Goal: Task Accomplishment & Management: Manage account settings

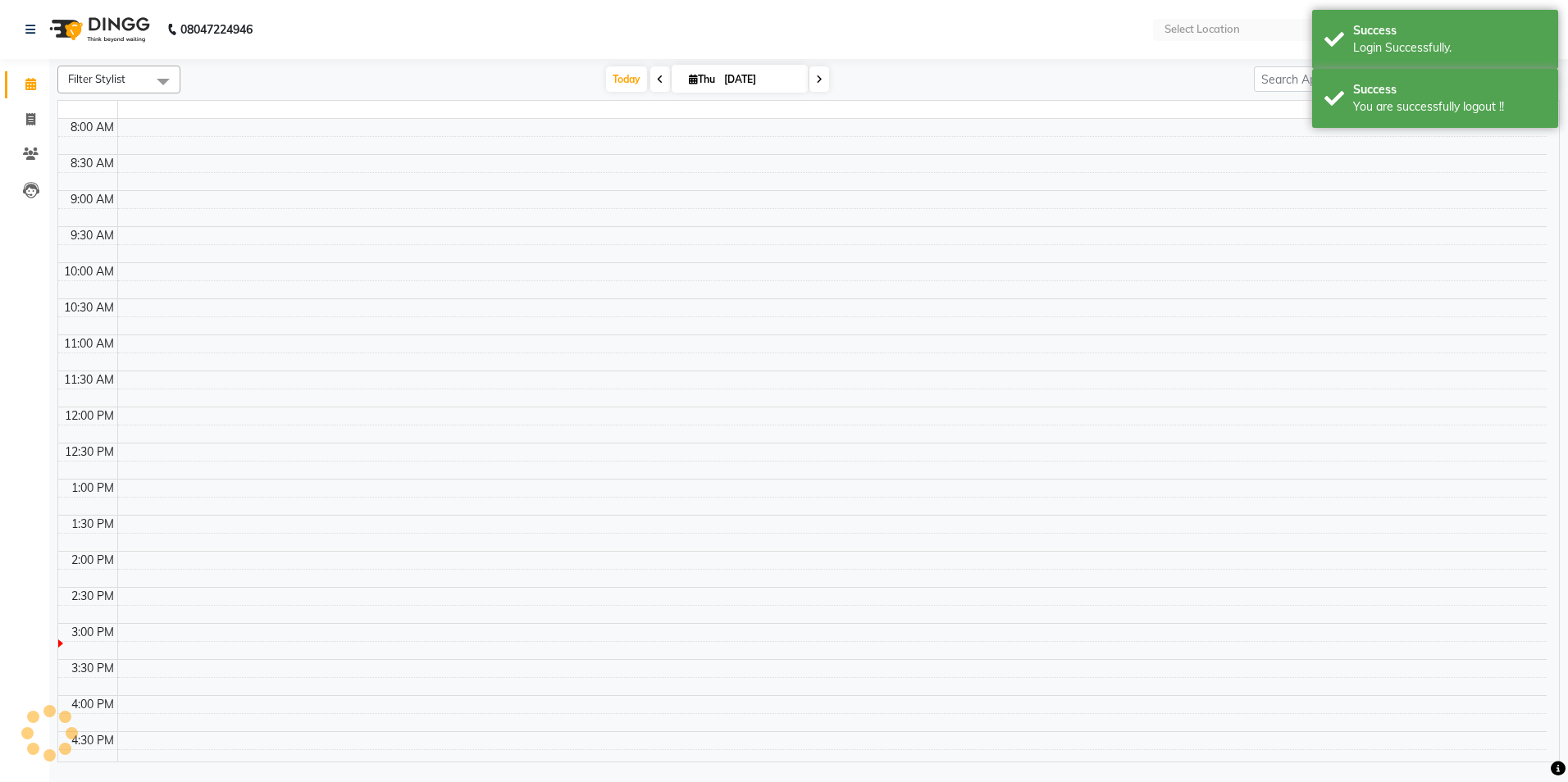
select select "en"
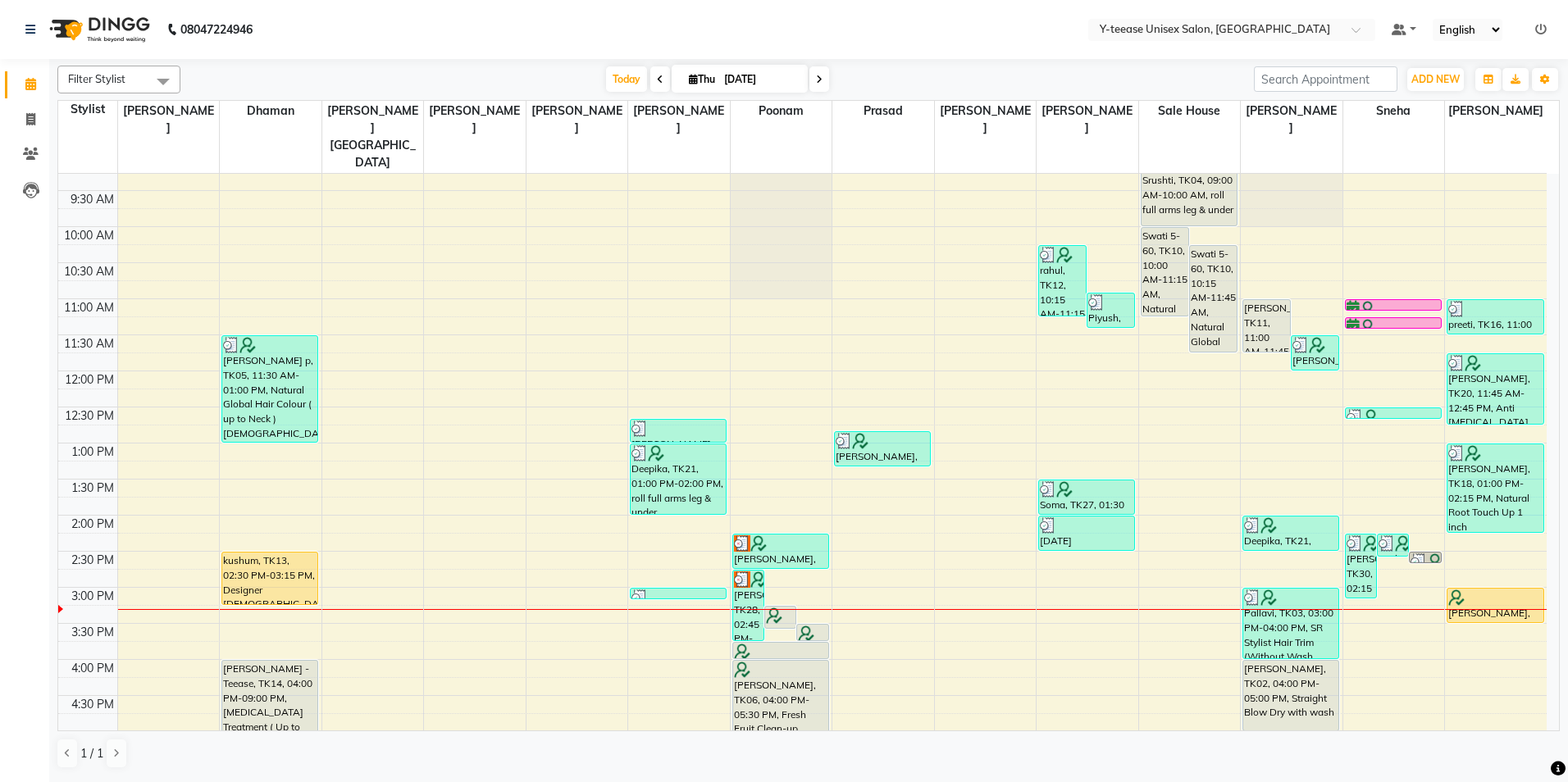
scroll to position [164, 0]
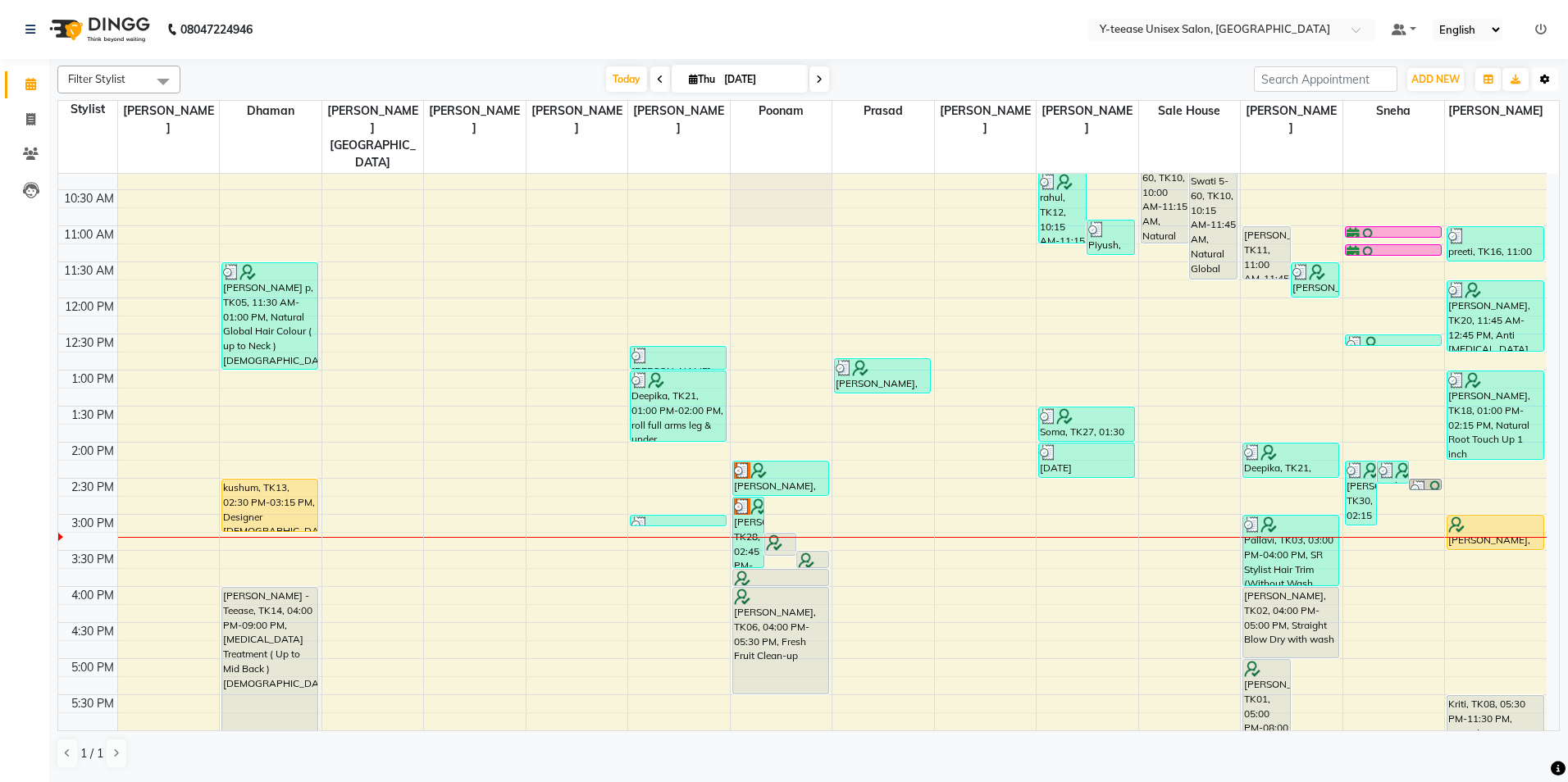
click at [1551, 77] on button "Toggle Dropdown" at bounding box center [1545, 79] width 27 height 23
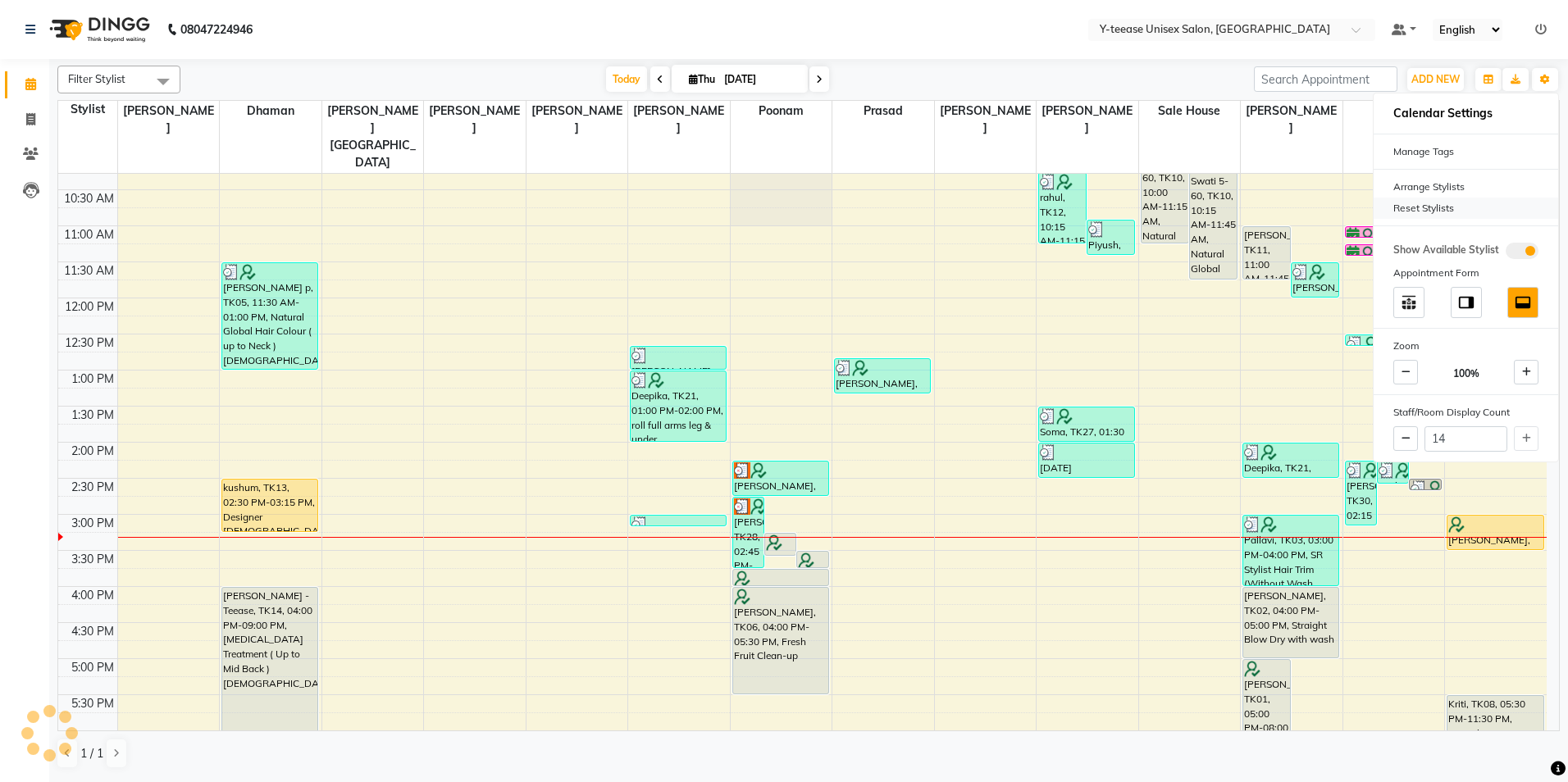
click at [1430, 204] on div "Reset Stylists" at bounding box center [1465, 208] width 184 height 21
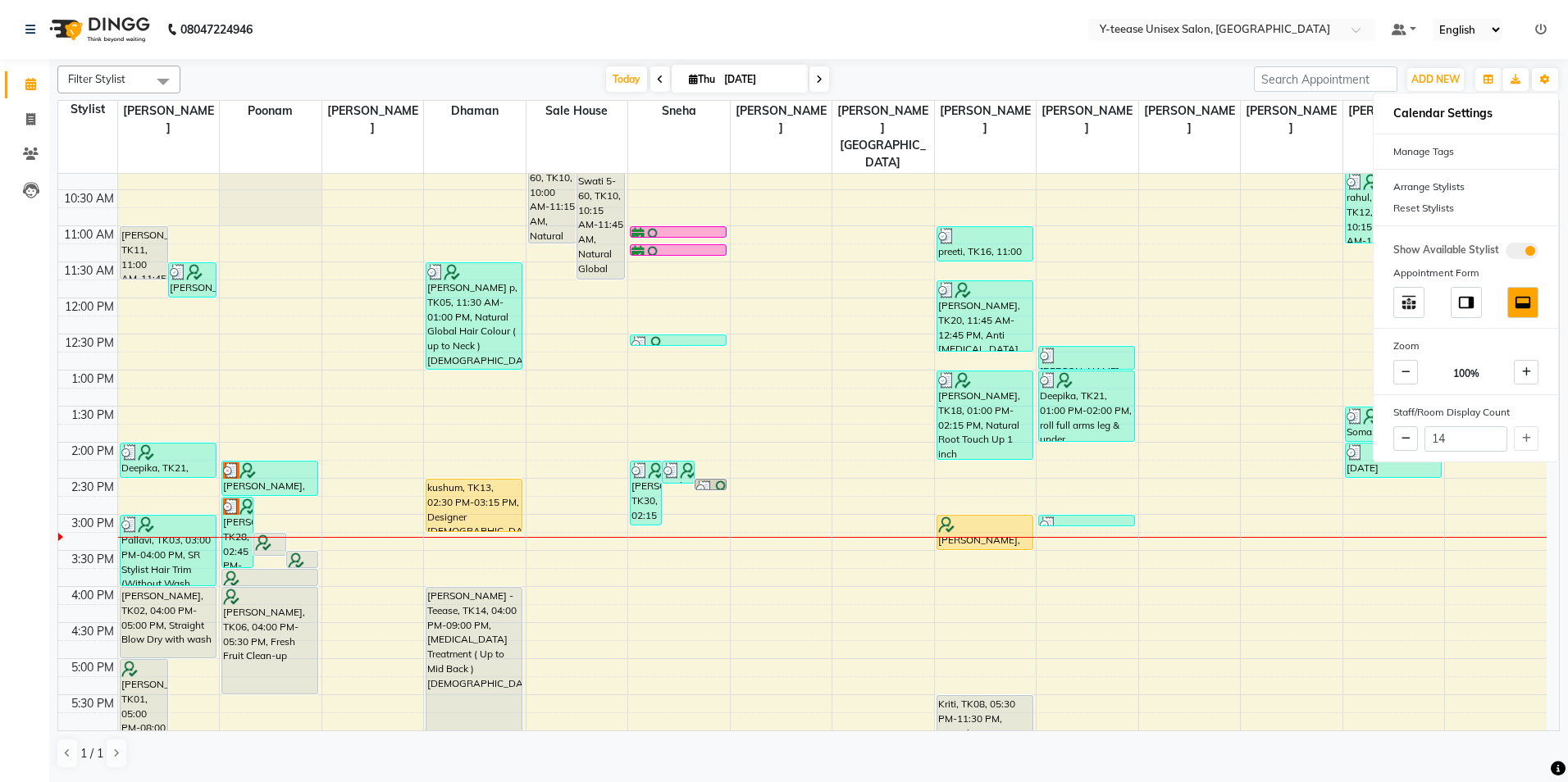
click at [1160, 72] on div "[DATE] [DATE]" at bounding box center [717, 80] width 1057 height 25
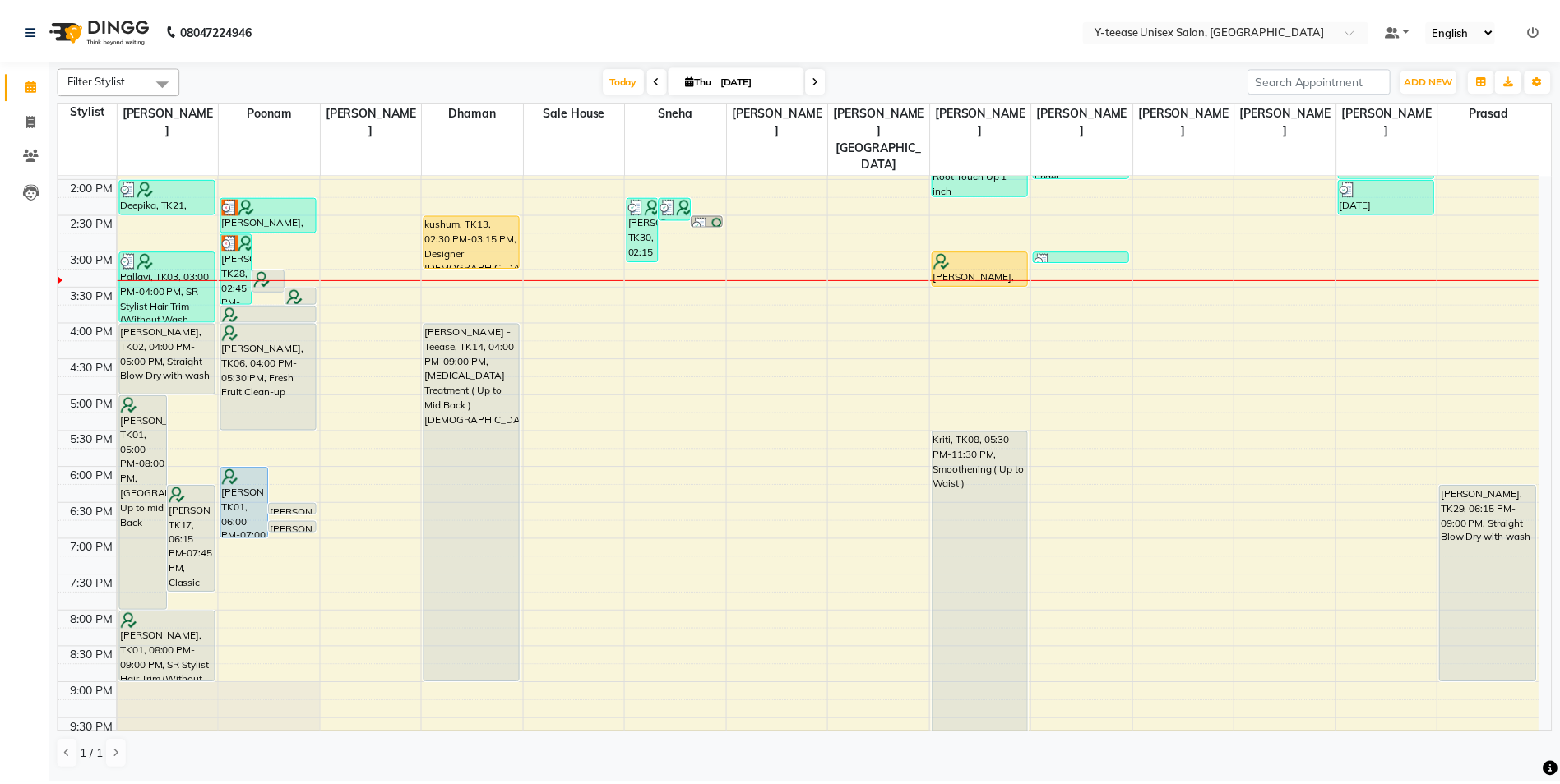
scroll to position [327, 0]
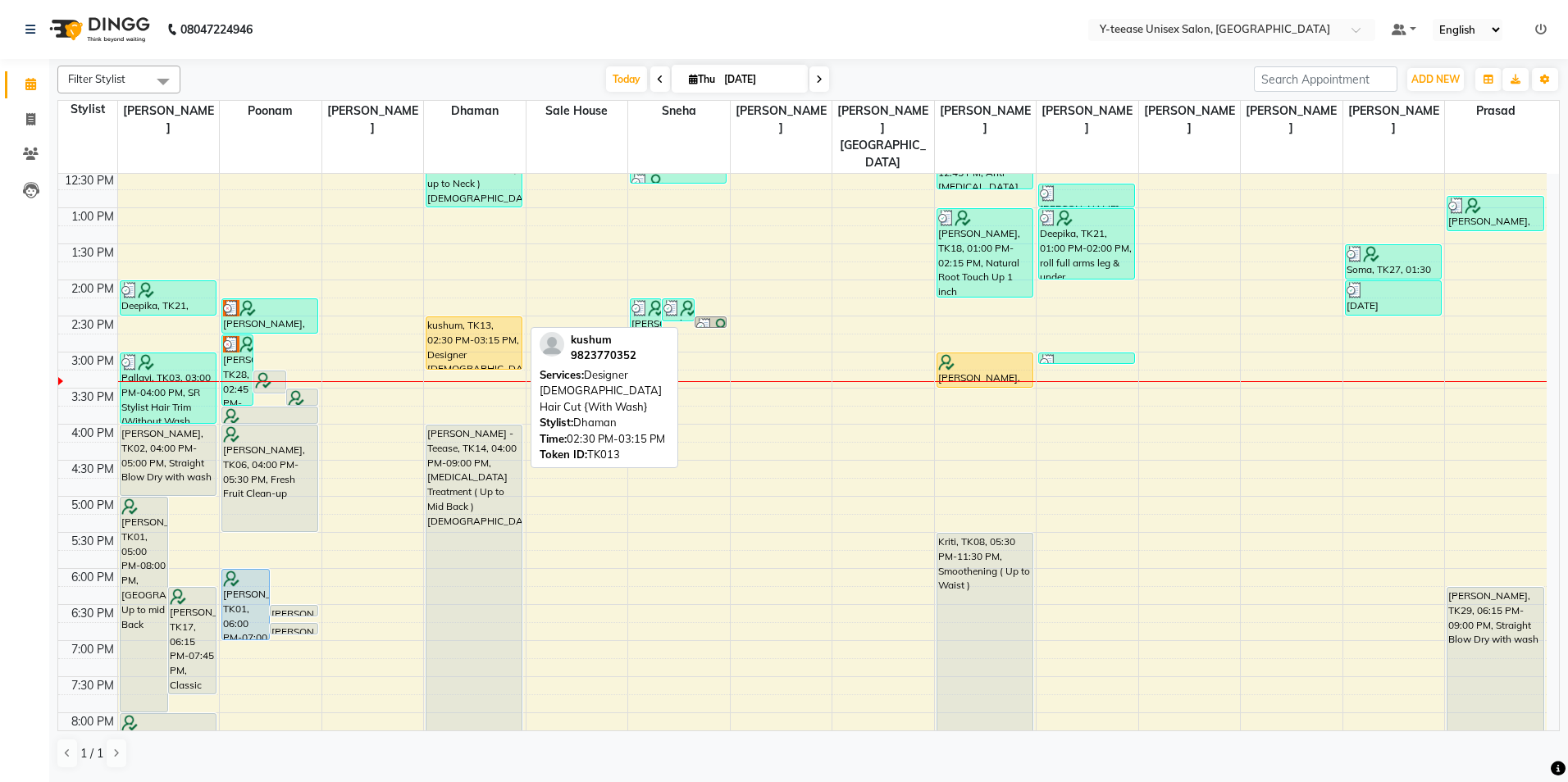
click at [474, 318] on div "kushum, TK13, 02:30 PM-03:15 PM, Designer [DEMOGRAPHIC_DATA] Hair Cut {With Was…" at bounding box center [474, 343] width 95 height 51
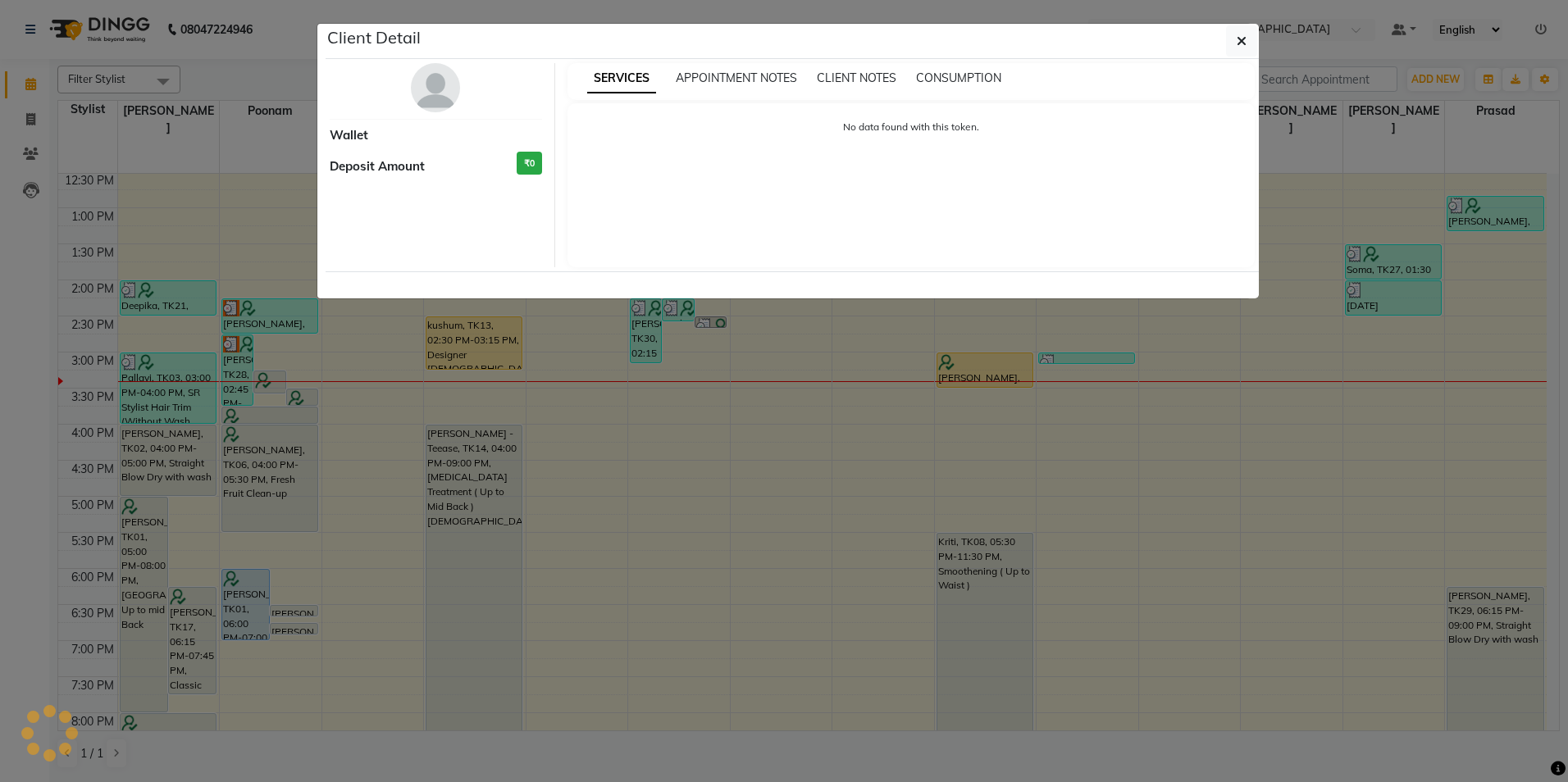
select select "1"
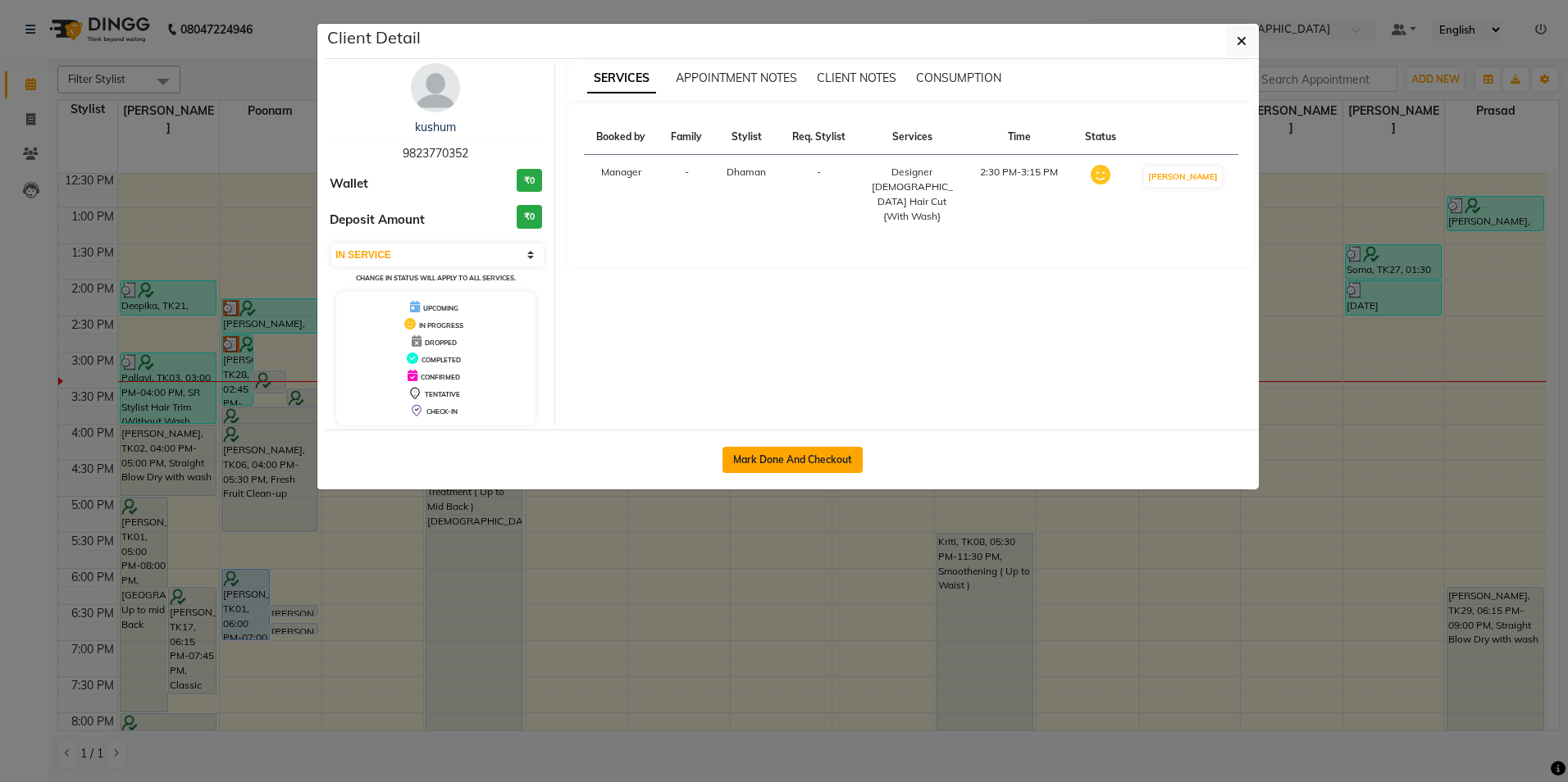
click at [790, 462] on button "Mark Done And Checkout" at bounding box center [793, 461] width 140 height 27
select select "service"
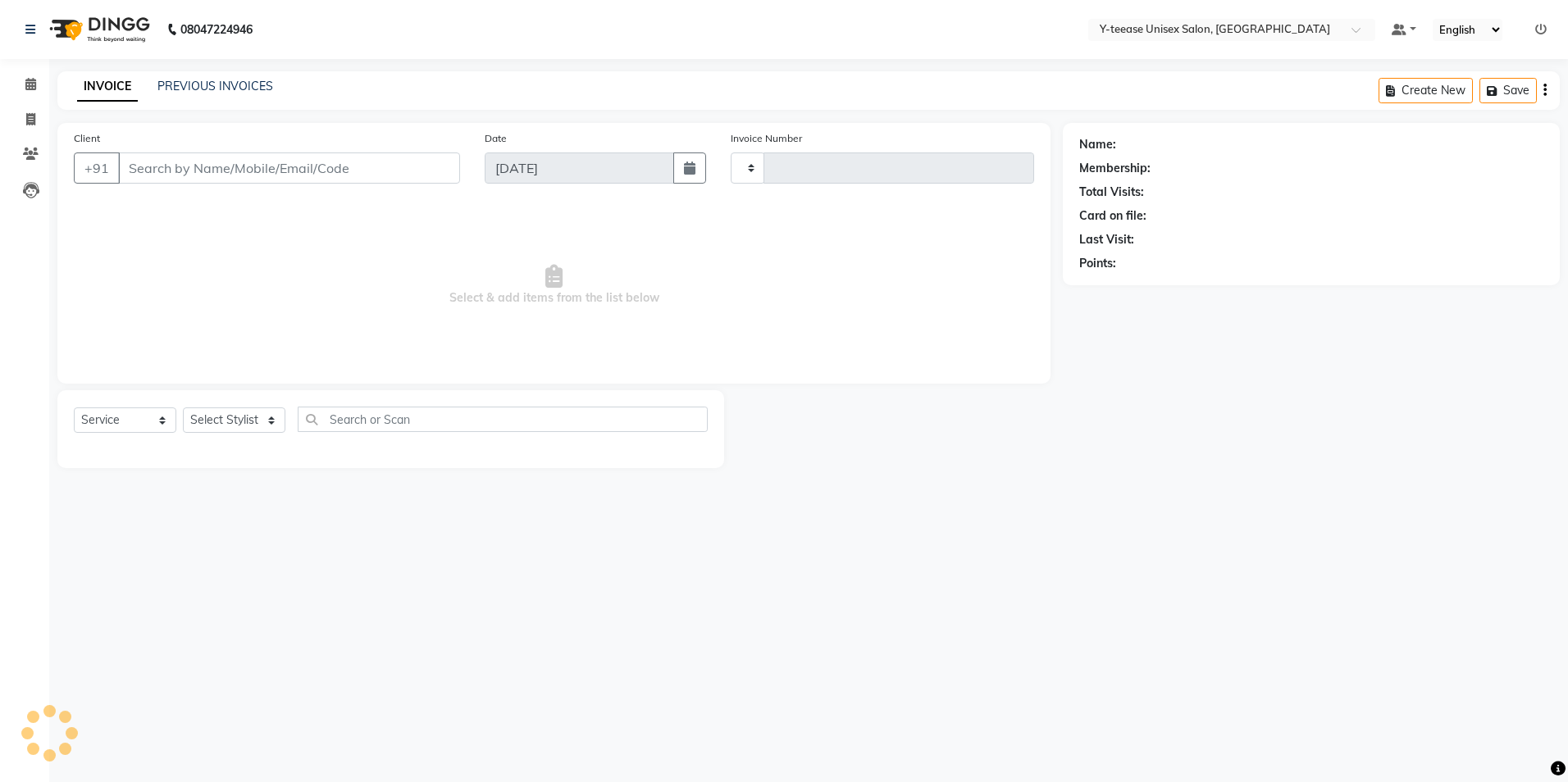
type input "7028"
select select "4"
select select "3"
type input "98******52"
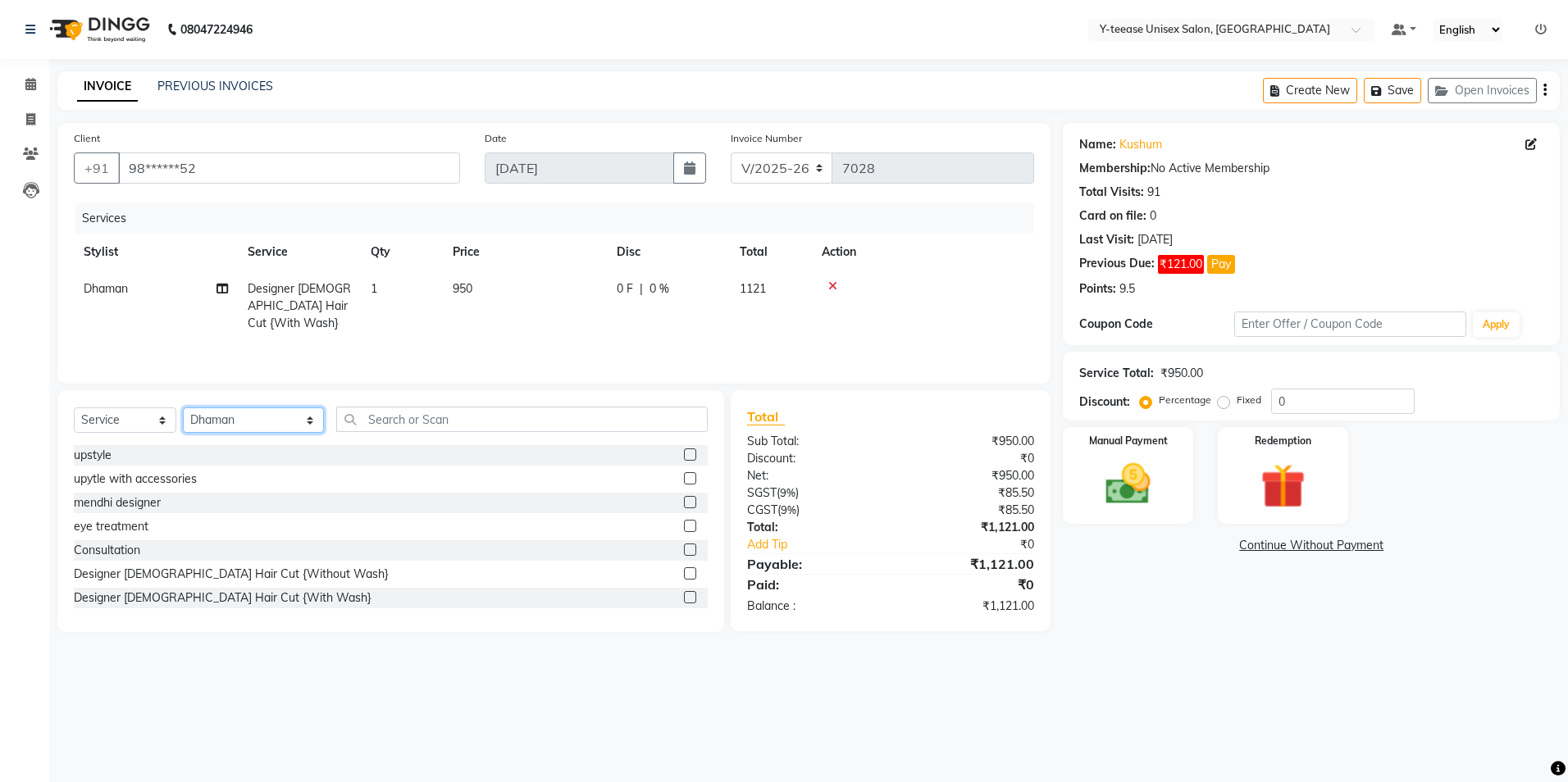
click at [244, 419] on select "Select Stylist chaitrali Dhaman FAIZAN SALMANI keshav nagar Manager Mosin khan …" at bounding box center [254, 420] width 141 height 26
select select "49846"
click at [183, 407] on select "Select Stylist chaitrali Dhaman FAIZAN SALMANI keshav nagar Manager Mosin khan …" at bounding box center [254, 420] width 141 height 26
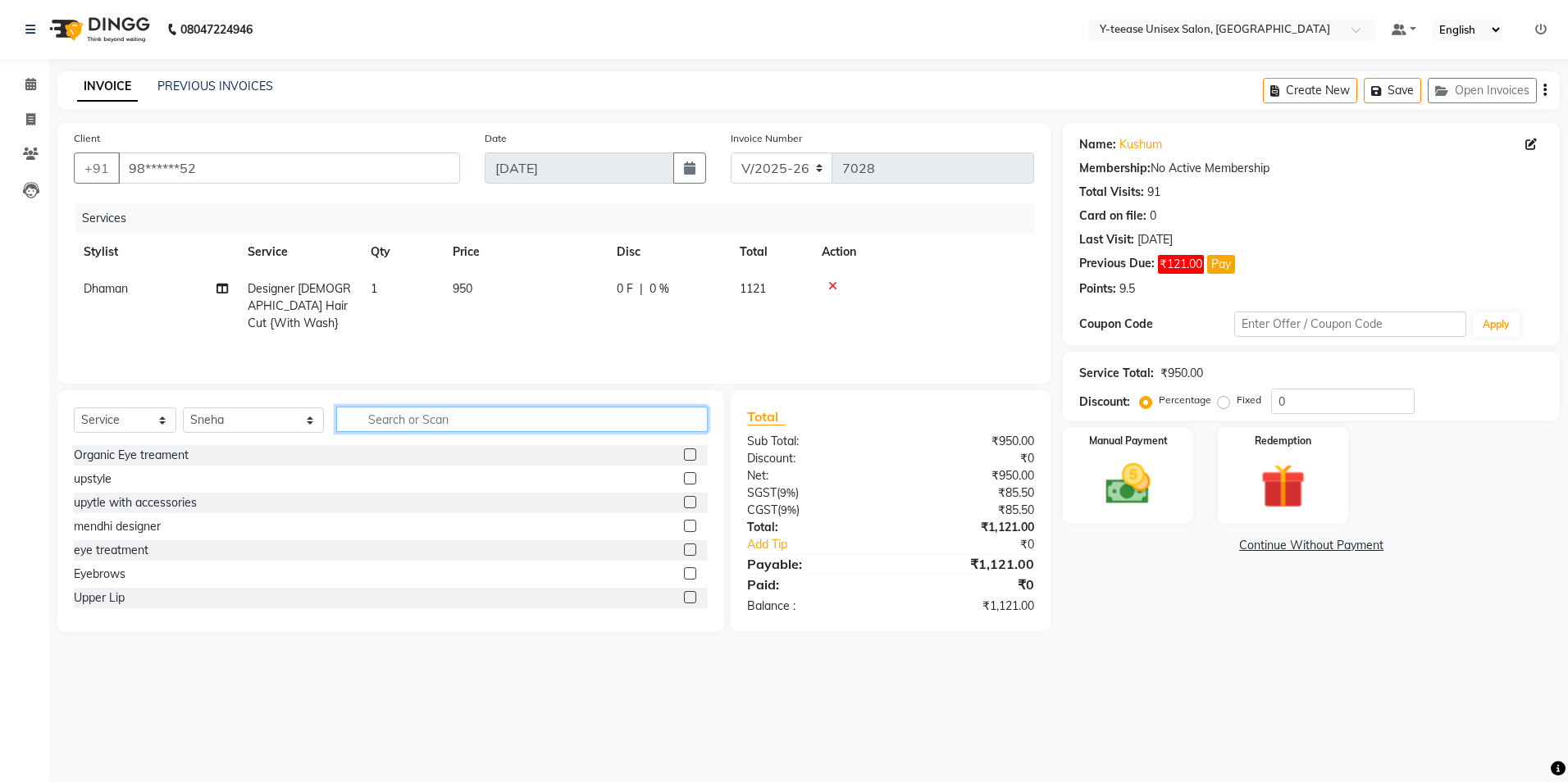
click at [425, 419] on input "text" at bounding box center [523, 419] width 372 height 26
type input "EYE"
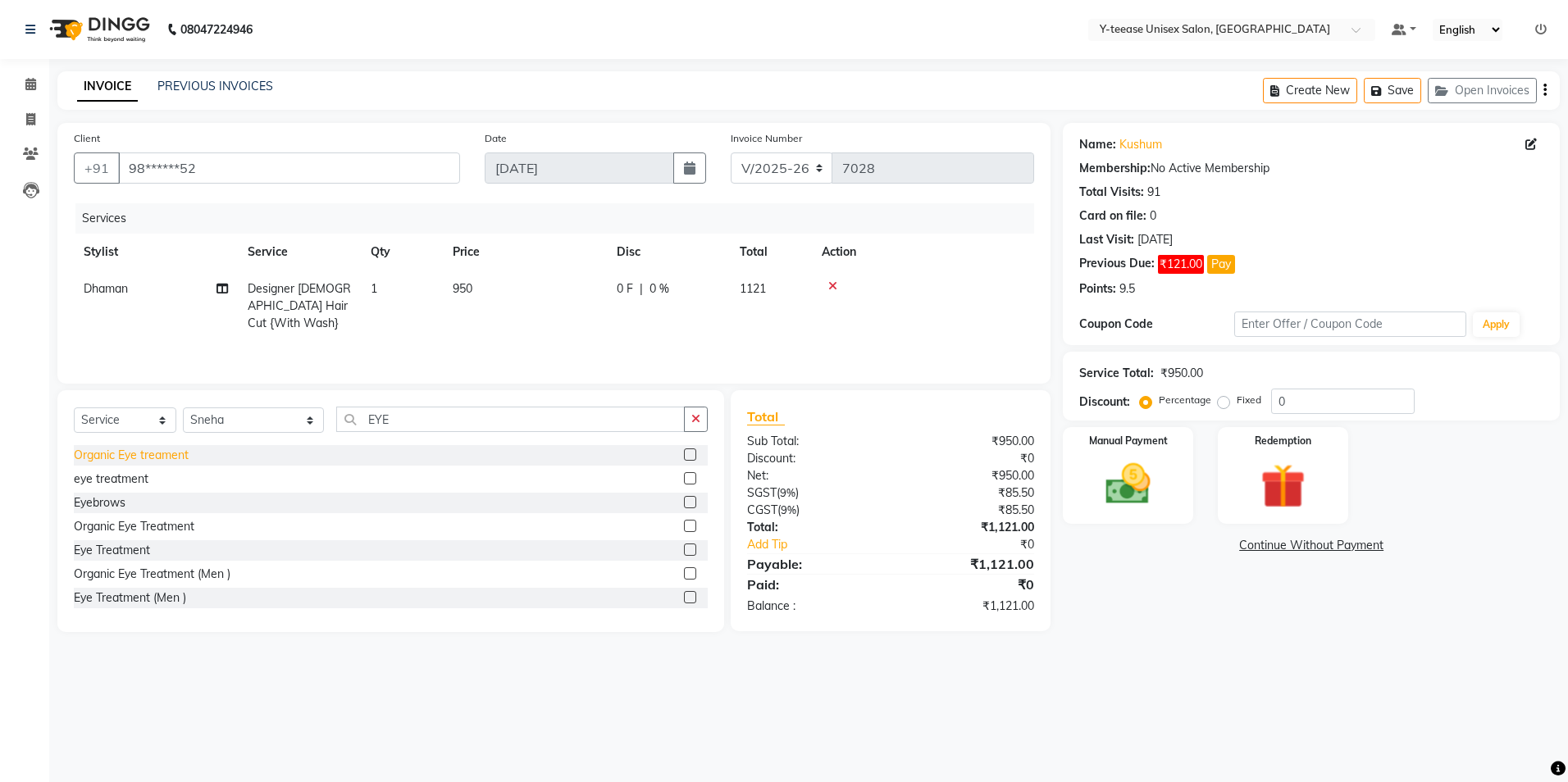
click at [113, 500] on div "Eyebrows" at bounding box center [99, 503] width 52 height 17
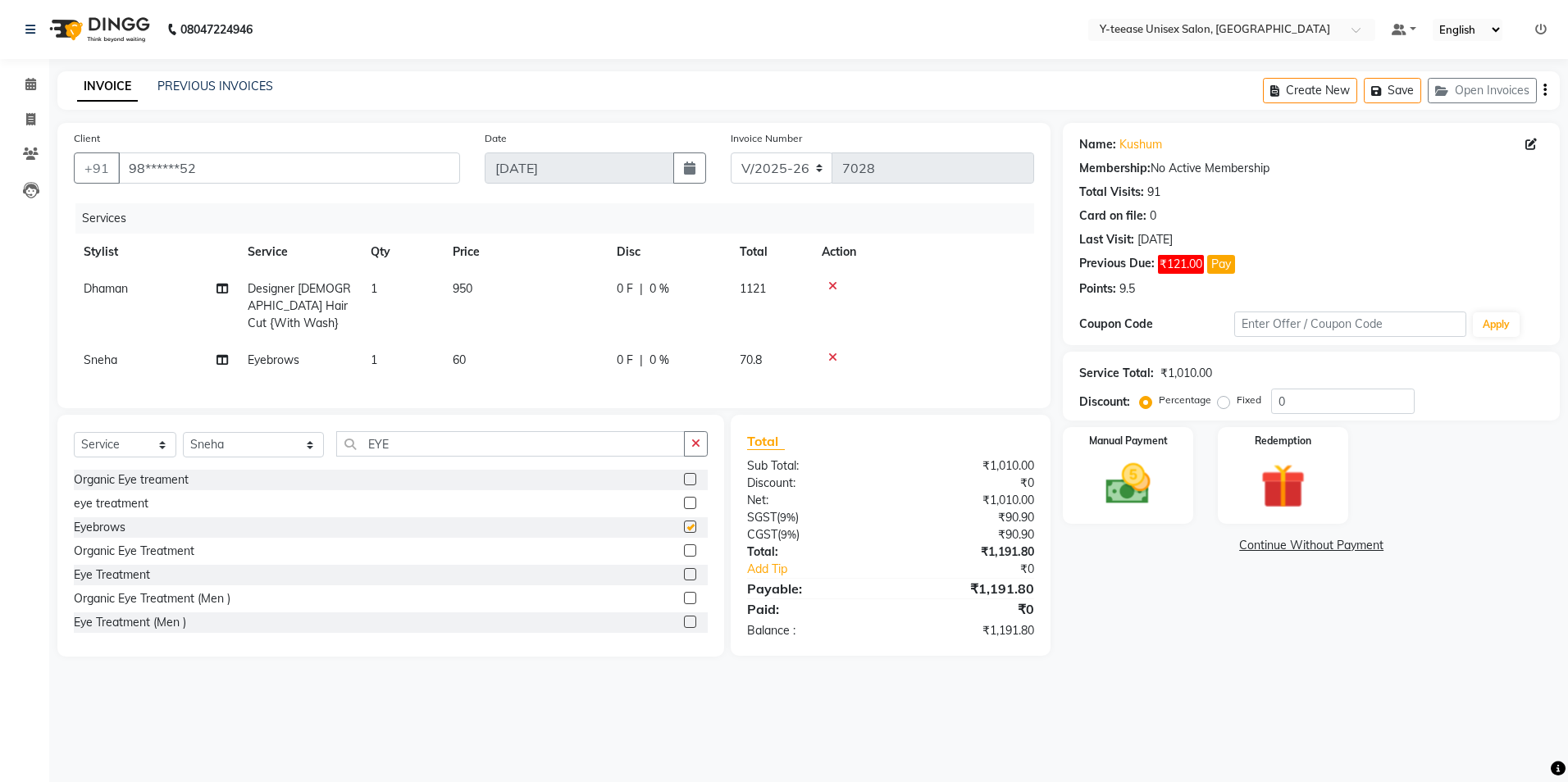
checkbox input "false"
click at [378, 456] on input "EYE" at bounding box center [510, 443] width 348 height 26
click at [381, 455] on input "EYE" at bounding box center [510, 443] width 348 height 26
type input "E"
click at [1224, 262] on button "Pay" at bounding box center [1221, 264] width 28 height 19
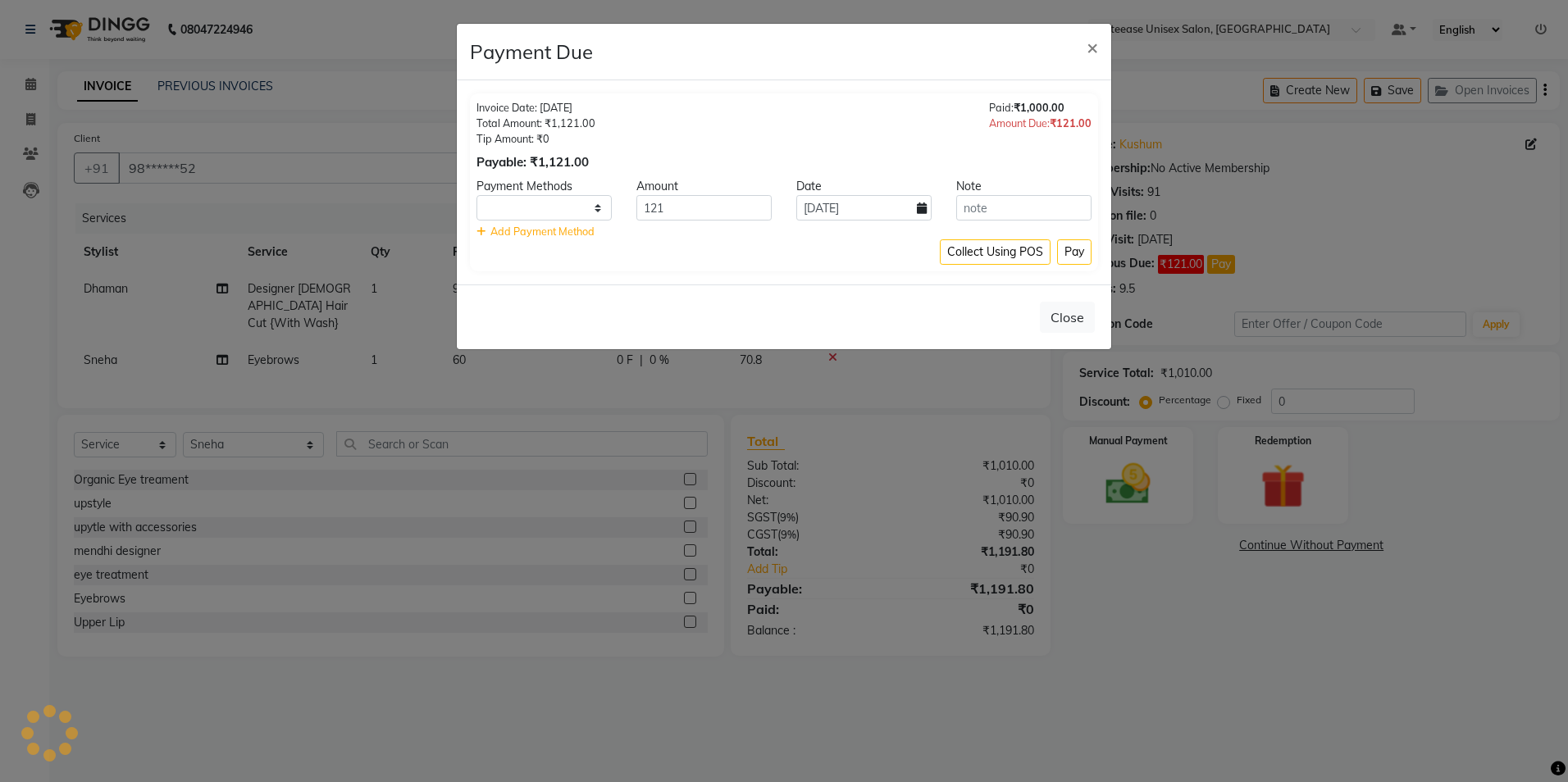
select select "1"
click at [1083, 49] on button "×" at bounding box center [1093, 47] width 38 height 46
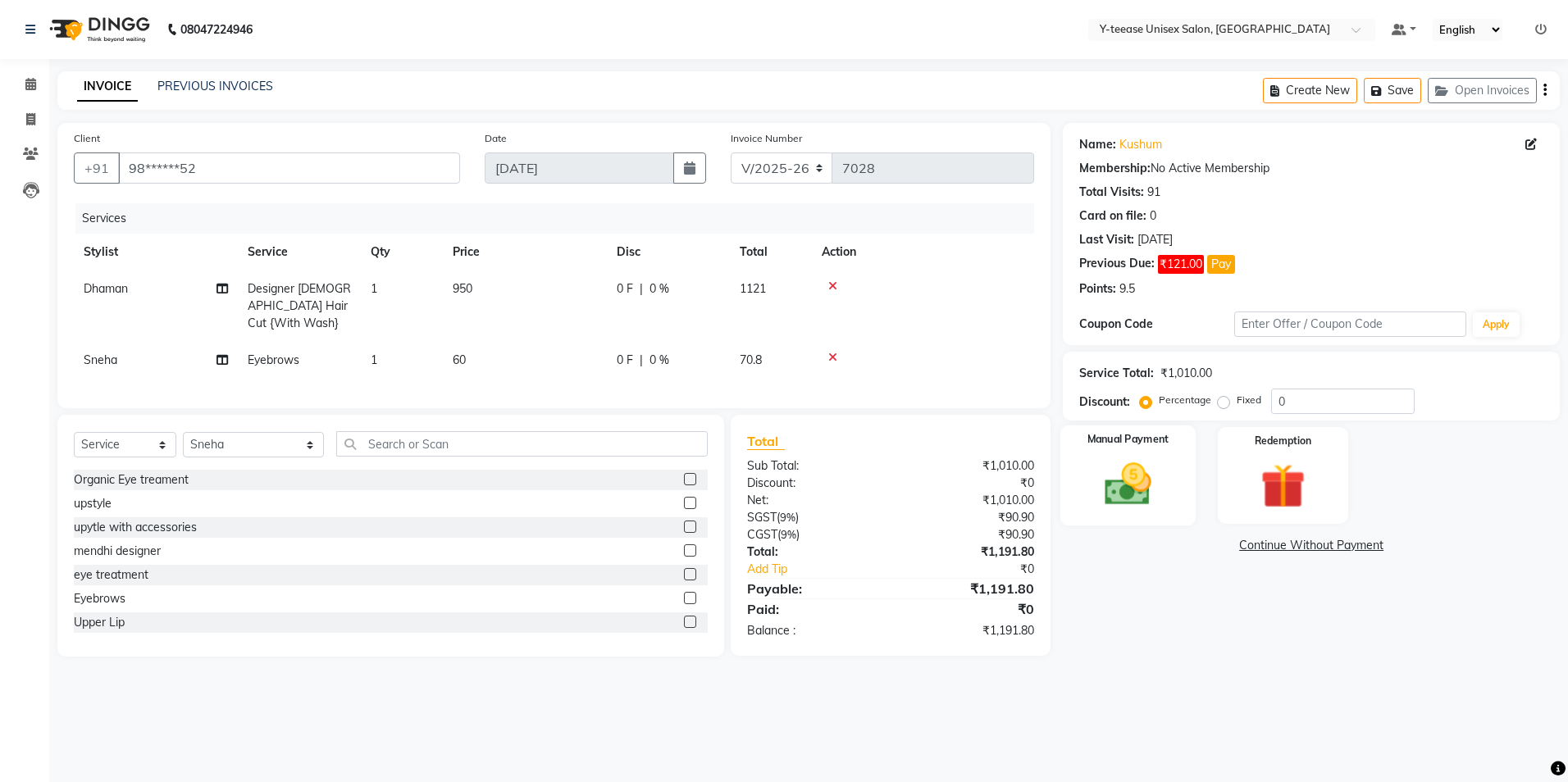
click at [1110, 492] on img at bounding box center [1128, 484] width 76 height 54
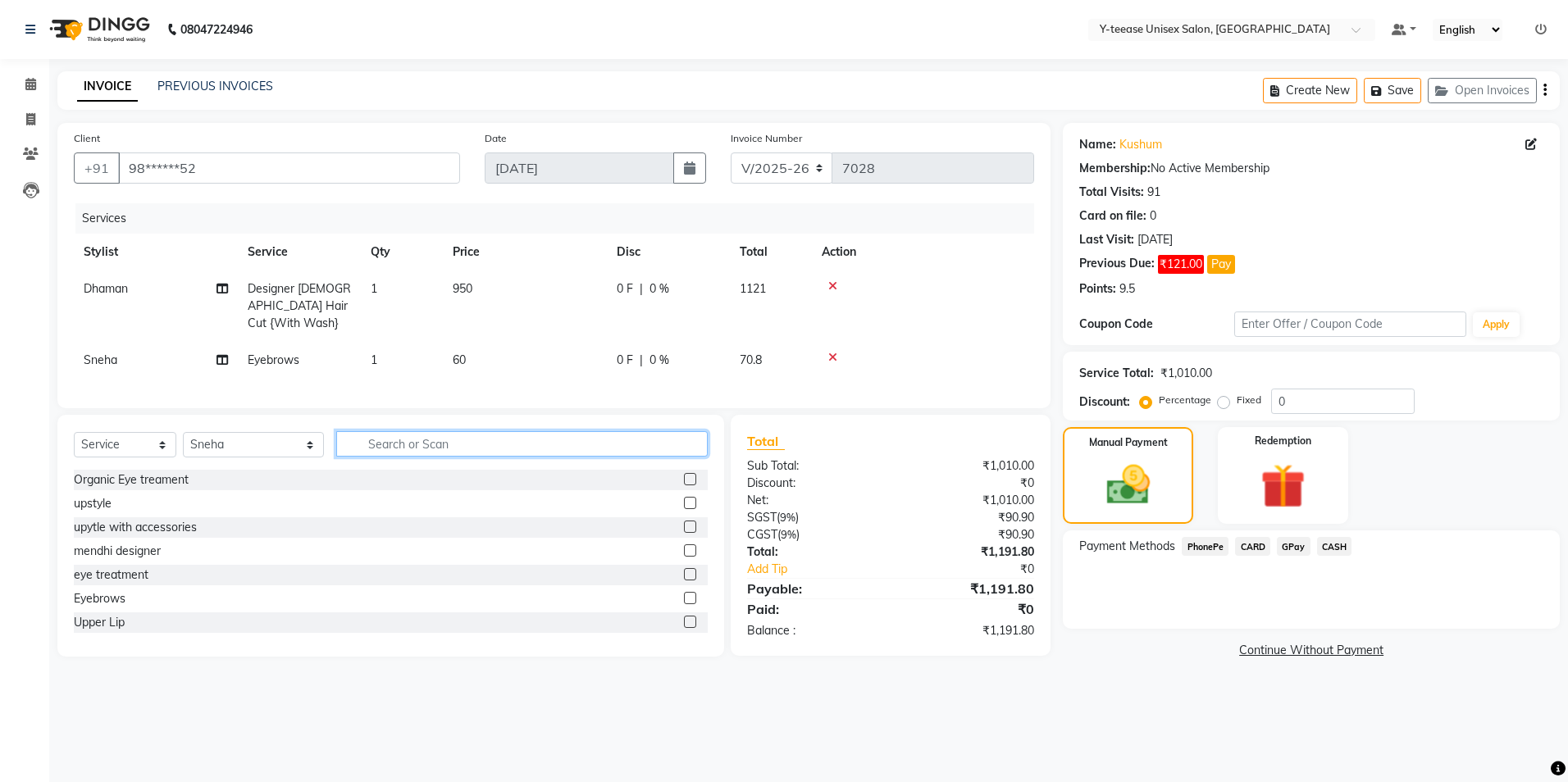
click at [370, 449] on input "text" at bounding box center [523, 443] width 372 height 26
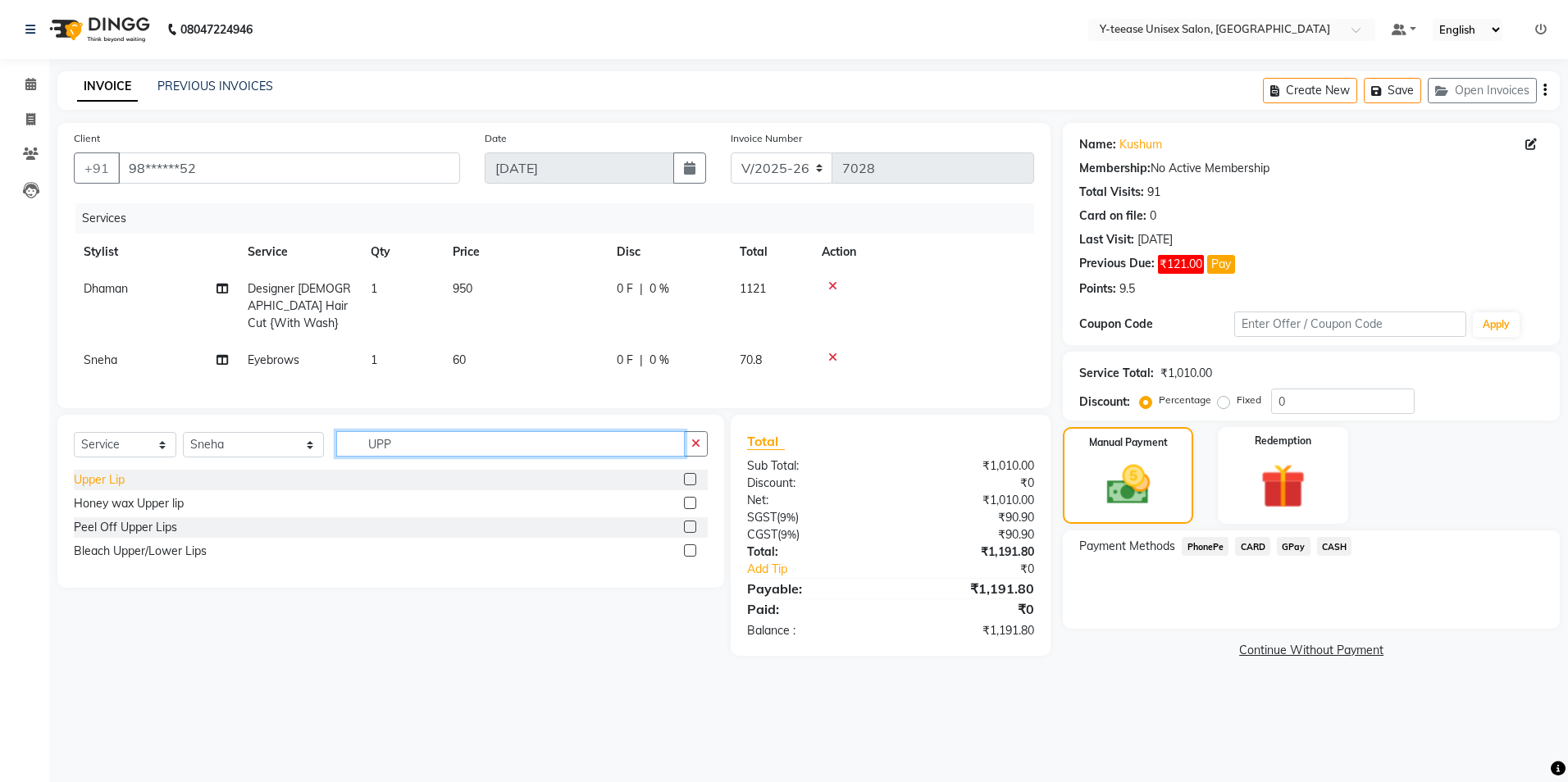
type input "UPP"
click at [90, 488] on div "Upper Lip" at bounding box center [98, 480] width 51 height 17
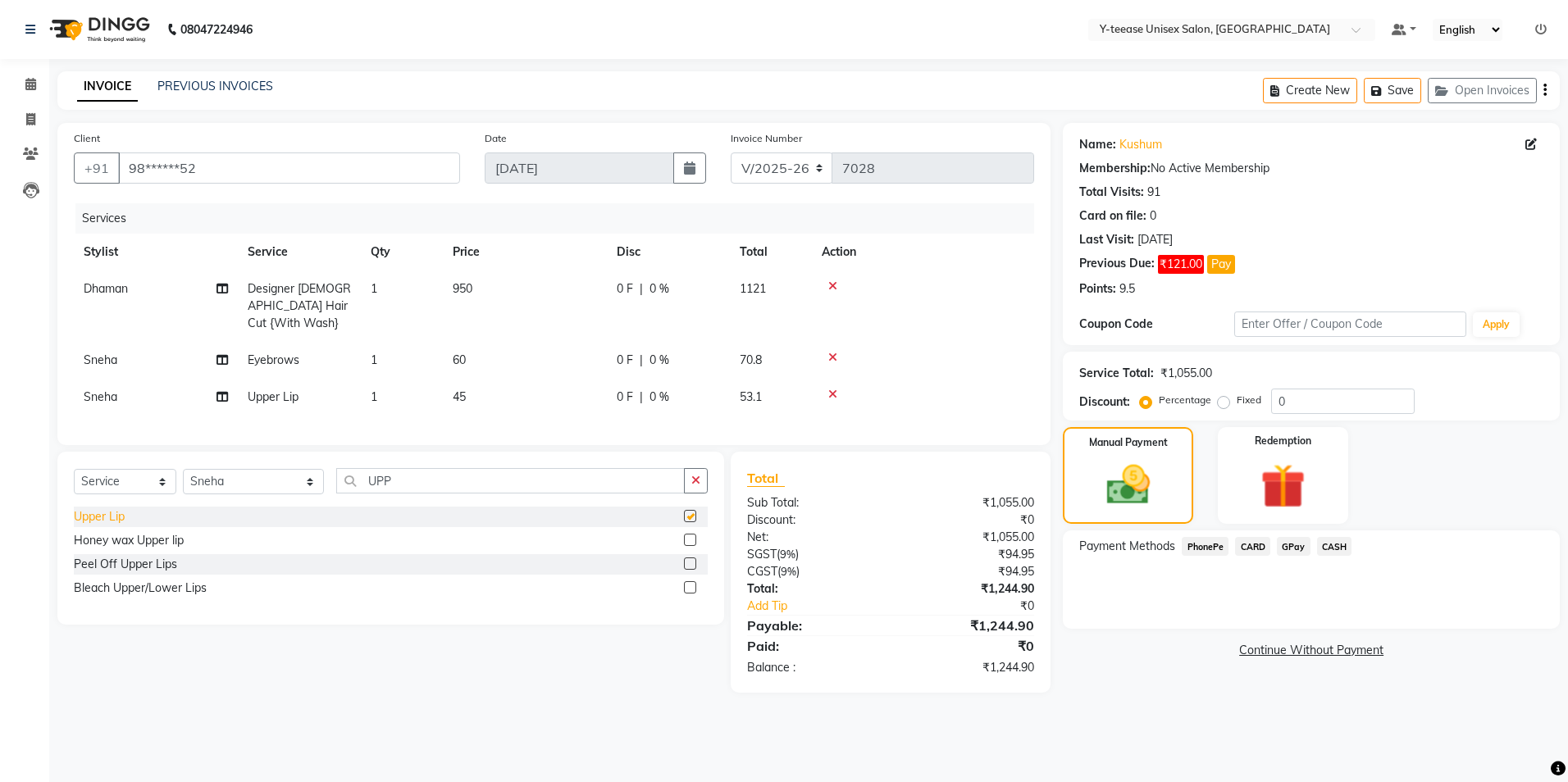
checkbox input "false"
click at [712, 494] on div "Select Service Product Membership Package Voucher Prepaid Gift Card Select Styl…" at bounding box center [390, 538] width 667 height 173
click at [700, 492] on button "button" at bounding box center [695, 481] width 24 height 26
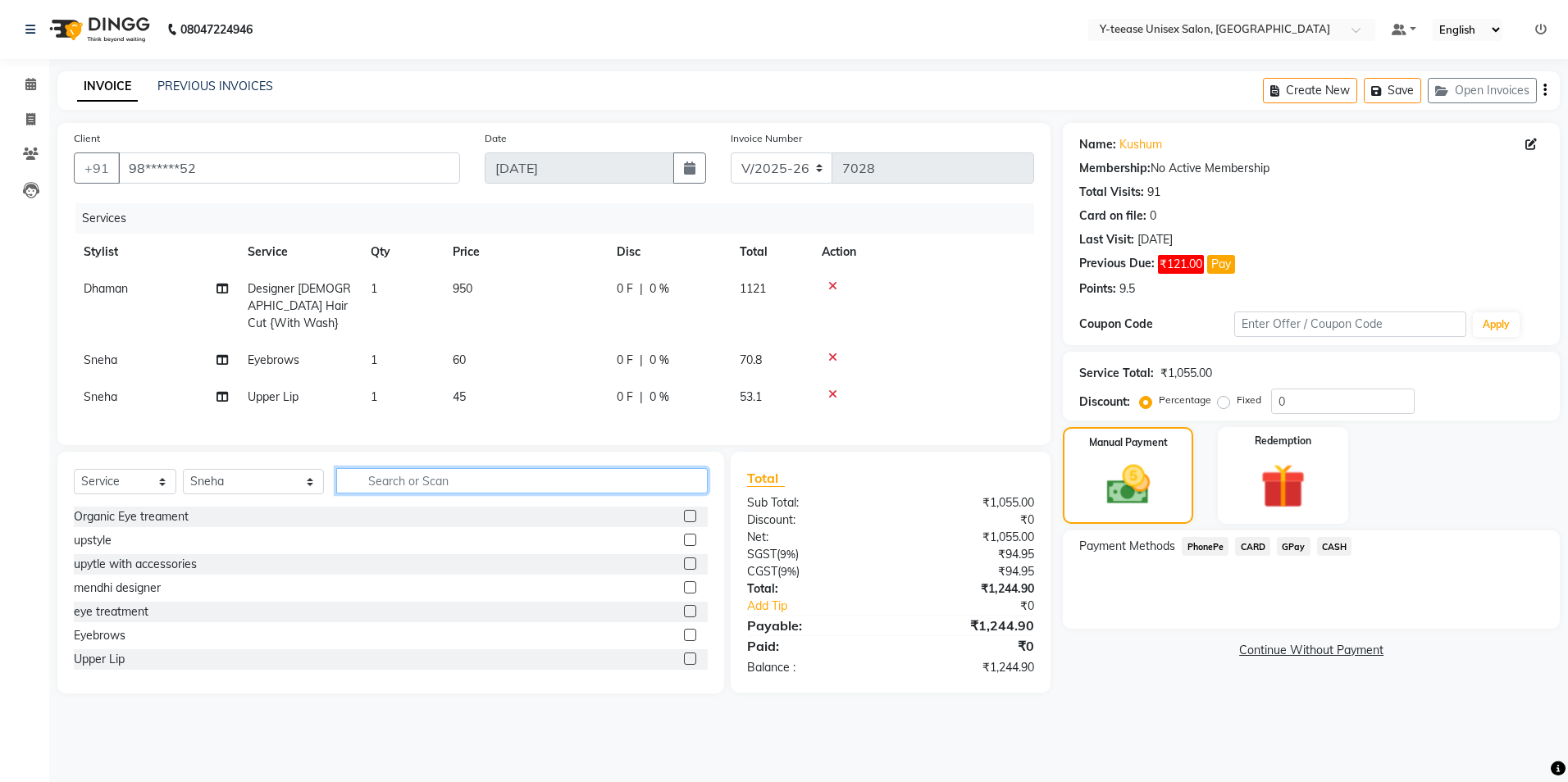
click at [380, 488] on input "text" at bounding box center [523, 481] width 372 height 26
type input "FORE"
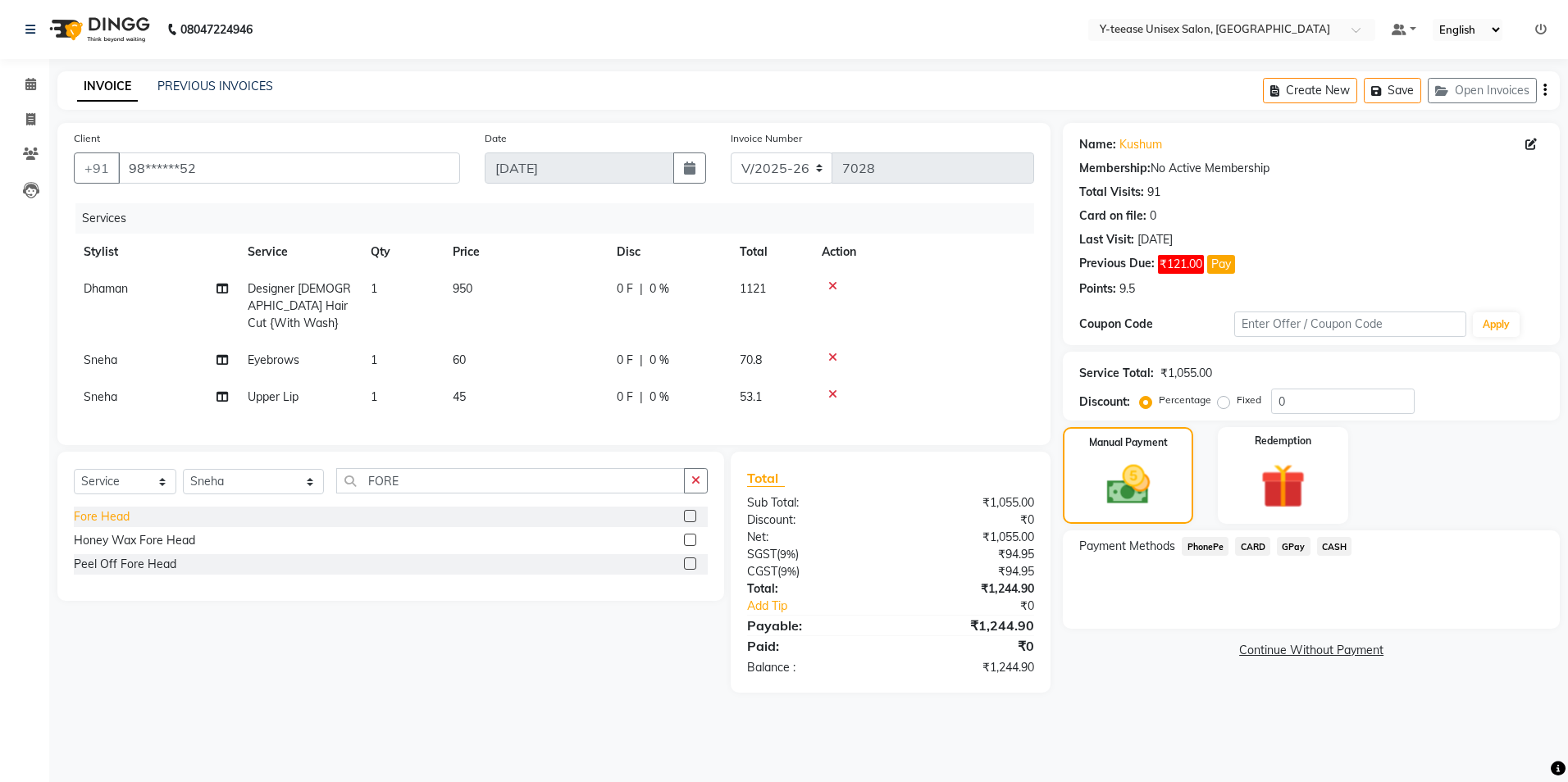
click at [100, 524] on div "Fore Head" at bounding box center [101, 517] width 55 height 17
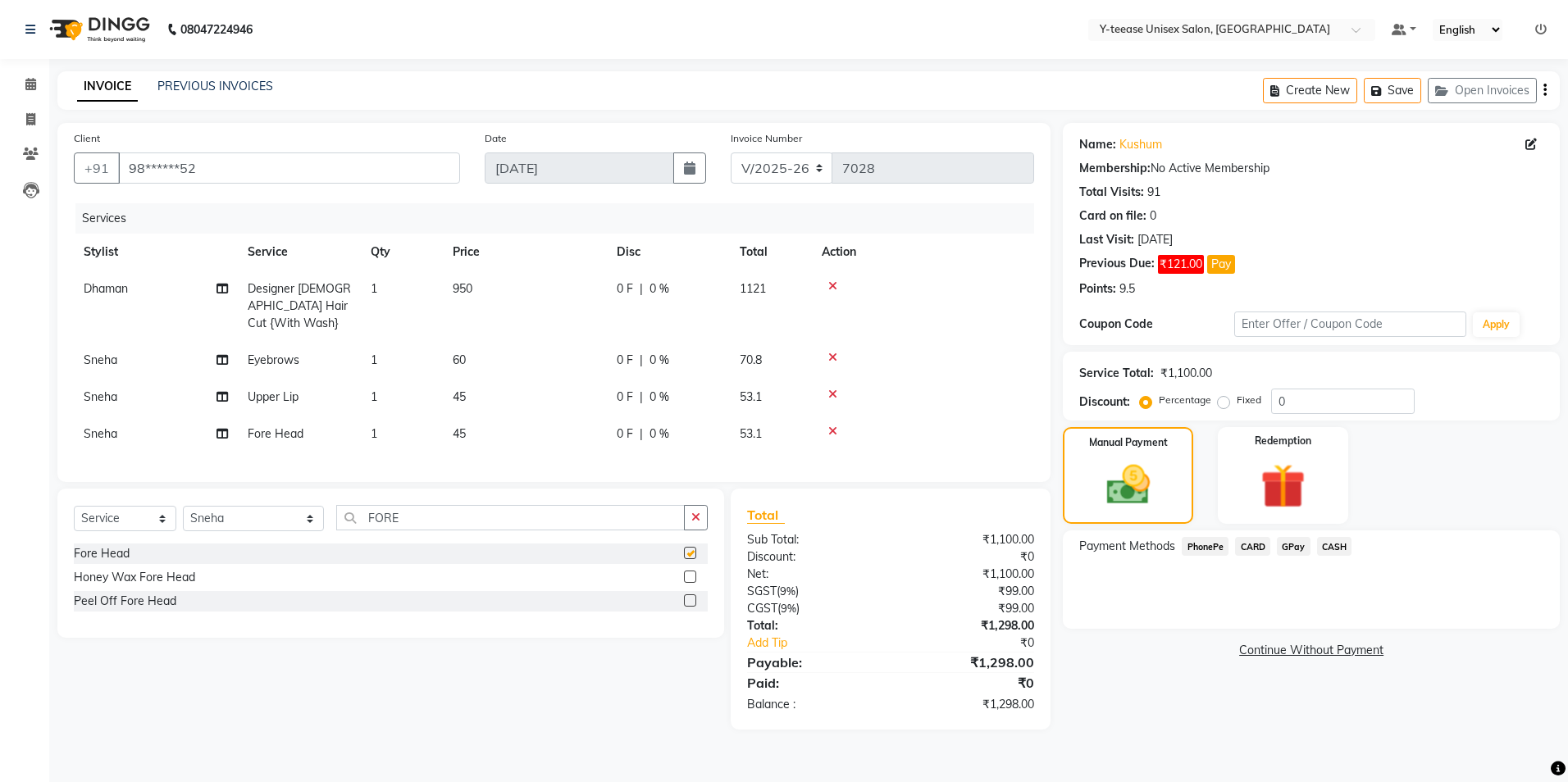
checkbox input "false"
click at [689, 527] on button "button" at bounding box center [695, 518] width 24 height 26
click at [1289, 552] on span "GPay" at bounding box center [1293, 546] width 33 height 19
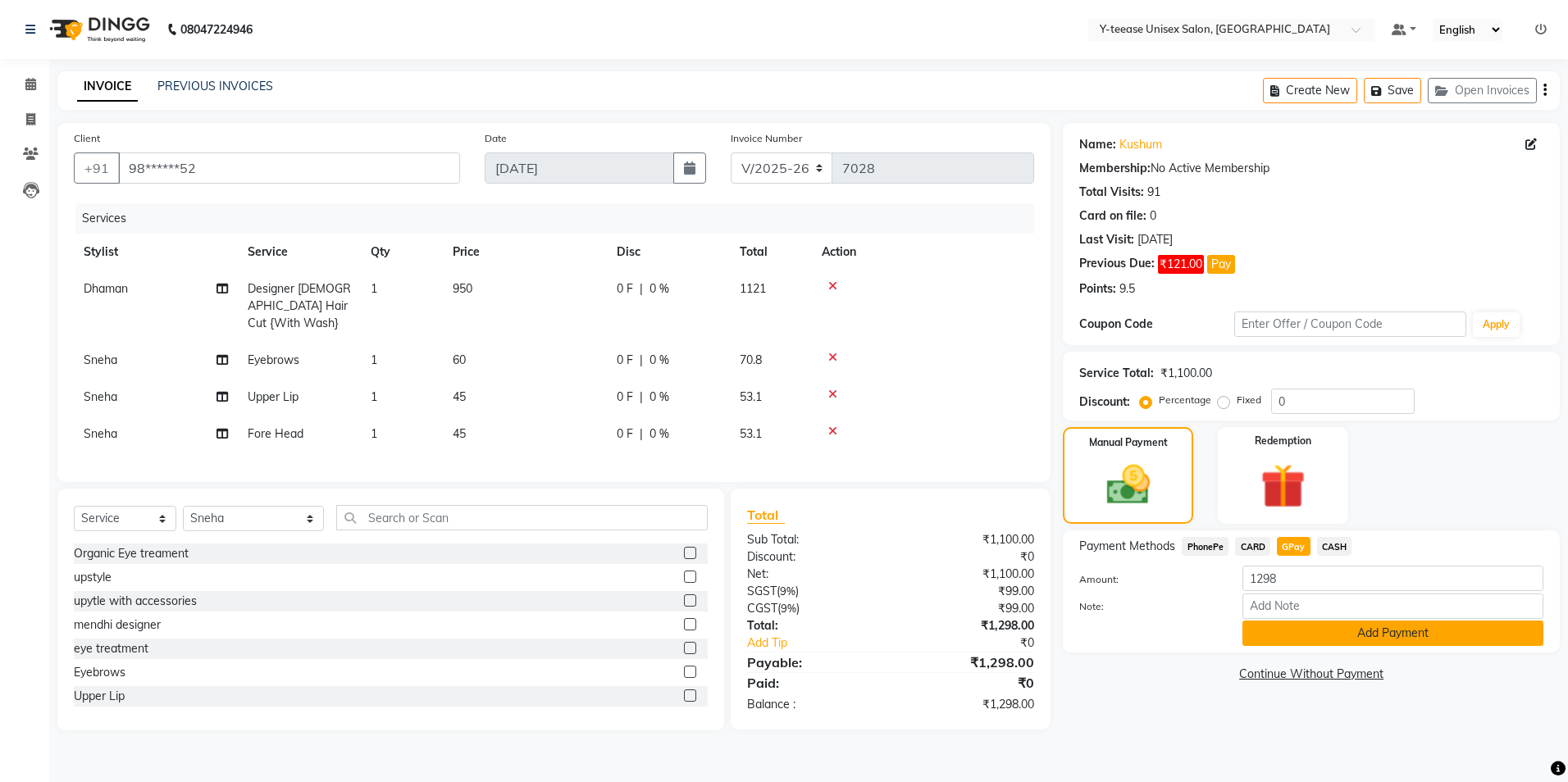
click at [1341, 643] on button "Add Payment" at bounding box center [1393, 633] width 301 height 26
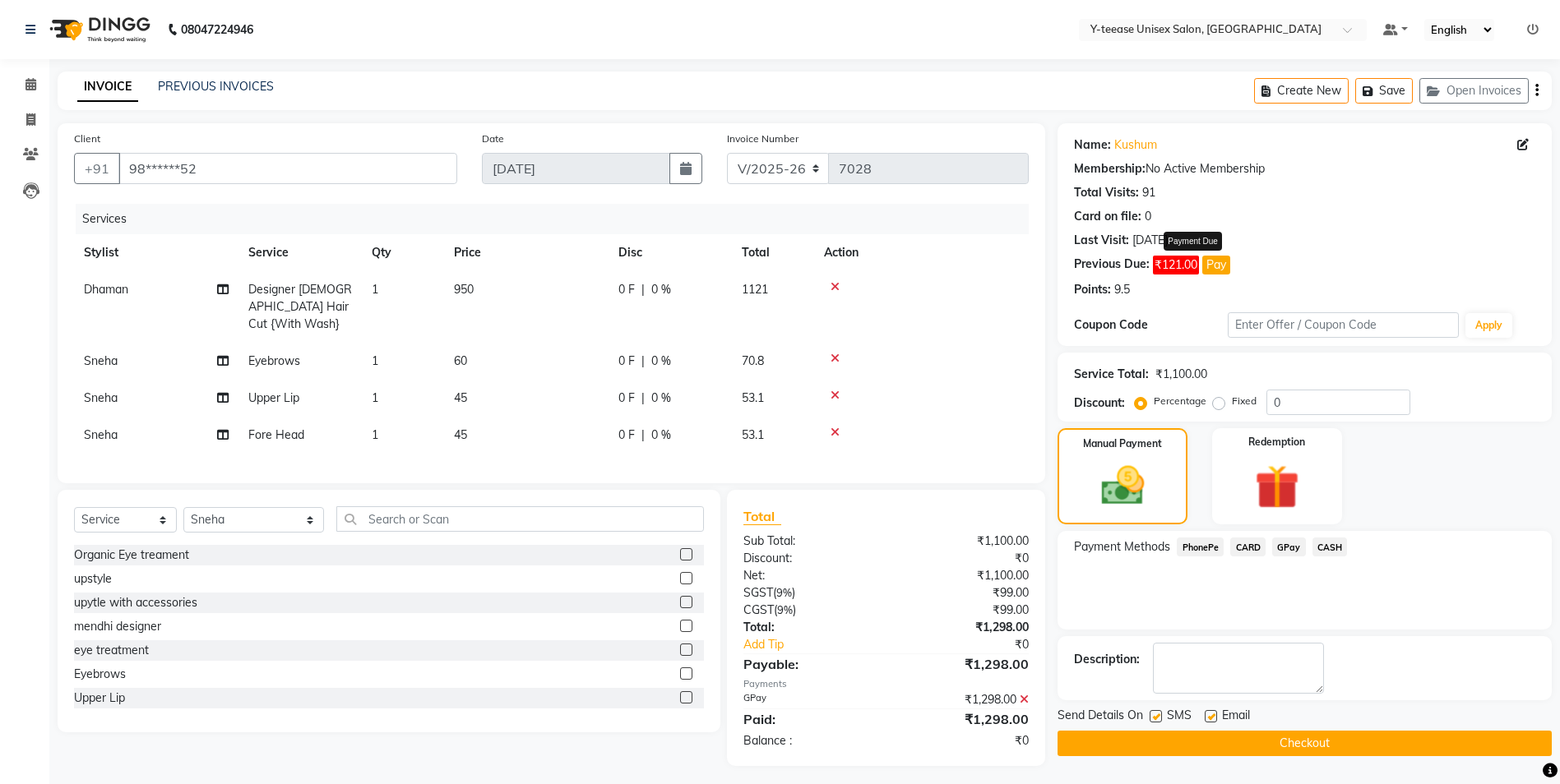
click at [1213, 261] on button "Pay" at bounding box center [1216, 265] width 28 height 19
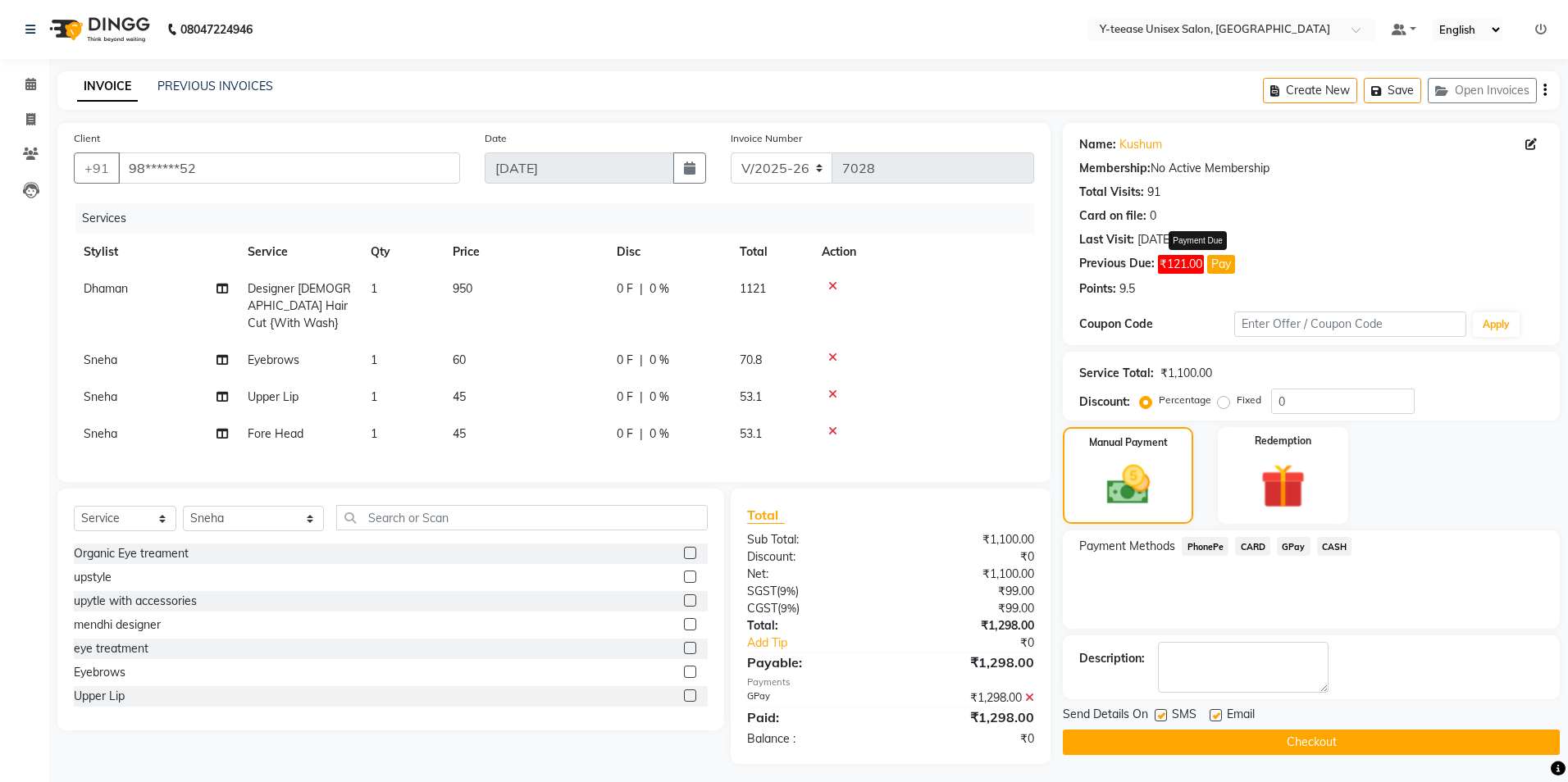
select select "1"
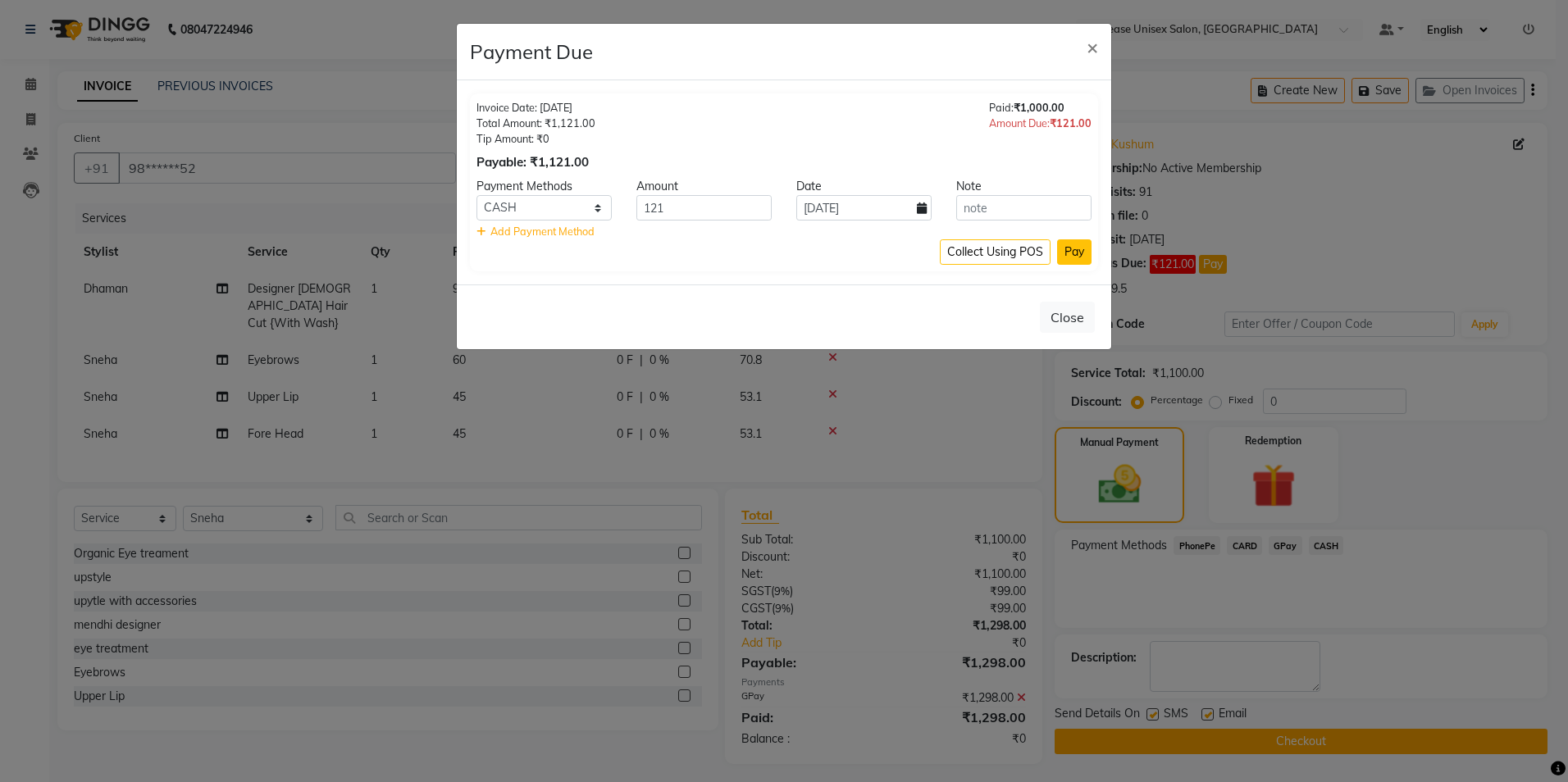
click at [1067, 257] on button "Pay" at bounding box center [1074, 252] width 34 height 26
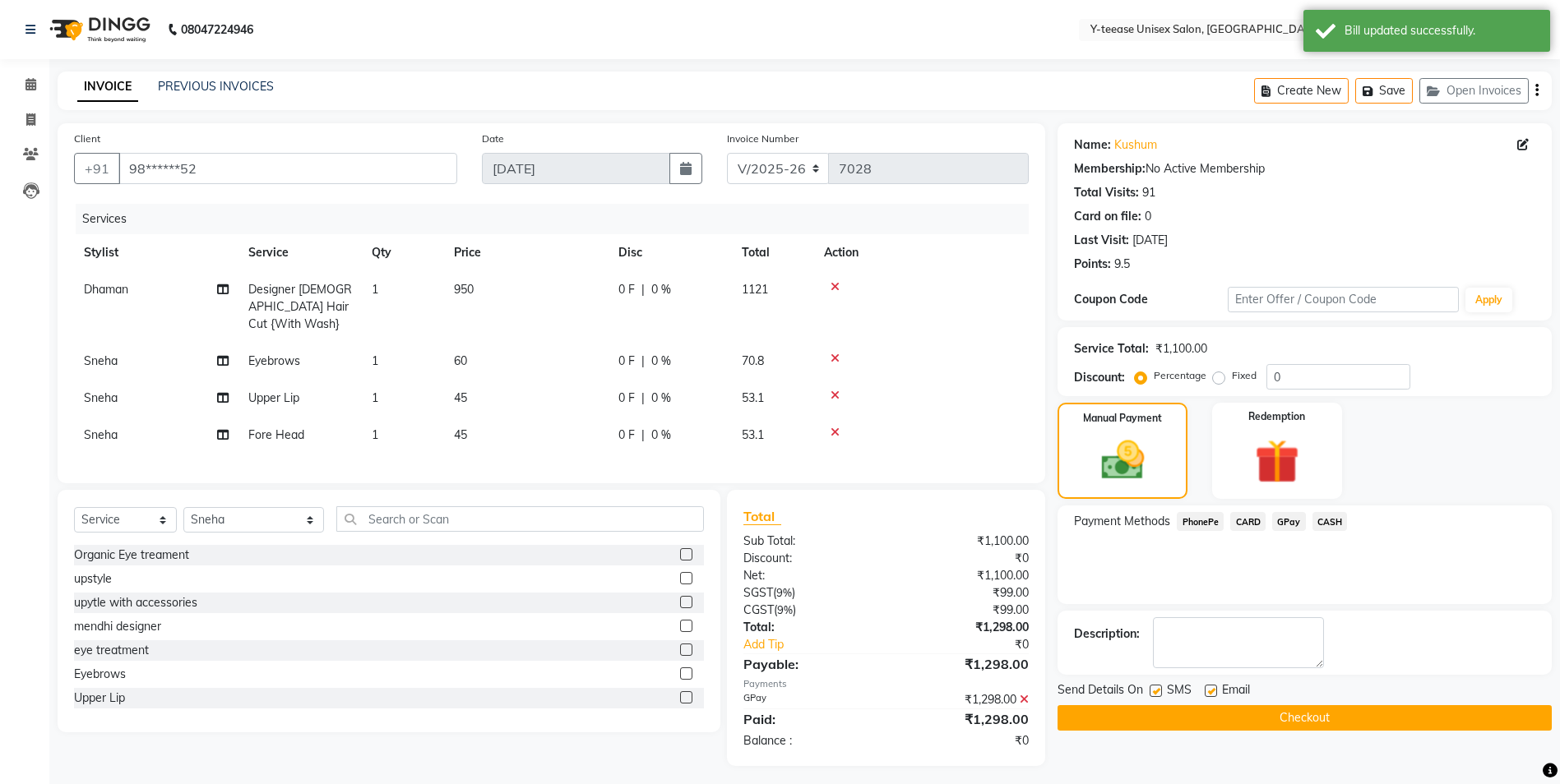
click at [1023, 706] on icon at bounding box center [1023, 700] width 9 height 11
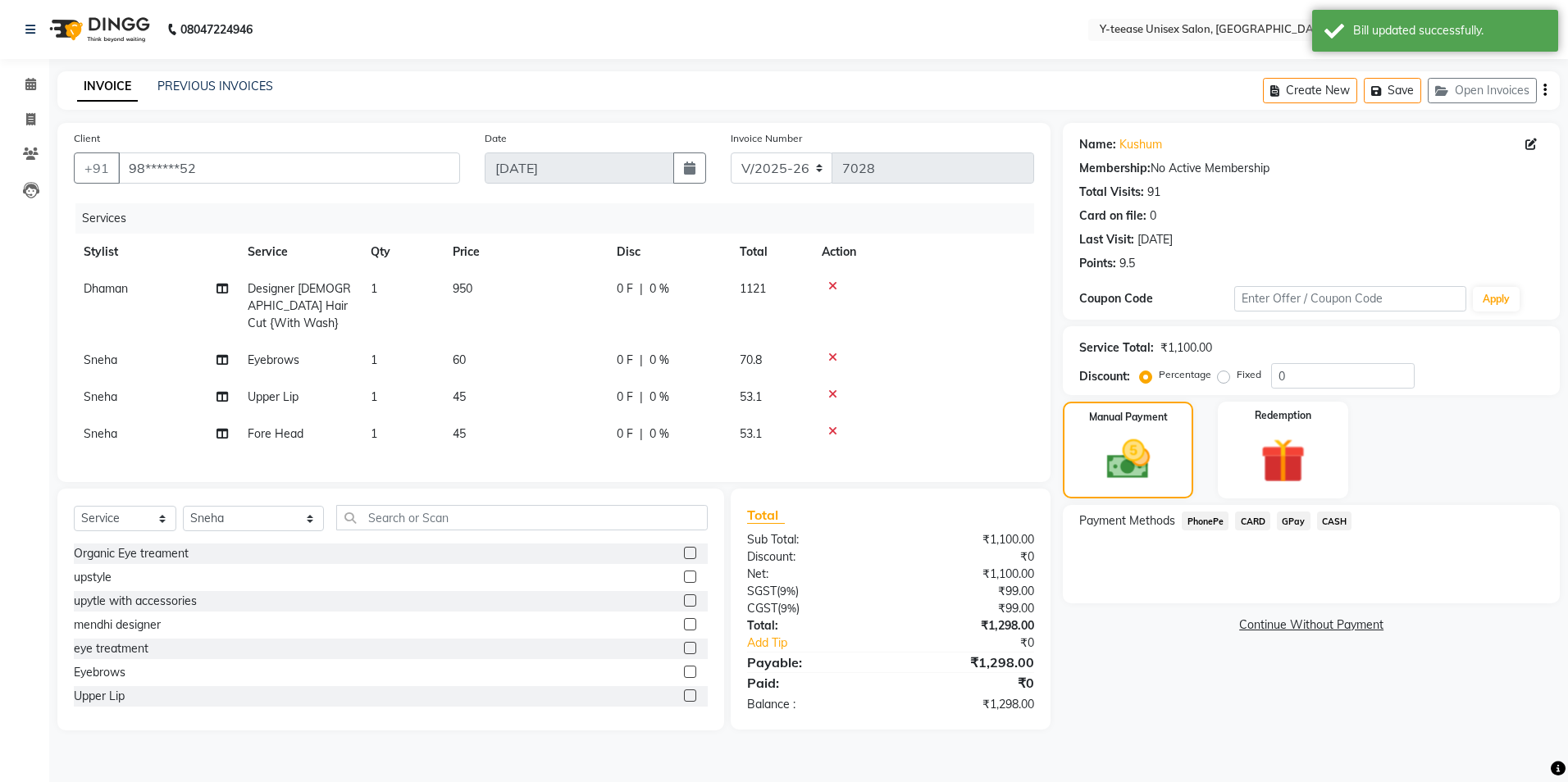
click at [1333, 520] on span "CASH" at bounding box center [1334, 522] width 35 height 19
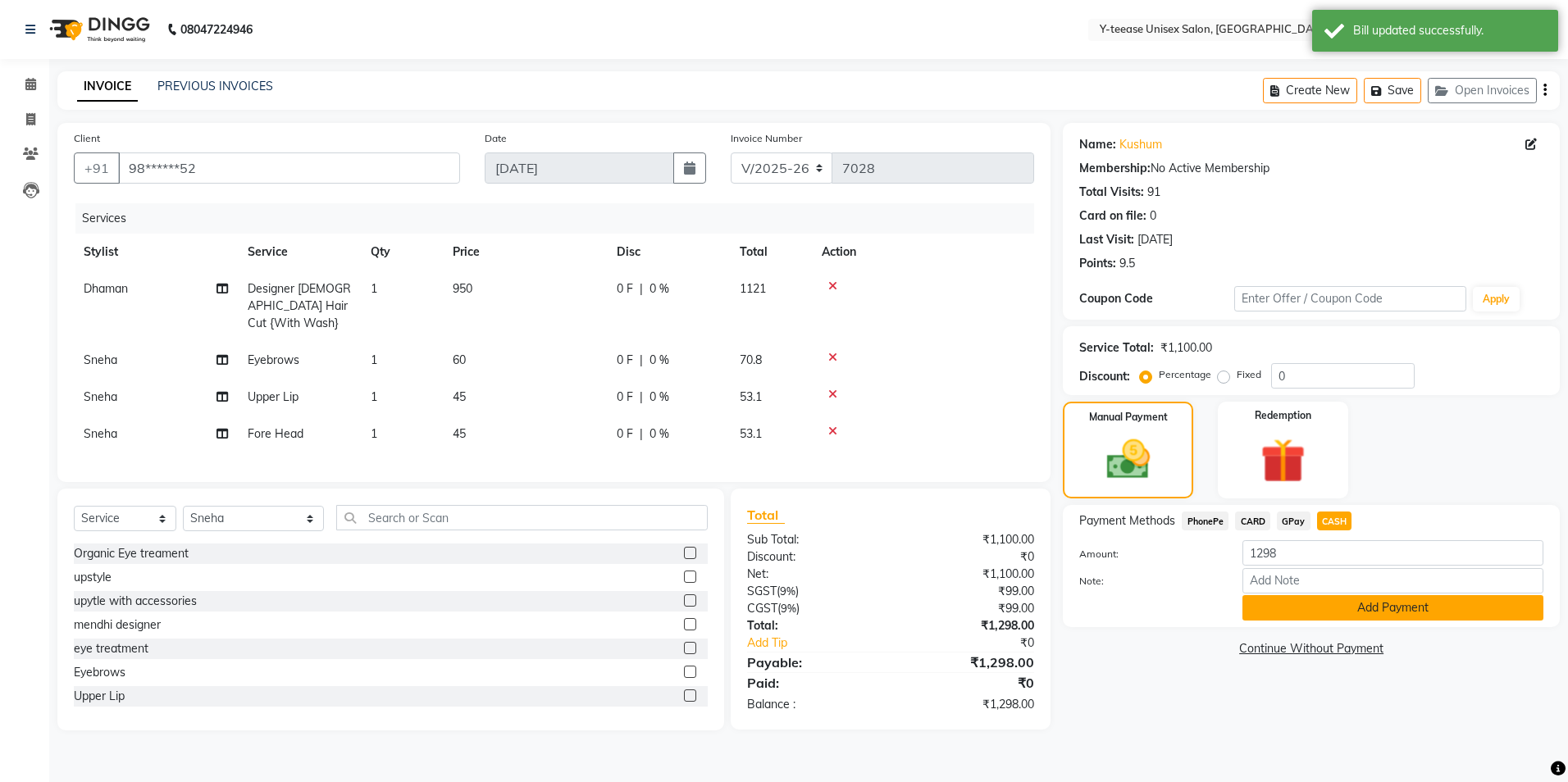
click at [1325, 612] on button "Add Payment" at bounding box center [1393, 607] width 301 height 26
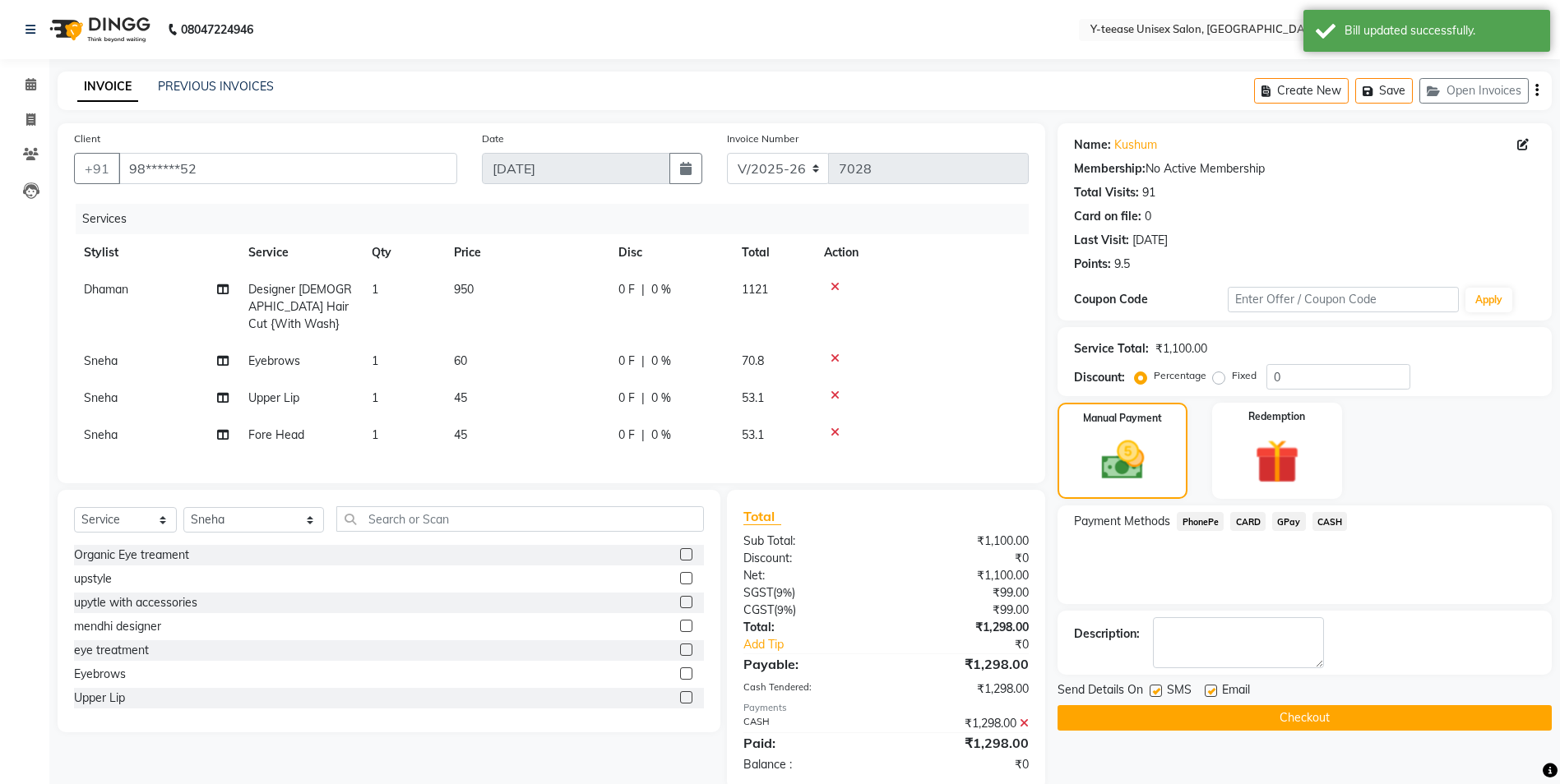
click at [1288, 717] on button "Checkout" at bounding box center [1305, 718] width 494 height 26
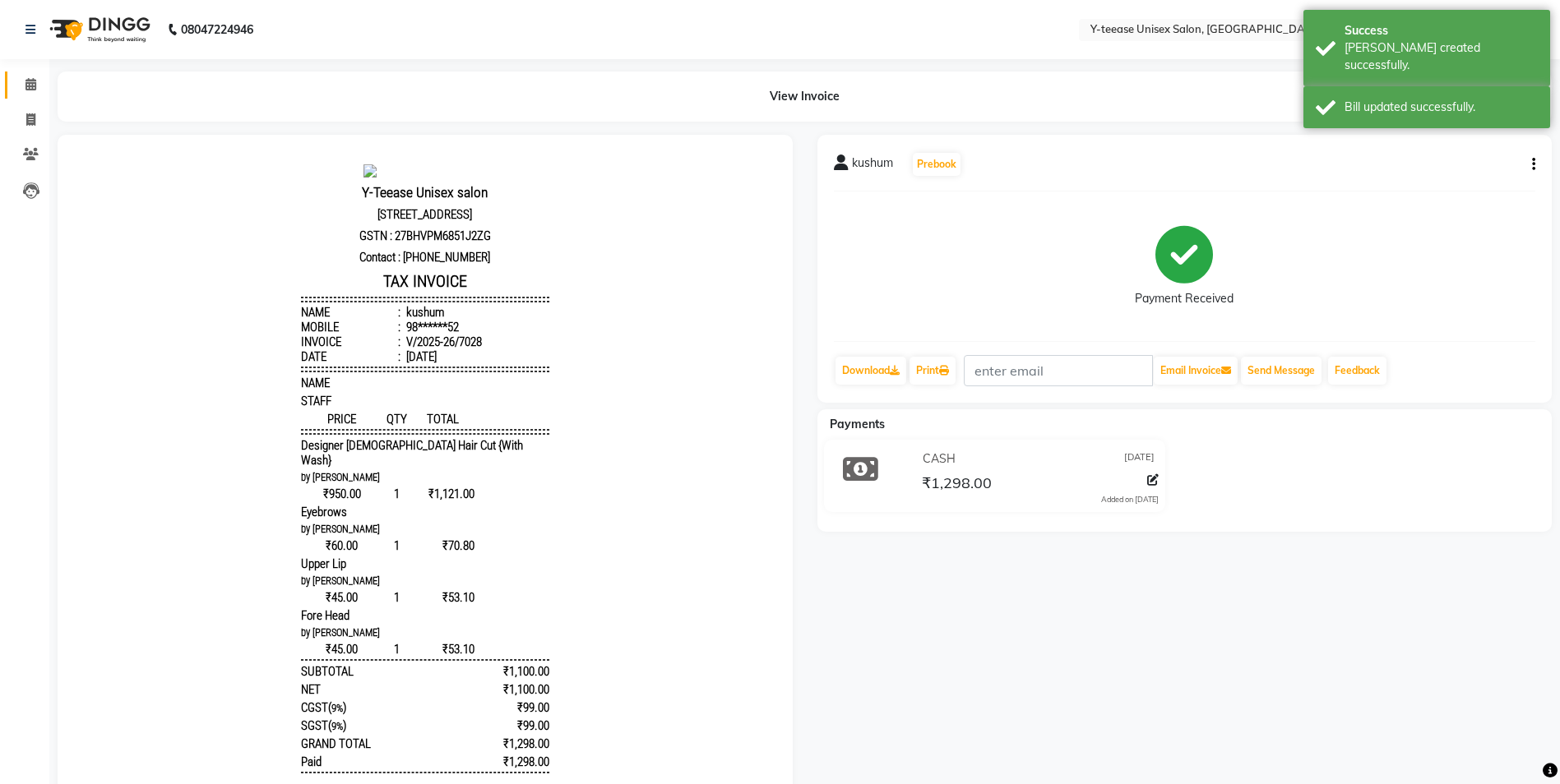
click at [34, 74] on link "Calendar" at bounding box center [24, 85] width 39 height 27
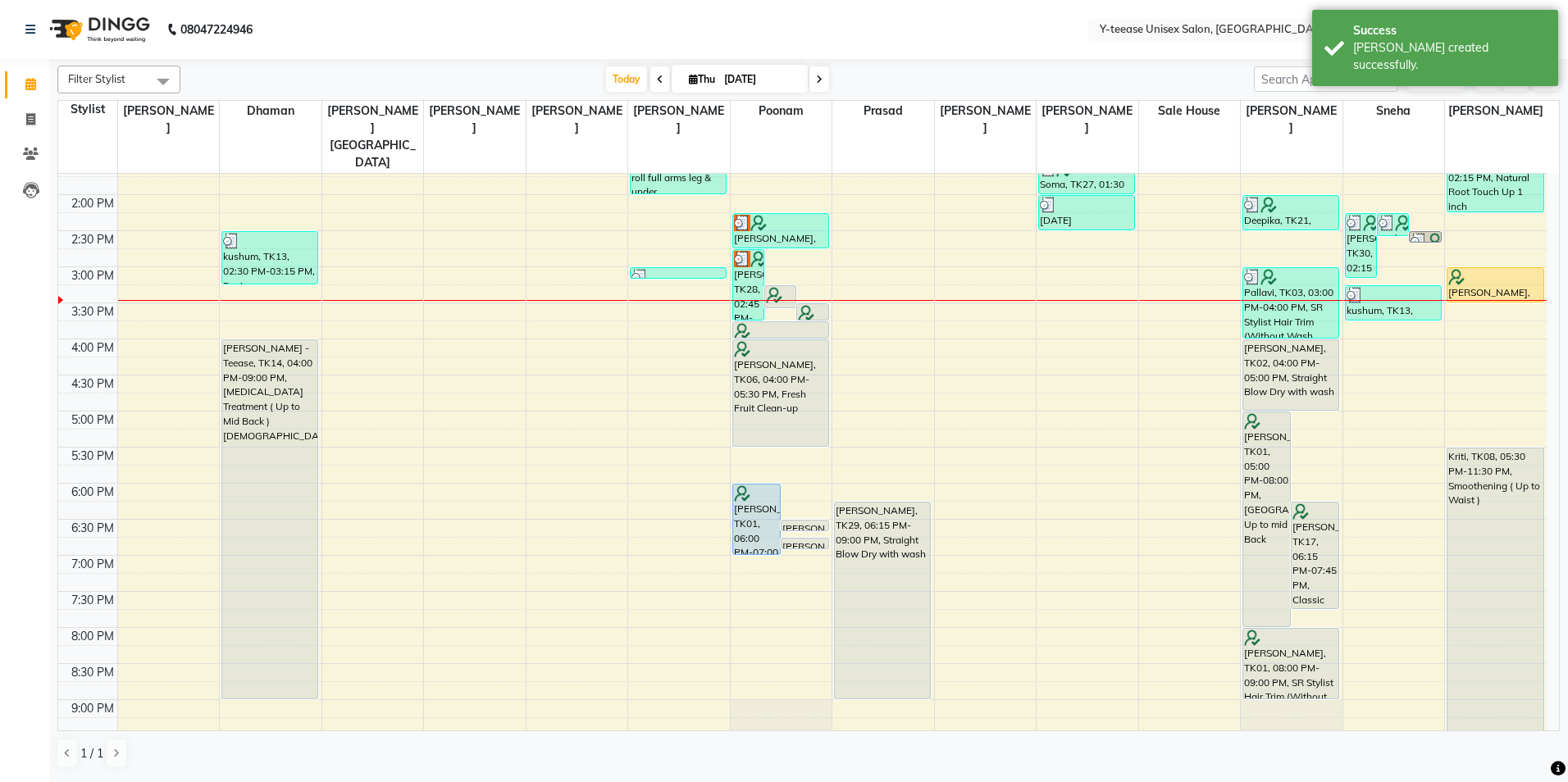
scroll to position [408, 0]
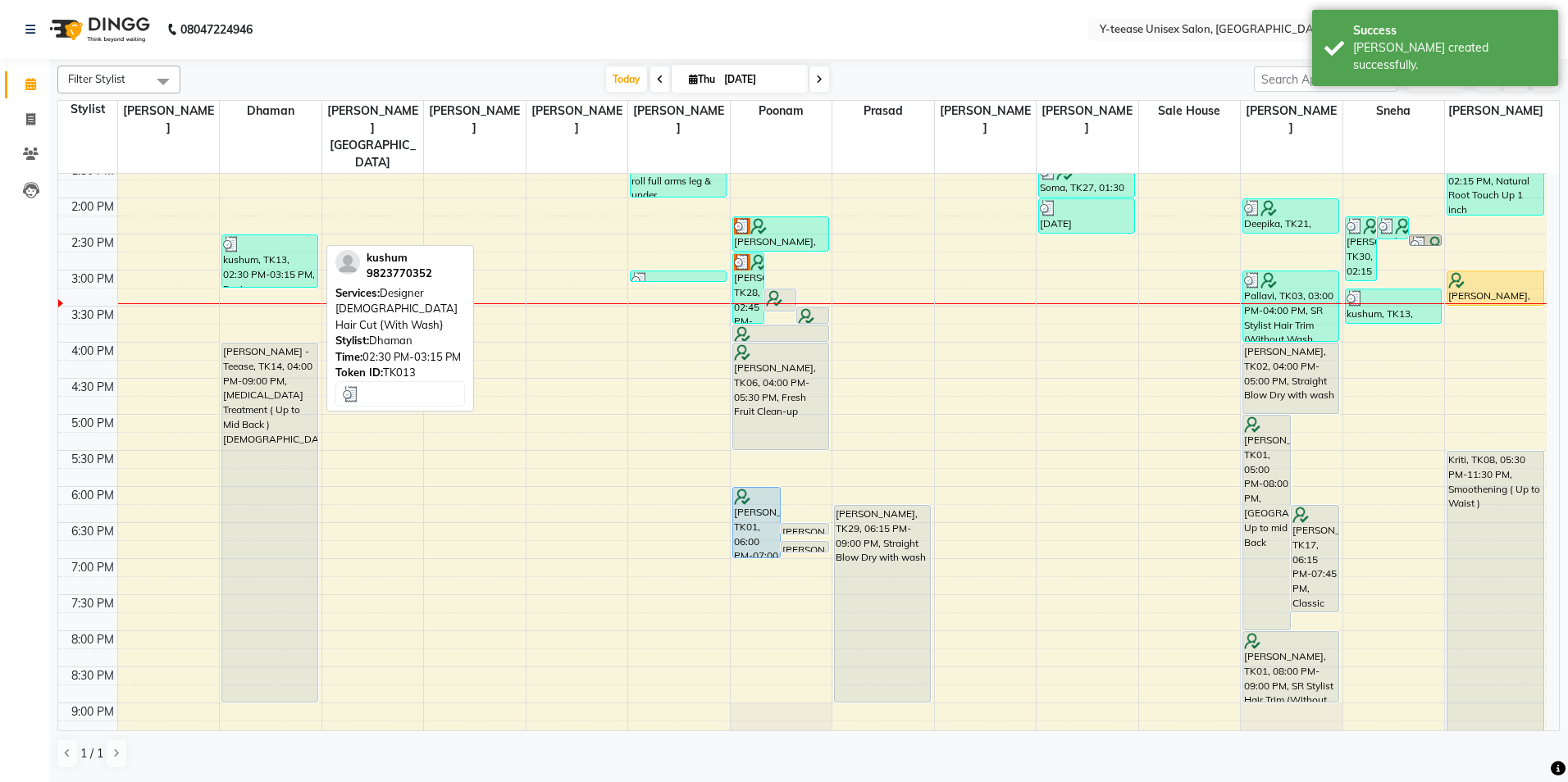
click at [279, 236] on div "kushum, TK13, 02:30 PM-03:15 PM, Designer Female Hair Cut {With Wash}" at bounding box center [270, 261] width 95 height 51
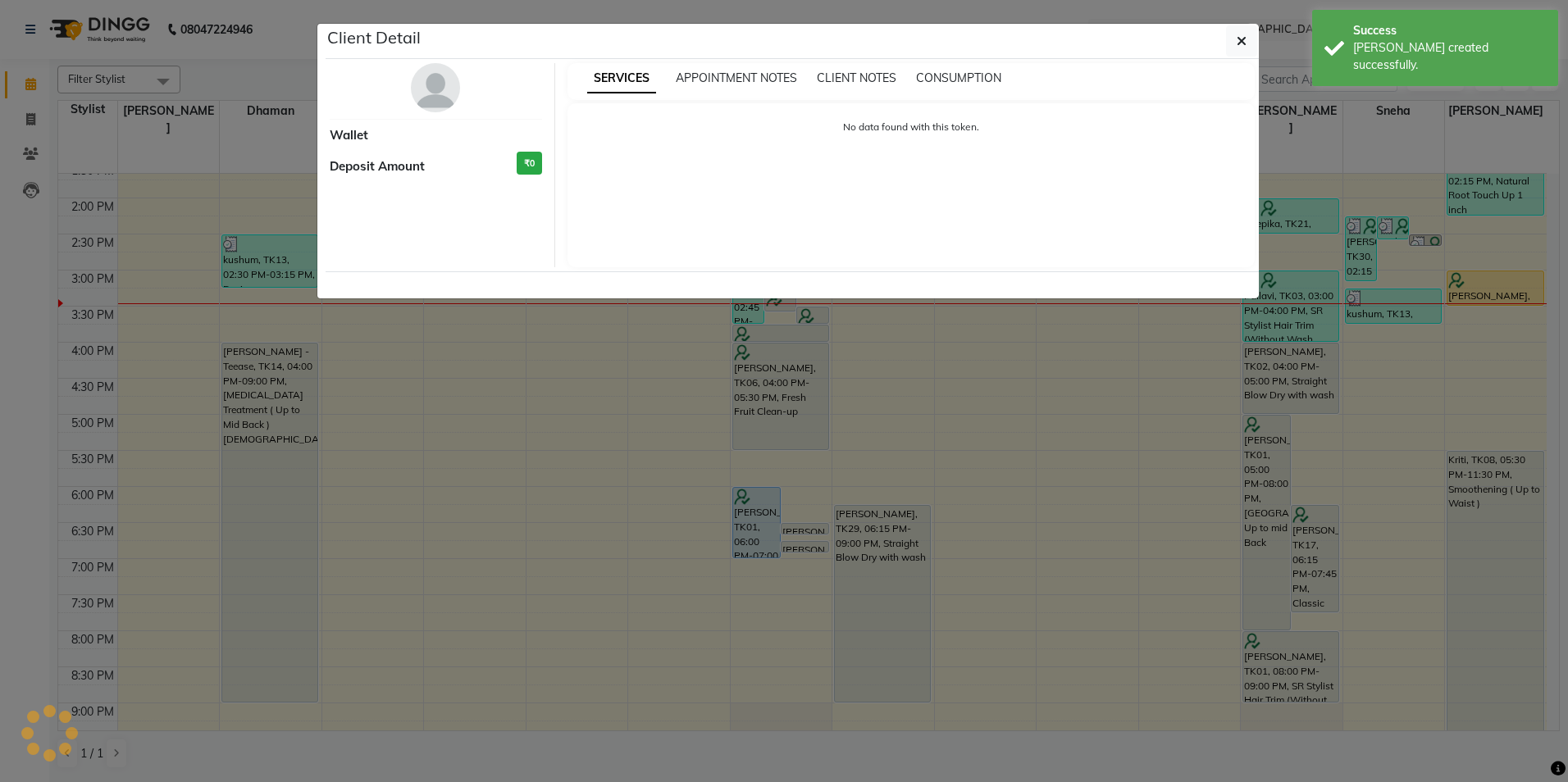
select select "3"
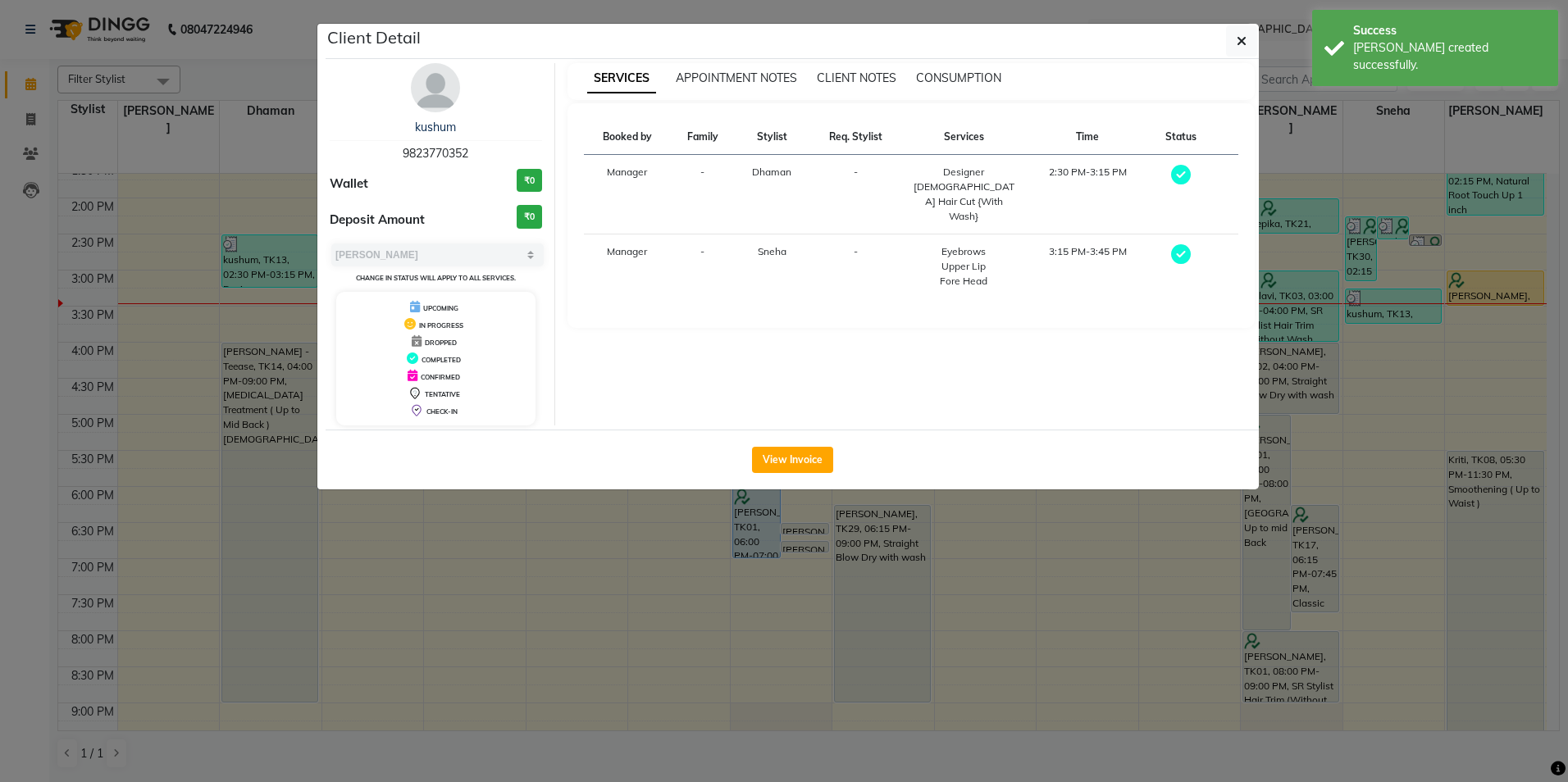
click at [444, 90] on img at bounding box center [436, 88] width 50 height 50
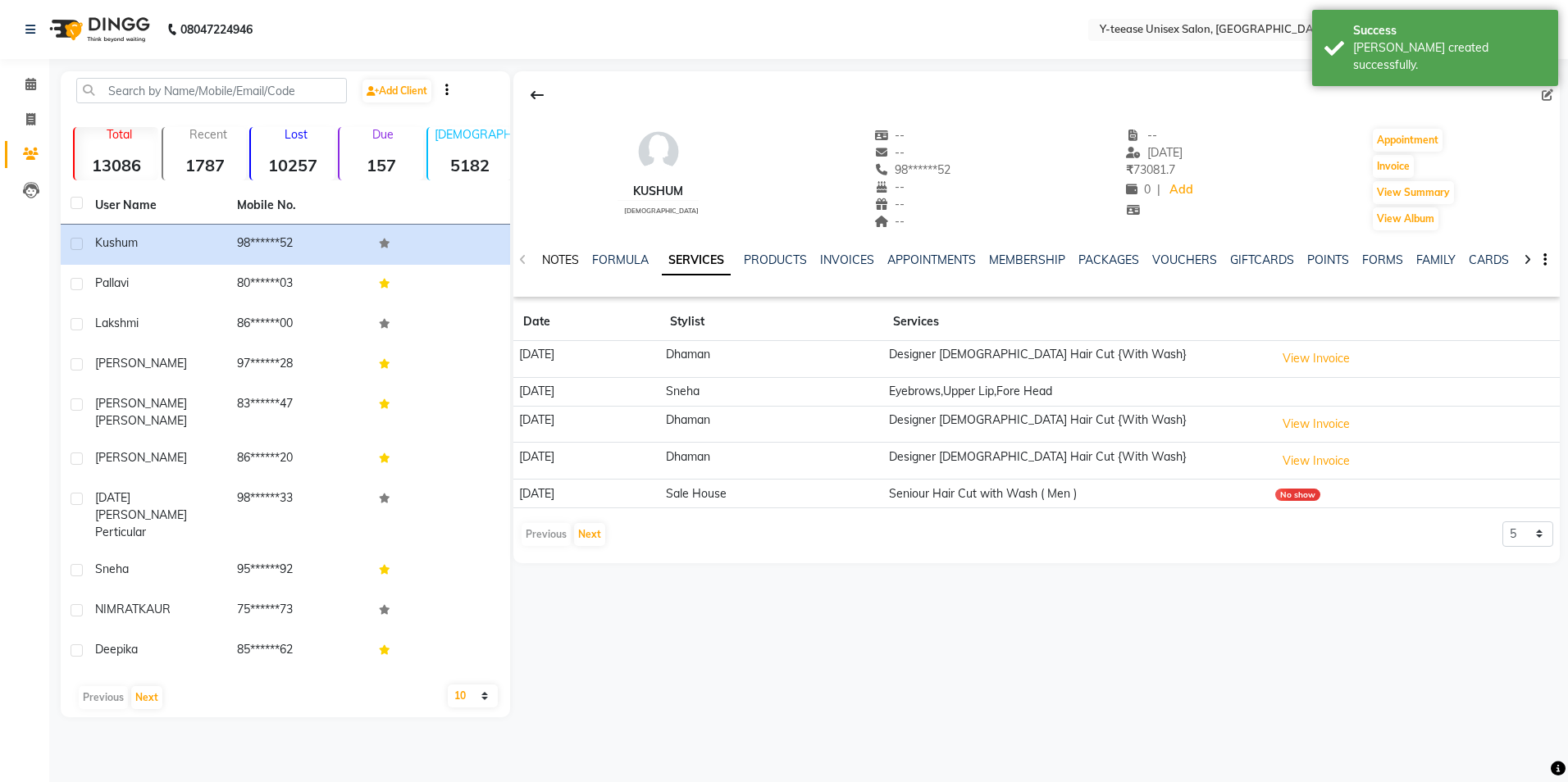
click at [566, 256] on link "NOTES" at bounding box center [560, 259] width 37 height 14
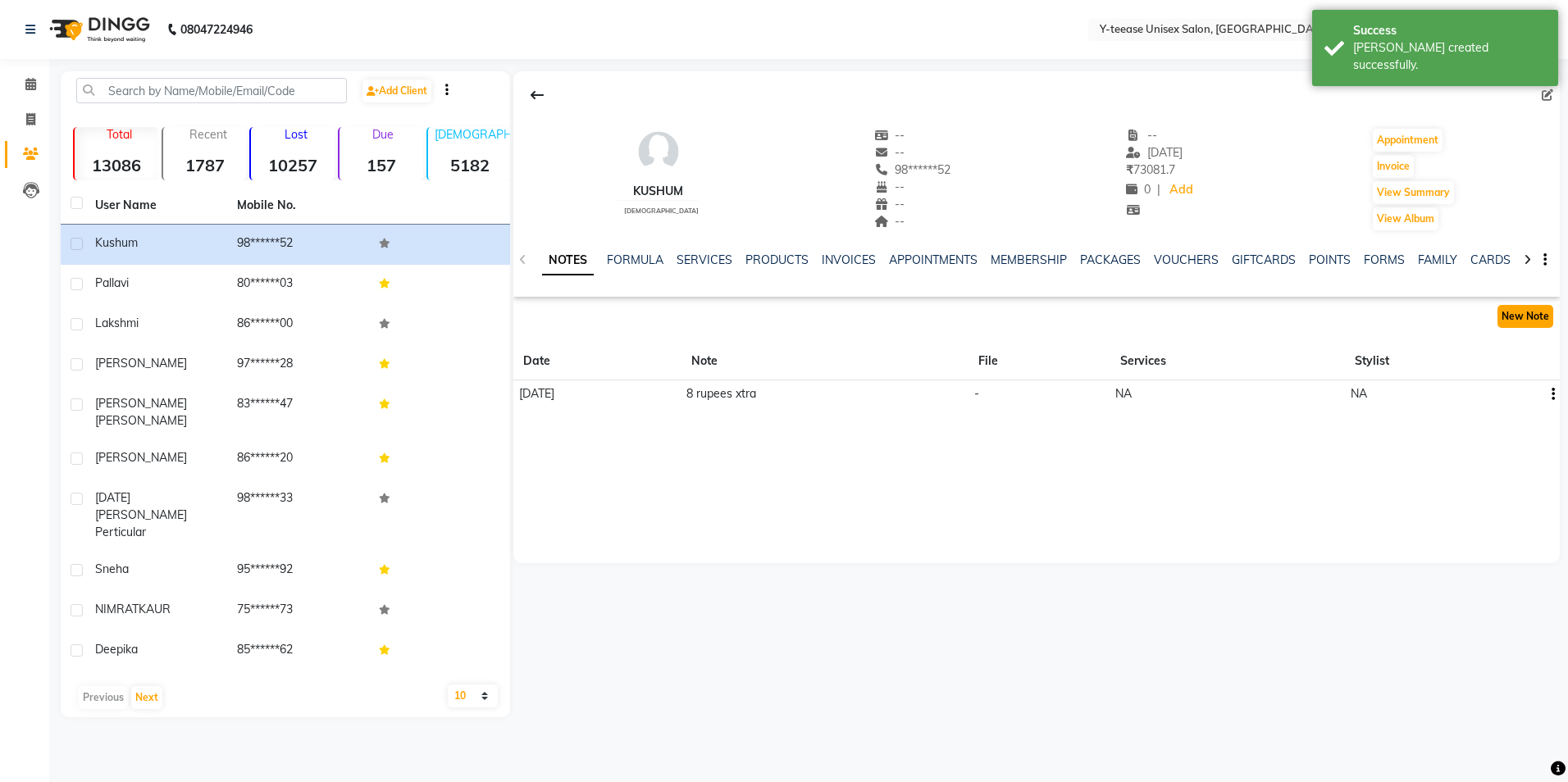
click at [1528, 314] on button "New Note" at bounding box center [1525, 317] width 55 height 23
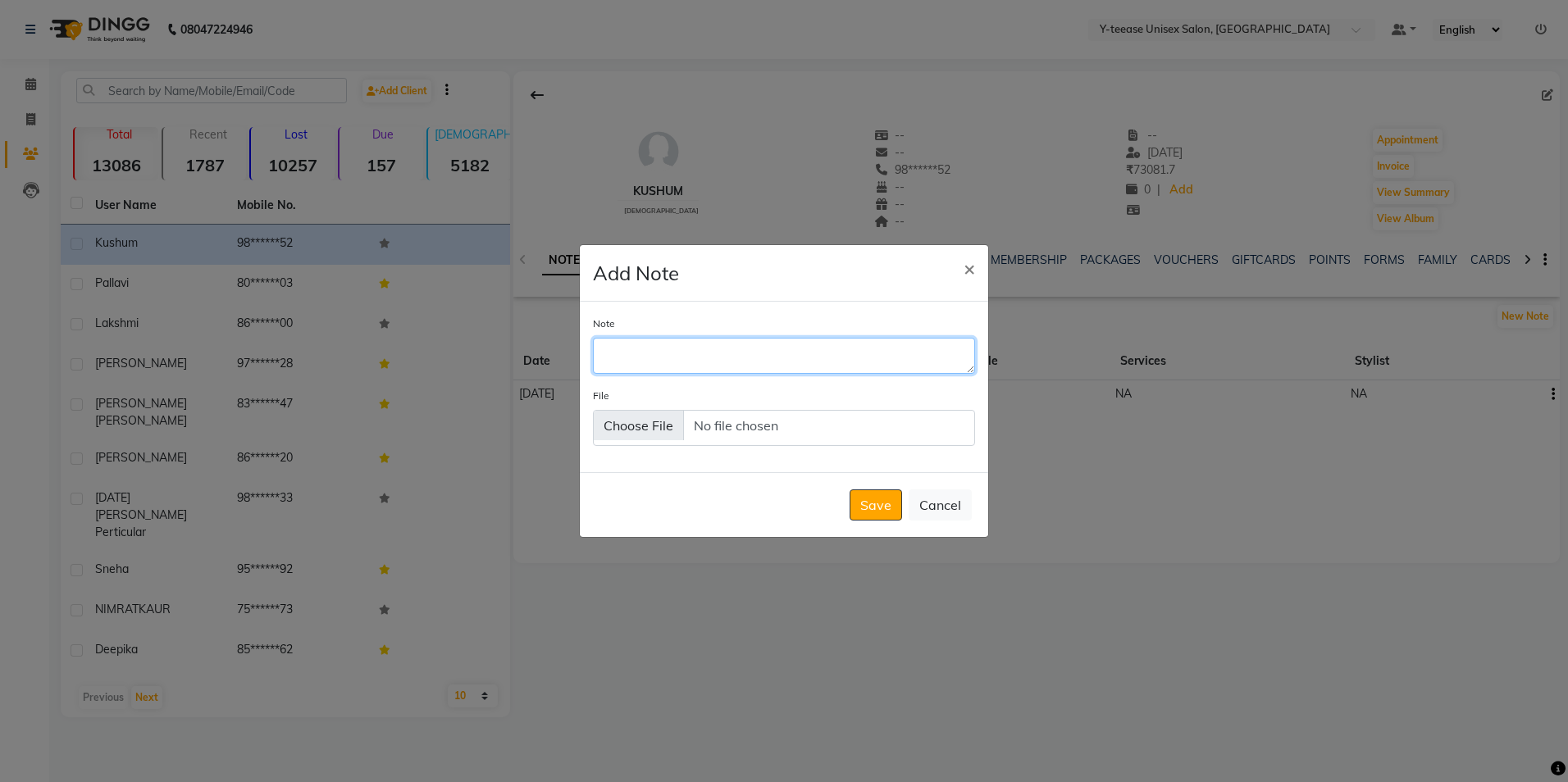
click at [716, 343] on textarea "Note" at bounding box center [784, 356] width 382 height 36
type textarea "04.09.2025 Balance 81/- our side"
click at [882, 514] on button "Save" at bounding box center [876, 504] width 52 height 31
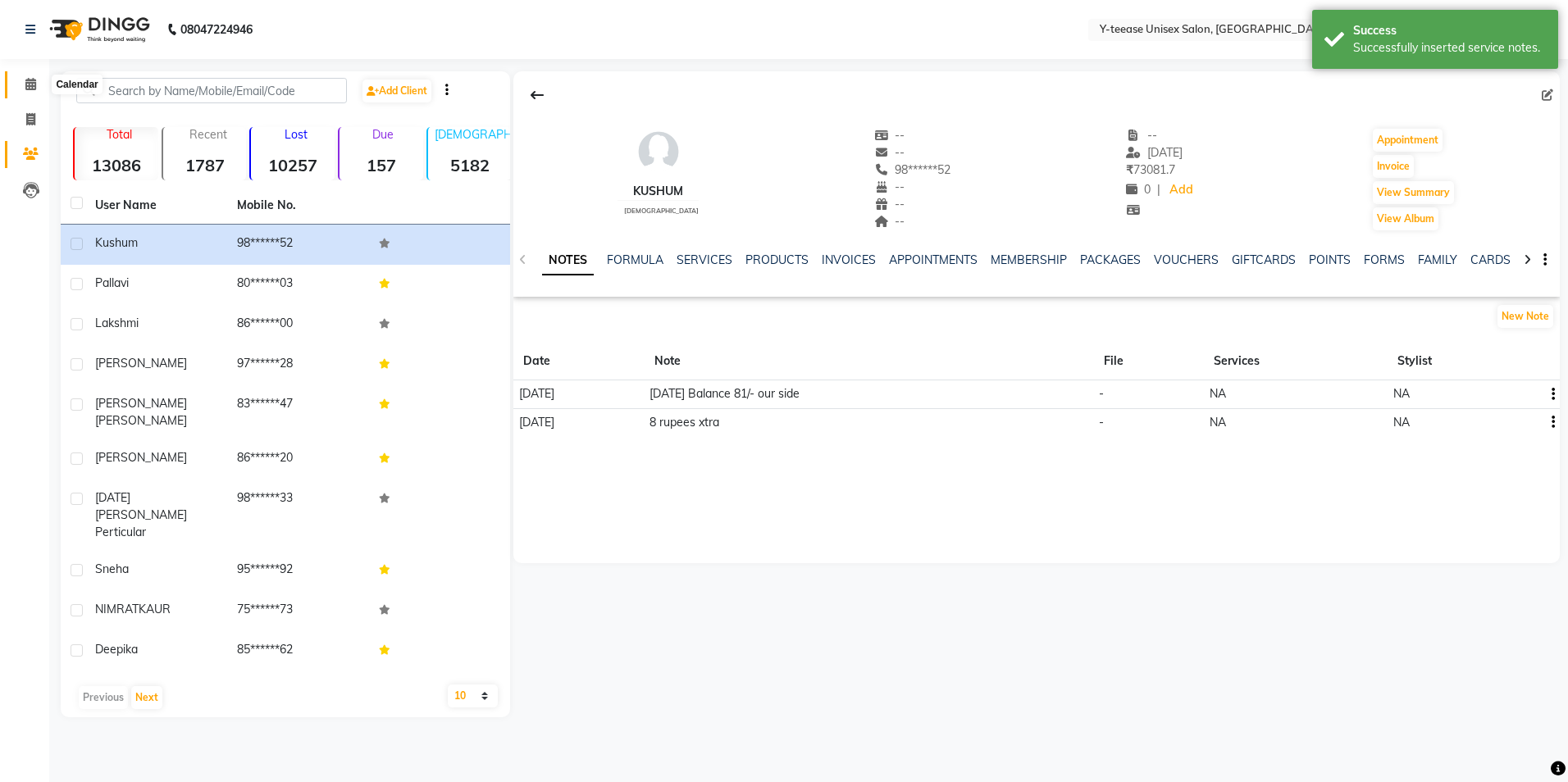
click at [31, 85] on icon at bounding box center [31, 84] width 10 height 12
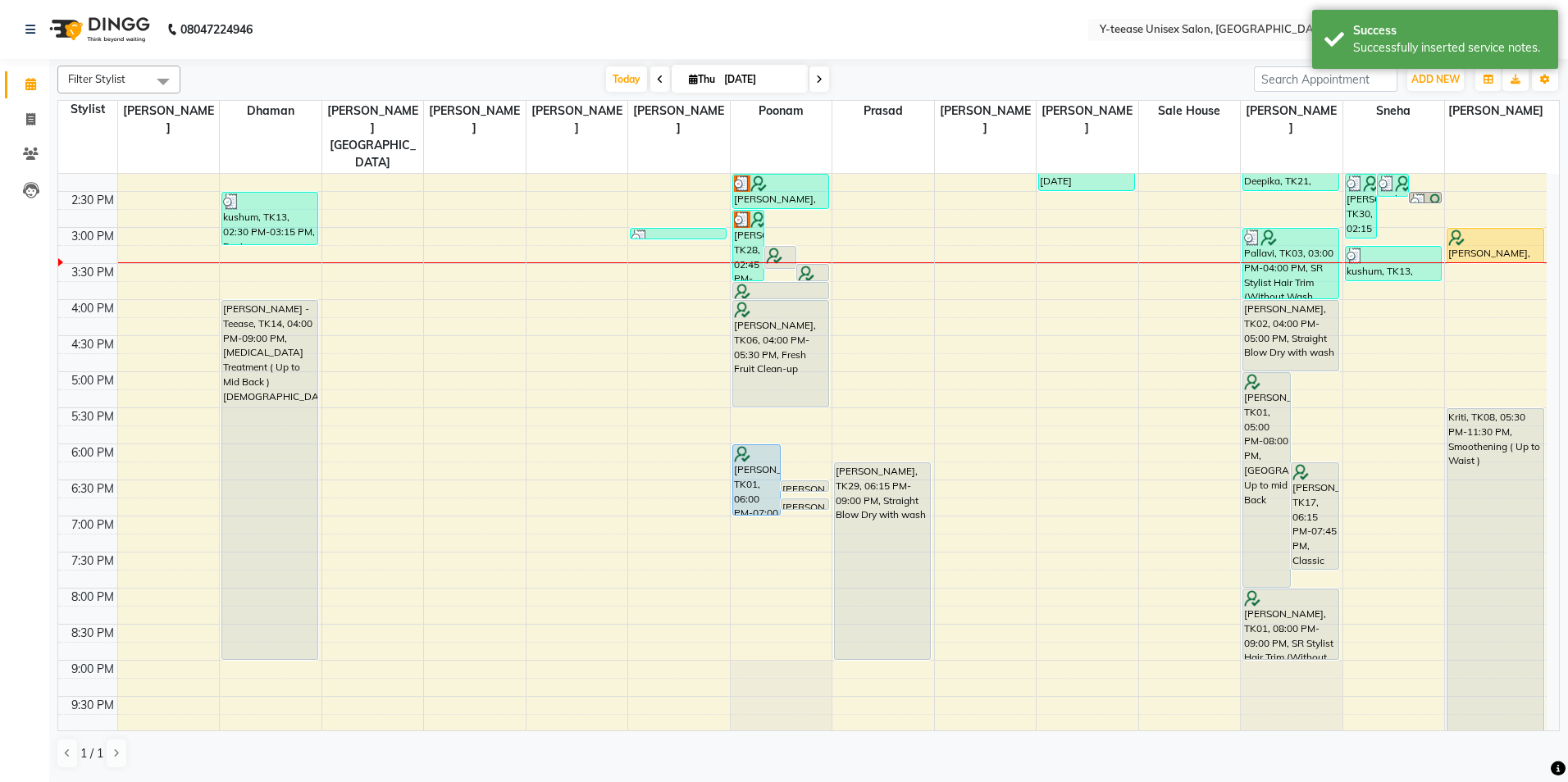
scroll to position [490, 0]
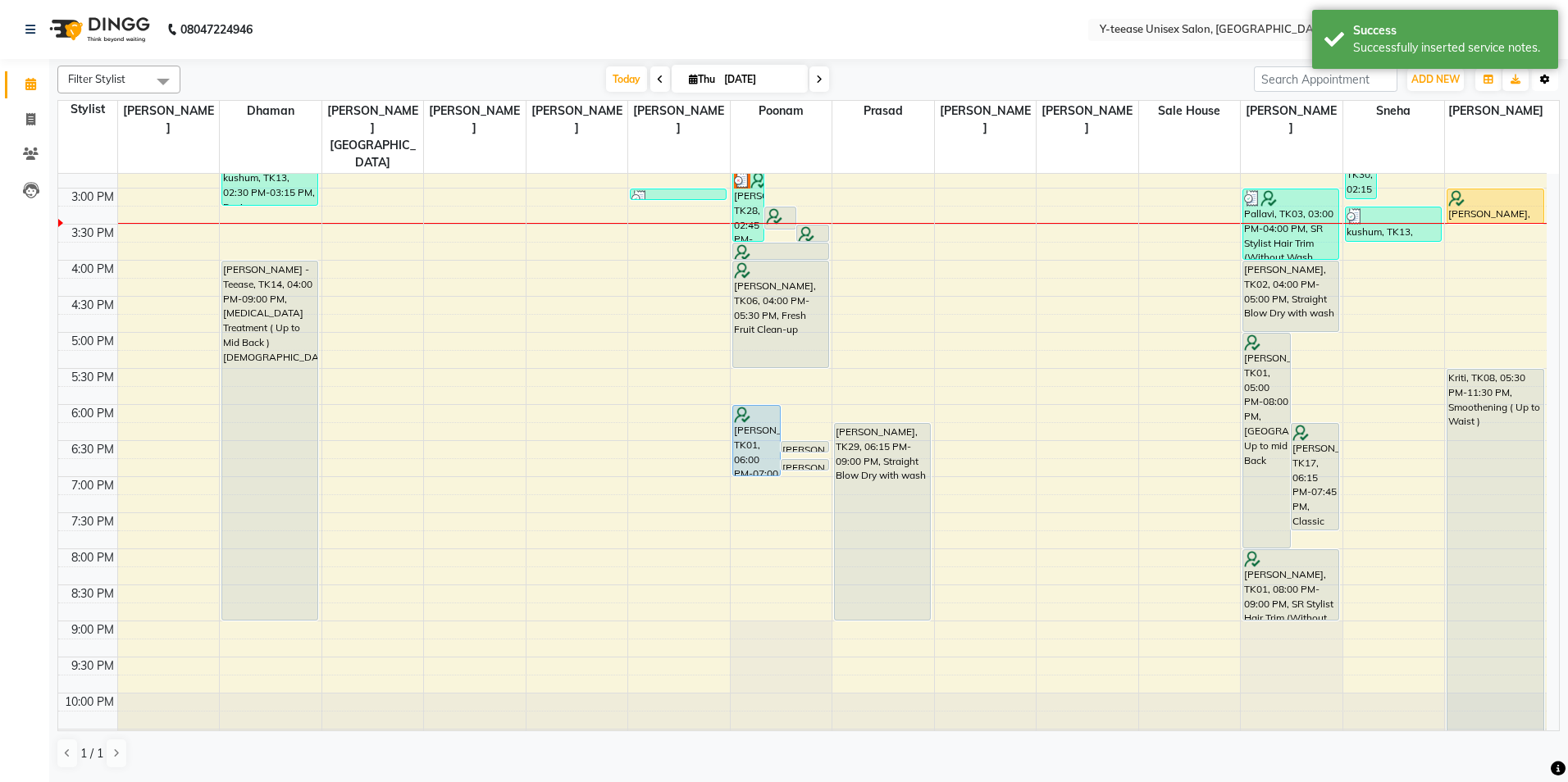
click at [1536, 79] on button "Toggle Dropdown" at bounding box center [1545, 79] width 27 height 23
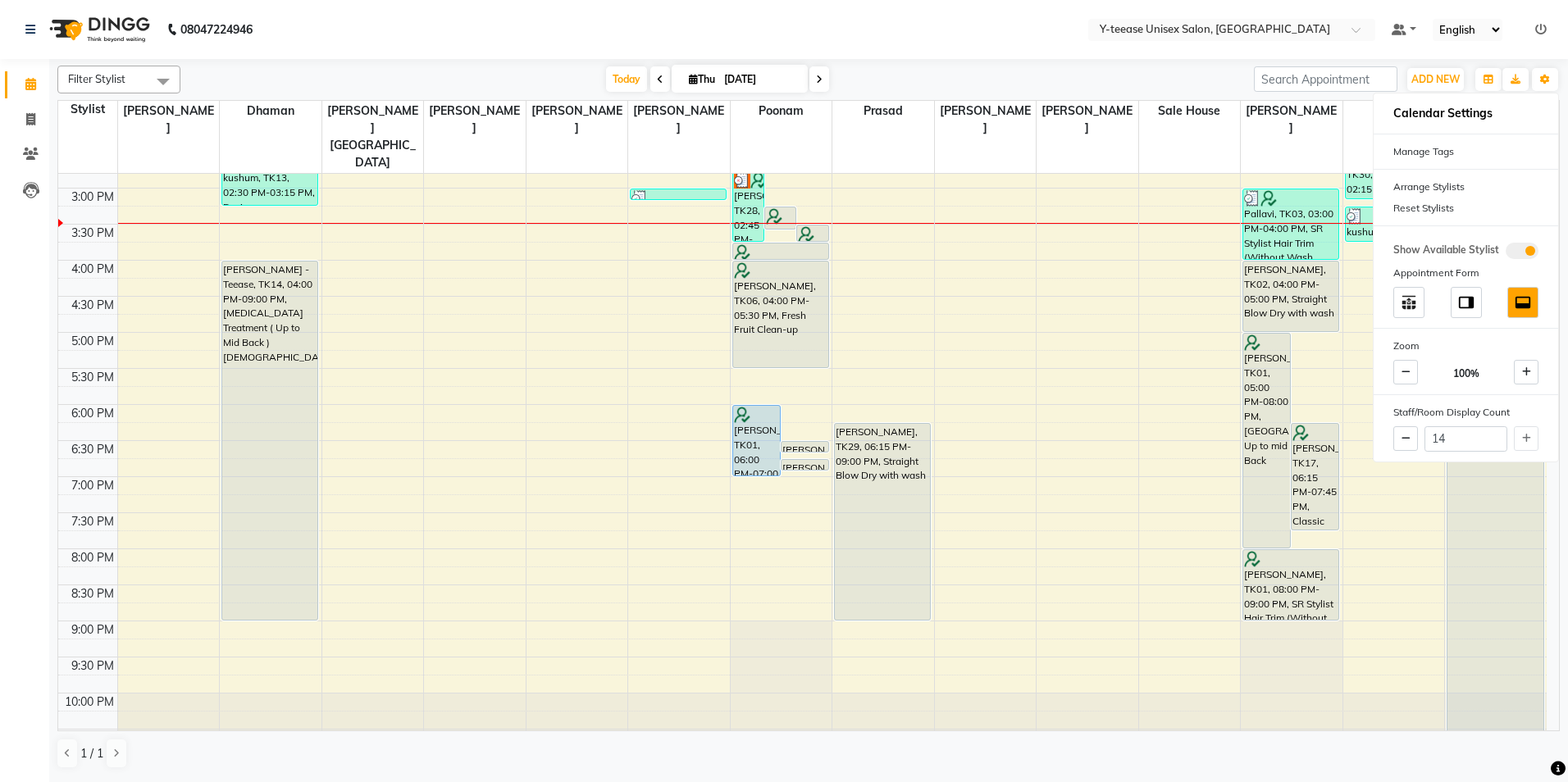
drag, startPoint x: 1419, startPoint y: 199, endPoint x: 1385, endPoint y: 167, distance: 46.7
click at [1420, 199] on div "Reset Stylists" at bounding box center [1465, 208] width 184 height 21
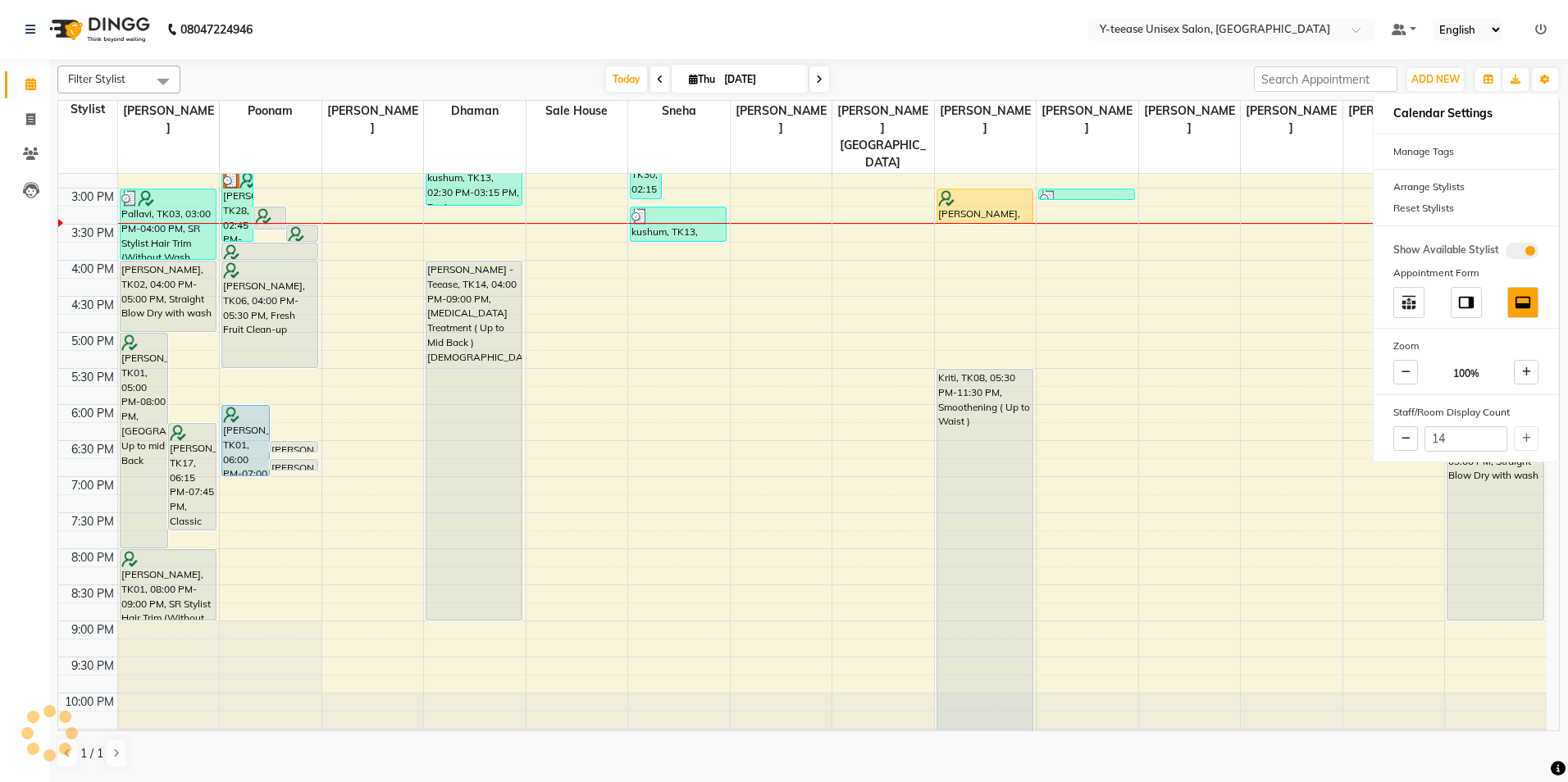
click at [1209, 74] on div "Today Thu 04-09-2025" at bounding box center [717, 80] width 1057 height 25
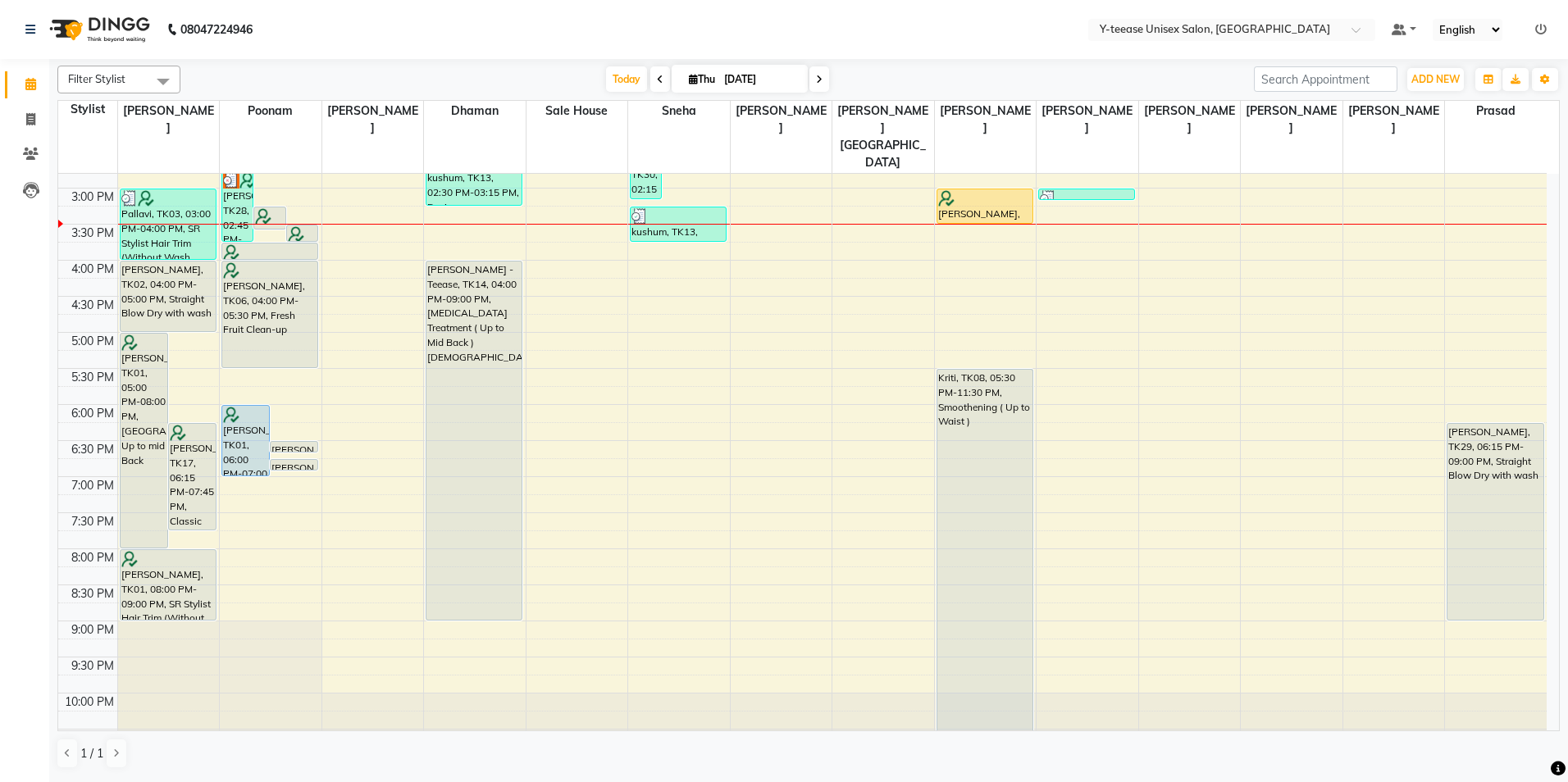
click at [810, 79] on span at bounding box center [819, 79] width 20 height 26
type input "[DATE]"
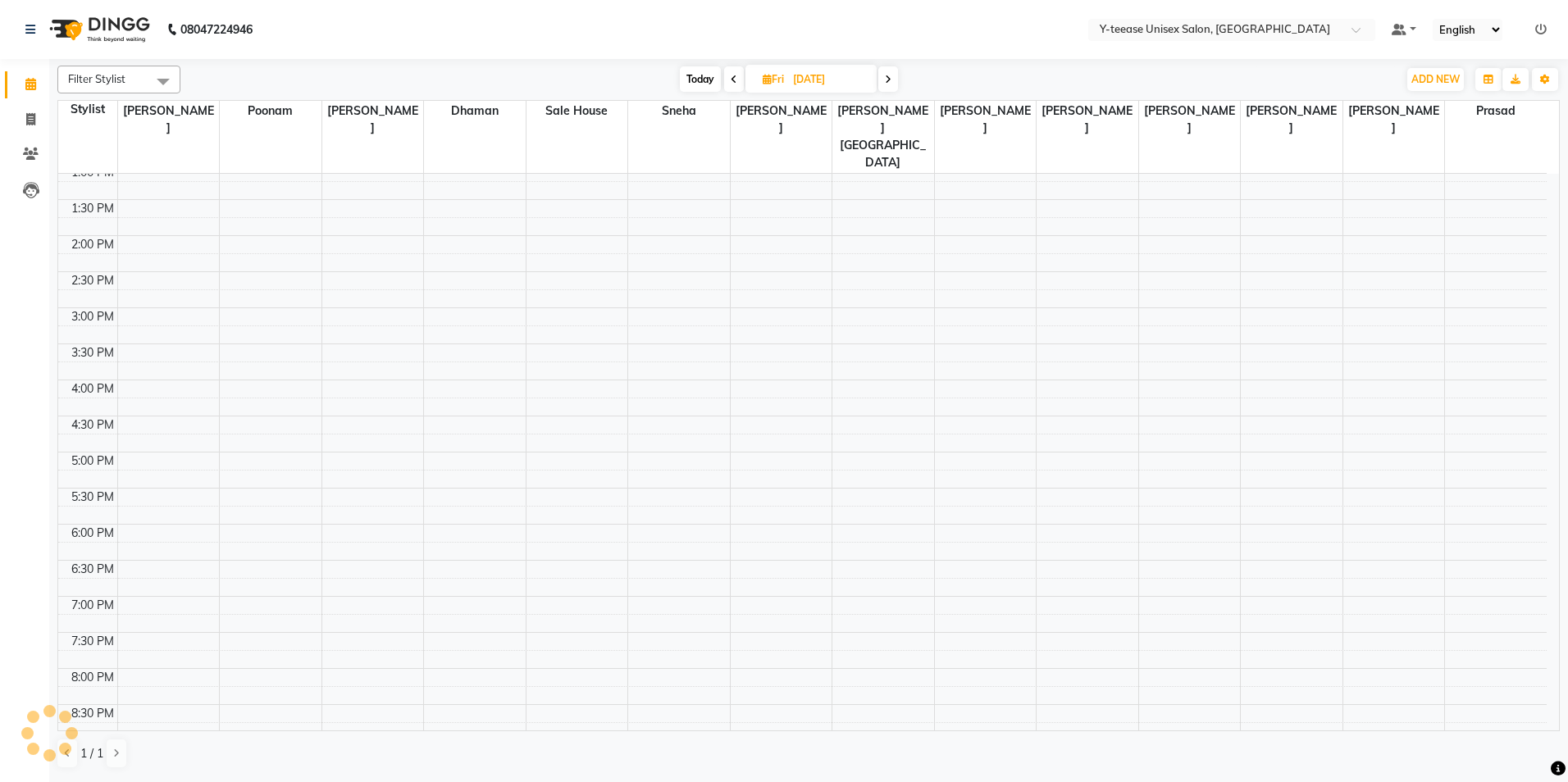
scroll to position [0, 0]
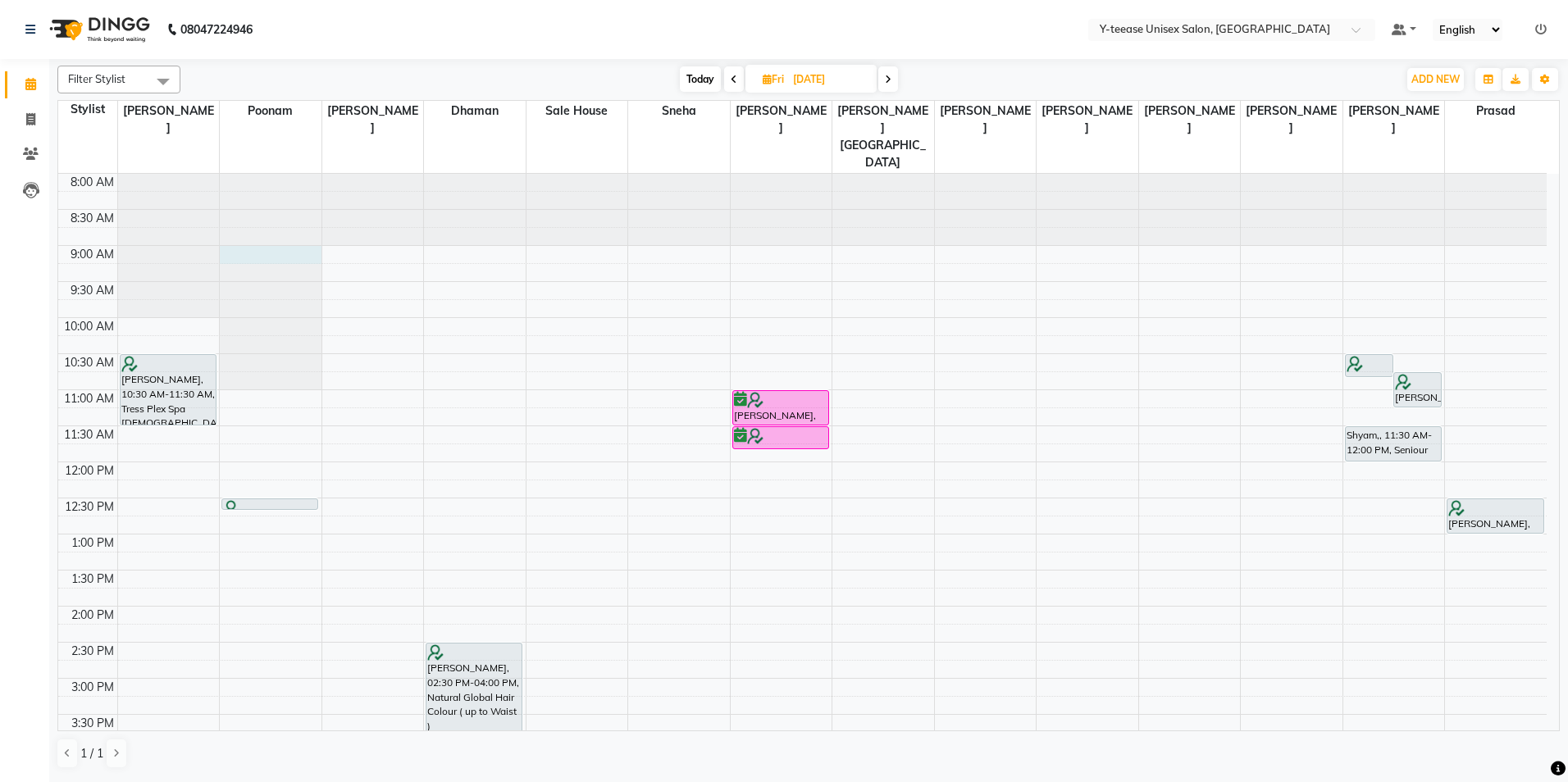
click at [284, 174] on div at bounding box center [270, 174] width 102 height 0
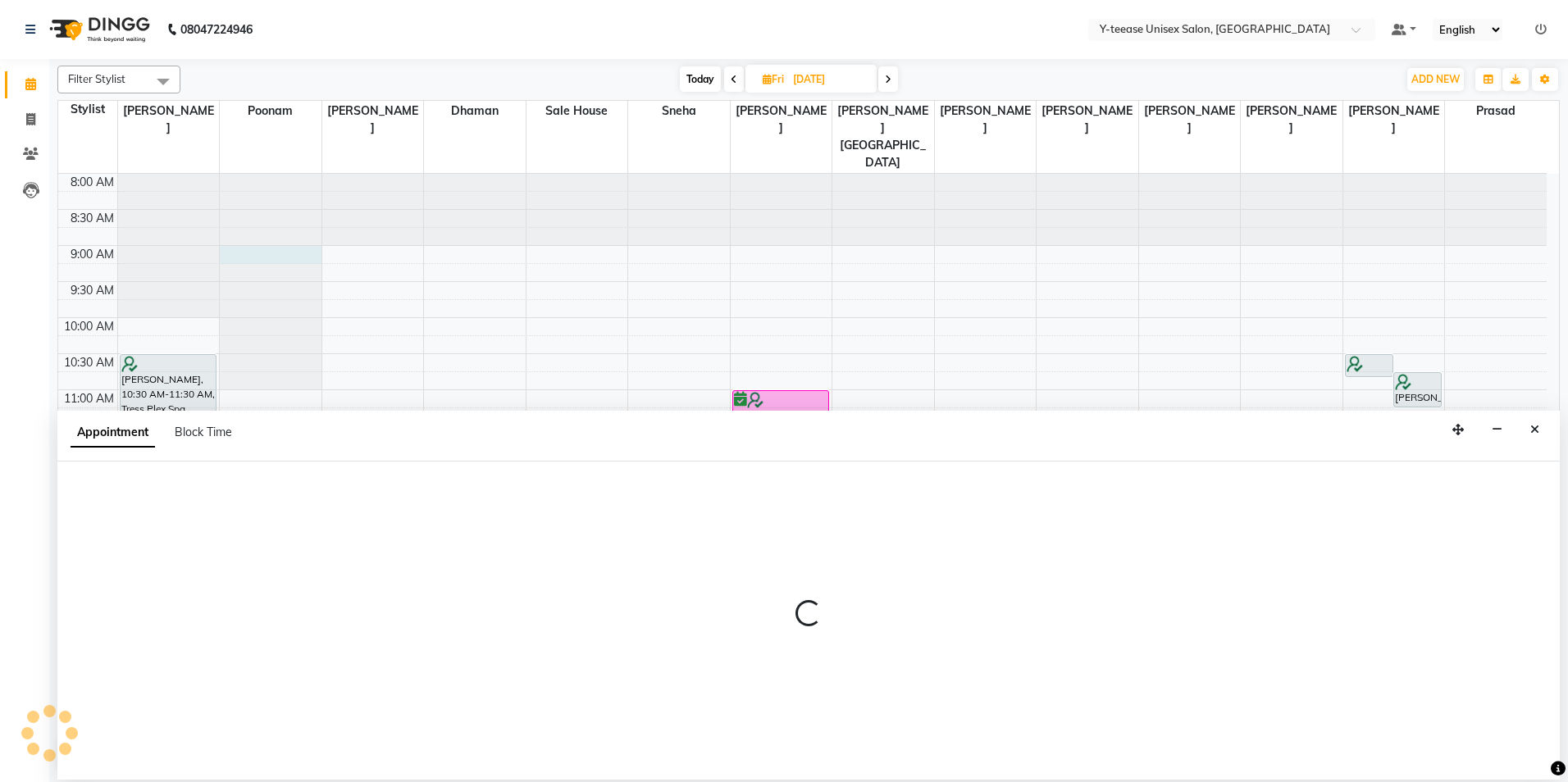
select select "57"
select select "540"
select select "tentative"
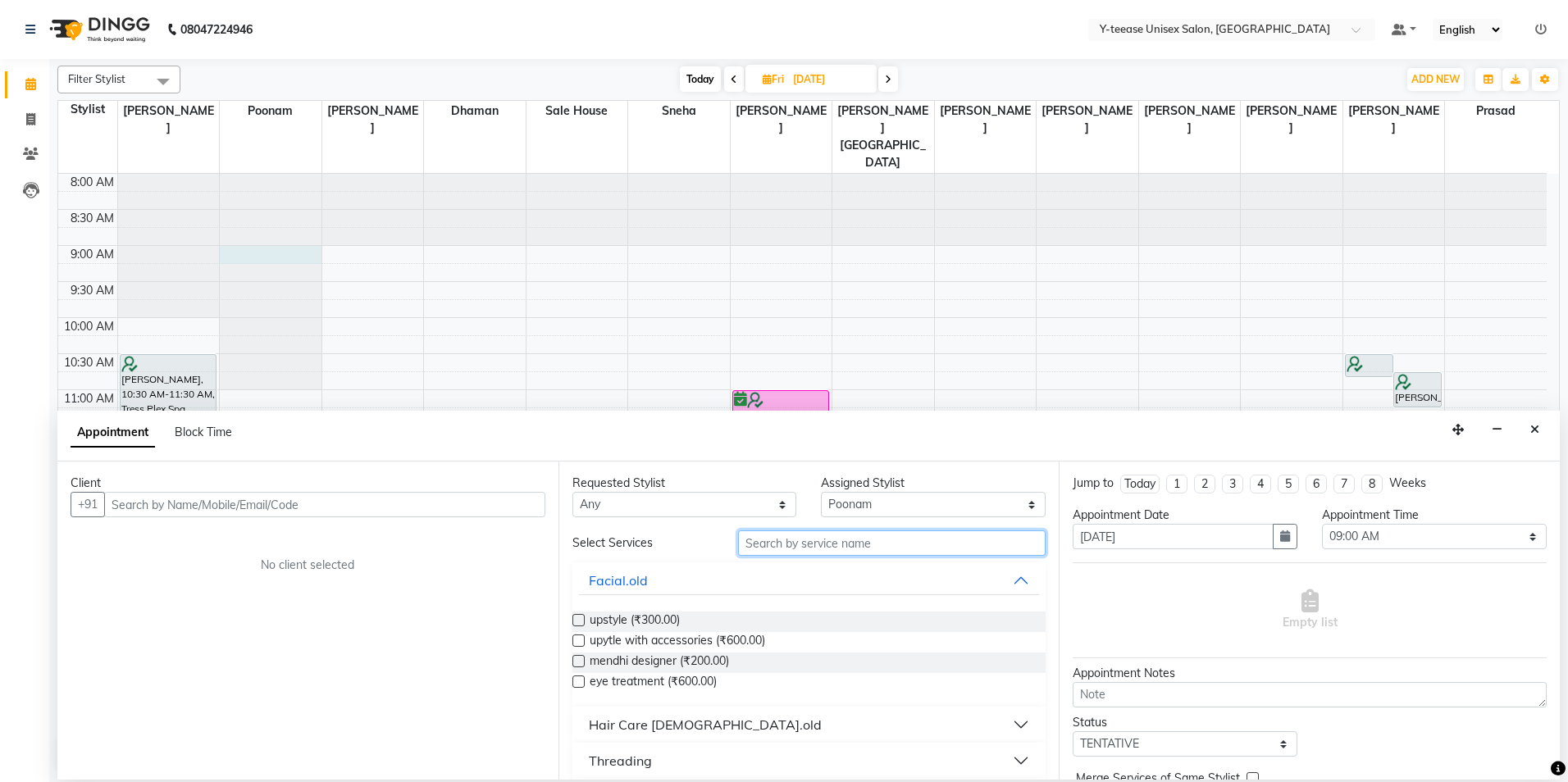
click at [781, 546] on input "text" at bounding box center [892, 543] width 307 height 26
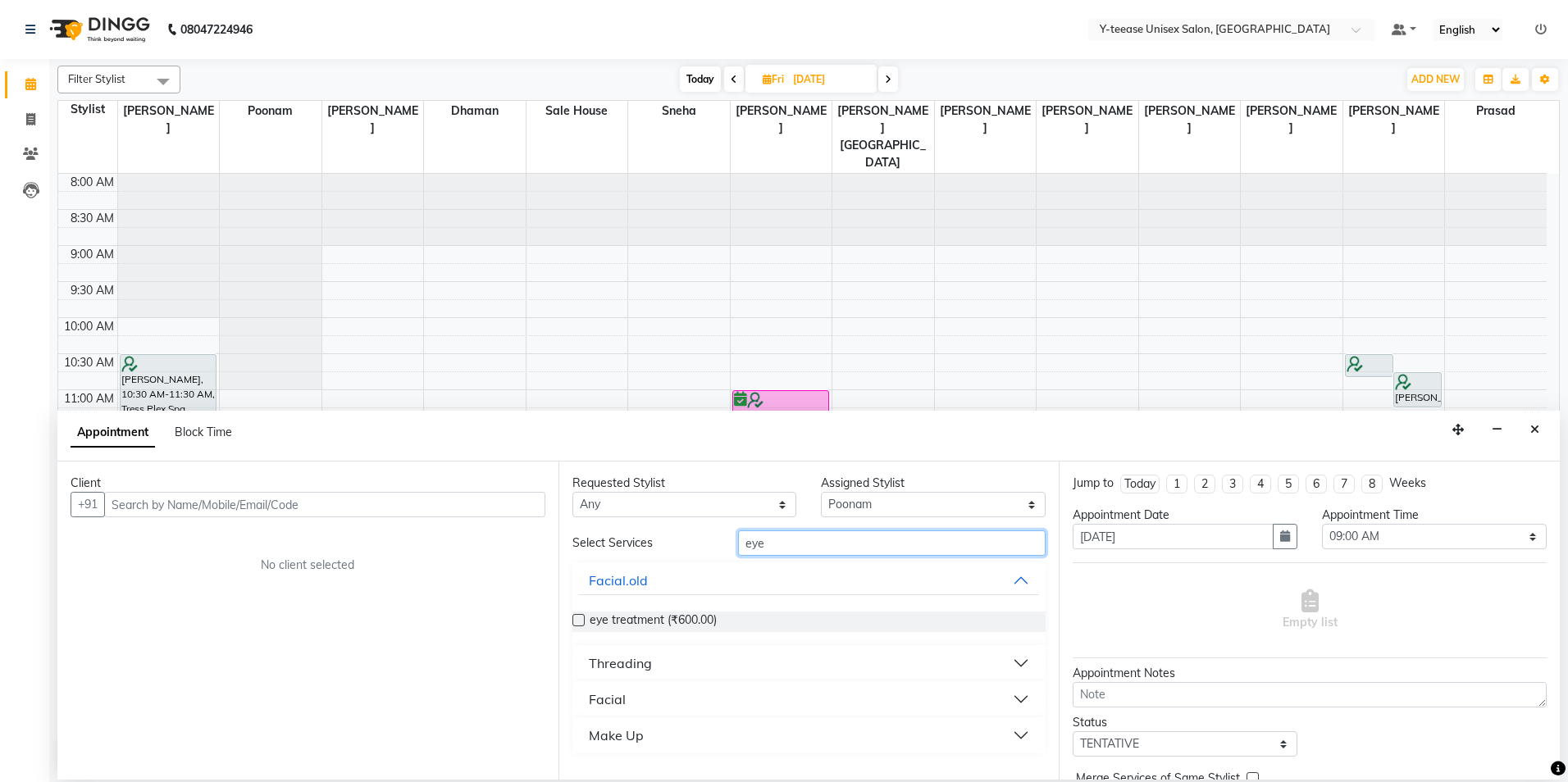
type input "eye"
click at [641, 669] on div "Threading" at bounding box center [620, 663] width 63 height 20
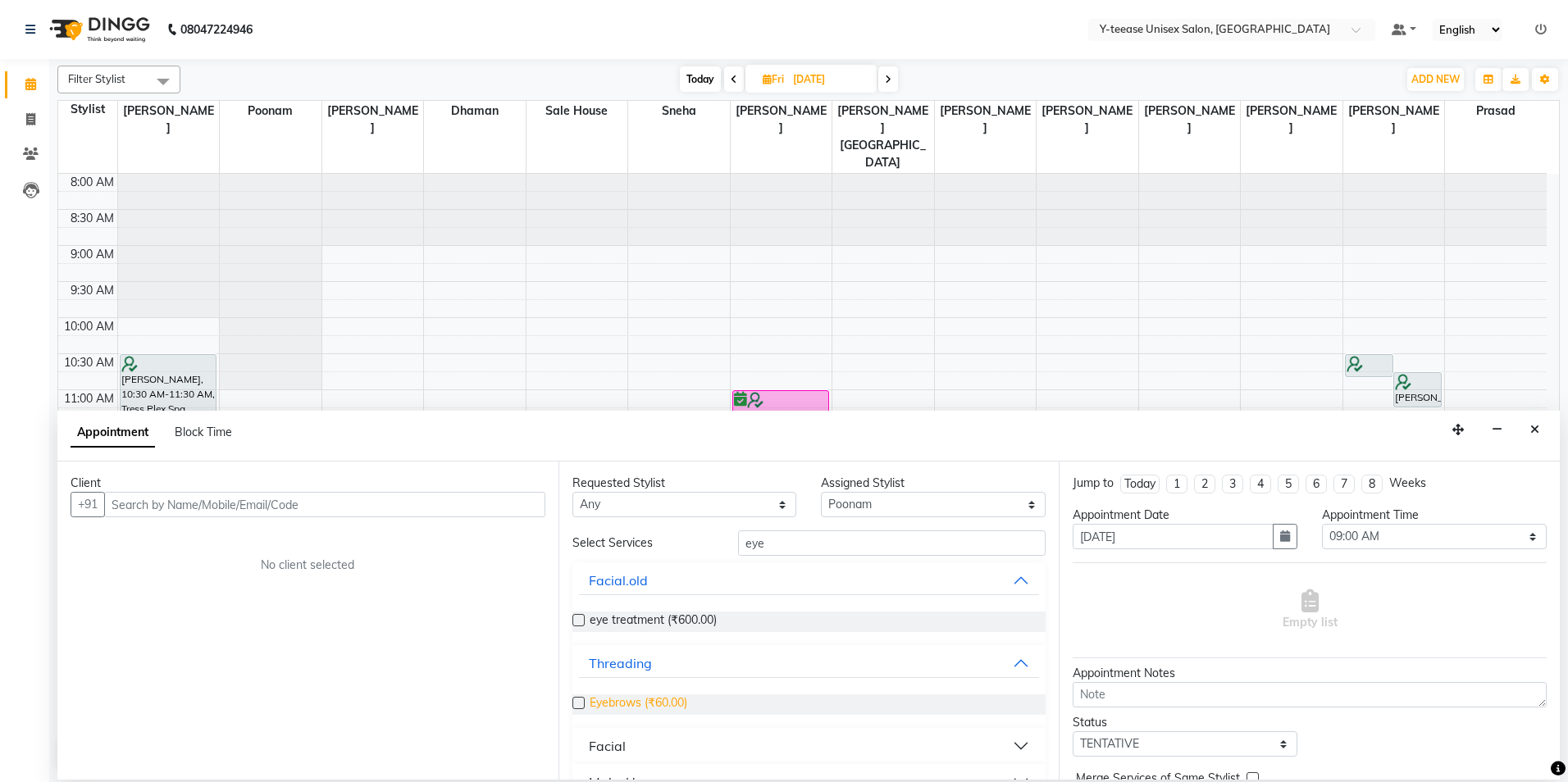
click at [652, 700] on span "Eyebrows (₹60.00)" at bounding box center [638, 704] width 97 height 20
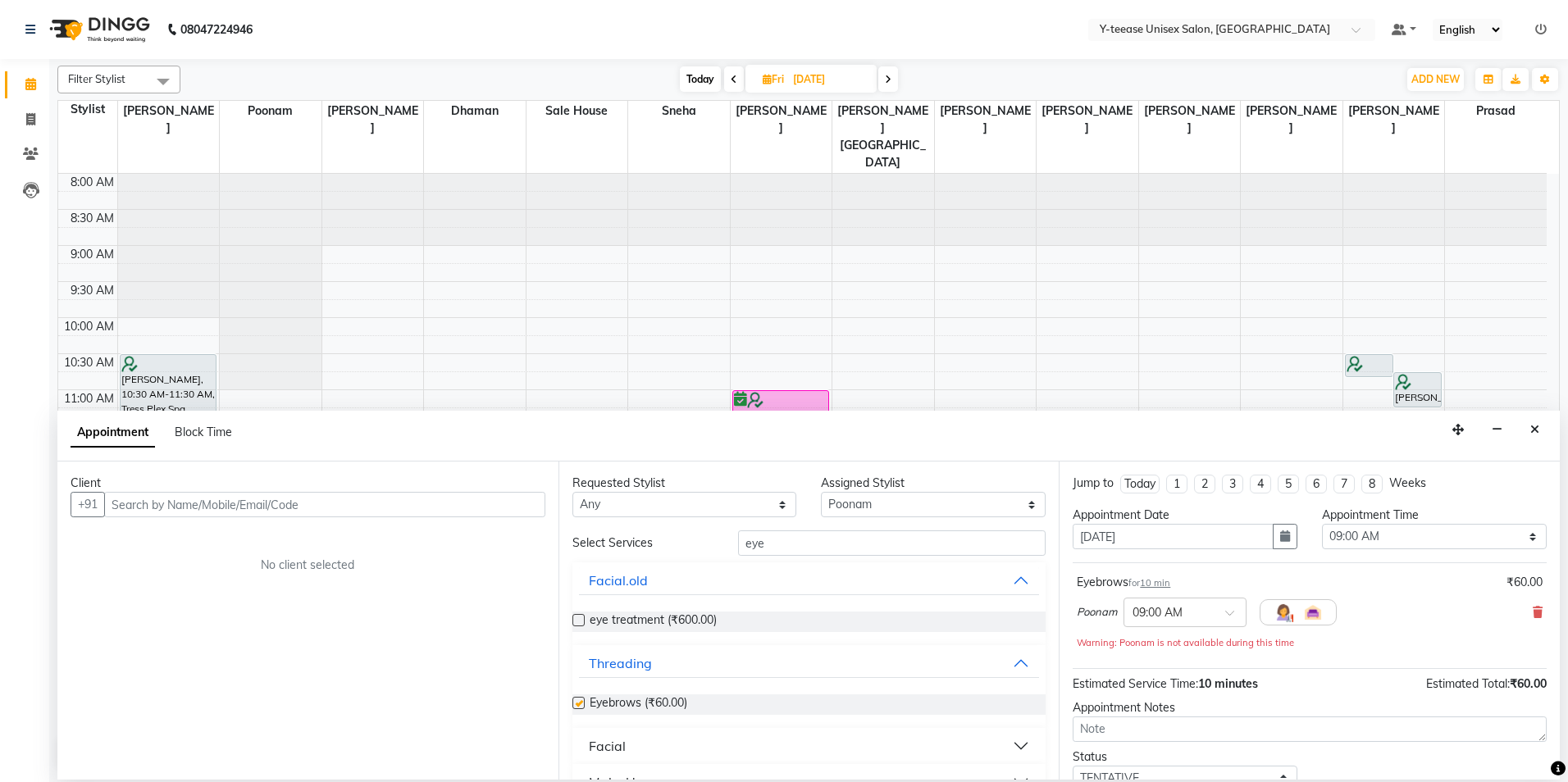
checkbox input "false"
click at [803, 545] on input "eye" at bounding box center [892, 543] width 307 height 26
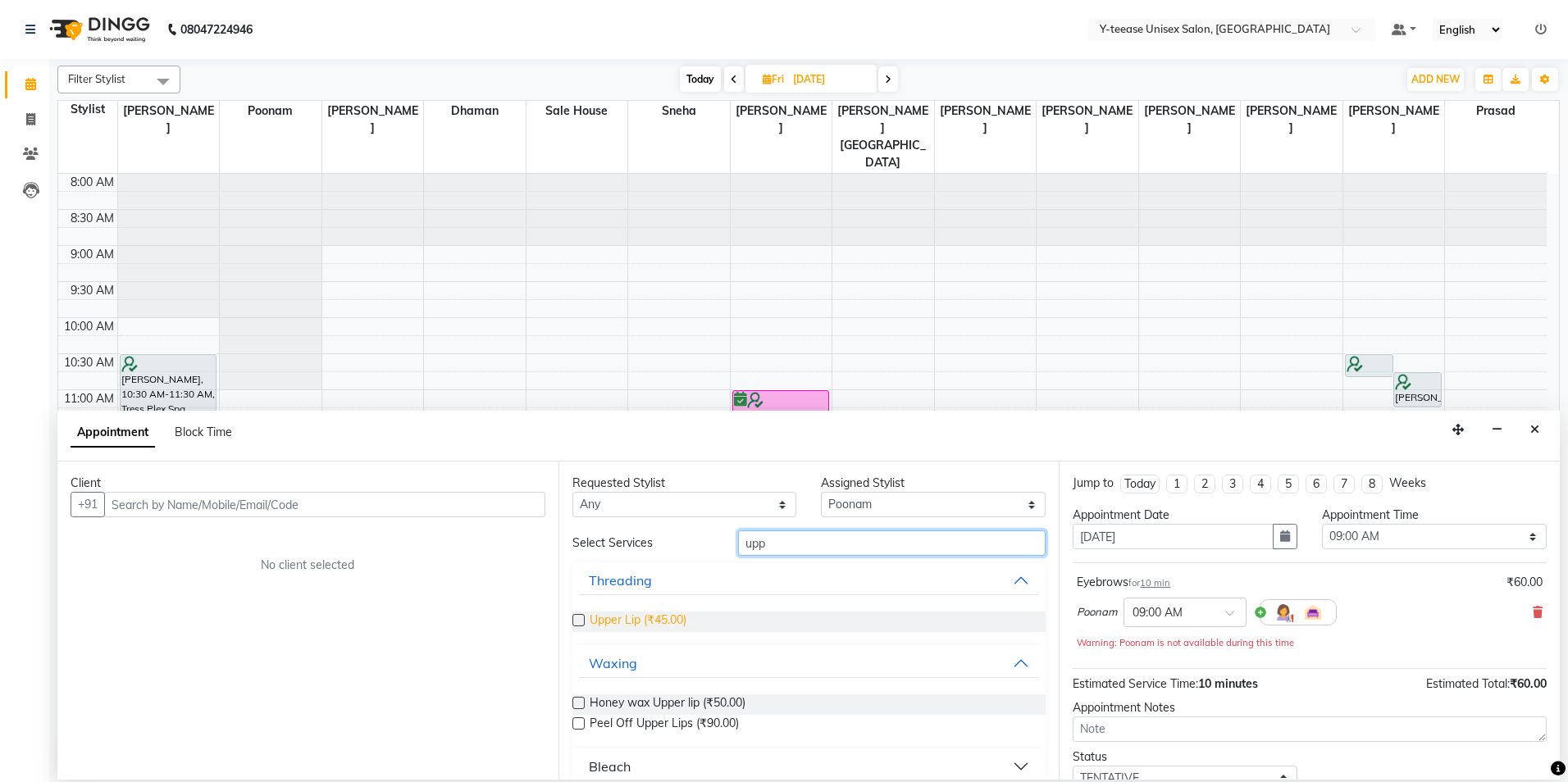
type input "upp"
click at [656, 626] on span "Upper Lip (₹45.00)" at bounding box center [637, 621] width 96 height 20
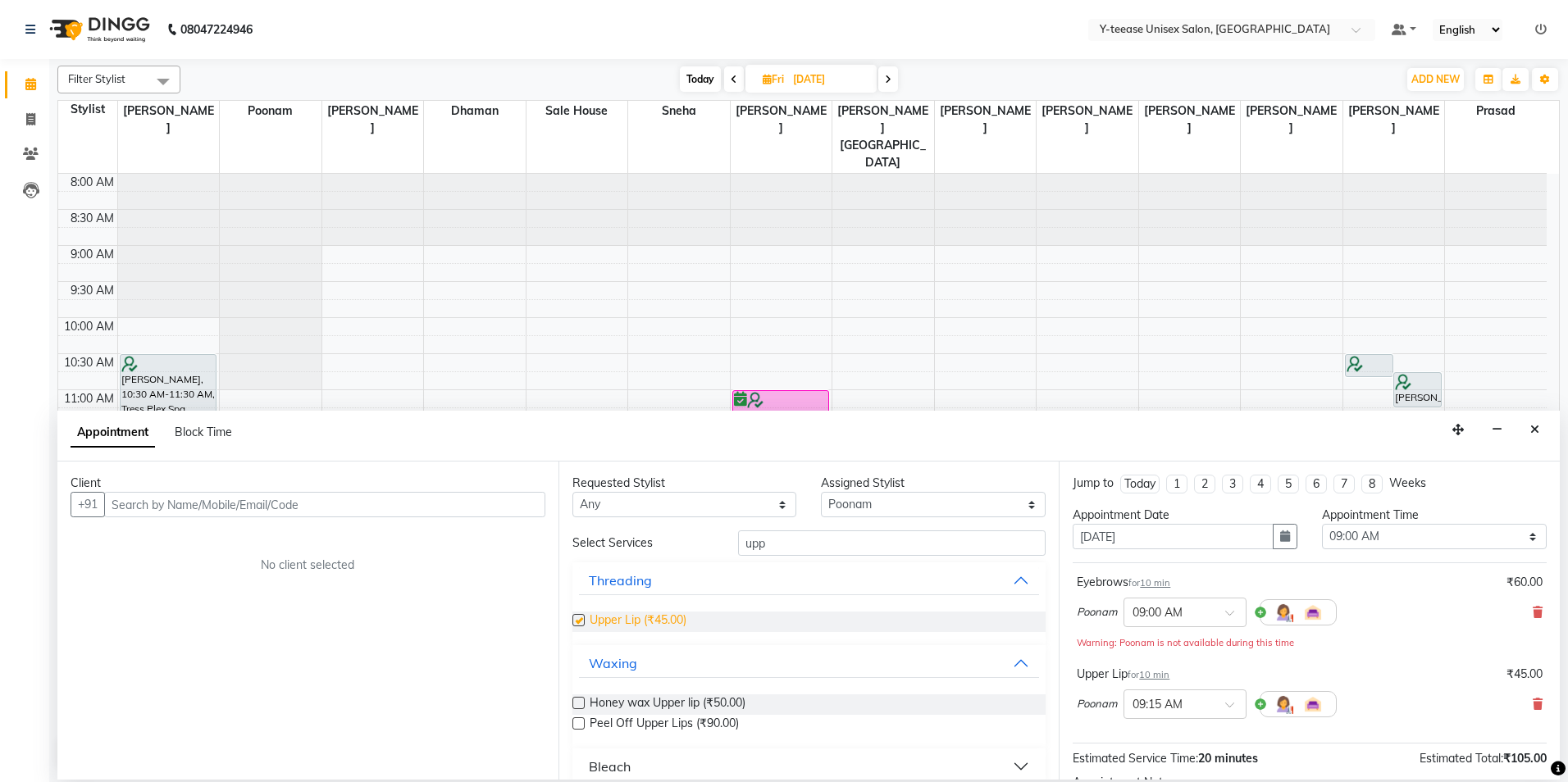
checkbox input "false"
click at [1424, 526] on select "Select 09:00 AM 09:15 AM 09:30 AM 09:45 AM 10:00 AM 10:15 AM 10:30 AM 10:45 AM …" at bounding box center [1434, 536] width 225 height 26
click at [1280, 539] on icon "button" at bounding box center [1285, 536] width 10 height 11
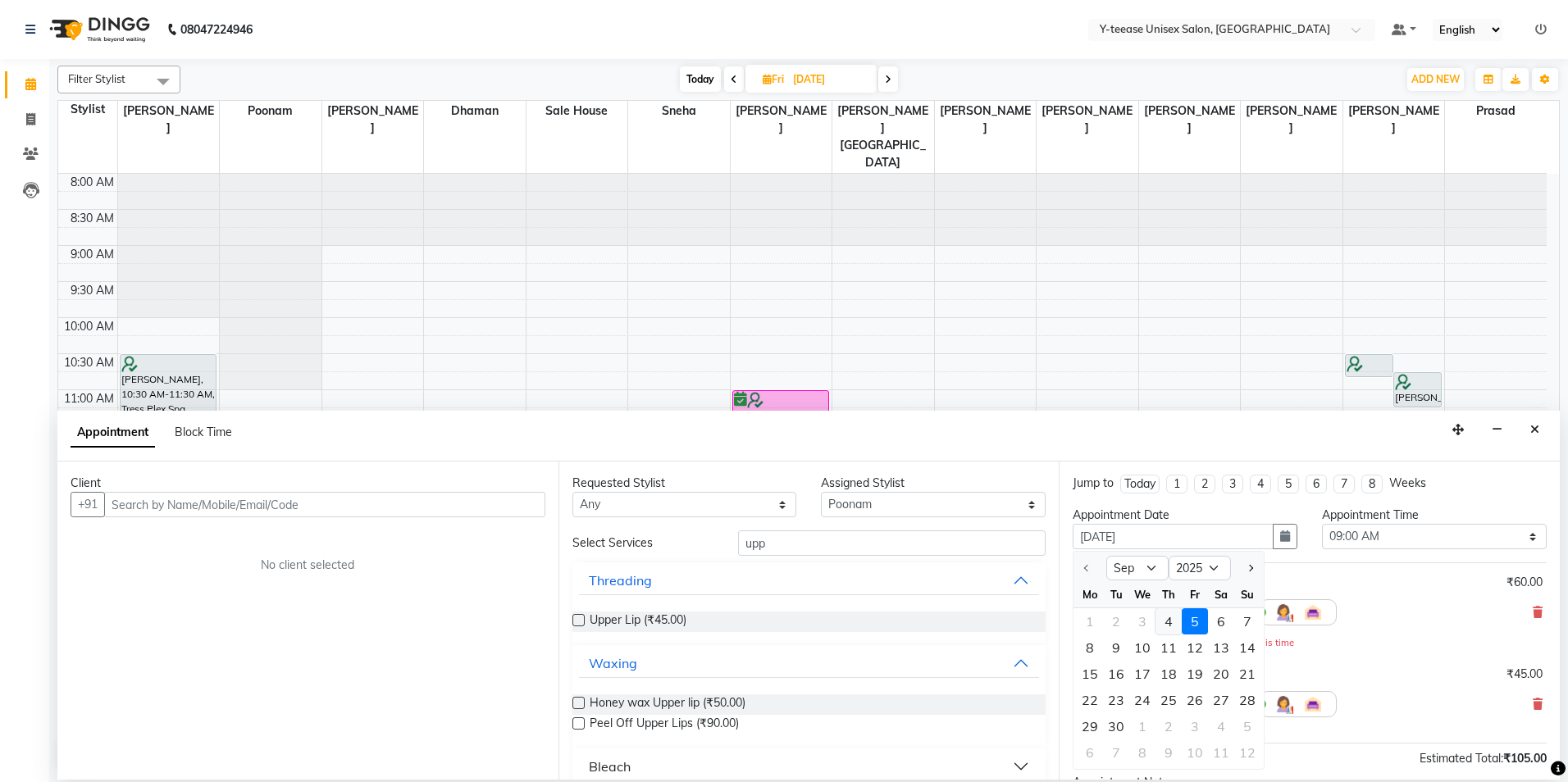
click at [1166, 624] on div "4" at bounding box center [1169, 622] width 27 height 27
type input "[DATE]"
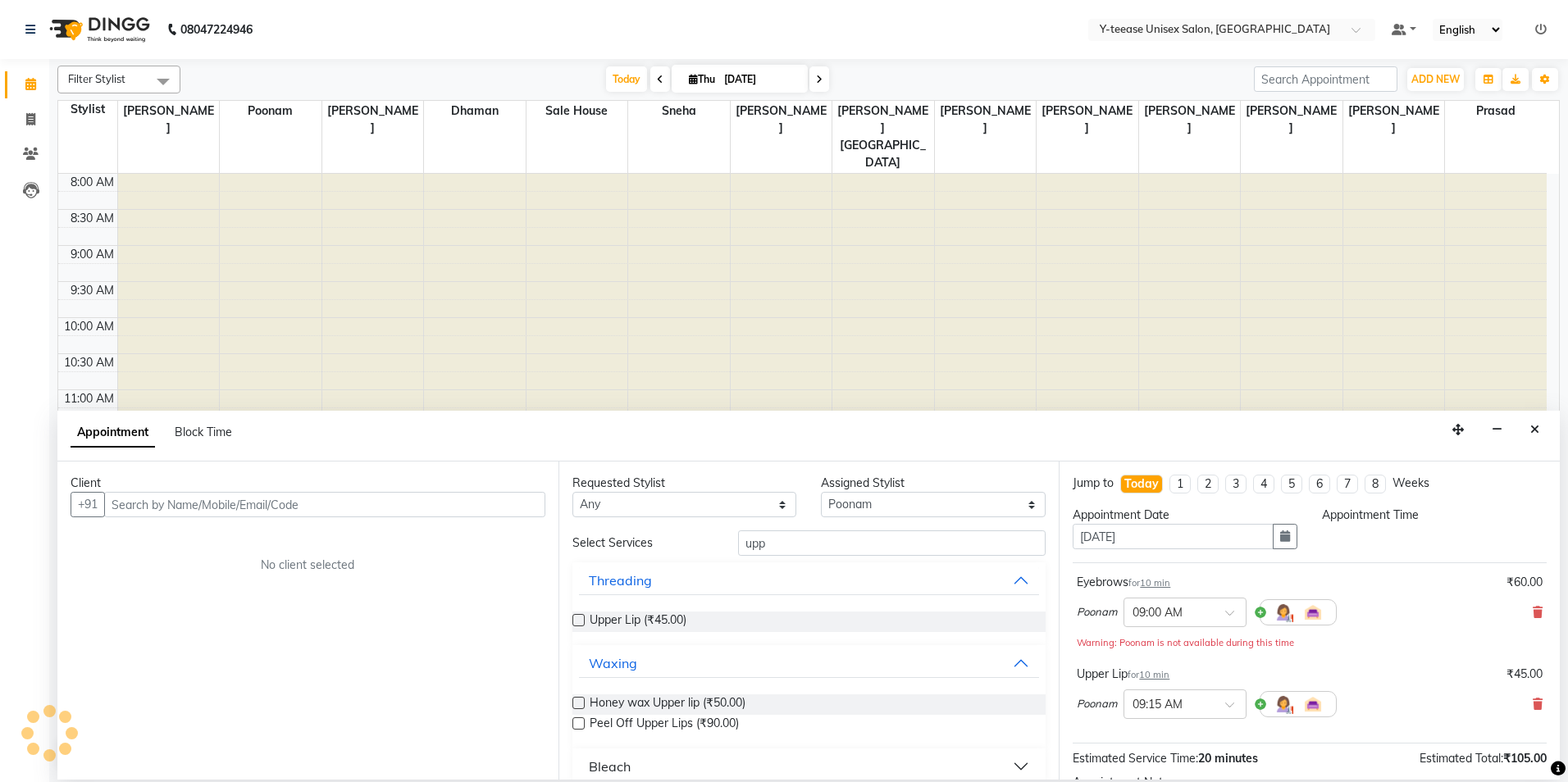
scroll to position [490, 0]
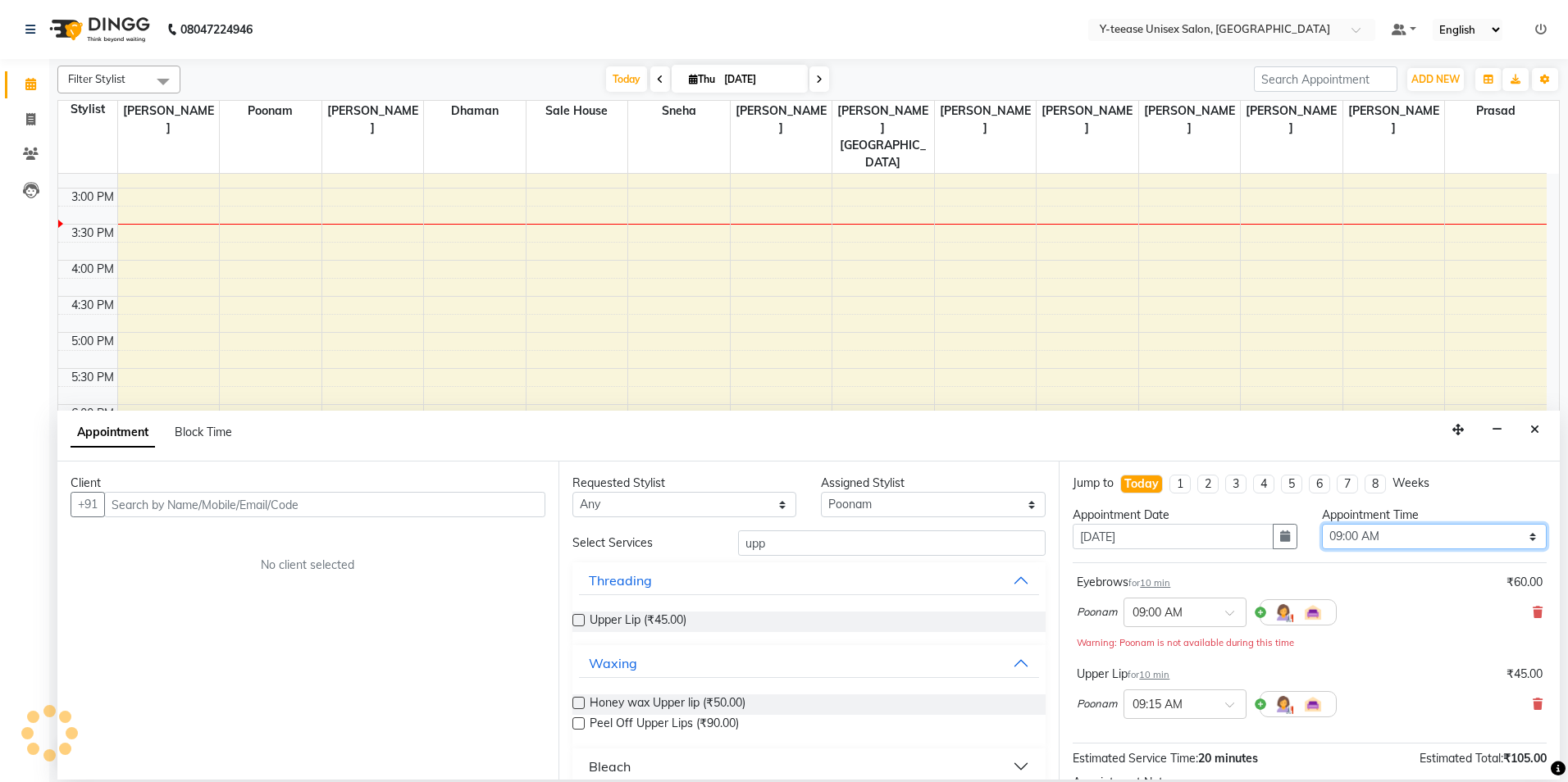
click at [1377, 530] on select "Select 09:00 AM 09:15 AM 09:30 AM 09:45 AM 10:00 AM 10:15 AM 10:30 AM 10:45 AM …" at bounding box center [1434, 536] width 225 height 26
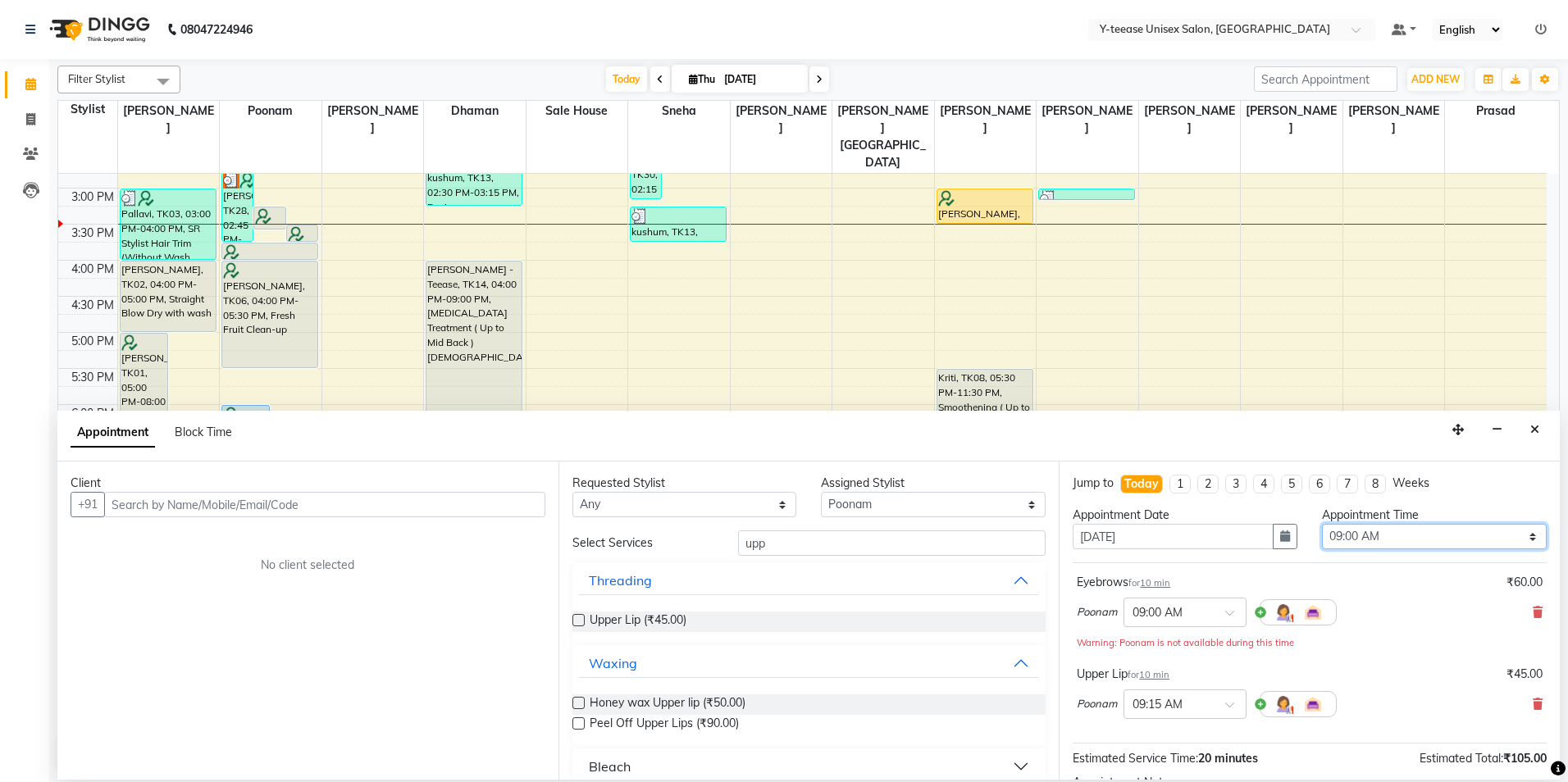
select select "1050"
click at [1322, 524] on select "Select 09:00 AM 09:15 AM 09:30 AM 09:45 AM 10:00 AM 10:15 AM 10:30 AM 10:45 AM …" at bounding box center [1434, 536] width 225 height 26
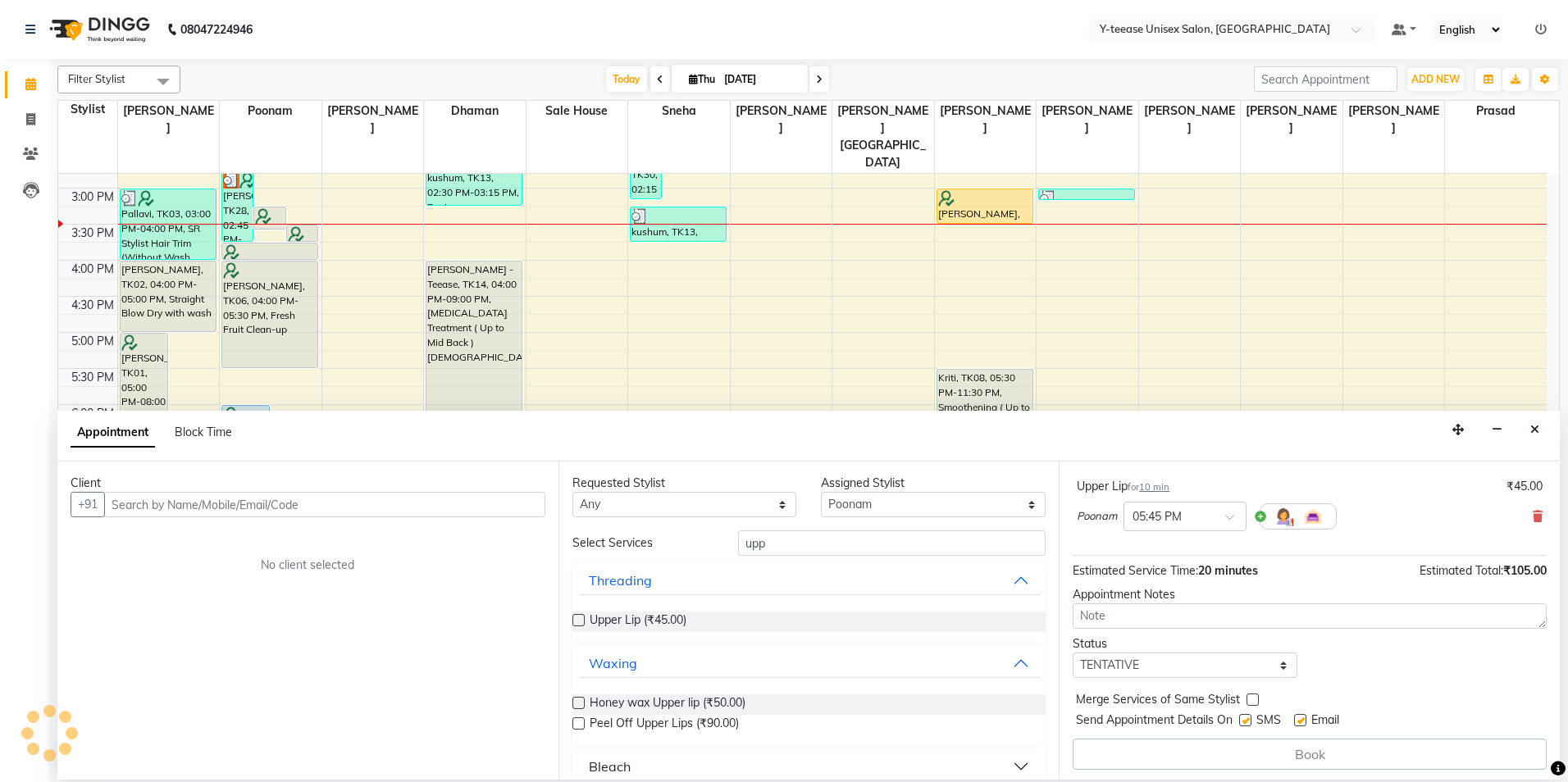
scroll to position [174, 0]
drag, startPoint x: 413, startPoint y: 487, endPoint x: 406, endPoint y: 499, distance: 13.9
click at [409, 488] on div "Client" at bounding box center [308, 484] width 475 height 17
click at [404, 507] on input "text" at bounding box center [324, 504] width 442 height 26
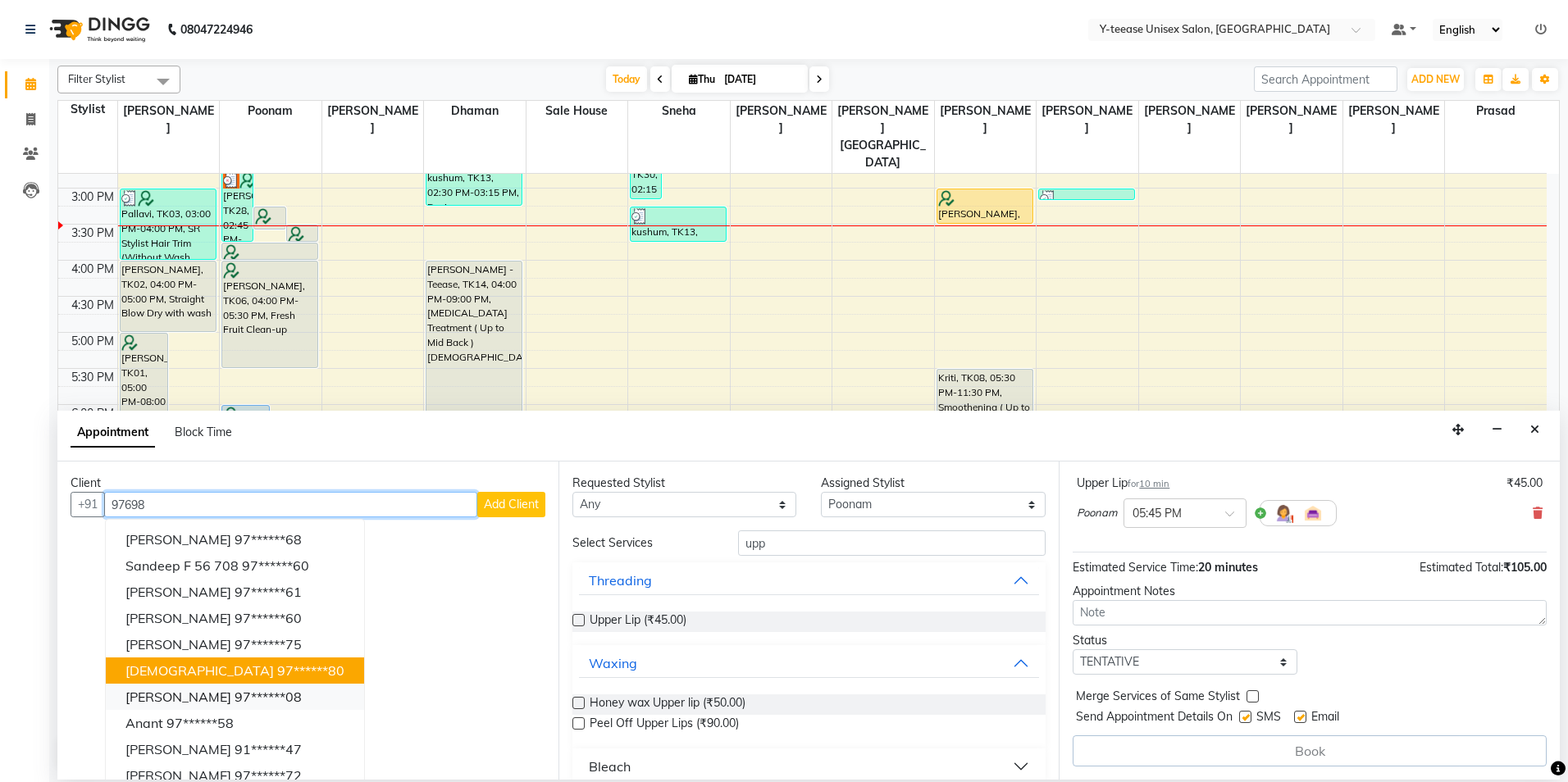
scroll to position [16, 0]
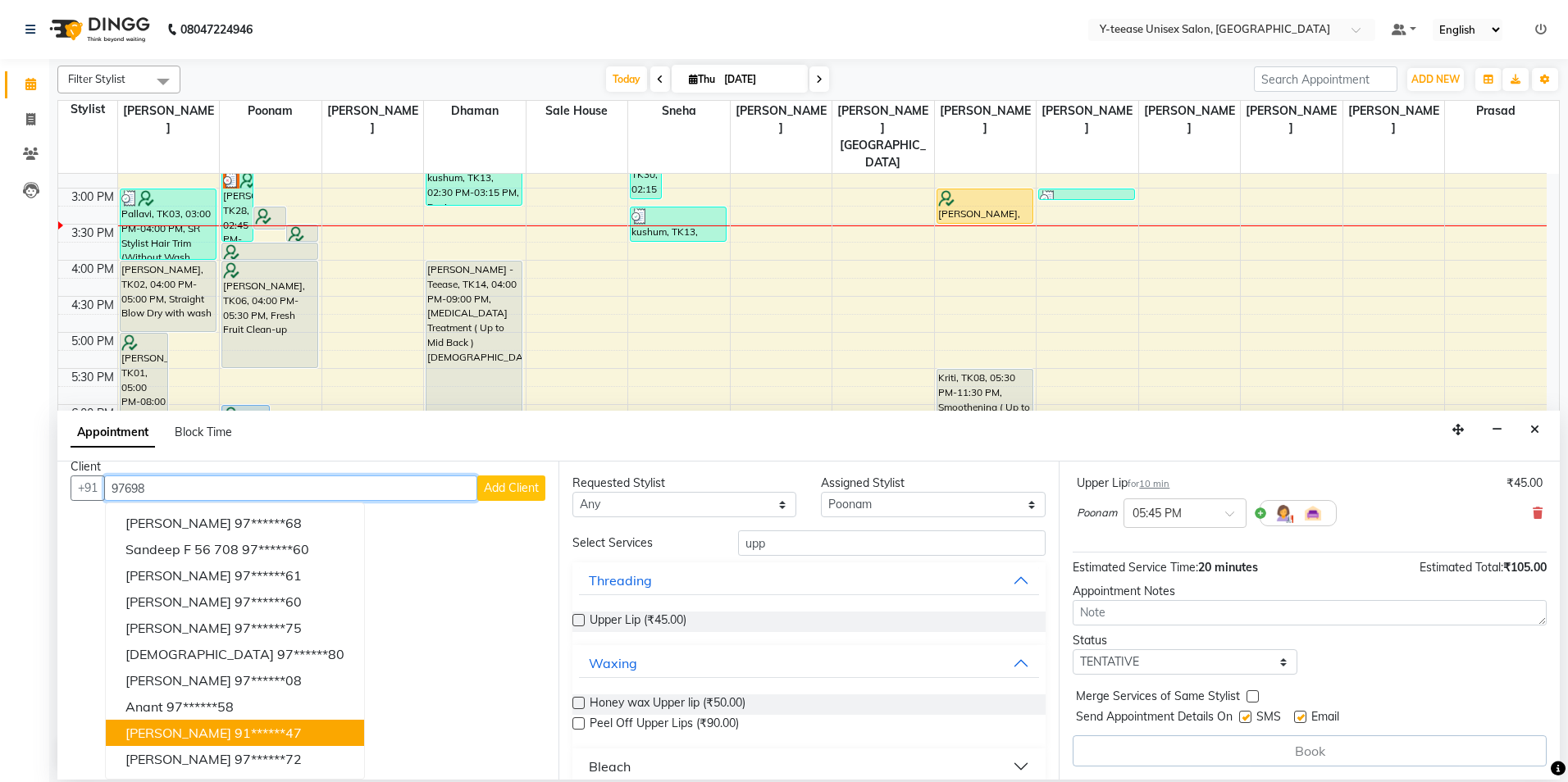
click at [282, 722] on button "juhi 91******47" at bounding box center [235, 733] width 258 height 27
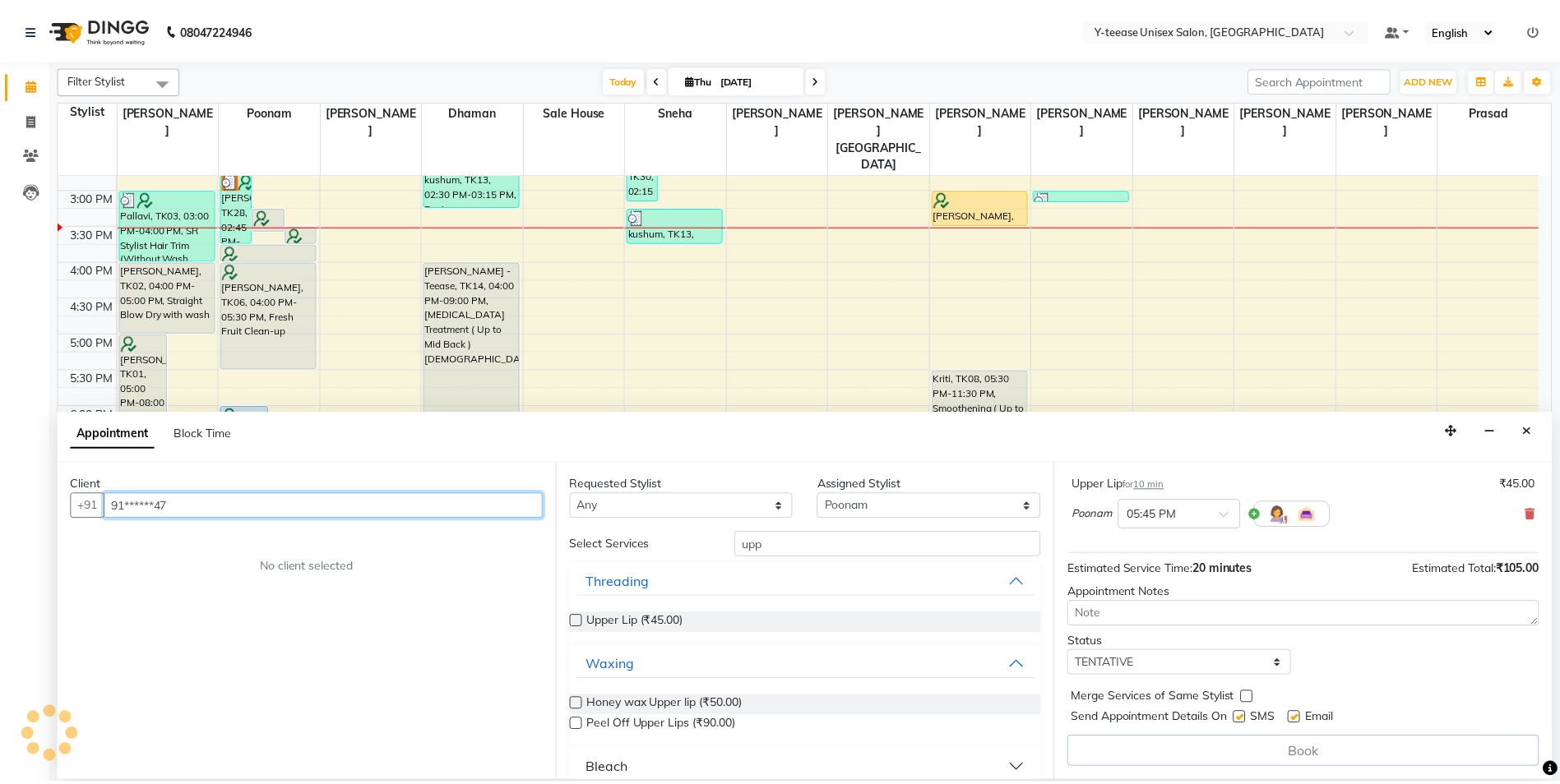
scroll to position [173, 0]
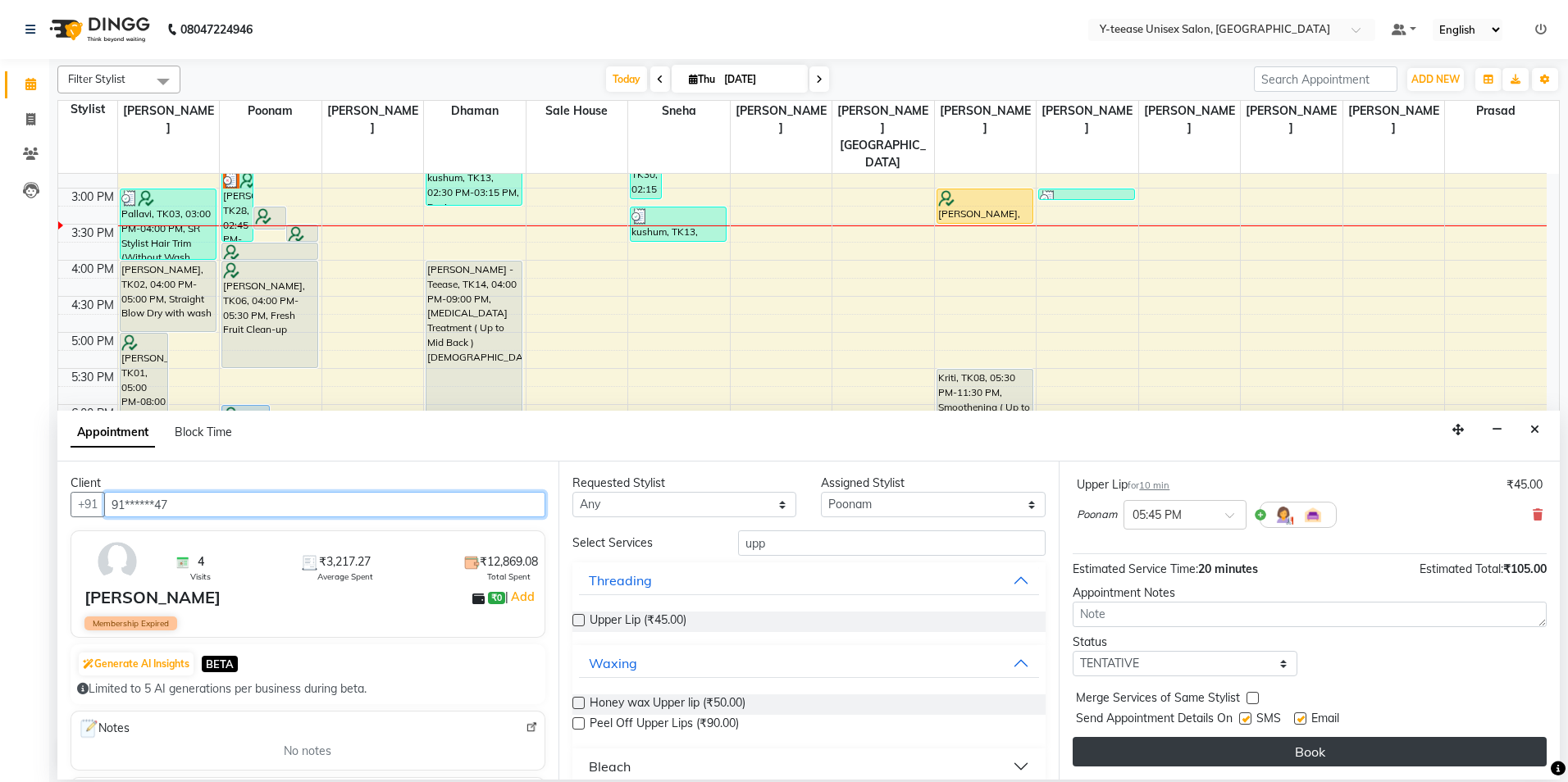
type input "91******47"
click at [1348, 746] on button "Book" at bounding box center [1310, 751] width 474 height 30
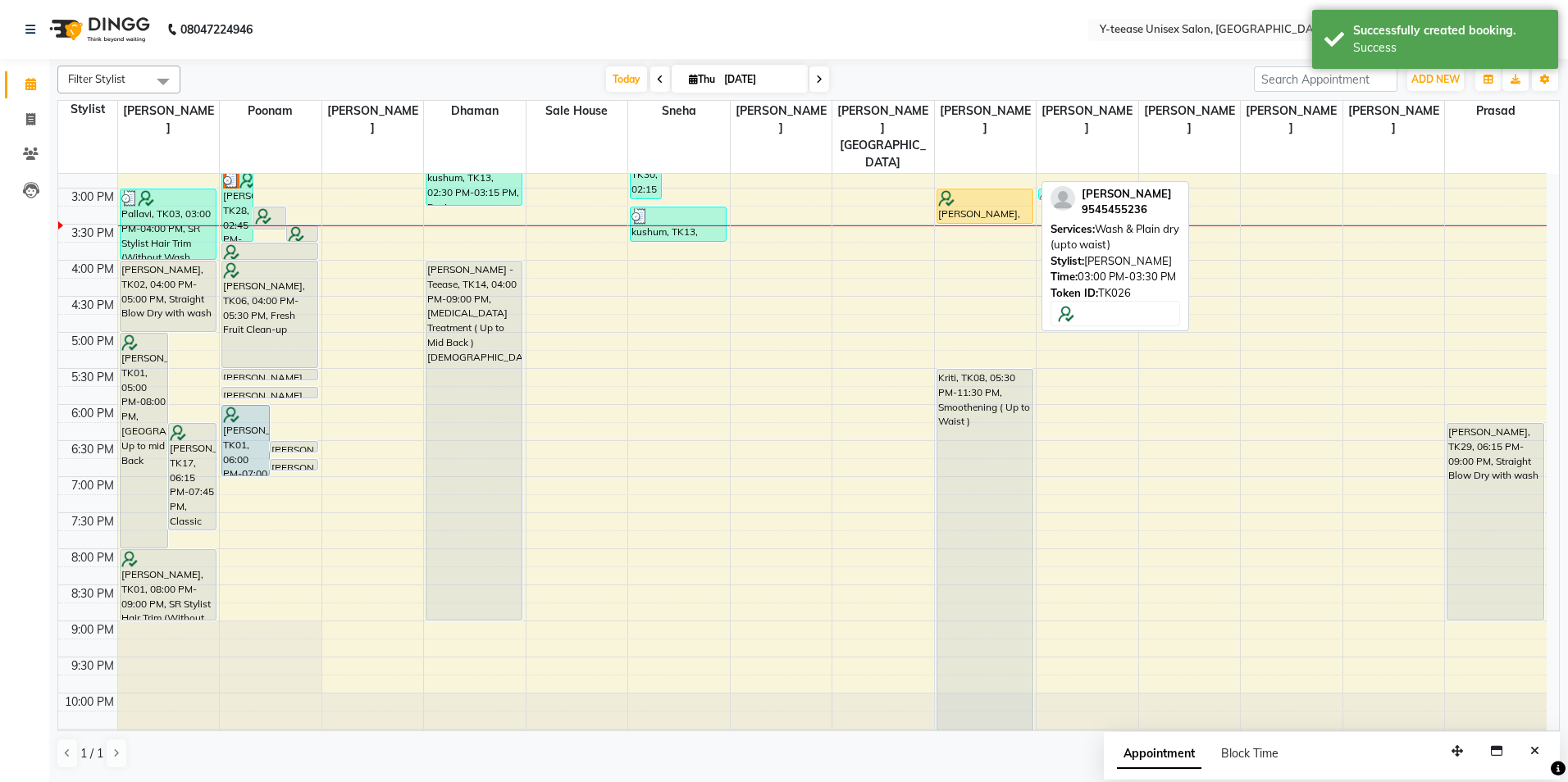
click at [991, 190] on div at bounding box center [985, 197] width 93 height 16
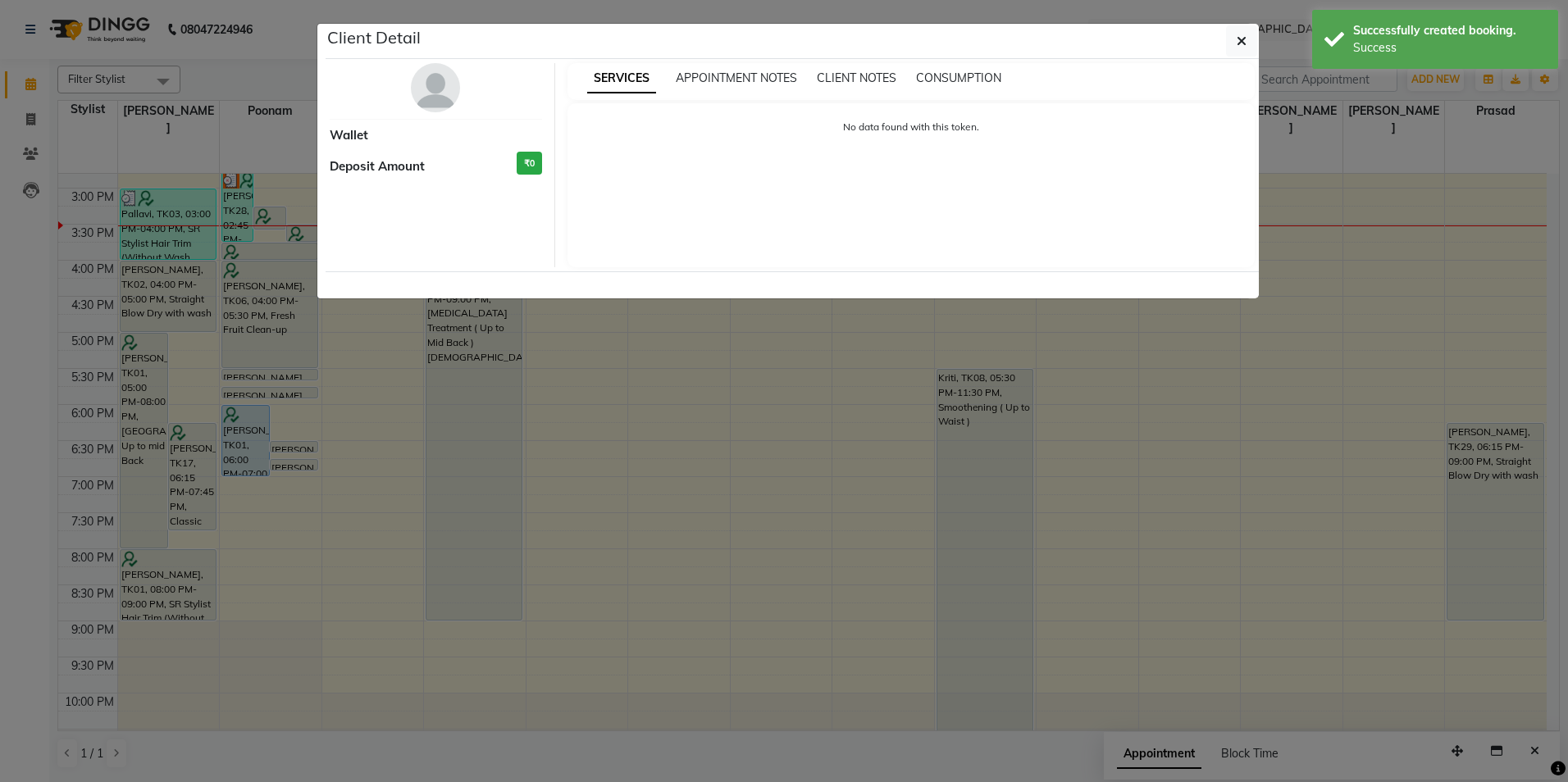
select select "1"
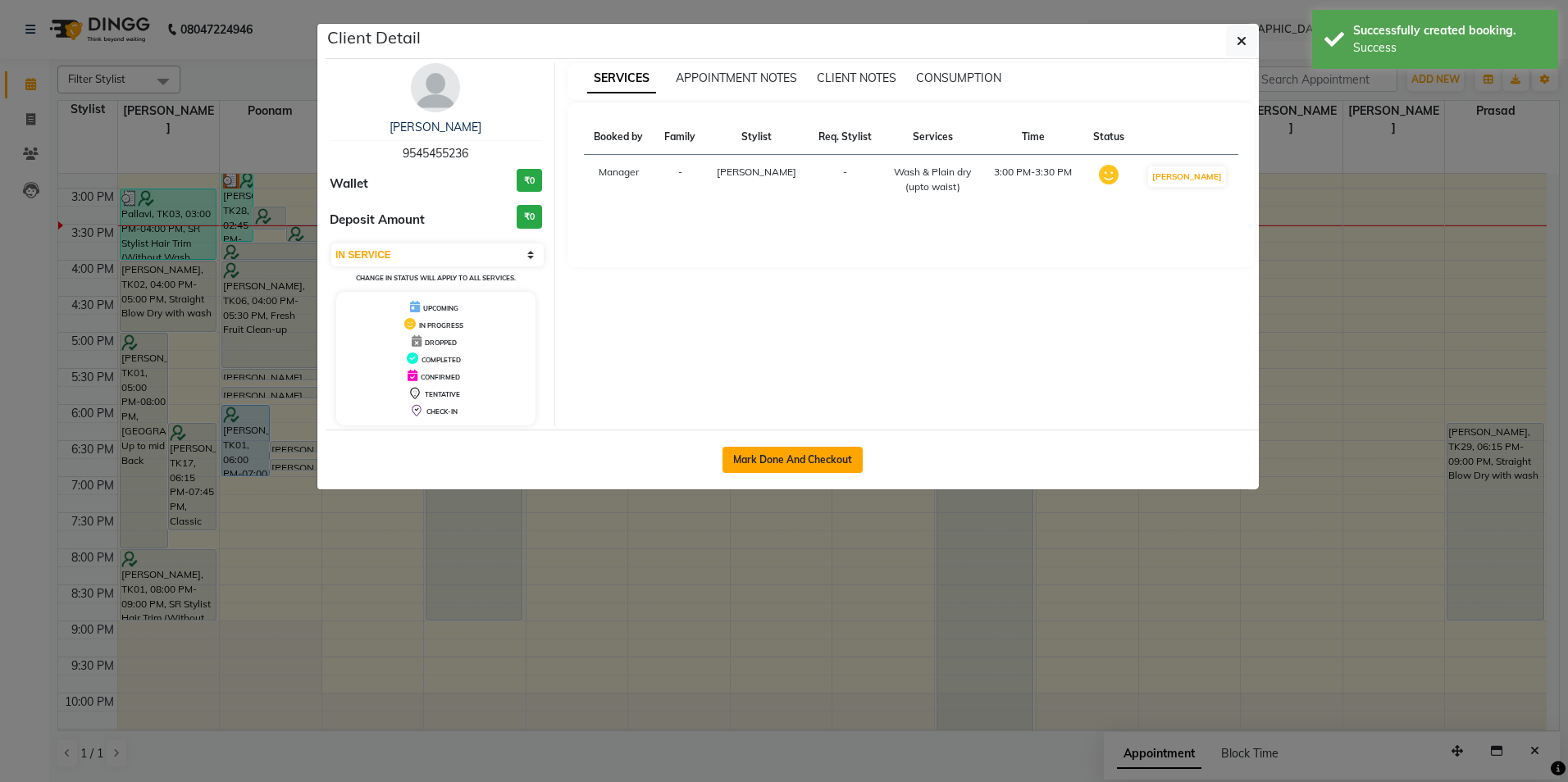
click at [810, 460] on button "Mark Done And Checkout" at bounding box center [793, 461] width 140 height 27
select select "service"
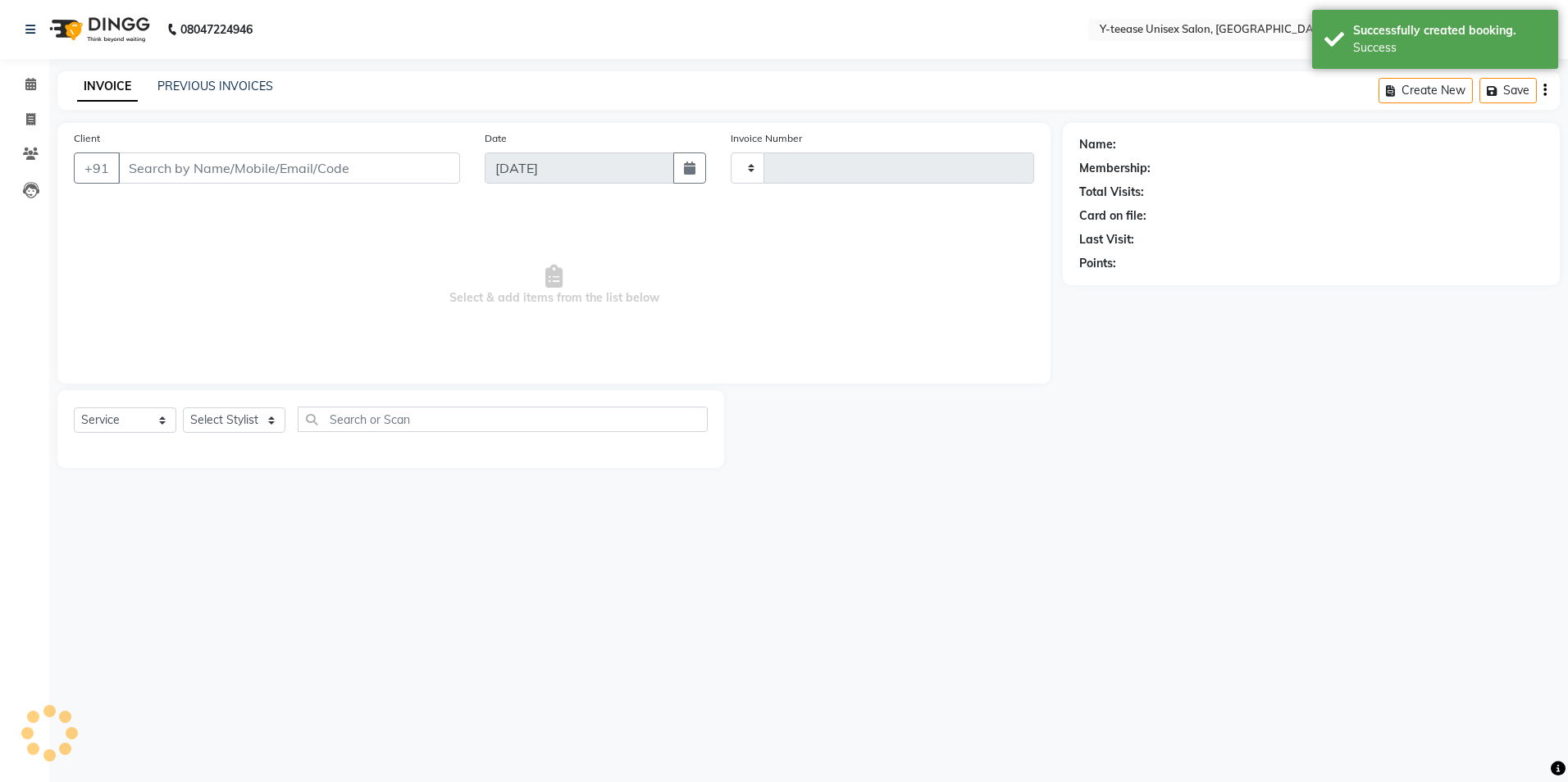
type input "7029"
select select "4"
type input "95******36"
select select "71319"
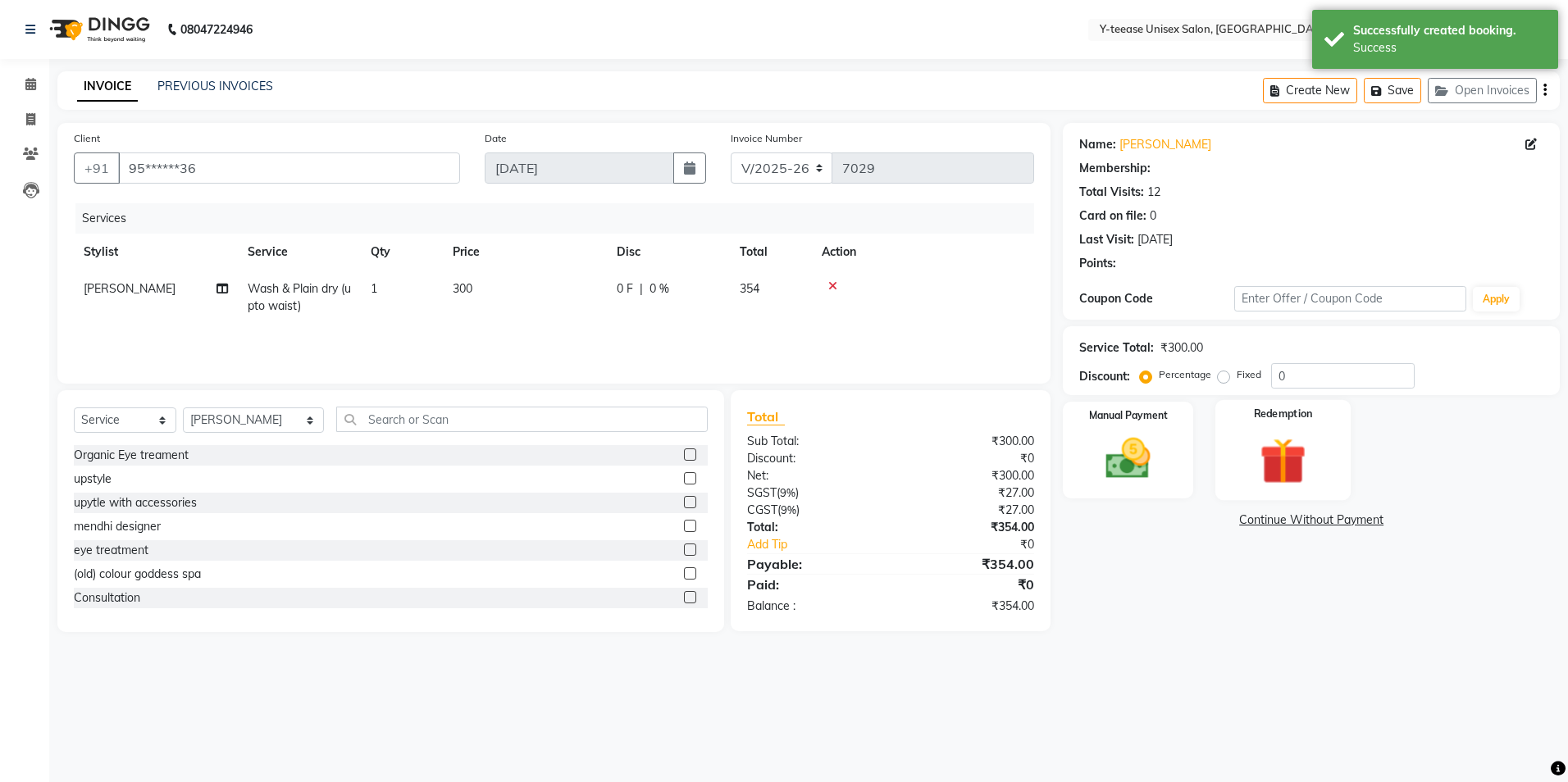
type input "20"
select select "1: Object"
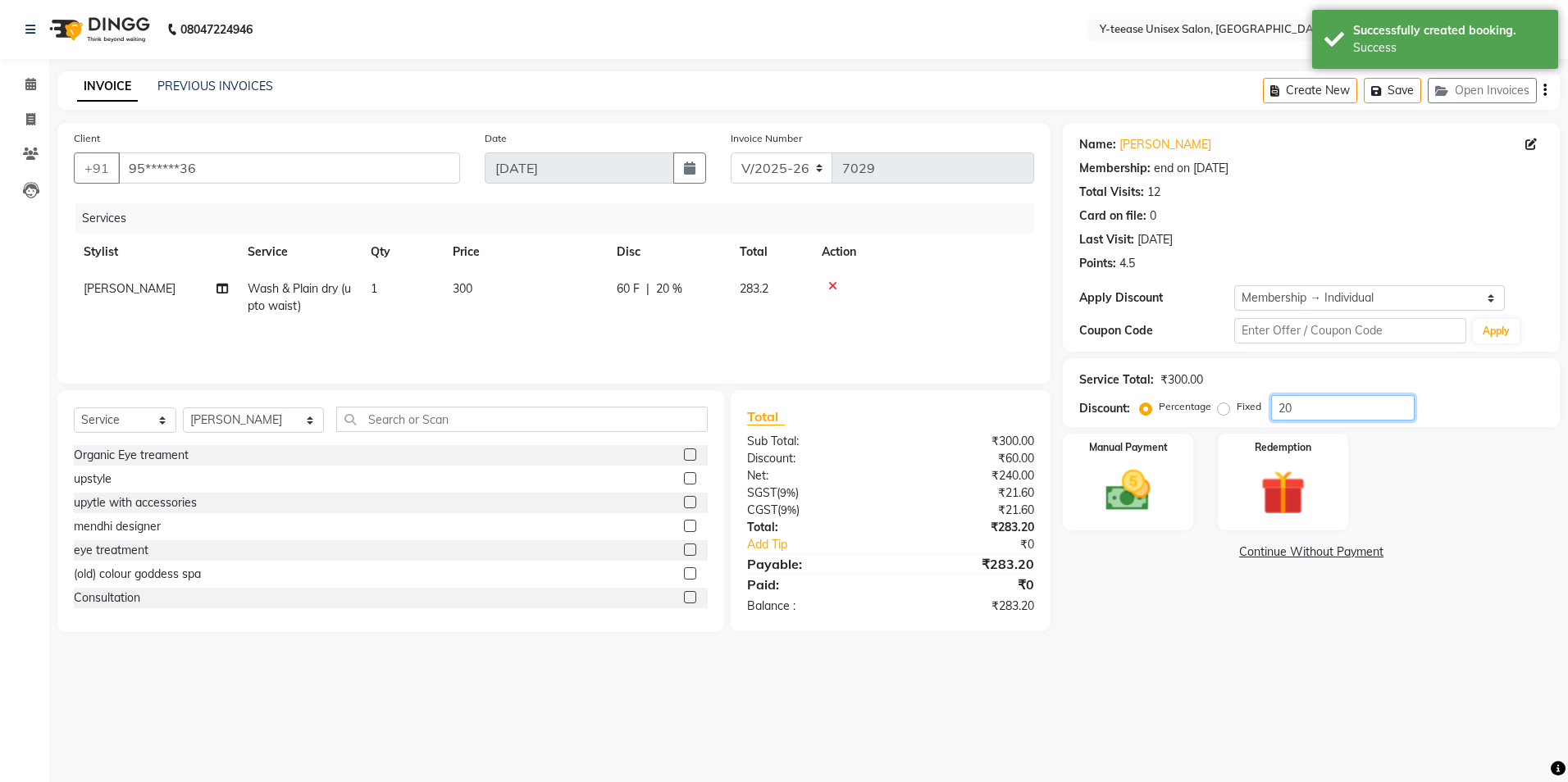
click at [1303, 409] on input "20" at bounding box center [1343, 407] width 143 height 26
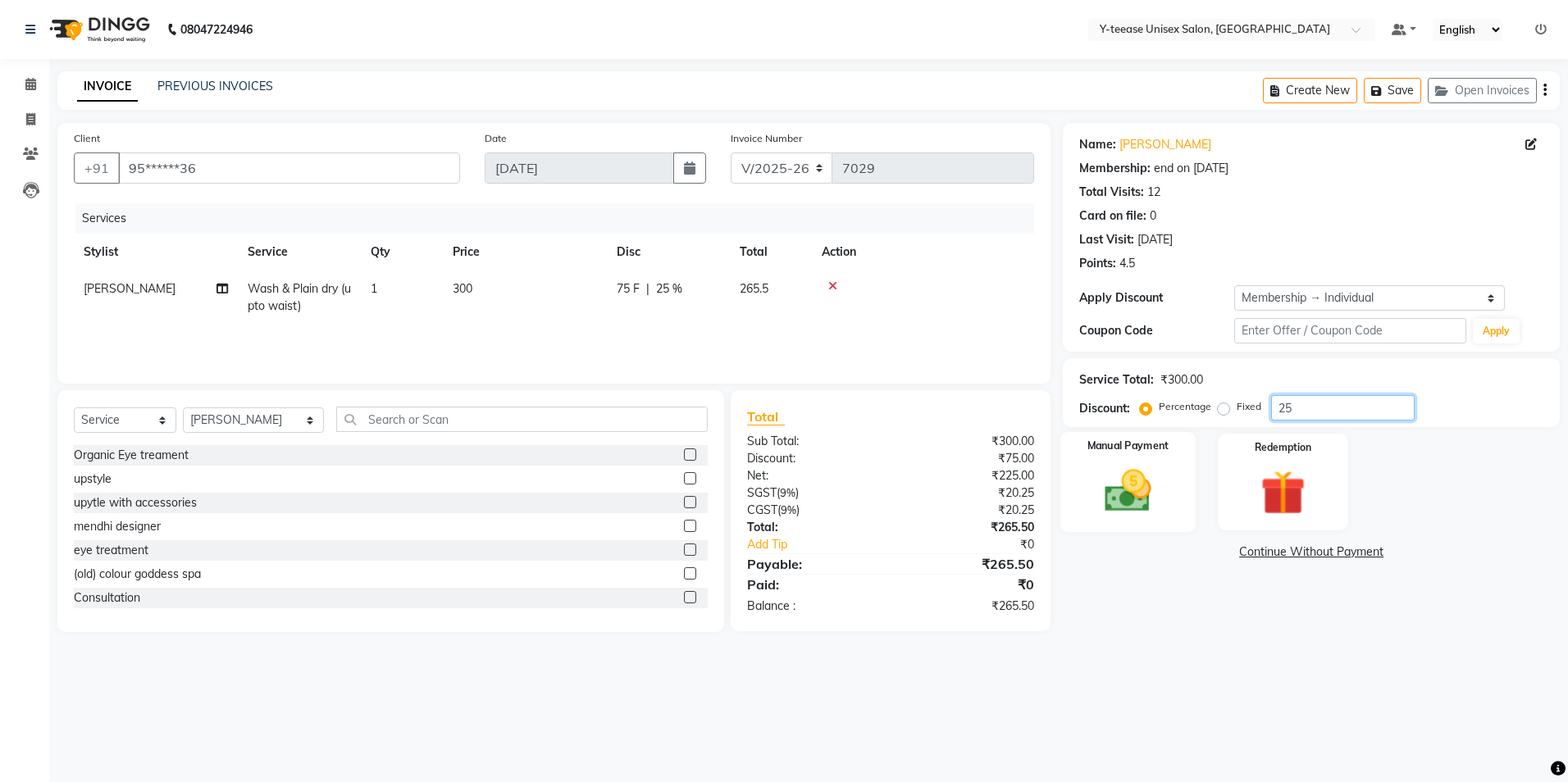
type input "25"
click at [1147, 463] on div "Manual Payment" at bounding box center [1128, 483] width 135 height 101
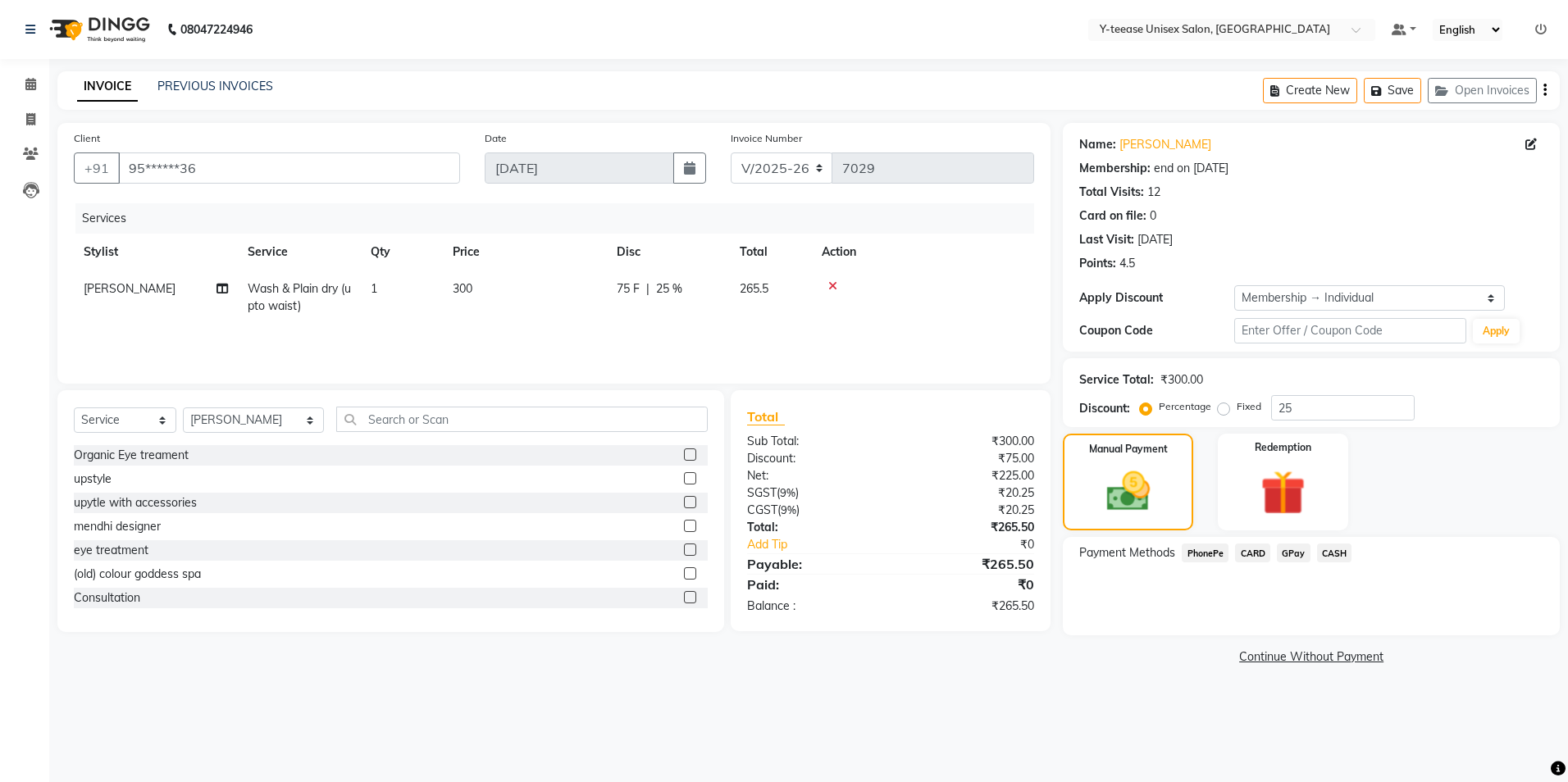
click at [331, 284] on span "Wash & Plain dry (upto waist)" at bounding box center [299, 298] width 103 height 32
select select "71319"
click at [345, 296] on span "Wash & Plain dry (upto waist)" at bounding box center [322, 303] width 120 height 32
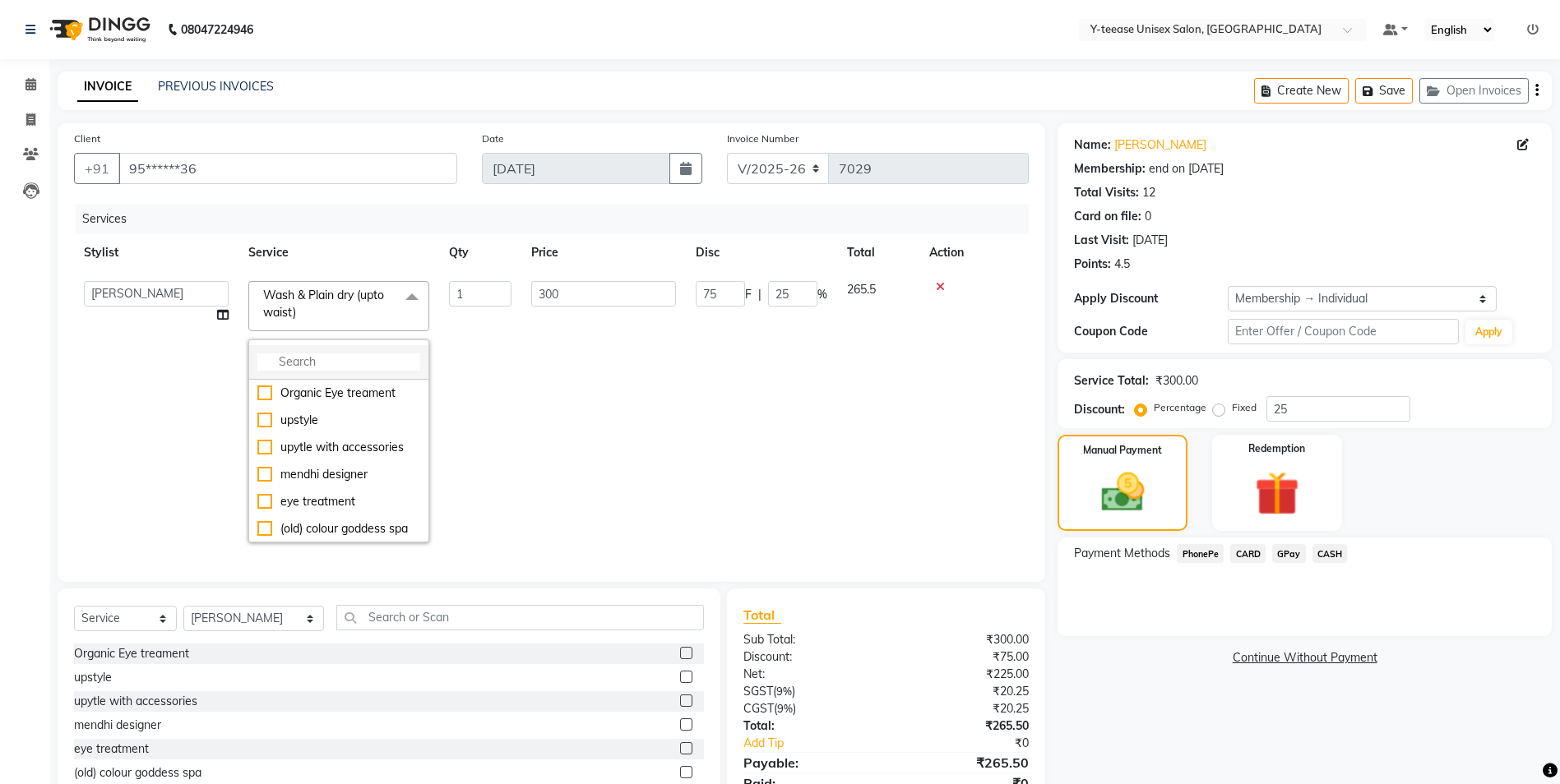
click at [369, 367] on input "multiselect-search" at bounding box center [339, 362] width 163 height 17
type input "straig"
click at [371, 437] on div "Straight Blow Dry with wash" at bounding box center [339, 446] width 163 height 34
checkbox input "true"
type input "420"
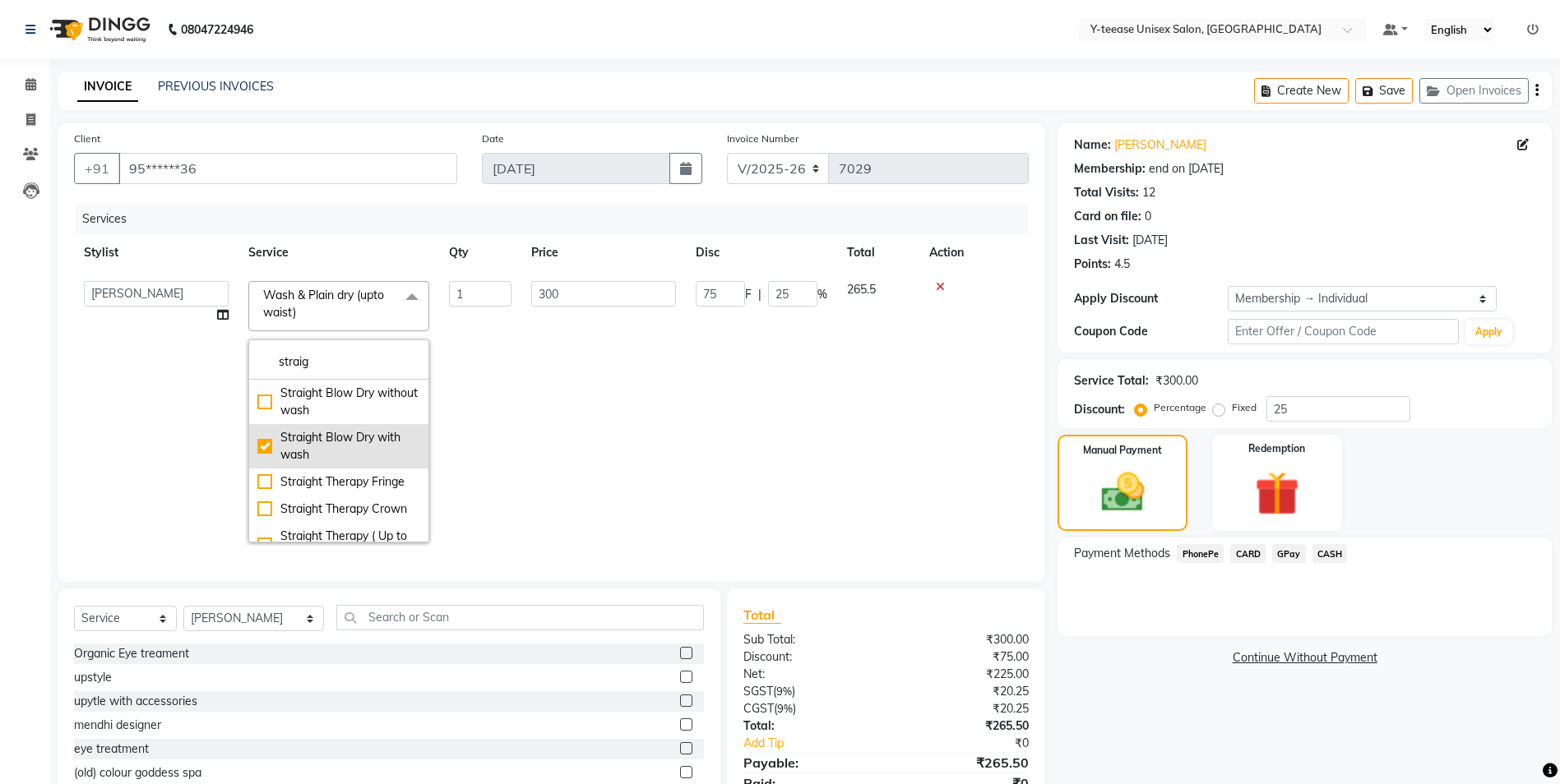
type input "105"
click at [653, 420] on td "420" at bounding box center [604, 412] width 165 height 281
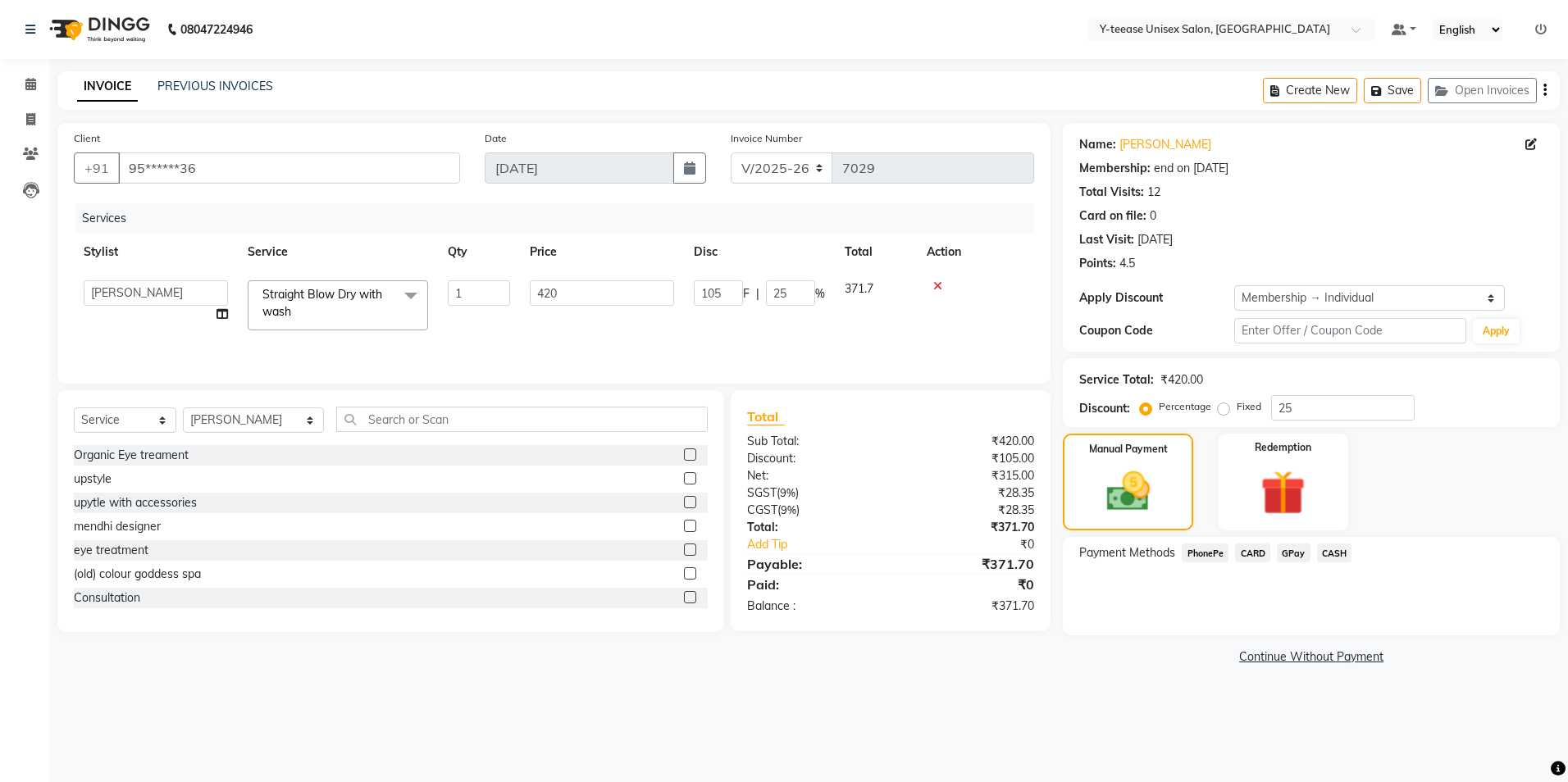
click at [1300, 553] on span "GPay" at bounding box center [1293, 553] width 33 height 19
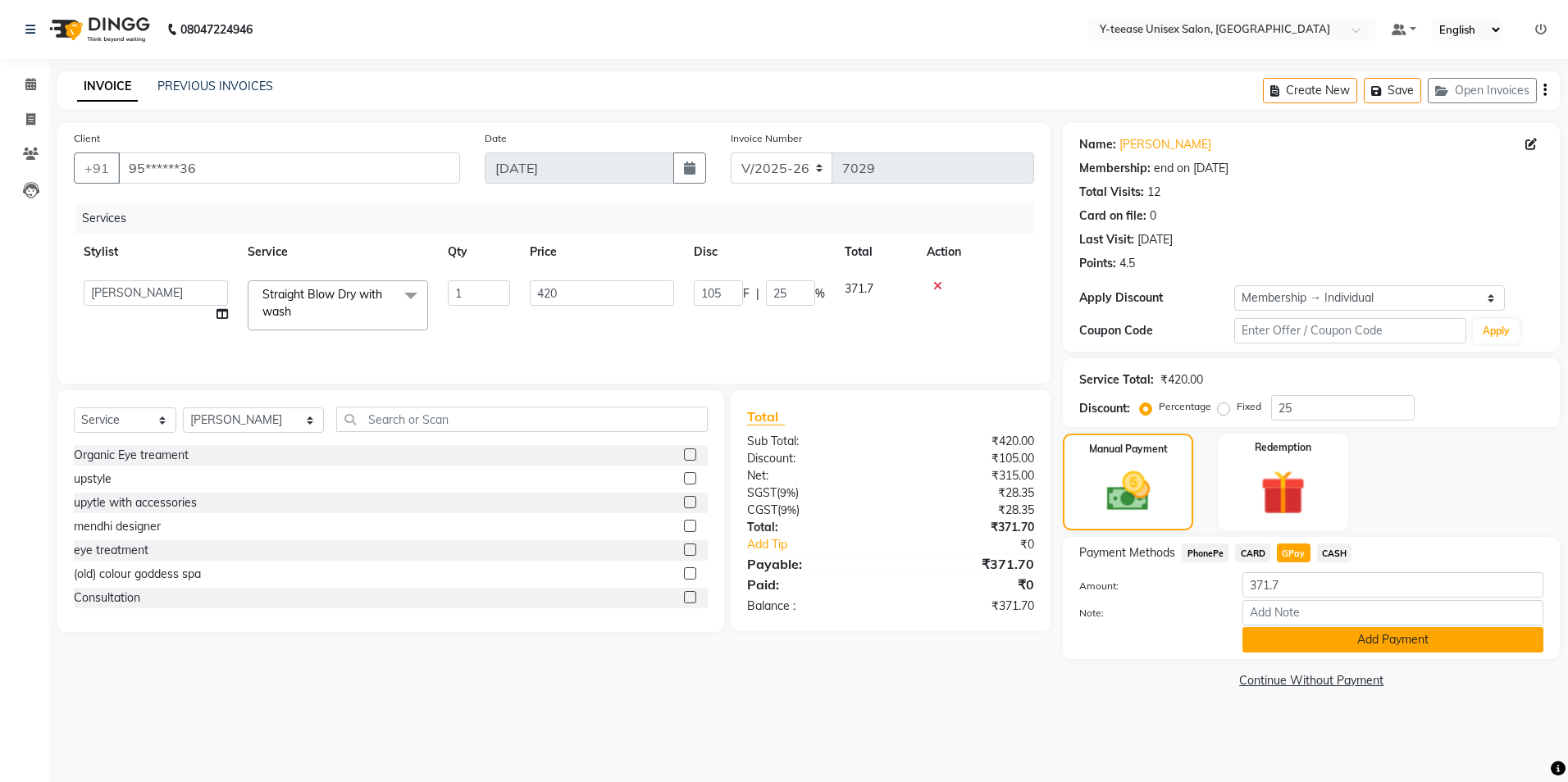
click at [1363, 643] on button "Add Payment" at bounding box center [1393, 640] width 301 height 26
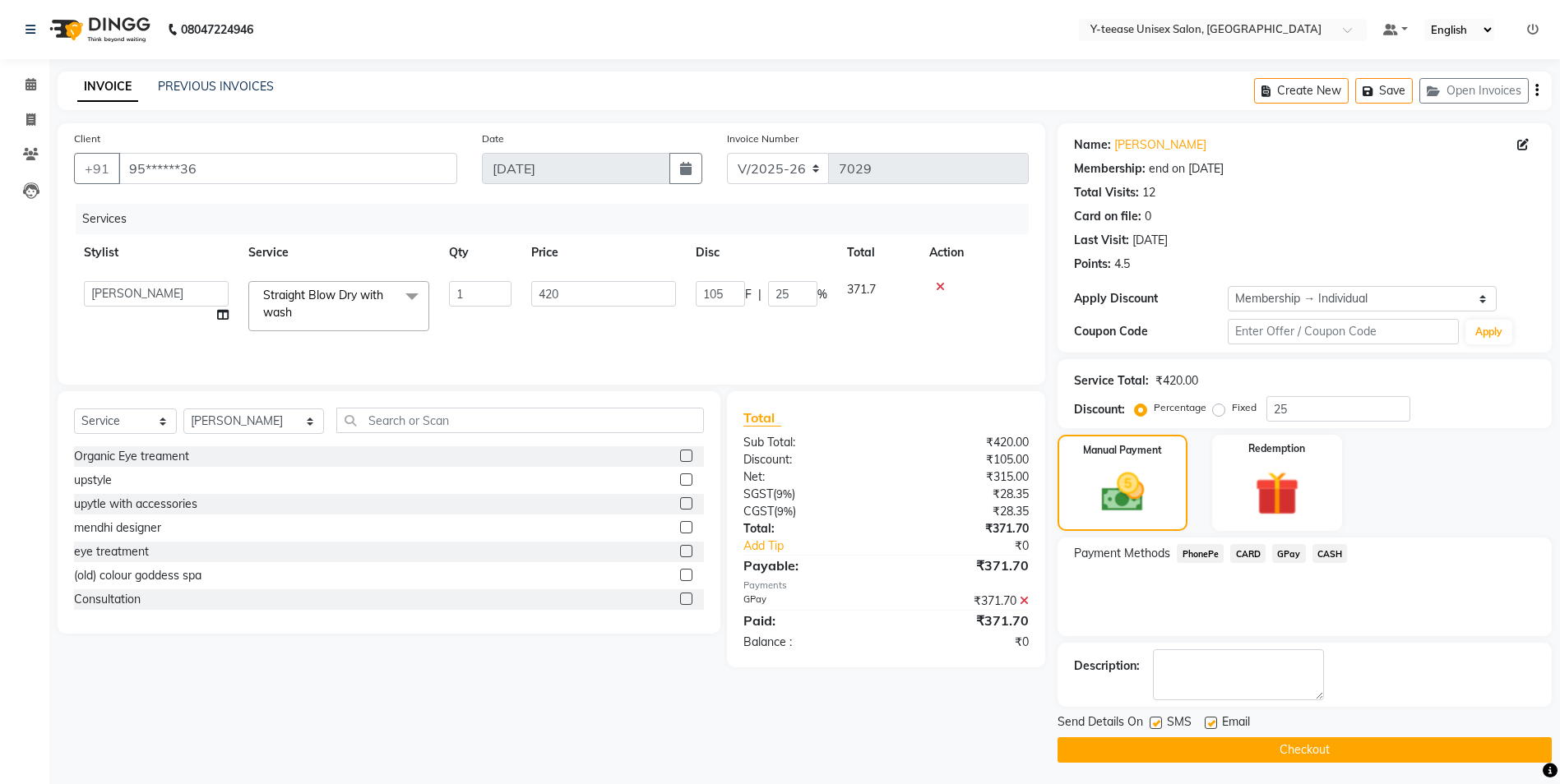
scroll to position [3, 0]
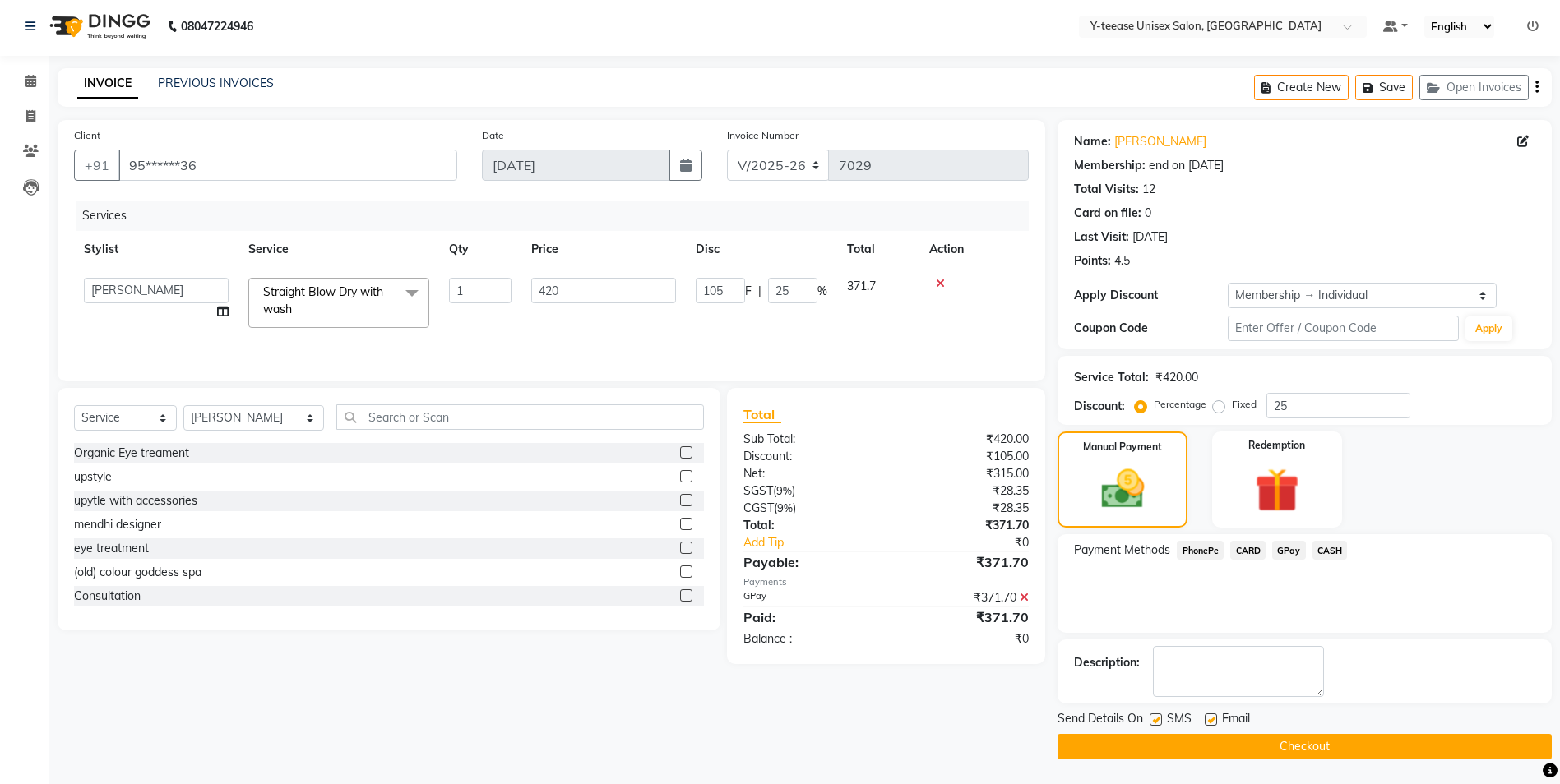
click at [1408, 752] on button "Checkout" at bounding box center [1305, 747] width 494 height 26
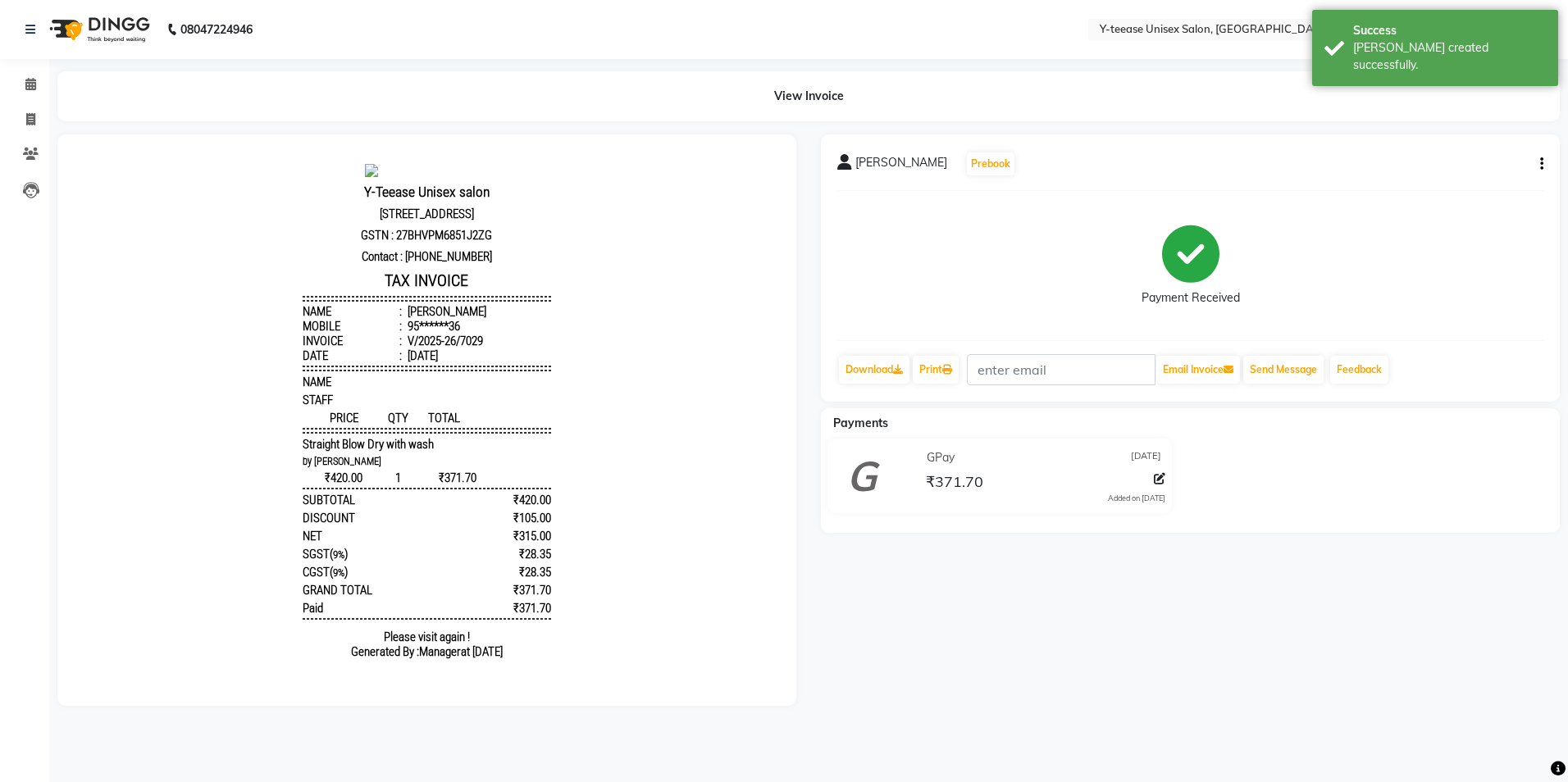
click at [34, 68] on li "Calendar" at bounding box center [25, 85] width 50 height 35
click at [33, 88] on icon at bounding box center [31, 84] width 10 height 12
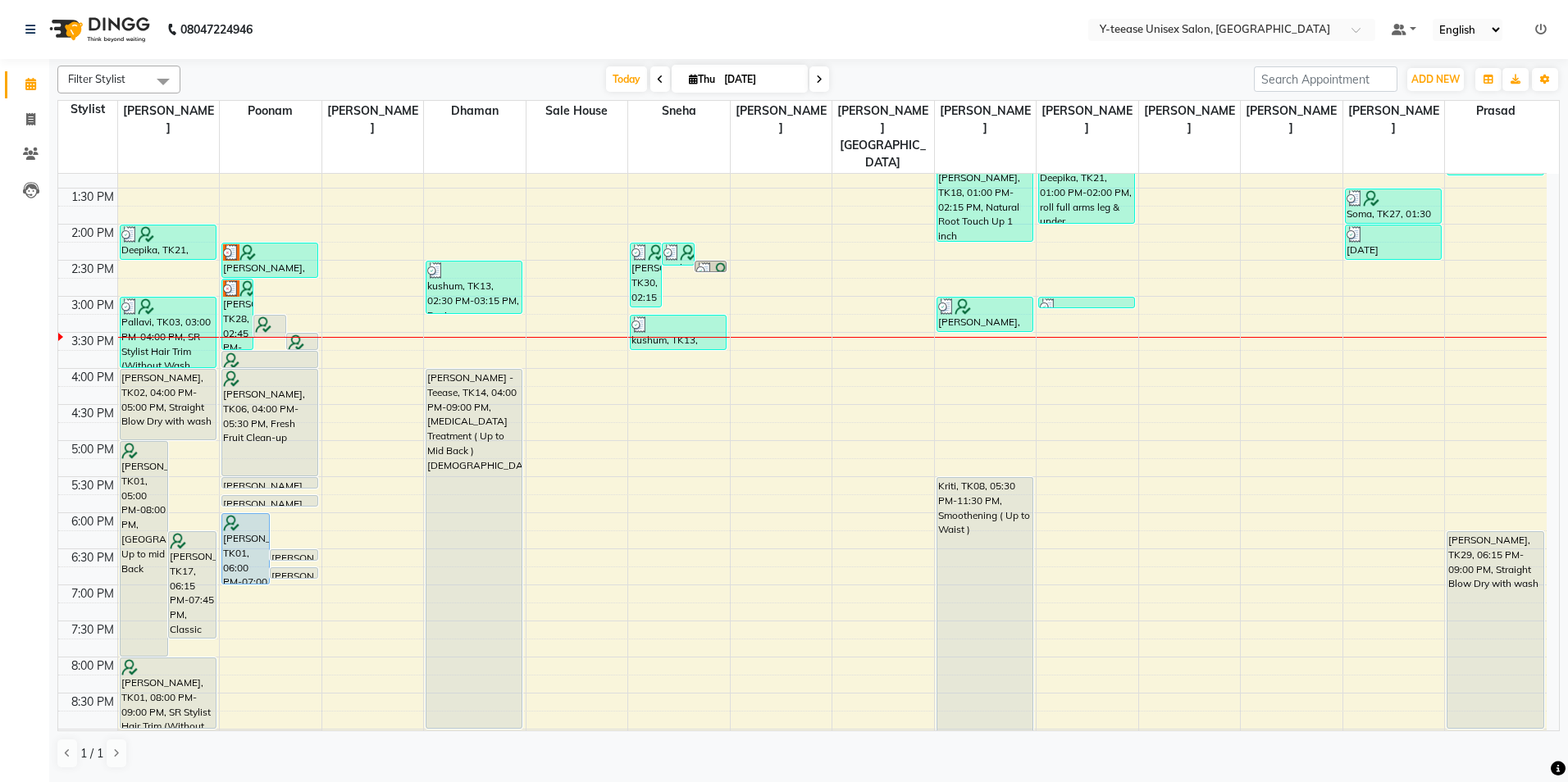
scroll to position [408, 0]
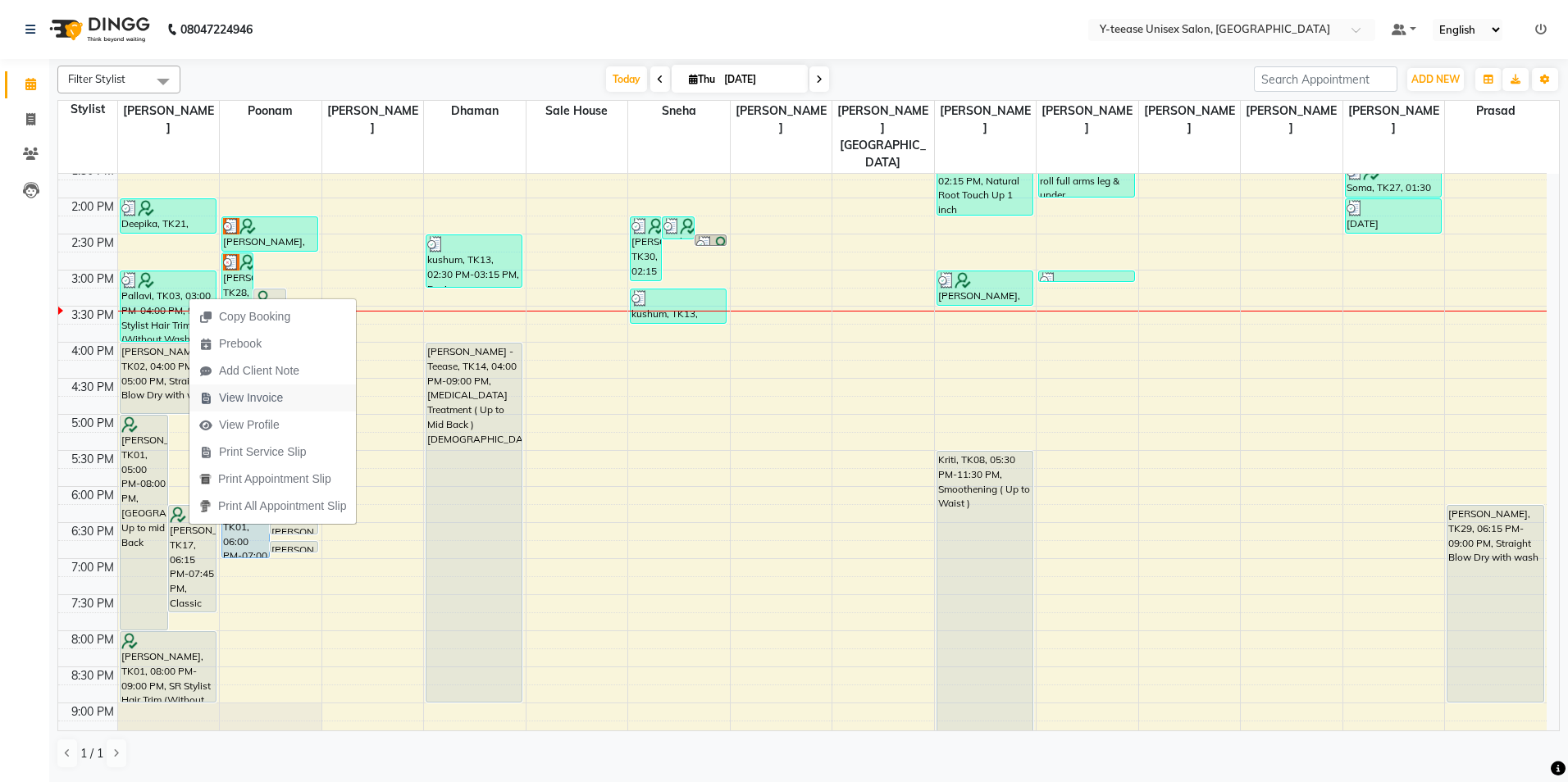
click at [255, 402] on span "View Invoice" at bounding box center [251, 398] width 64 height 17
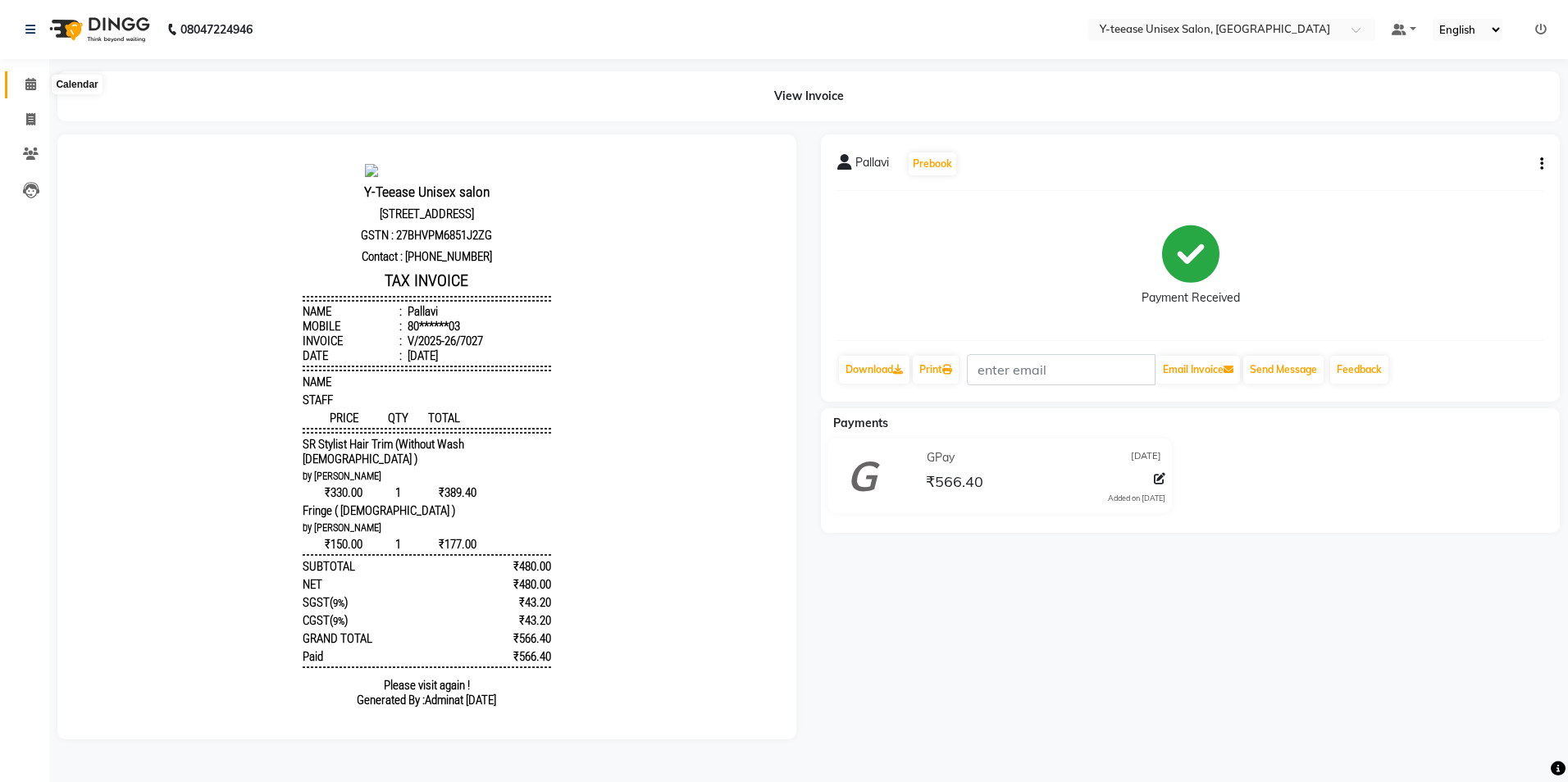
click at [25, 79] on span at bounding box center [31, 85] width 29 height 19
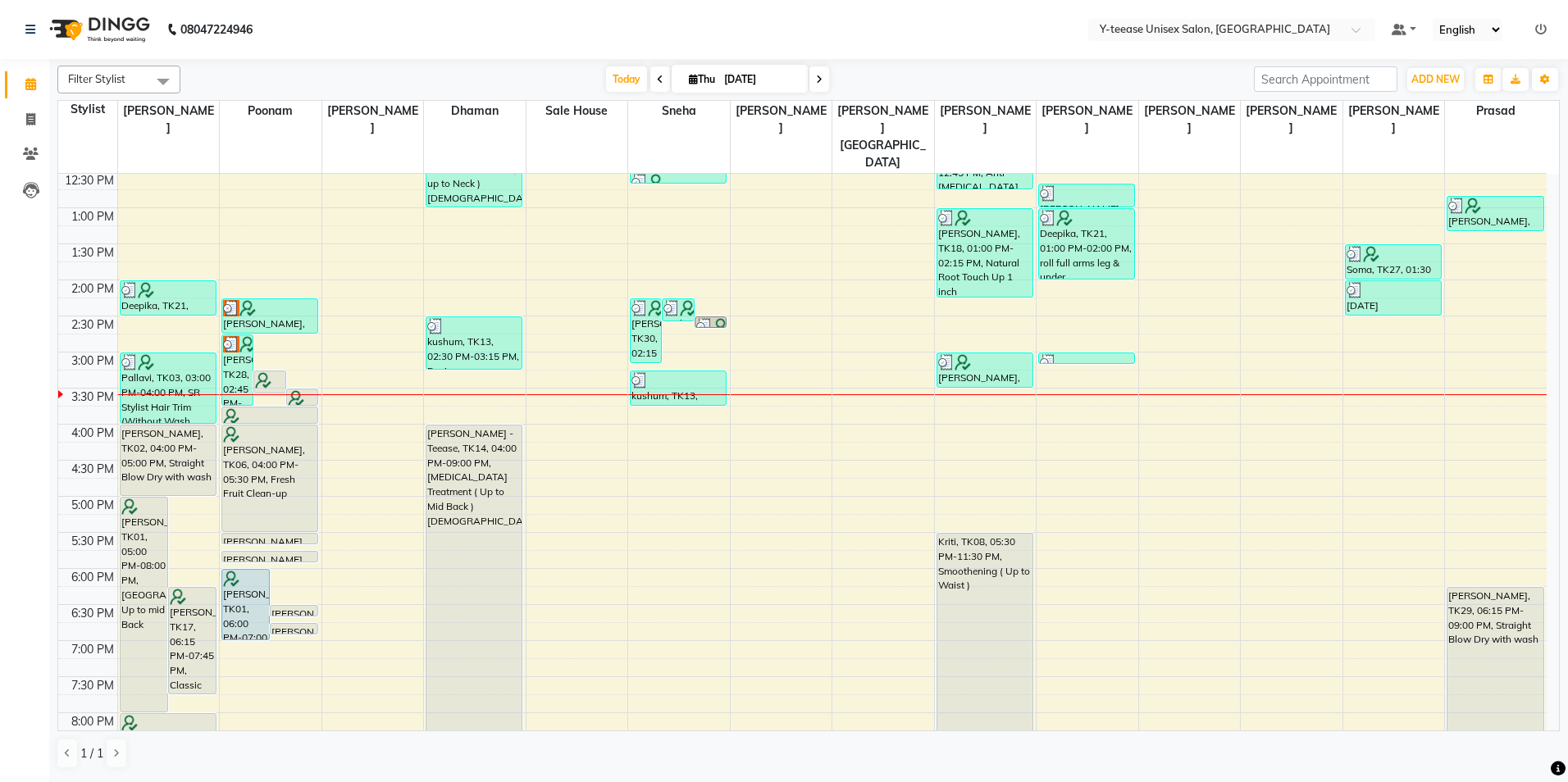
scroll to position [490, 0]
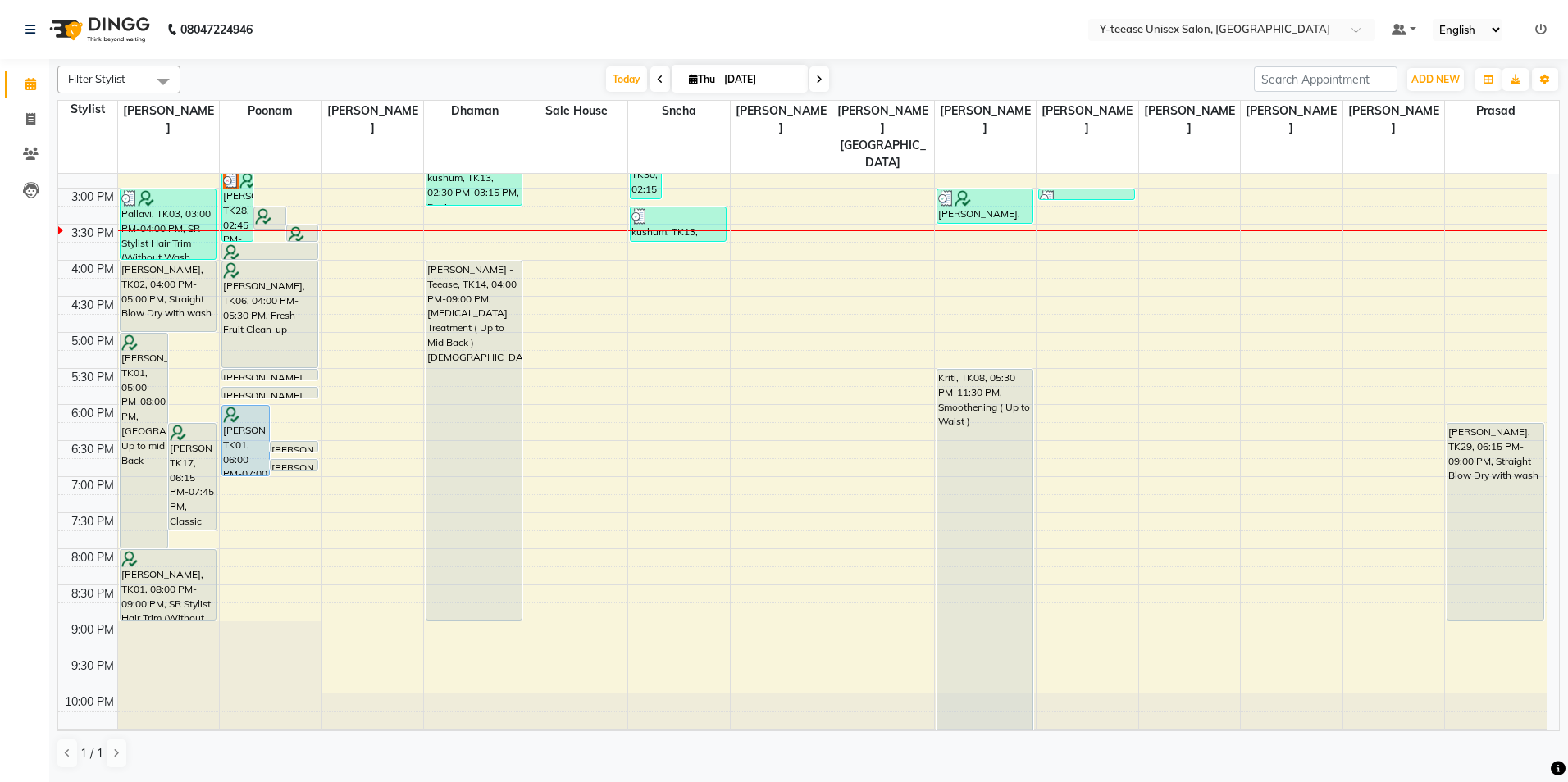
click at [816, 81] on icon at bounding box center [819, 79] width 7 height 10
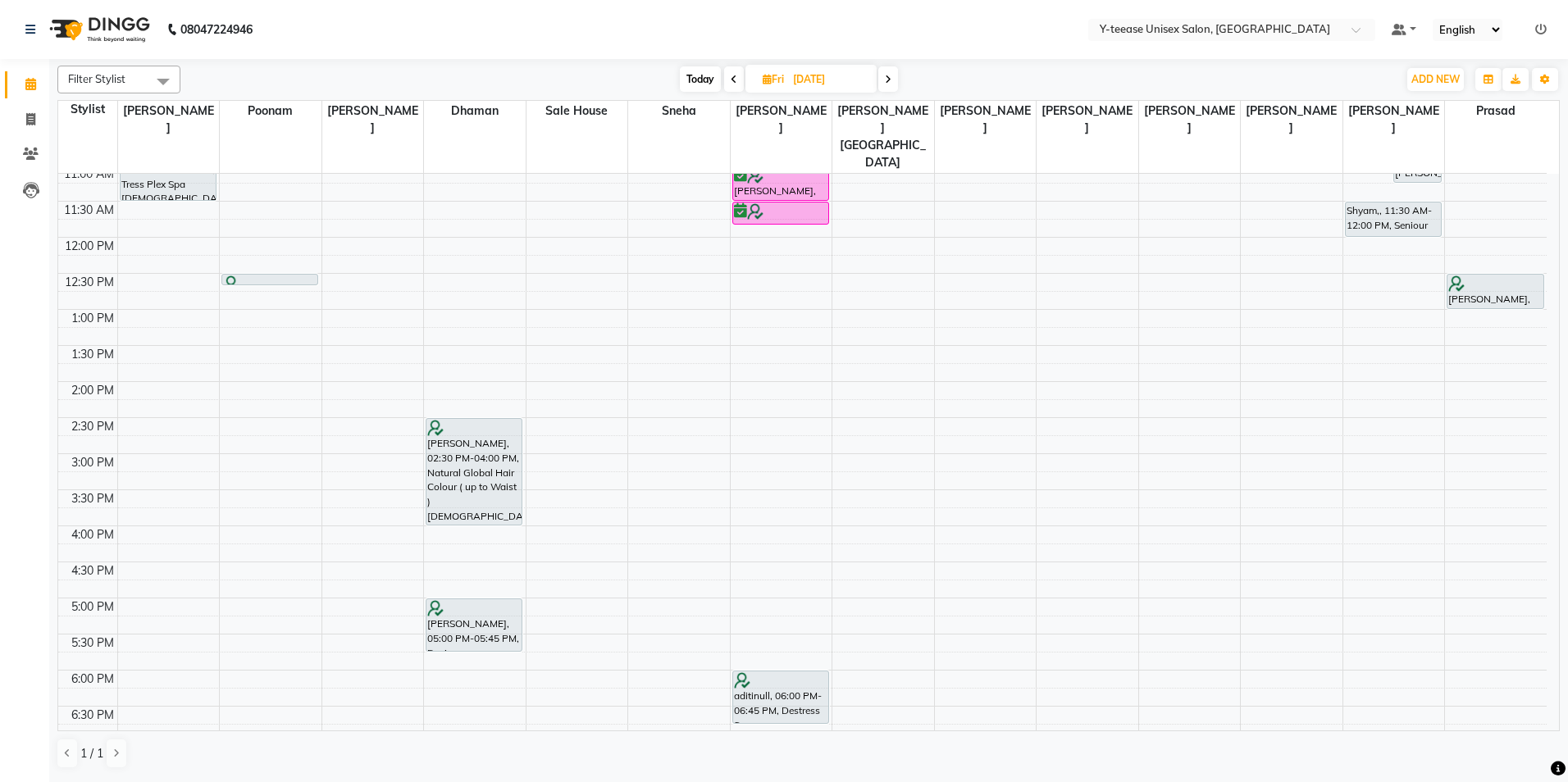
scroll to position [162, 0]
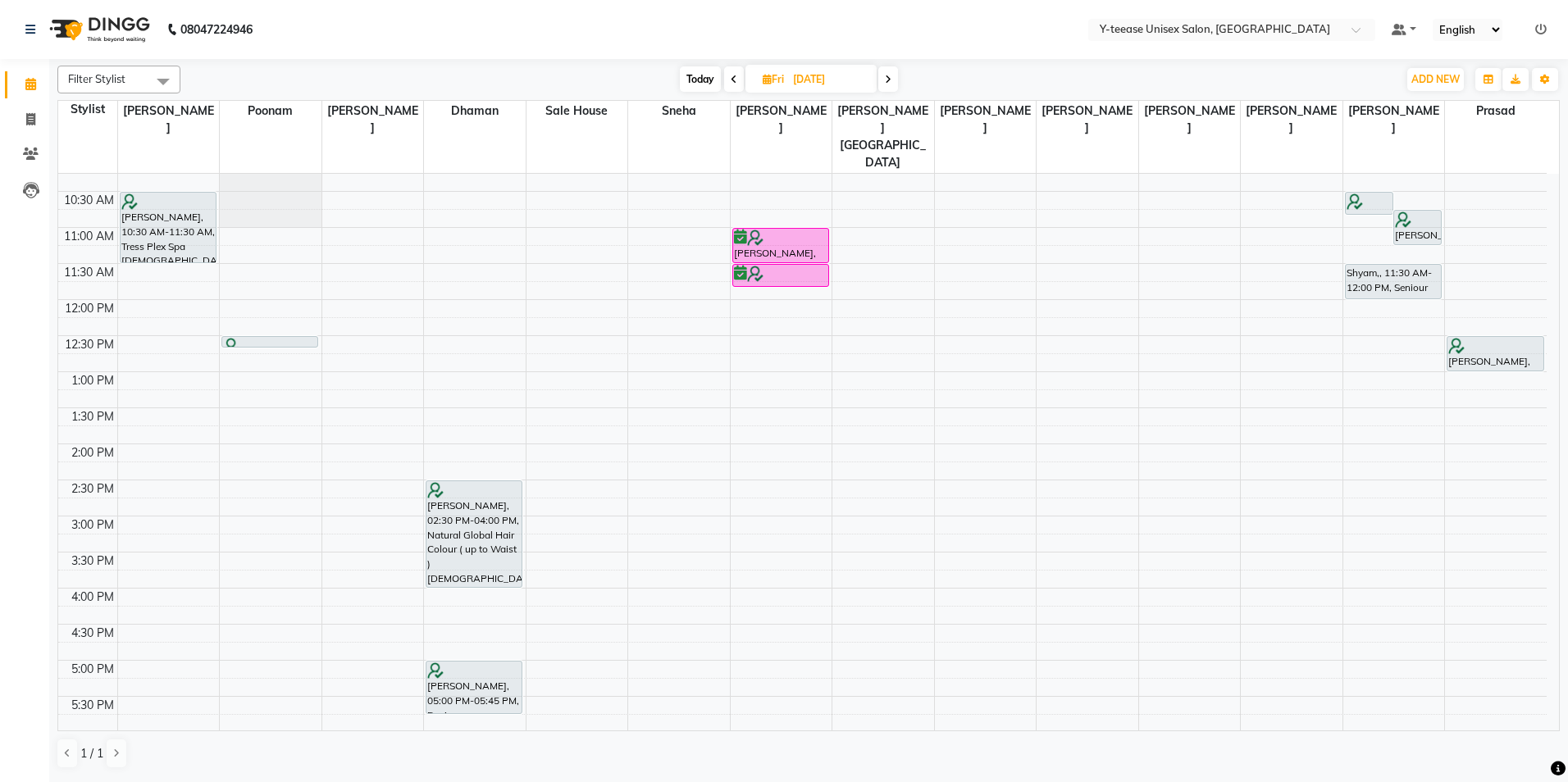
click at [692, 75] on span "Today" at bounding box center [700, 79] width 41 height 26
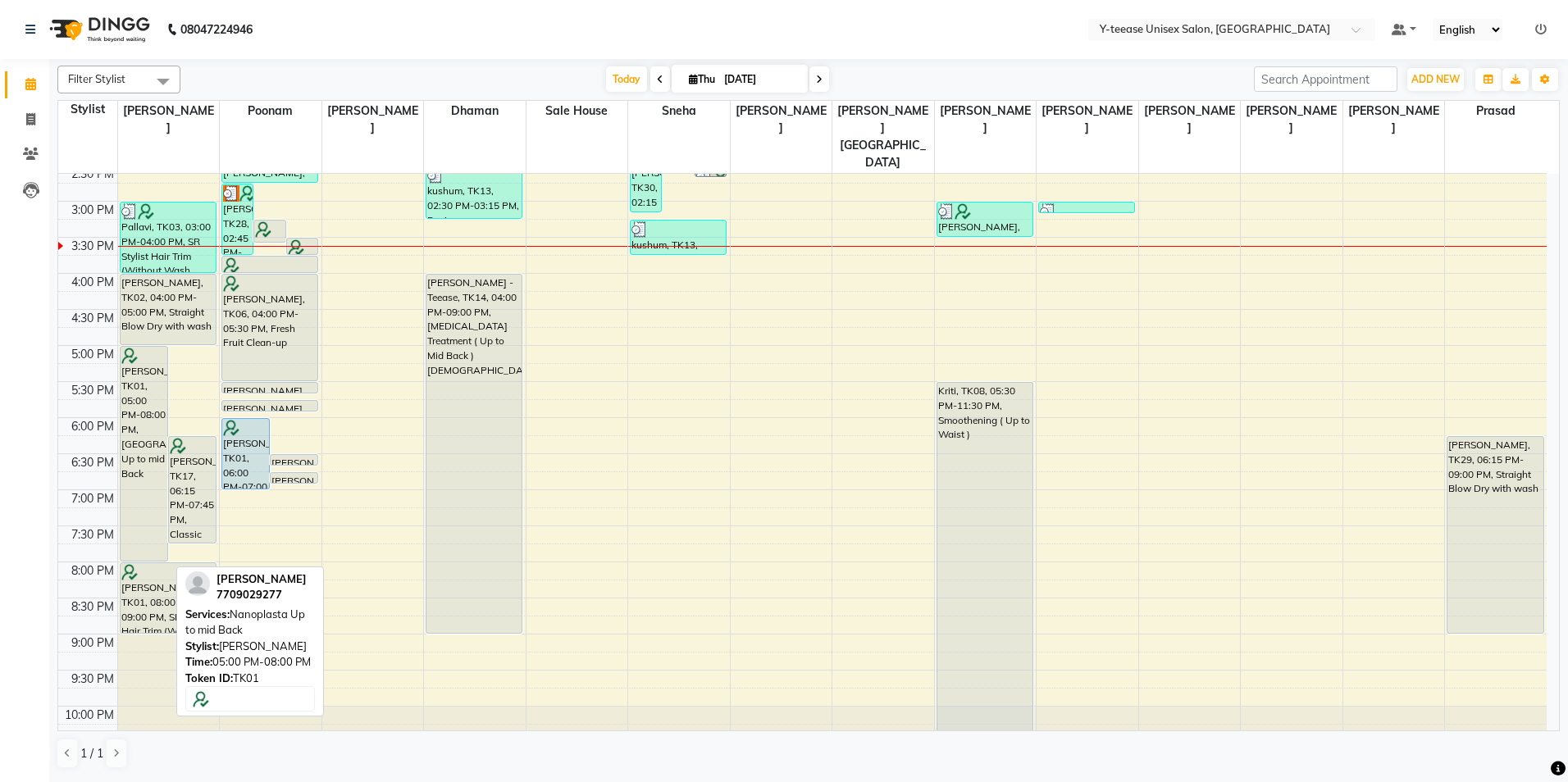
scroll to position [490, 0]
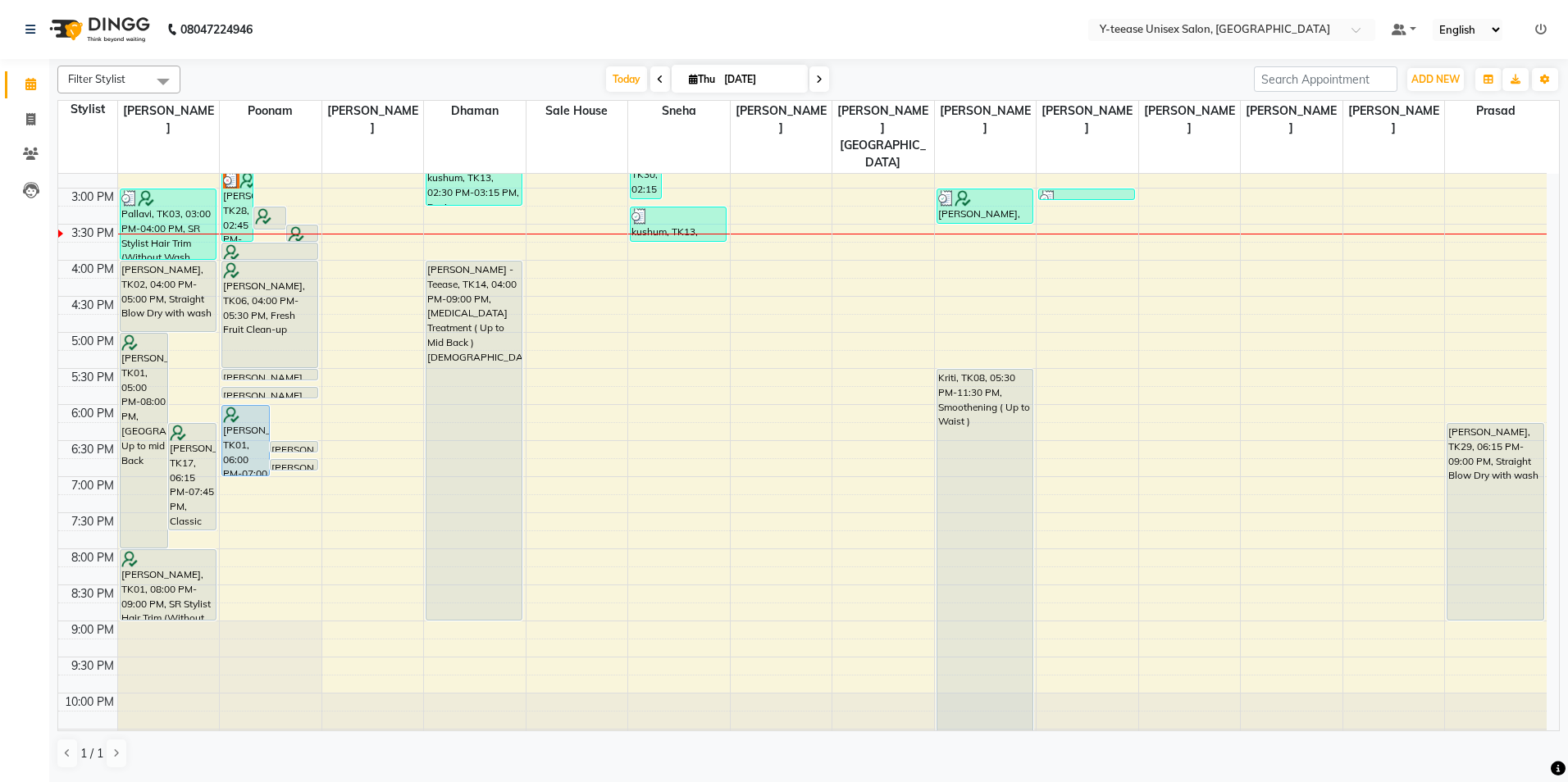
click at [816, 84] on icon at bounding box center [819, 79] width 7 height 10
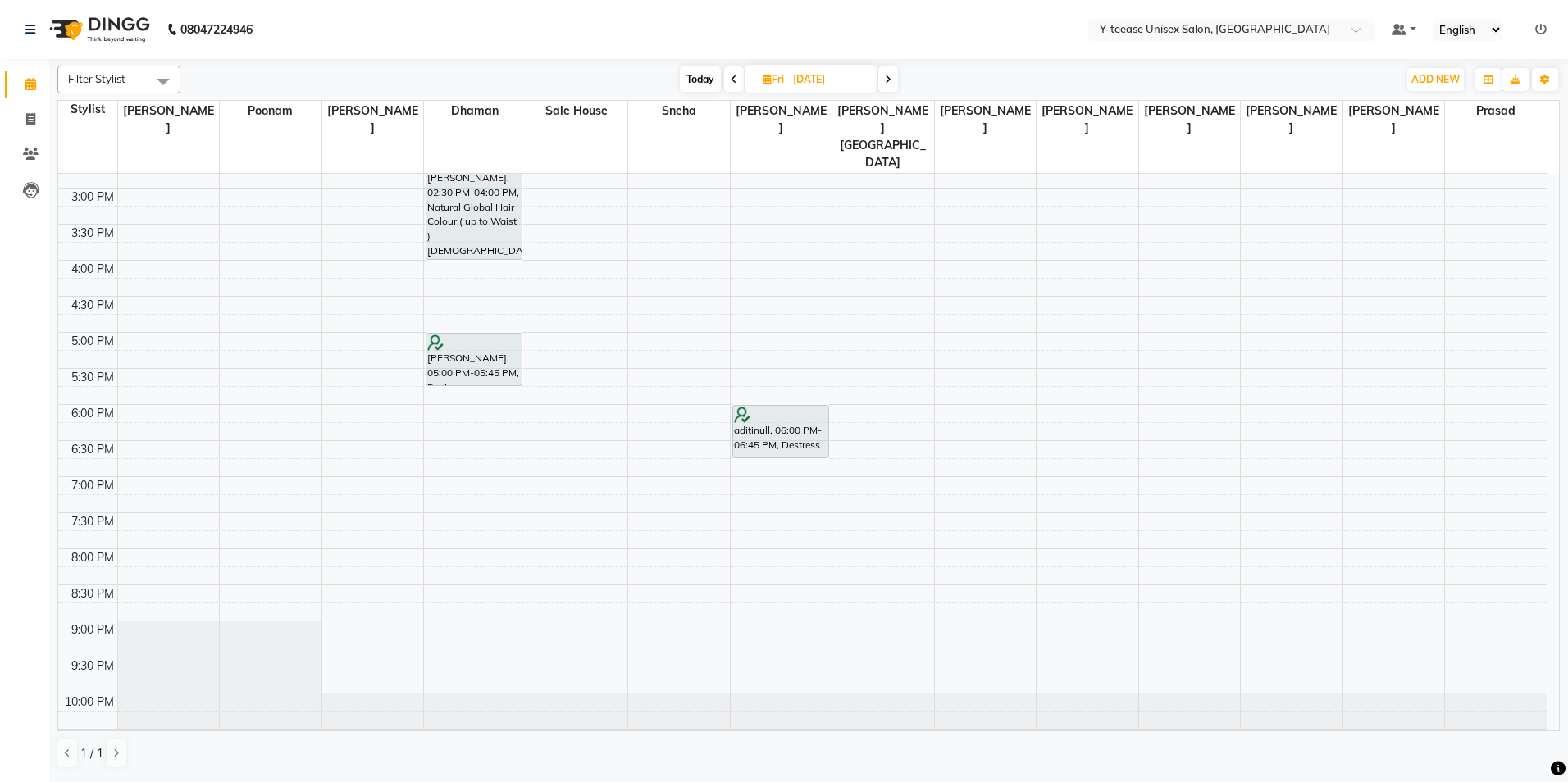
click at [699, 69] on span "Today" at bounding box center [700, 79] width 41 height 26
type input "[DATE]"
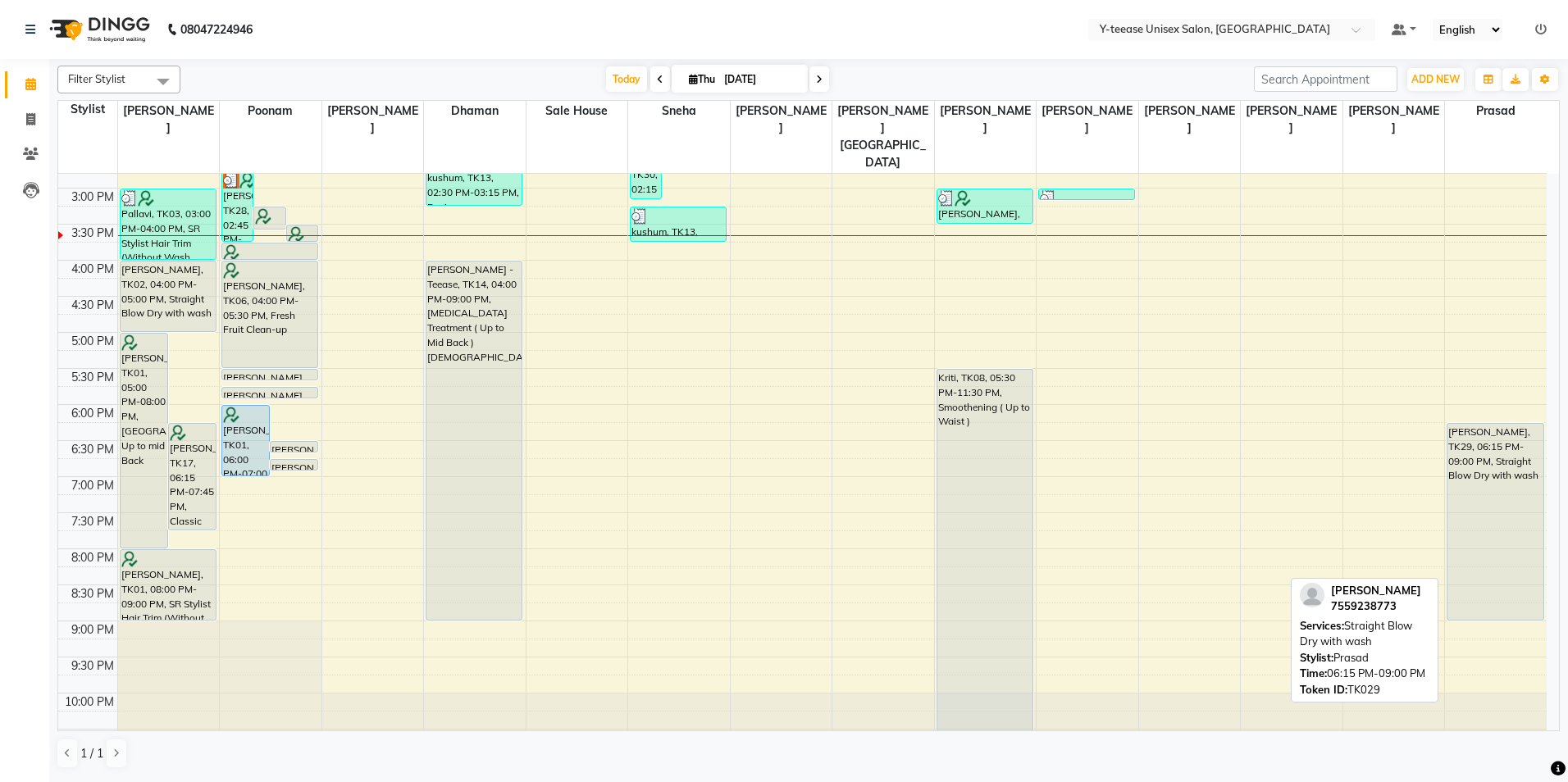
click at [1490, 430] on div "[PERSON_NAME], TK29, 06:15 PM-09:00 PM, Straight Blow Dry with wash" at bounding box center [1496, 523] width 96 height 196
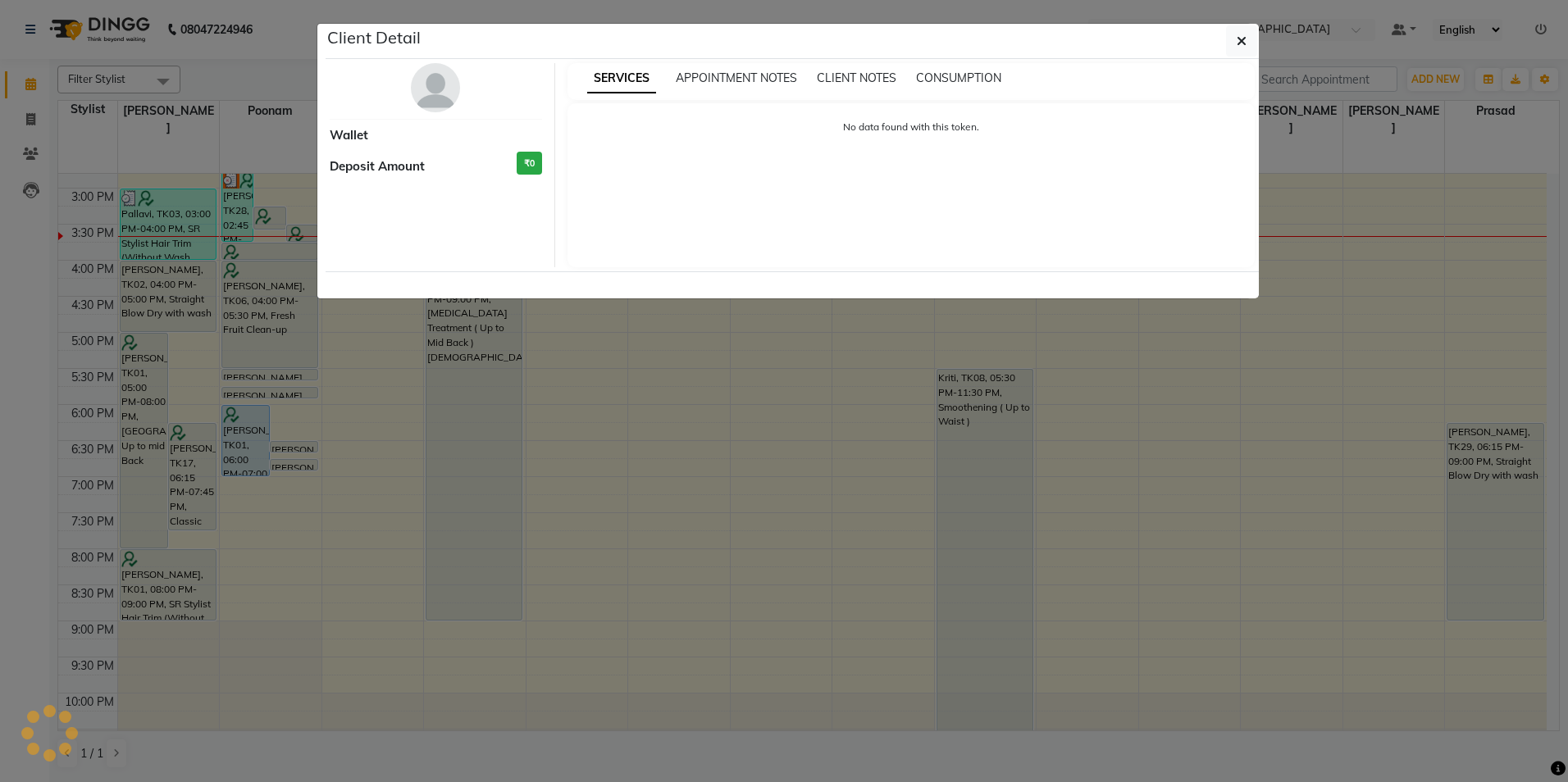
select select "7"
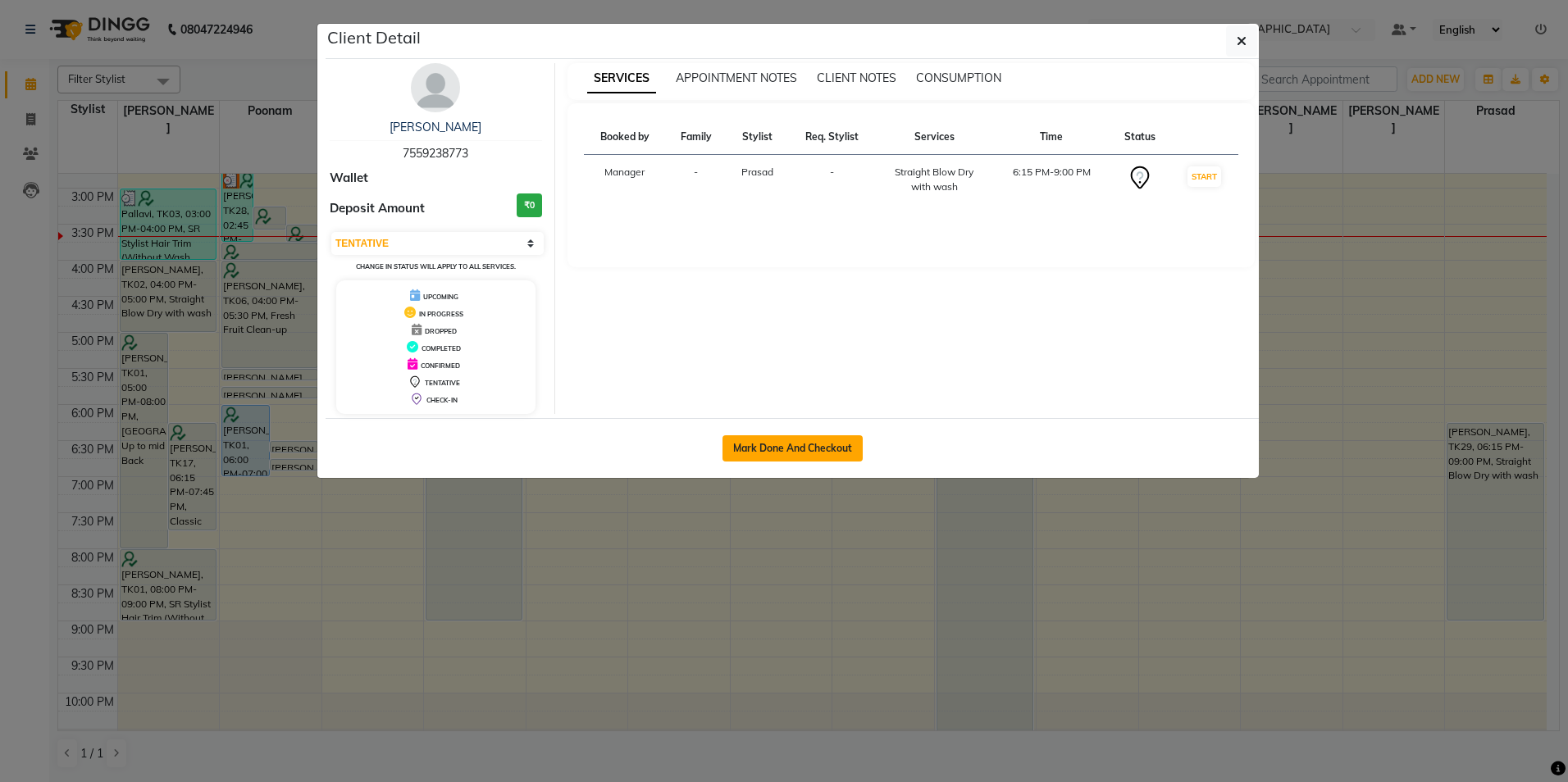
click at [790, 445] on button "Mark Done And Checkout" at bounding box center [793, 449] width 140 height 27
select select "service"
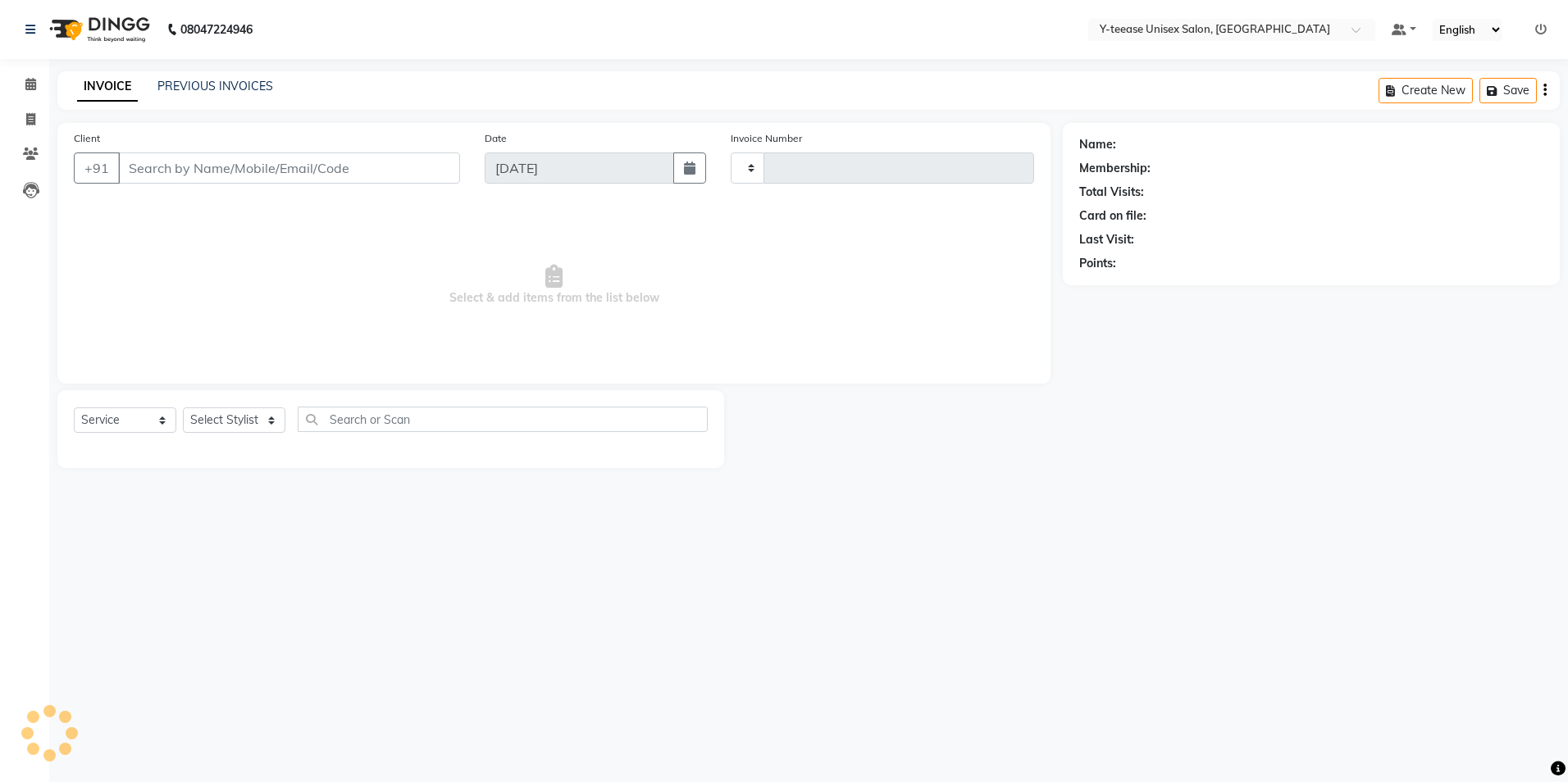
type input "7030"
select select "4"
type input "75******73"
select select "88412"
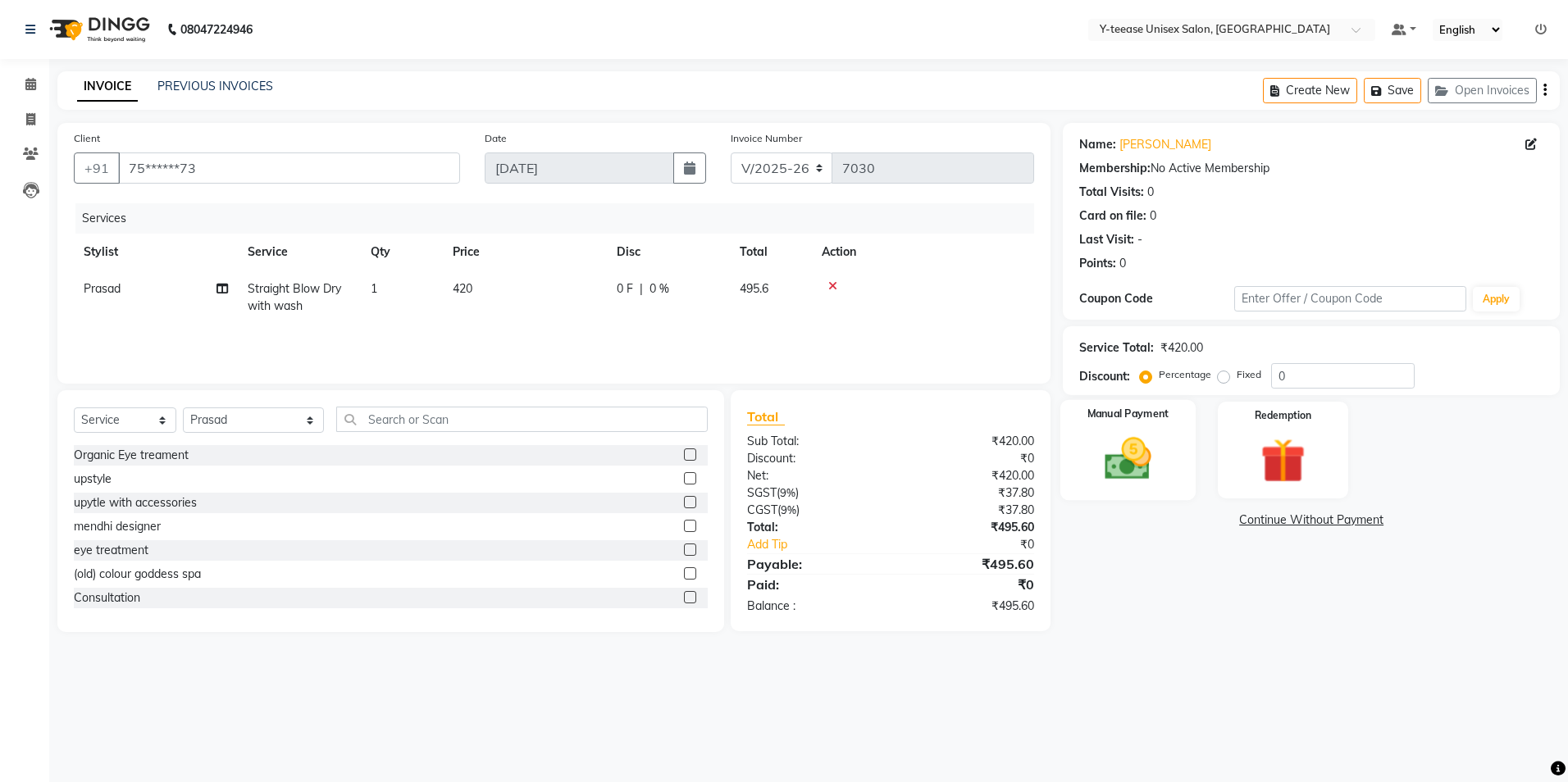
click at [1167, 443] on div "Manual Payment" at bounding box center [1128, 451] width 135 height 101
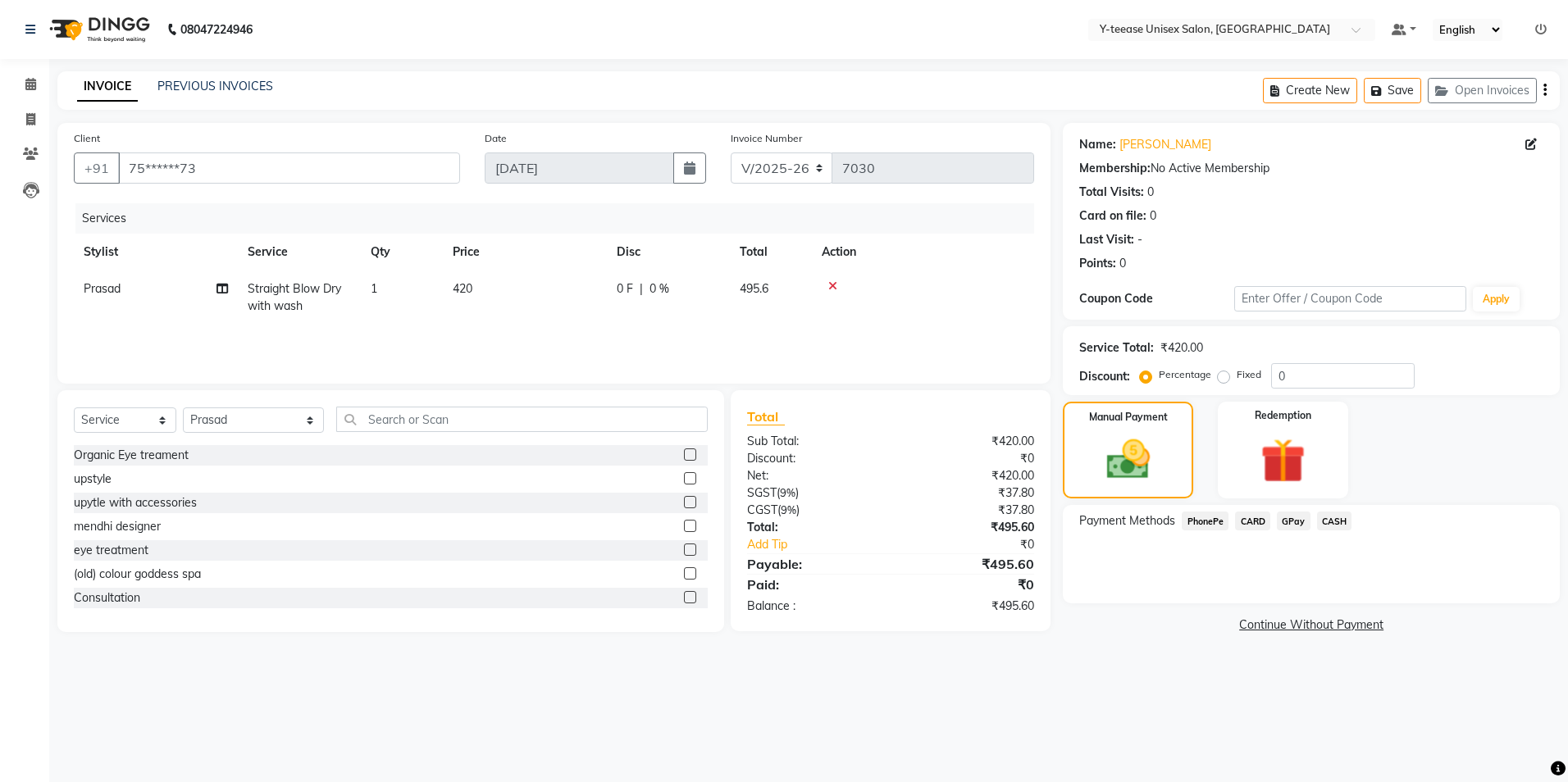
click at [1294, 522] on span "GPay" at bounding box center [1293, 522] width 33 height 19
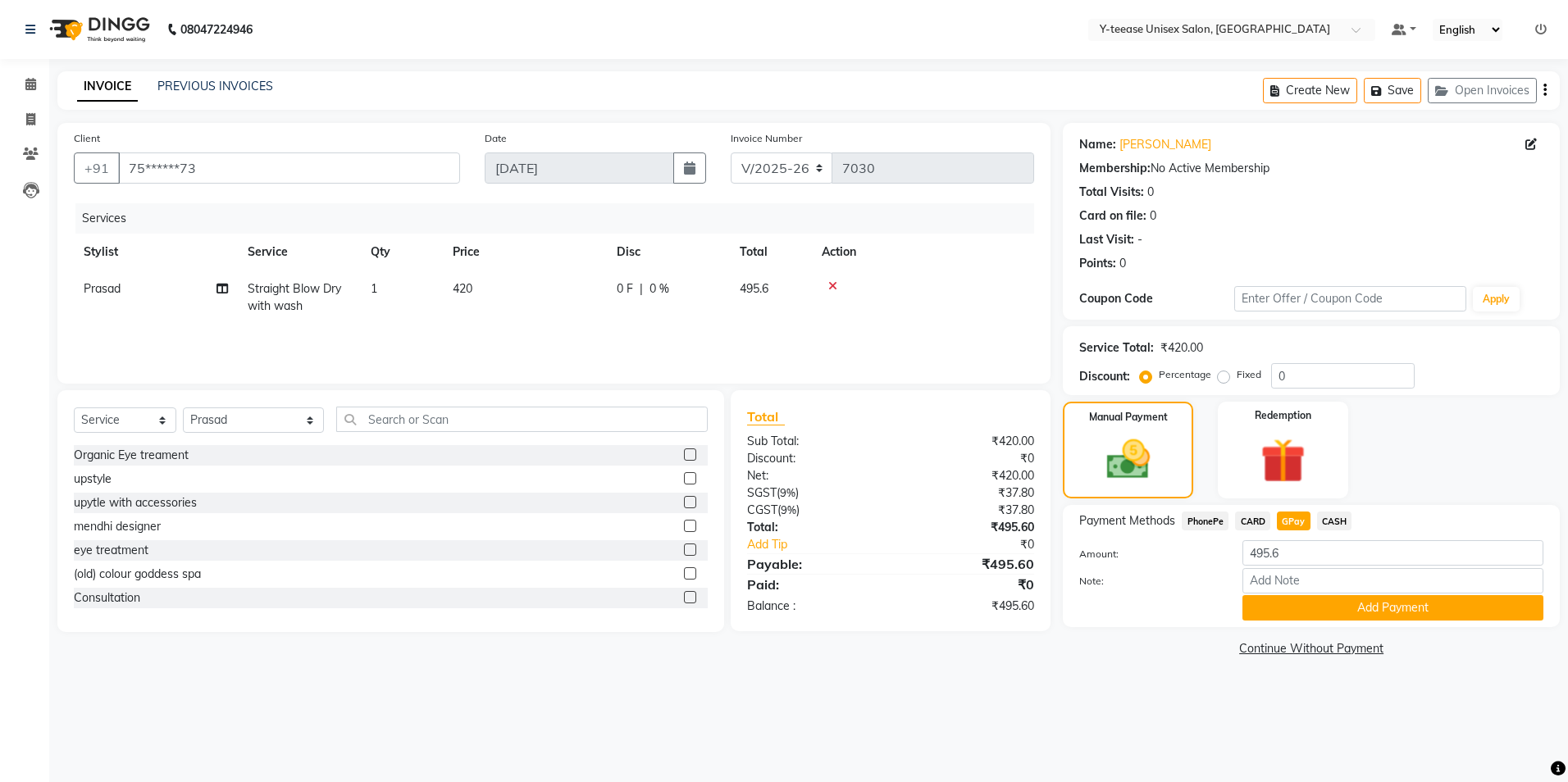
click at [1333, 599] on button "Add Payment" at bounding box center [1393, 607] width 301 height 26
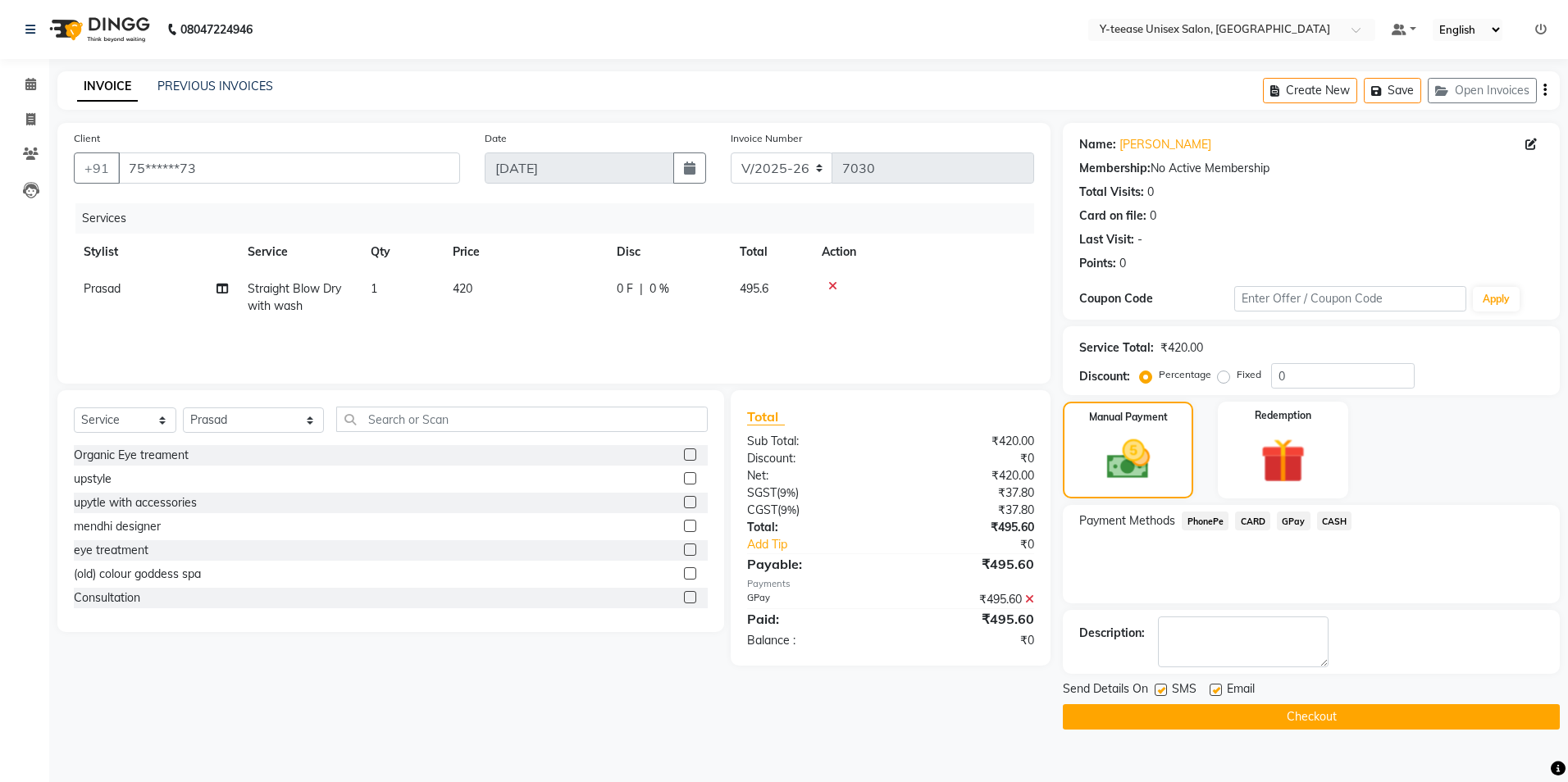
click at [1226, 717] on button "Checkout" at bounding box center [1310, 717] width 497 height 26
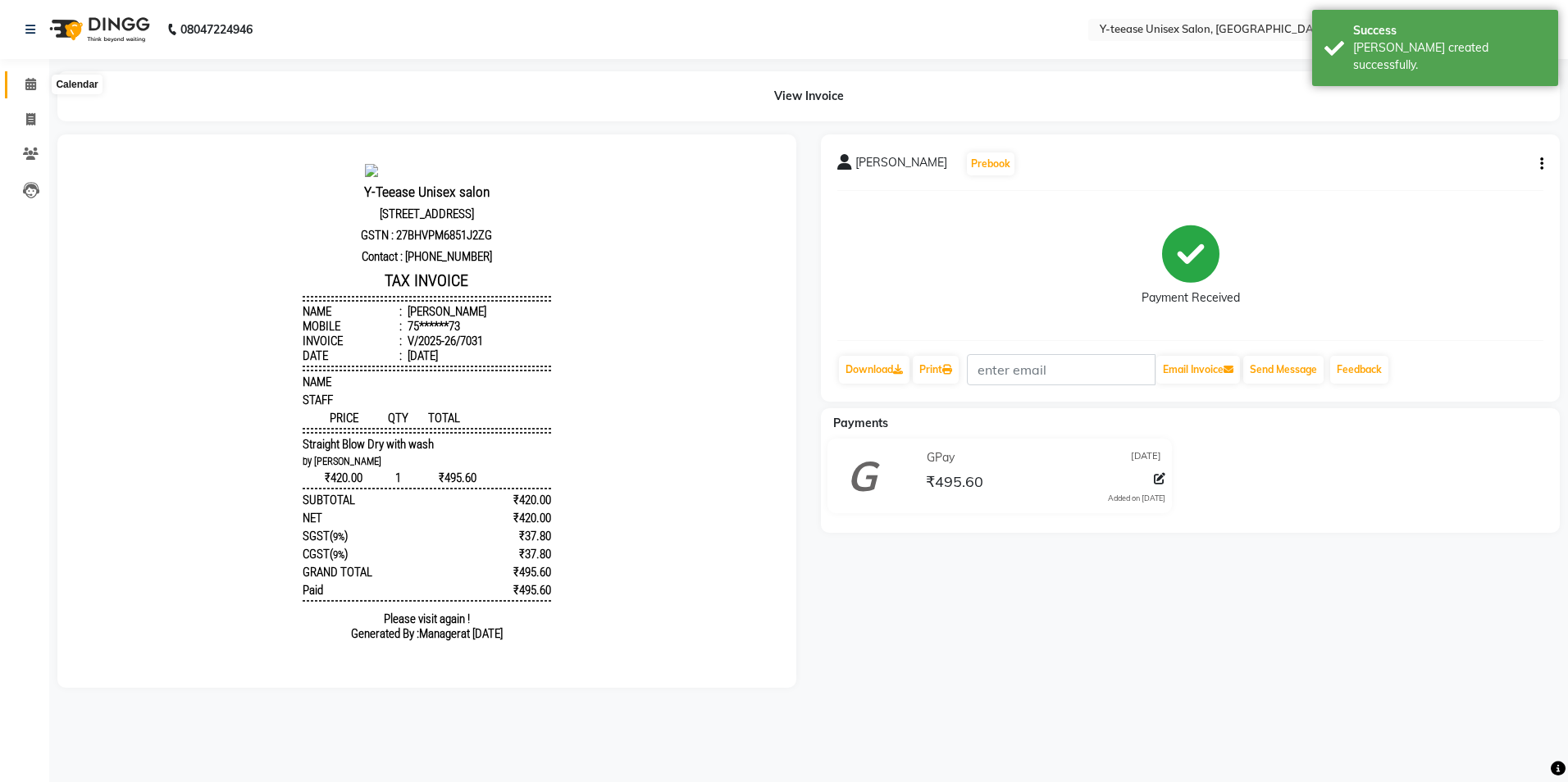
drag, startPoint x: 20, startPoint y: 85, endPoint x: 31, endPoint y: 89, distance: 11.7
click at [22, 85] on span at bounding box center [31, 85] width 29 height 19
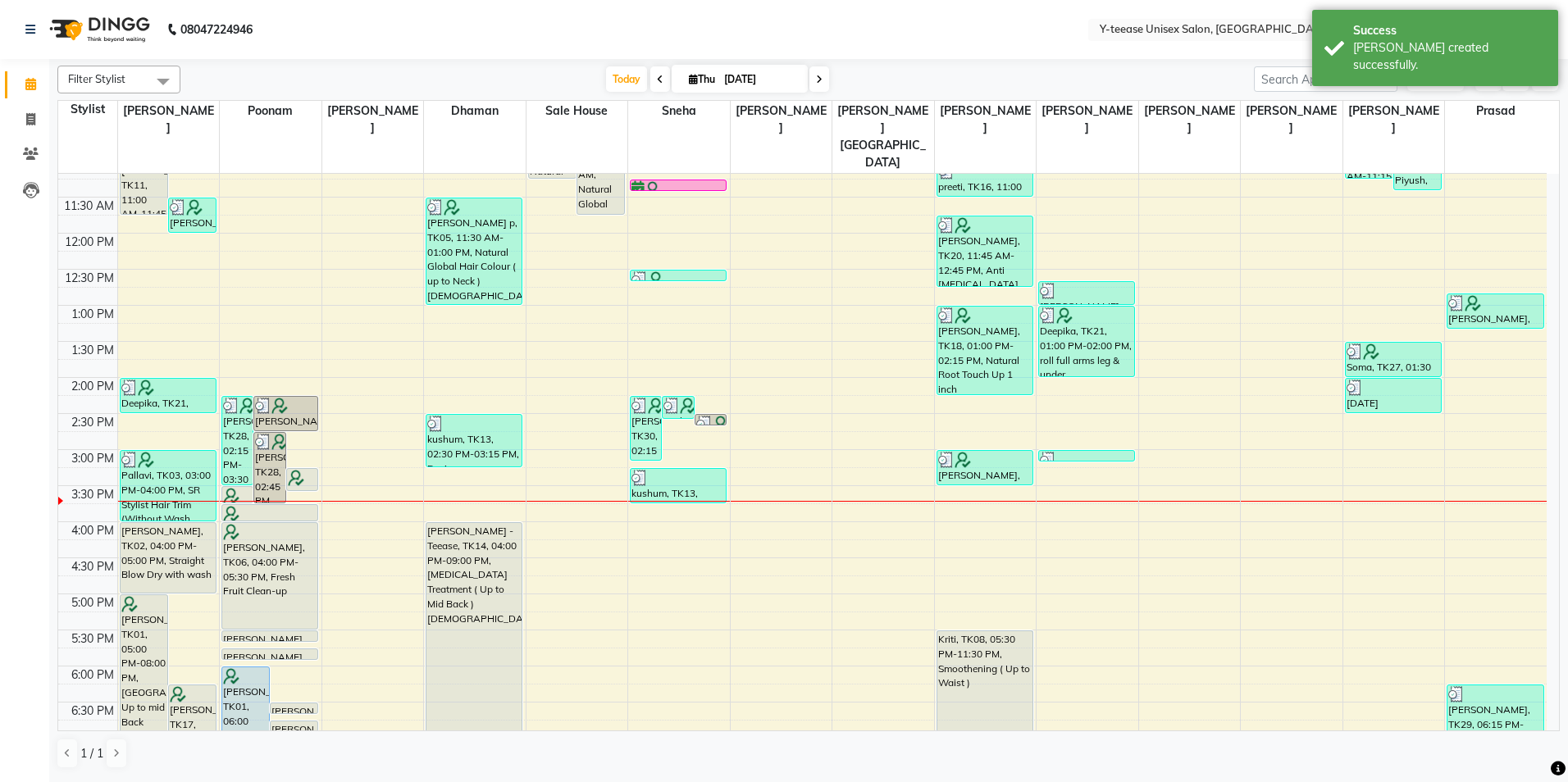
scroll to position [246, 0]
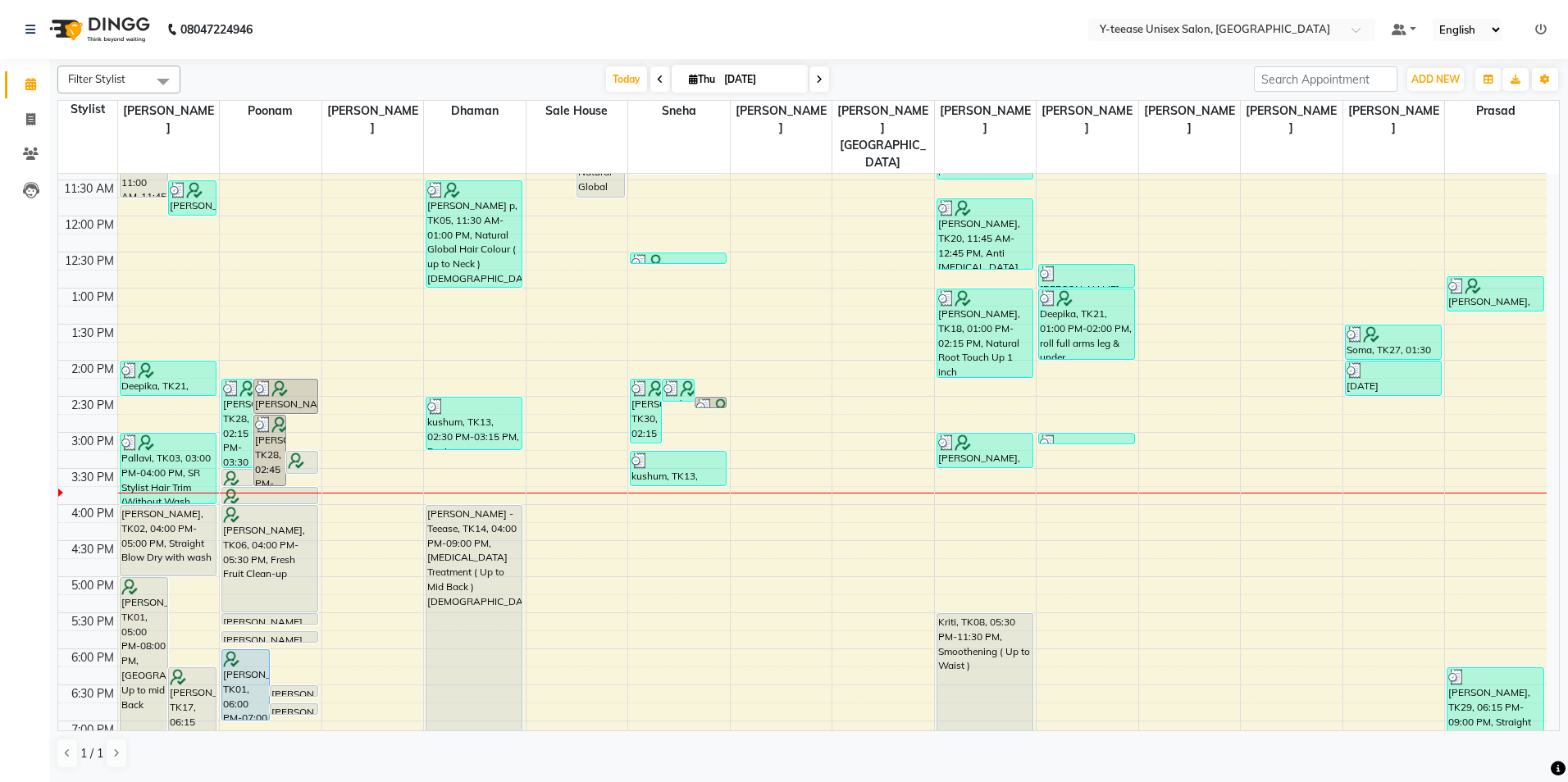
drag, startPoint x: 1259, startPoint y: 594, endPoint x: 899, endPoint y: 61, distance: 643.2
click at [899, 61] on div "Filter Stylist Select All chaitrali Dhaman FAIZAN SALMANI keshav nagar Mosin kh…" at bounding box center [808, 418] width 1502 height 717
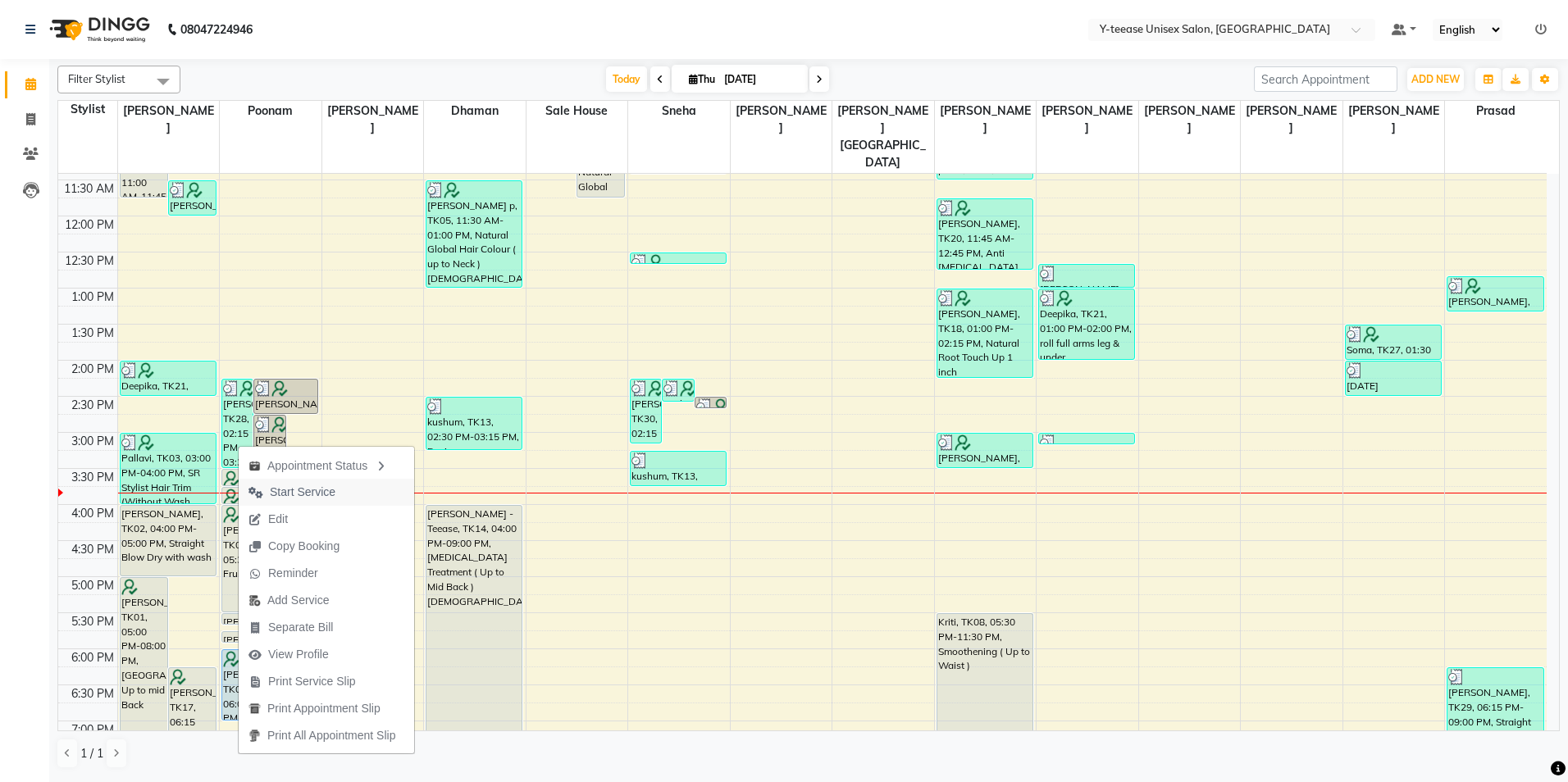
click at [329, 484] on span "Start Service" at bounding box center [302, 492] width 66 height 17
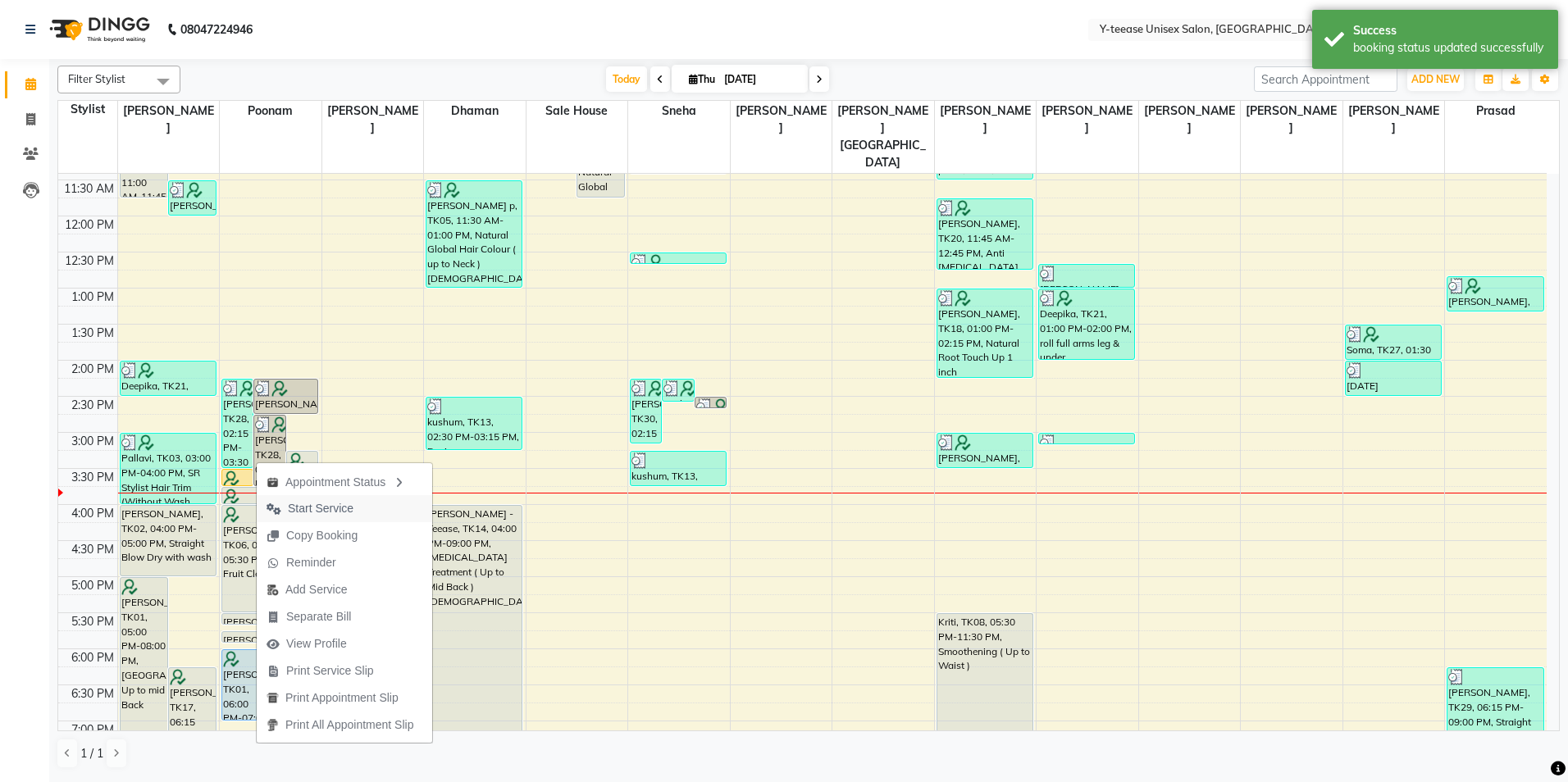
click at [320, 503] on span "Start Service" at bounding box center [320, 509] width 66 height 17
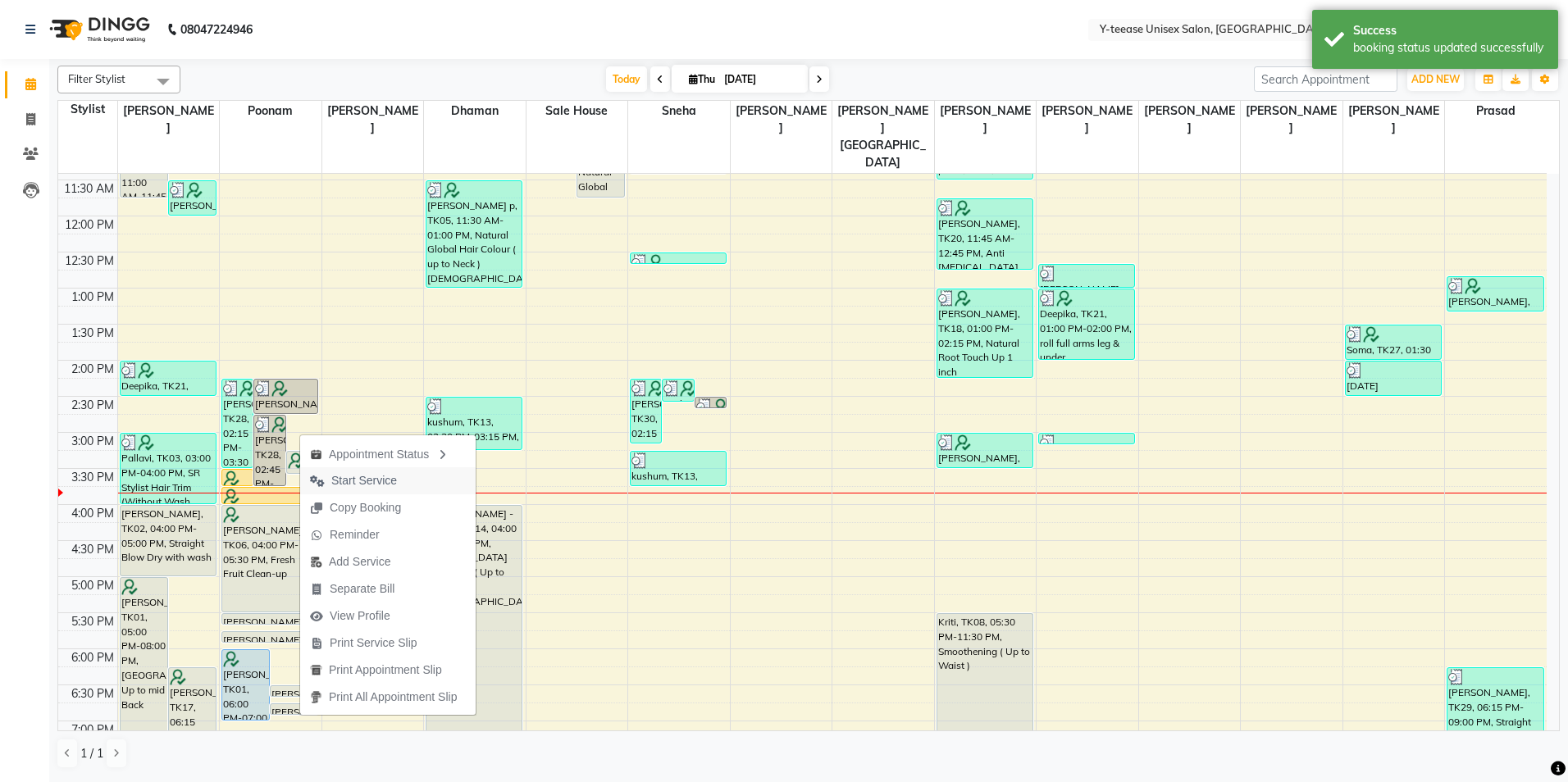
click at [342, 482] on span "Start Service" at bounding box center [363, 481] width 66 height 17
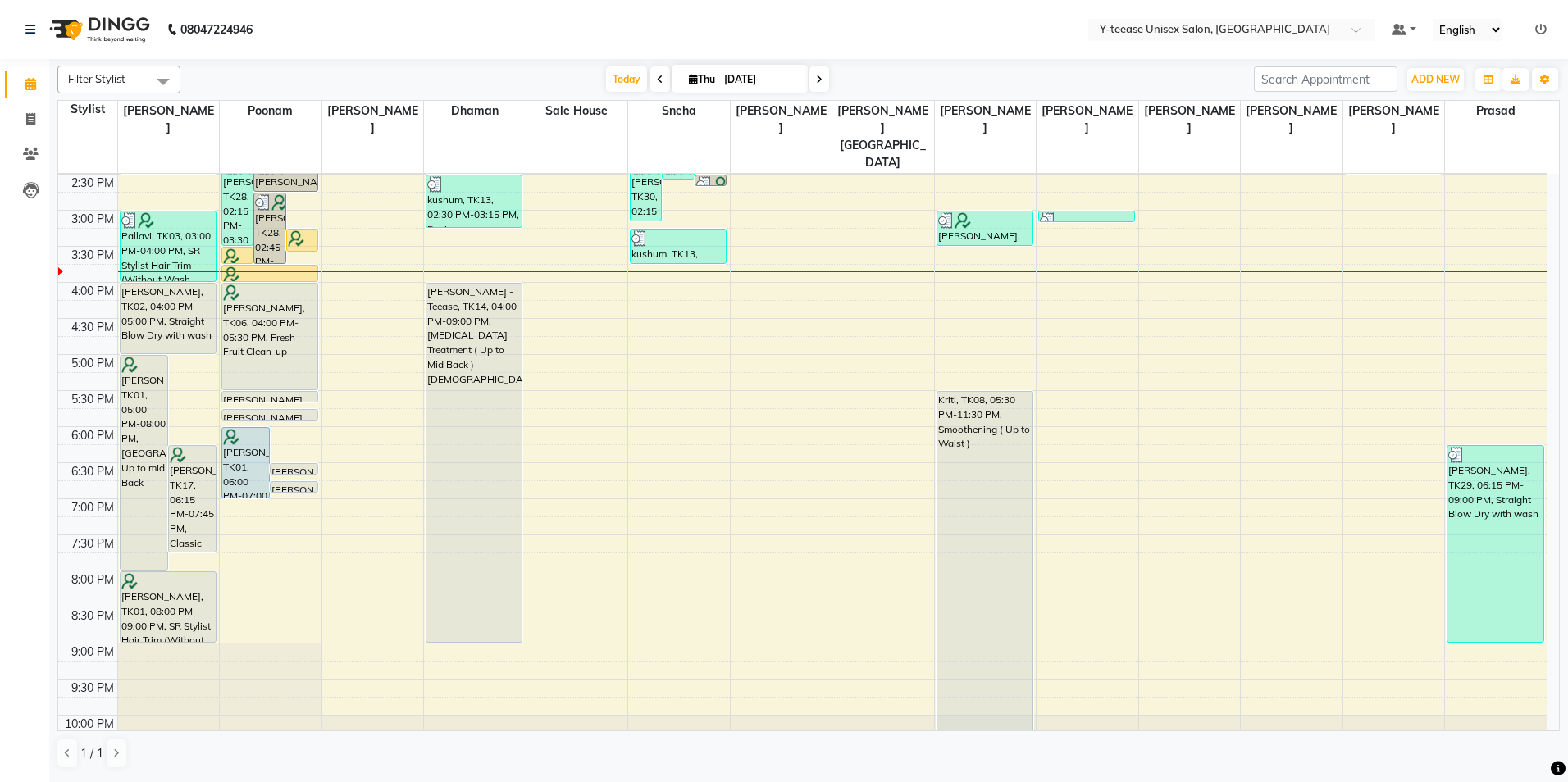
scroll to position [490, 0]
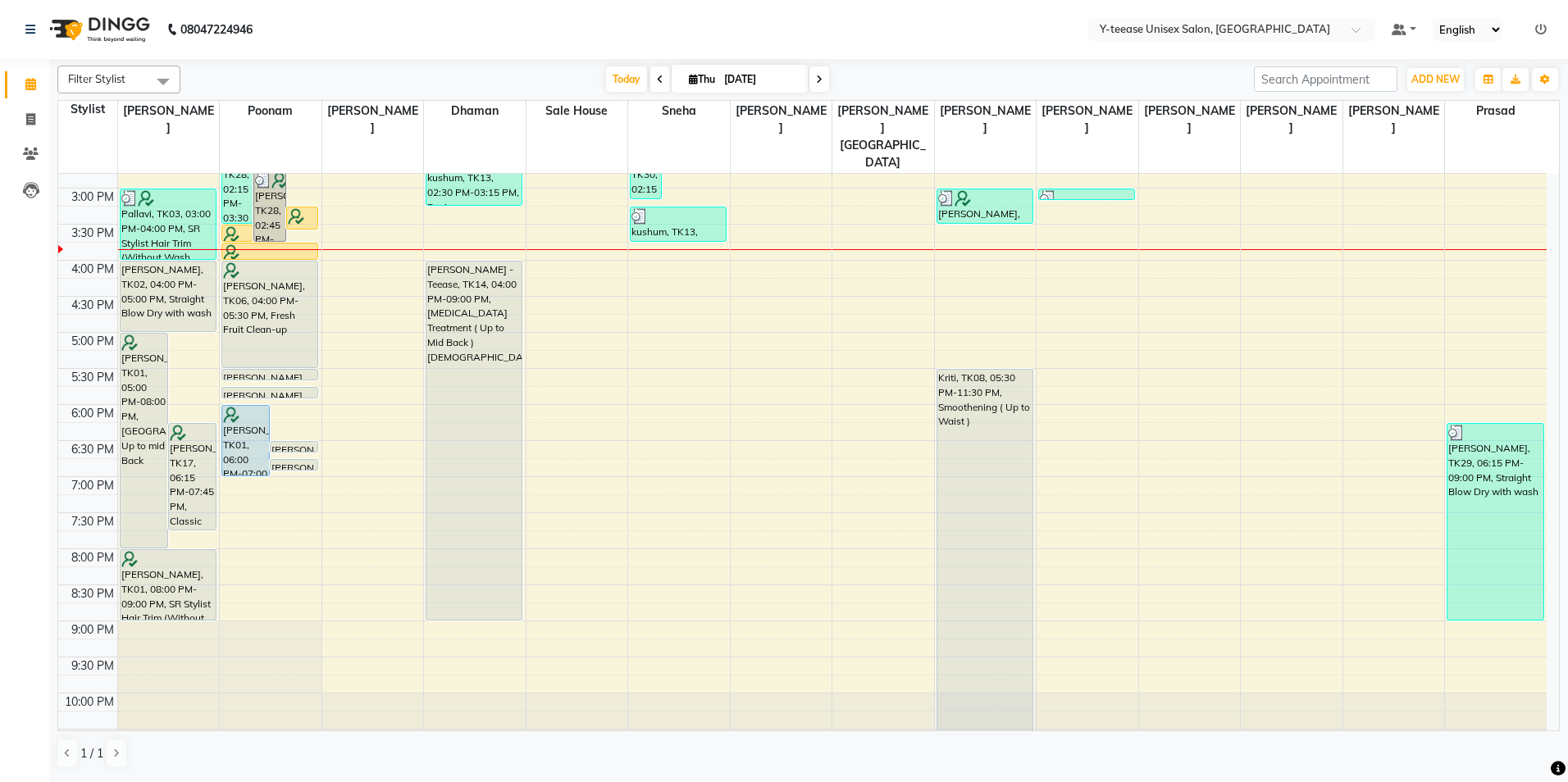
click at [818, 70] on span at bounding box center [819, 79] width 20 height 26
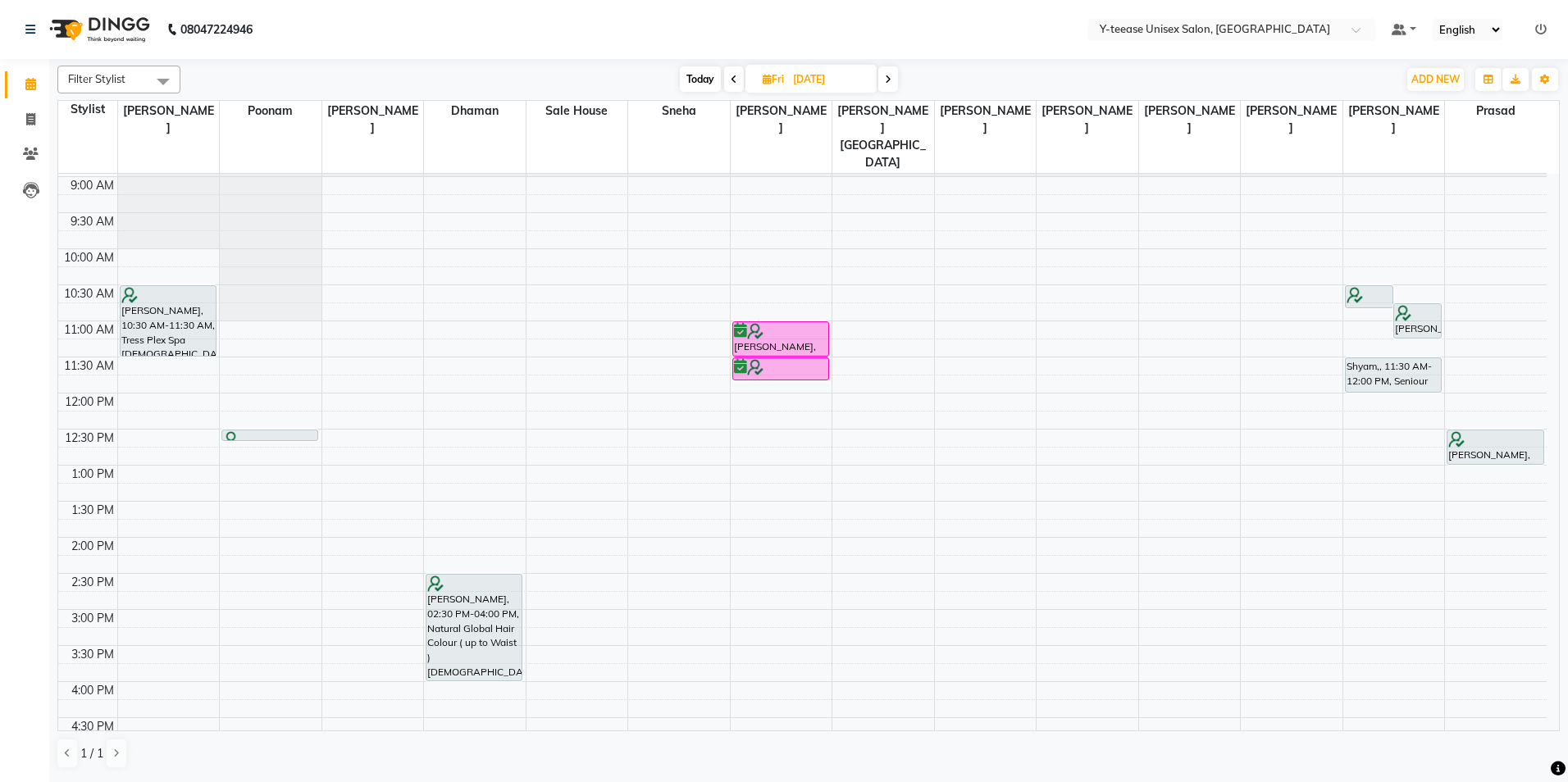
scroll to position [164, 0]
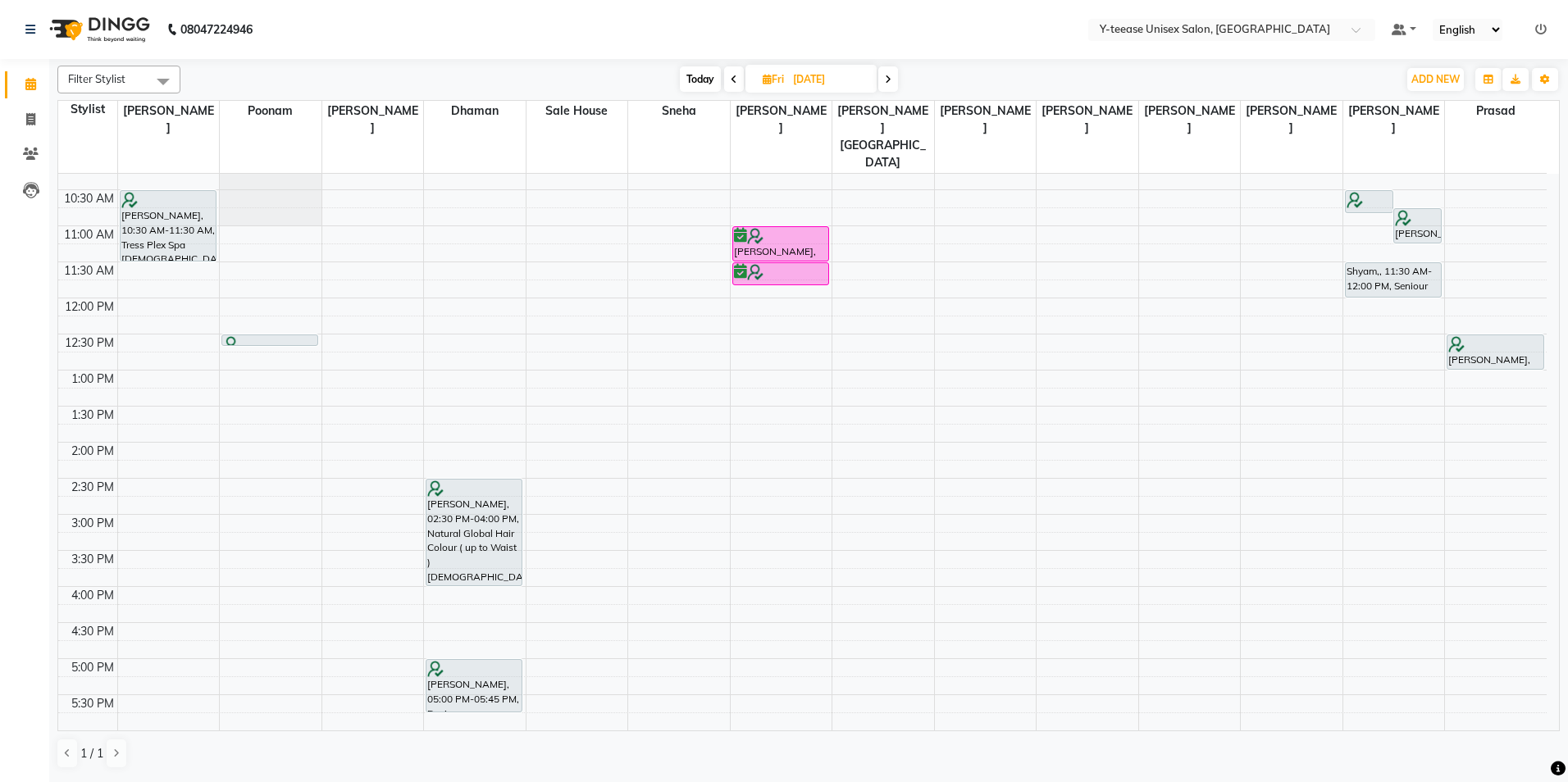
click at [888, 74] on icon at bounding box center [888, 79] width 7 height 10
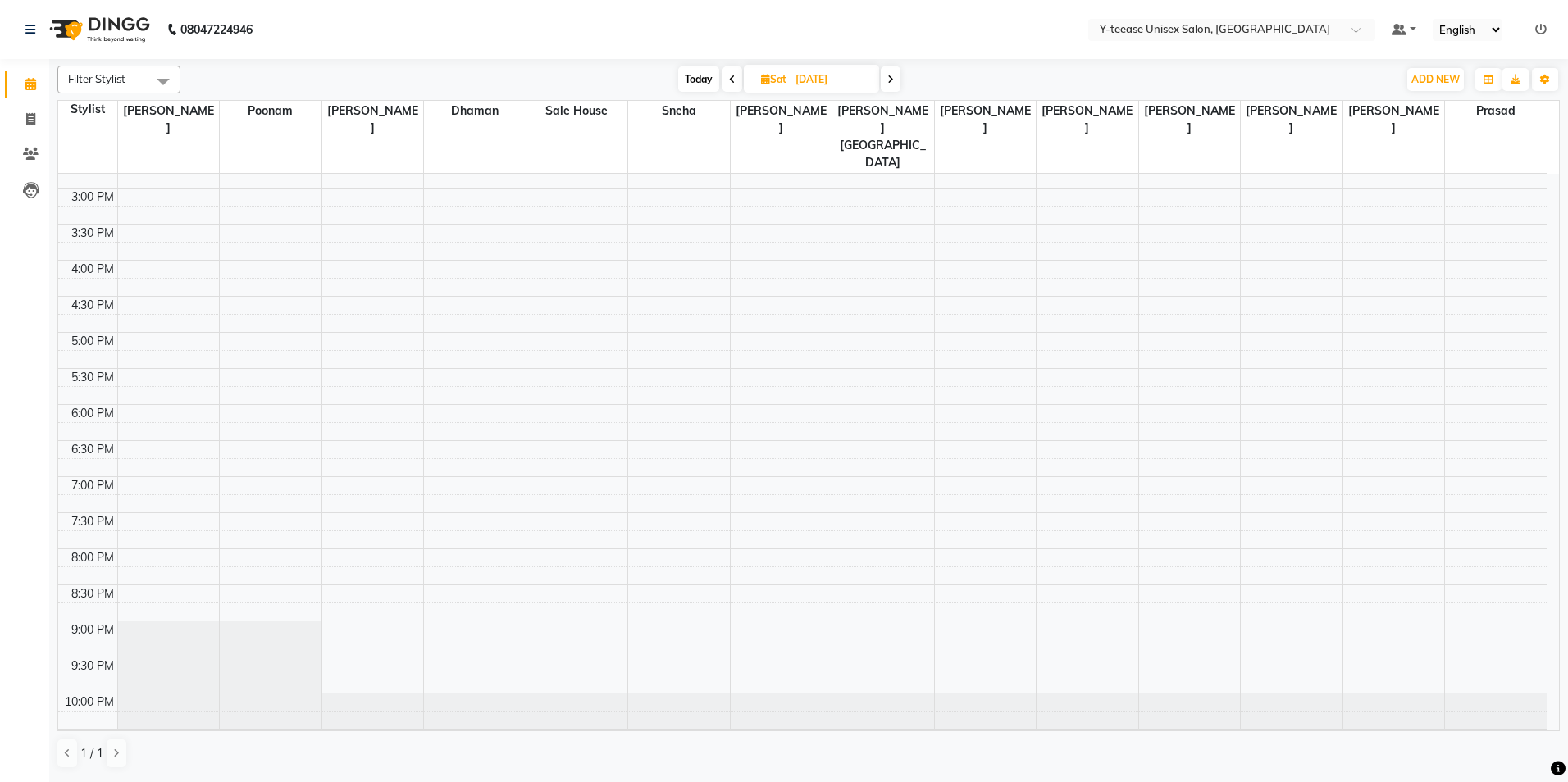
scroll to position [408, 0]
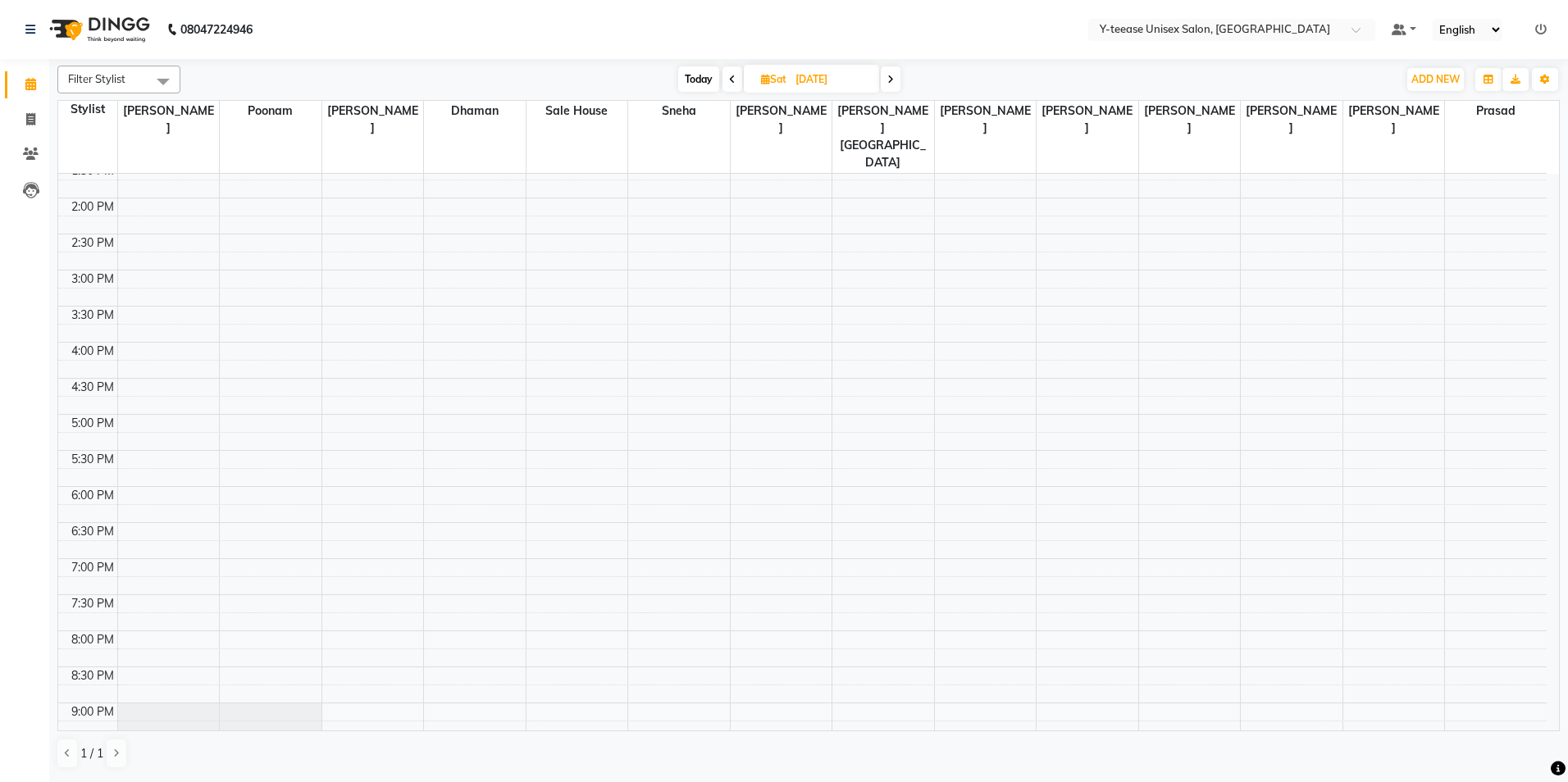
click at [894, 79] on span at bounding box center [890, 79] width 20 height 26
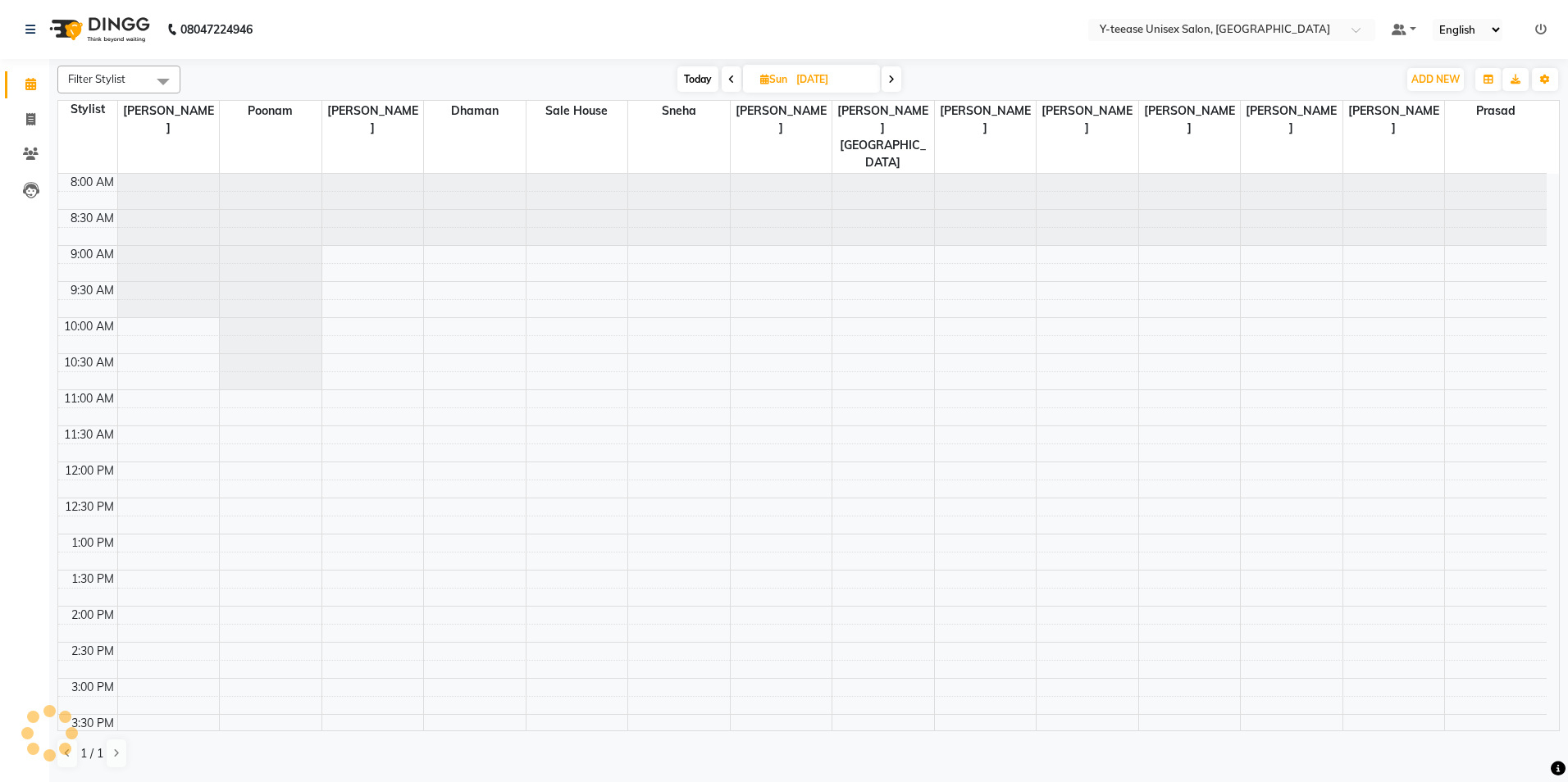
scroll to position [490, 0]
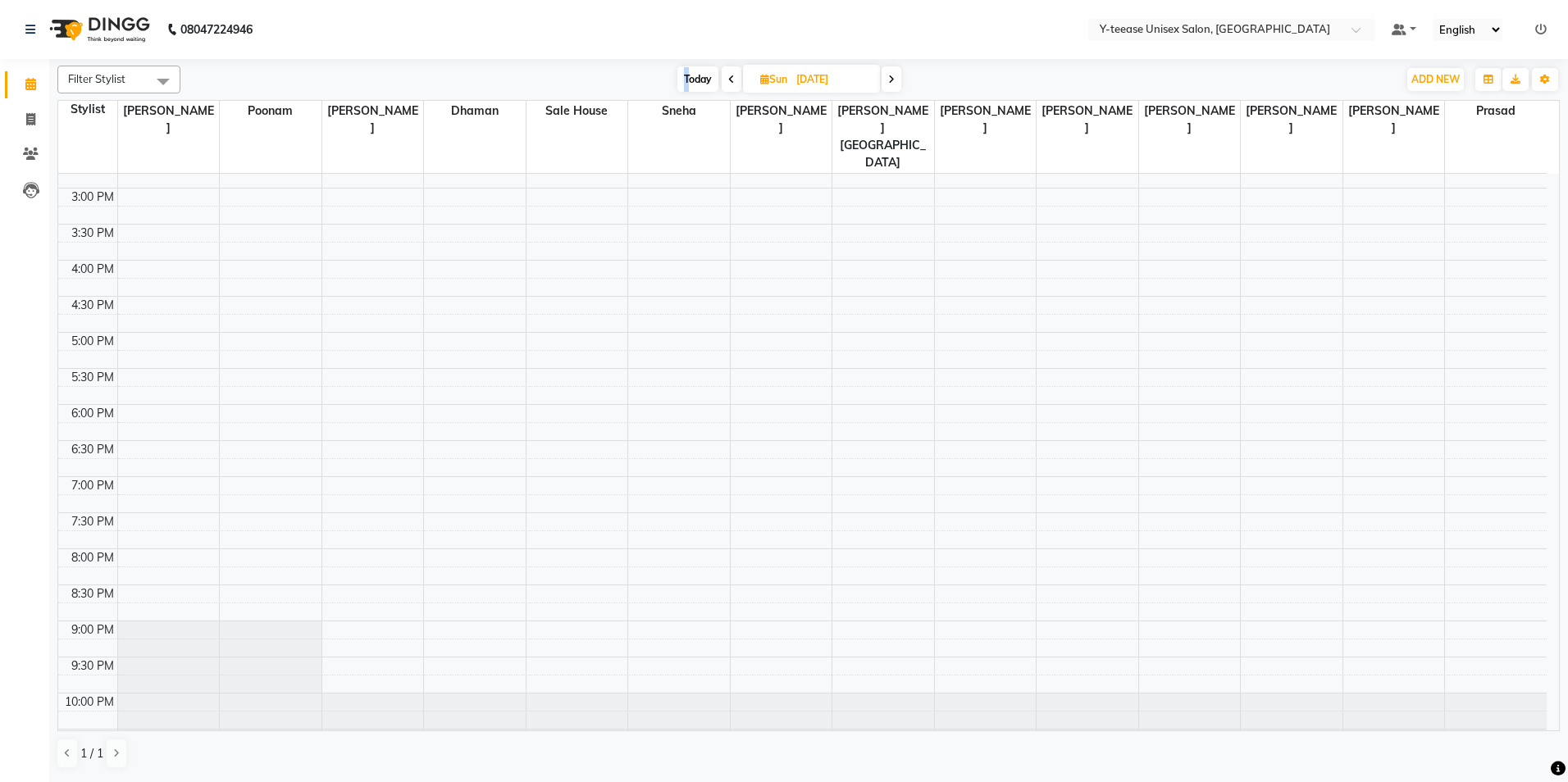
click at [680, 75] on span "Today" at bounding box center [697, 79] width 41 height 26
type input "[DATE]"
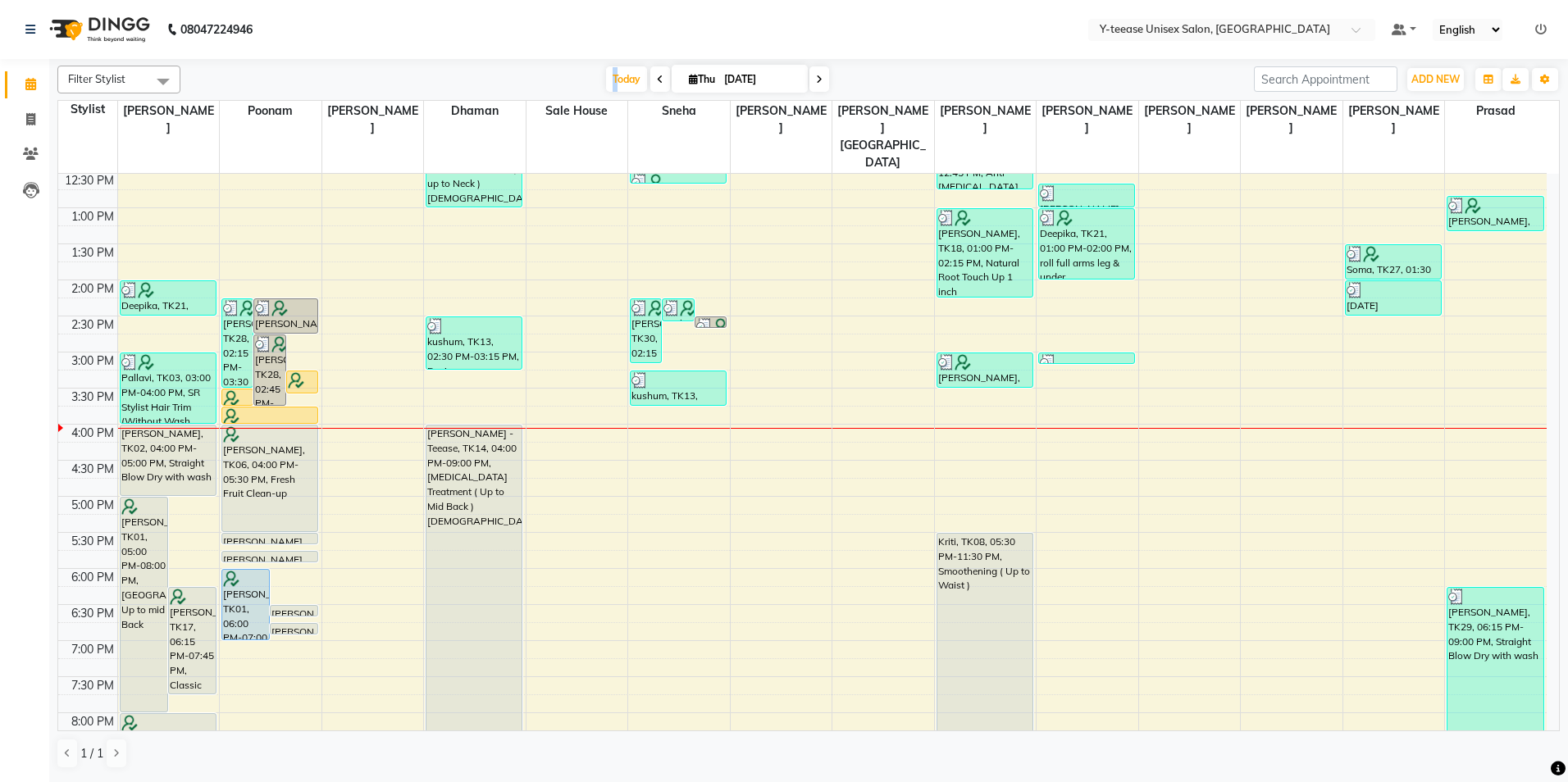
scroll to position [408, 0]
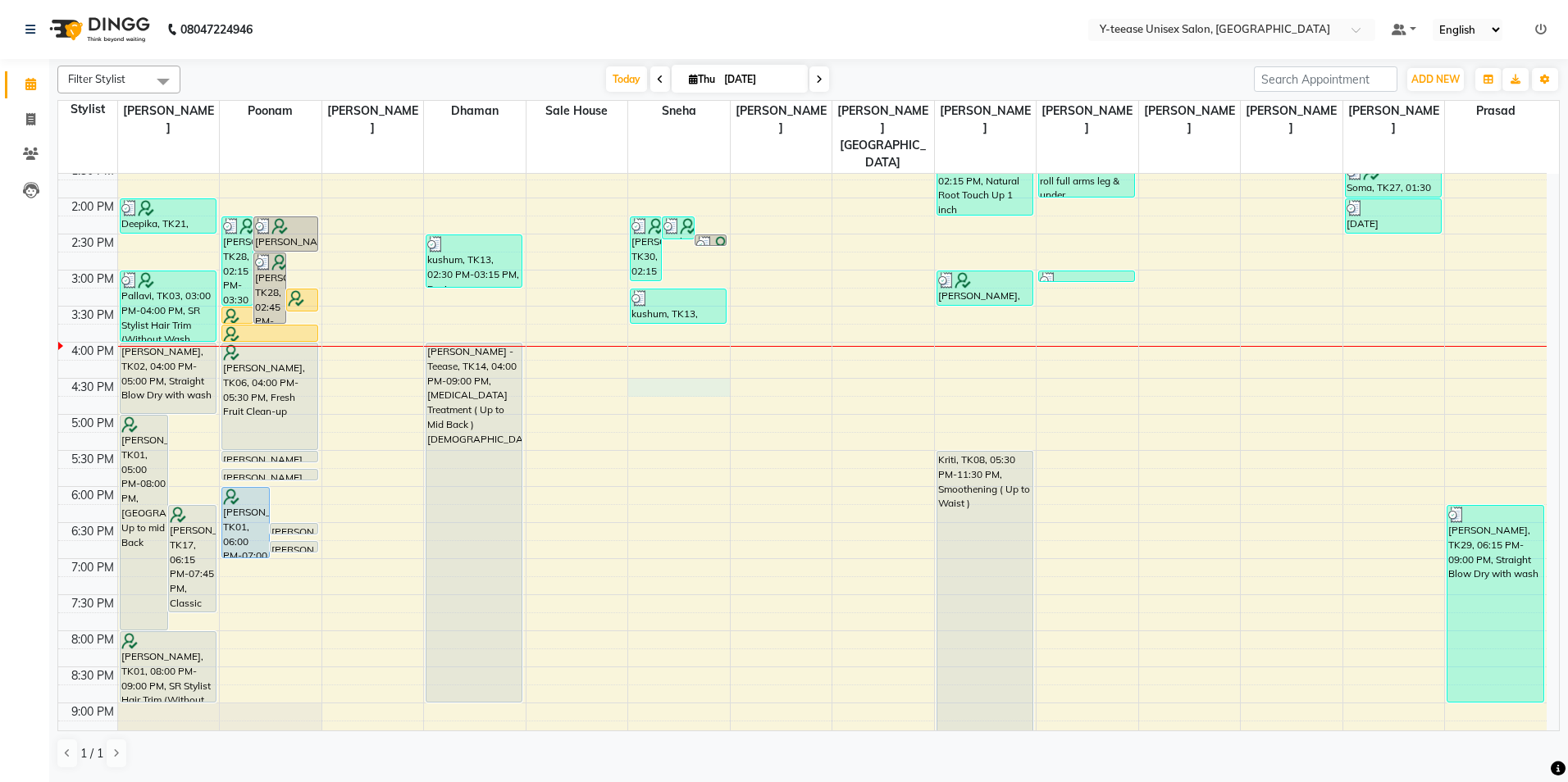
click at [691, 350] on div "8:00 AM 8:30 AM 9:00 AM 9:30 AM 10:00 AM 10:30 AM 11:00 AM 11:30 AM 12:00 PM 12…" at bounding box center [802, 306] width 1489 height 1081
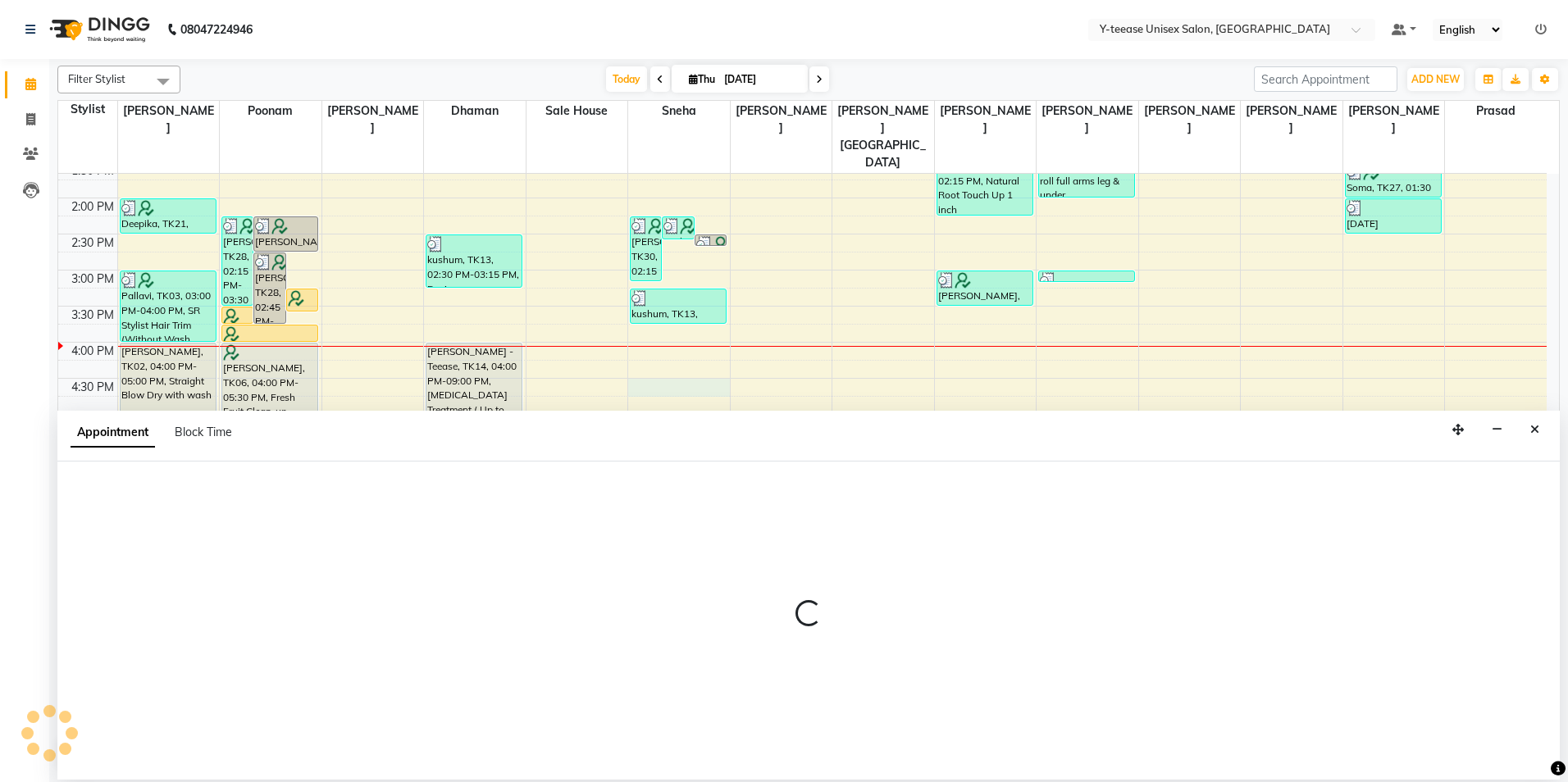
select select "49846"
select select "990"
select select "tentative"
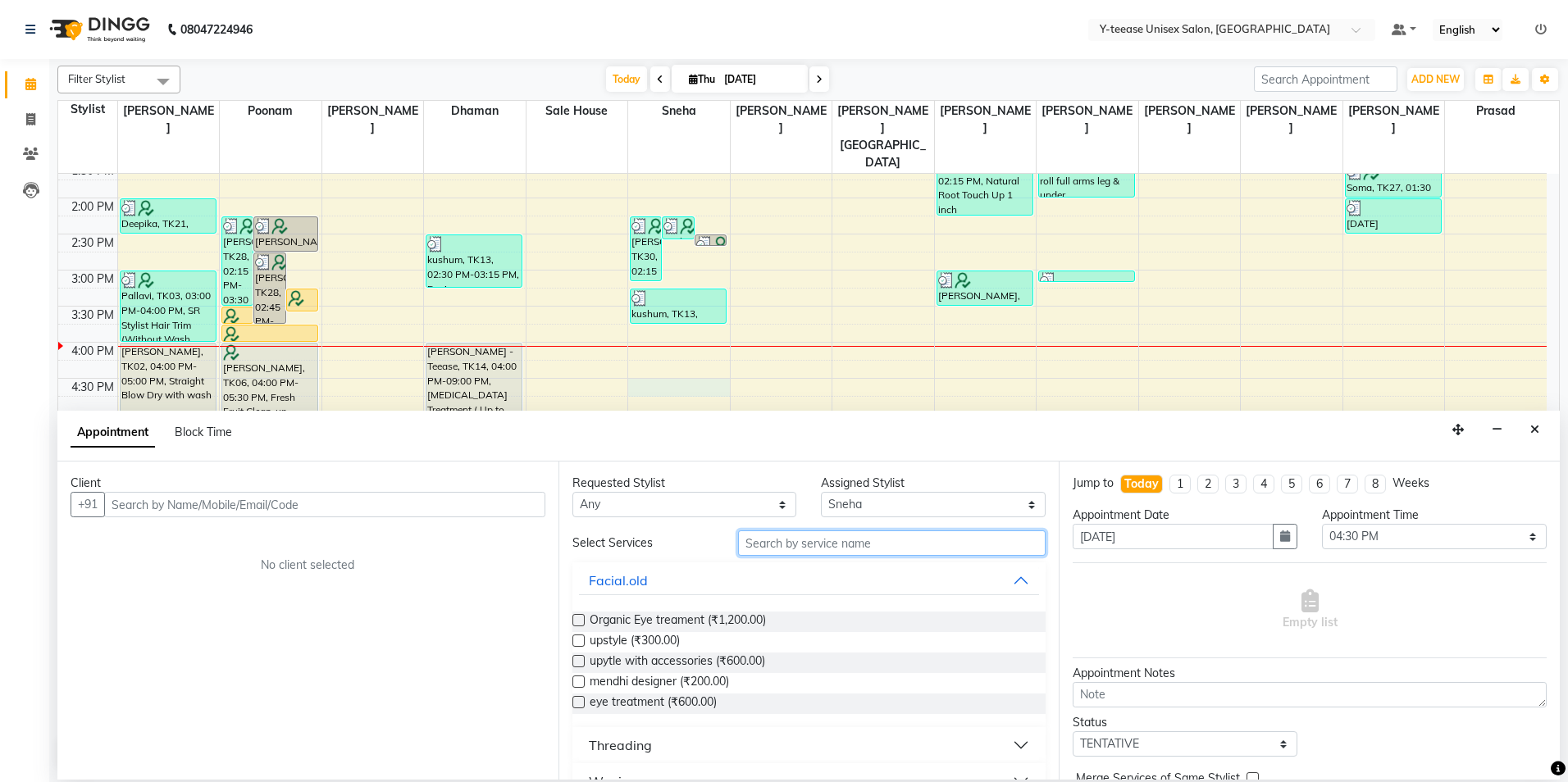
drag, startPoint x: 795, startPoint y: 542, endPoint x: 803, endPoint y: 548, distance: 10.0
click at [796, 542] on input "text" at bounding box center [892, 543] width 307 height 26
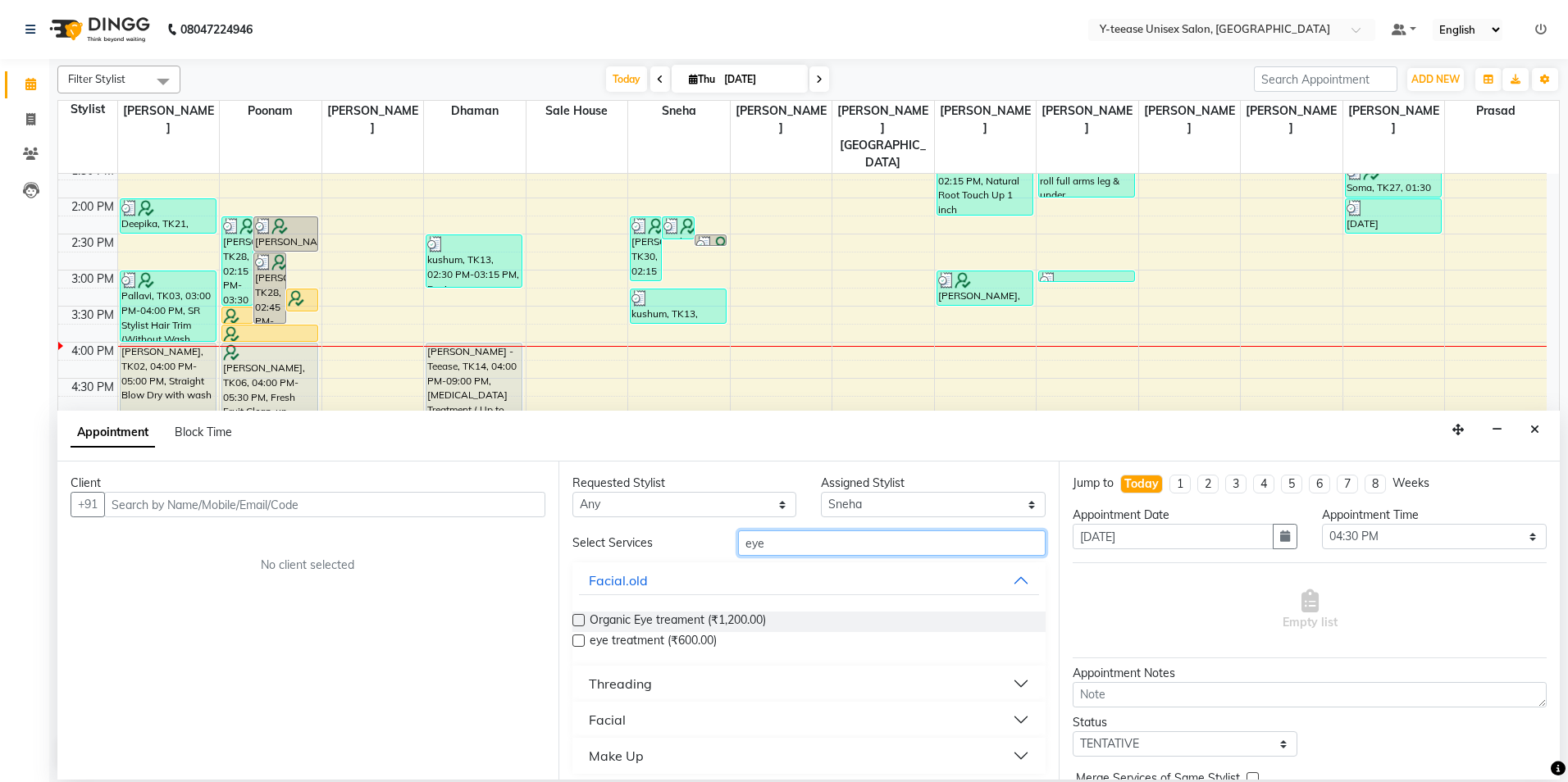
type input "eye"
click at [653, 684] on button "Threading" at bounding box center [809, 684] width 461 height 30
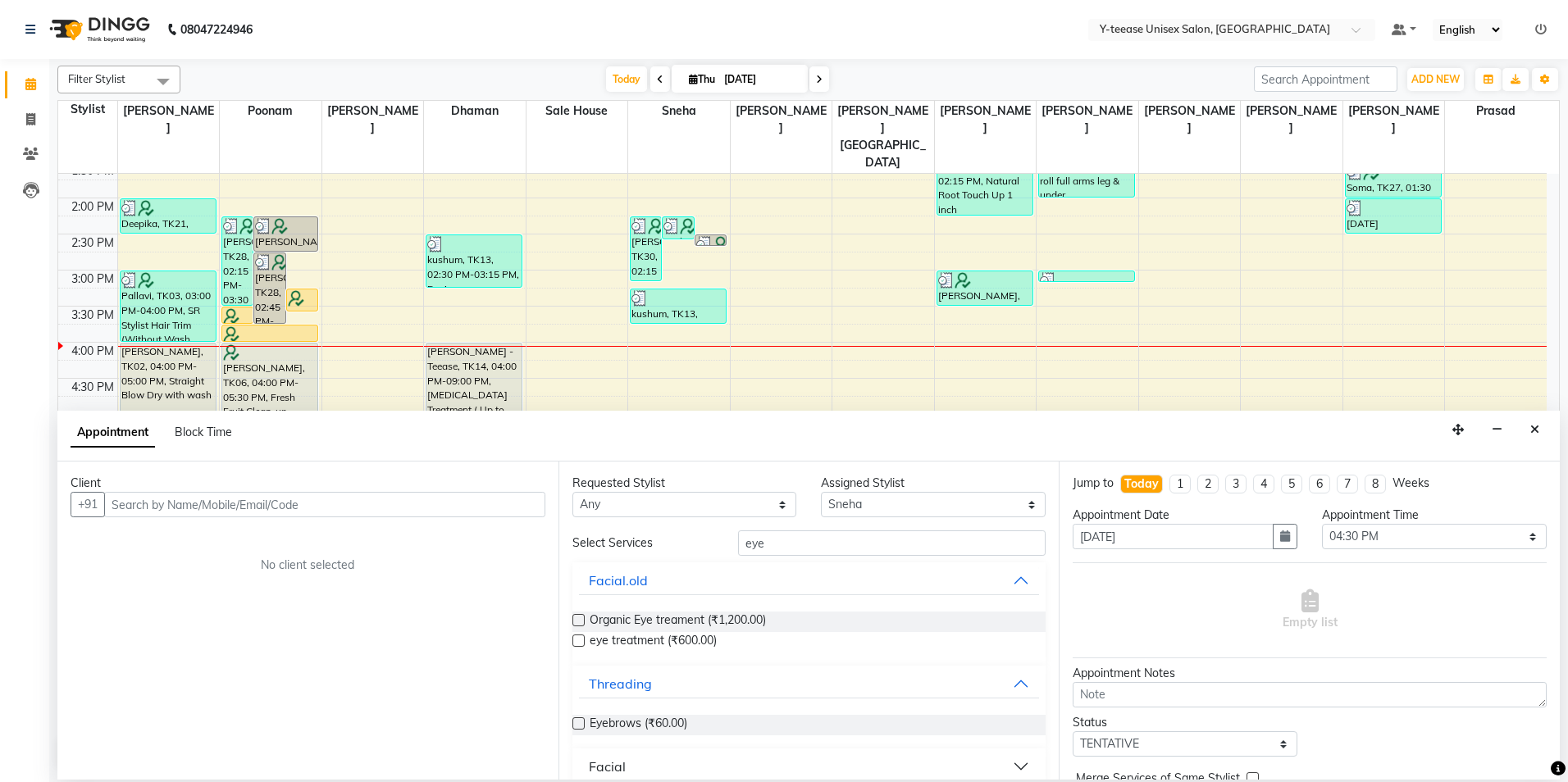
drag, startPoint x: 626, startPoint y: 723, endPoint x: 666, endPoint y: 689, distance: 52.5
click at [625, 723] on span "Eyebrows (₹60.00)" at bounding box center [638, 725] width 97 height 20
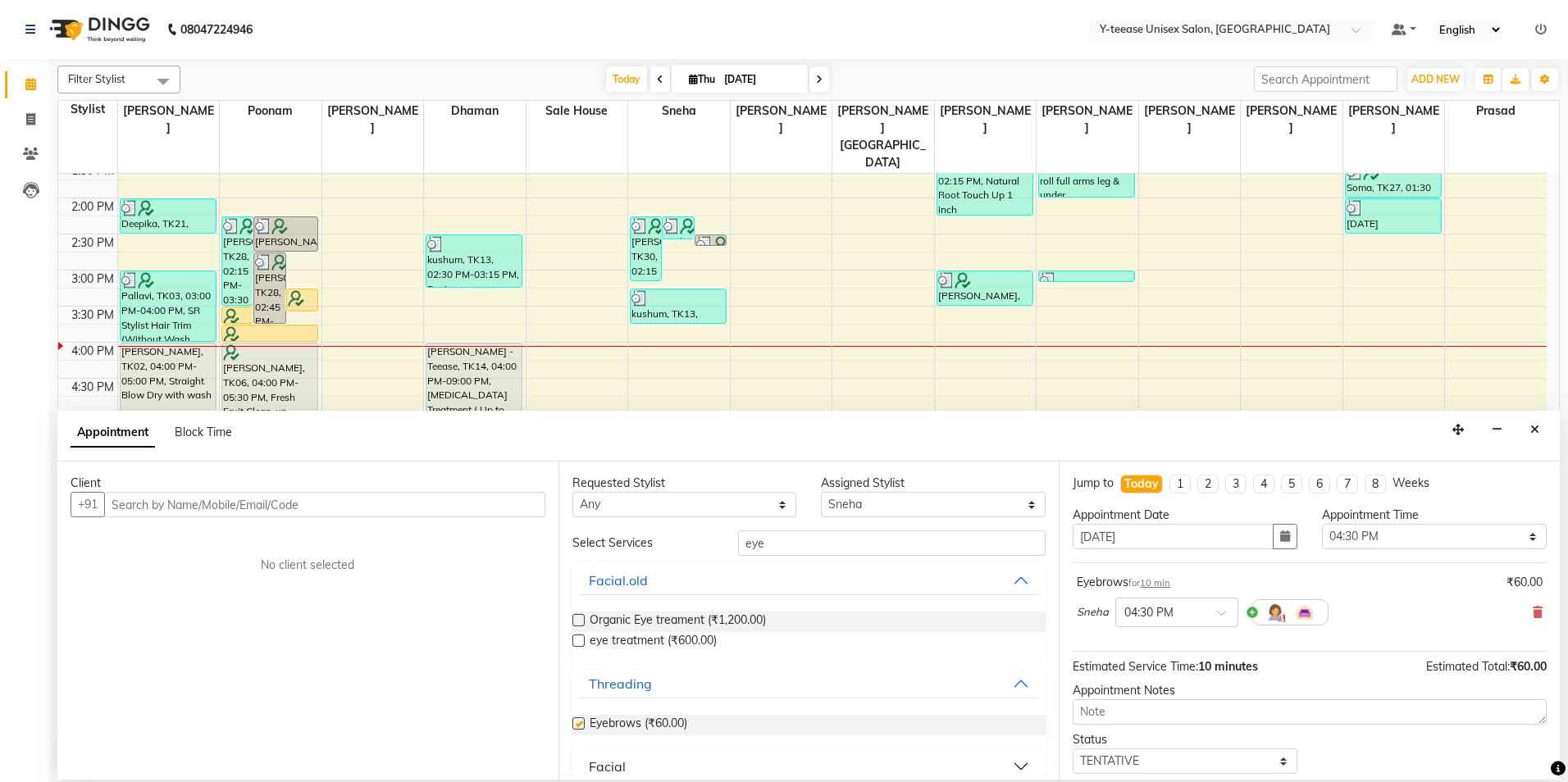
checkbox input "false"
click at [814, 551] on input "eye" at bounding box center [892, 543] width 307 height 26
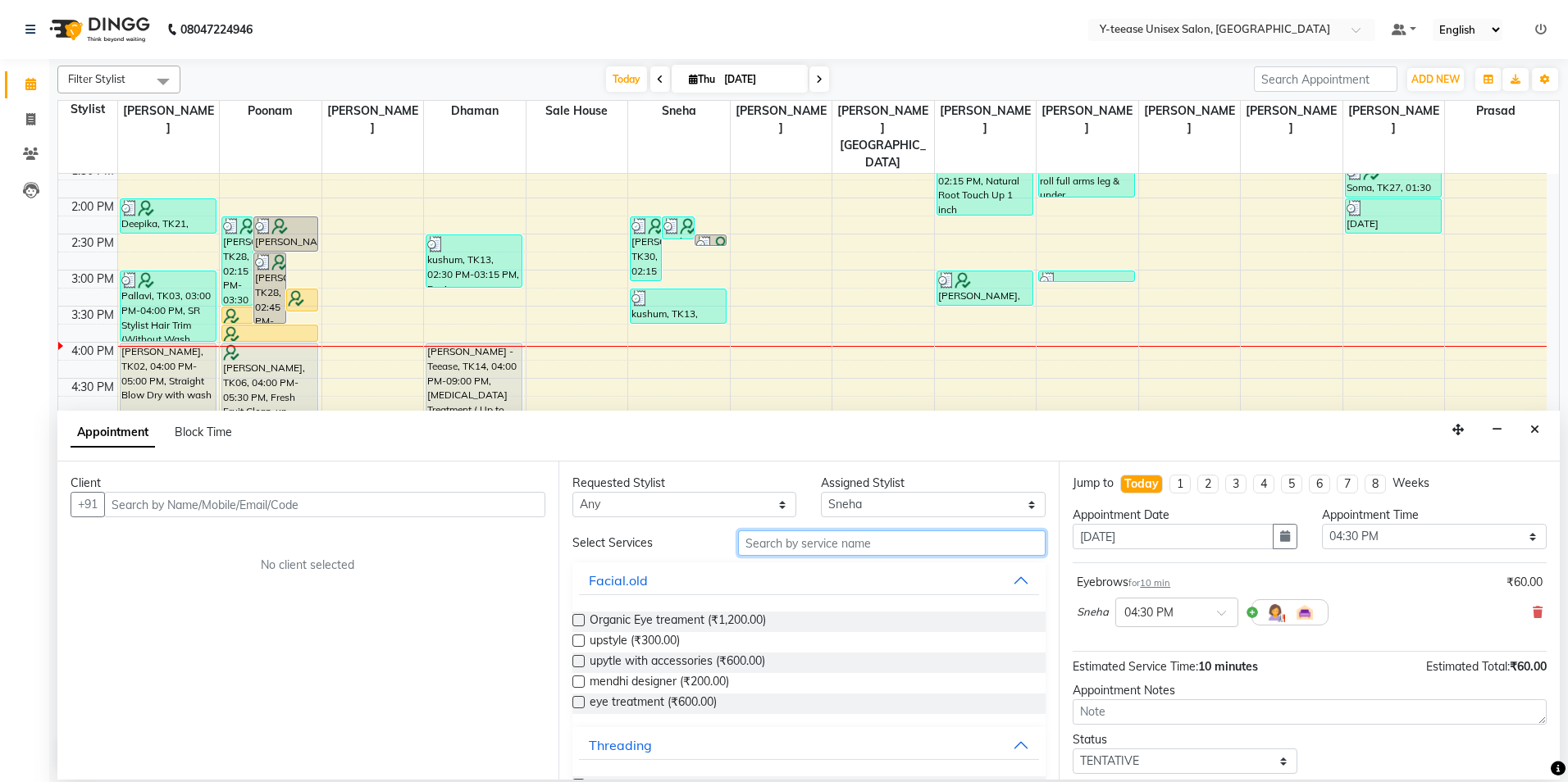
type input "i"
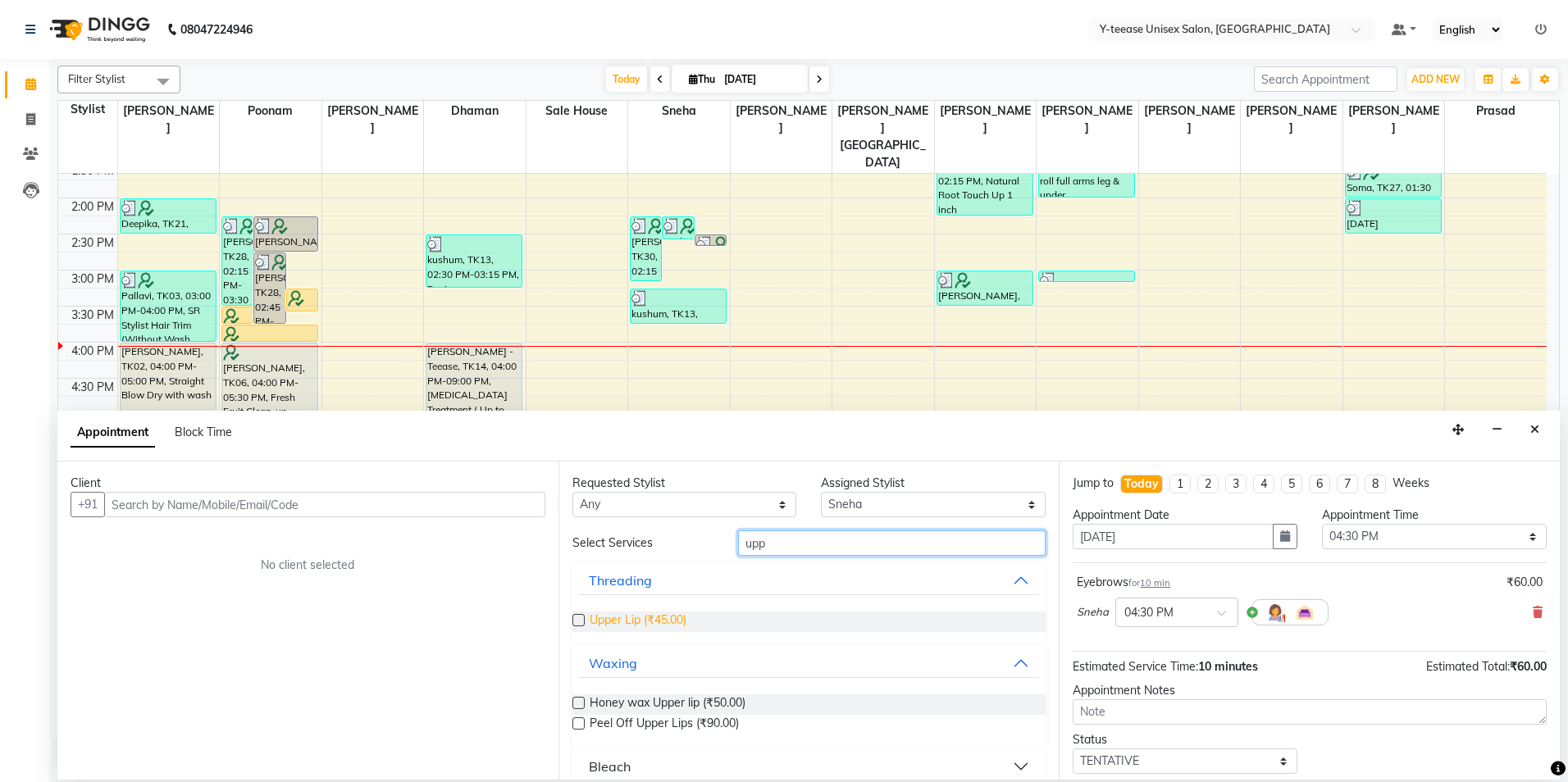
type input "upp"
click at [617, 627] on span "Upper Lip (₹45.00)" at bounding box center [637, 621] width 96 height 20
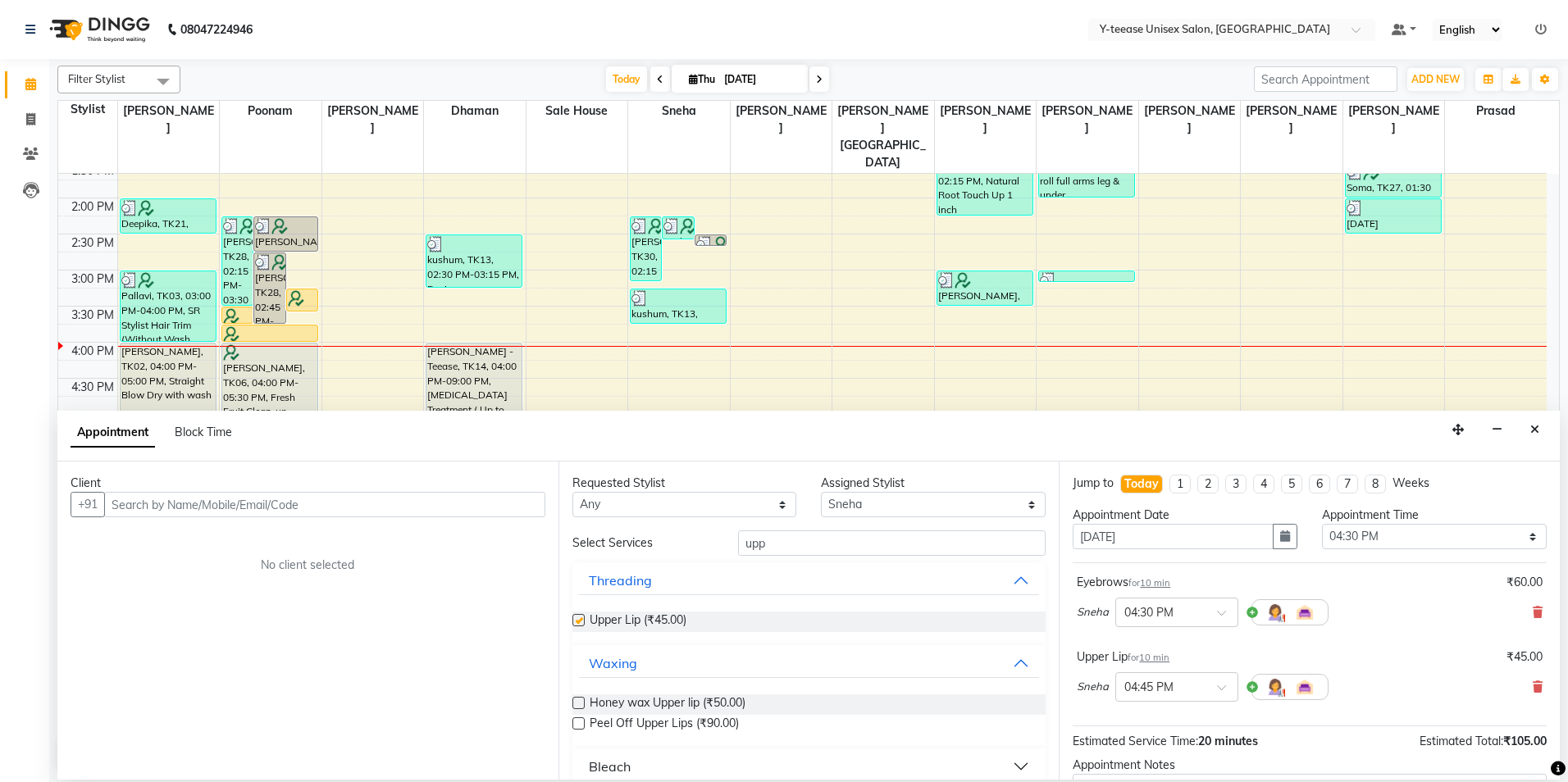
checkbox input "false"
click at [876, 553] on input "upp" at bounding box center [892, 543] width 307 height 26
type input "fore"
click at [614, 618] on span "Fore Head (₹45.00)" at bounding box center [640, 621] width 102 height 20
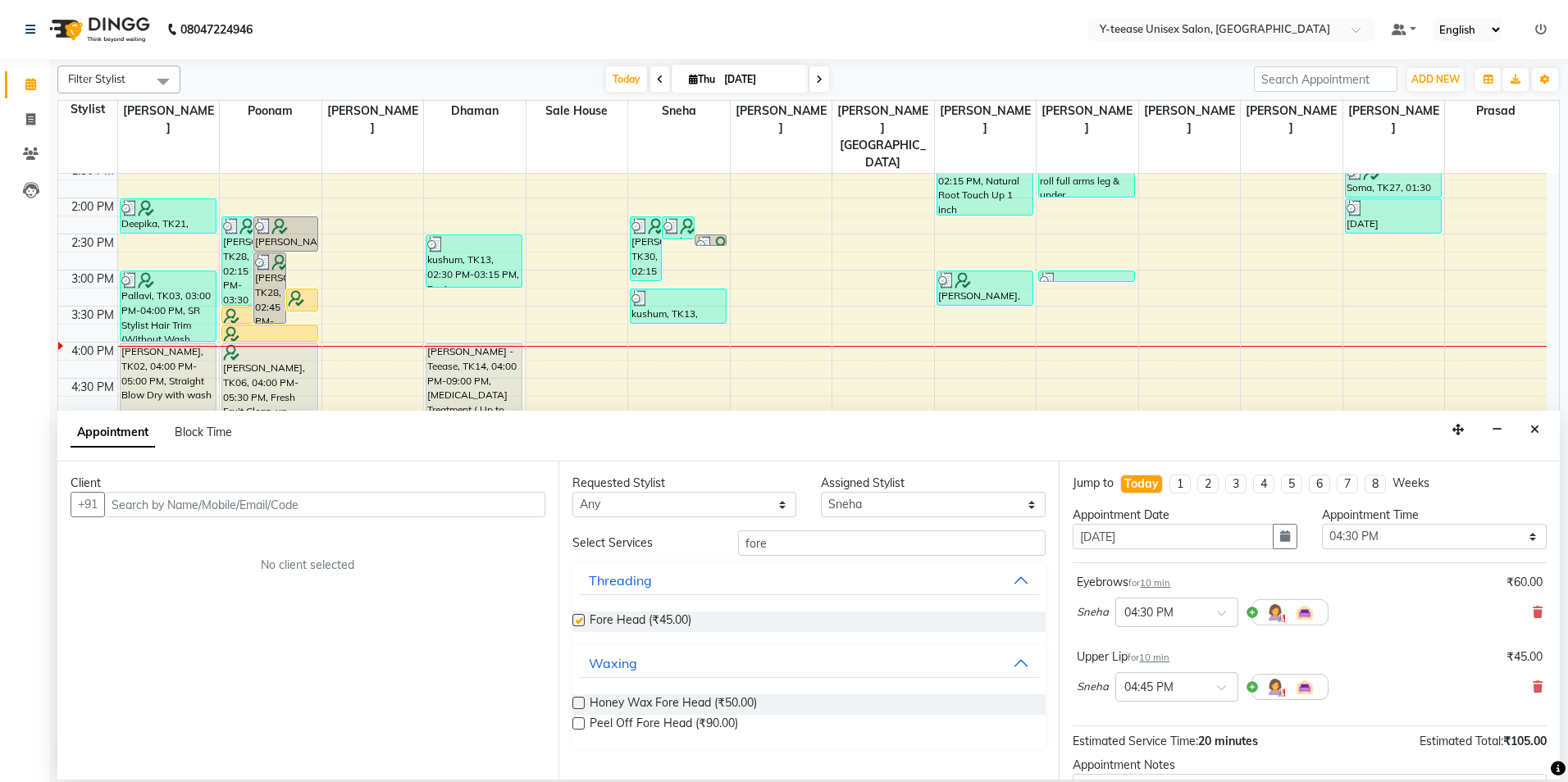
checkbox input "false"
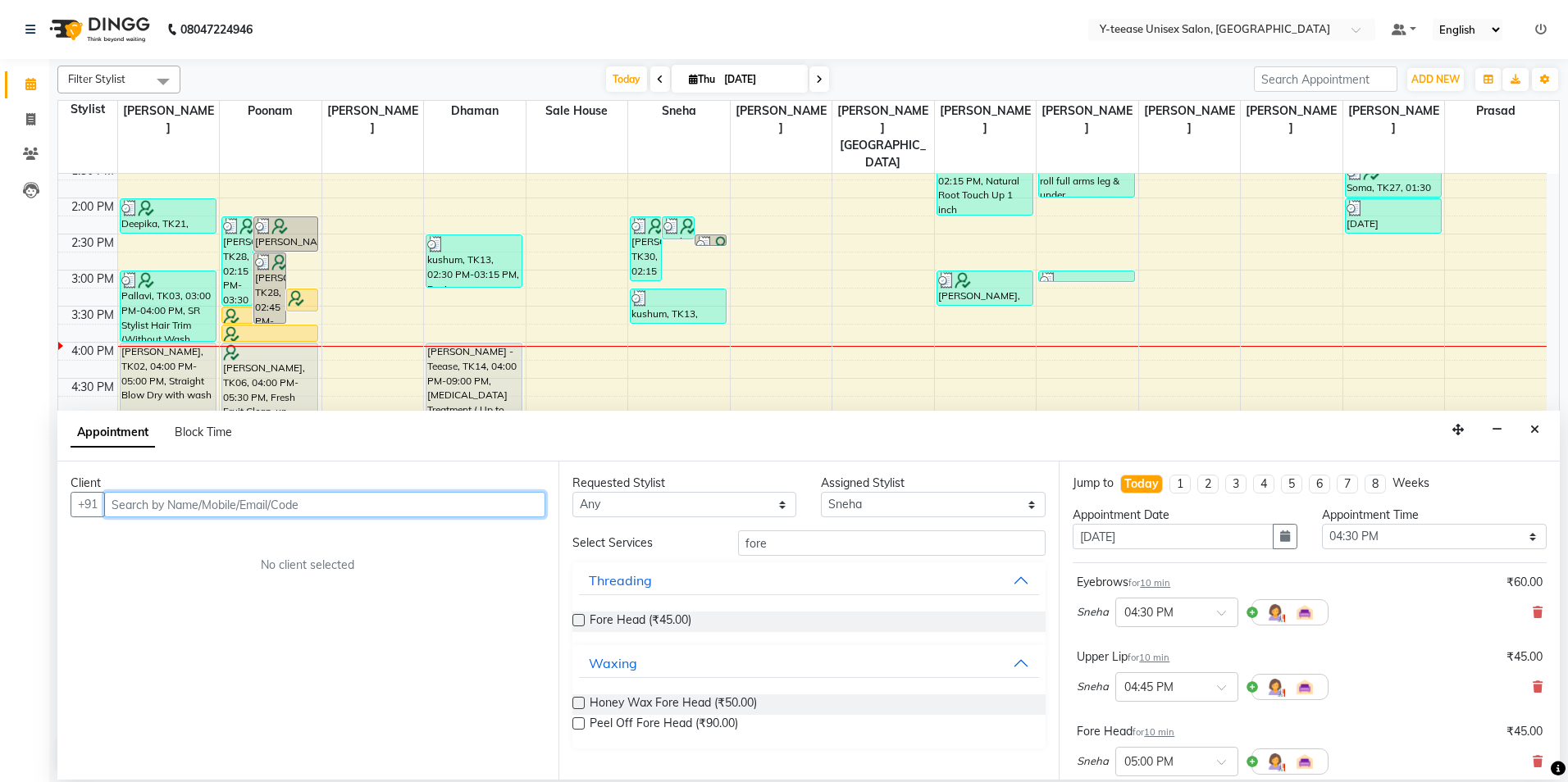
click at [355, 498] on input "text" at bounding box center [324, 504] width 442 height 26
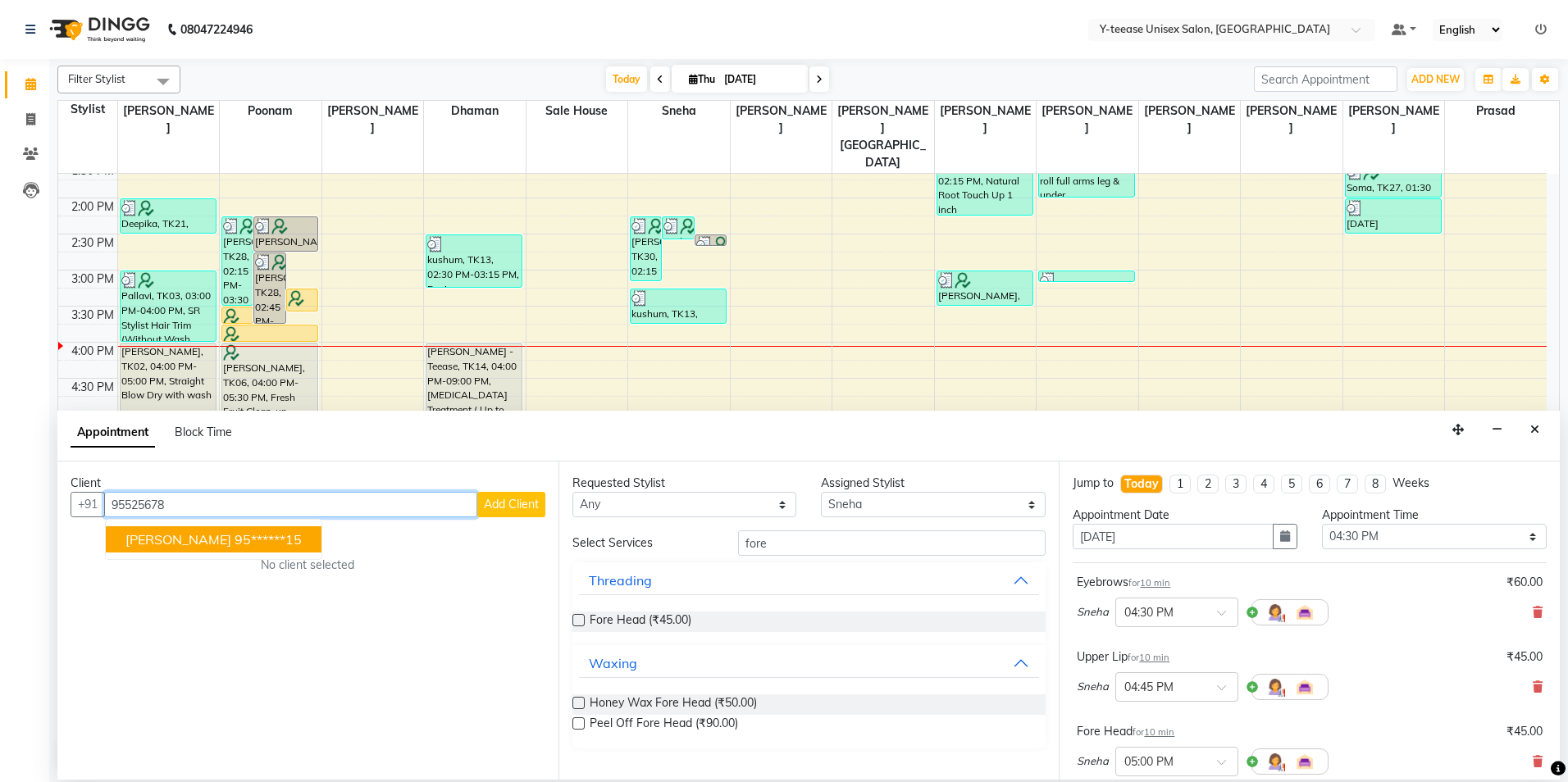
click at [249, 545] on ngb-highlight "95******15" at bounding box center [268, 539] width 68 height 16
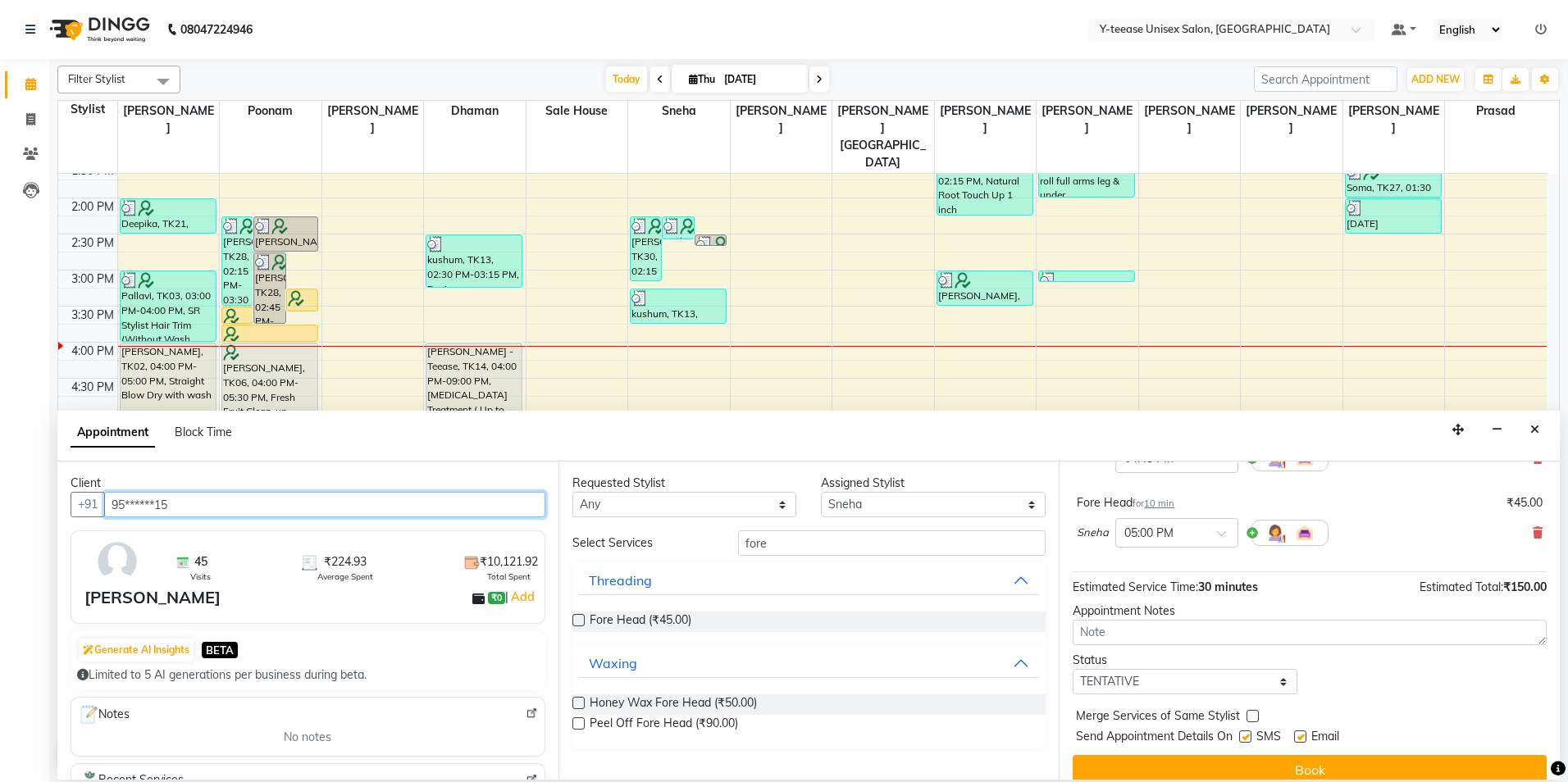
scroll to position [247, 0]
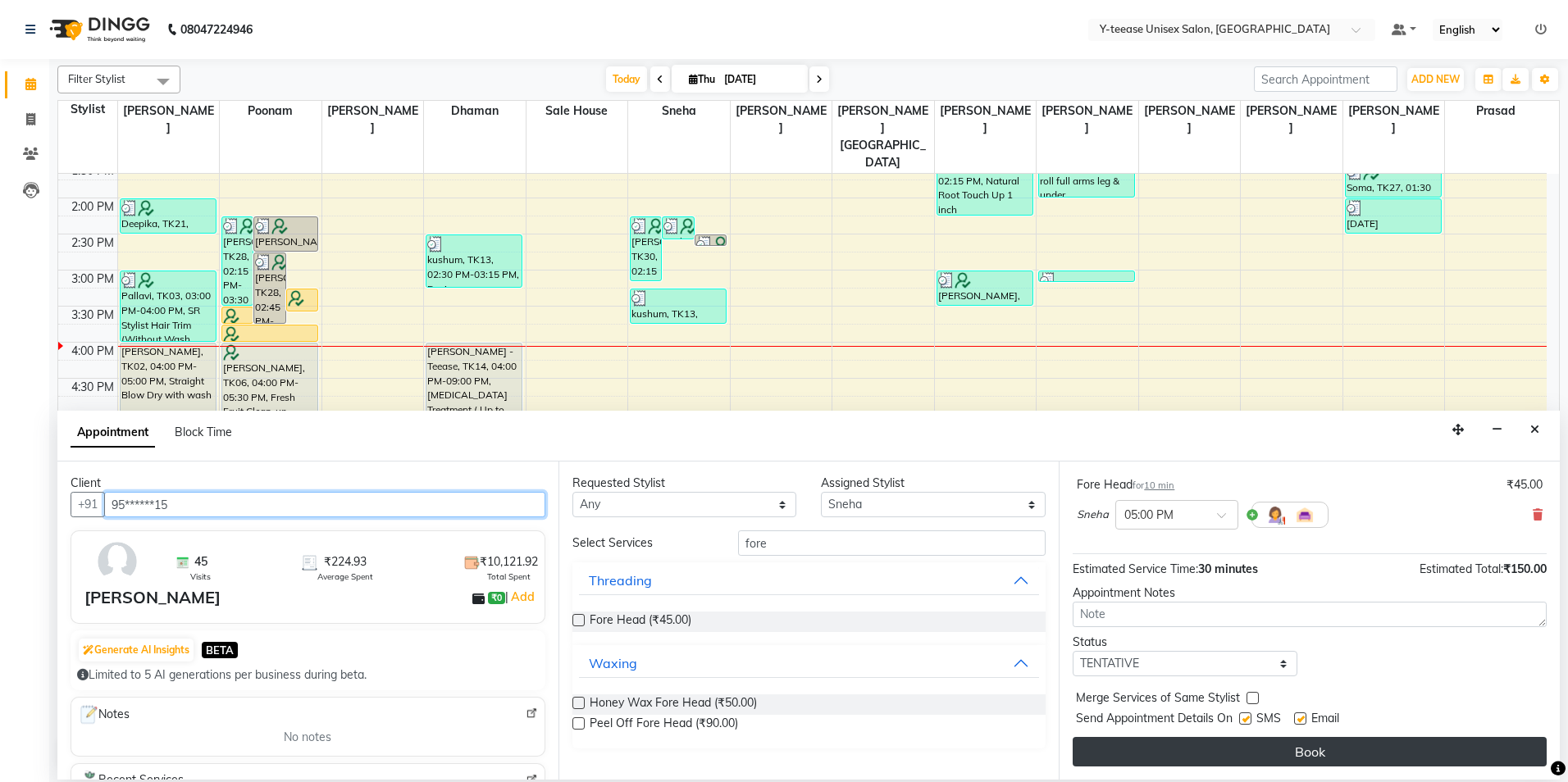
type input "95******15"
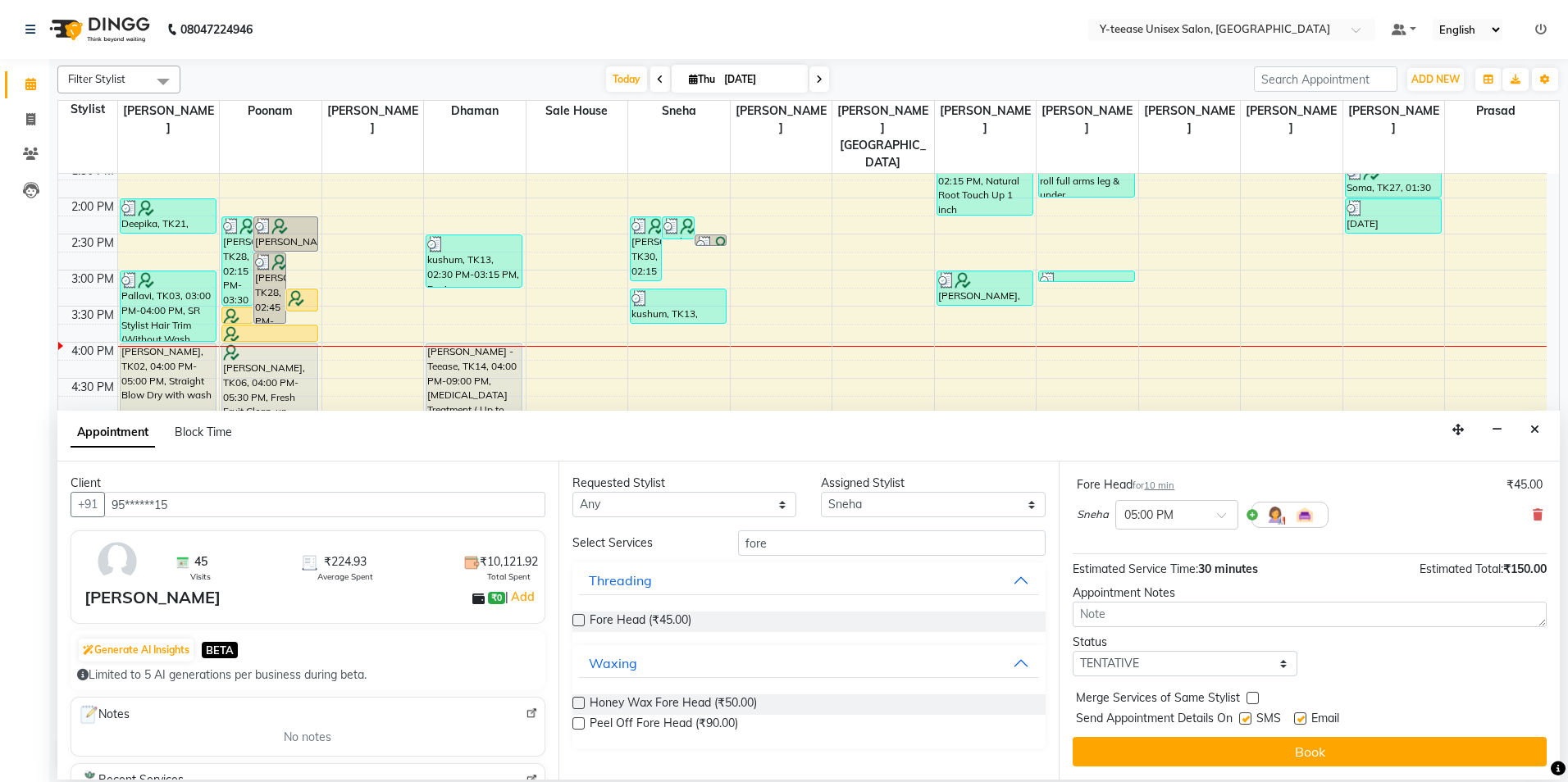
click at [1272, 753] on button "Book" at bounding box center [1310, 751] width 474 height 30
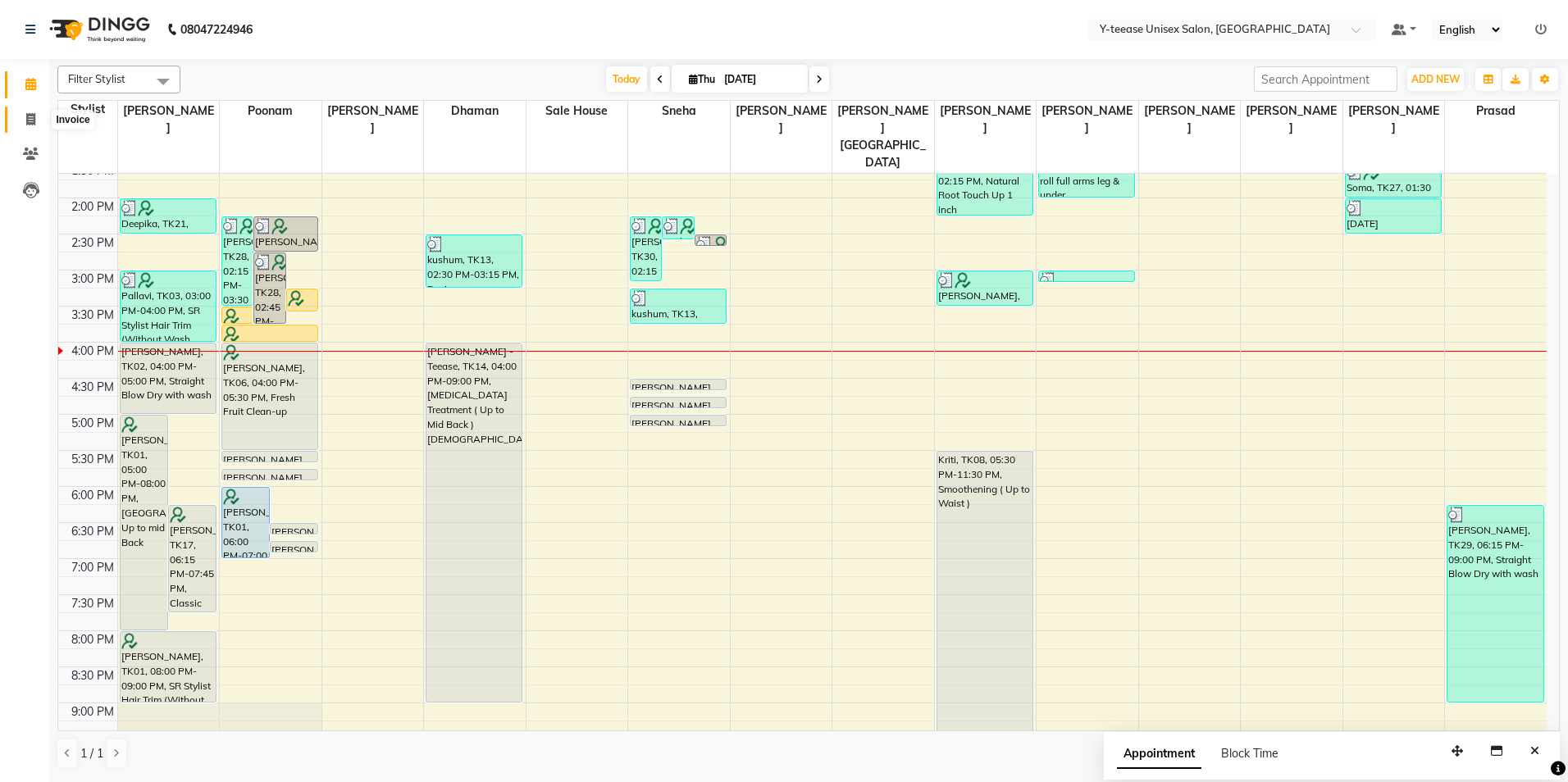
click at [19, 116] on span at bounding box center [31, 120] width 29 height 19
select select "service"
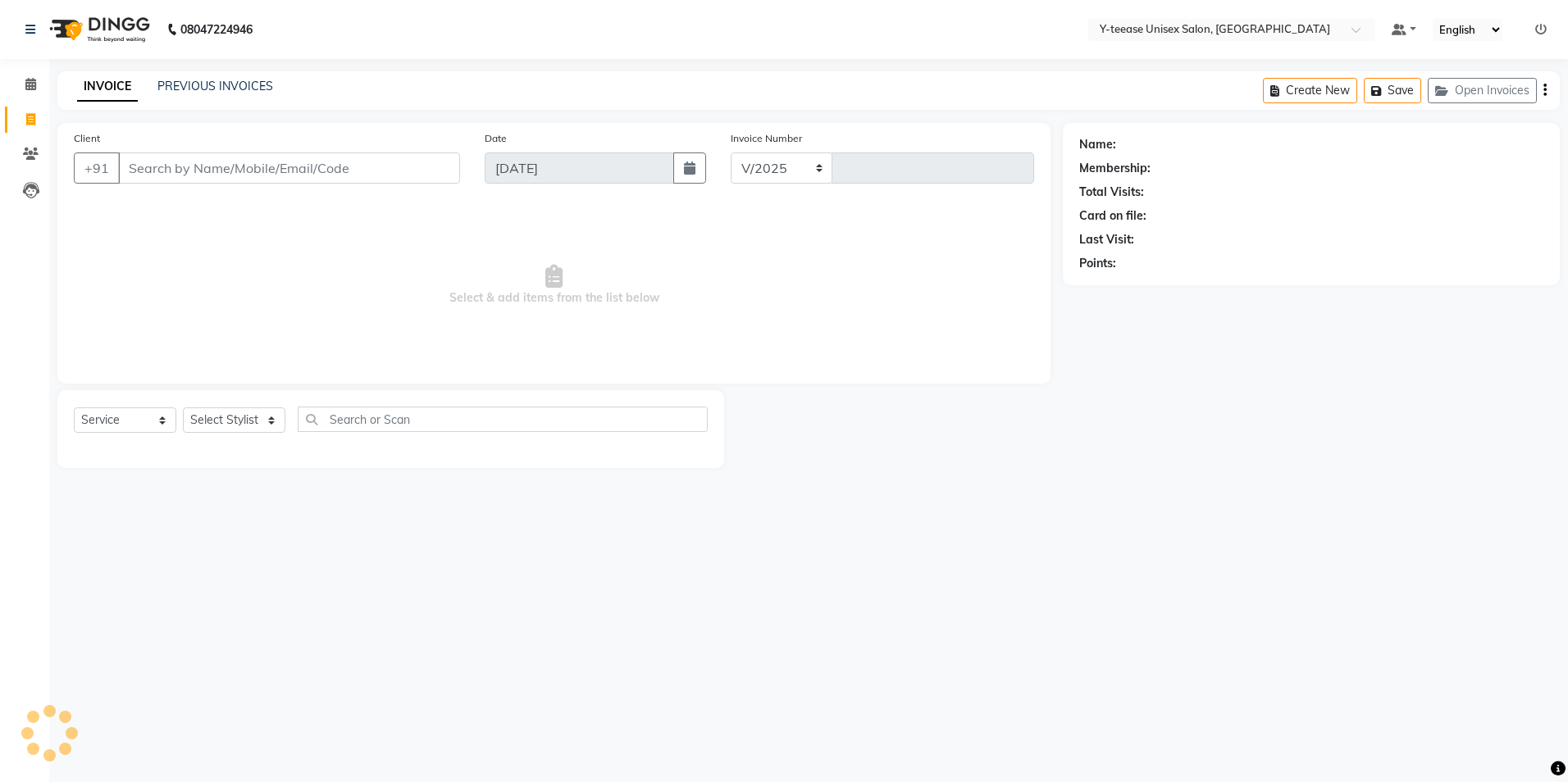
select select "4"
type input "7032"
click at [237, 419] on select "Select Stylist" at bounding box center [234, 420] width 102 height 26
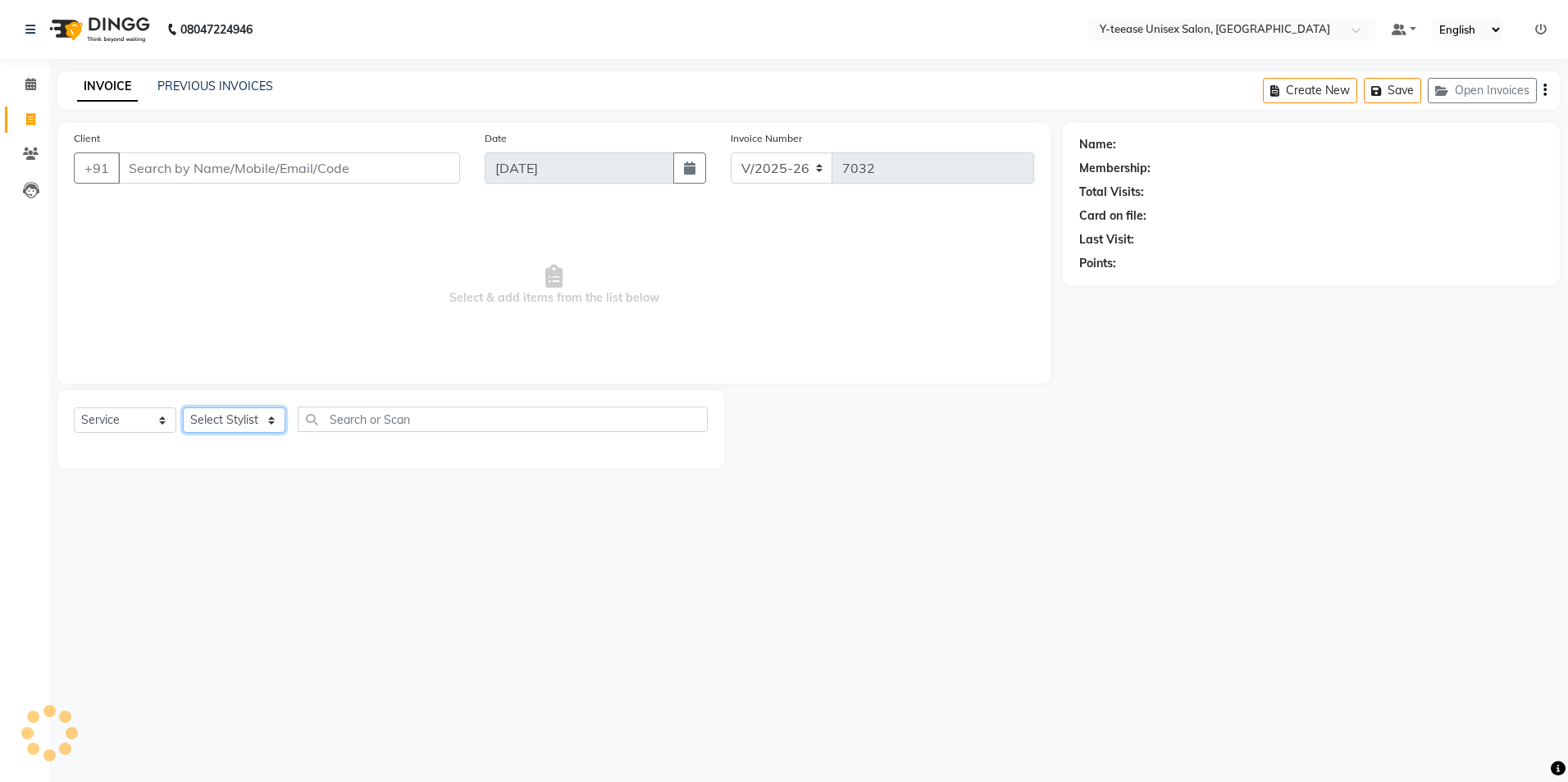
click at [237, 419] on select "Select Stylist" at bounding box center [234, 420] width 102 height 26
click at [237, 419] on select "Select Stylist chaitrali Dhaman FAIZAN SALMANI keshav nagar Manager Mosin khan …" at bounding box center [254, 420] width 141 height 26
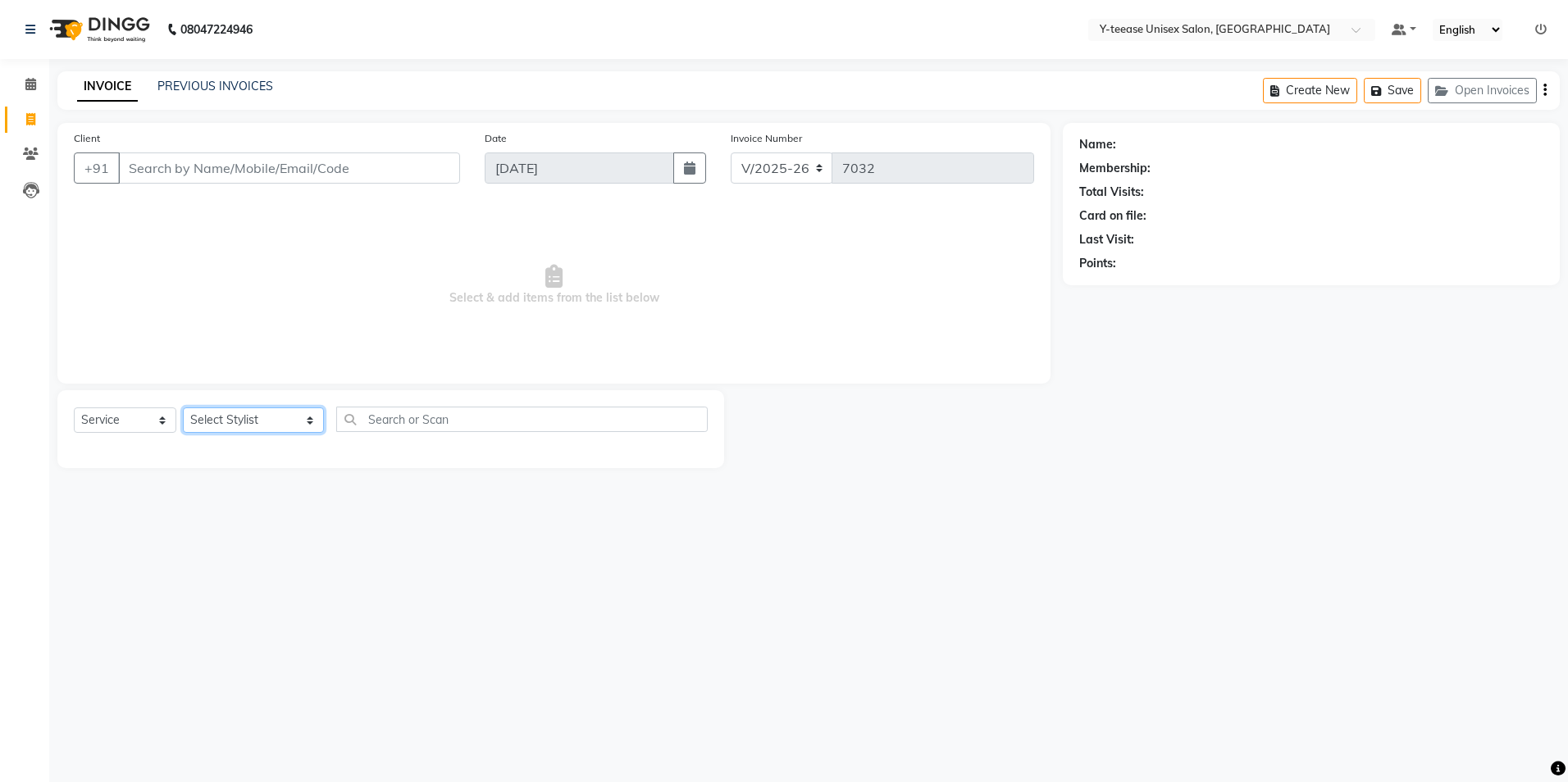
click at [237, 420] on select "Select Stylist chaitrali Dhaman FAIZAN SALMANI keshav nagar Manager Mosin khan …" at bounding box center [254, 420] width 141 height 26
select select "71319"
click at [183, 407] on select "Select Stylist chaitrali Dhaman FAIZAN SALMANI keshav nagar Manager Mosin khan …" at bounding box center [254, 420] width 141 height 26
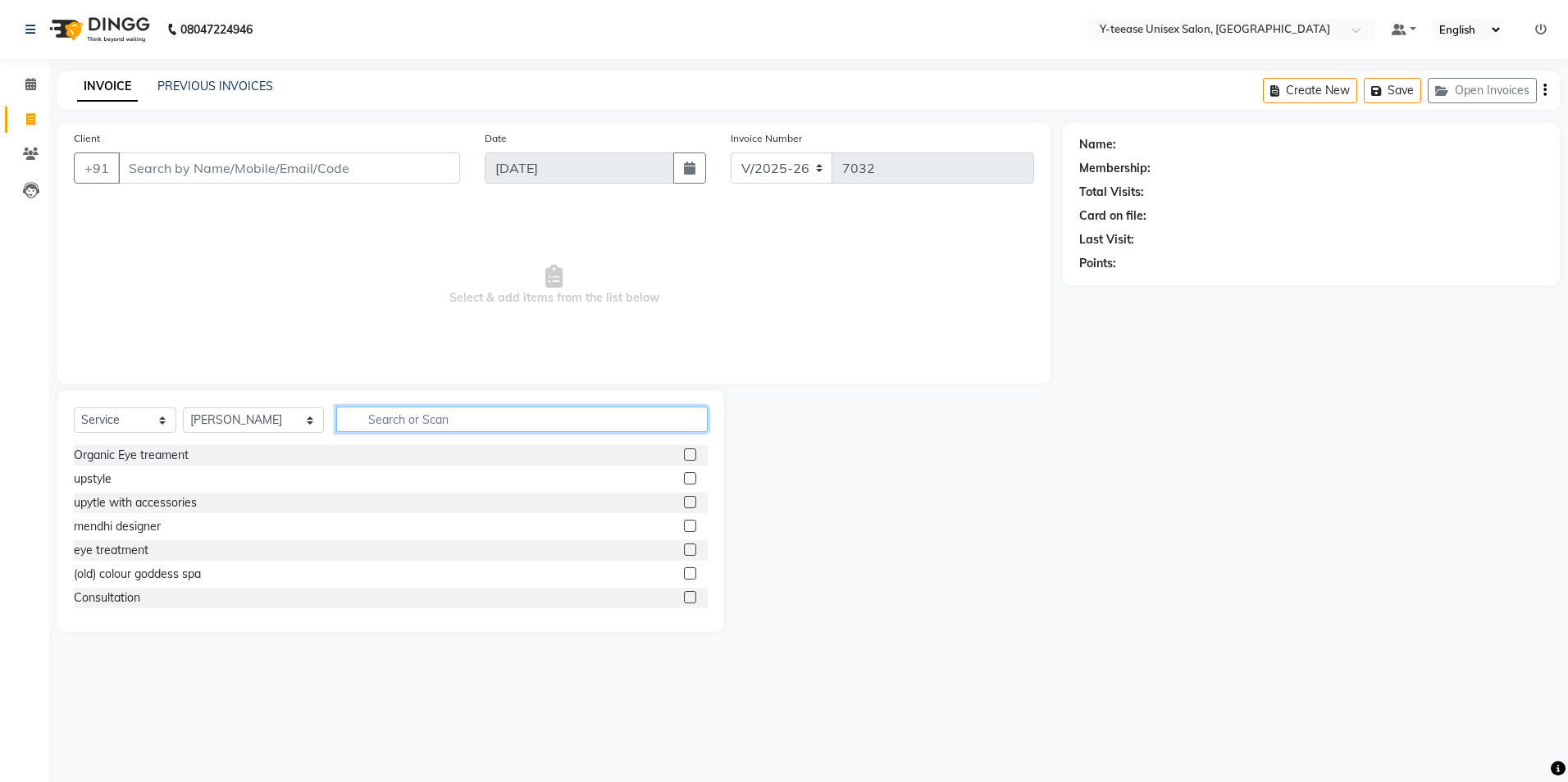
click at [379, 420] on input "text" at bounding box center [523, 419] width 372 height 26
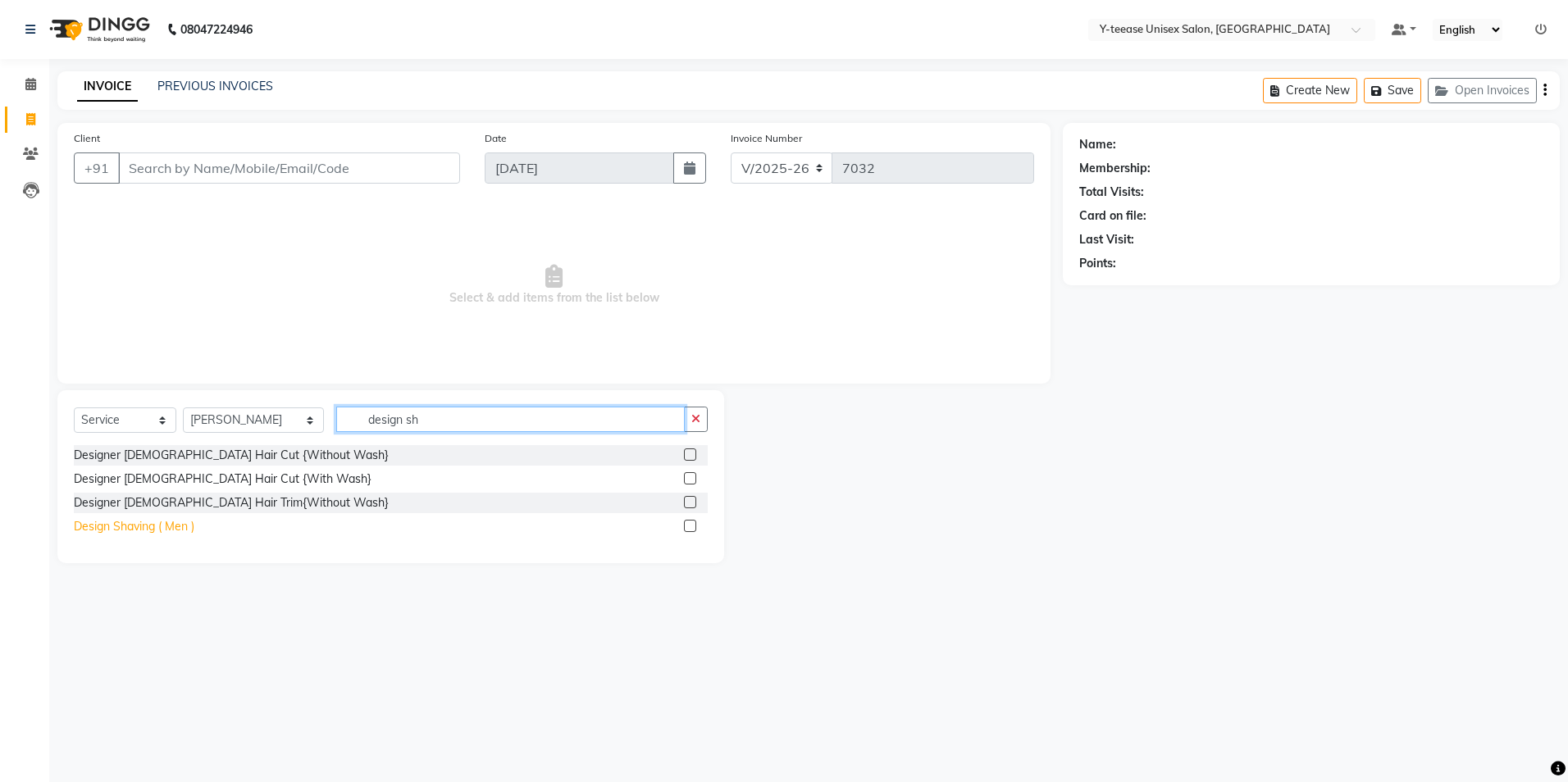
type input "design sh"
click at [184, 527] on div "Design Shaving ( Men )" at bounding box center [134, 526] width 120 height 17
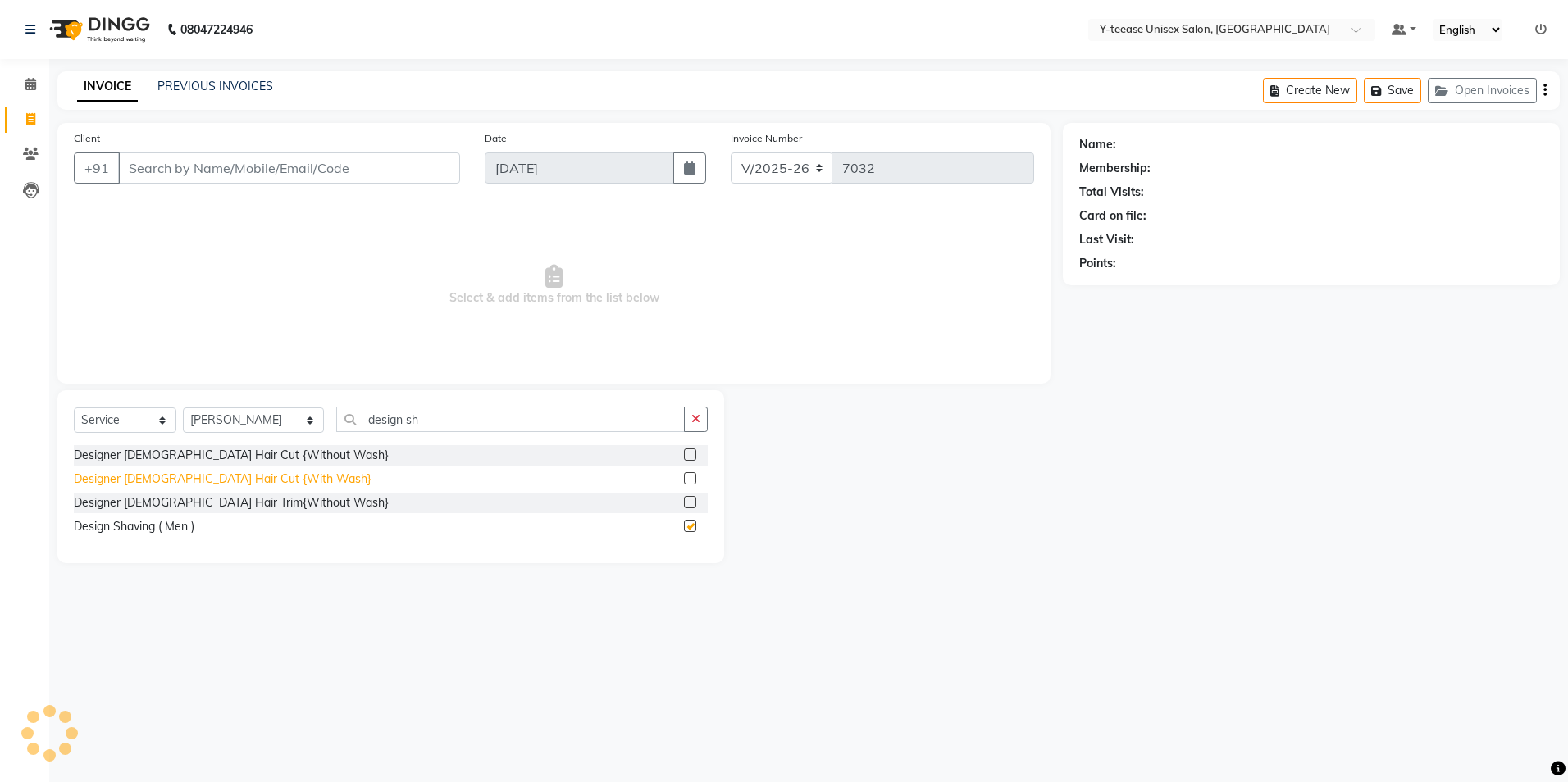
checkbox input "false"
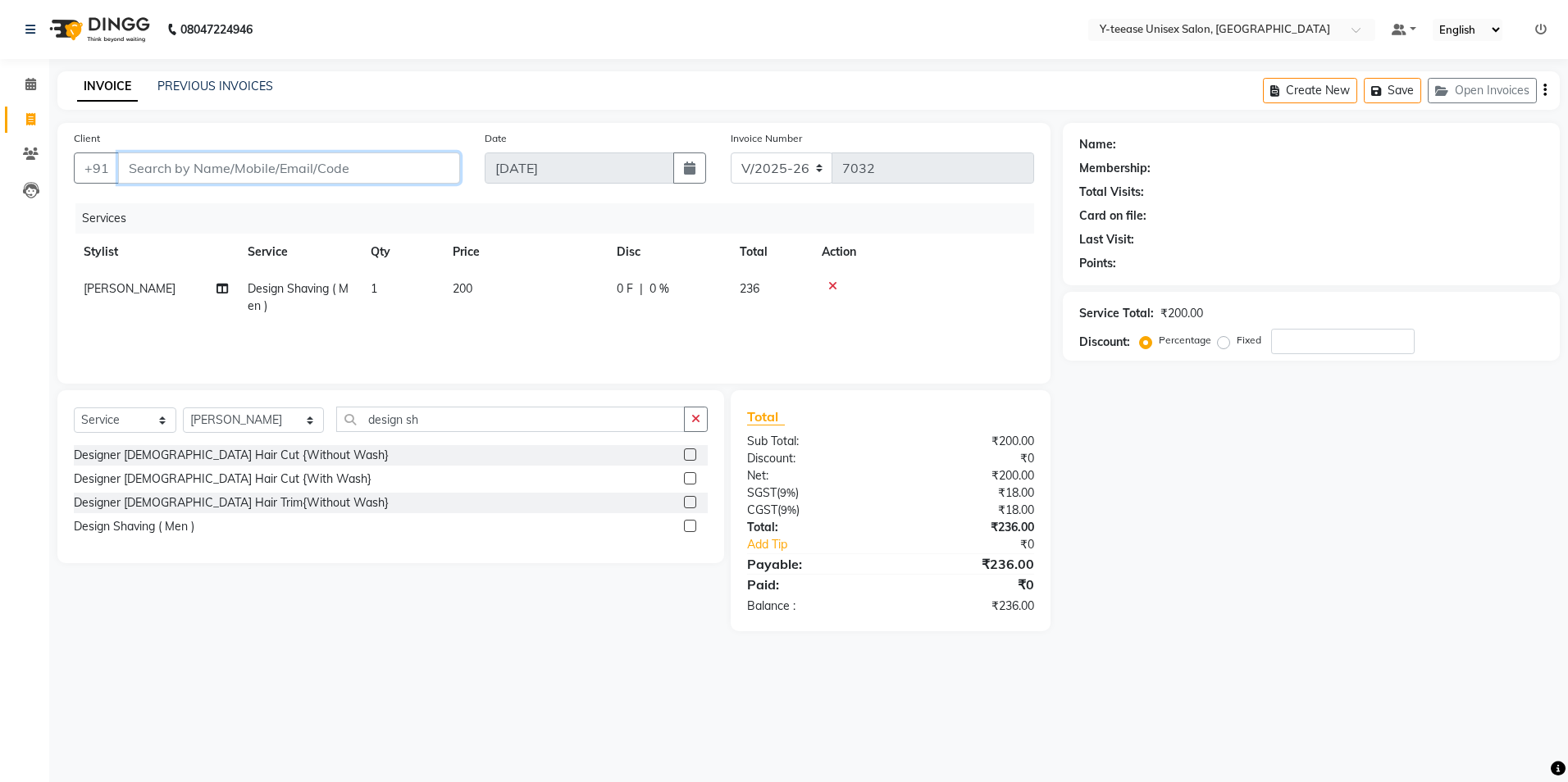
click at [311, 155] on input "Client" at bounding box center [289, 168] width 342 height 31
type input "9"
type input "0"
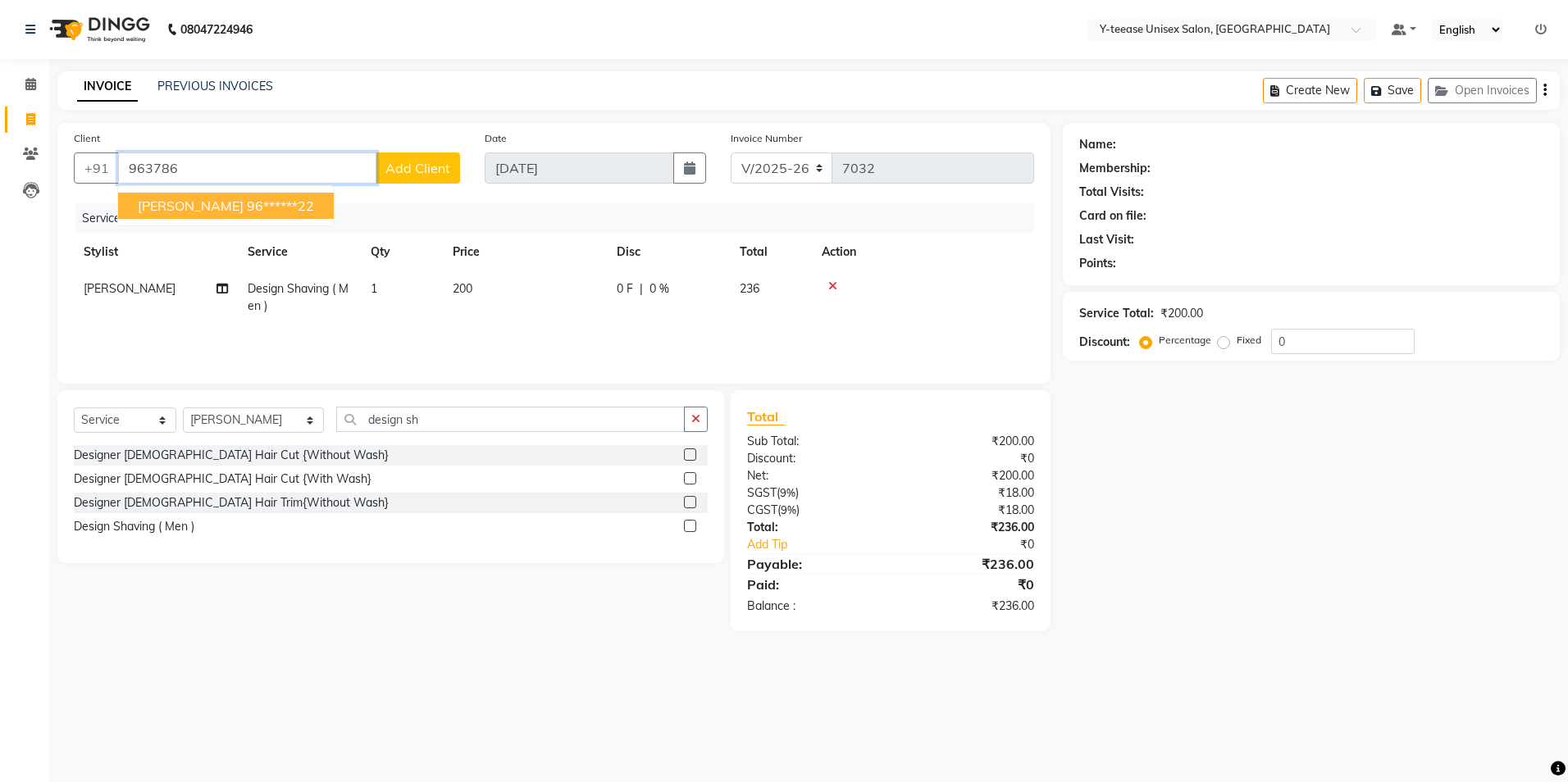
click at [247, 207] on ngb-highlight "96******22" at bounding box center [280, 205] width 68 height 16
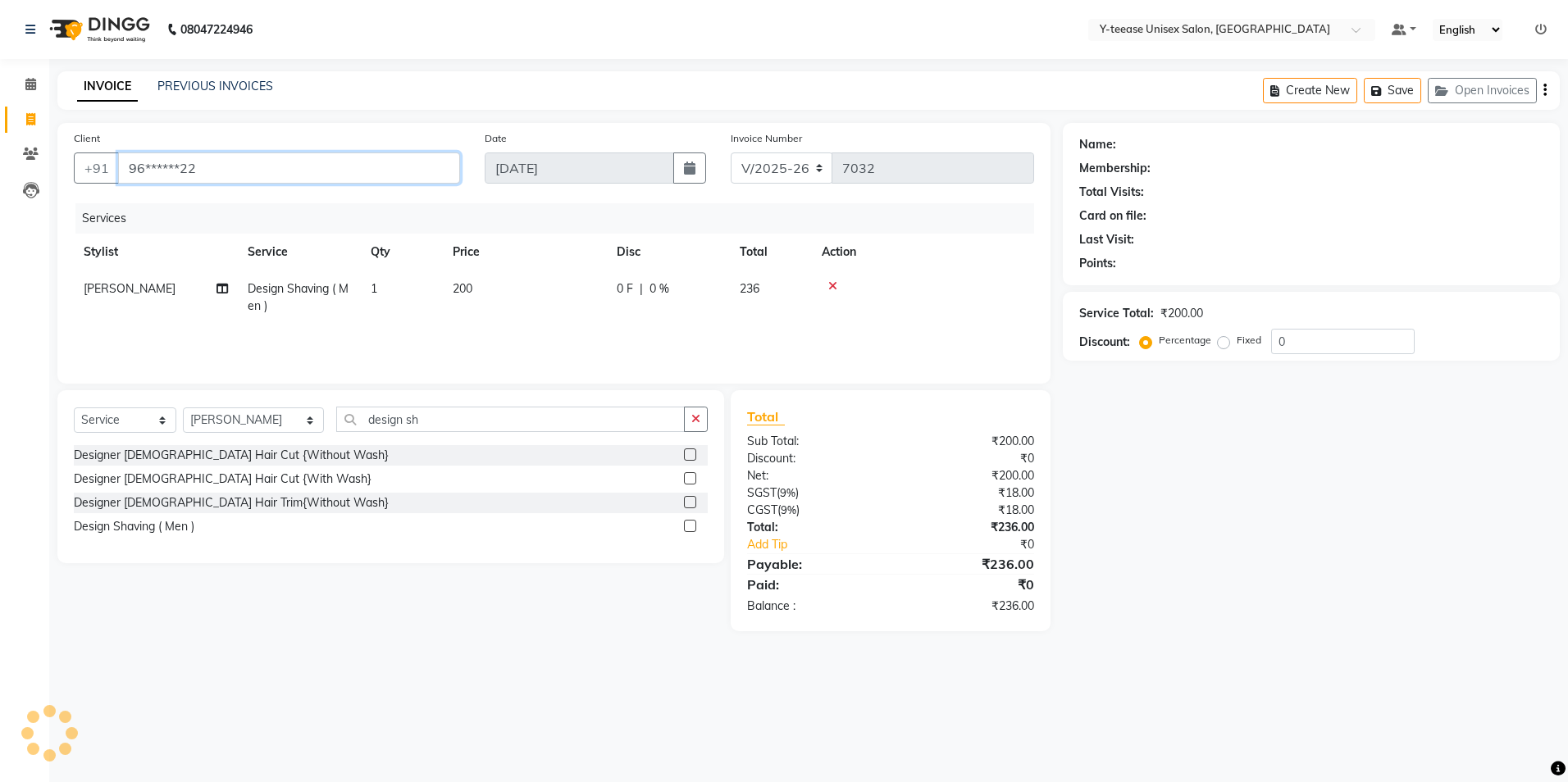
type input "96******22"
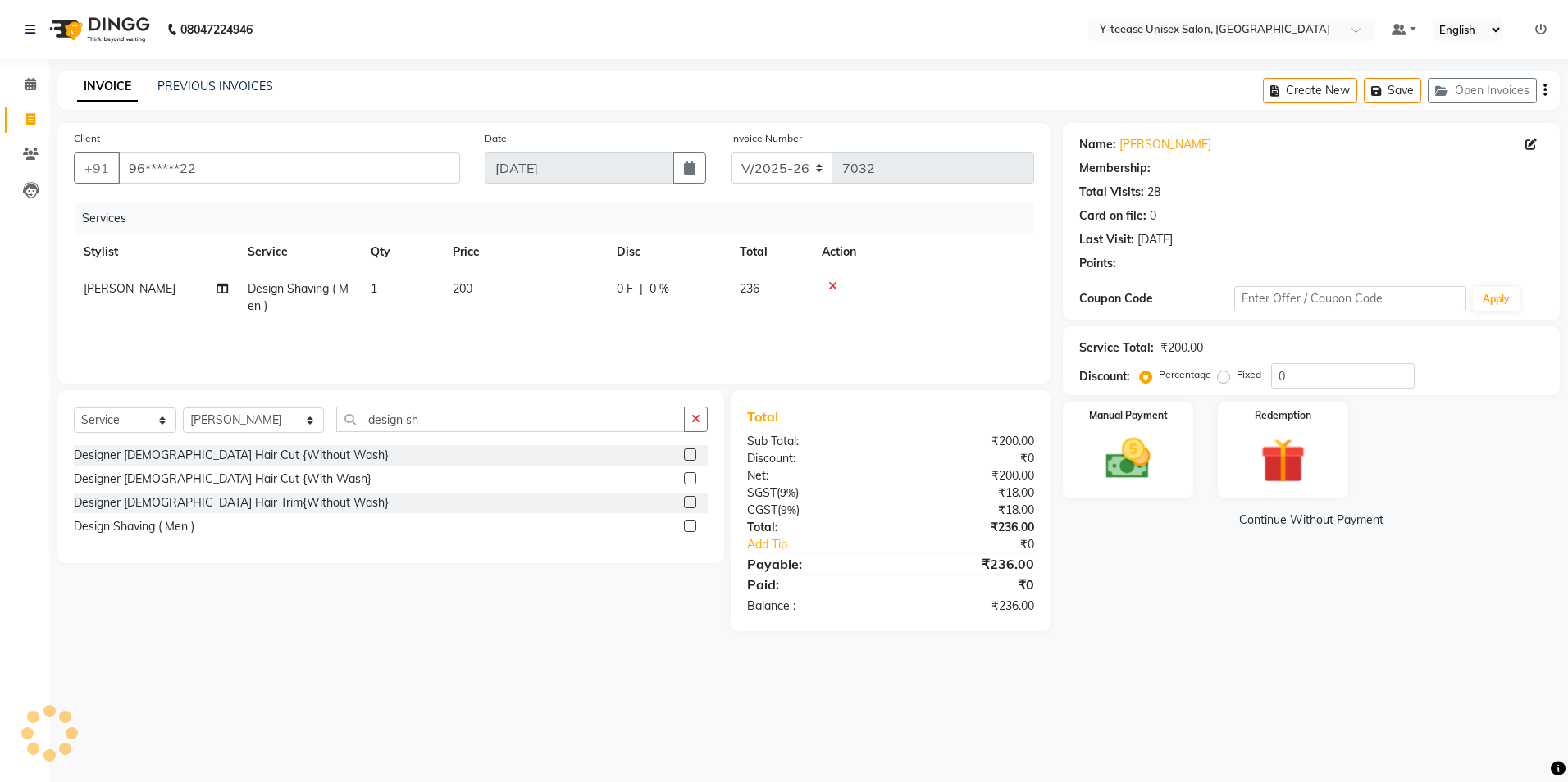
select select "1: Object"
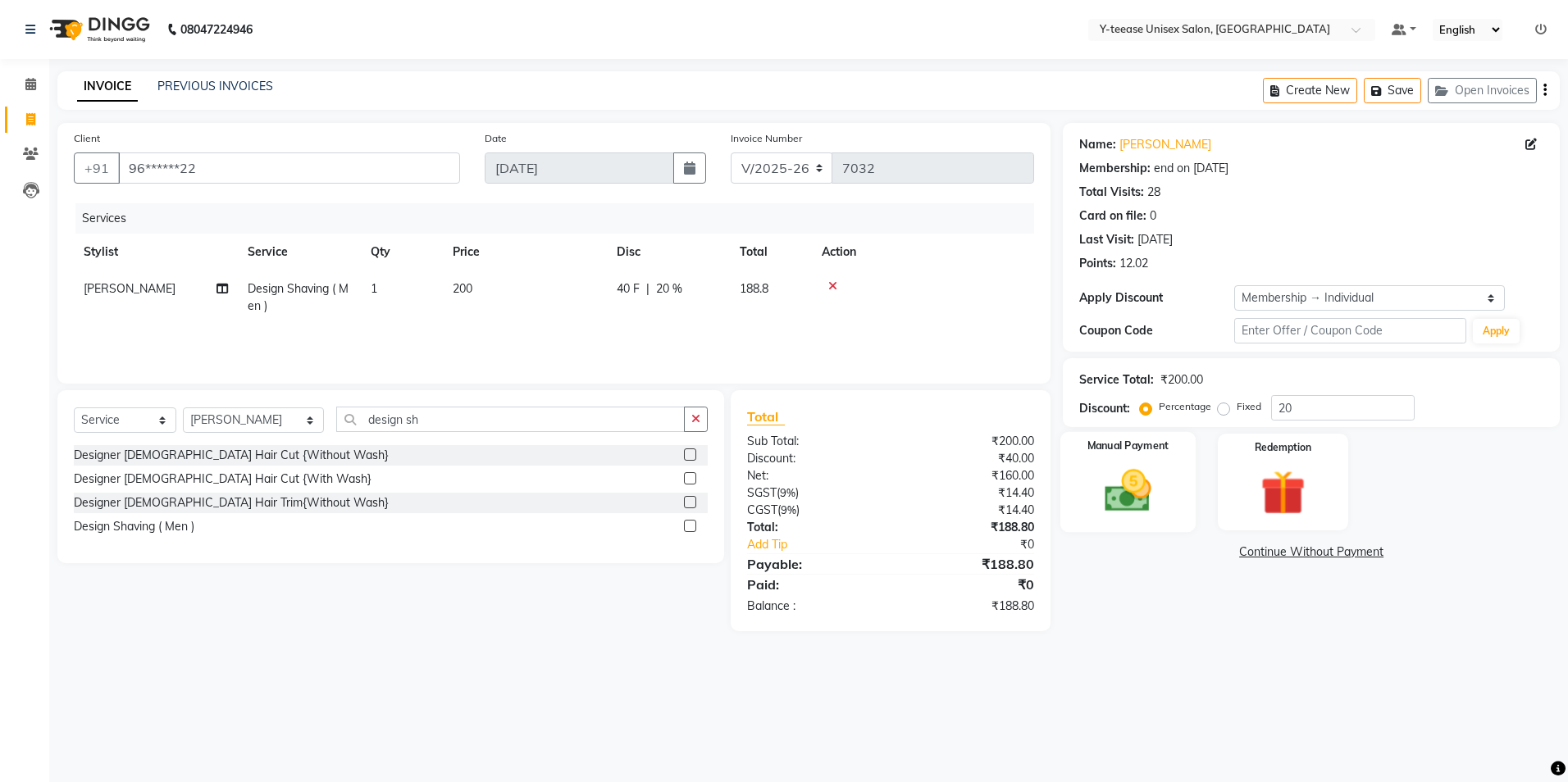
click at [1133, 493] on img at bounding box center [1128, 491] width 76 height 54
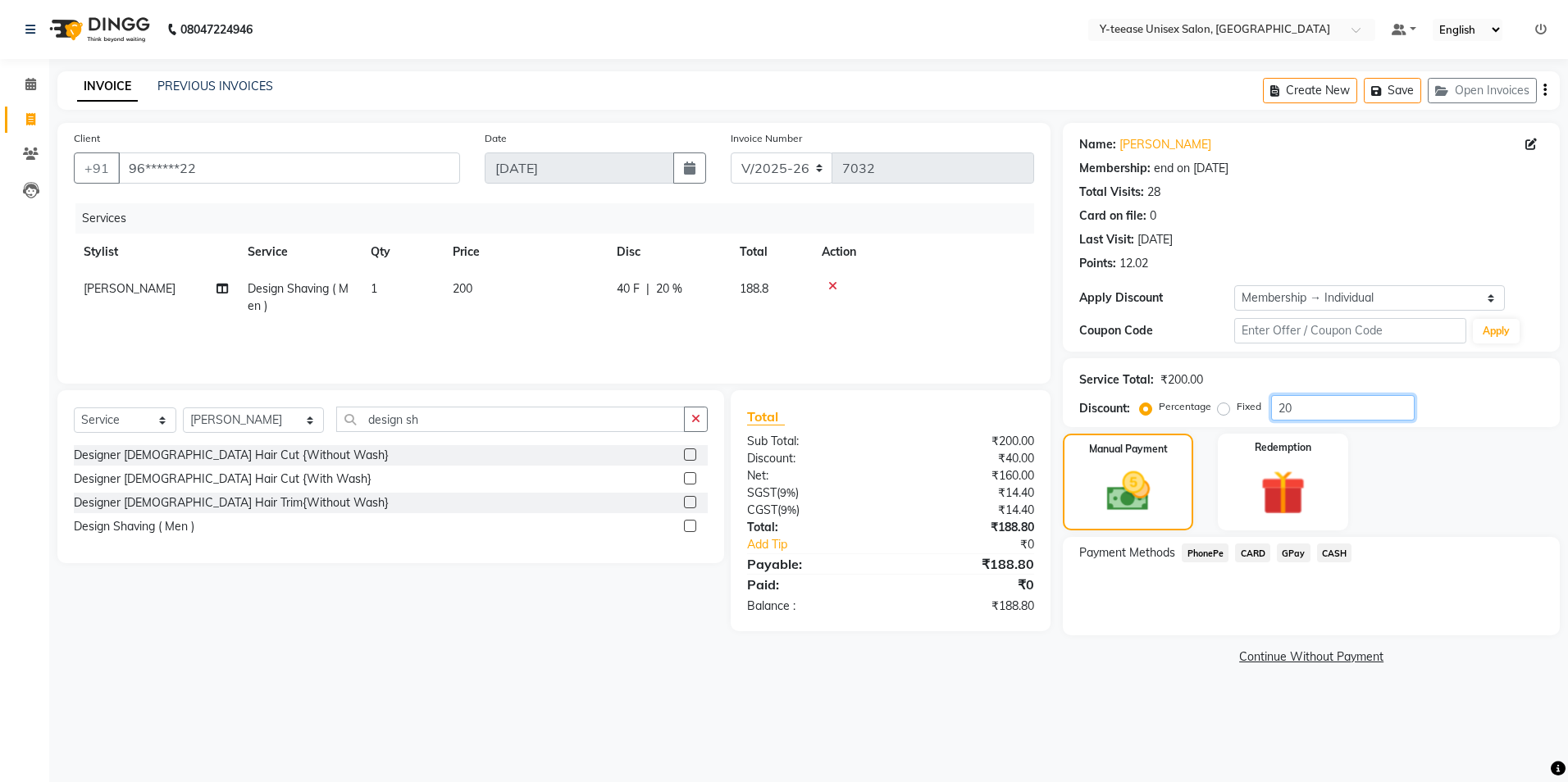
click at [1333, 404] on input "20" at bounding box center [1343, 407] width 143 height 26
type input "25"
click at [1291, 558] on span "GPay" at bounding box center [1293, 553] width 33 height 19
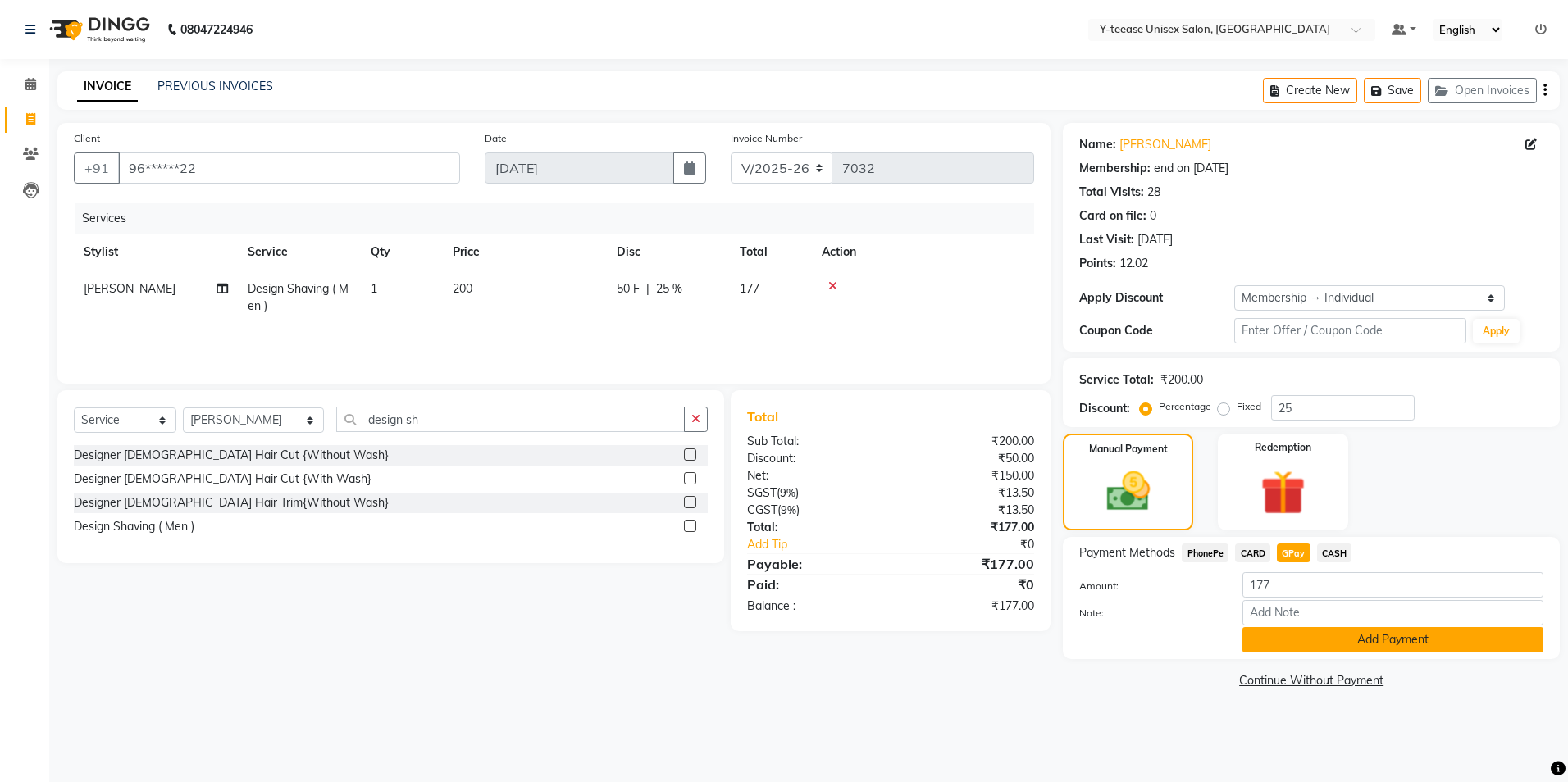
click at [1340, 644] on button "Add Payment" at bounding box center [1393, 640] width 301 height 26
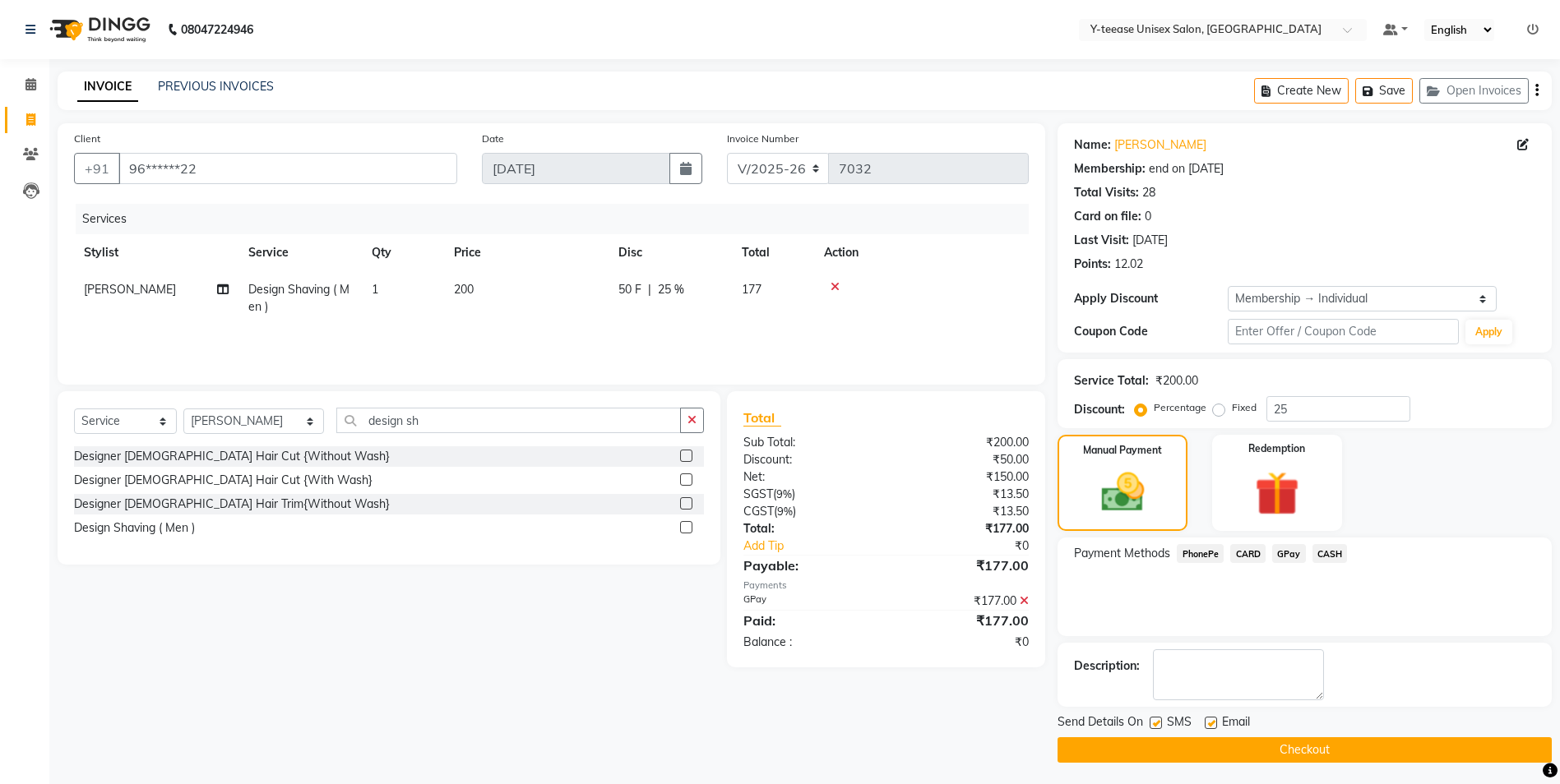
click at [1316, 759] on button "Checkout" at bounding box center [1305, 750] width 494 height 26
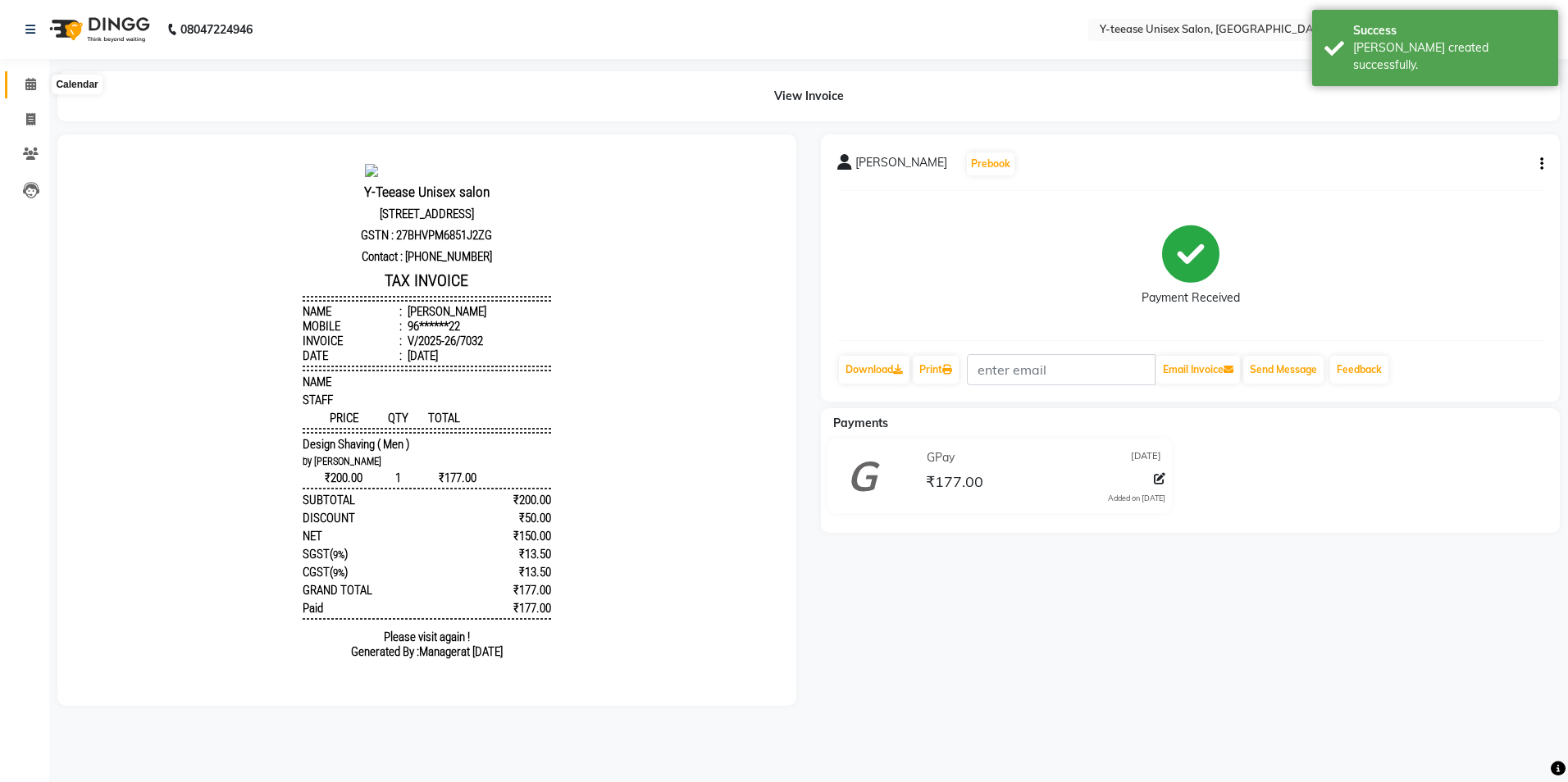
click at [24, 92] on span at bounding box center [31, 85] width 29 height 19
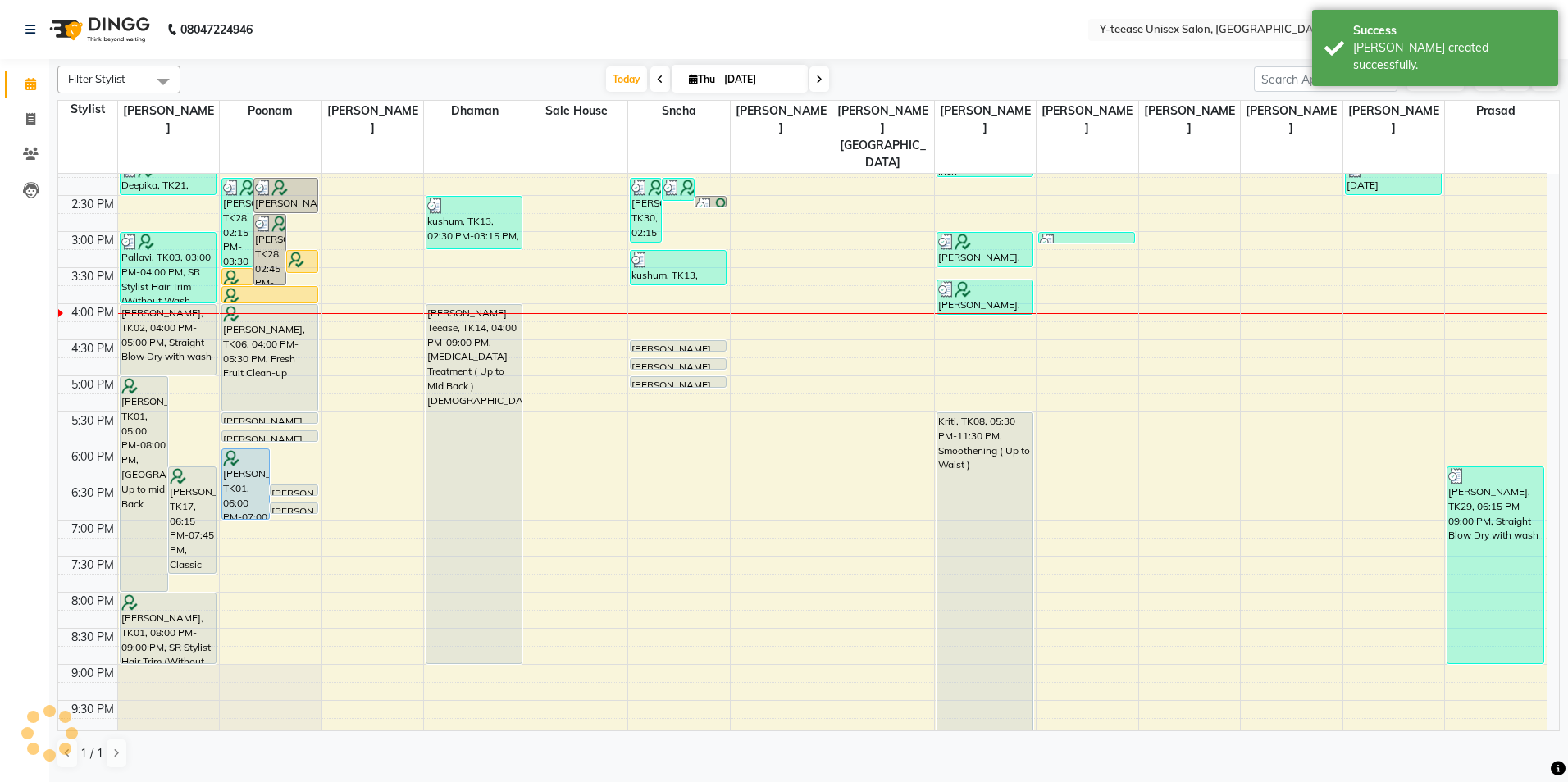
scroll to position [408, 0]
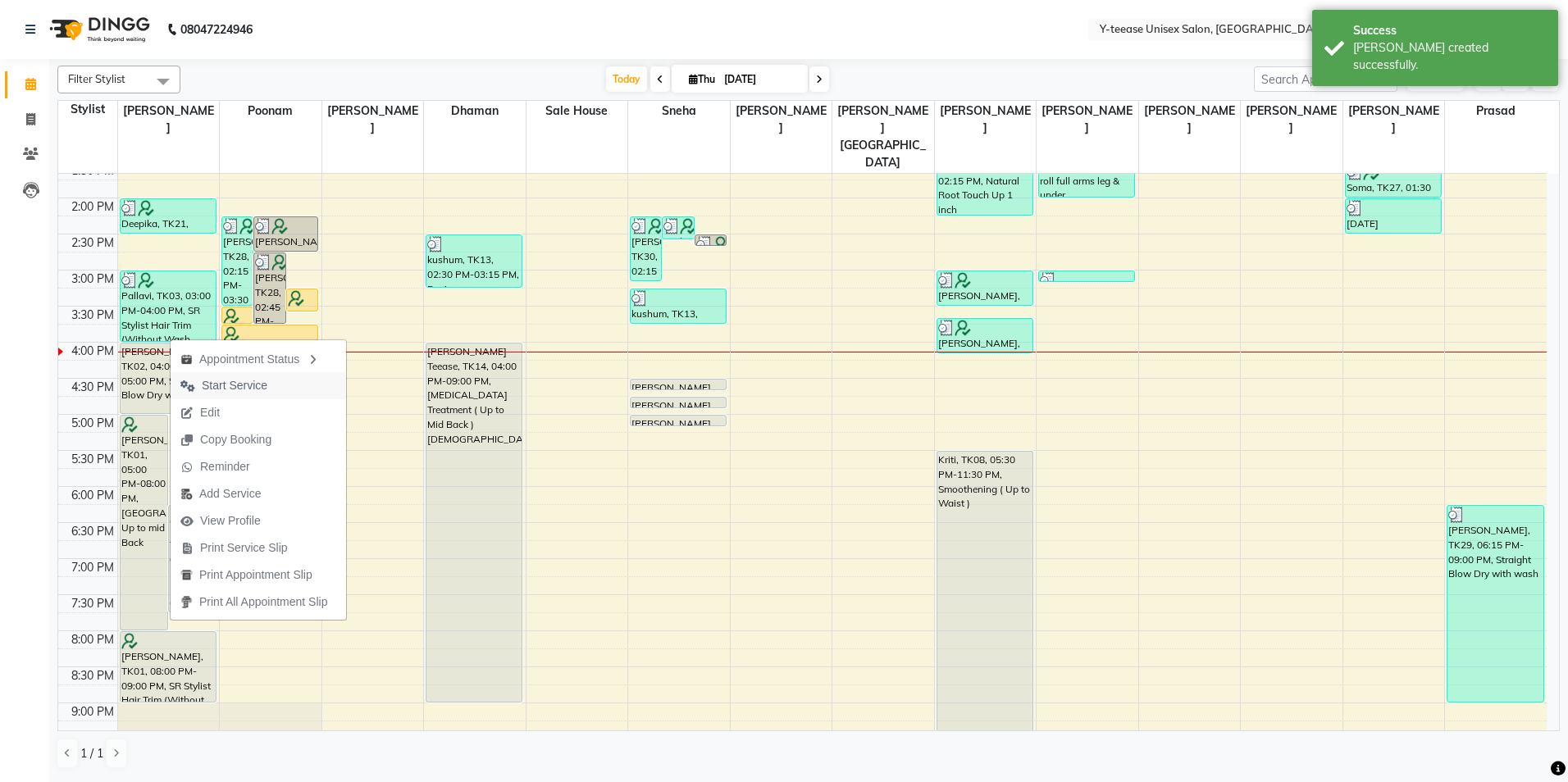
click at [230, 381] on span "Start Service" at bounding box center [235, 386] width 66 height 17
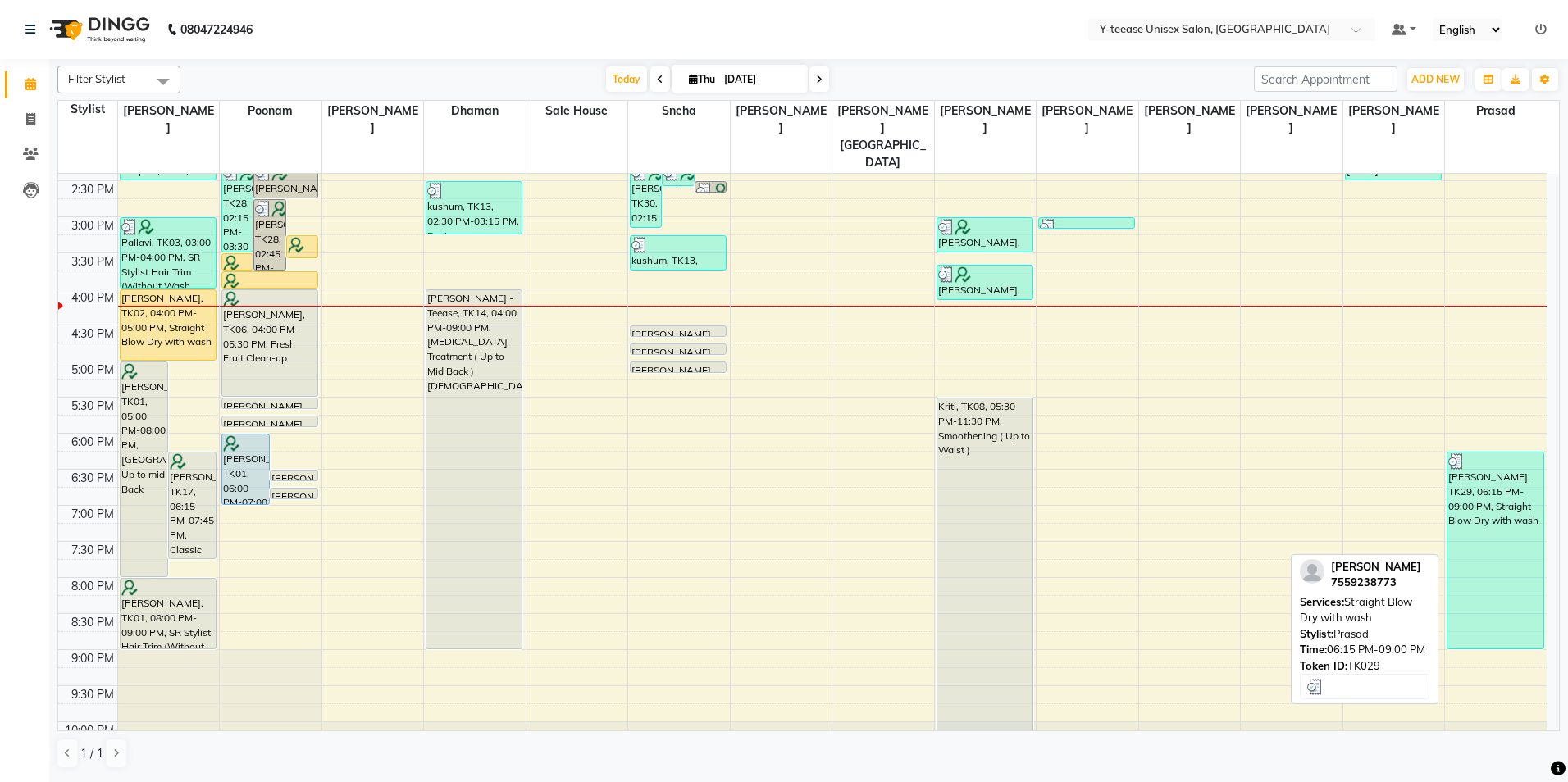
scroll to position [490, 0]
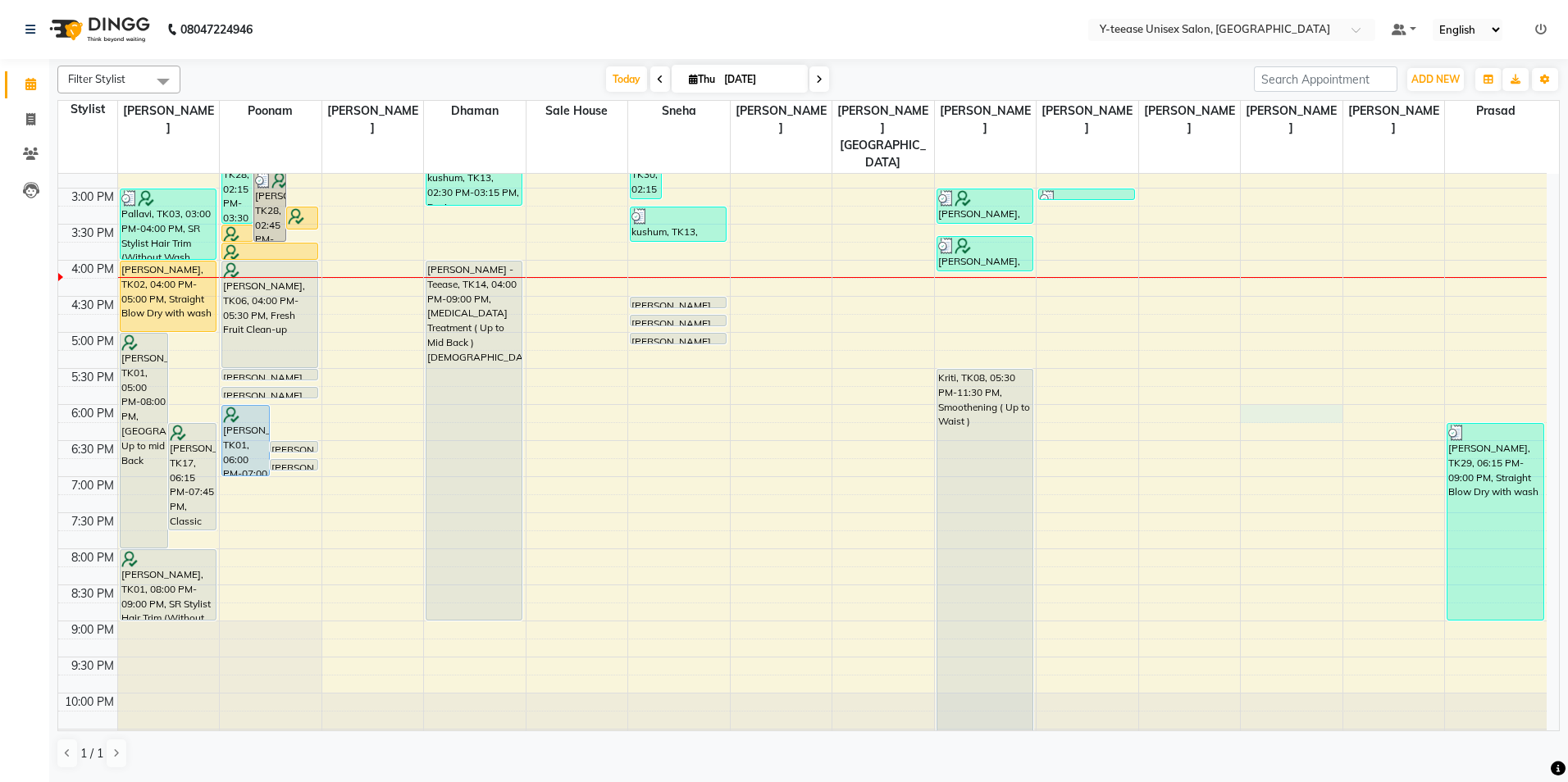
click at [1290, 376] on div "8:00 AM 8:30 AM 9:00 AM 9:30 AM 10:00 AM 10:30 AM 11:00 AM 11:30 AM 12:00 PM 12…" at bounding box center [802, 224] width 1489 height 1081
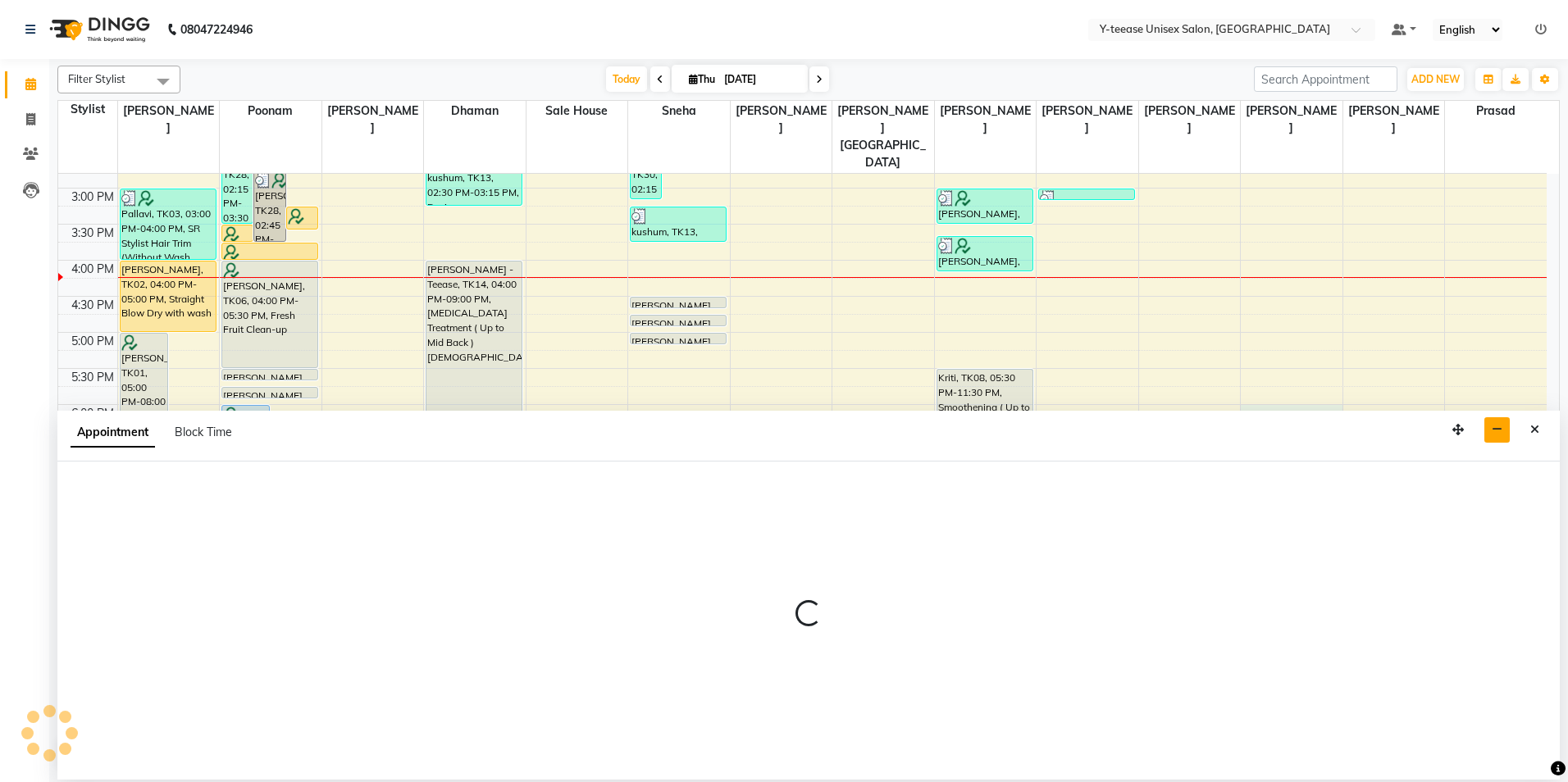
drag, startPoint x: 1520, startPoint y: 427, endPoint x: 1507, endPoint y: 422, distance: 13.9
click at [1519, 426] on div "Appointment Block Time" at bounding box center [808, 436] width 1502 height 51
select select "86041"
select select "1080"
select select "tentative"
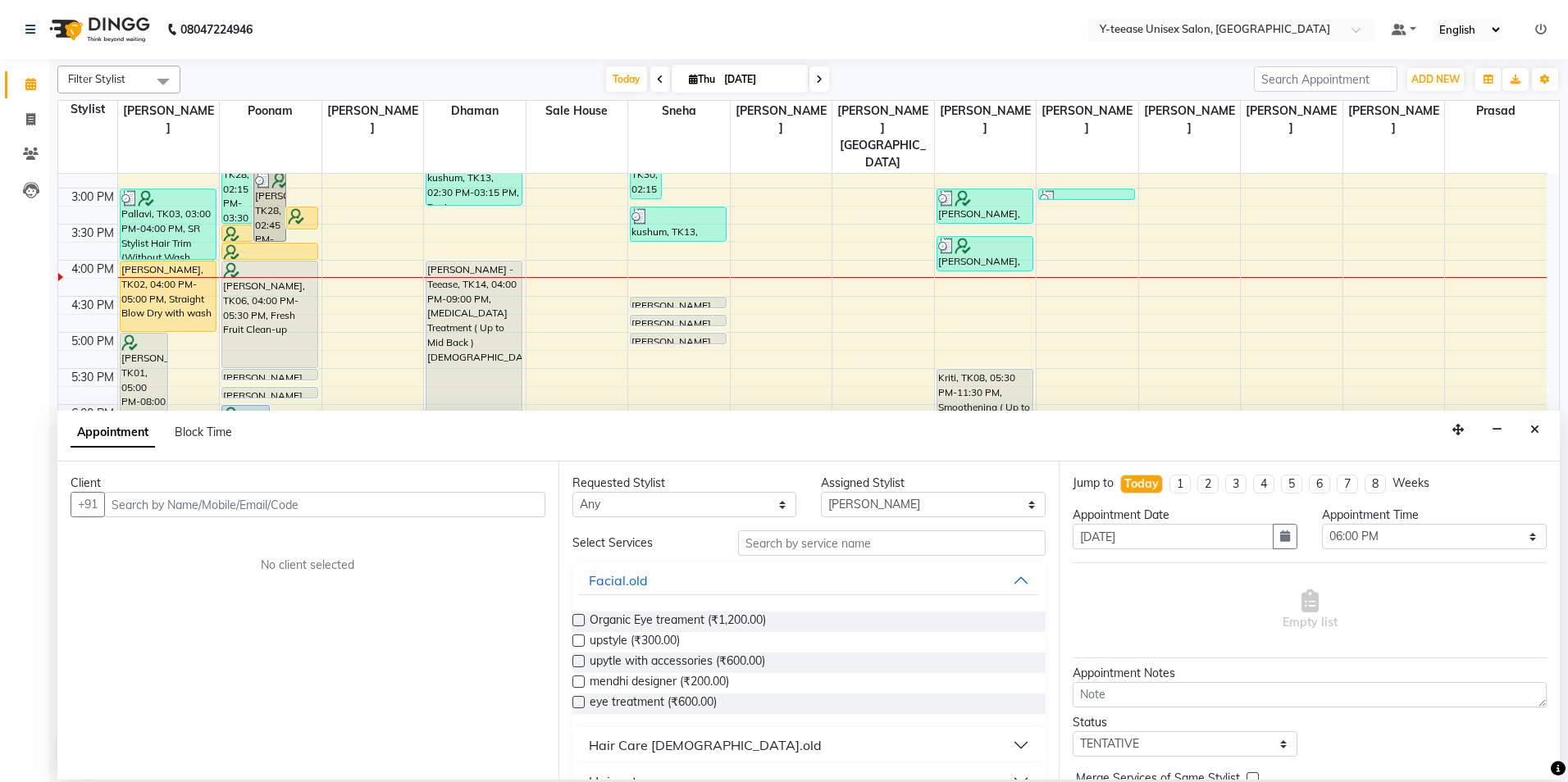
drag, startPoint x: 1531, startPoint y: 430, endPoint x: 1505, endPoint y: 423, distance: 26.9
click at [1531, 429] on icon "Close" at bounding box center [1534, 430] width 9 height 11
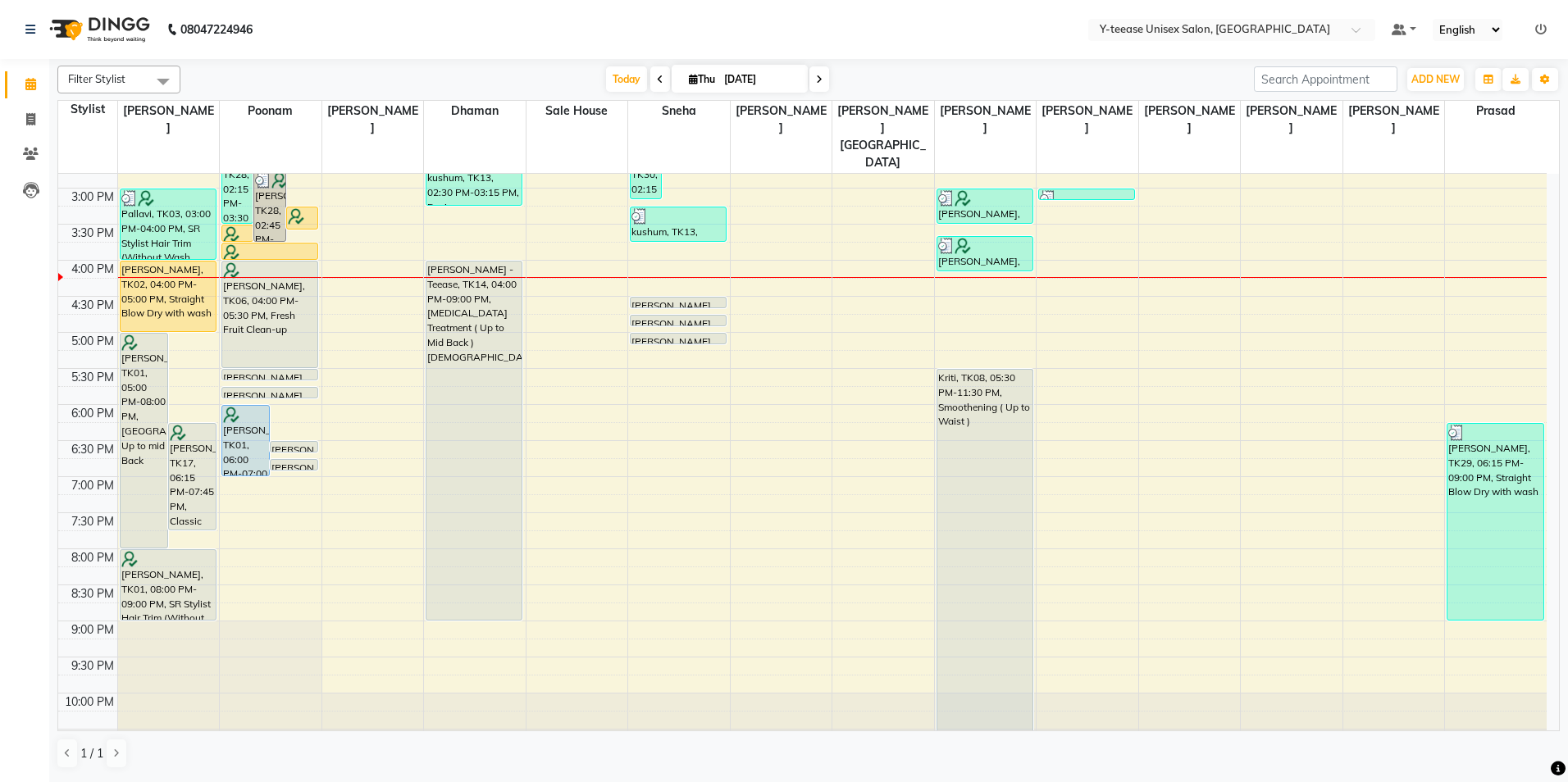
click at [1385, 381] on div "8:00 AM 8:30 AM 9:00 AM 9:30 AM 10:00 AM 10:30 AM 11:00 AM 11:30 AM 12:00 PM 12…" at bounding box center [802, 224] width 1489 height 1081
select select "88015"
select select "tentative"
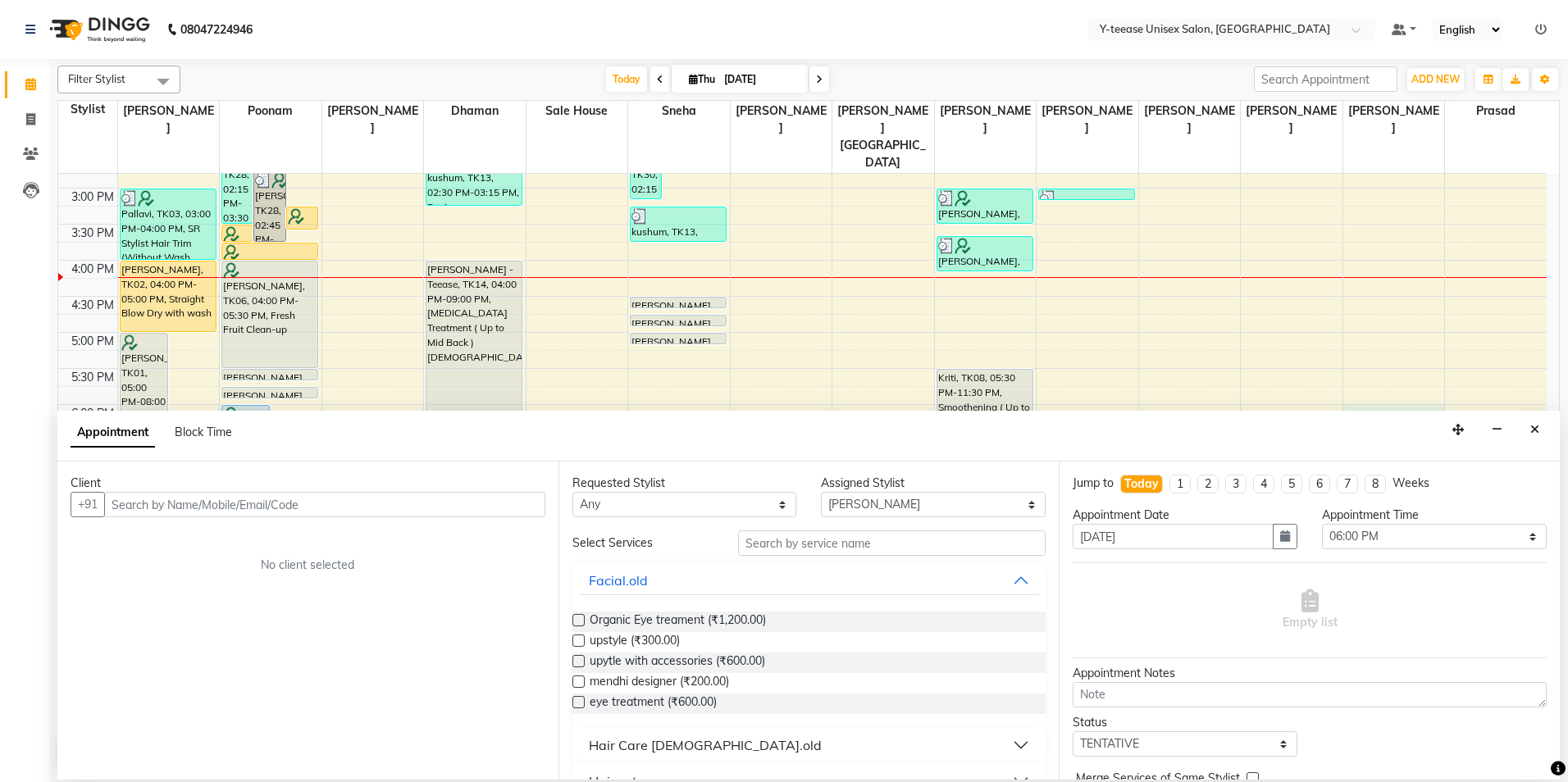
click at [1391, 520] on div "Appointment Time" at bounding box center [1434, 515] width 225 height 17
click at [1391, 534] on select "Select 09:00 AM 09:15 AM 09:30 AM 09:45 AM 10:00 AM 10:15 AM 10:30 AM 10:45 AM …" at bounding box center [1434, 536] width 225 height 26
select select "1095"
click at [1322, 524] on select "Select 09:00 AM 09:15 AM 09:30 AM 09:45 AM 10:00 AM 10:15 AM 10:30 AM 10:45 AM …" at bounding box center [1434, 536] width 225 height 26
click at [805, 542] on input "text" at bounding box center [892, 543] width 307 height 26
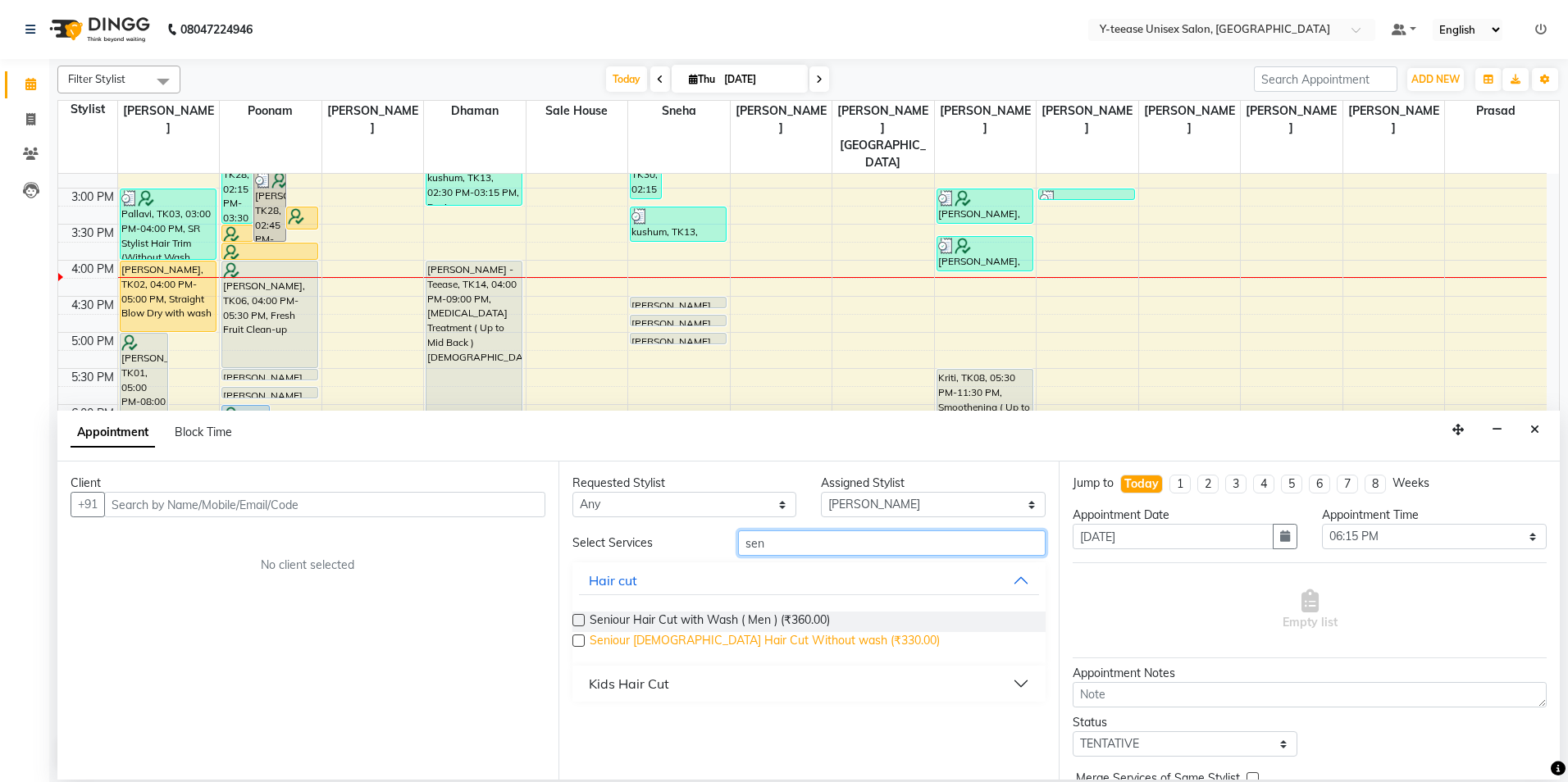
type input "sen"
click at [774, 634] on span "Seniour Male Hair Cut Without wash (₹330.00)" at bounding box center [764, 642] width 350 height 20
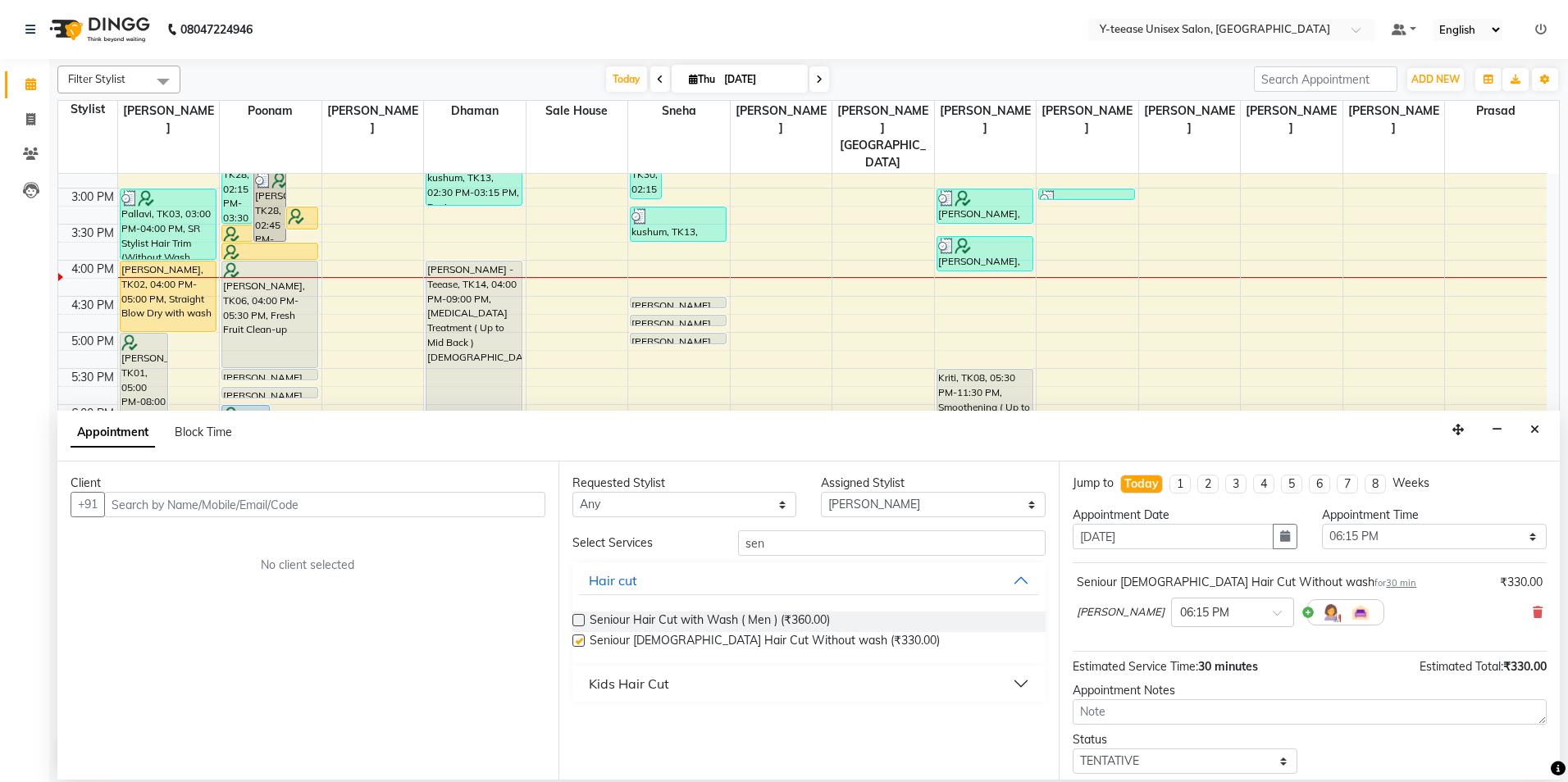
checkbox input "false"
click at [809, 545] on input "sen" at bounding box center [892, 543] width 307 height 26
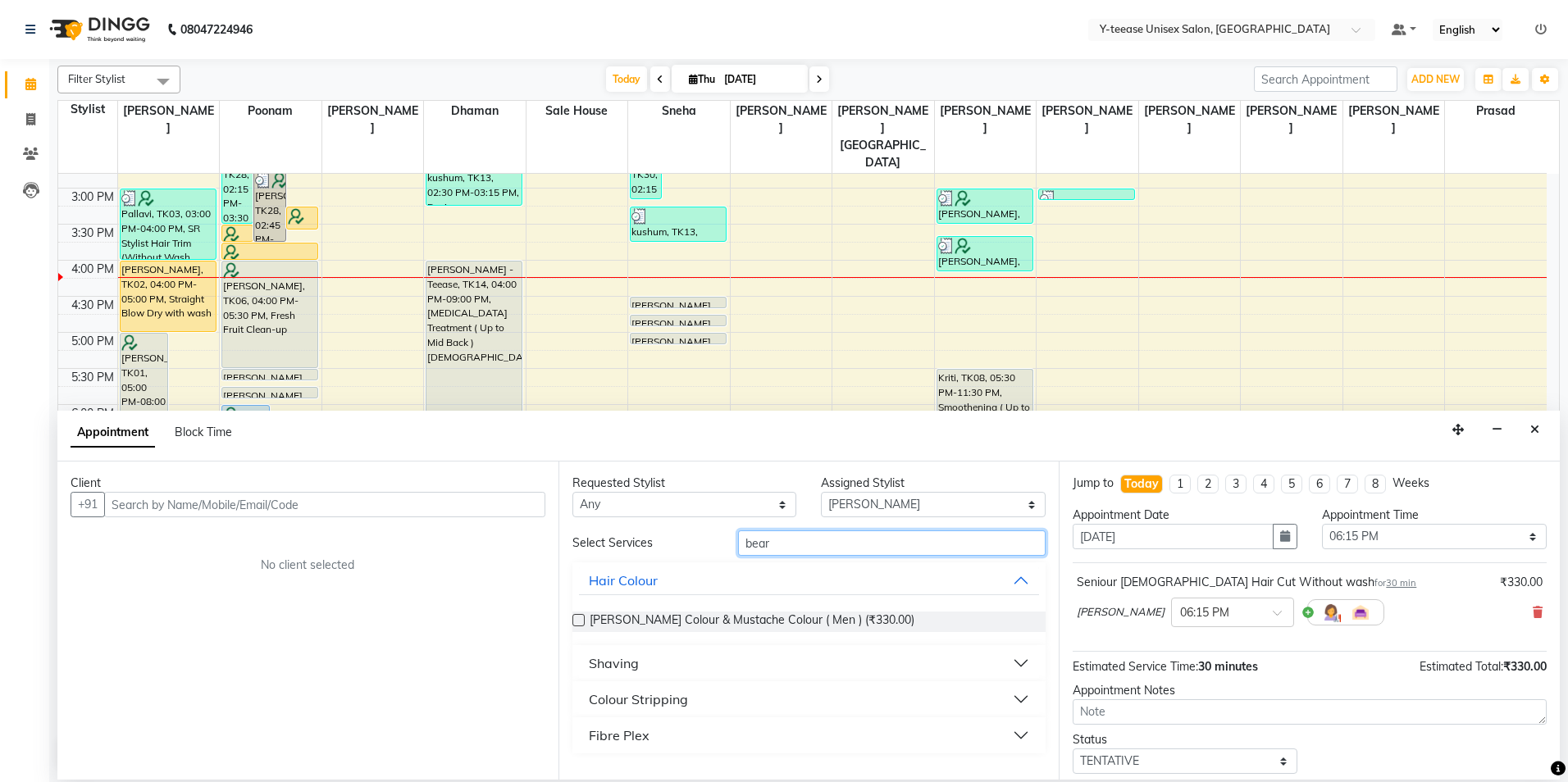
type input "bear"
click at [618, 660] on div "Shaving" at bounding box center [613, 663] width 50 height 20
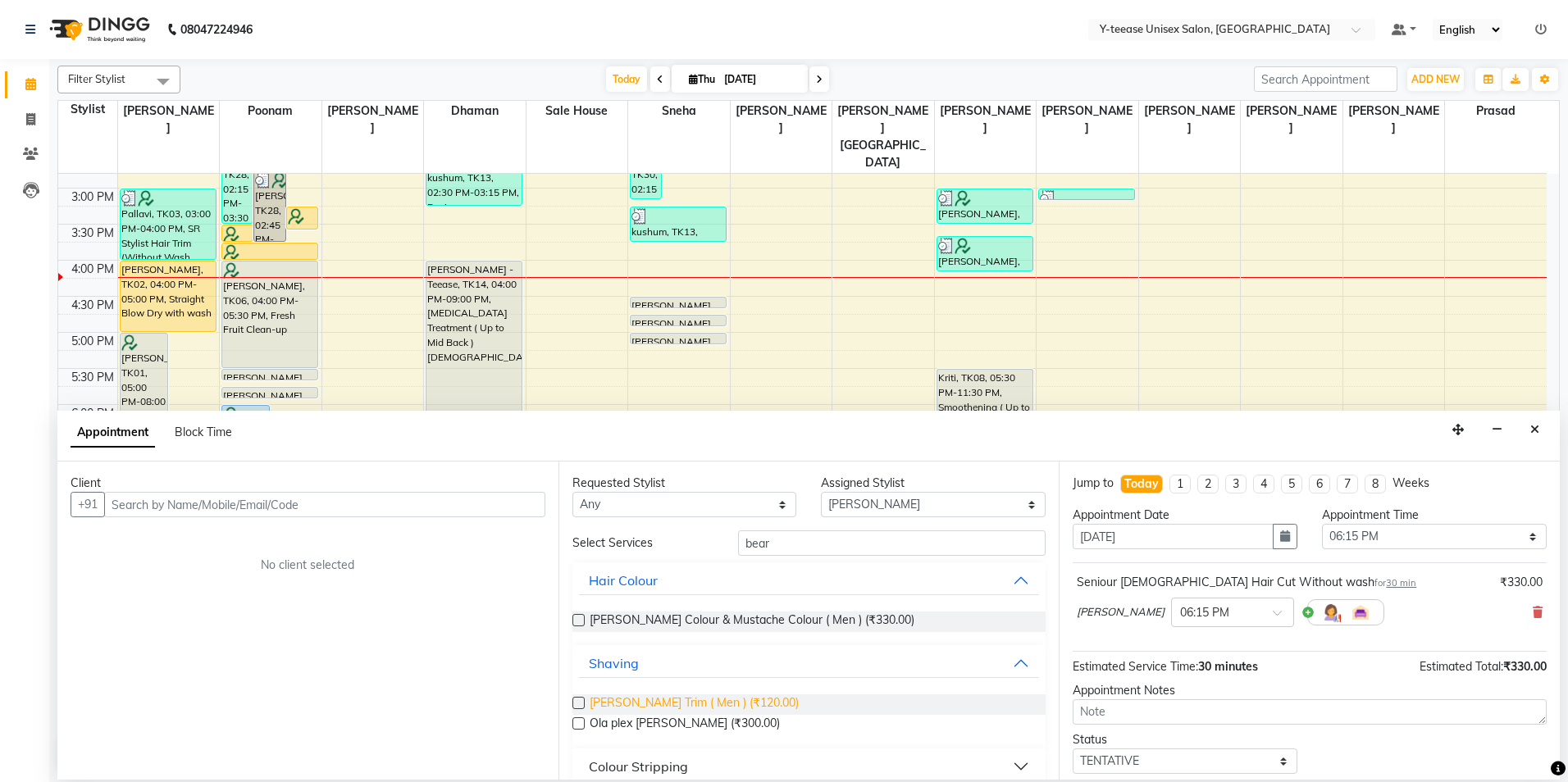
click at [635, 701] on span "Beard Trim ( Men ) (₹120.00)" at bounding box center [693, 704] width 209 height 20
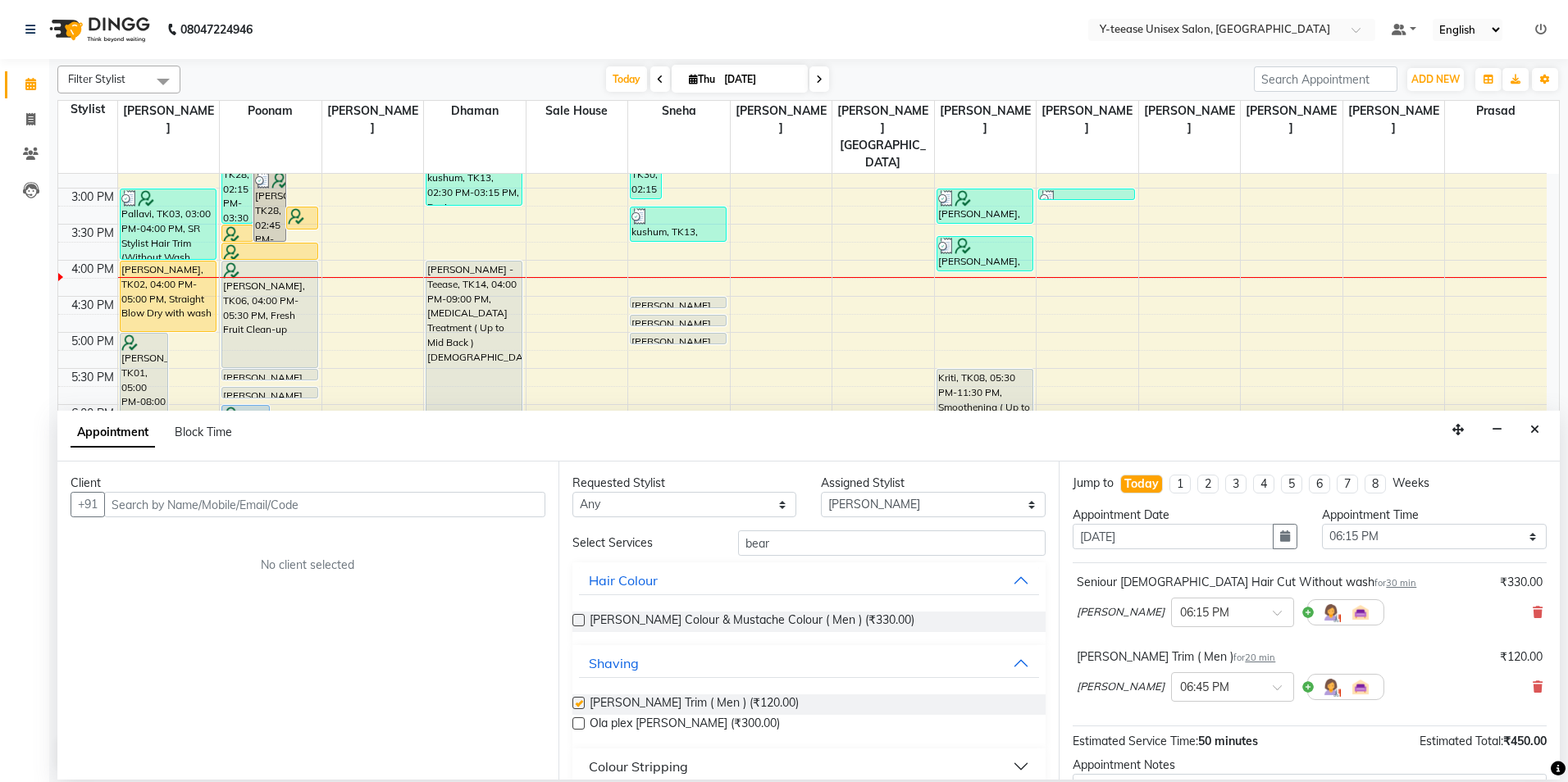
checkbox input "false"
click at [293, 500] on input "text" at bounding box center [324, 504] width 442 height 26
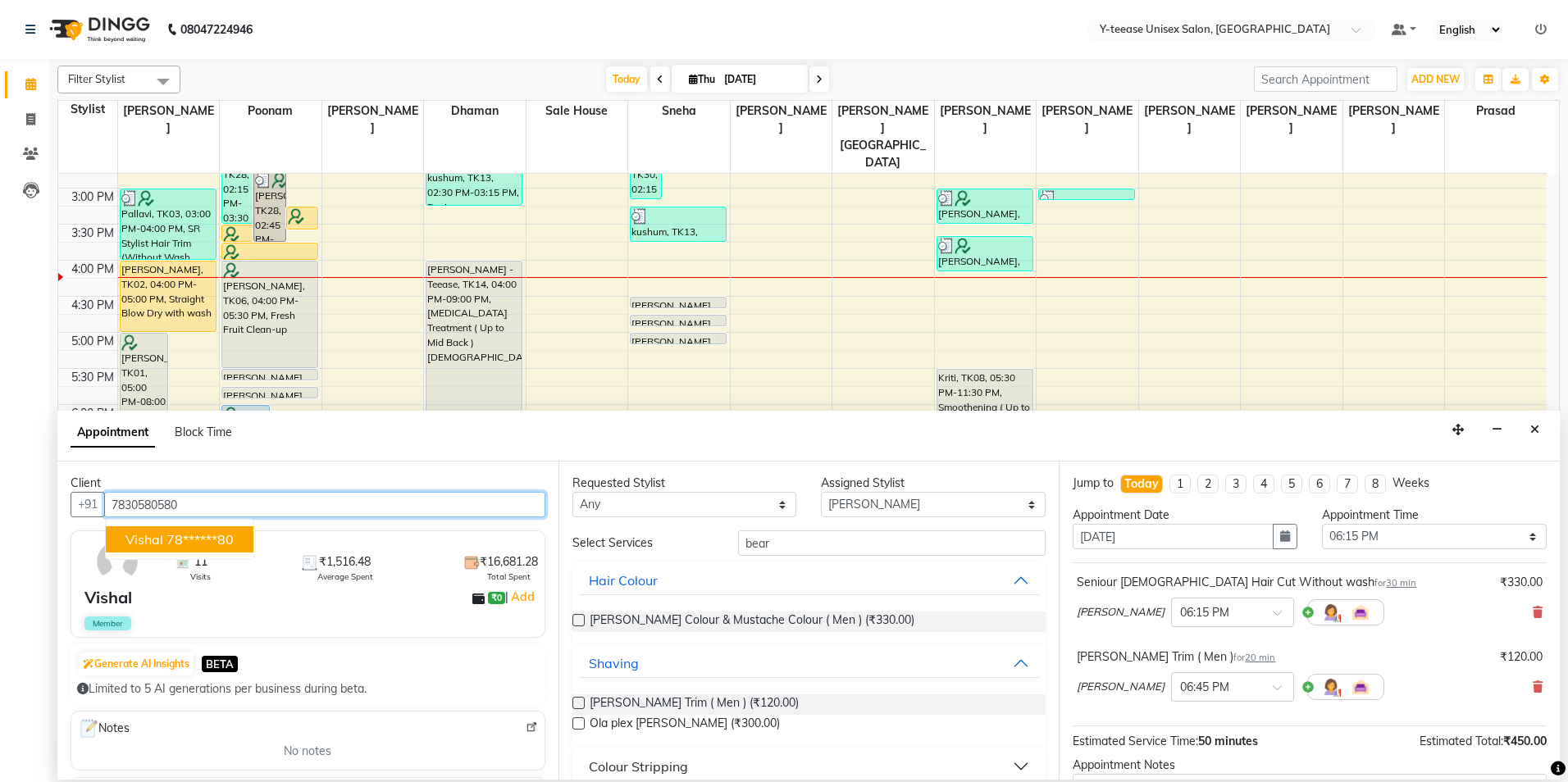
click at [198, 538] on ngb-highlight "78******80" at bounding box center [200, 539] width 68 height 16
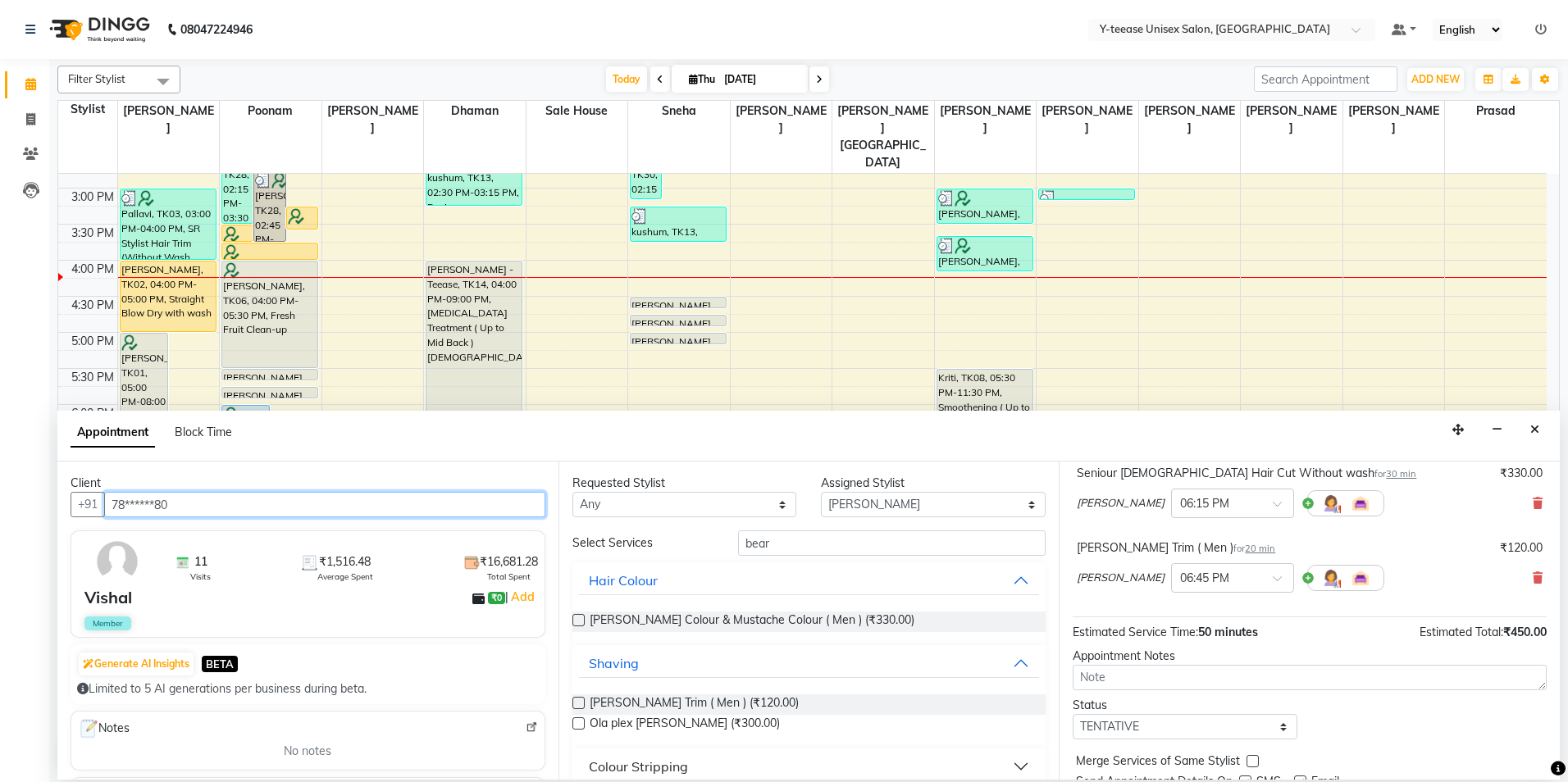
scroll to position [173, 0]
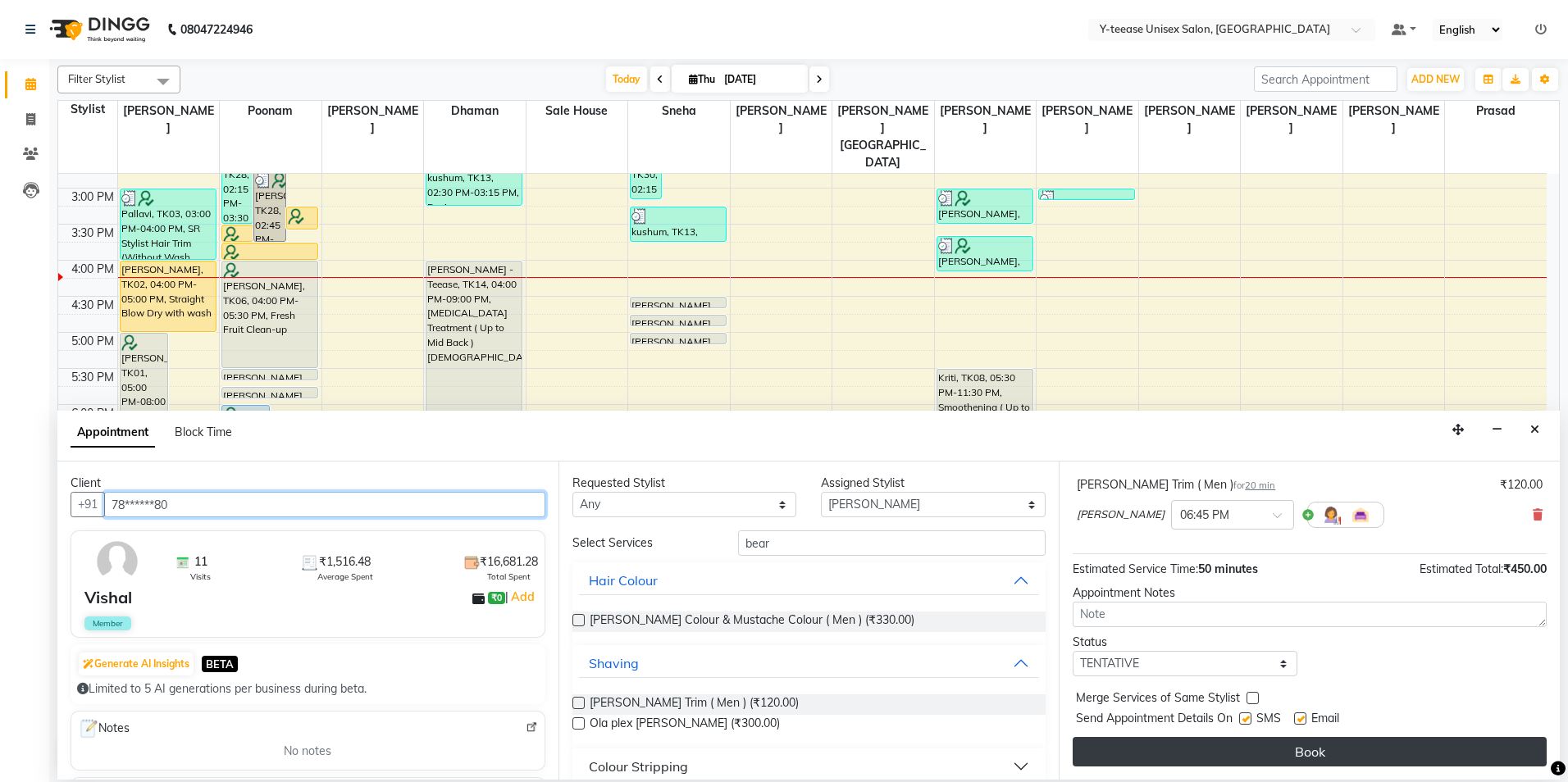
type input "78******80"
click at [1288, 762] on button "Book" at bounding box center [1310, 751] width 474 height 30
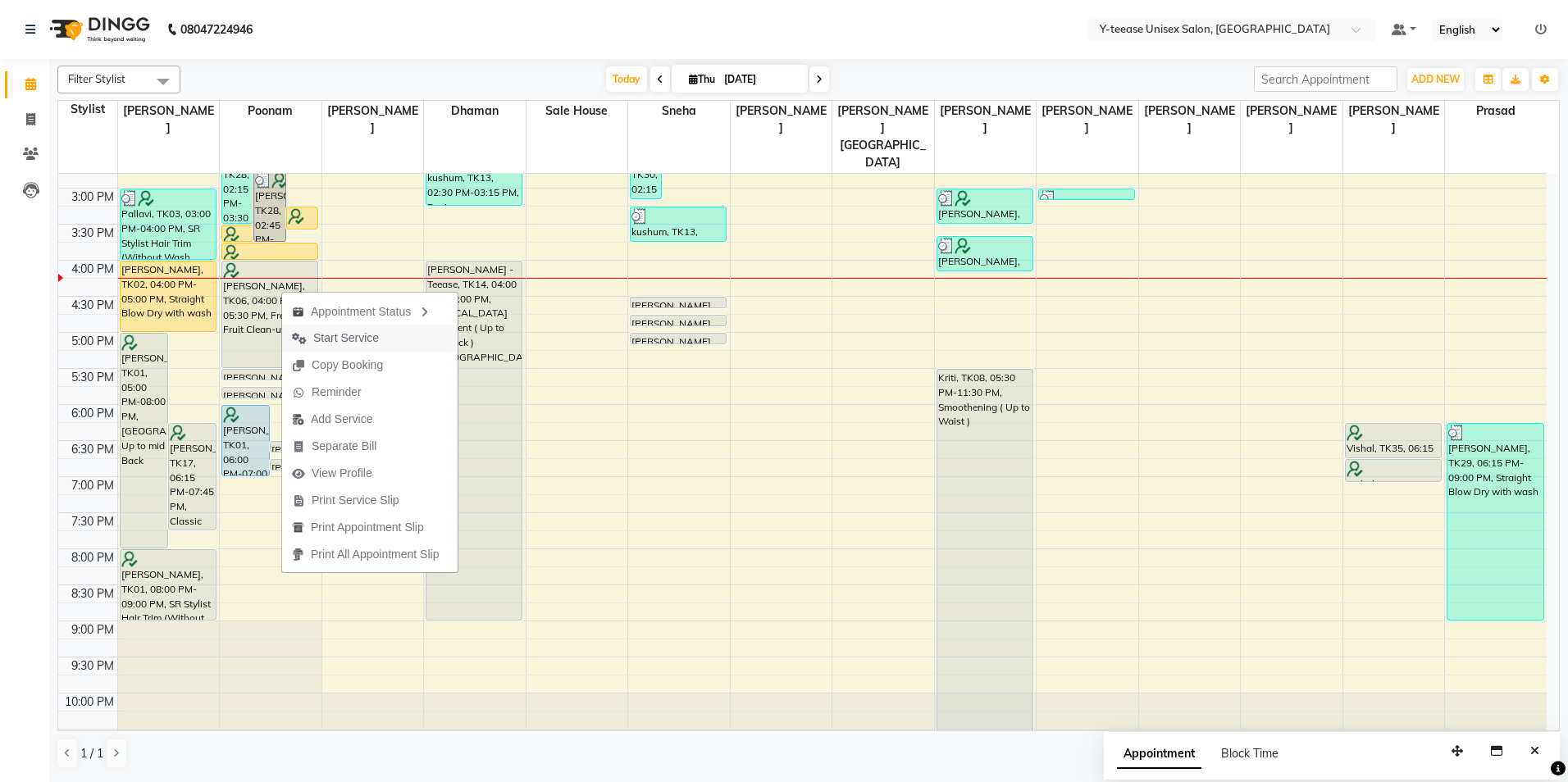
click at [364, 338] on span "Start Service" at bounding box center [345, 339] width 66 height 17
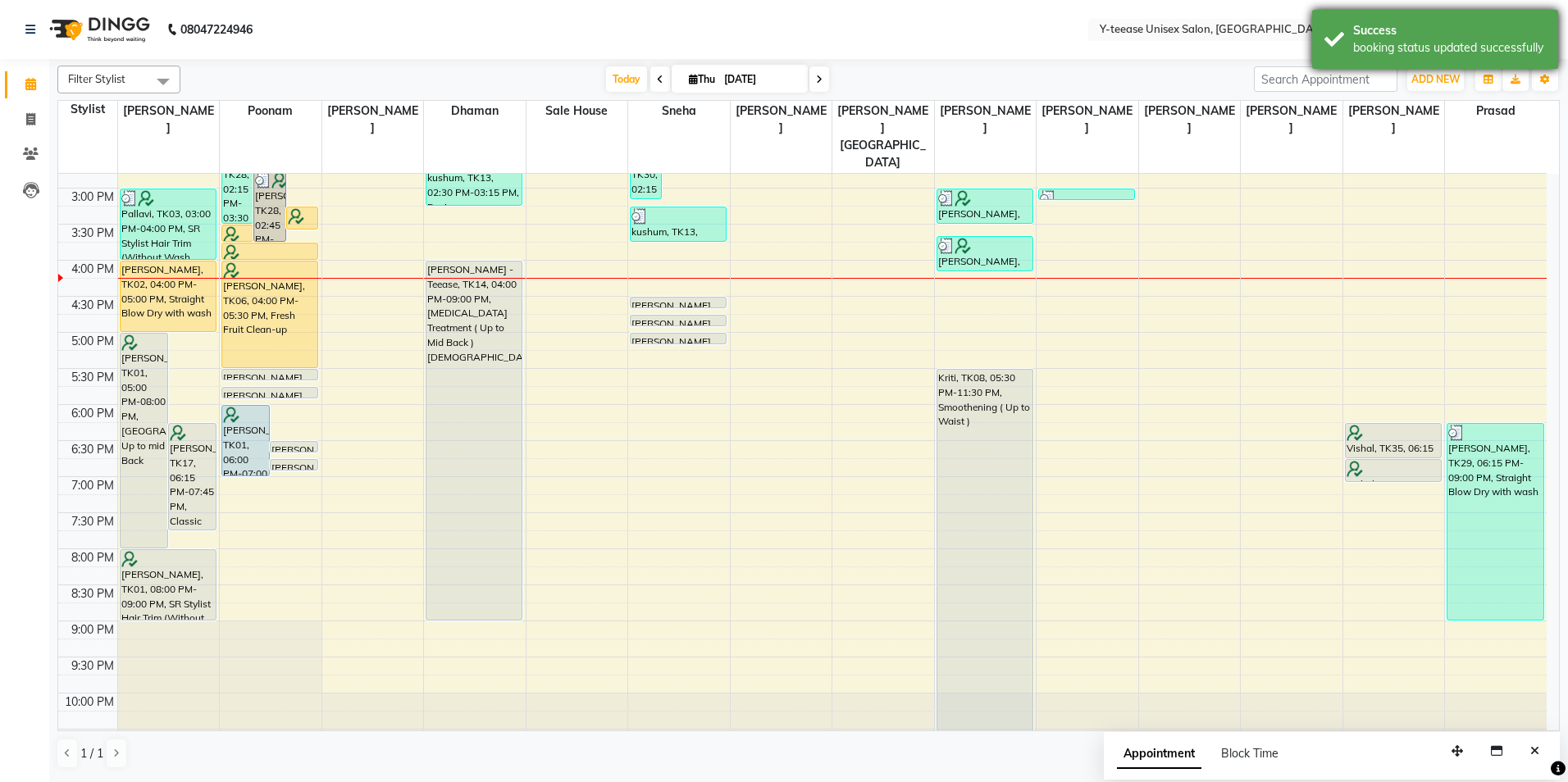
click at [1414, 45] on div "booking status updated successfully" at bounding box center [1450, 48] width 193 height 17
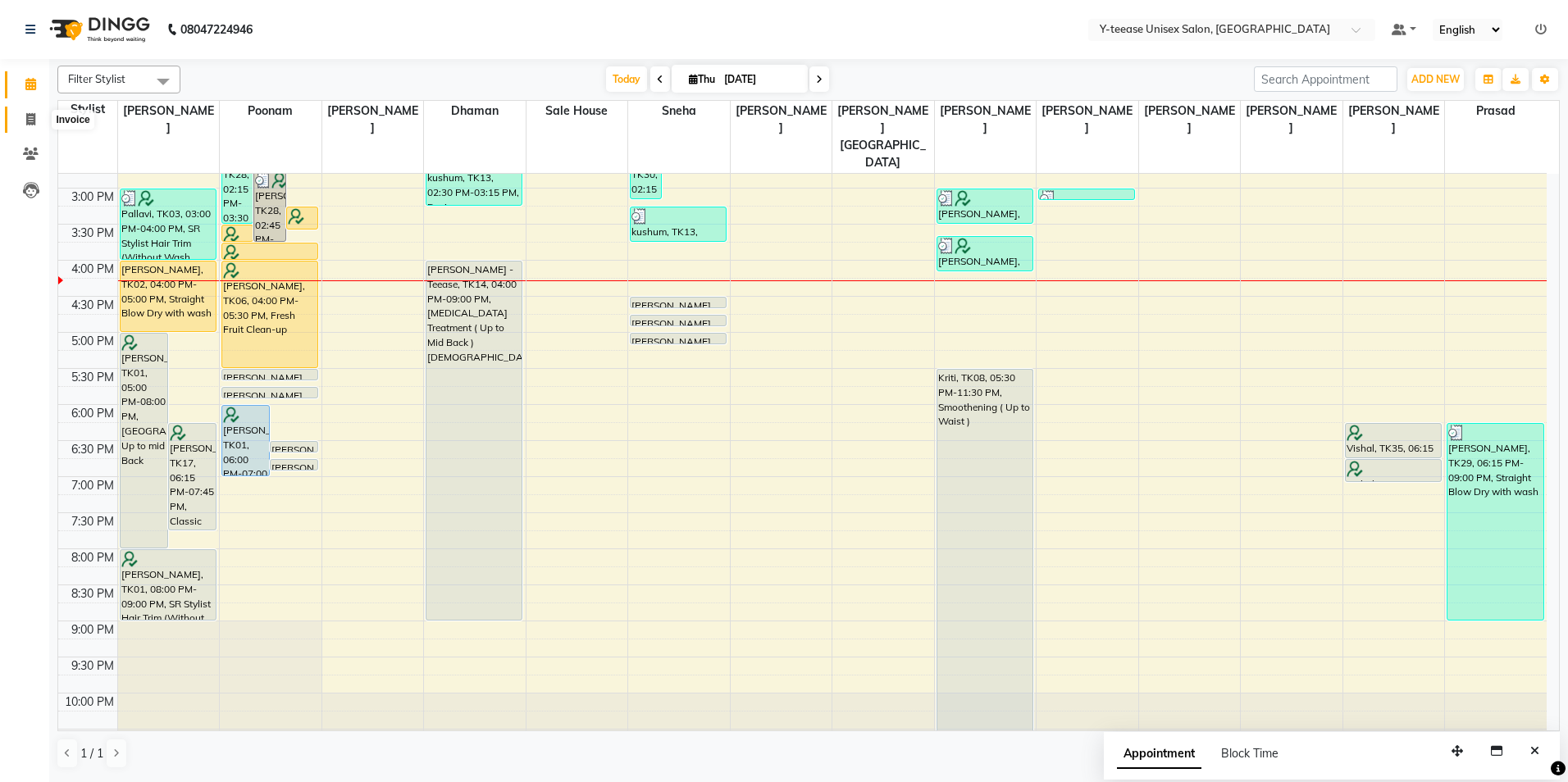
click at [27, 122] on icon at bounding box center [31, 119] width 9 height 12
select select "service"
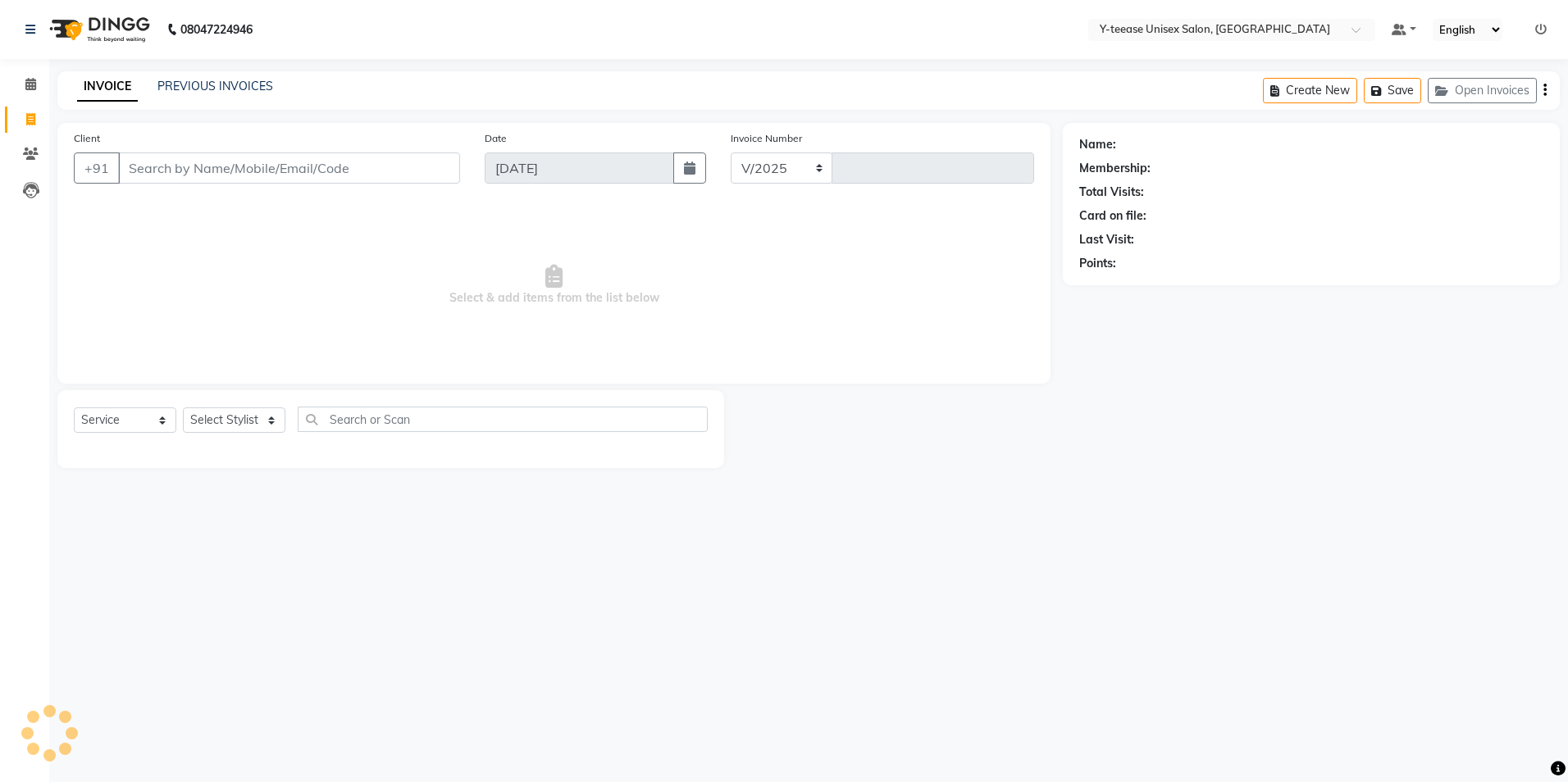
select select "4"
type input "7033"
click at [252, 400] on div "Select Service Product Membership Package Voucher Prepaid Gift Card Select Styl…" at bounding box center [390, 429] width 667 height 78
click at [249, 413] on select "Select Stylist chaitrali Dhaman FAIZAN SALMANI keshav nagar Manager Mosin khan …" at bounding box center [254, 420] width 141 height 26
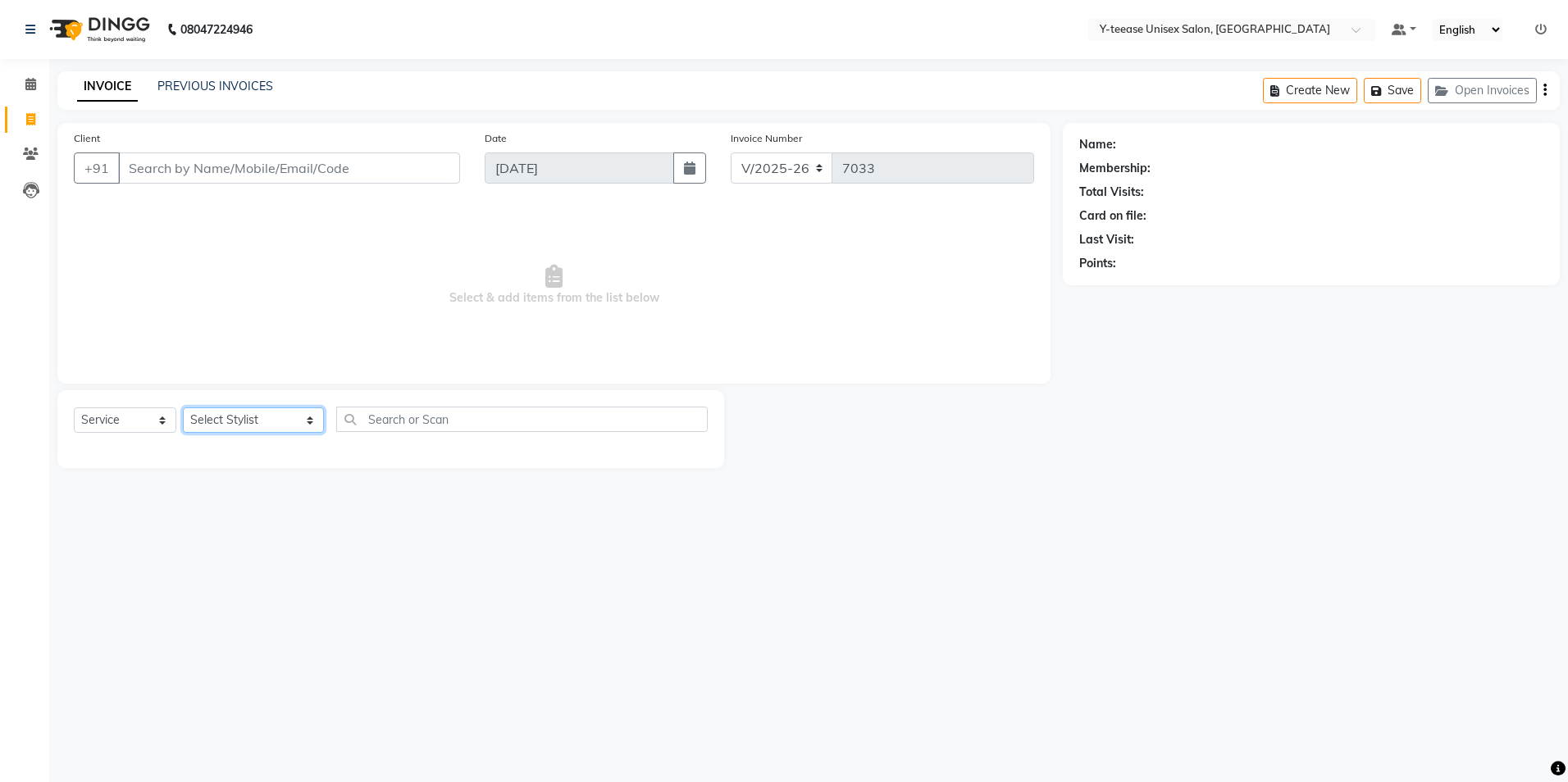
click at [249, 413] on select "Select Stylist chaitrali Dhaman FAIZAN SALMANI keshav nagar Manager Mosin khan …" at bounding box center [254, 420] width 141 height 26
click at [183, 407] on select "Select Stylist chaitrali Dhaman FAIZAN SALMANI keshav nagar Manager Mosin khan …" at bounding box center [254, 420] width 141 height 26
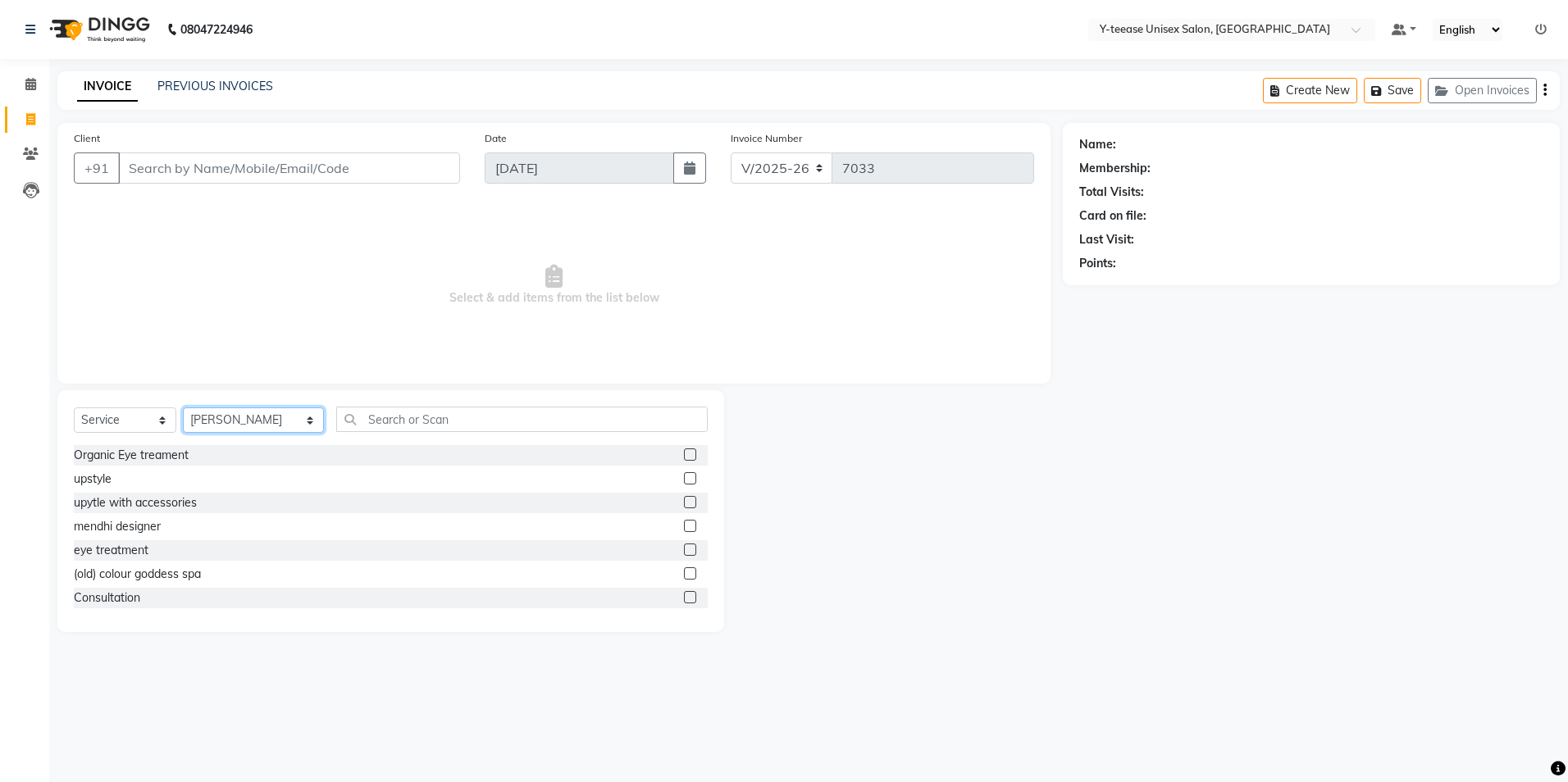
click at [217, 408] on select "Select Stylist chaitrali Dhaman FAIZAN SALMANI keshav nagar Manager Mosin khan …" at bounding box center [254, 420] width 141 height 26
select select "73210"
click at [183, 407] on select "Select Stylist chaitrali Dhaman FAIZAN SALMANI keshav nagar Manager Mosin khan …" at bounding box center [254, 420] width 141 height 26
click at [427, 426] on input "text" at bounding box center [523, 419] width 372 height 26
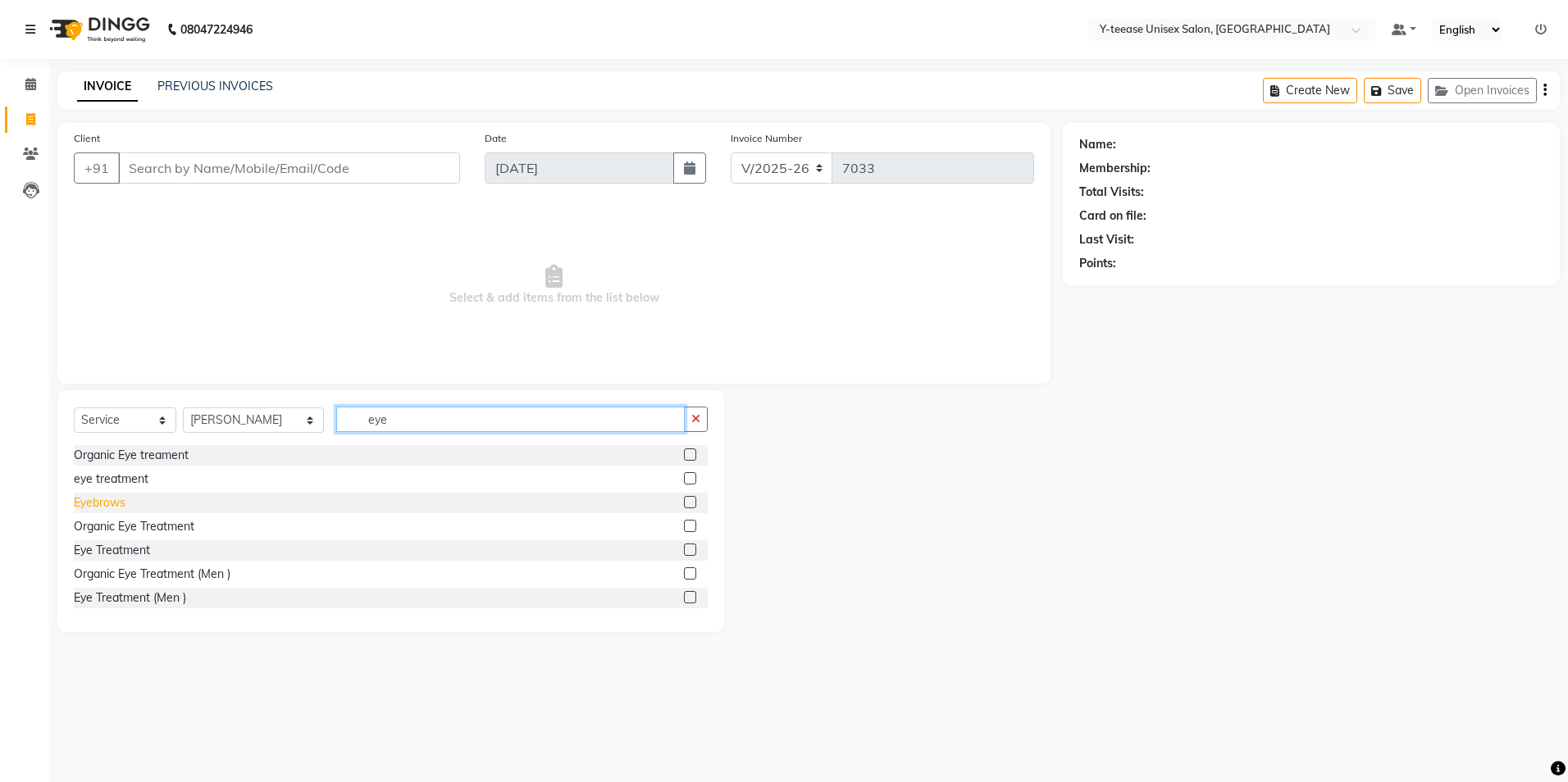
type input "eye"
click at [114, 504] on div "Eyebrows" at bounding box center [99, 503] width 52 height 17
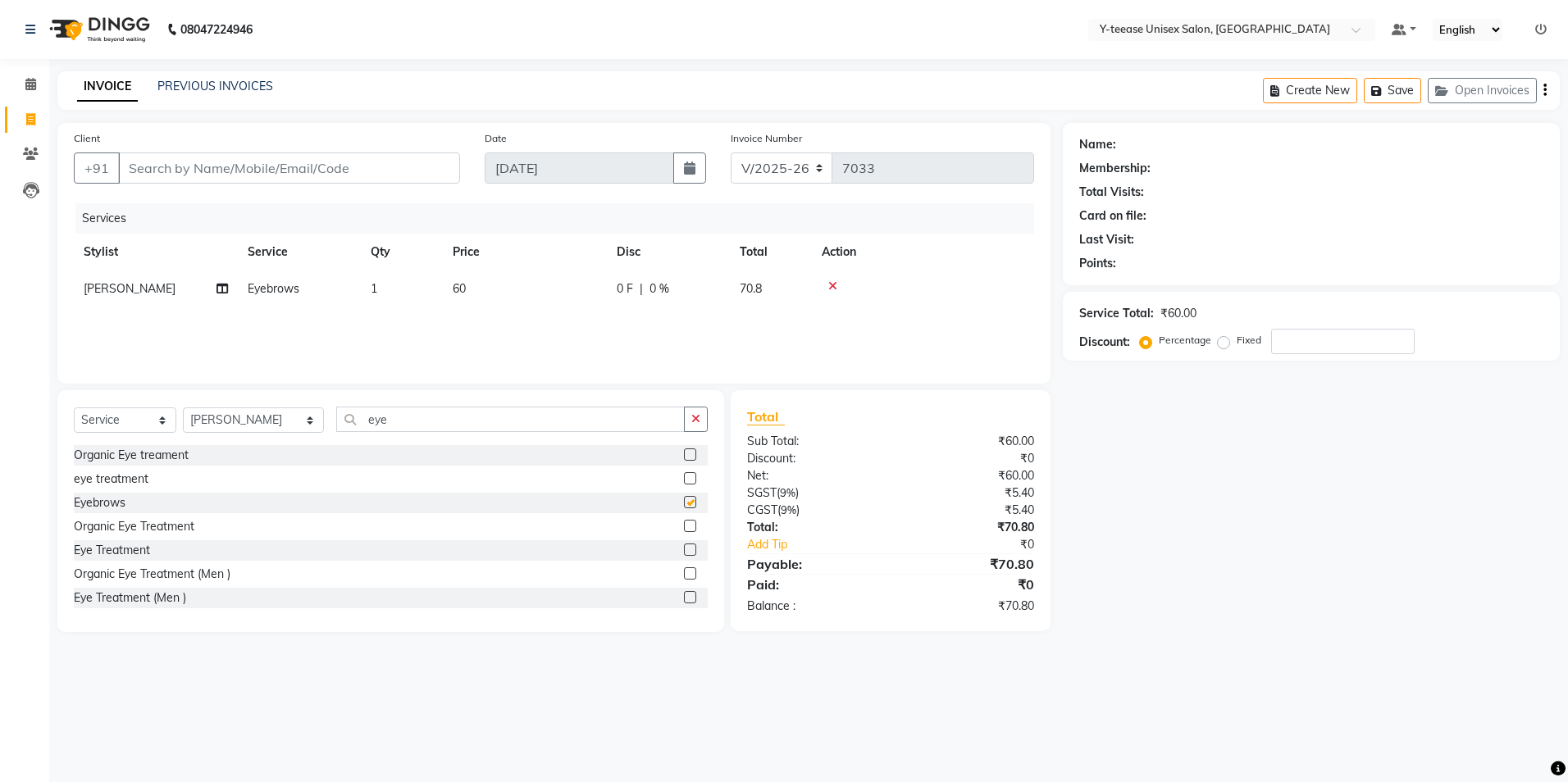
checkbox input "false"
click at [419, 416] on input "eye" at bounding box center [510, 419] width 348 height 26
click at [421, 416] on input "eye" at bounding box center [510, 419] width 348 height 26
click at [211, 424] on select "Select Stylist chaitrali Dhaman FAIZAN SALMANI keshav nagar Manager Mosin khan …" at bounding box center [254, 420] width 141 height 26
select select "88015"
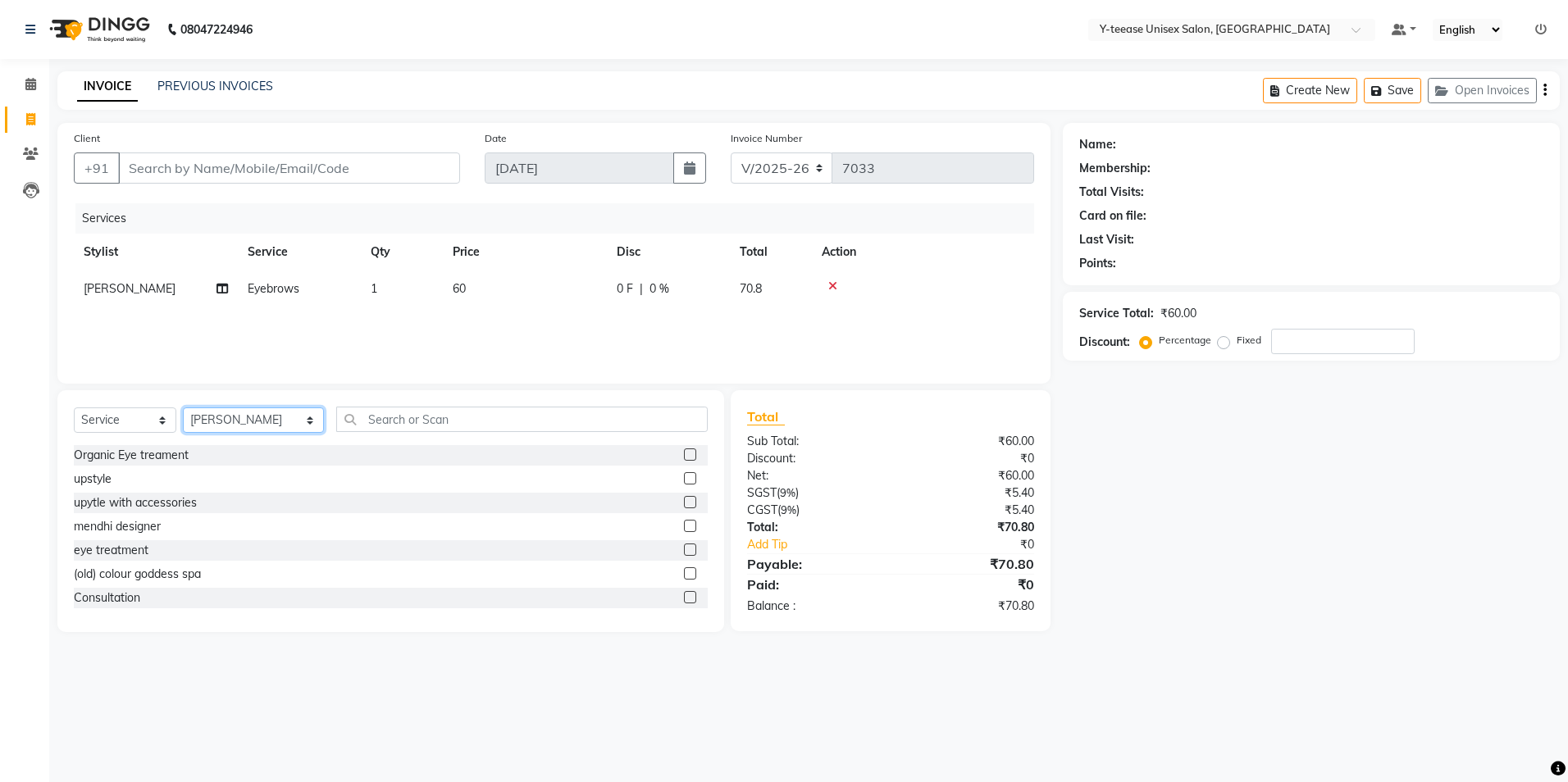
click at [183, 407] on select "Select Stylist chaitrali Dhaman FAIZAN SALMANI keshav nagar Manager Mosin khan …" at bounding box center [254, 420] width 141 height 26
click at [387, 413] on input "text" at bounding box center [523, 419] width 372 height 26
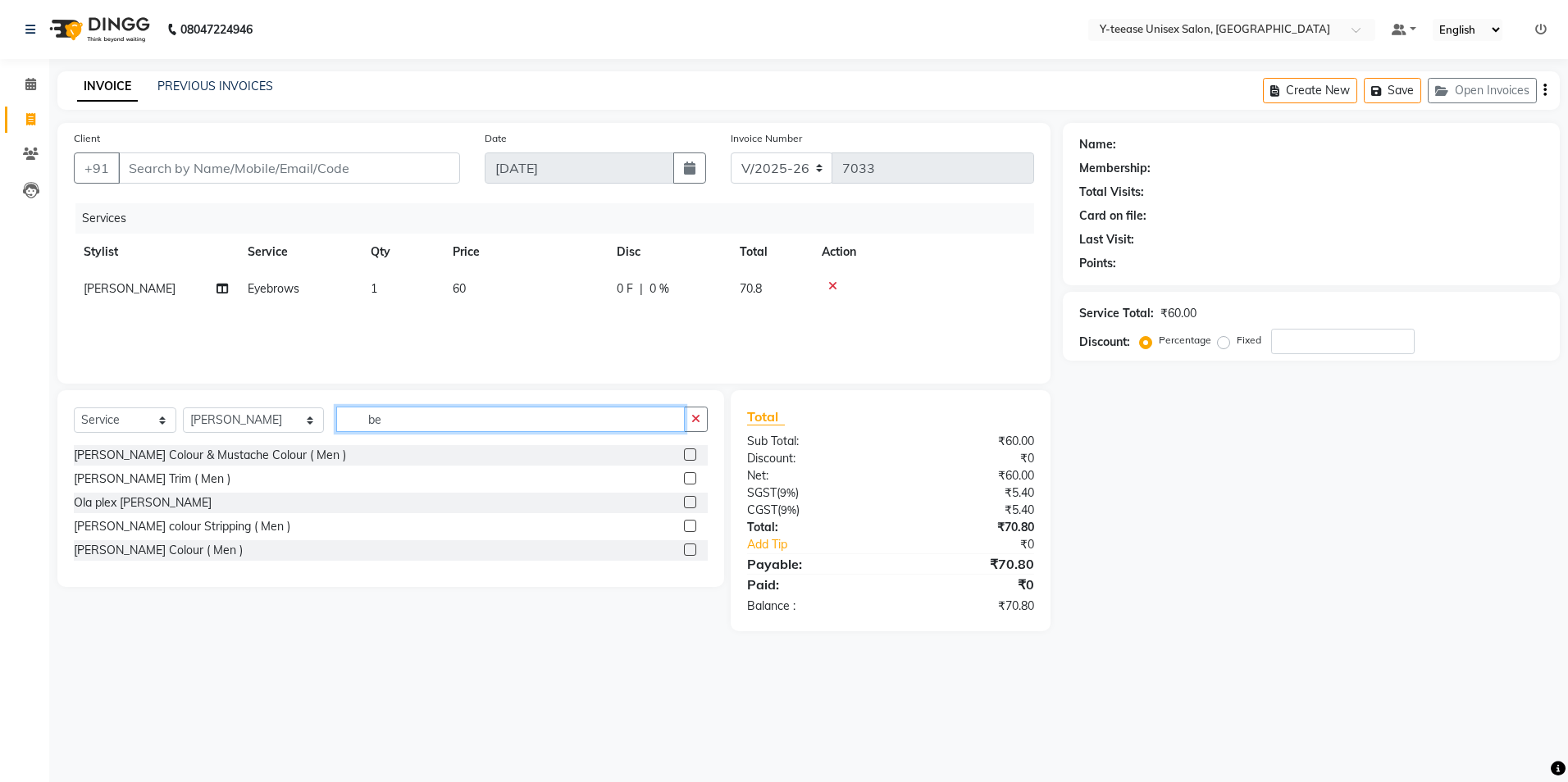
type input "b"
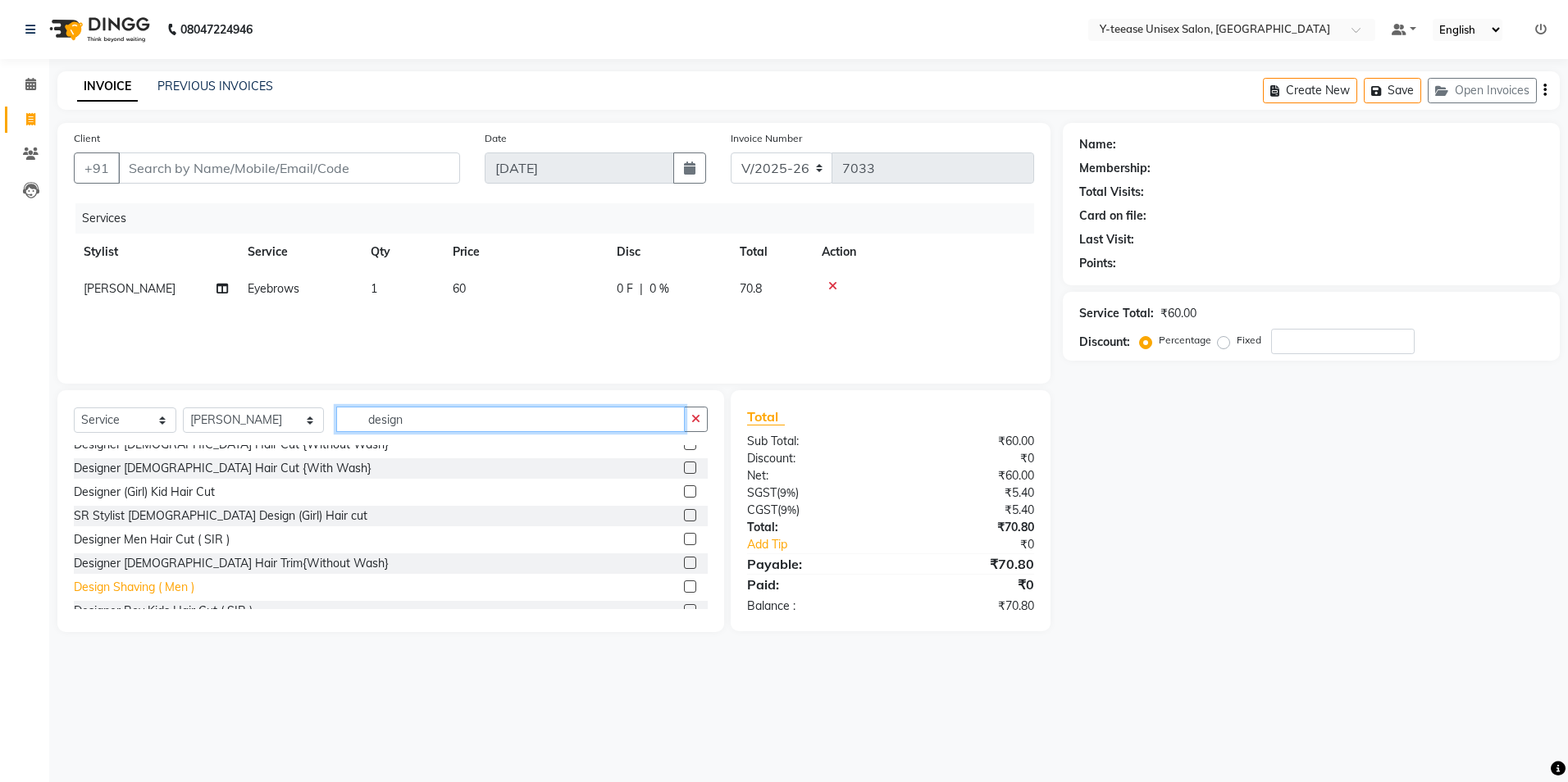
scroll to position [50, 0]
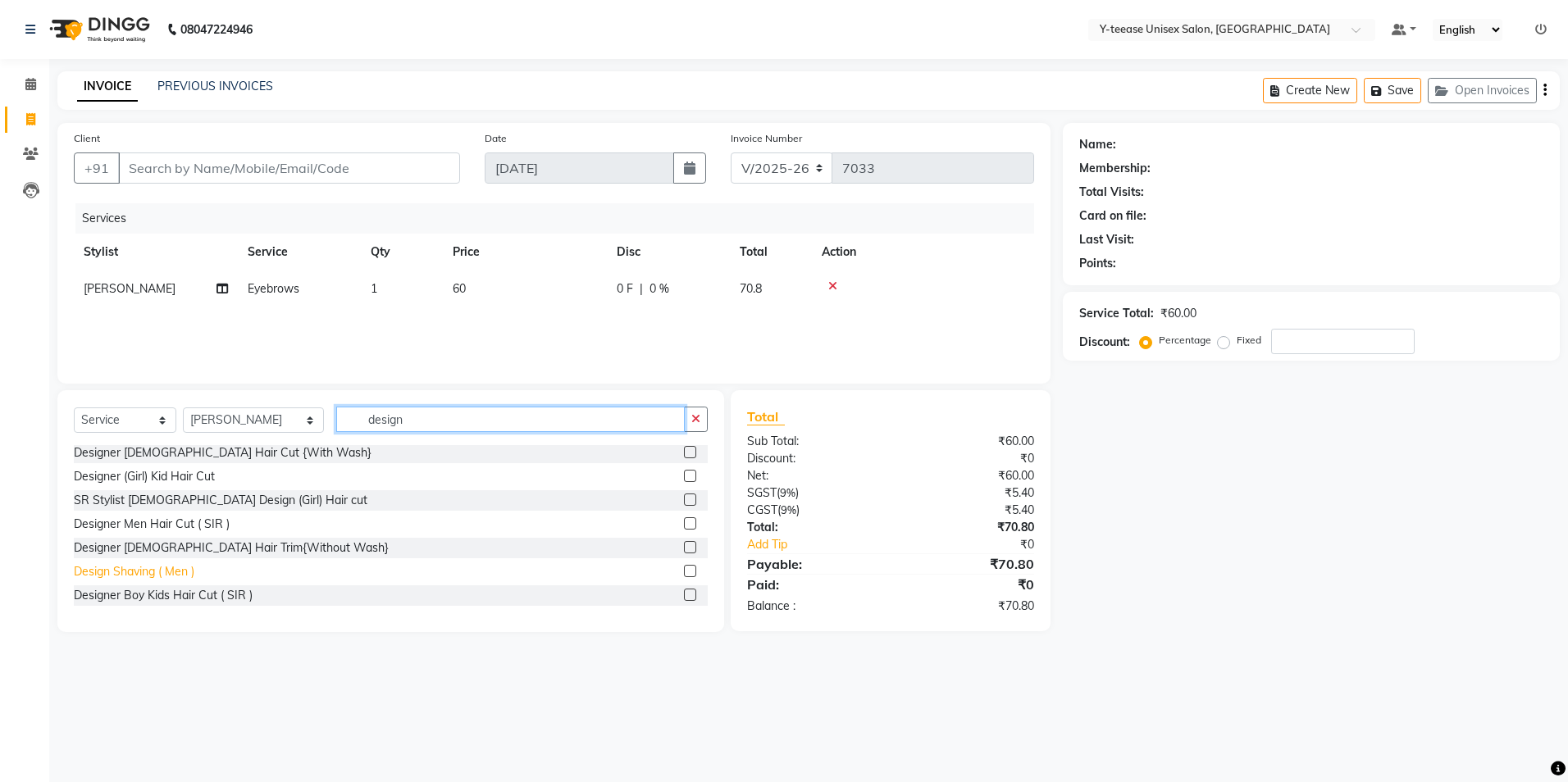
type input "design"
click at [146, 569] on div "Design Shaving ( Men )" at bounding box center [134, 572] width 120 height 17
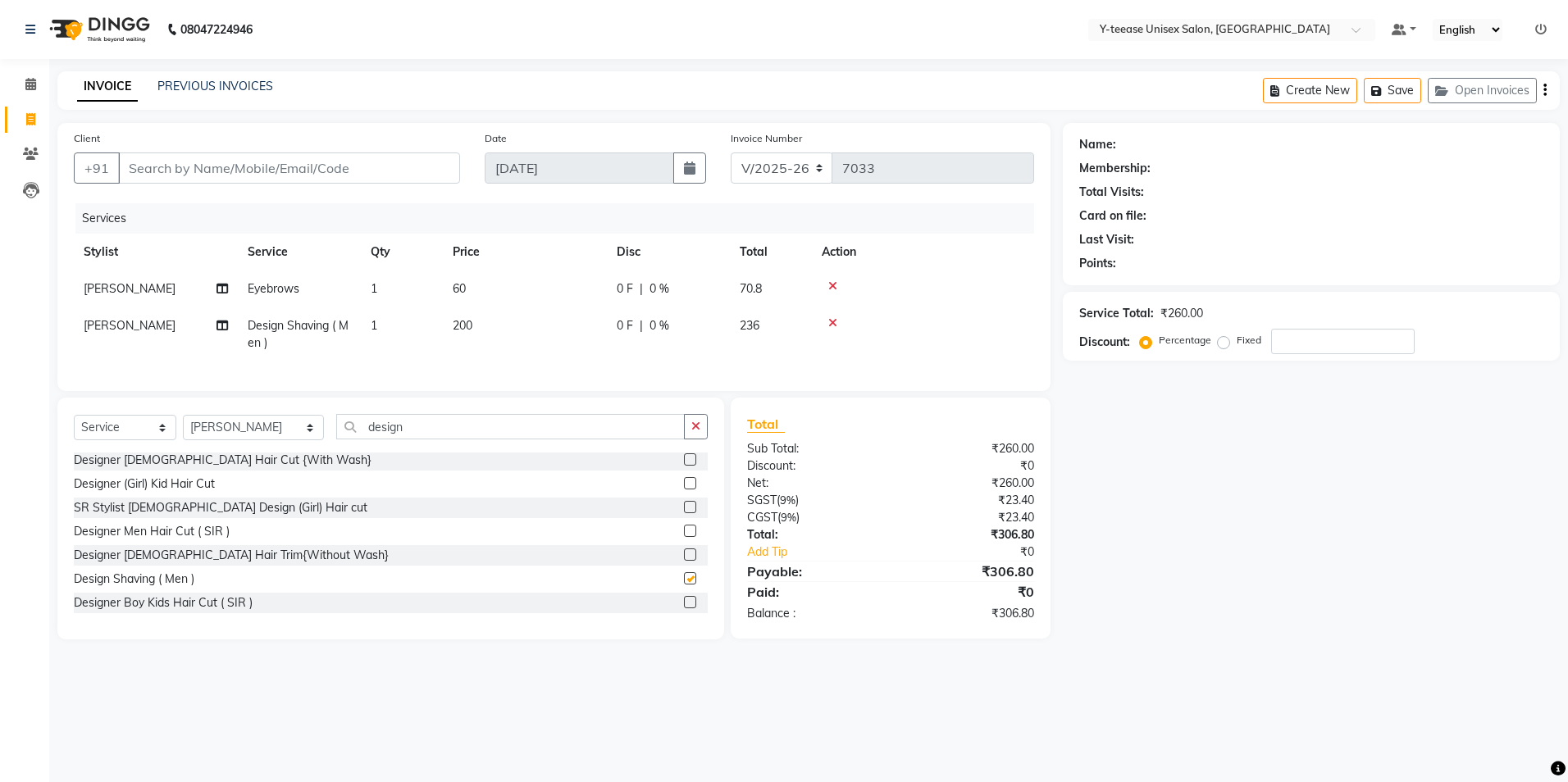
checkbox input "false"
click at [331, 173] on input "Client" at bounding box center [289, 168] width 342 height 31
type input "9"
type input "0"
click at [196, 196] on button "sparsh 95******62" at bounding box center [195, 206] width 154 height 27
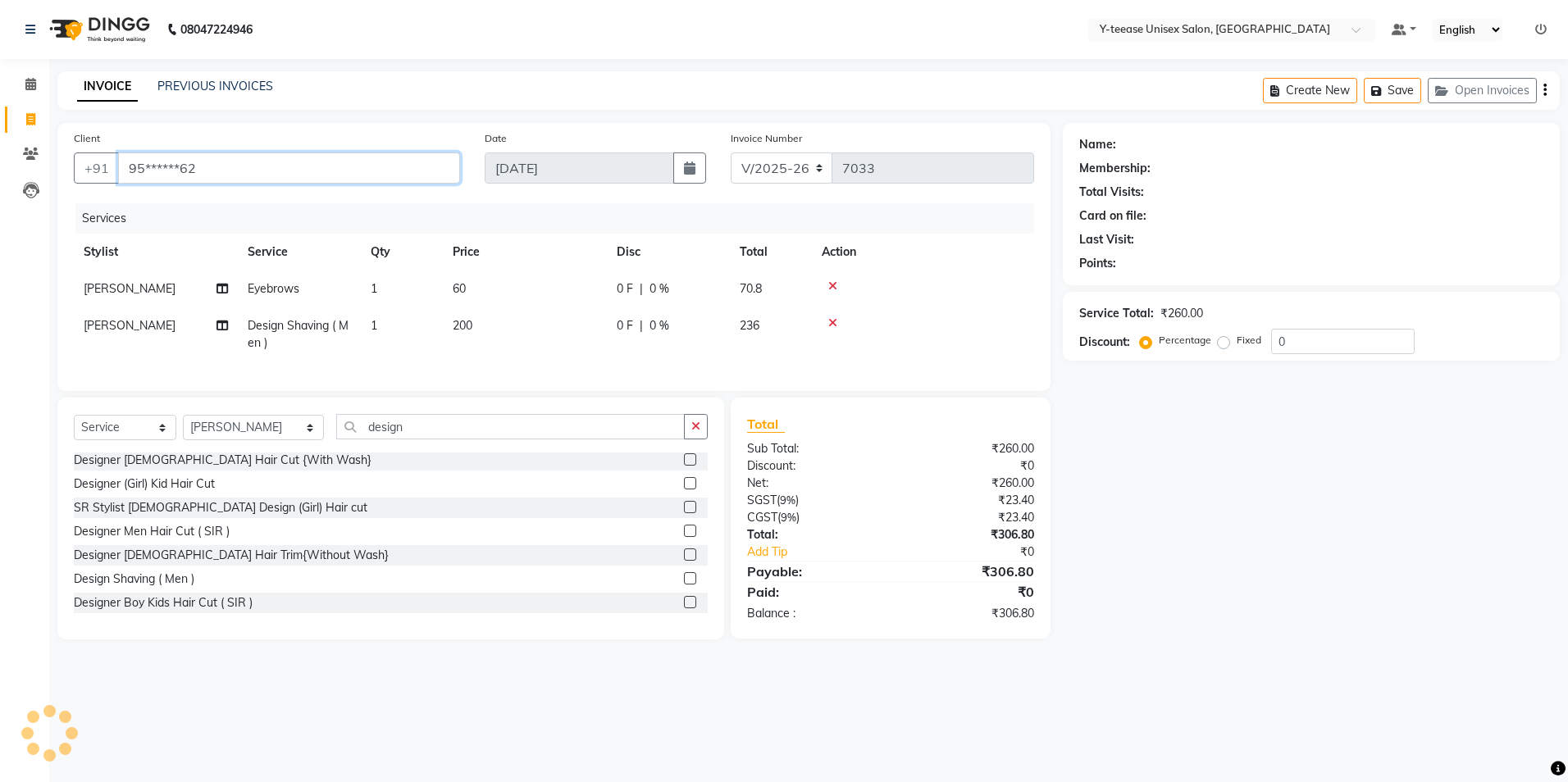
type input "95******62"
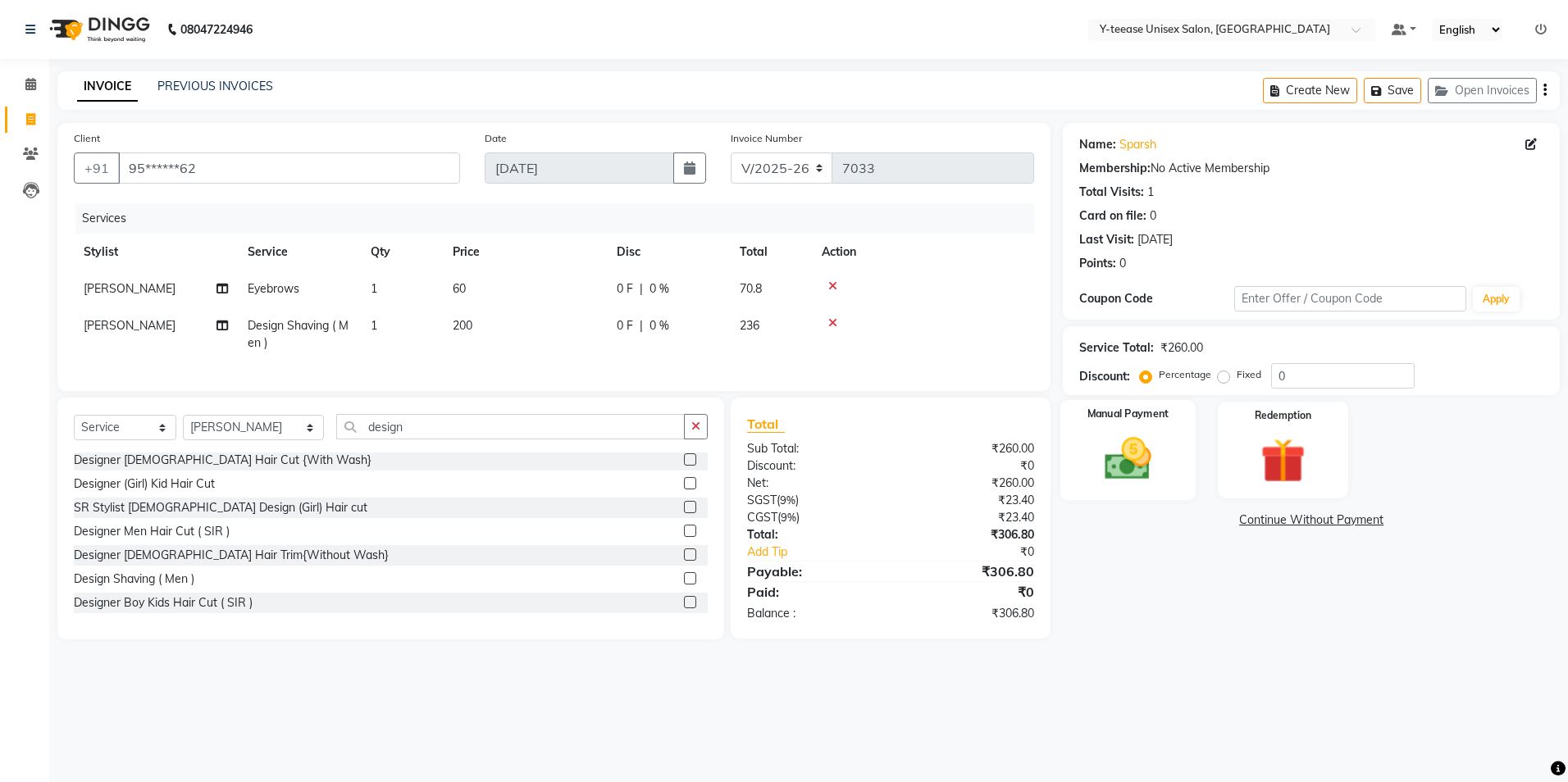
click at [1153, 464] on img at bounding box center [1128, 459] width 76 height 54
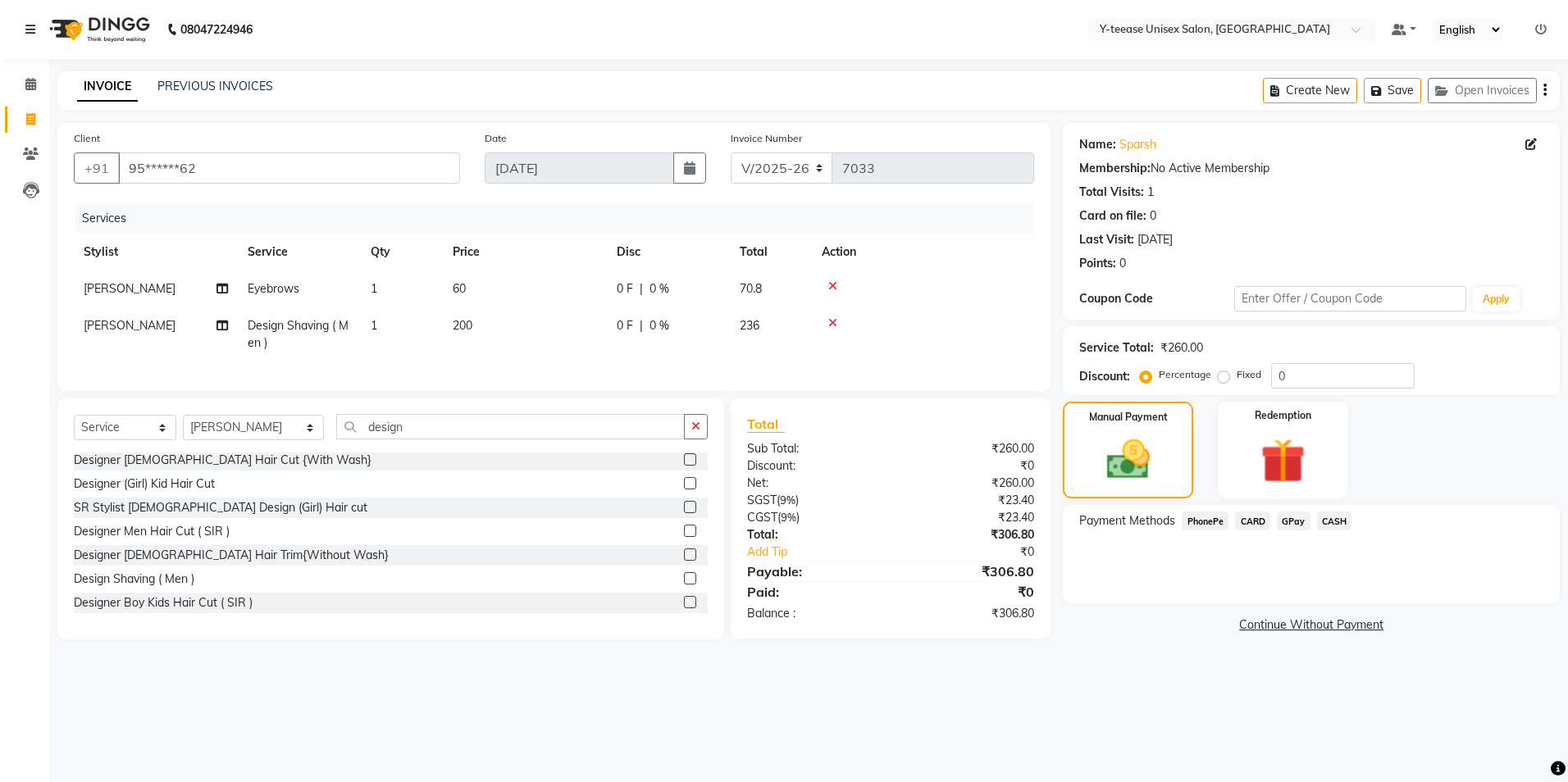
click at [1301, 523] on span "GPay" at bounding box center [1293, 522] width 33 height 19
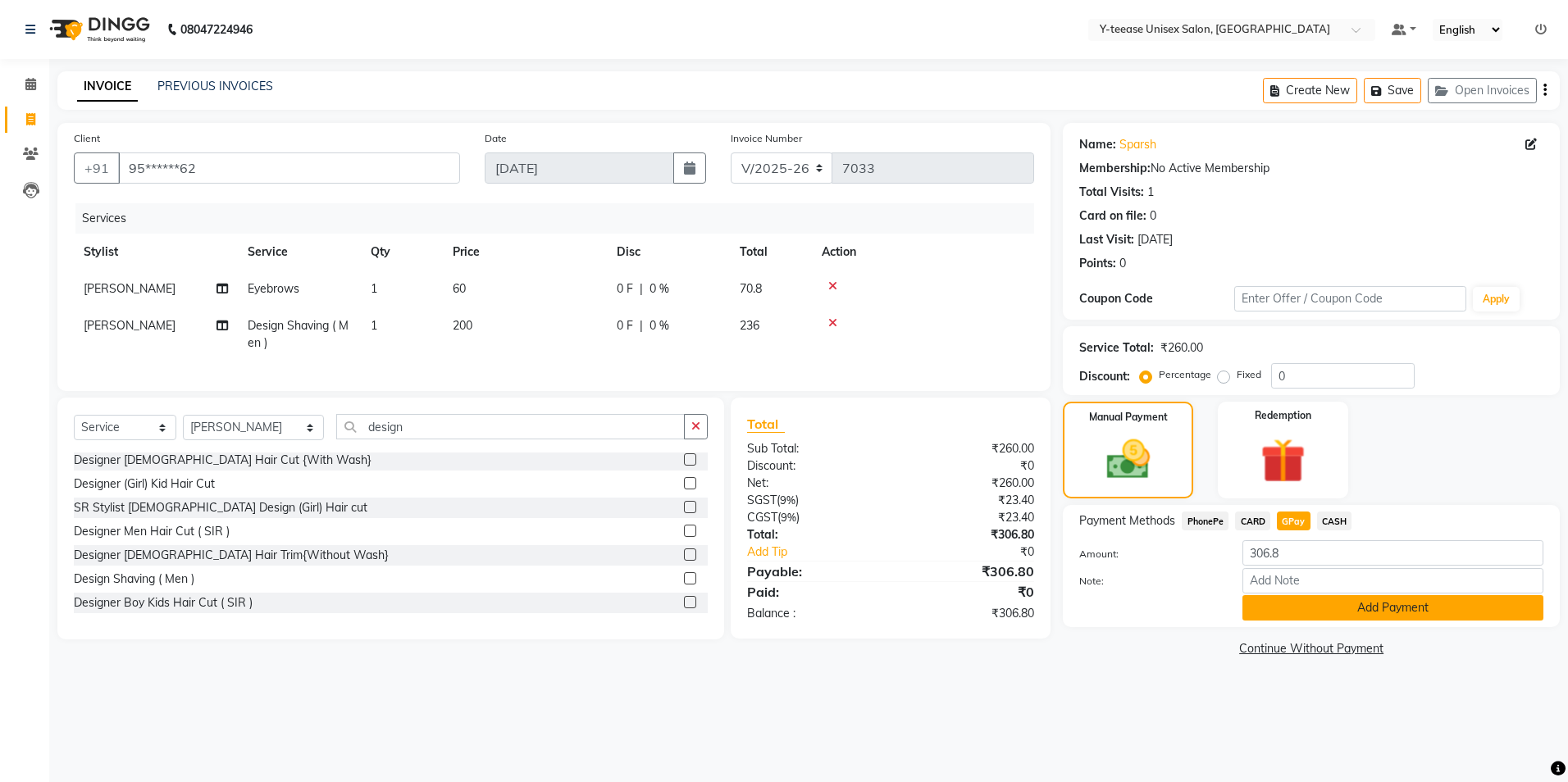
click at [1337, 611] on button "Add Payment" at bounding box center [1393, 607] width 301 height 26
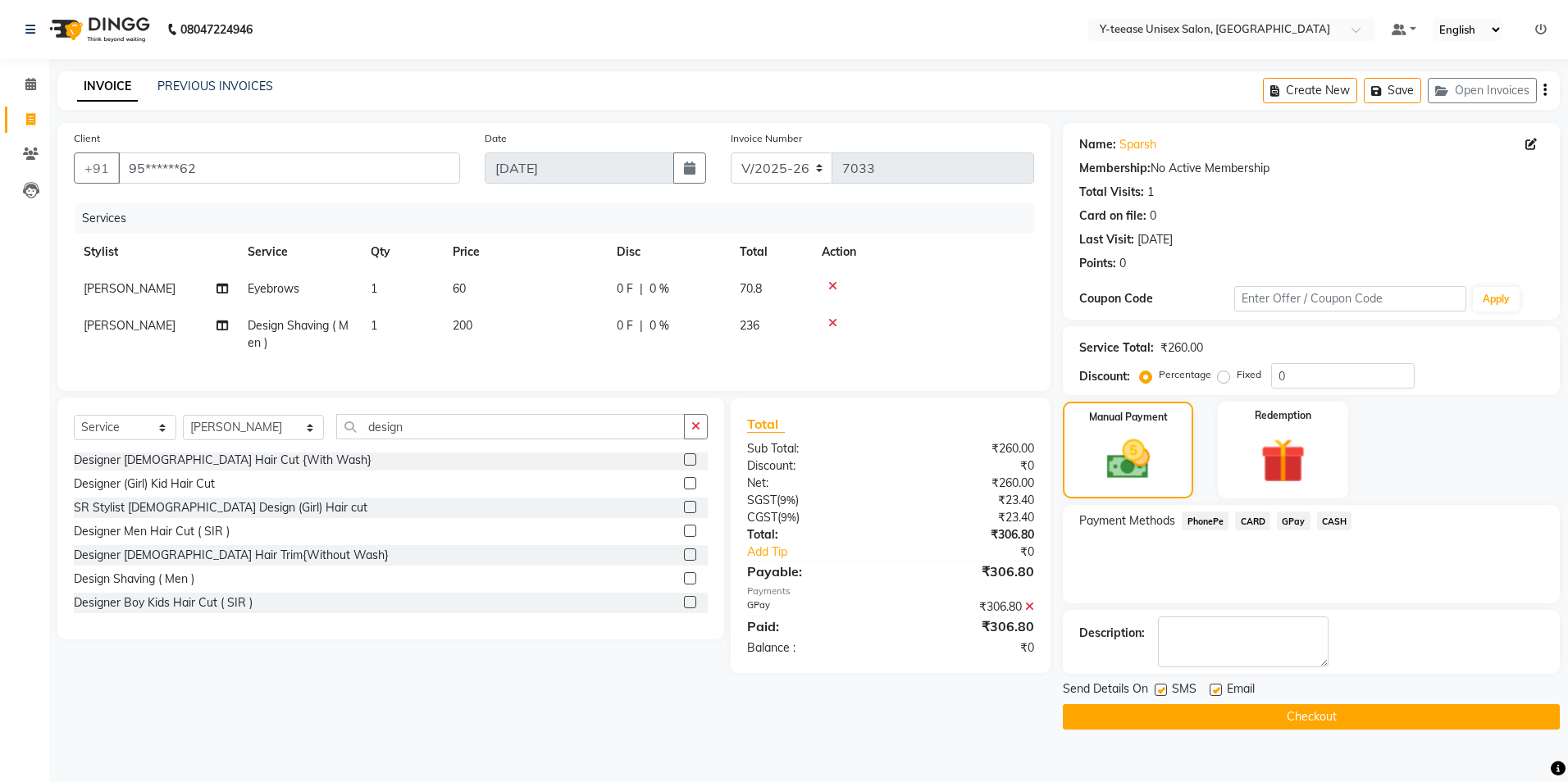
click at [1309, 717] on button "Checkout" at bounding box center [1310, 717] width 497 height 26
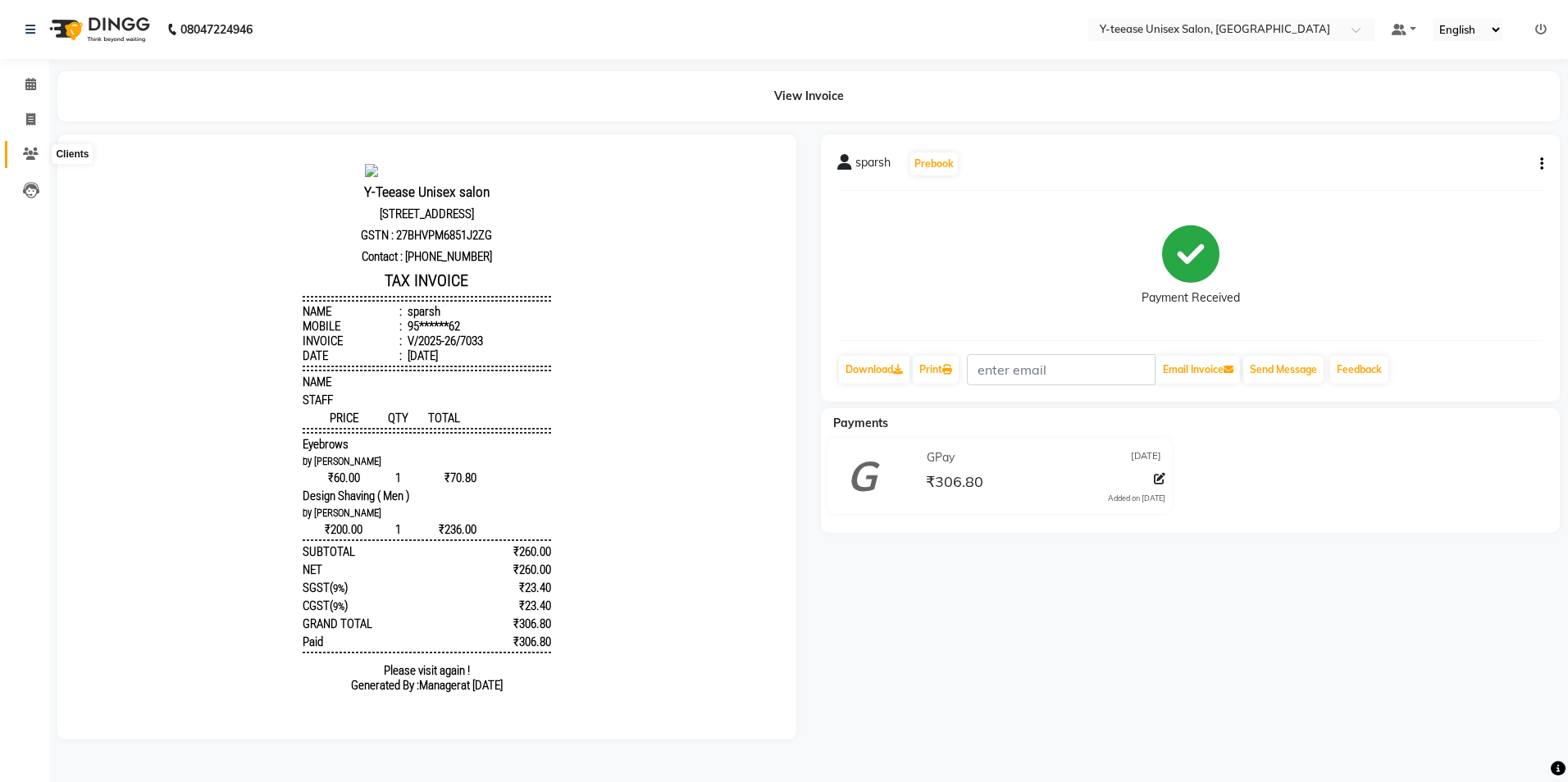
click at [26, 156] on icon at bounding box center [31, 154] width 15 height 12
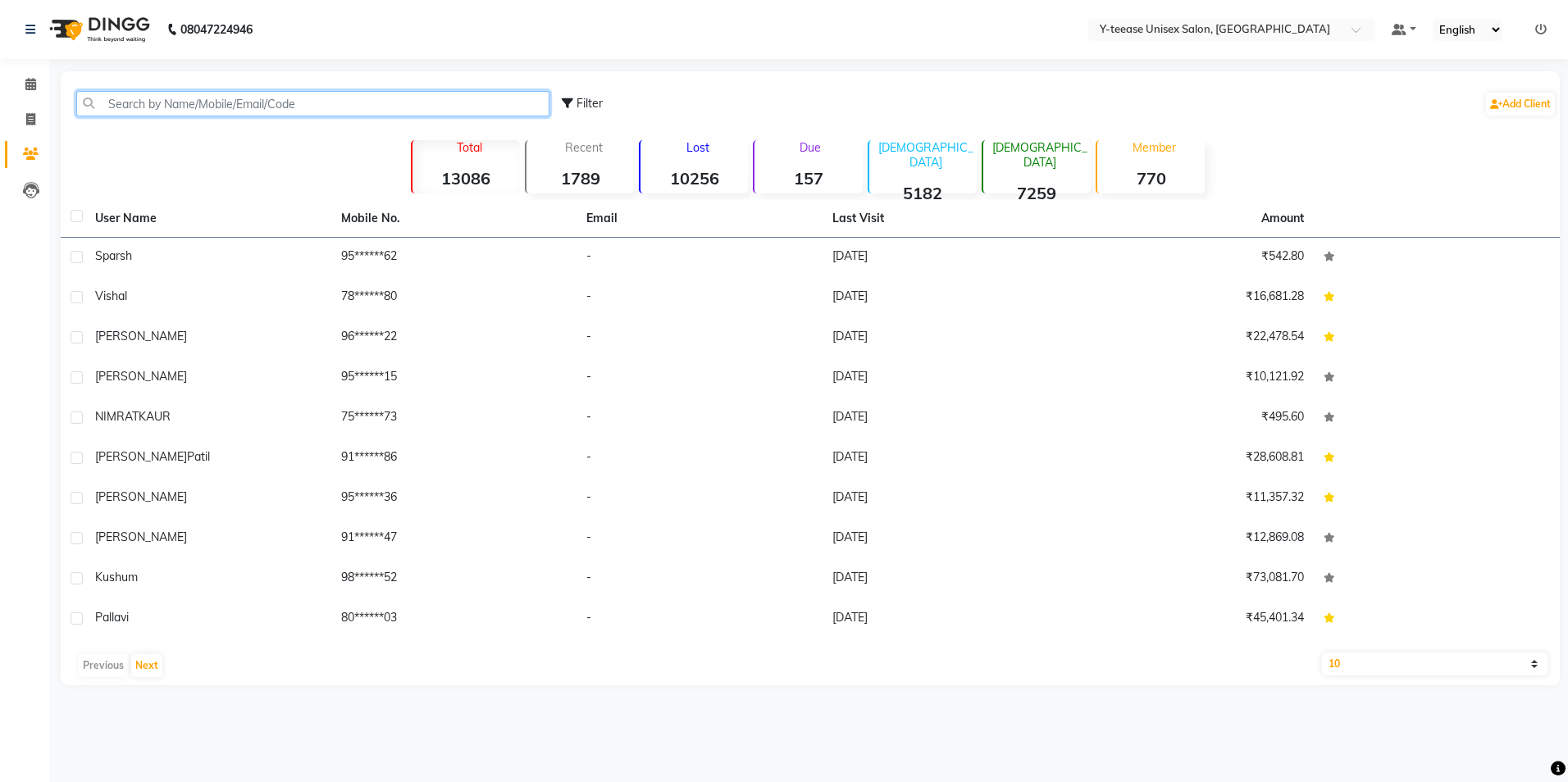
click at [231, 109] on input "text" at bounding box center [313, 103] width 473 height 26
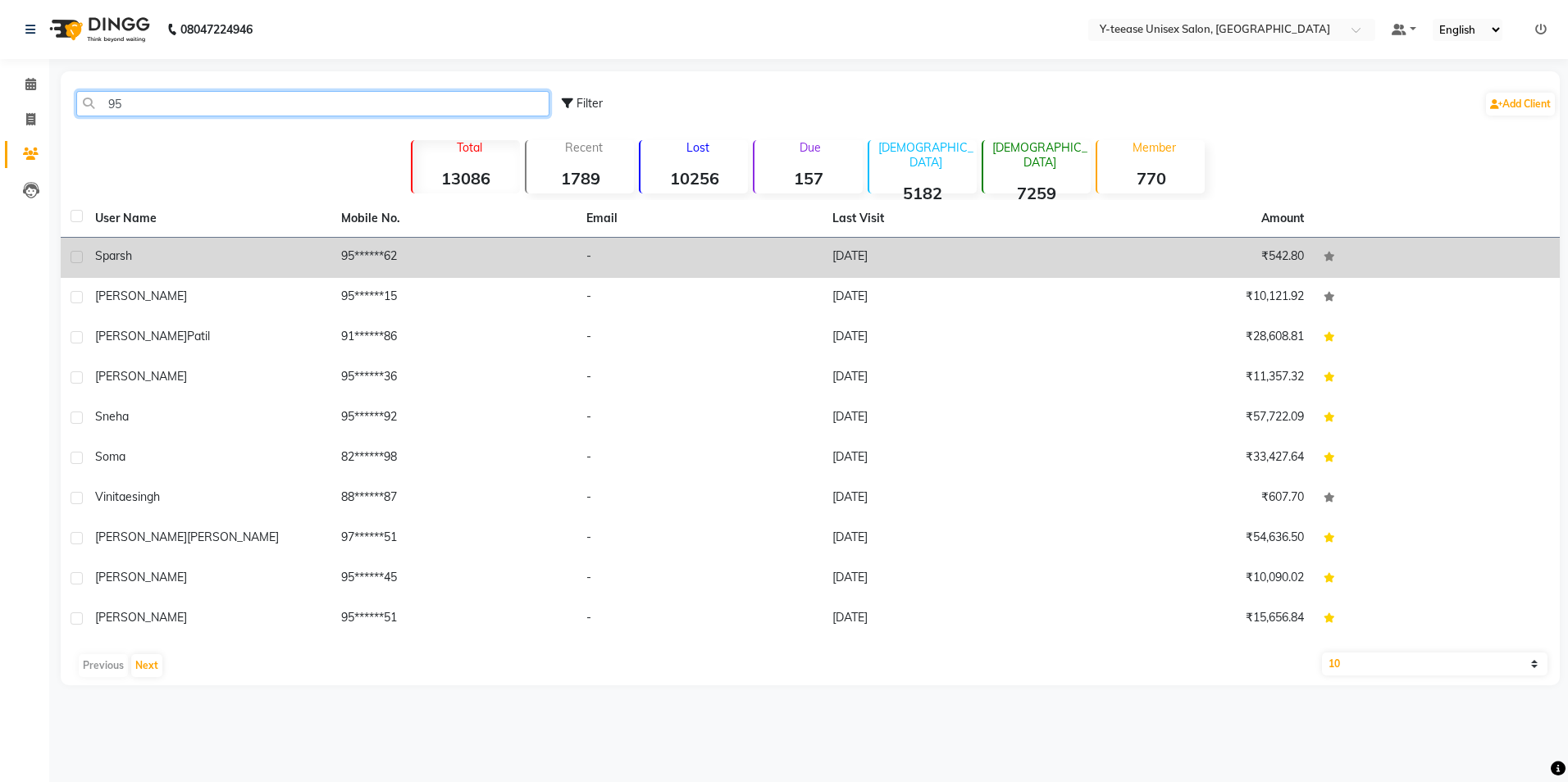
type input "95"
click at [235, 272] on td "sparsh" at bounding box center [208, 257] width 246 height 40
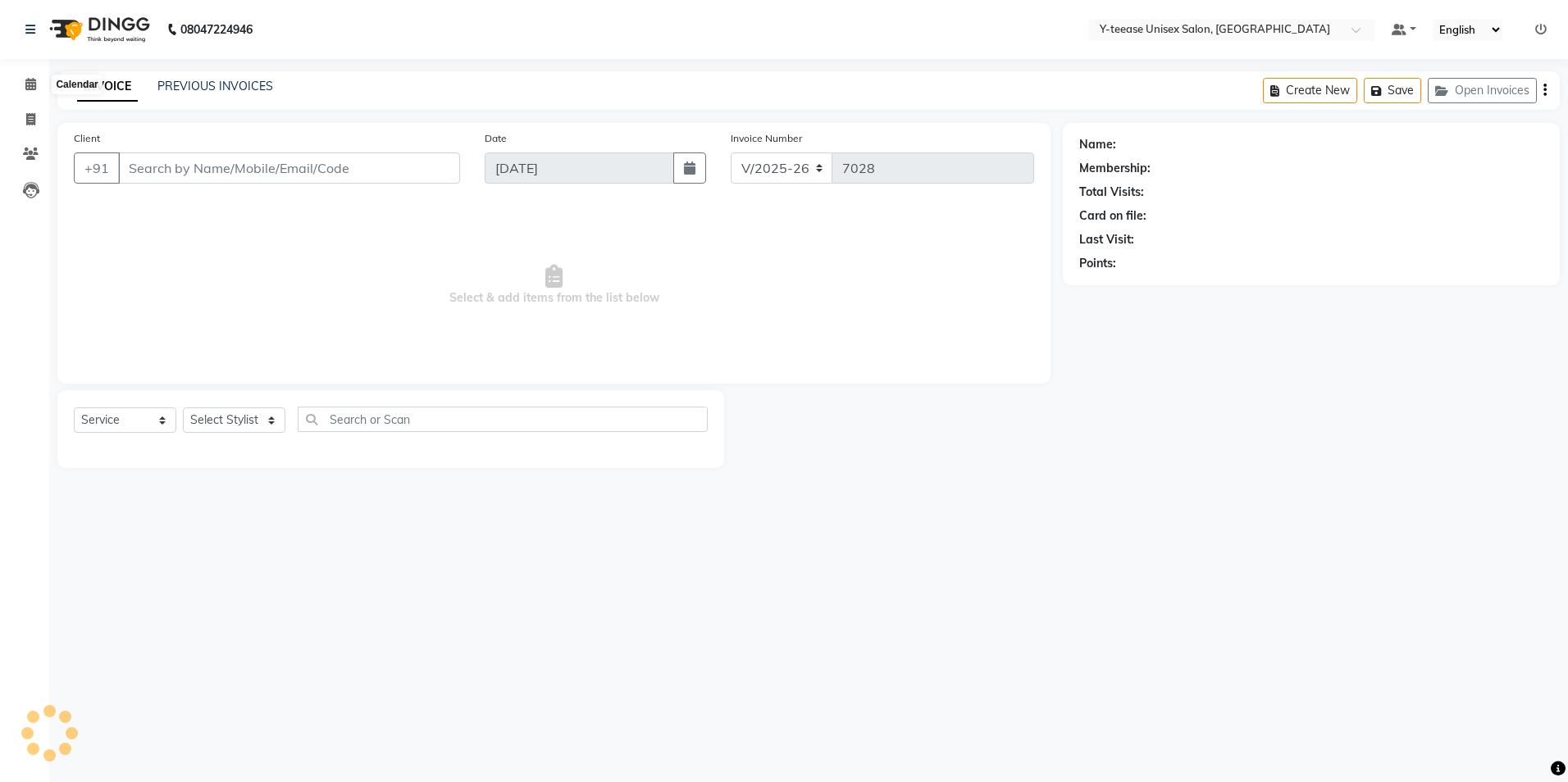
select select "4"
select select "service"
click at [27, 85] on icon at bounding box center [31, 84] width 10 height 12
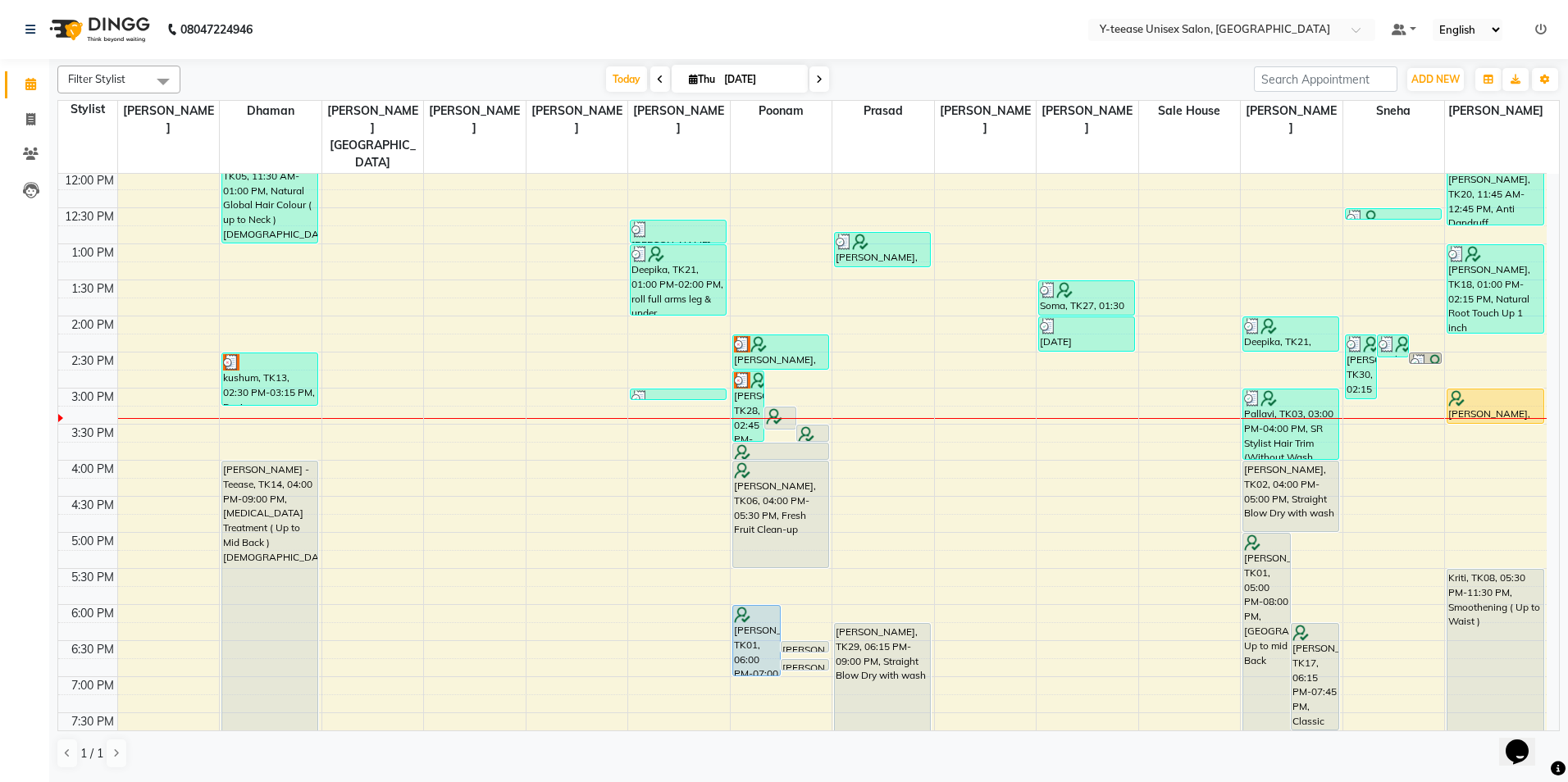
scroll to position [328, 0]
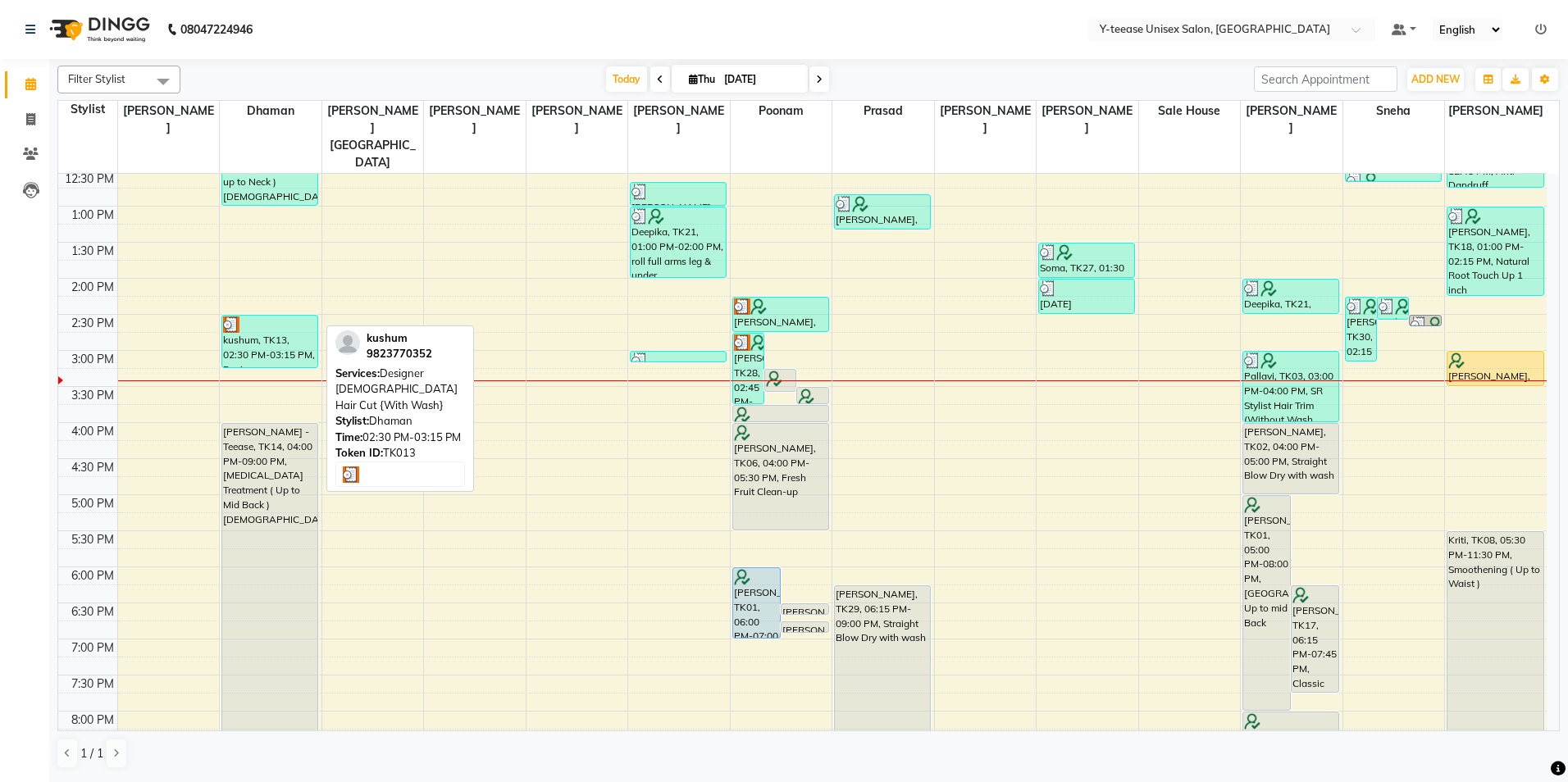
click at [285, 316] on div "kushum, TK13, 02:30 PM-03:15 PM, Designer [DEMOGRAPHIC_DATA] Hair Cut {With Was…" at bounding box center [270, 341] width 95 height 51
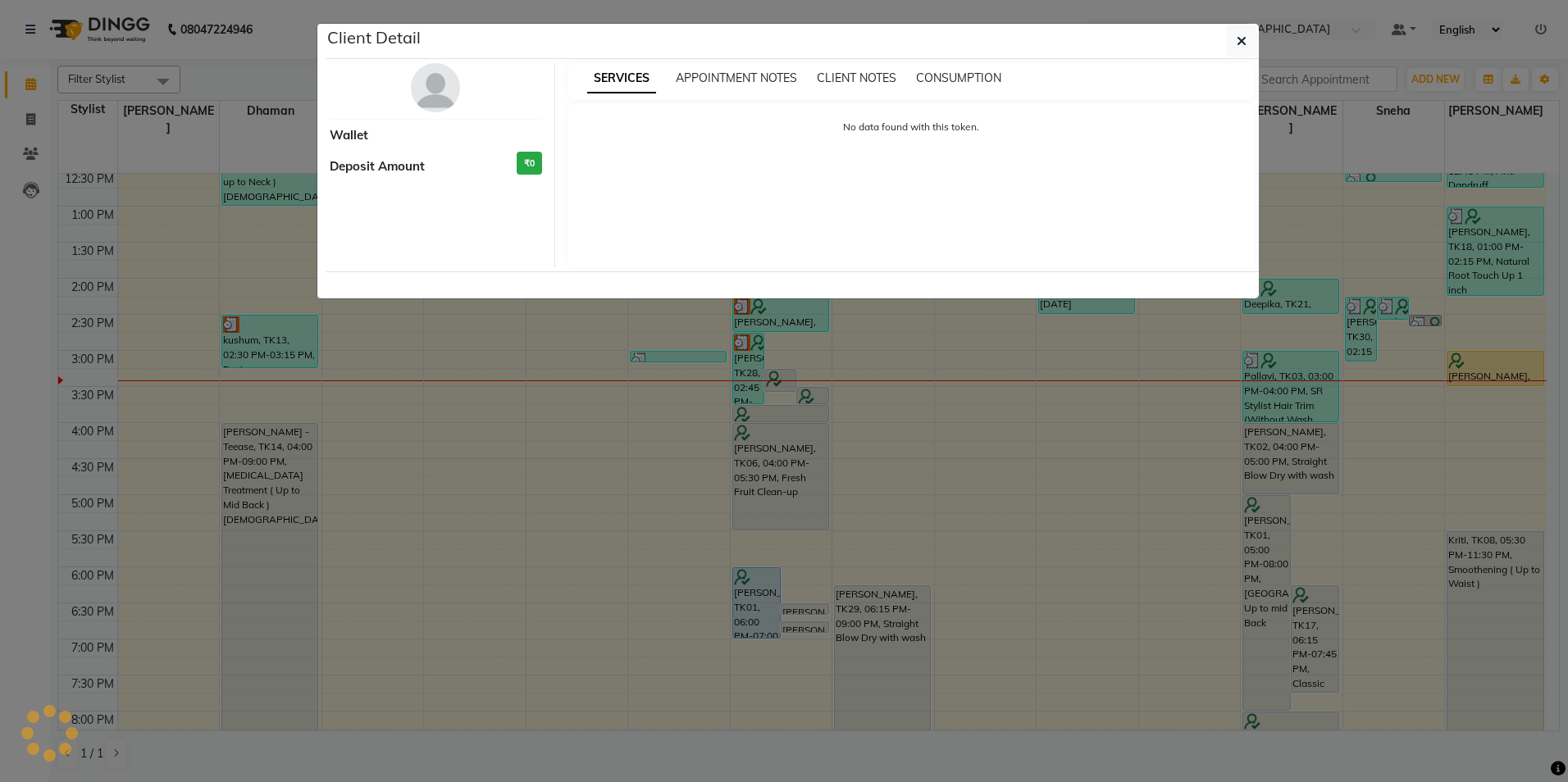
select select "3"
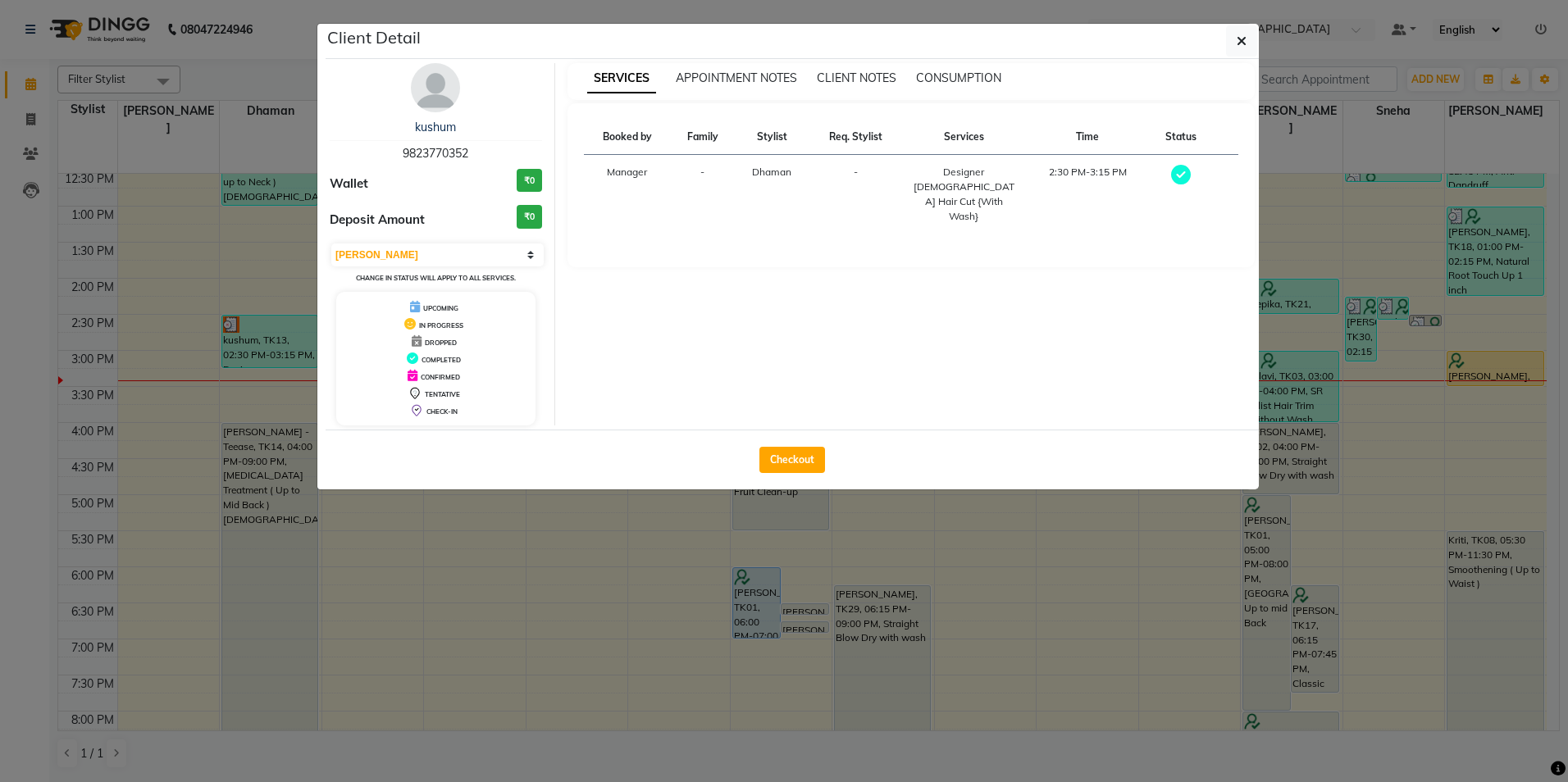
click at [453, 94] on img at bounding box center [436, 88] width 50 height 50
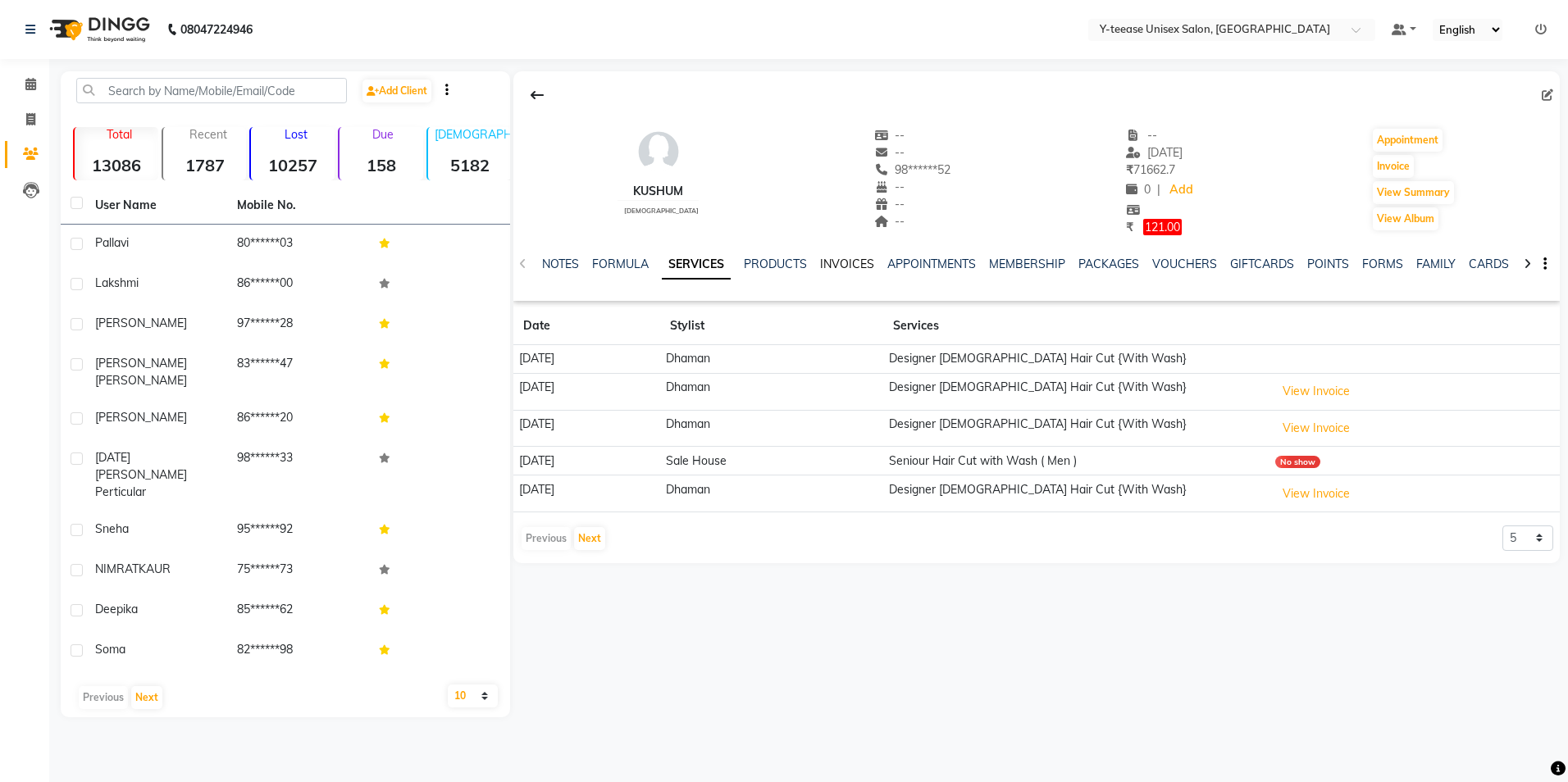
click at [839, 261] on link "INVOICES" at bounding box center [847, 263] width 54 height 14
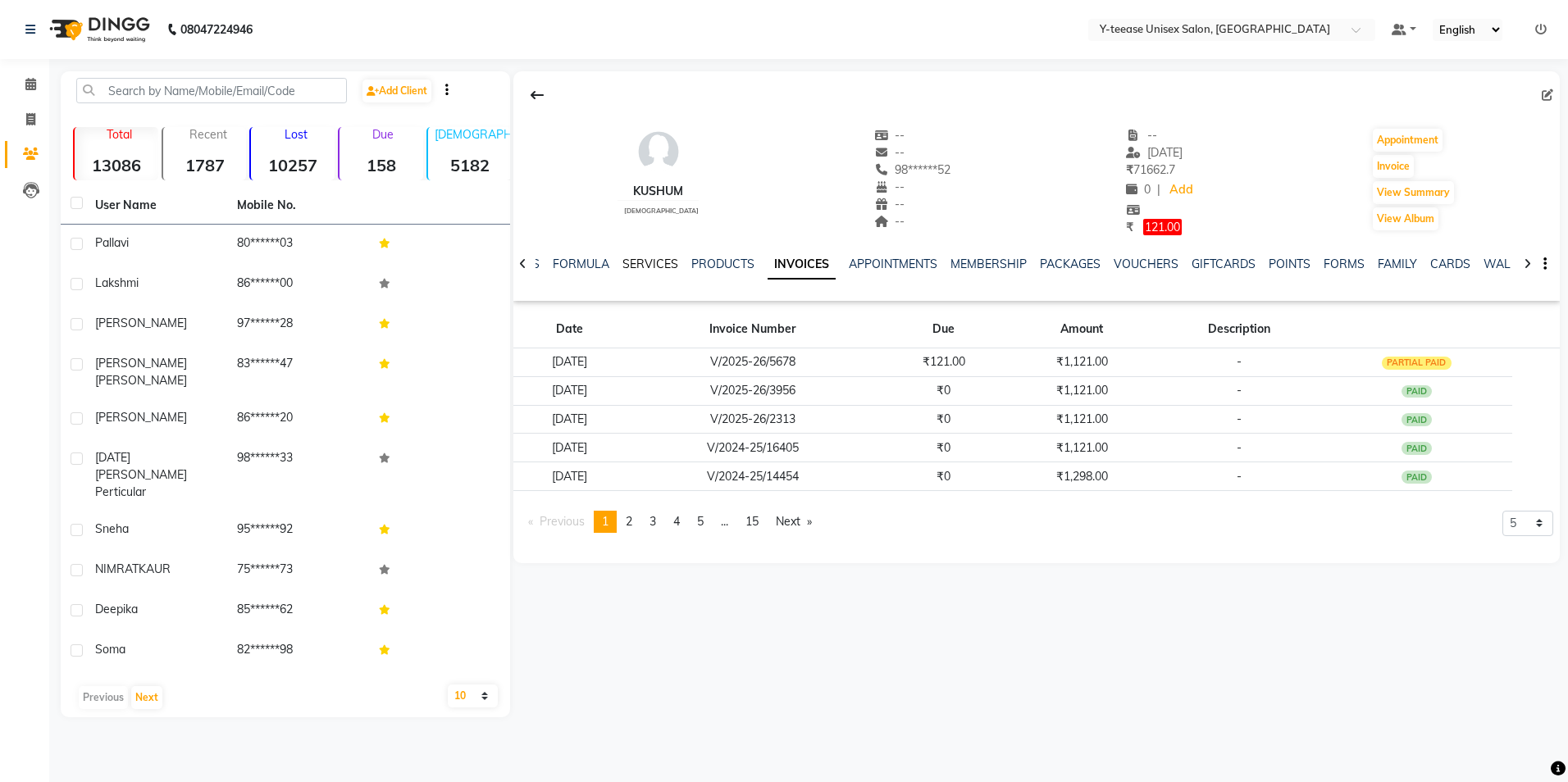
click at [641, 262] on link "SERVICES" at bounding box center [650, 263] width 55 height 14
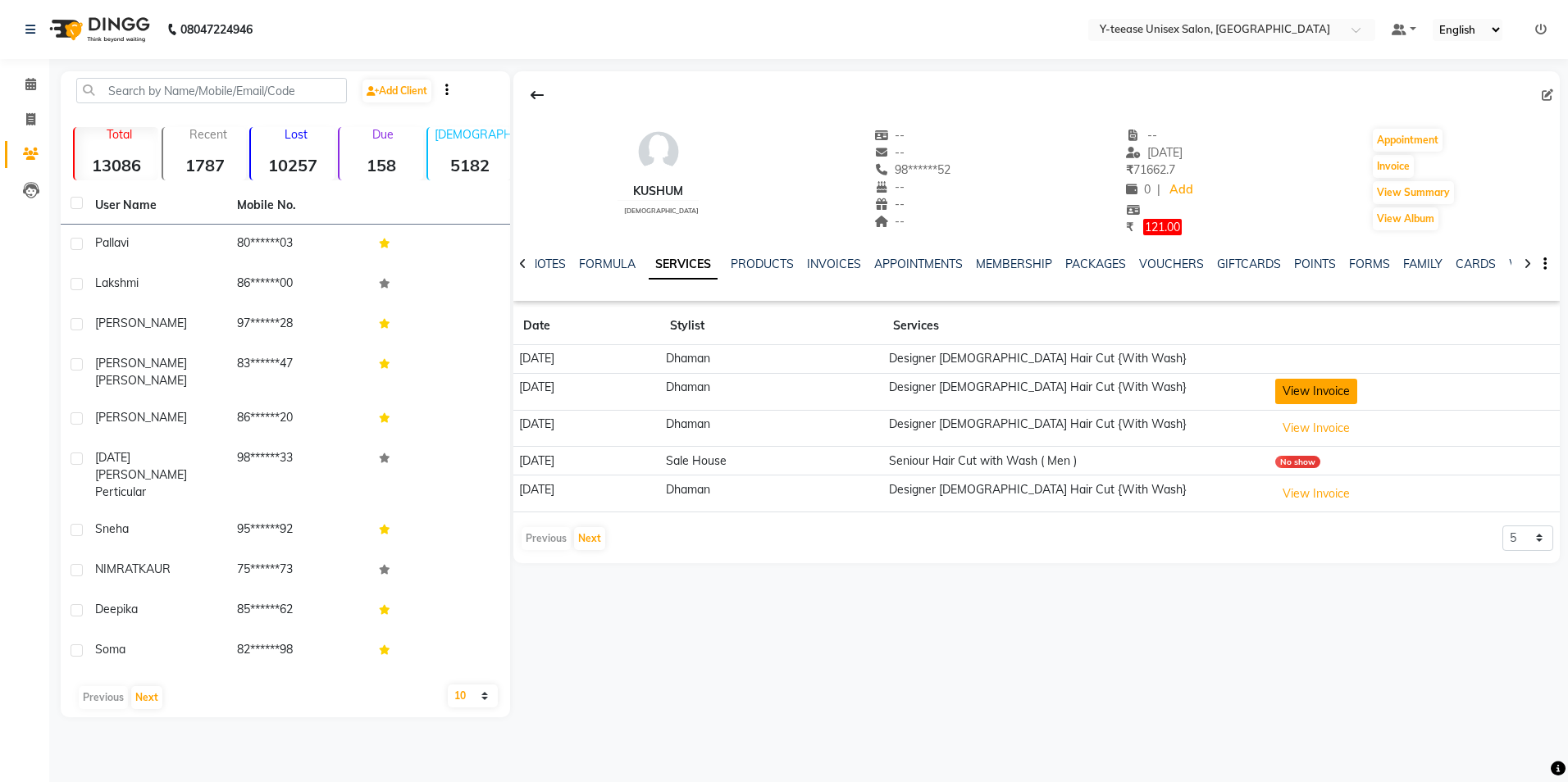
click at [1356, 394] on button "View Invoice" at bounding box center [1316, 391] width 82 height 26
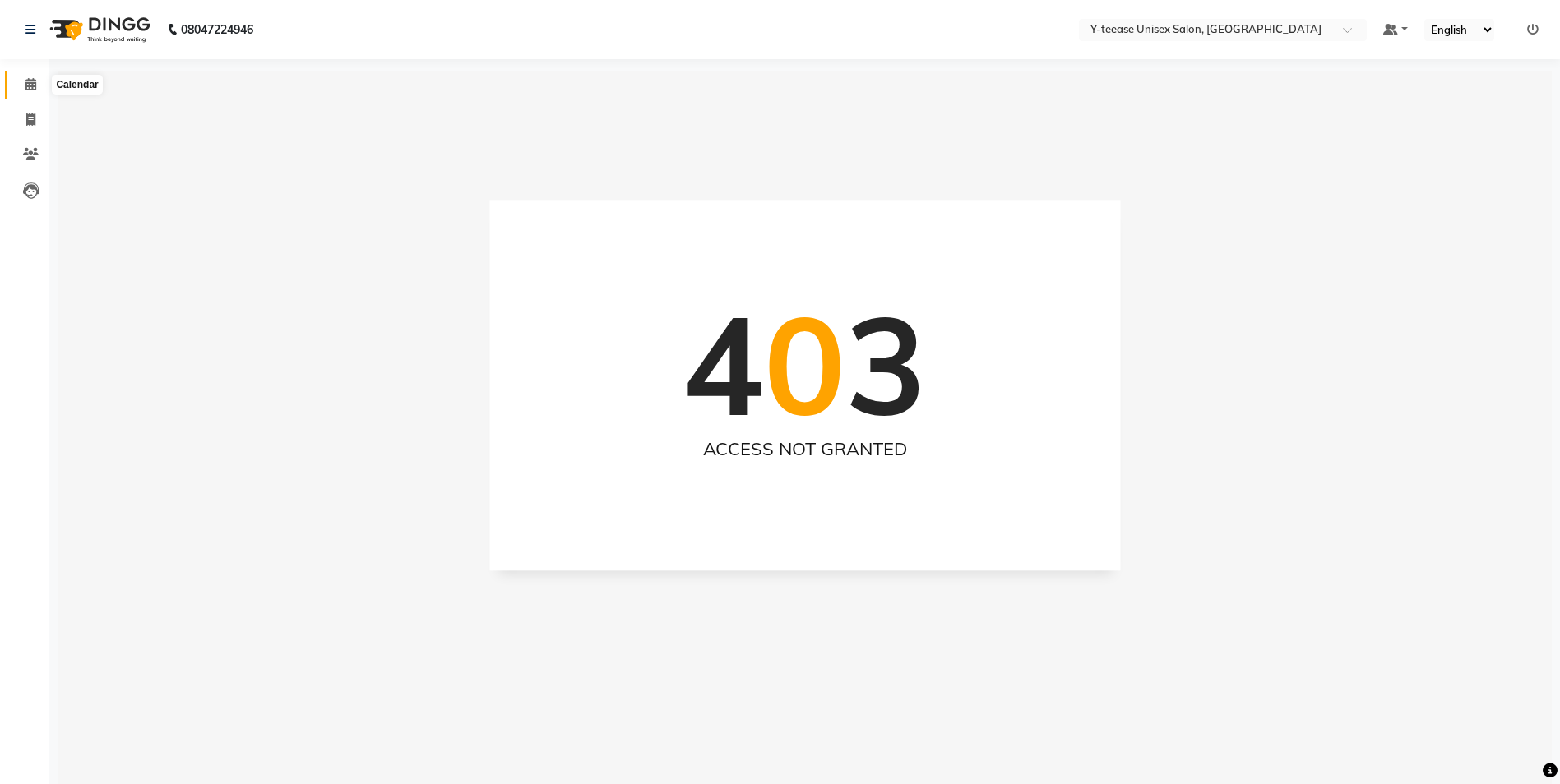
click at [33, 85] on icon at bounding box center [31, 84] width 11 height 12
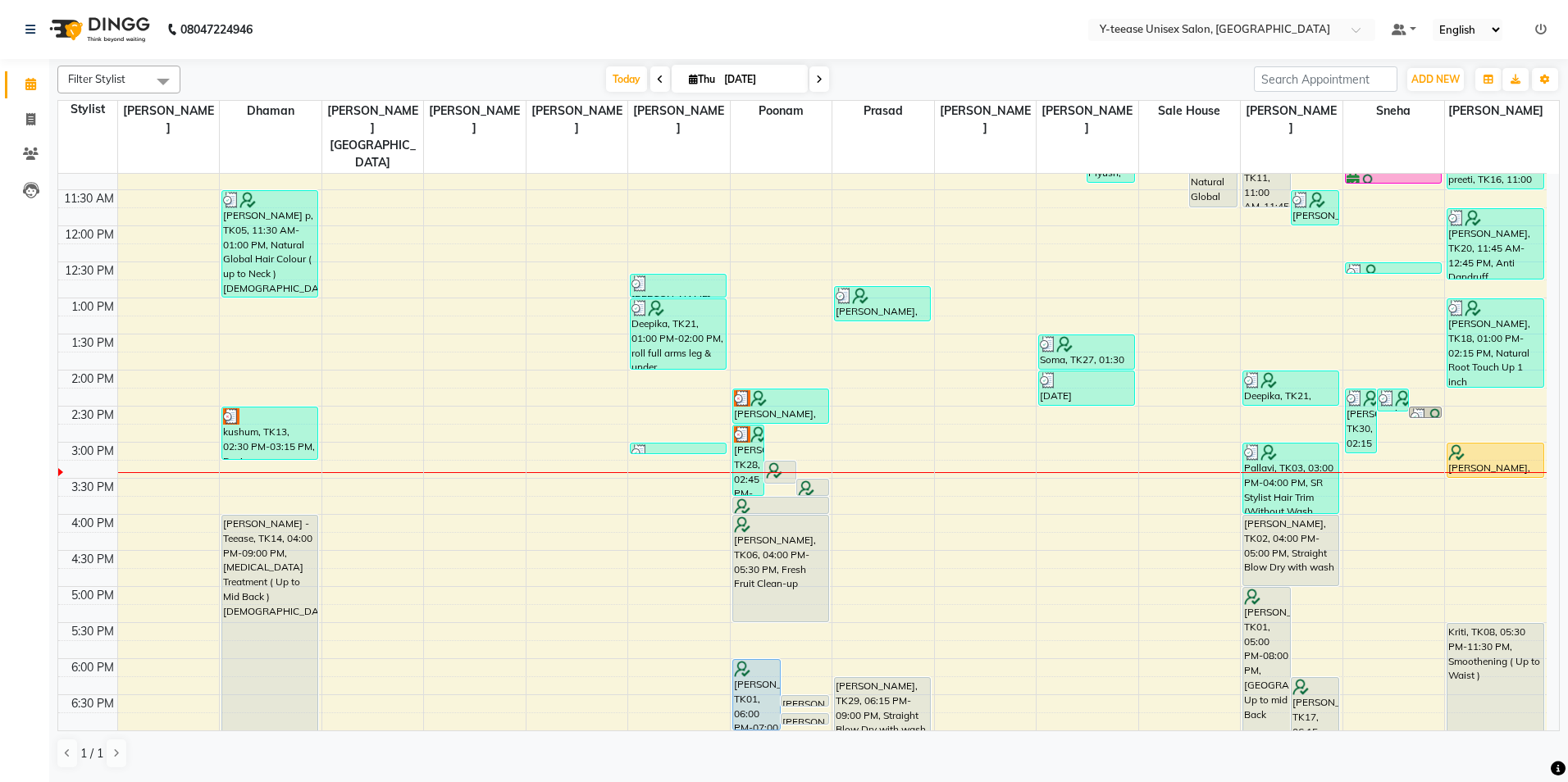
scroll to position [246, 0]
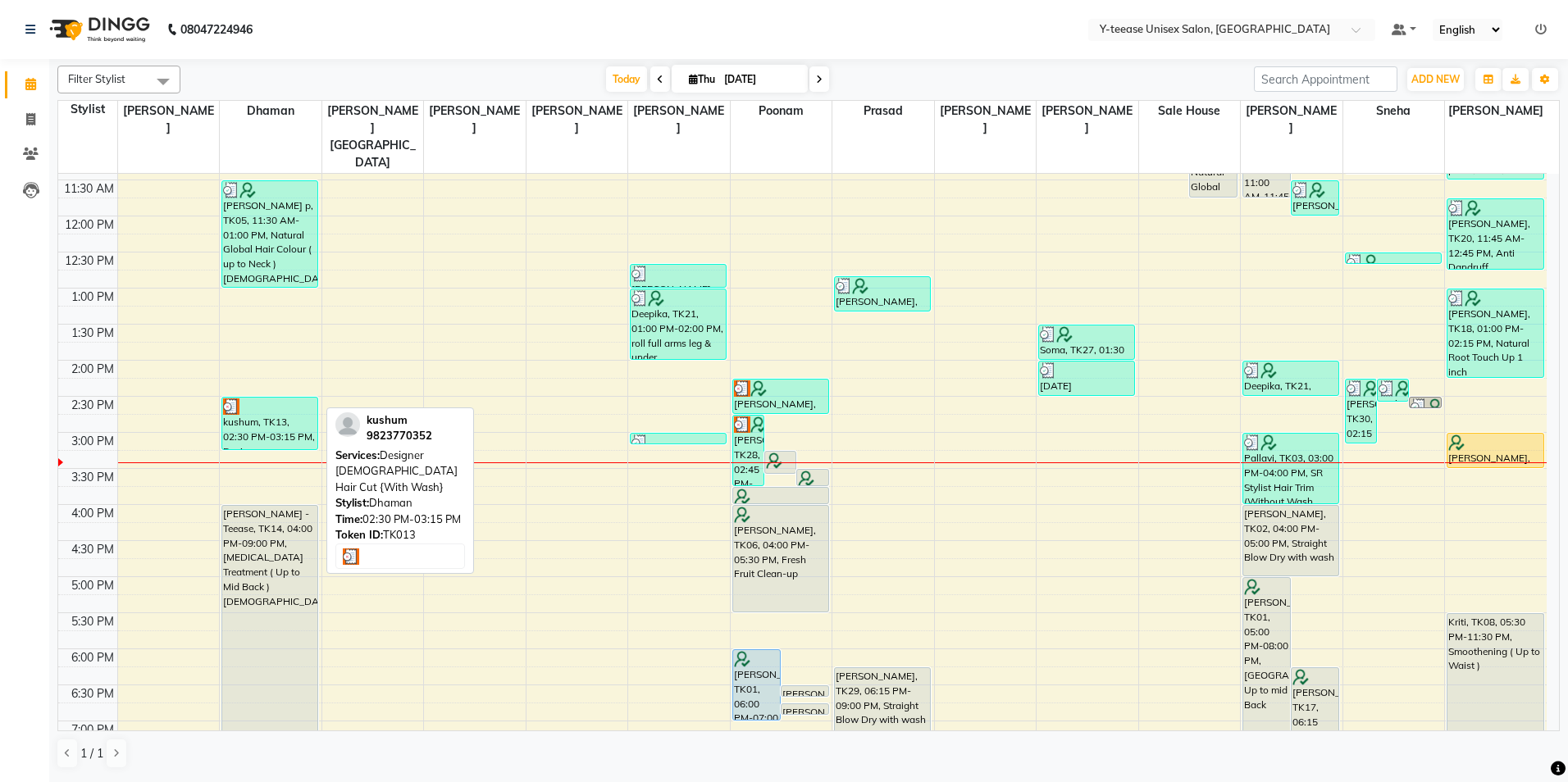
click at [252, 398] on div "kushum, TK13, 02:30 PM-03:15 PM, Designer [DEMOGRAPHIC_DATA] Hair Cut {With Was…" at bounding box center [270, 423] width 95 height 51
select select "3"
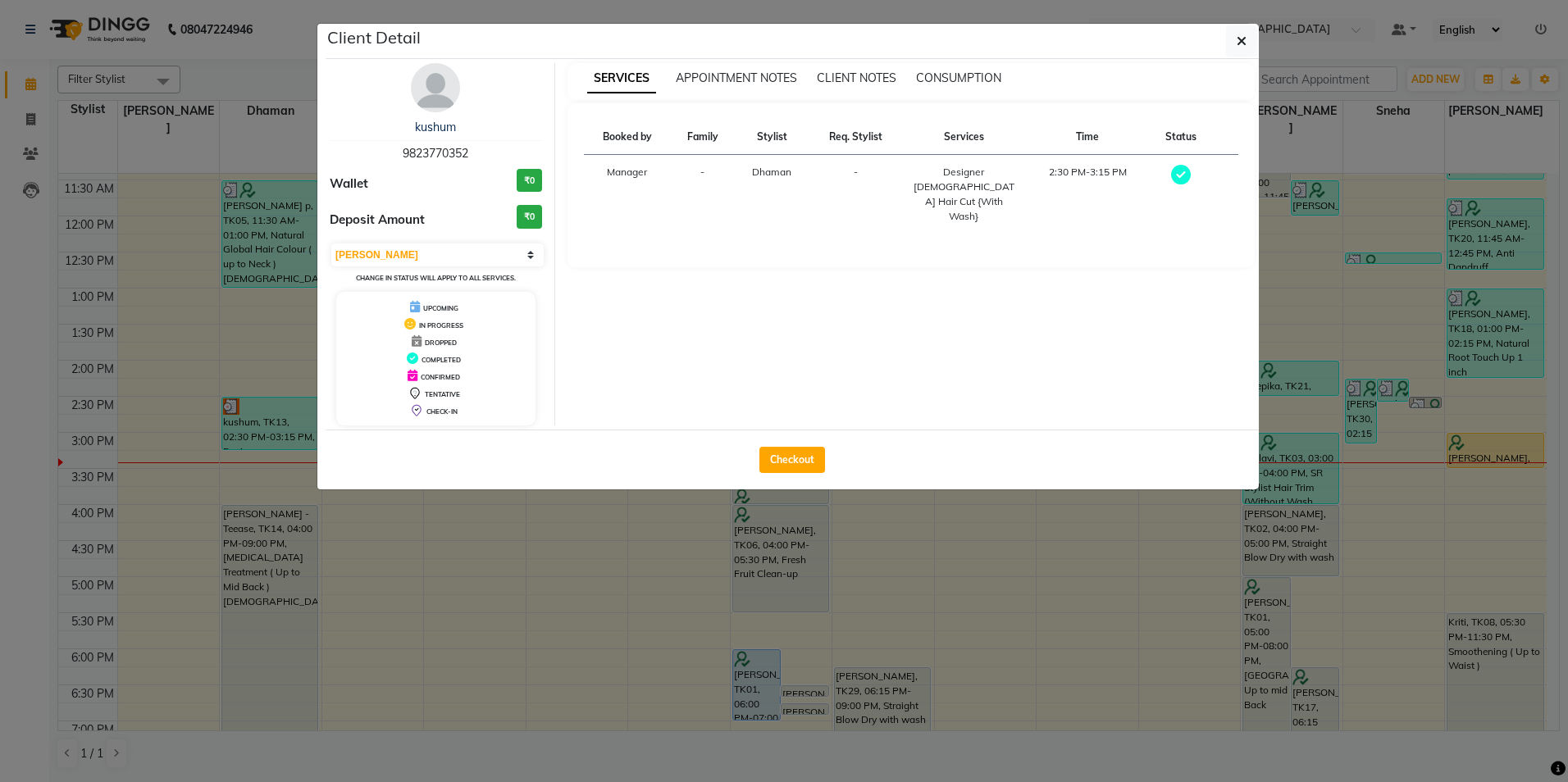
drag, startPoint x: 430, startPoint y: 96, endPoint x: 447, endPoint y: 116, distance: 26.2
click at [430, 96] on img at bounding box center [436, 88] width 50 height 50
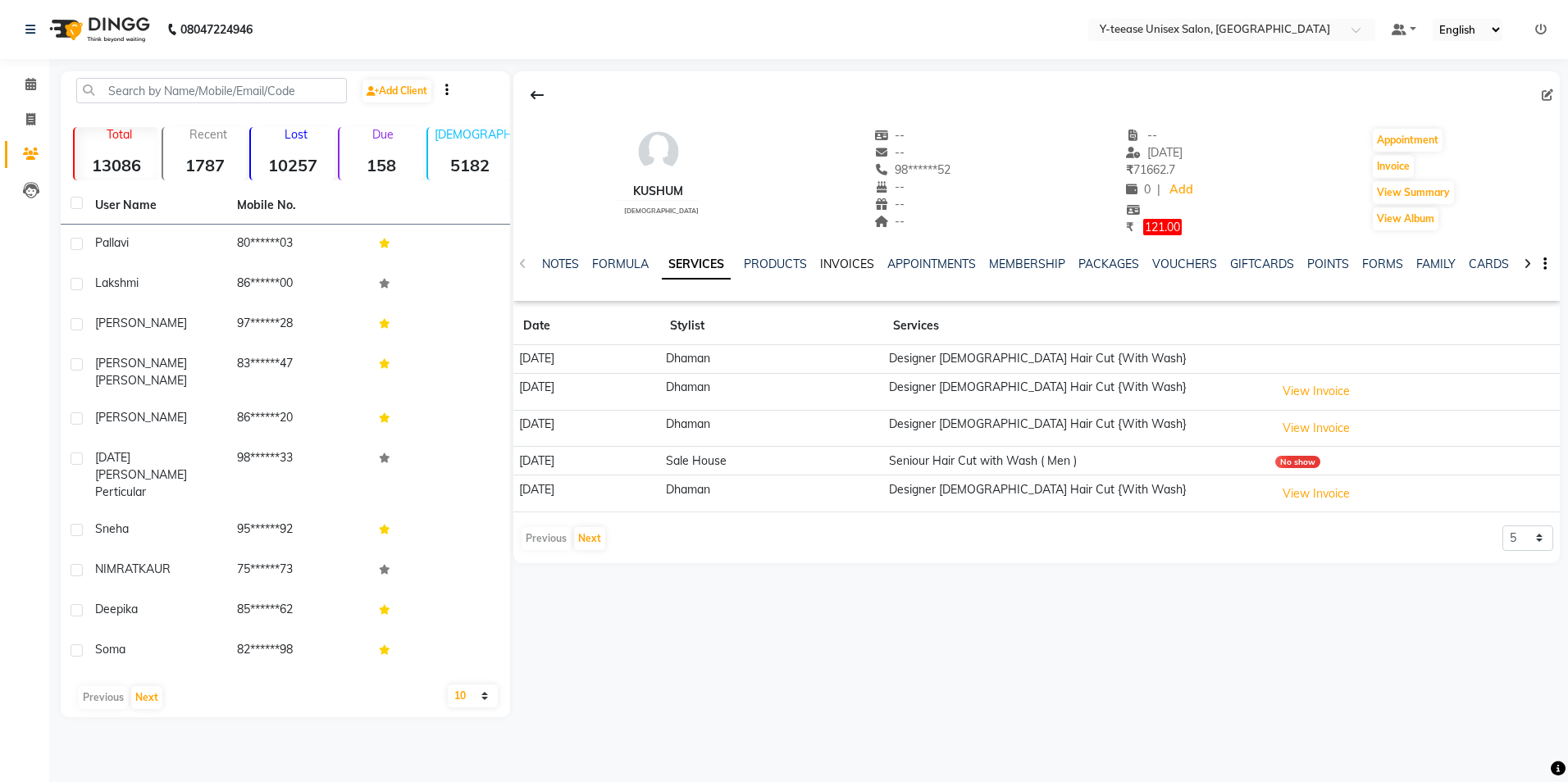
click at [853, 267] on link "INVOICES" at bounding box center [847, 263] width 54 height 14
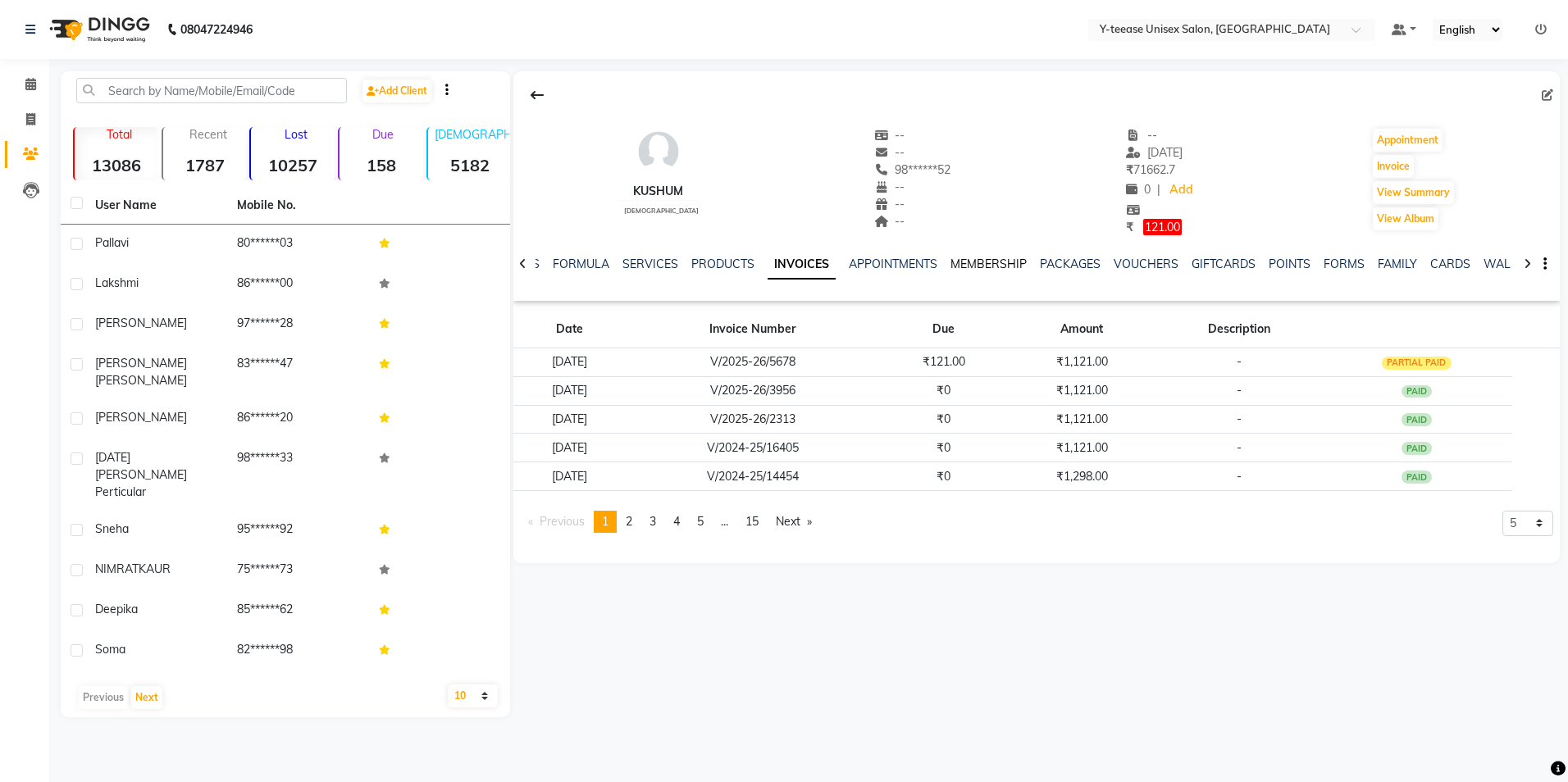
click at [964, 266] on link "MEMBERSHIP" at bounding box center [989, 263] width 76 height 14
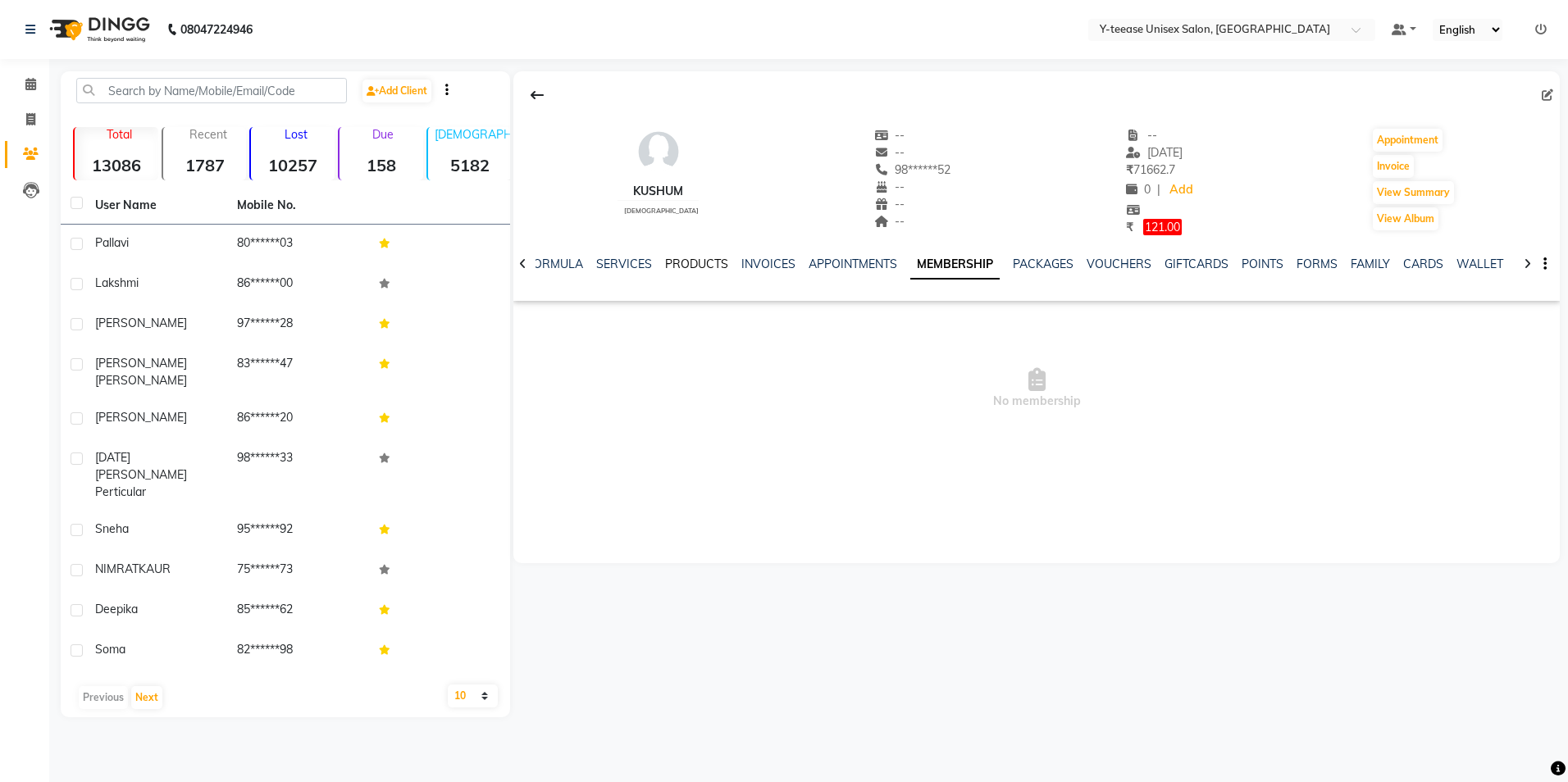
click at [686, 267] on link "PRODUCTS" at bounding box center [696, 263] width 63 height 14
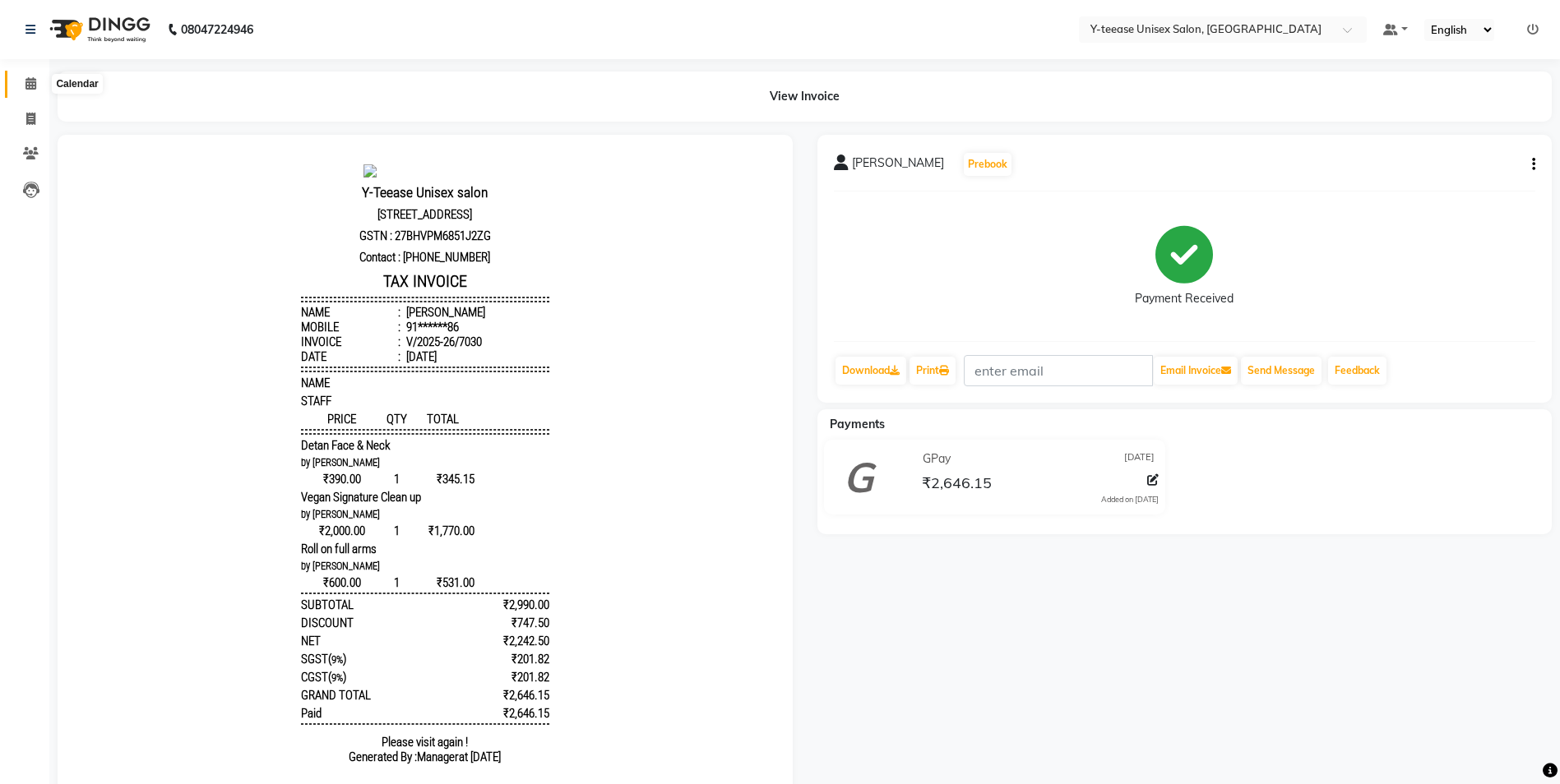
click at [28, 77] on icon at bounding box center [31, 83] width 11 height 12
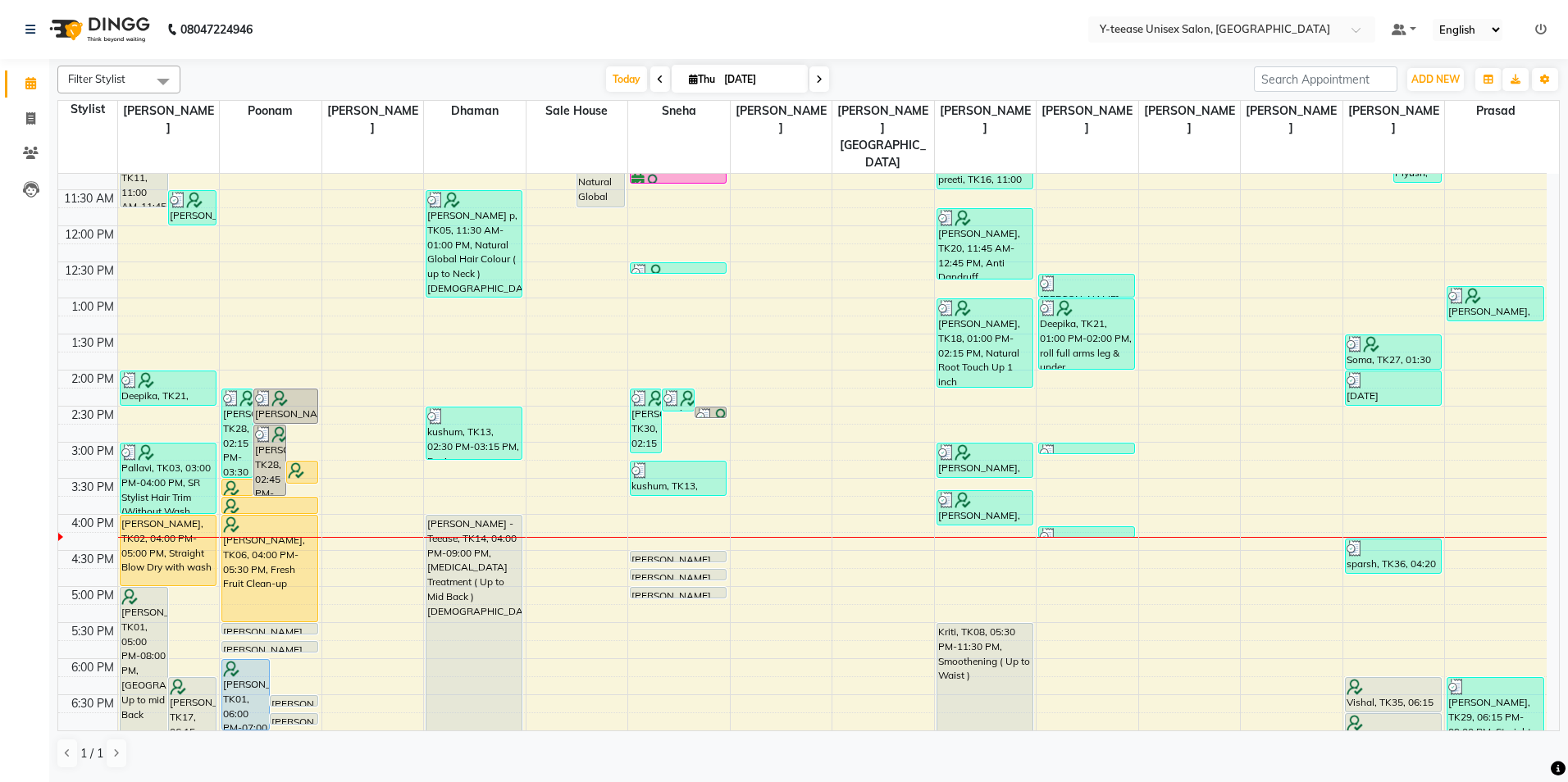
scroll to position [410, 0]
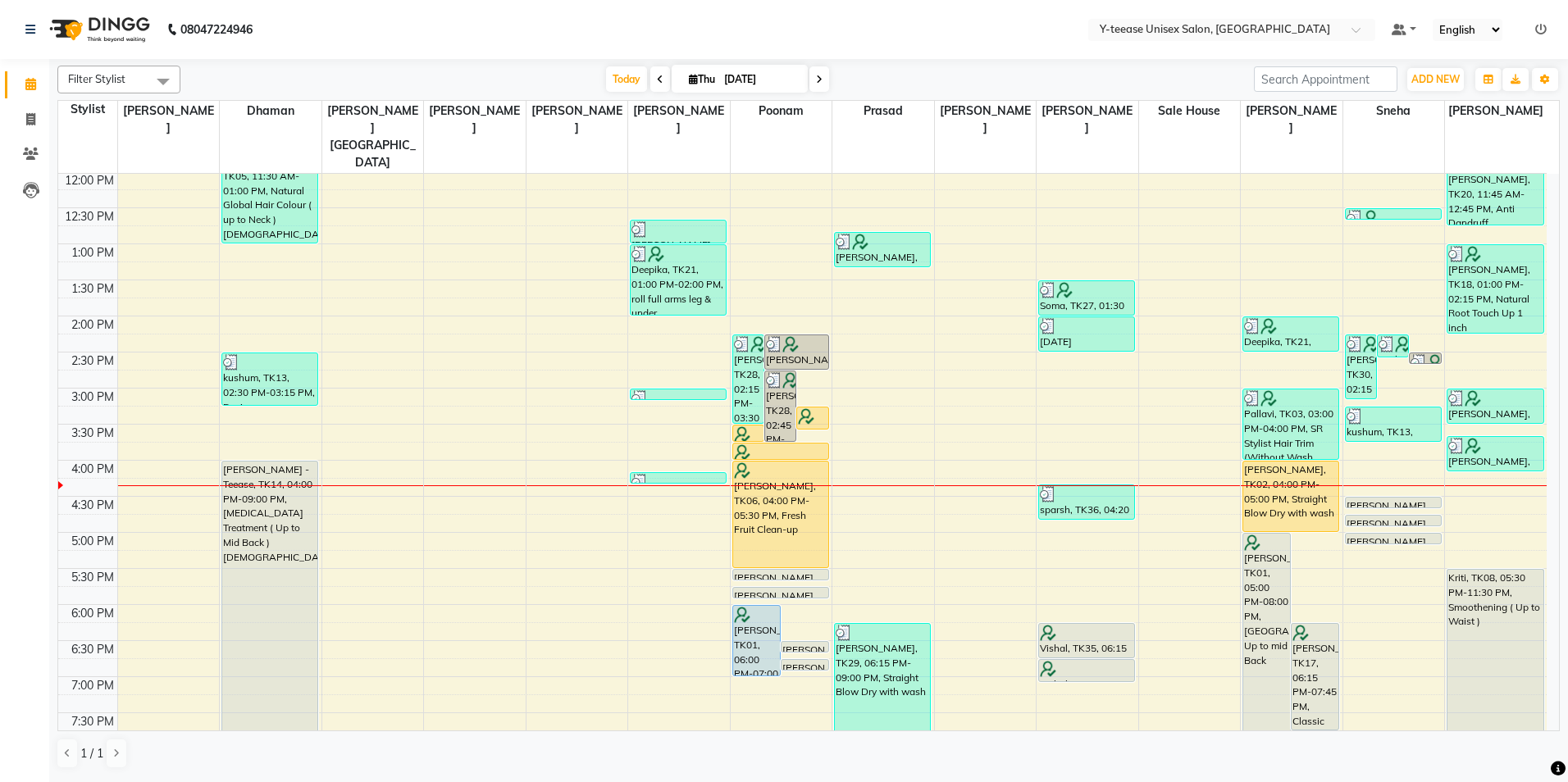
scroll to position [164, 0]
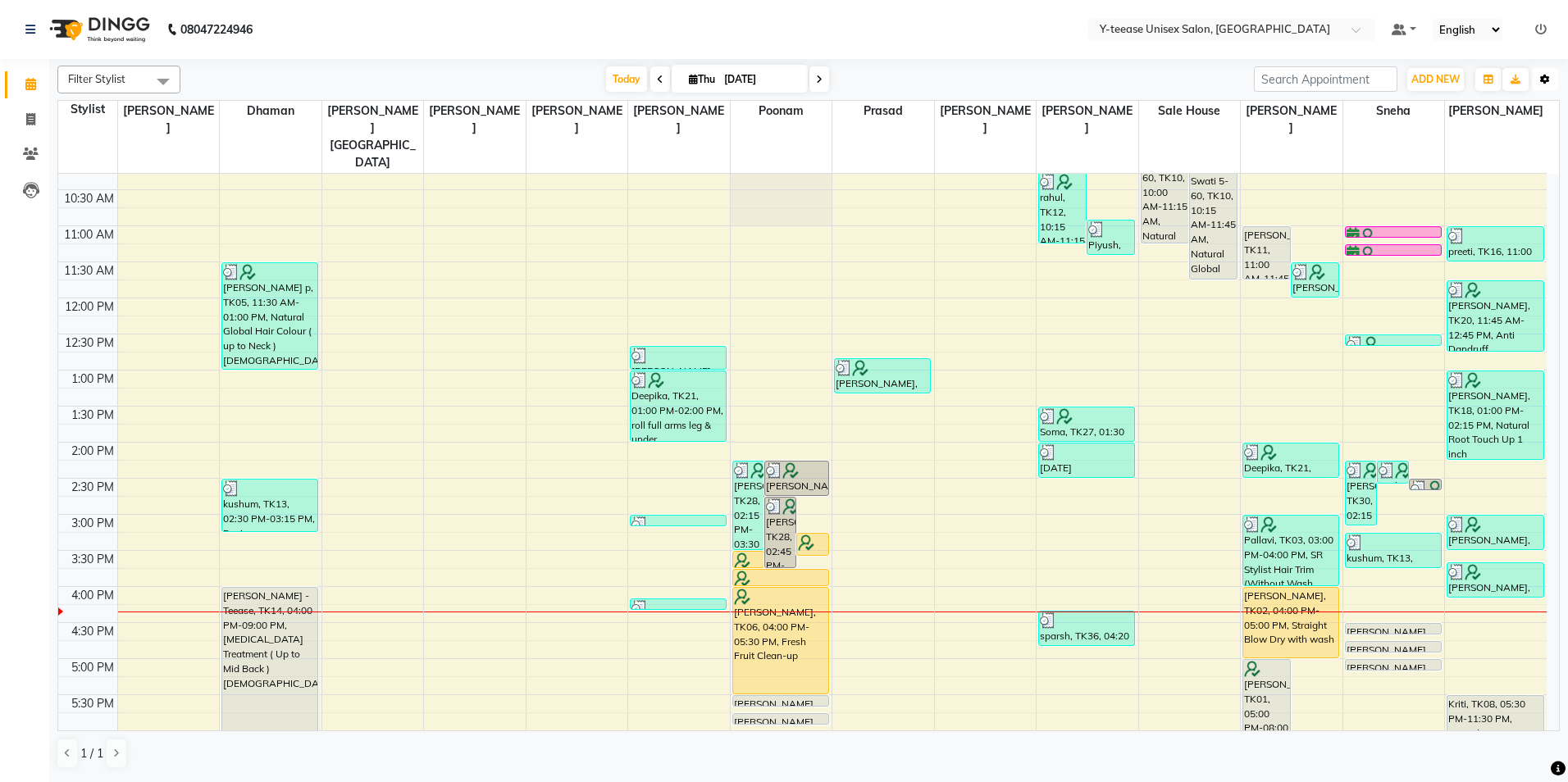
click at [1540, 78] on icon "button" at bounding box center [1545, 79] width 10 height 10
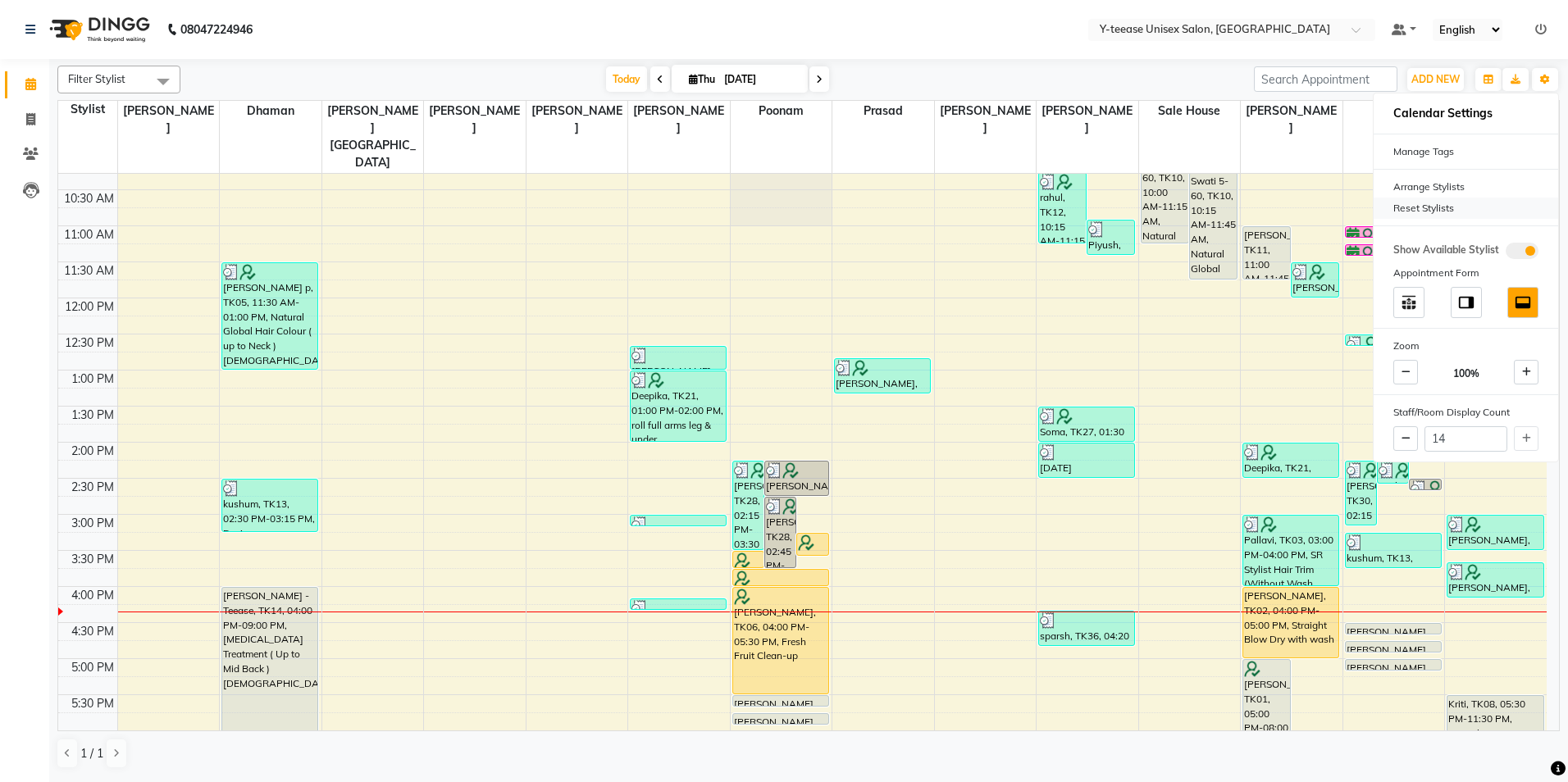
click at [1422, 213] on div "Reset Stylists" at bounding box center [1465, 208] width 184 height 21
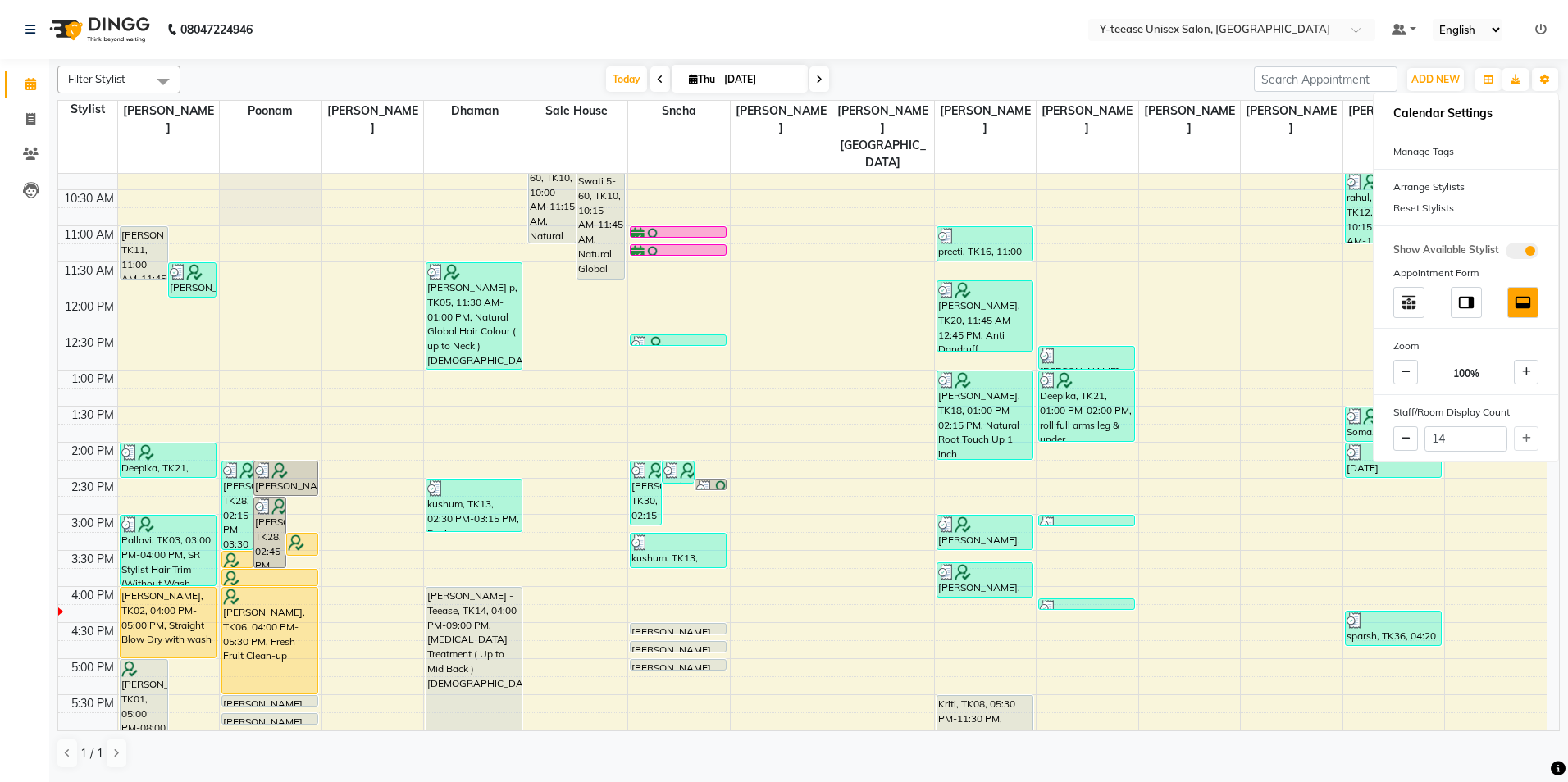
click at [1125, 66] on div "Filter Stylist Select All chaitrali Dhaman FAIZAN SALMANI keshav nagar Mosin kh…" at bounding box center [808, 79] width 1502 height 28
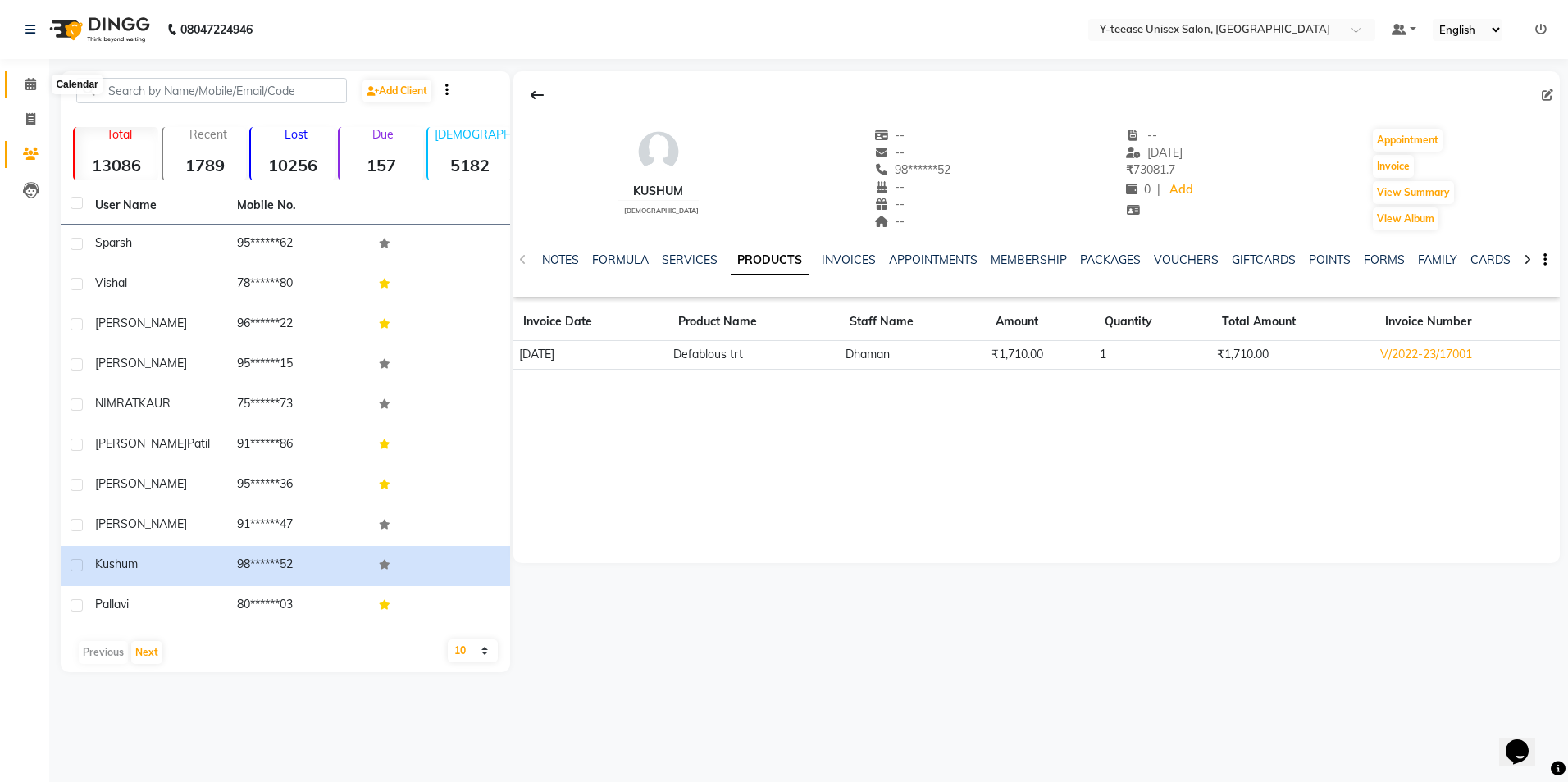
click at [26, 91] on span at bounding box center [31, 85] width 29 height 19
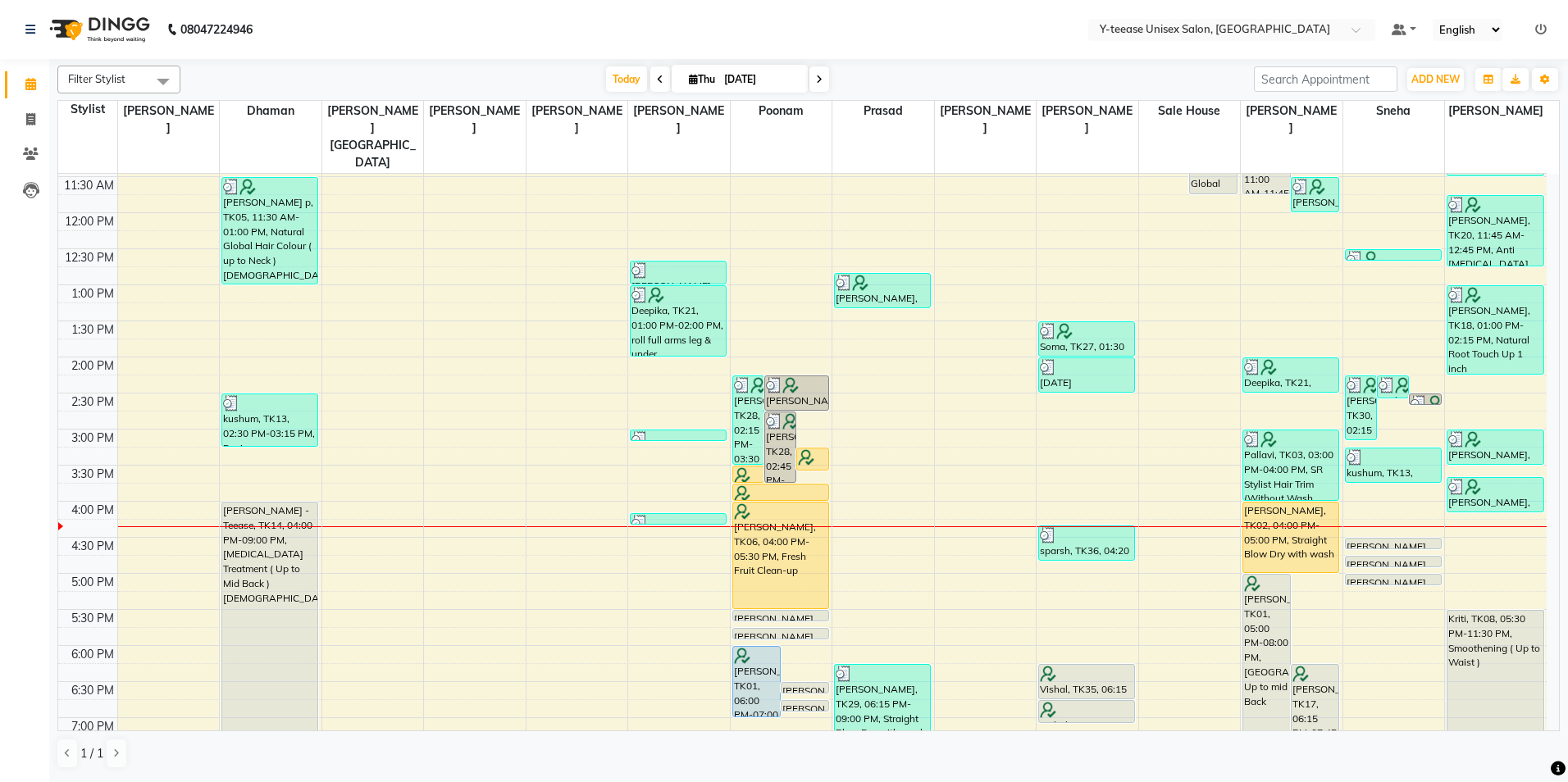
scroll to position [246, 0]
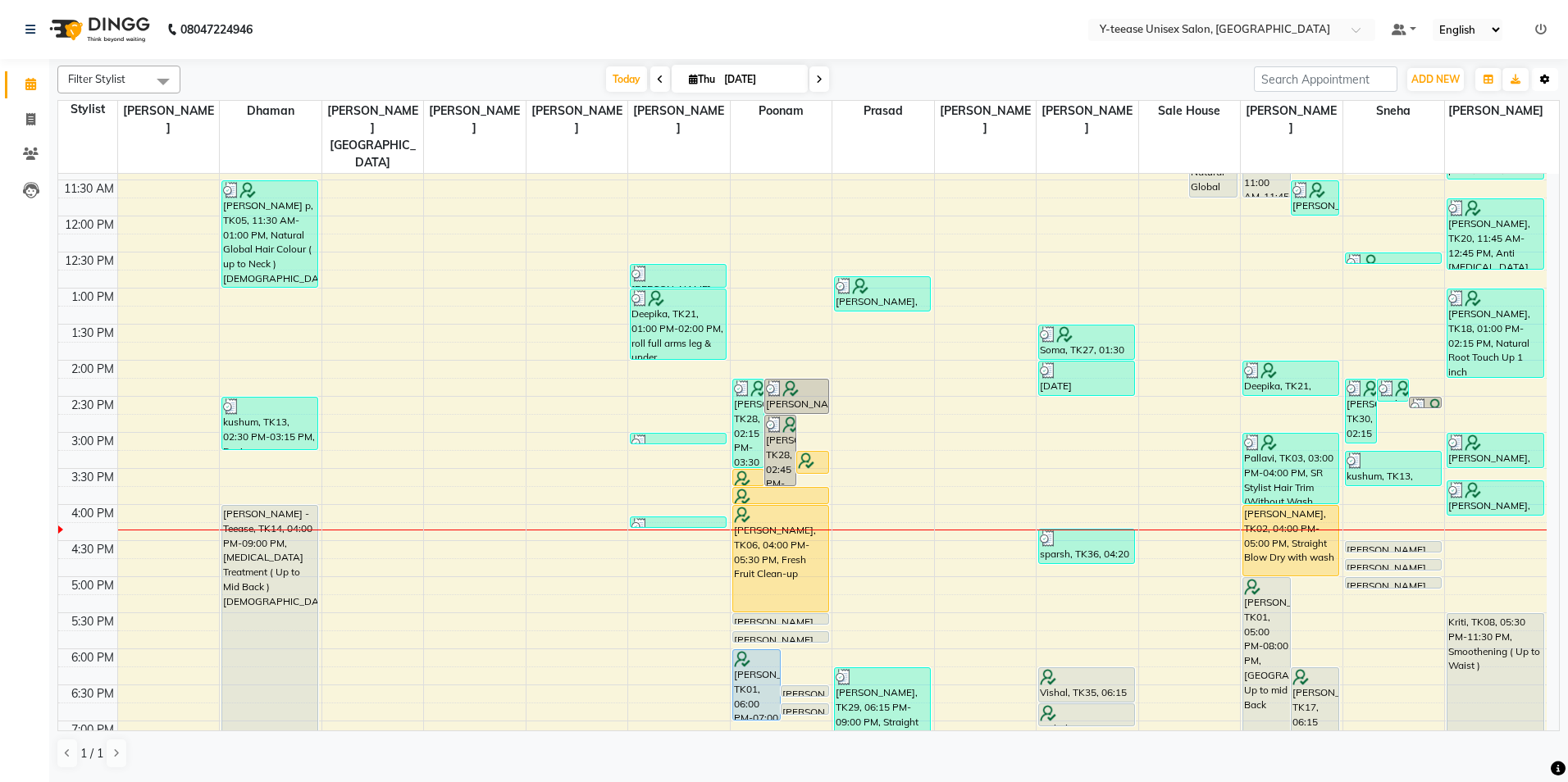
click at [1545, 74] on icon "button" at bounding box center [1545, 79] width 10 height 10
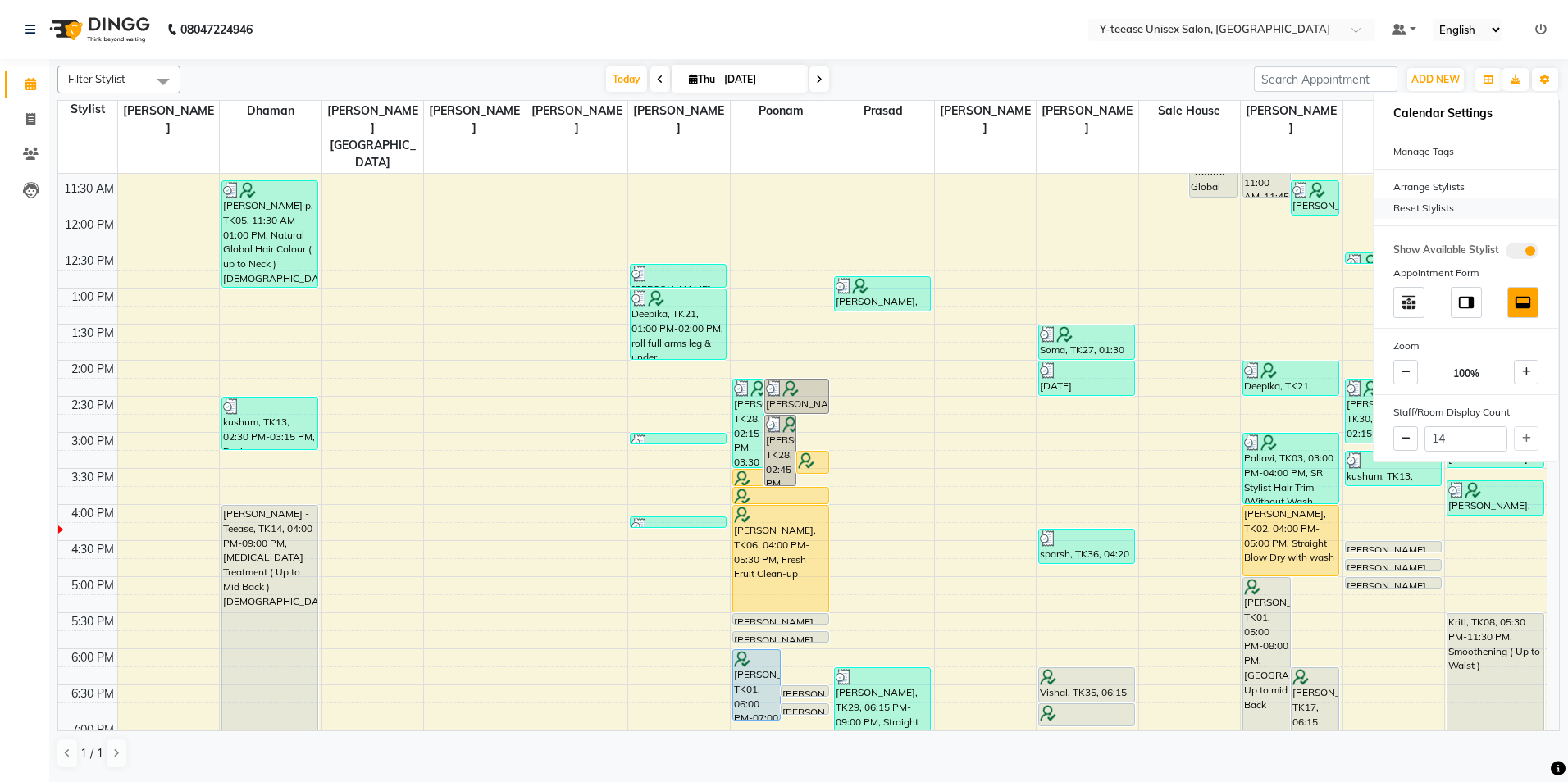
click at [1397, 215] on div "Reset Stylists" at bounding box center [1465, 208] width 184 height 21
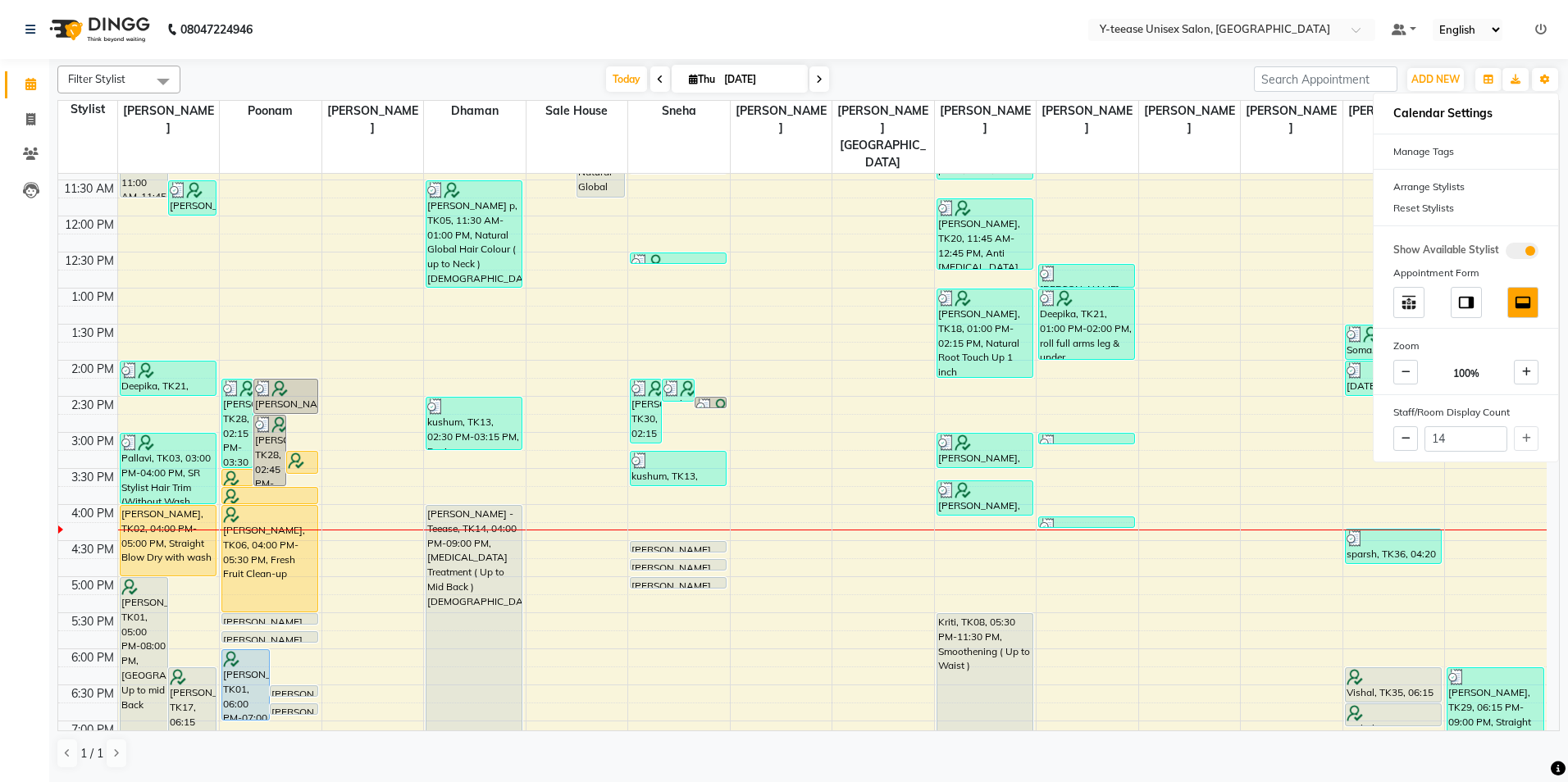
click at [1157, 91] on div "[DATE] [DATE]" at bounding box center [717, 80] width 1057 height 25
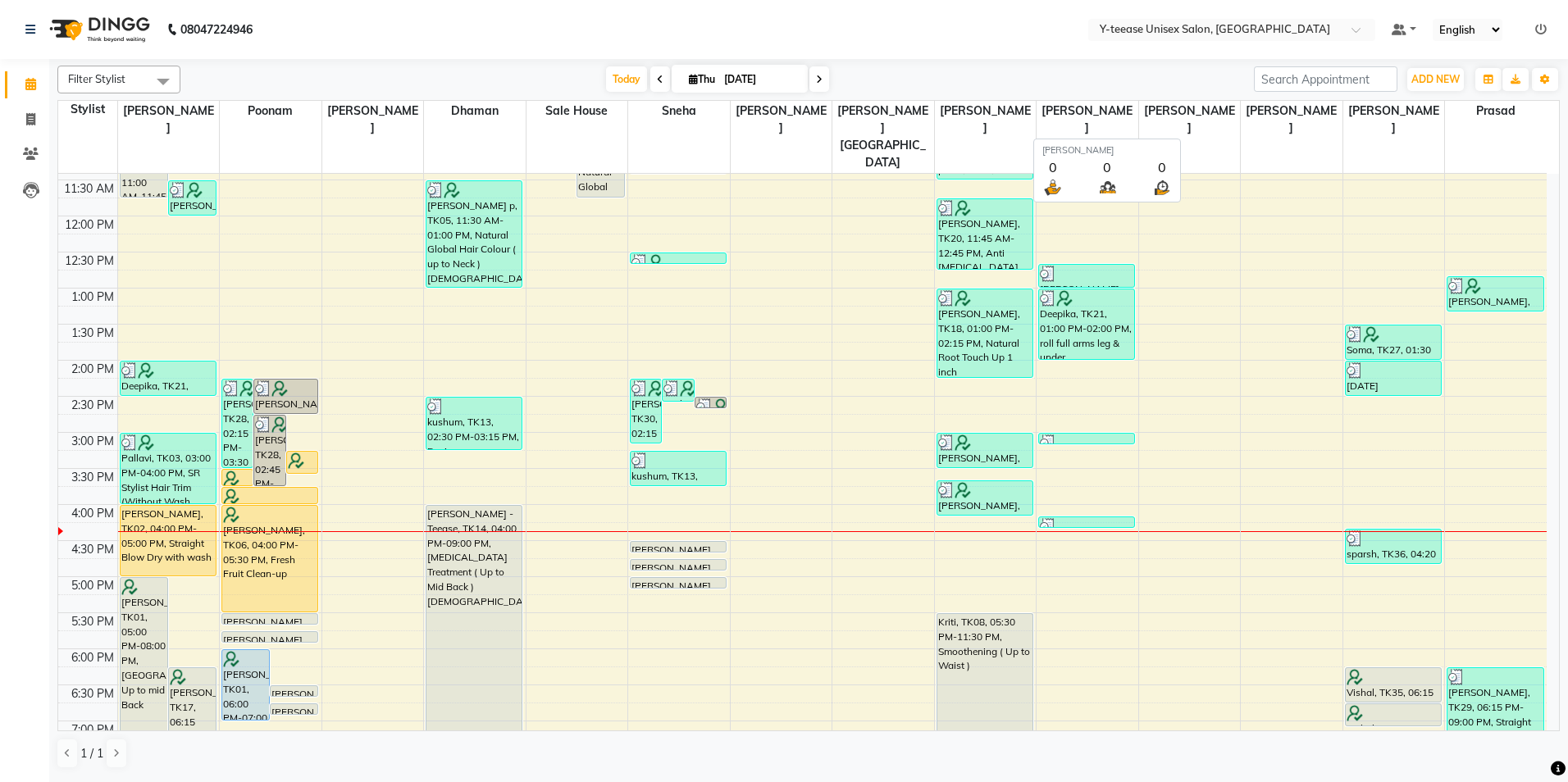
click at [1325, 116] on span "[PERSON_NAME]" at bounding box center [1291, 120] width 102 height 38
click at [817, 87] on span at bounding box center [819, 79] width 20 height 26
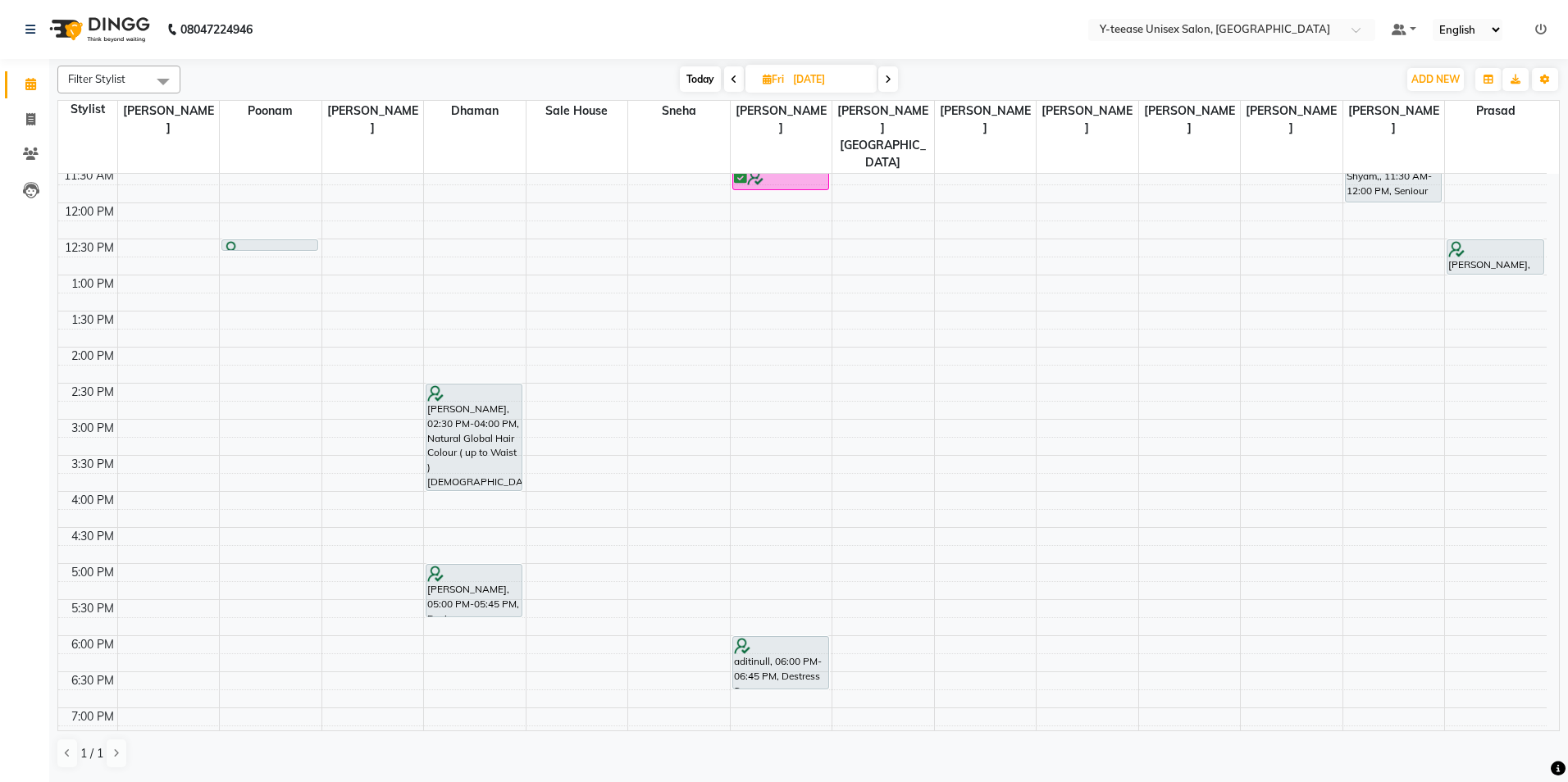
scroll to position [244, 0]
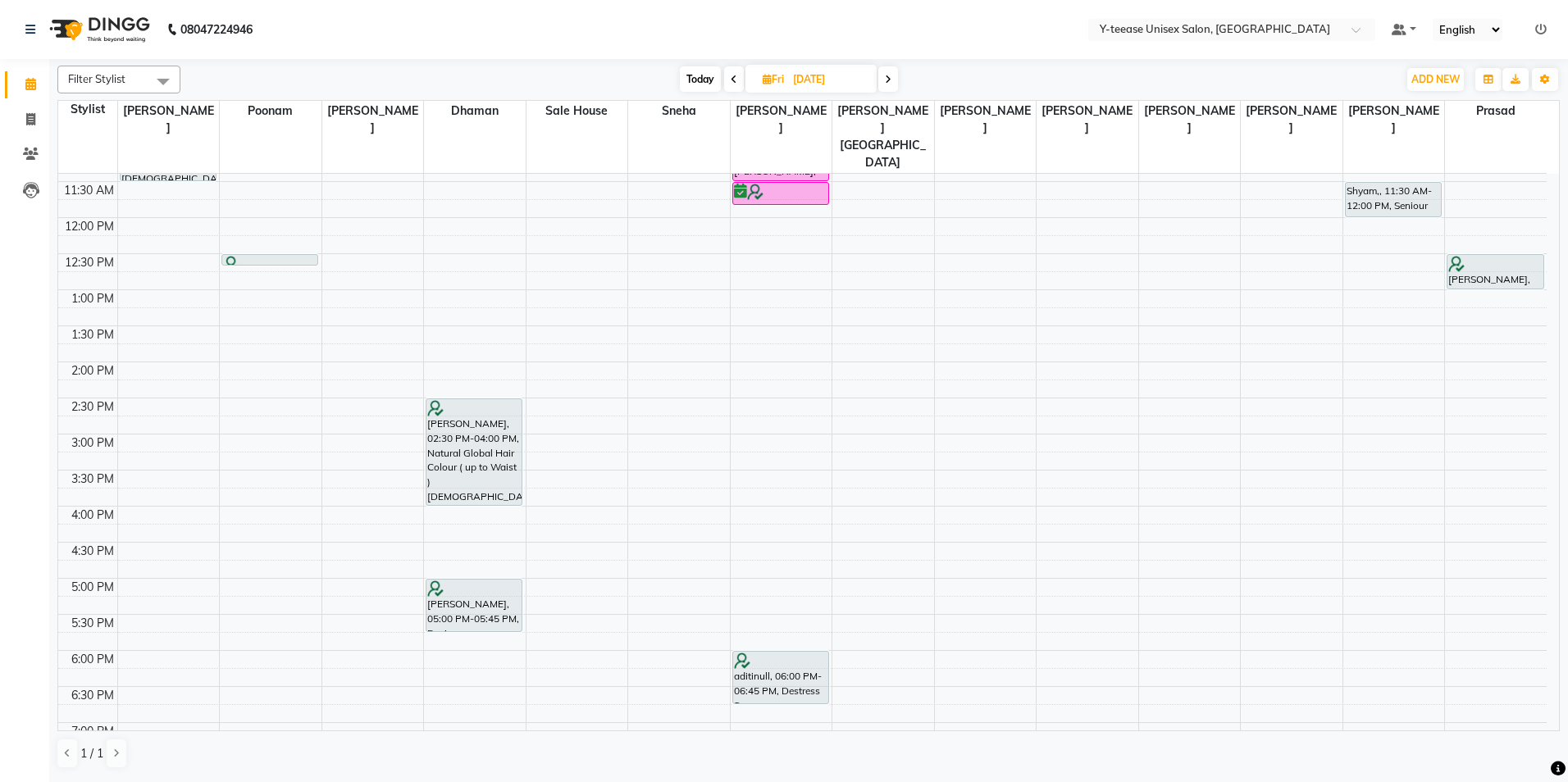
click at [702, 79] on span "Today" at bounding box center [700, 79] width 41 height 26
type input "[DATE]"
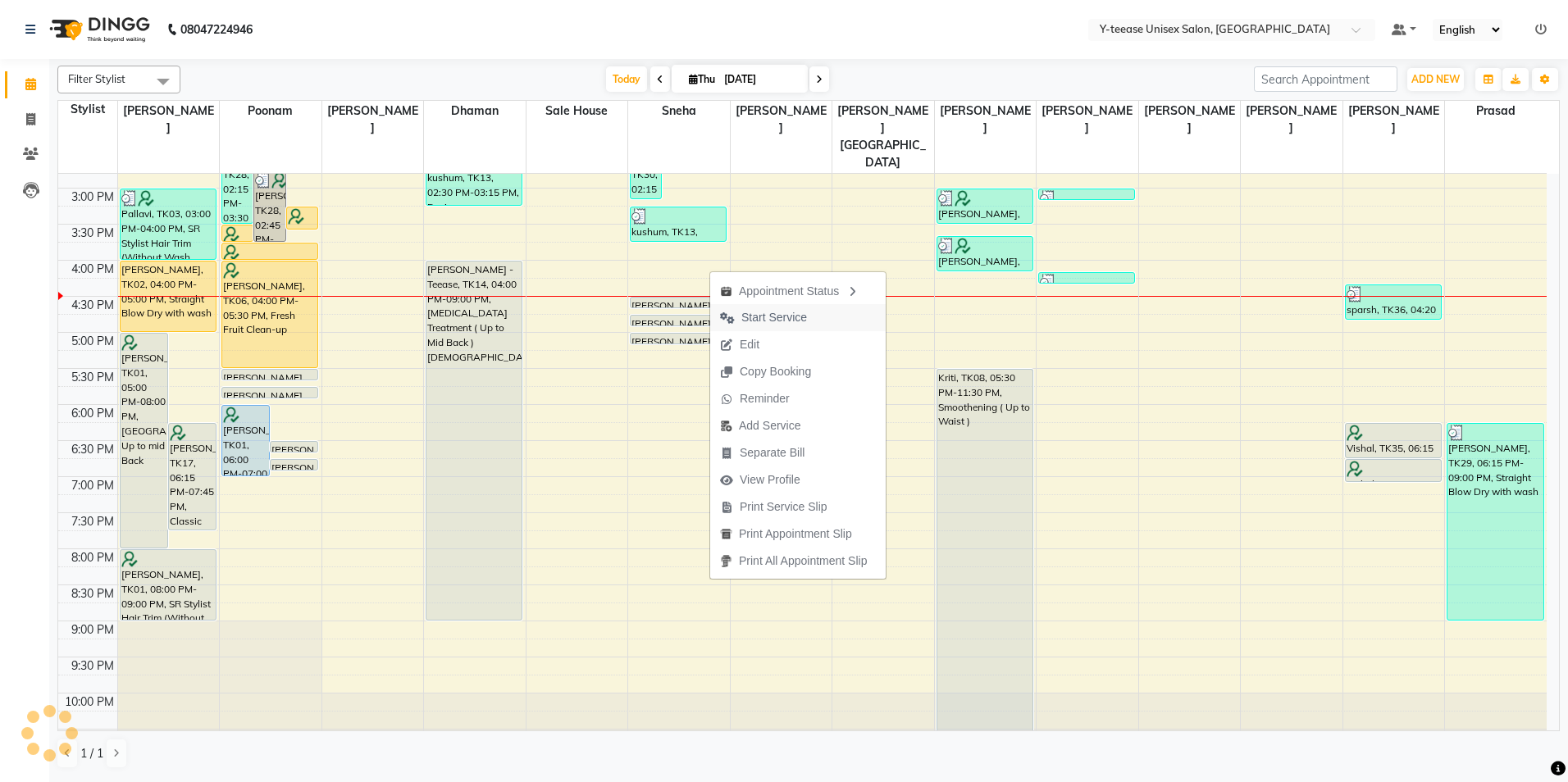
click at [771, 313] on span "Start Service" at bounding box center [774, 318] width 66 height 17
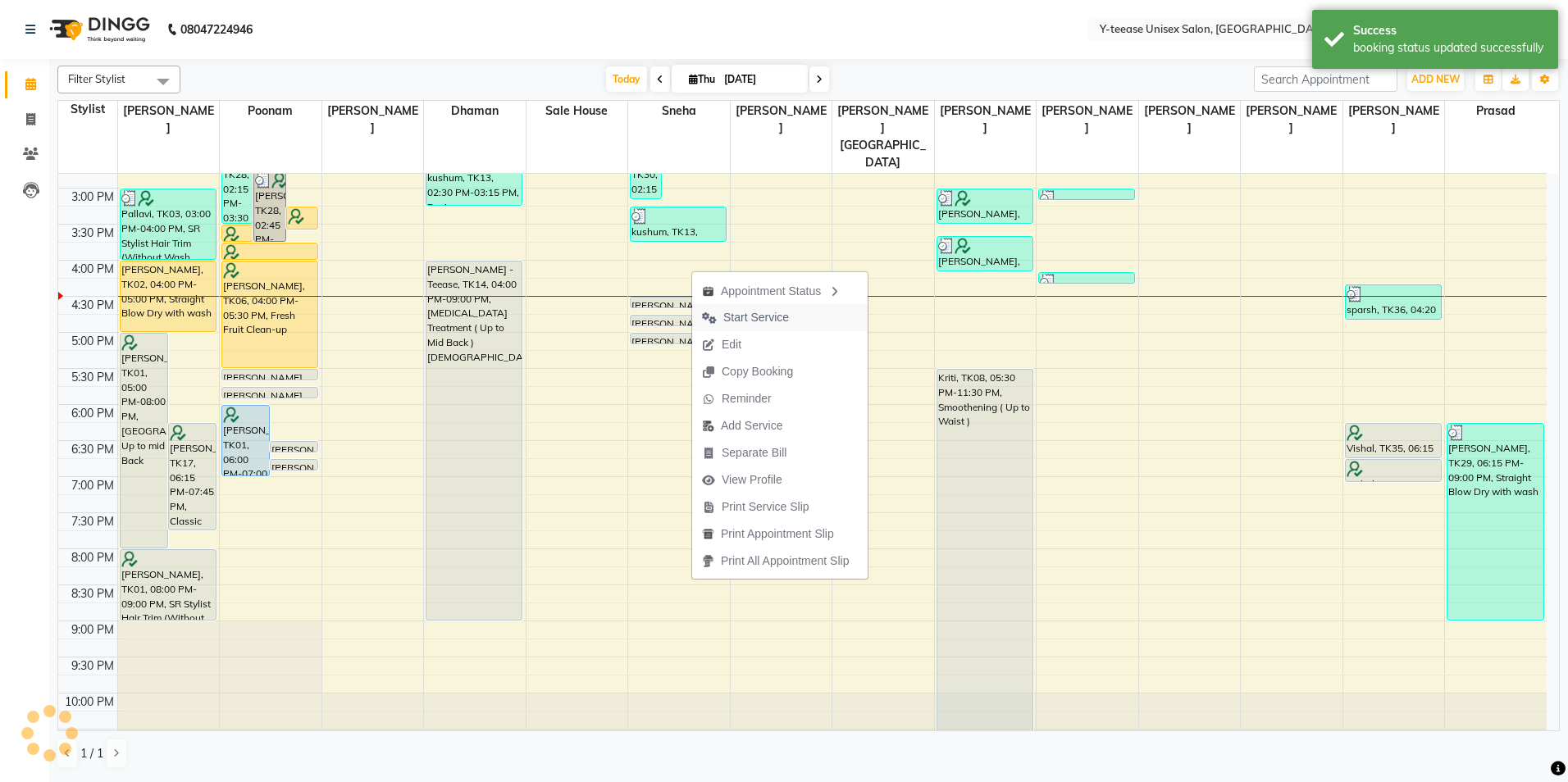
click at [752, 319] on span "Start Service" at bounding box center [755, 318] width 66 height 17
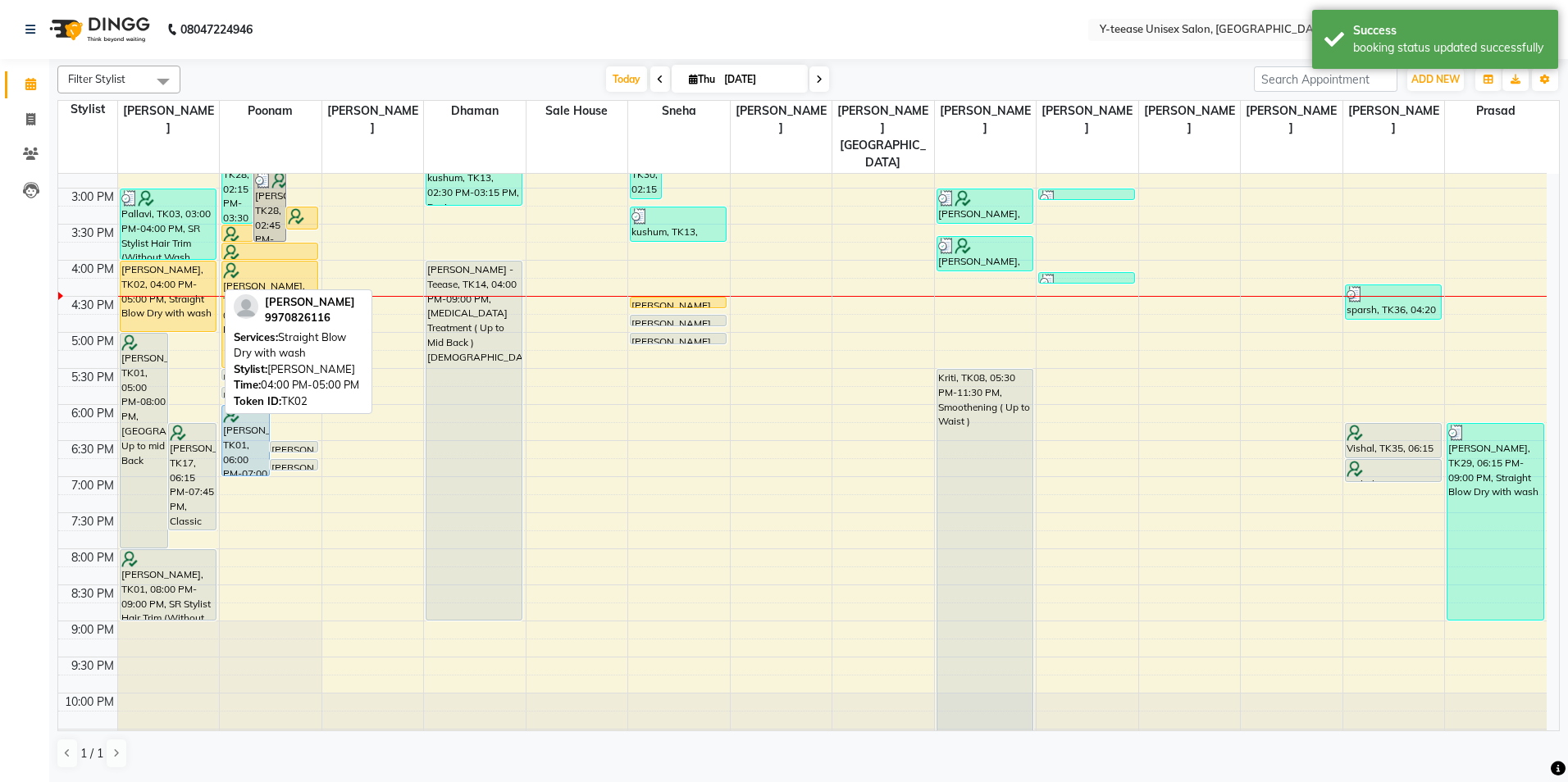
click at [190, 261] on div "Aarti Agrwal, TK02, 04:00 PM-05:00 PM, Straight Blow Dry with wash" at bounding box center [168, 296] width 95 height 70
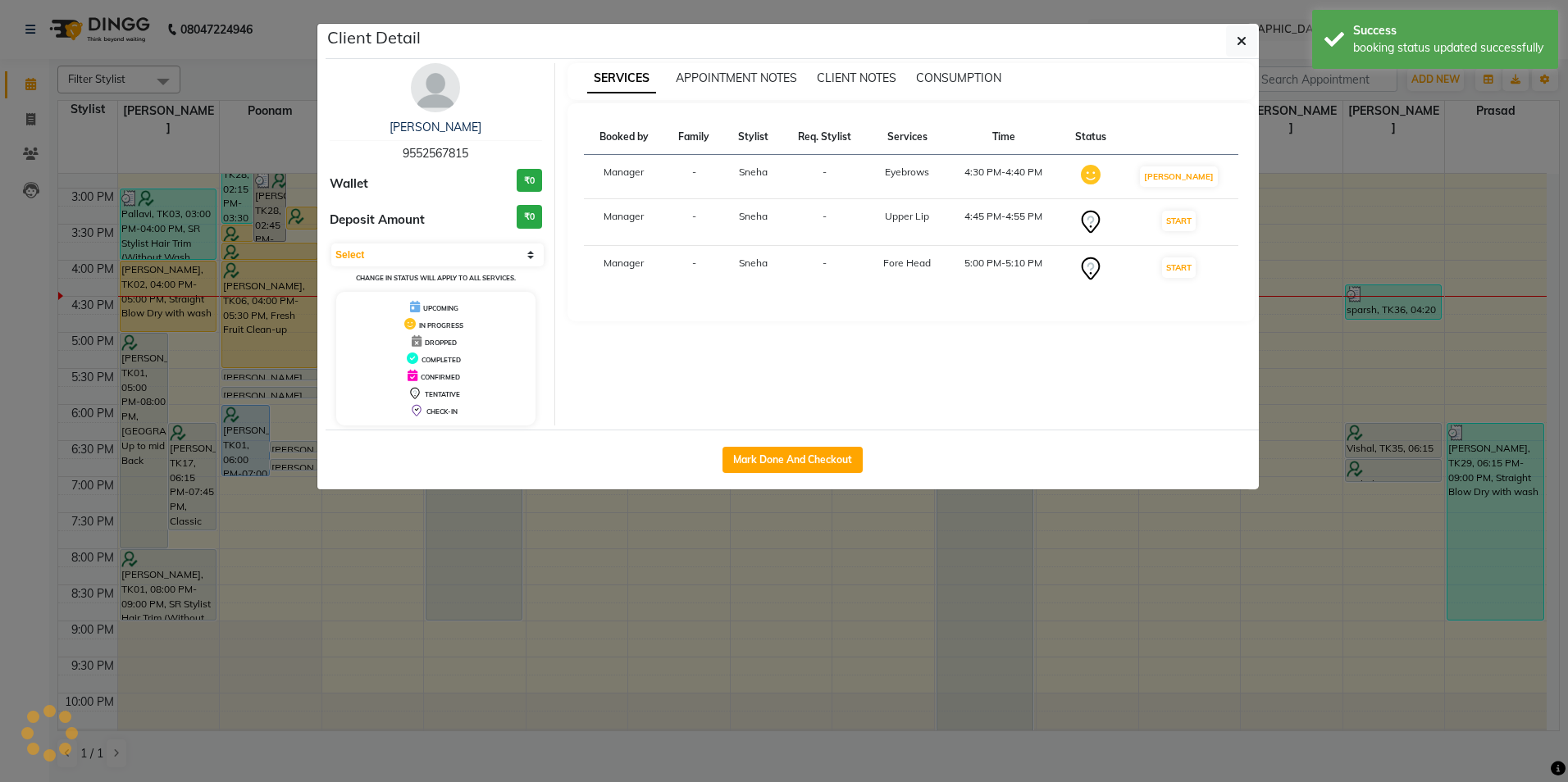
select select "1"
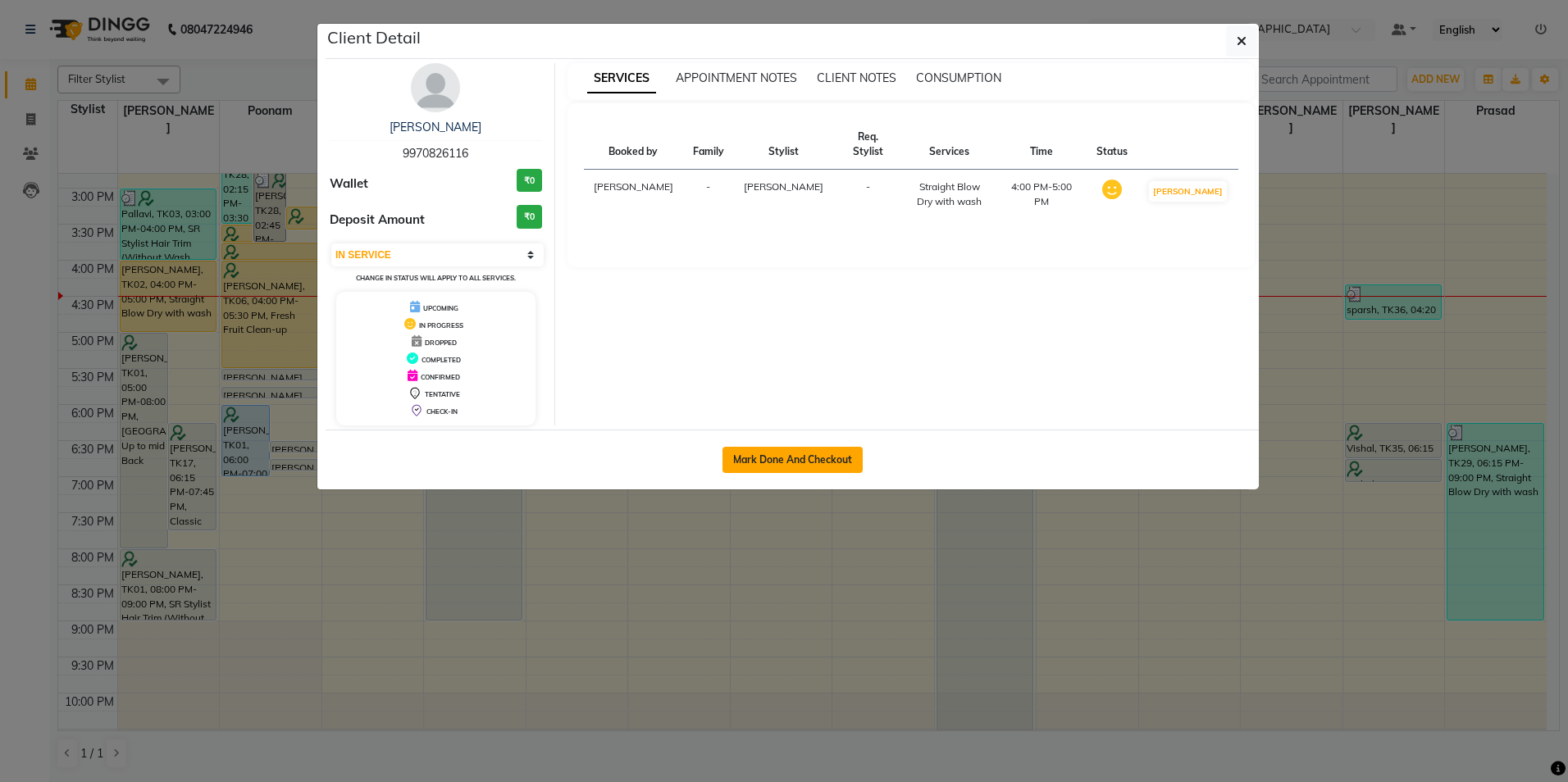
click at [770, 447] on button "Mark Done And Checkout" at bounding box center [793, 461] width 140 height 27
select select "service"
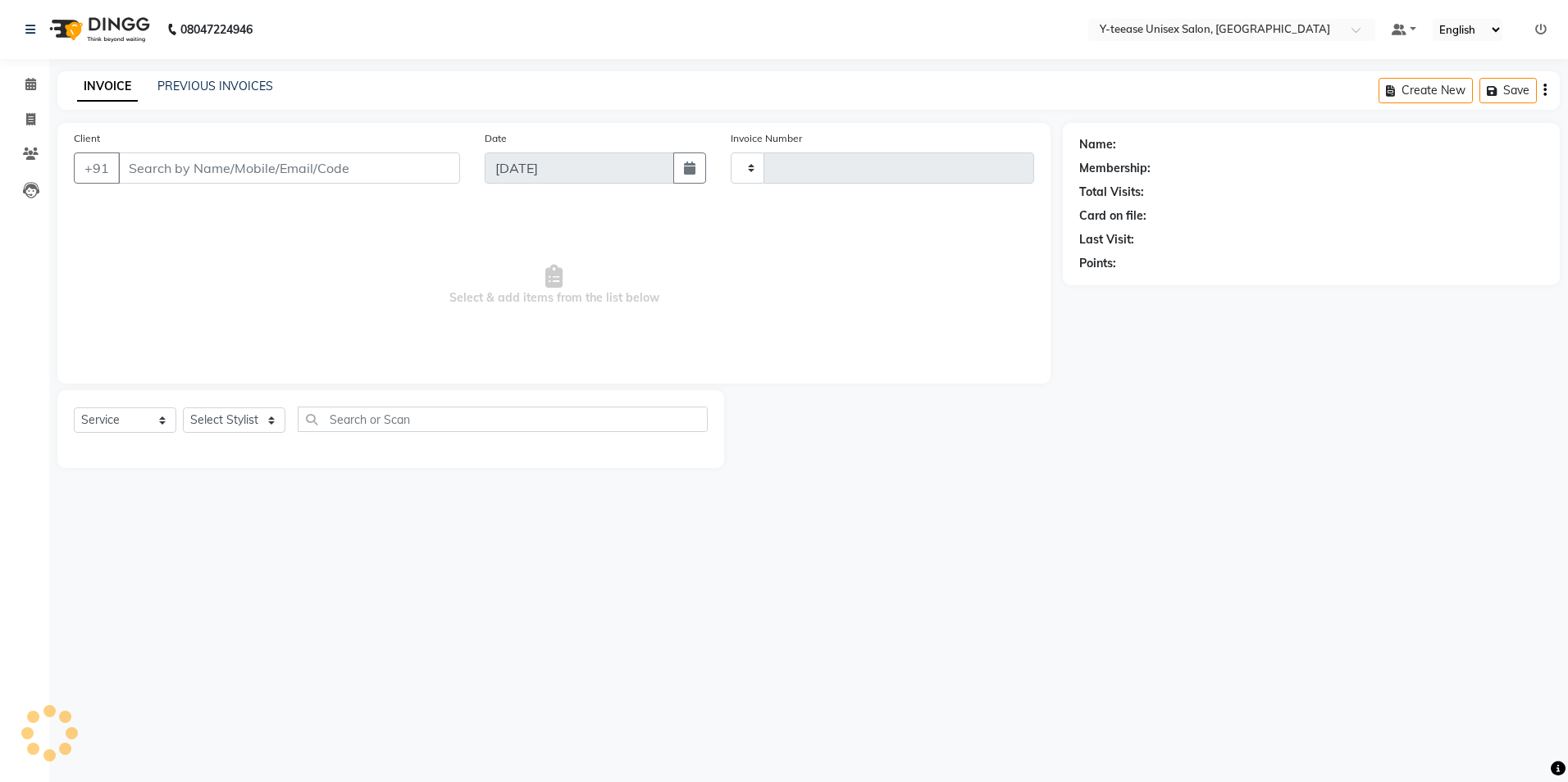
type input "7034"
select select "4"
type input "99******16"
select select "56"
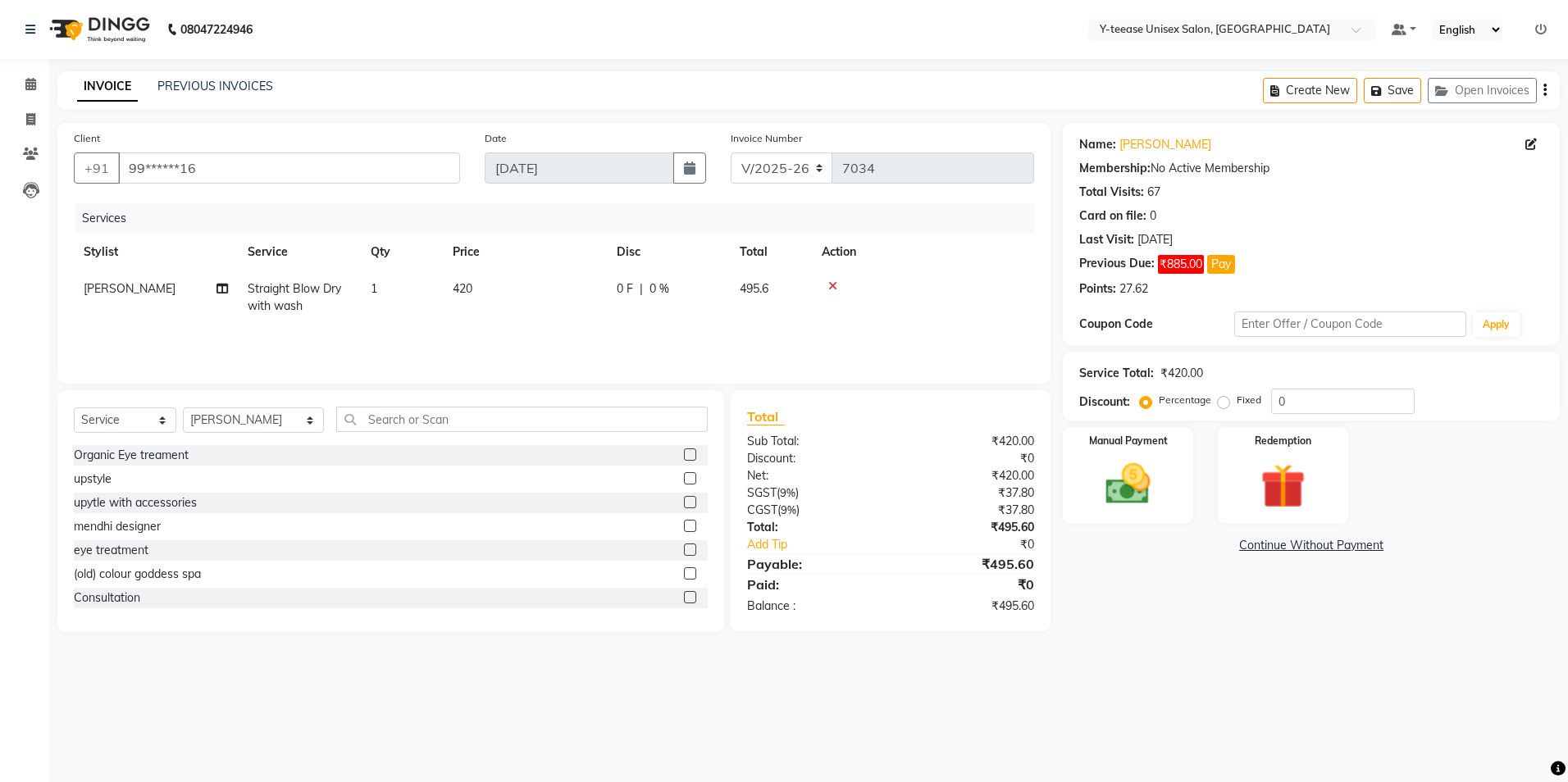
click at [331, 286] on span "Straight Blow Dry with wash" at bounding box center [295, 298] width 93 height 32
select select "56"
drag, startPoint x: 331, startPoint y: 286, endPoint x: 335, endPoint y: 295, distance: 9.8
click at [331, 288] on span "Straight Blow Dry with wash x" at bounding box center [330, 303] width 144 height 35
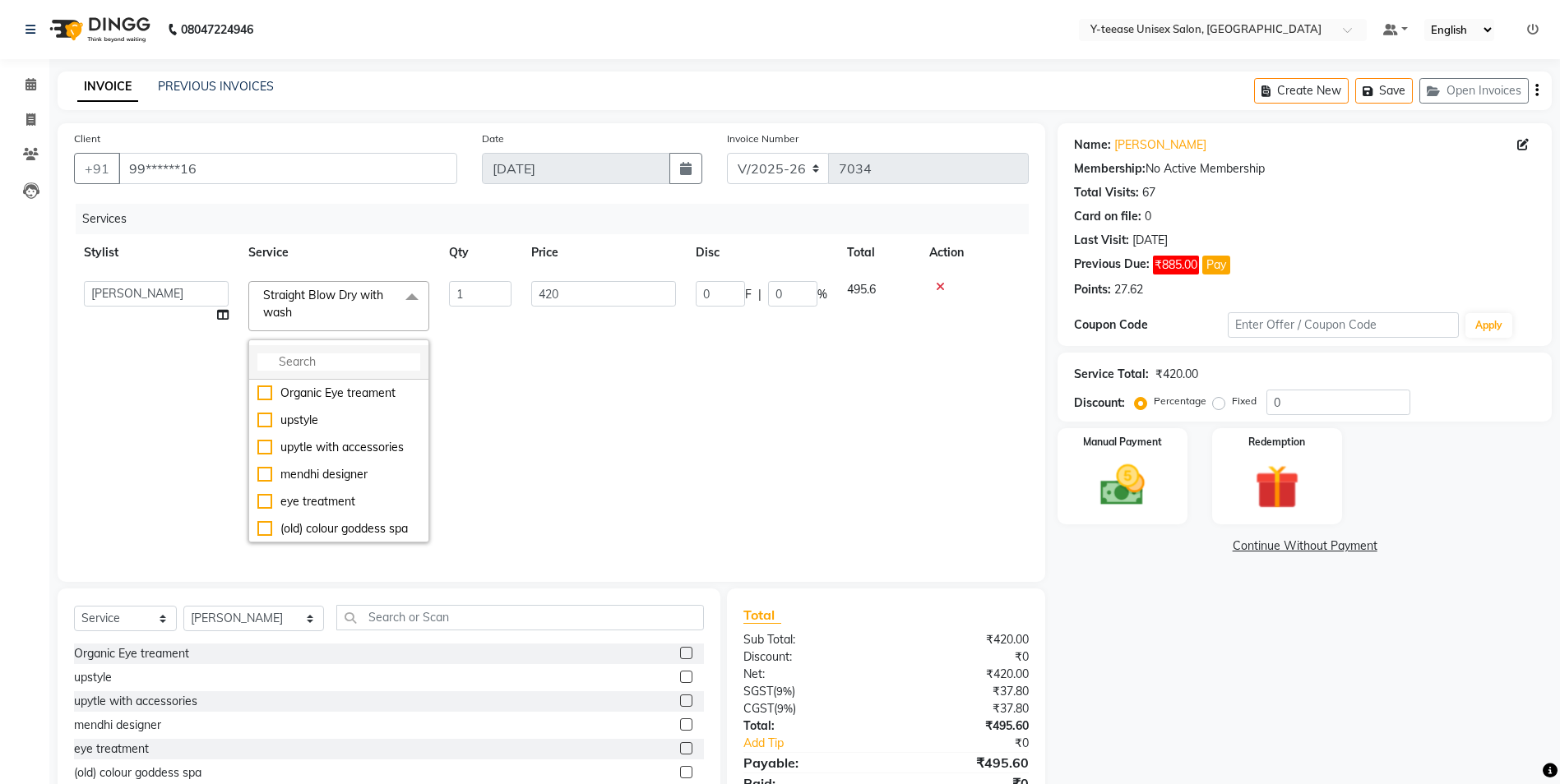
click at [348, 361] on input "multiselect-search" at bounding box center [339, 362] width 163 height 17
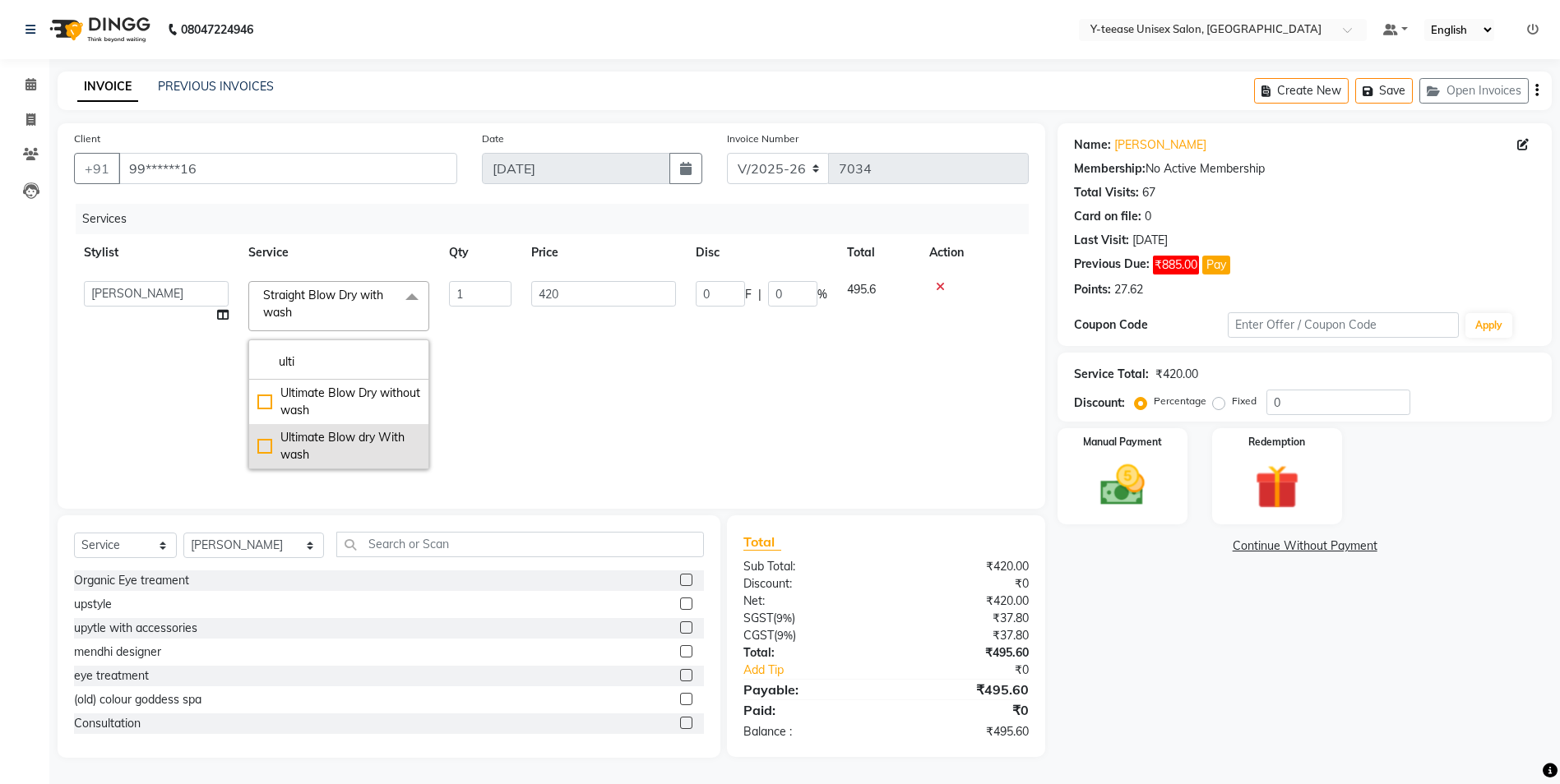
type input "ulti"
click at [296, 435] on div "Ultimate Blow dry With wash" at bounding box center [339, 446] width 163 height 34
checkbox input "true"
type input "510"
click at [487, 454] on td "1" at bounding box center [480, 376] width 82 height 208
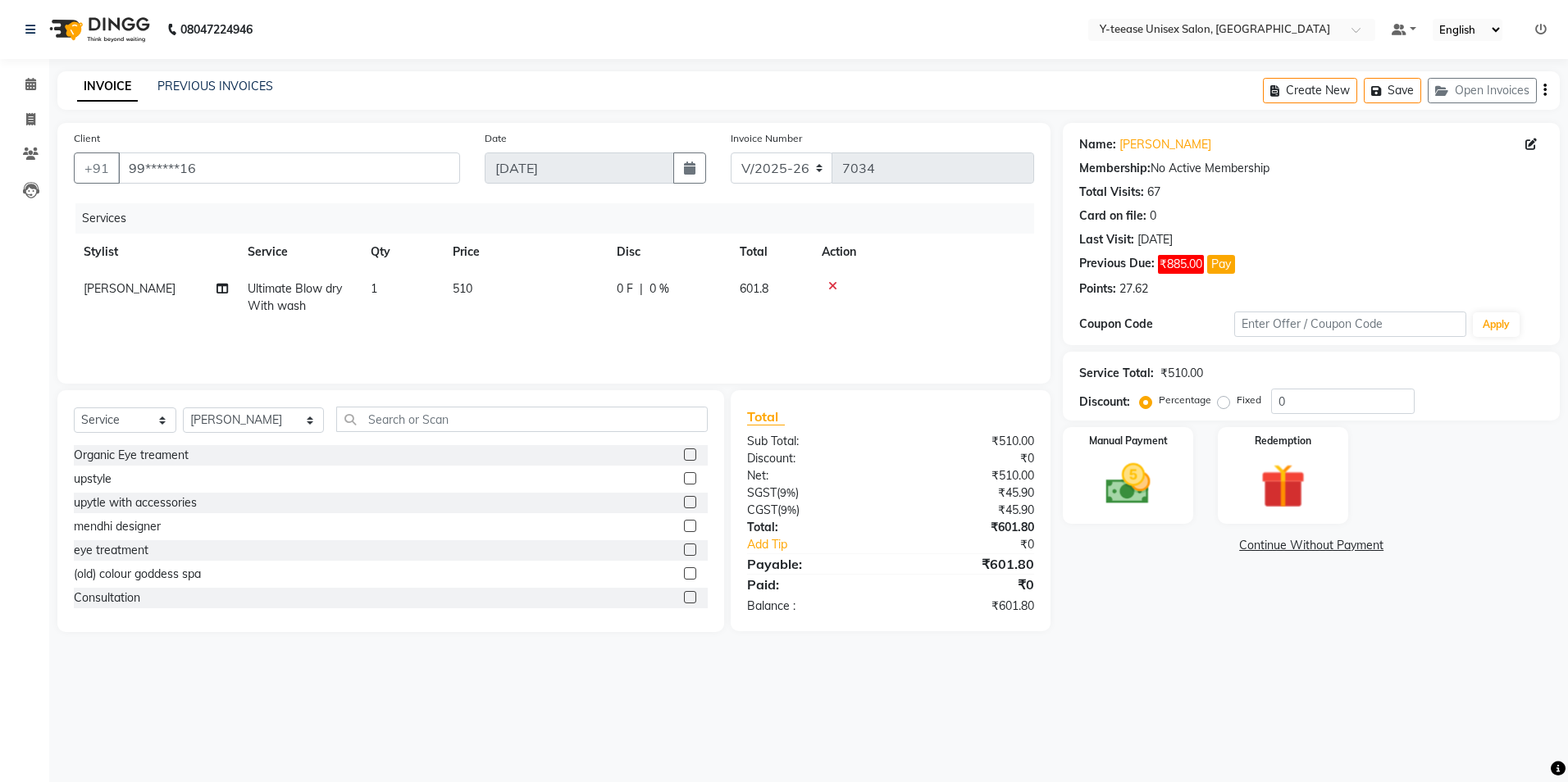
click at [1267, 546] on link "Continue Without Payment" at bounding box center [1311, 545] width 490 height 17
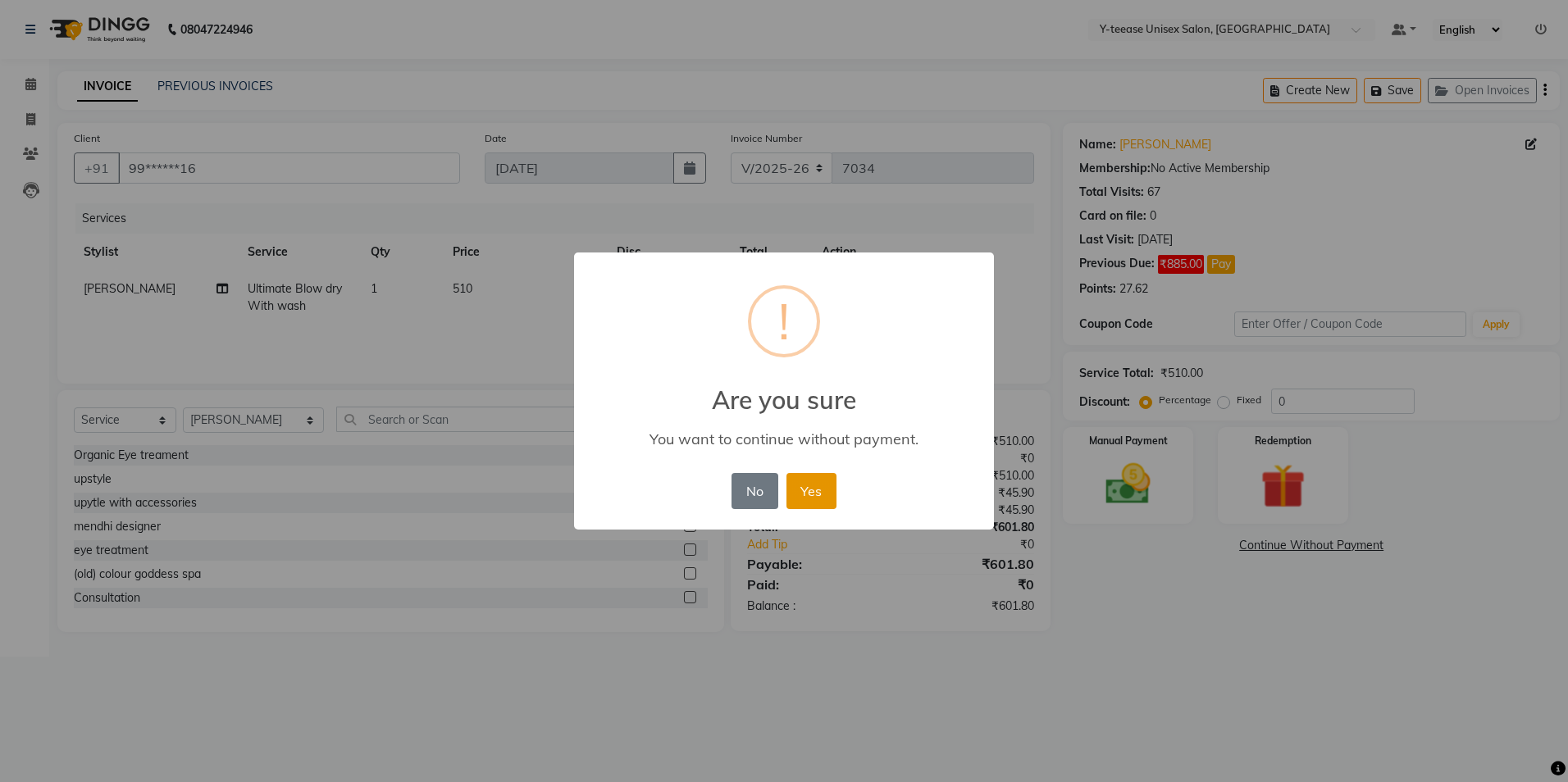
click at [818, 490] on button "Yes" at bounding box center [812, 491] width 50 height 36
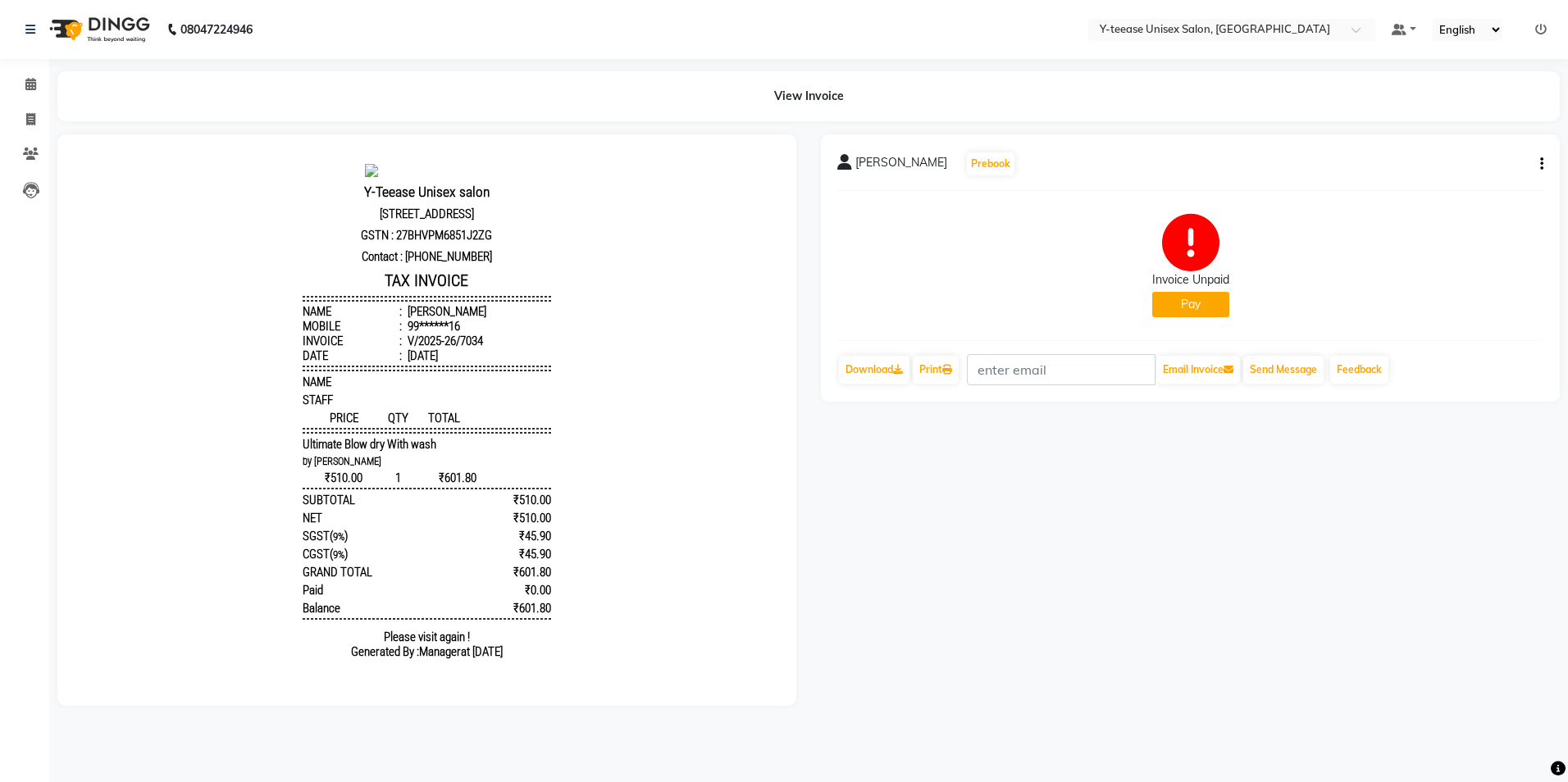
click at [1543, 162] on div "Aarti Agrwal Prebook Invoice Unpaid Pay Download Print Email Invoice Send Messa…" at bounding box center [1190, 268] width 739 height 267
click at [1542, 164] on icon "button" at bounding box center [1541, 164] width 3 height 1
click at [35, 90] on icon at bounding box center [31, 84] width 10 height 12
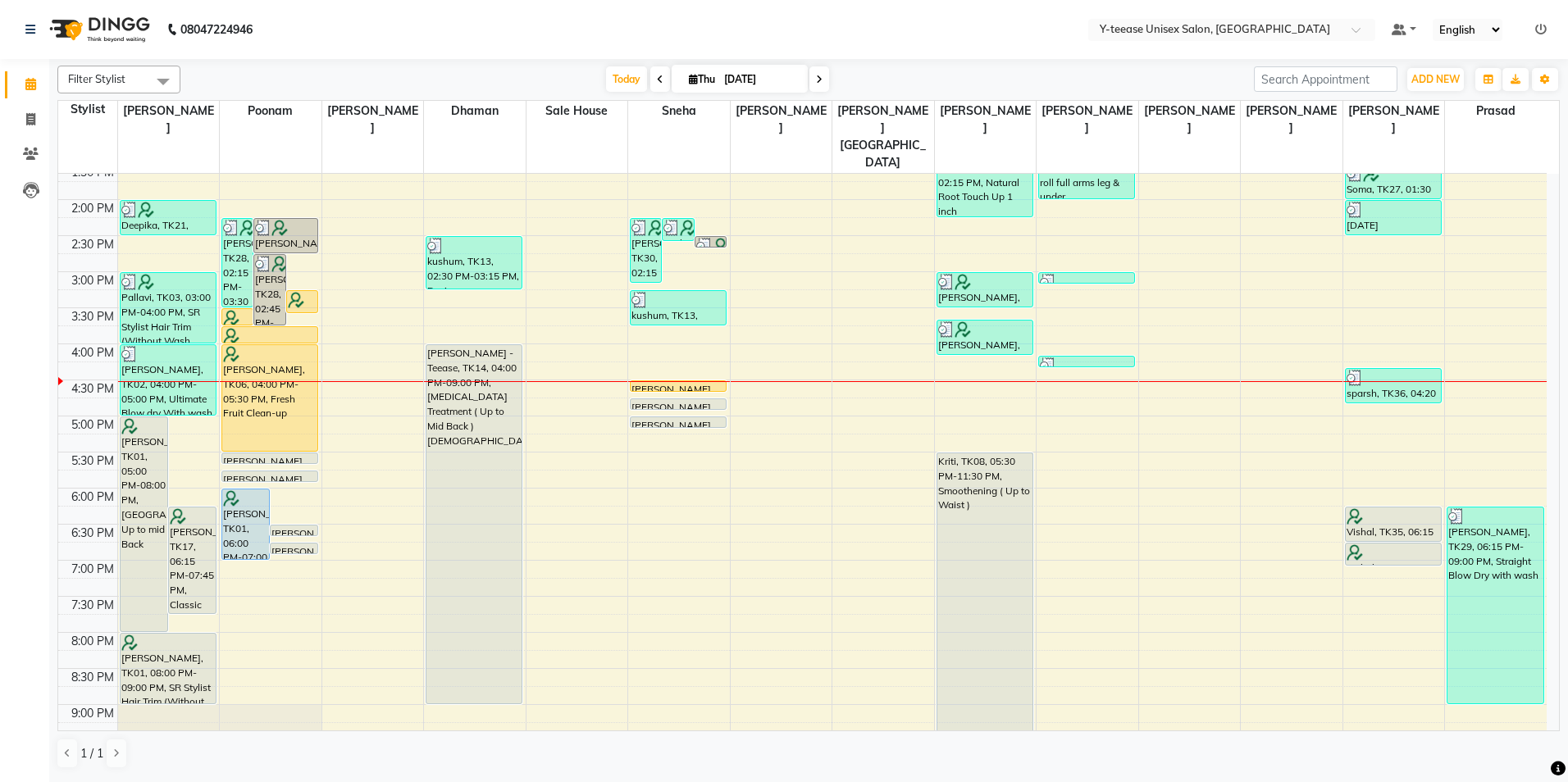
scroll to position [410, 0]
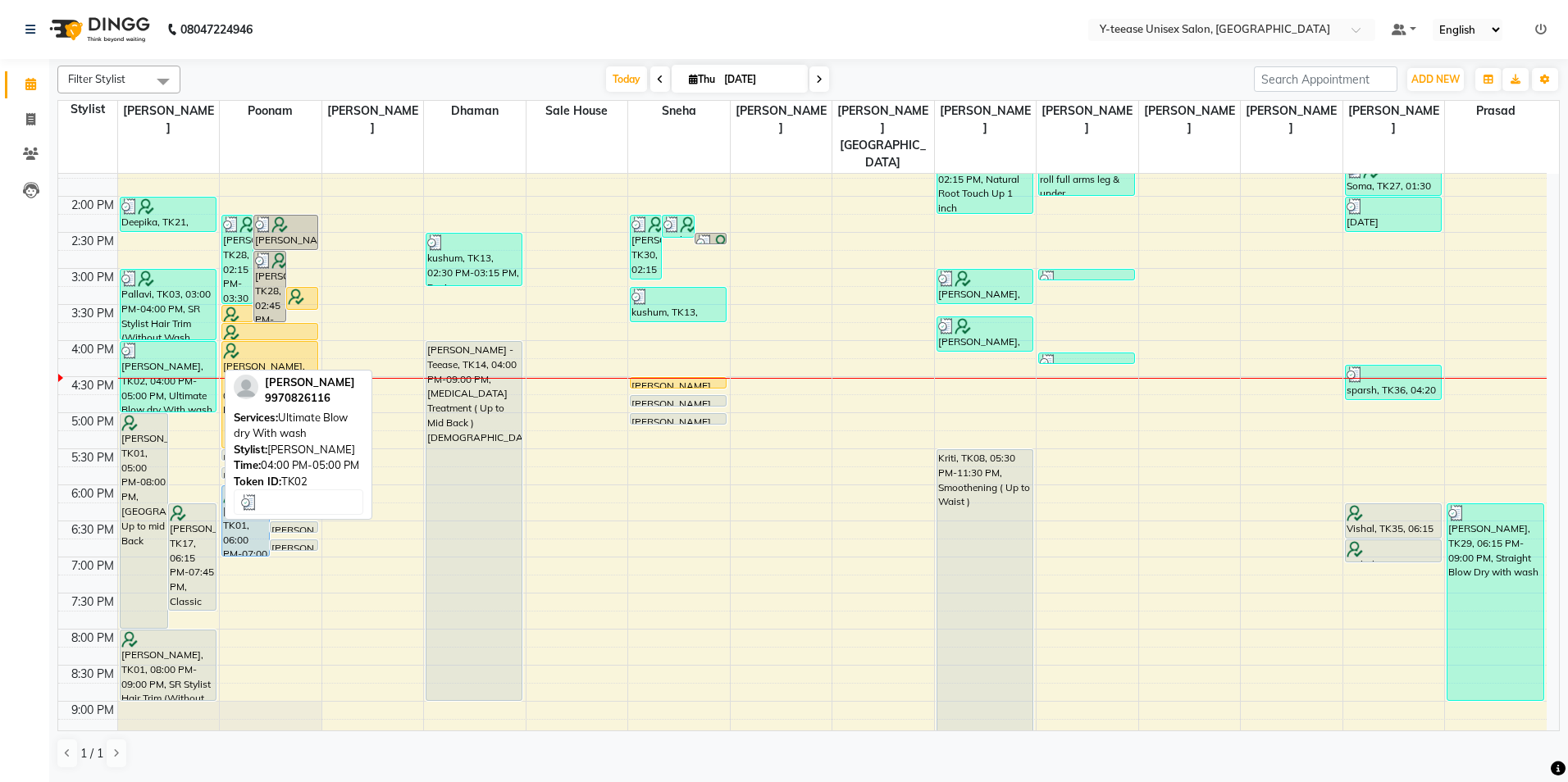
click at [172, 361] on div "[PERSON_NAME], TK02, 04:00 PM-05:00 PM, Ultimate Blow dry With wash" at bounding box center [168, 377] width 95 height 70
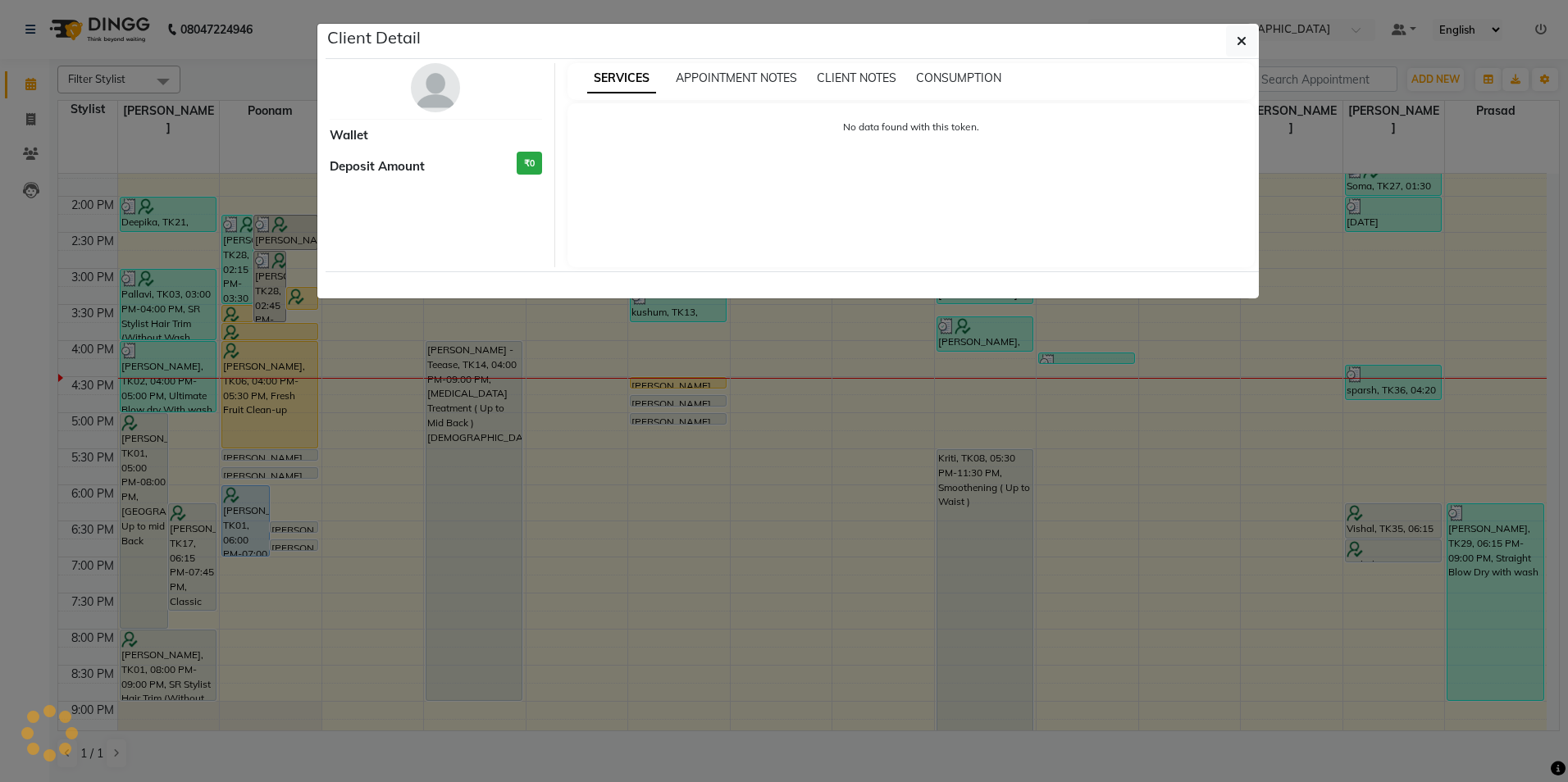
select select "3"
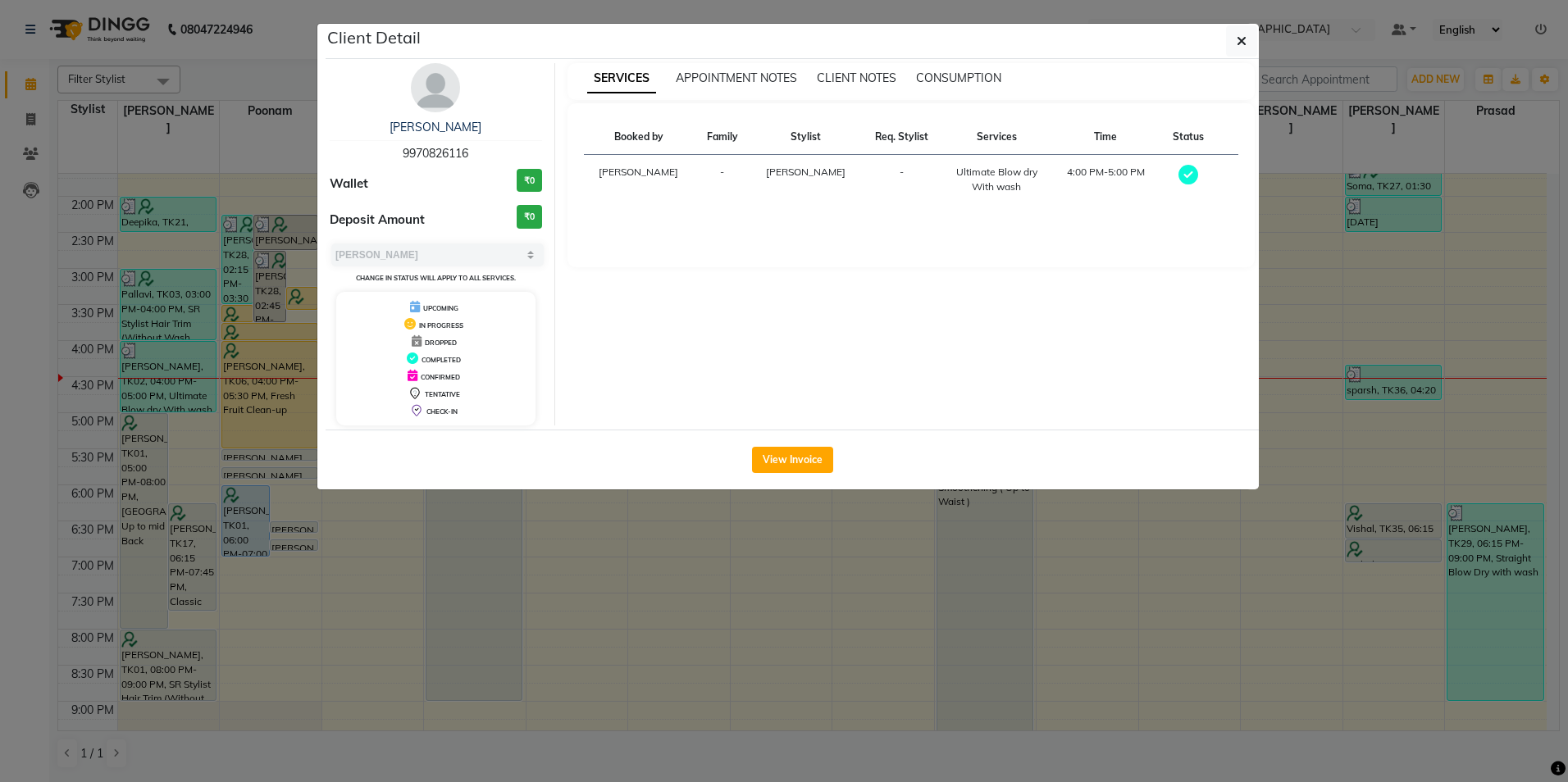
click at [426, 106] on img at bounding box center [436, 88] width 50 height 50
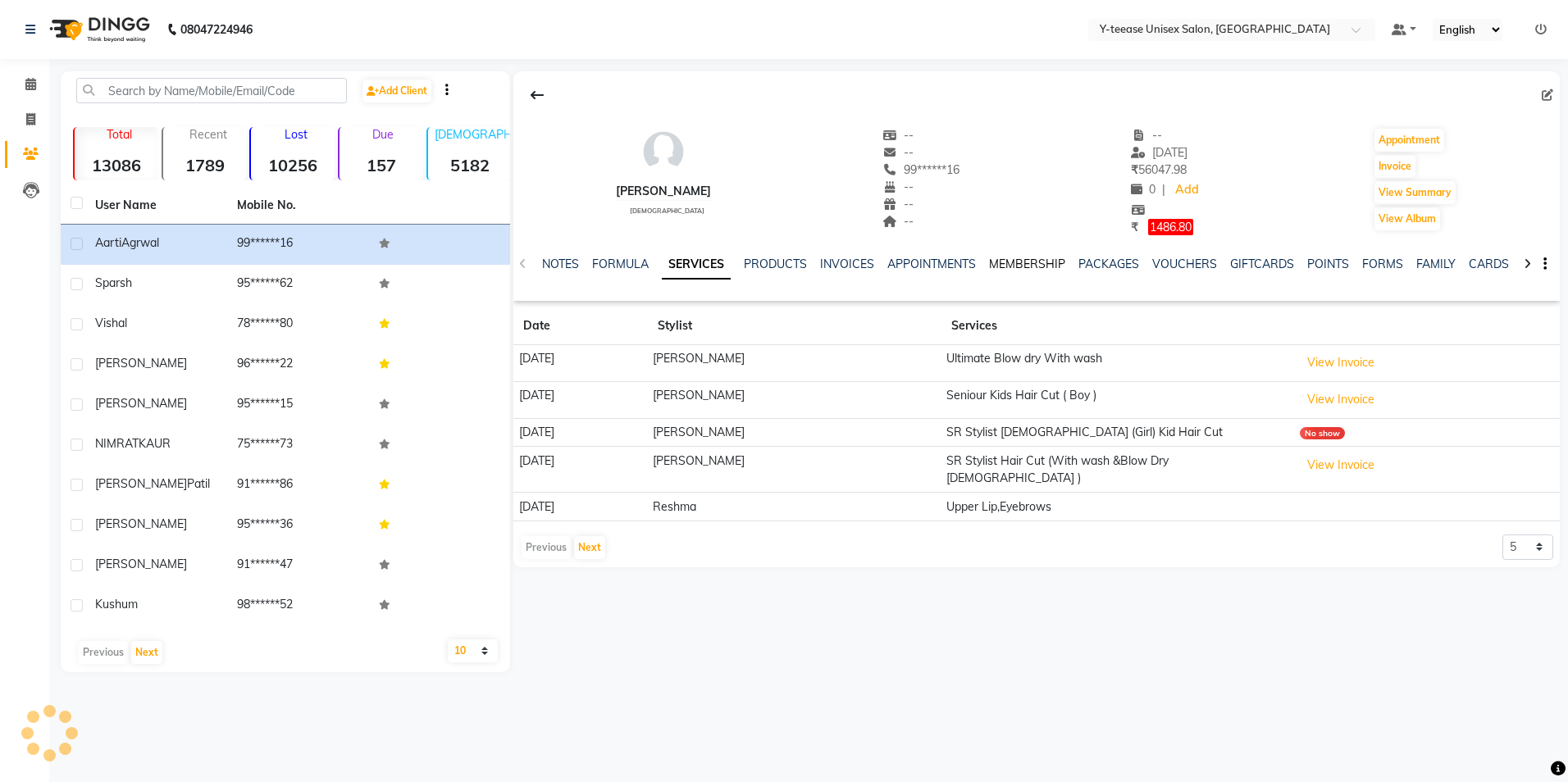
click at [1038, 266] on link "MEMBERSHIP" at bounding box center [1027, 263] width 76 height 14
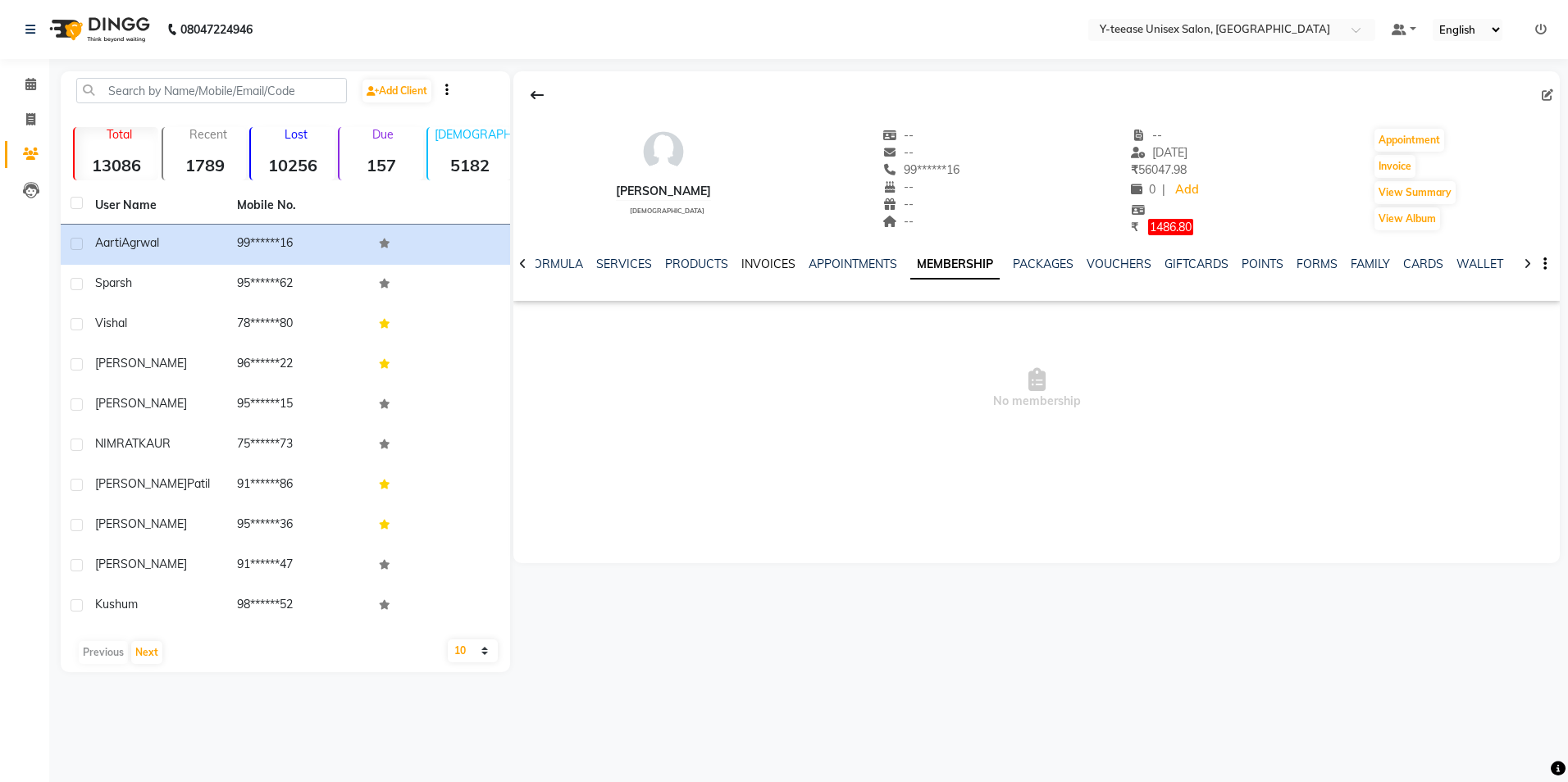
click at [772, 268] on link "INVOICES" at bounding box center [768, 263] width 54 height 14
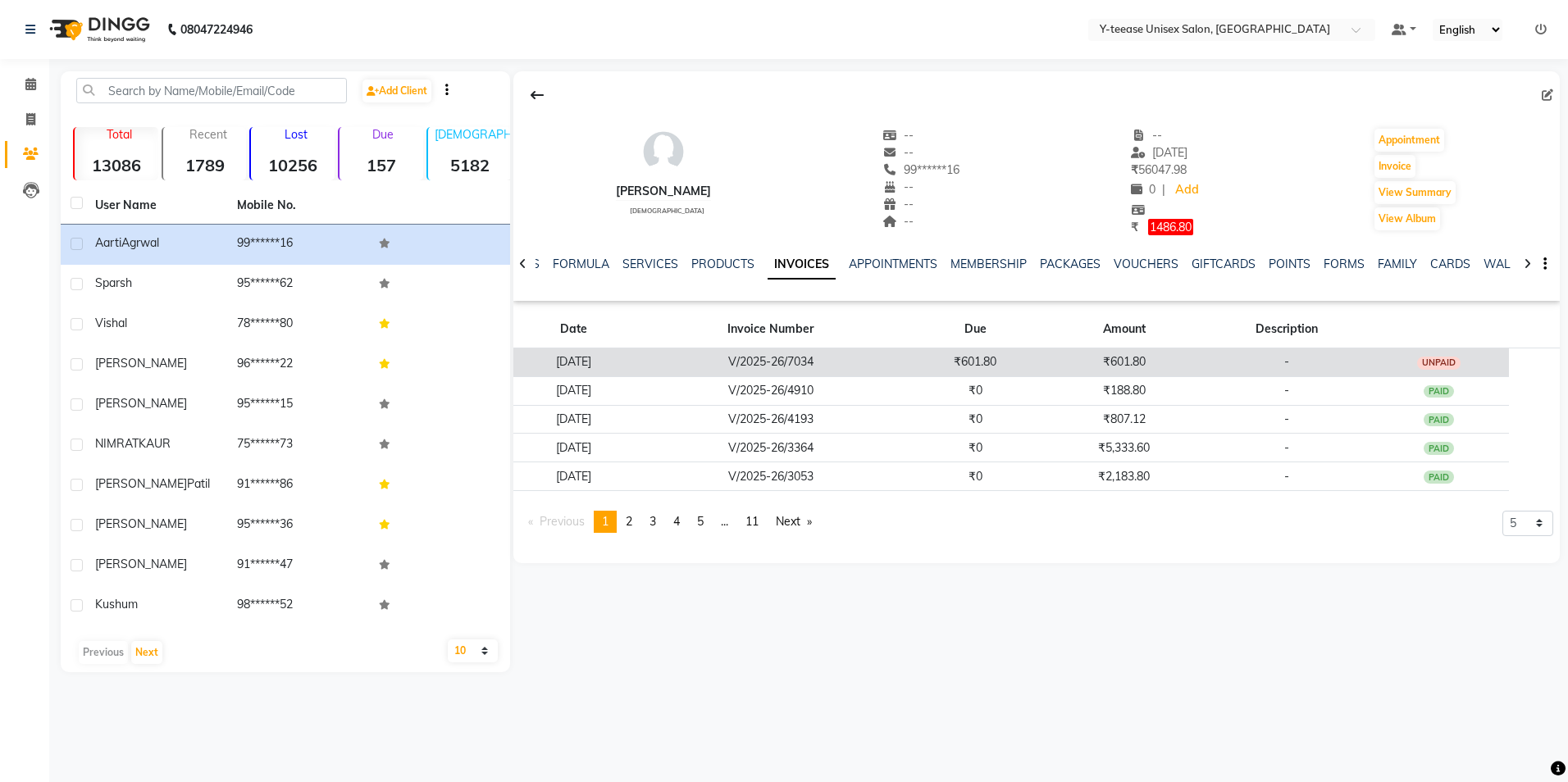
click at [822, 368] on td "V/2025-26/7034" at bounding box center [771, 362] width 273 height 29
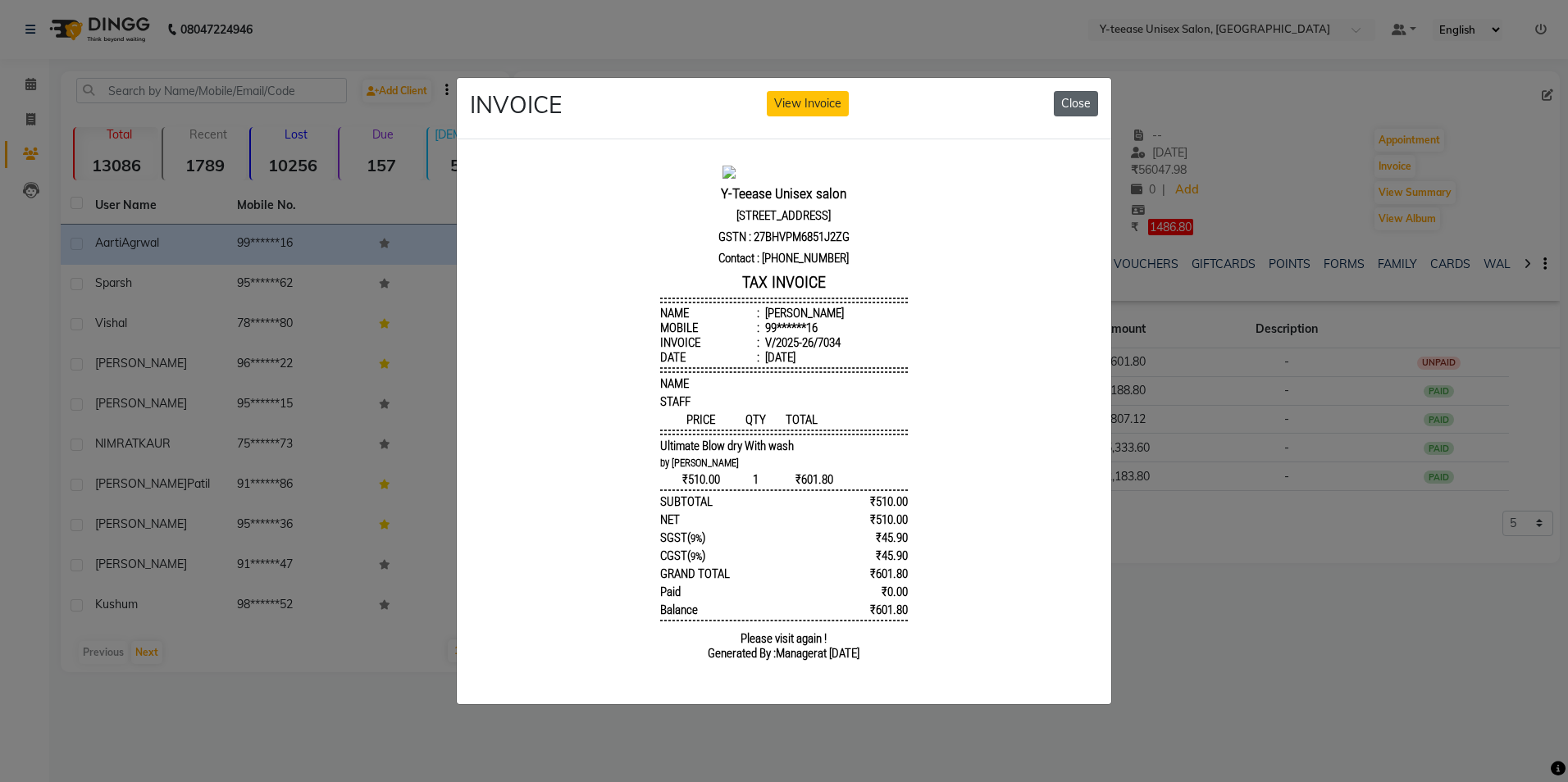
click at [1069, 101] on button "Close" at bounding box center [1076, 103] width 44 height 26
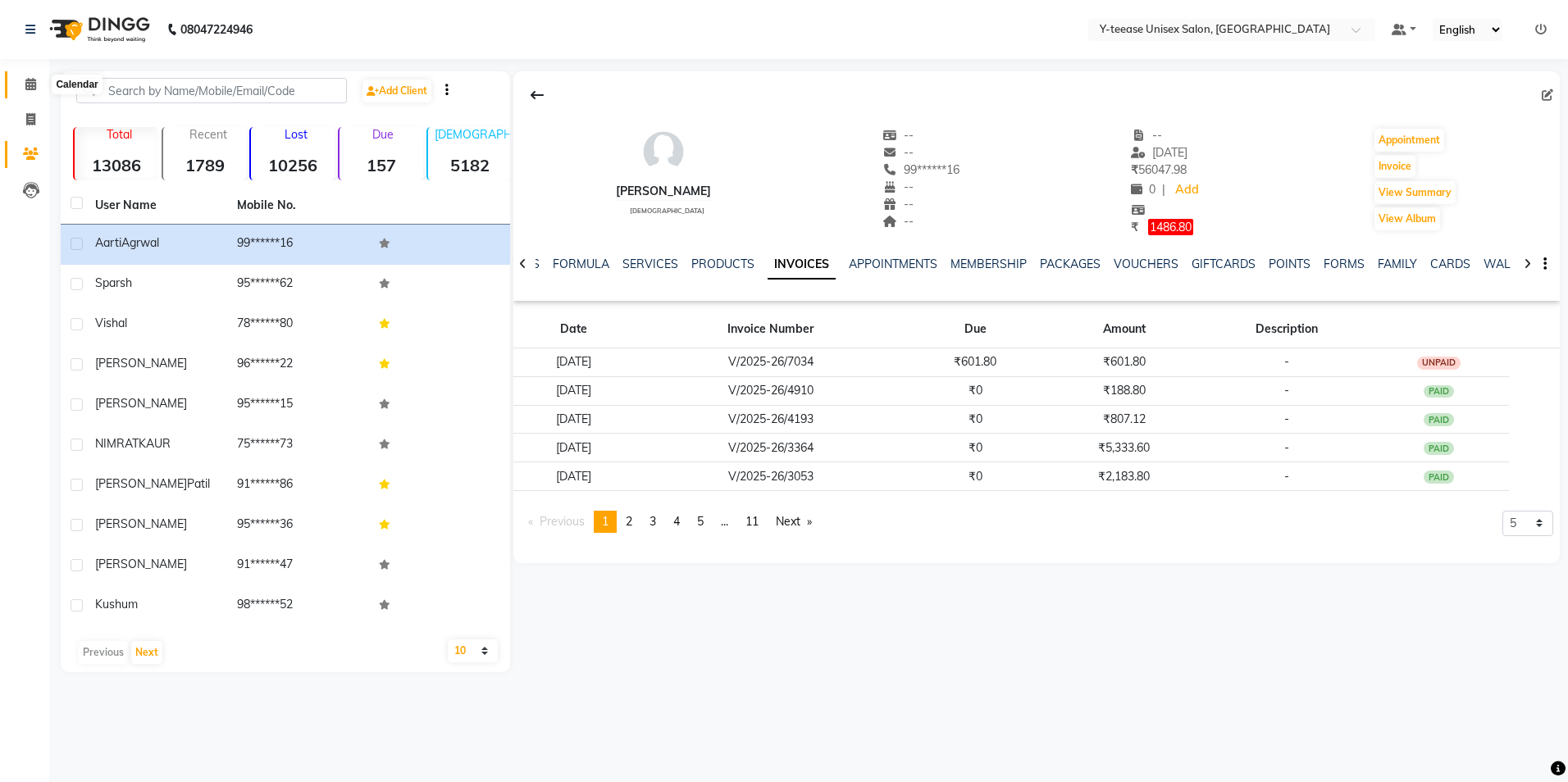
click at [32, 85] on icon at bounding box center [31, 84] width 10 height 12
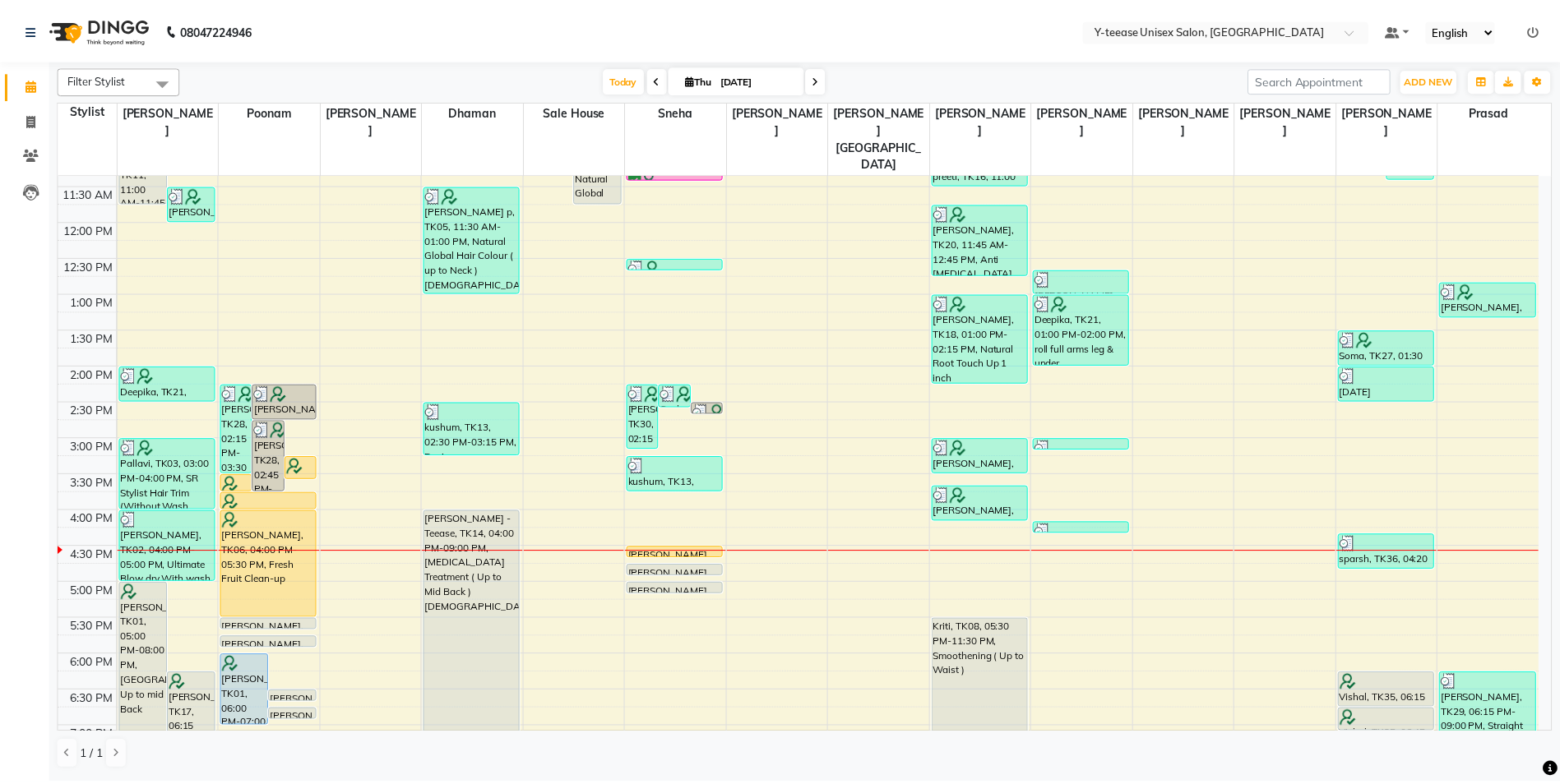
scroll to position [247, 0]
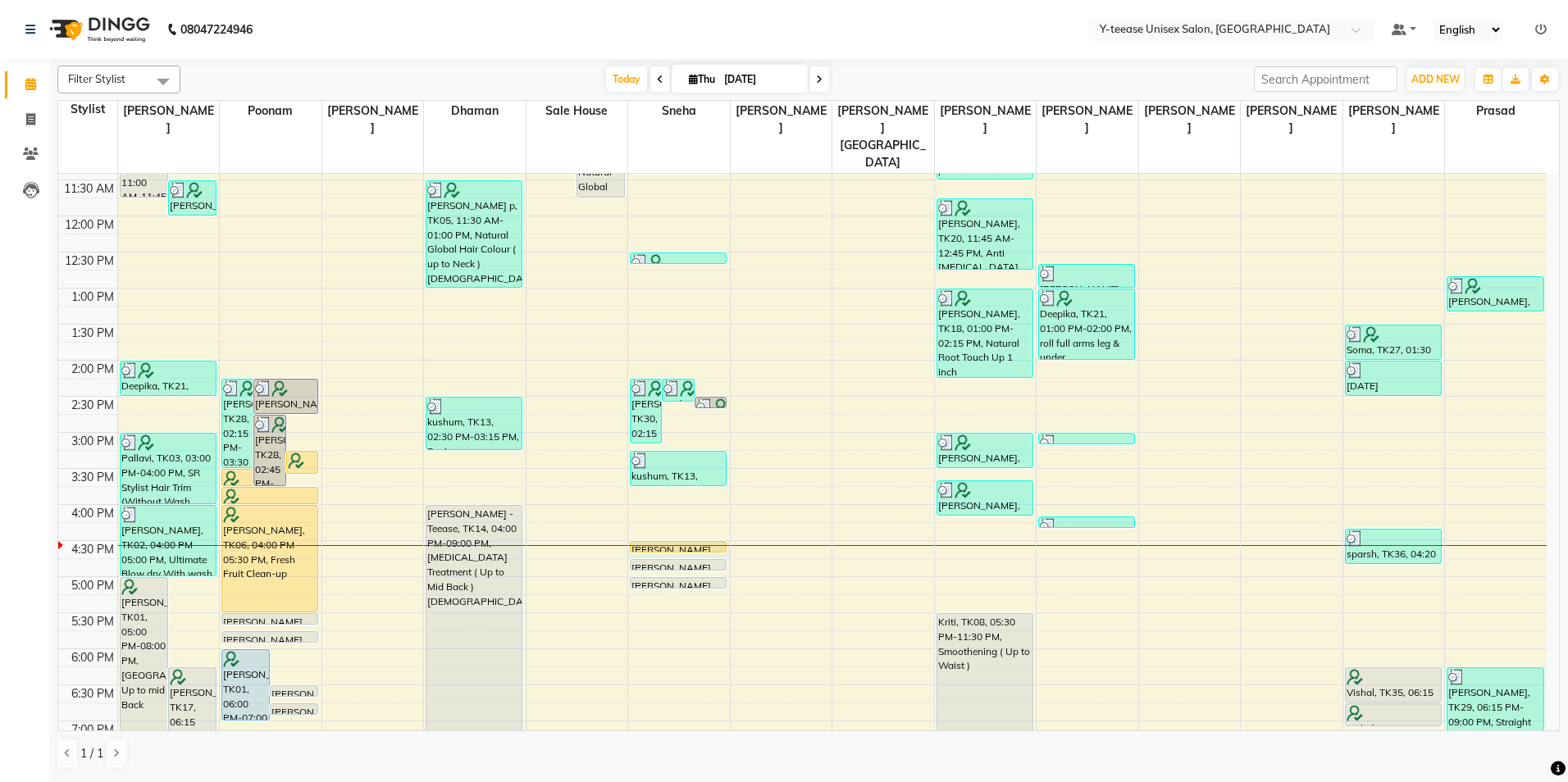
click at [673, 545] on div at bounding box center [679, 545] width 102 height 1
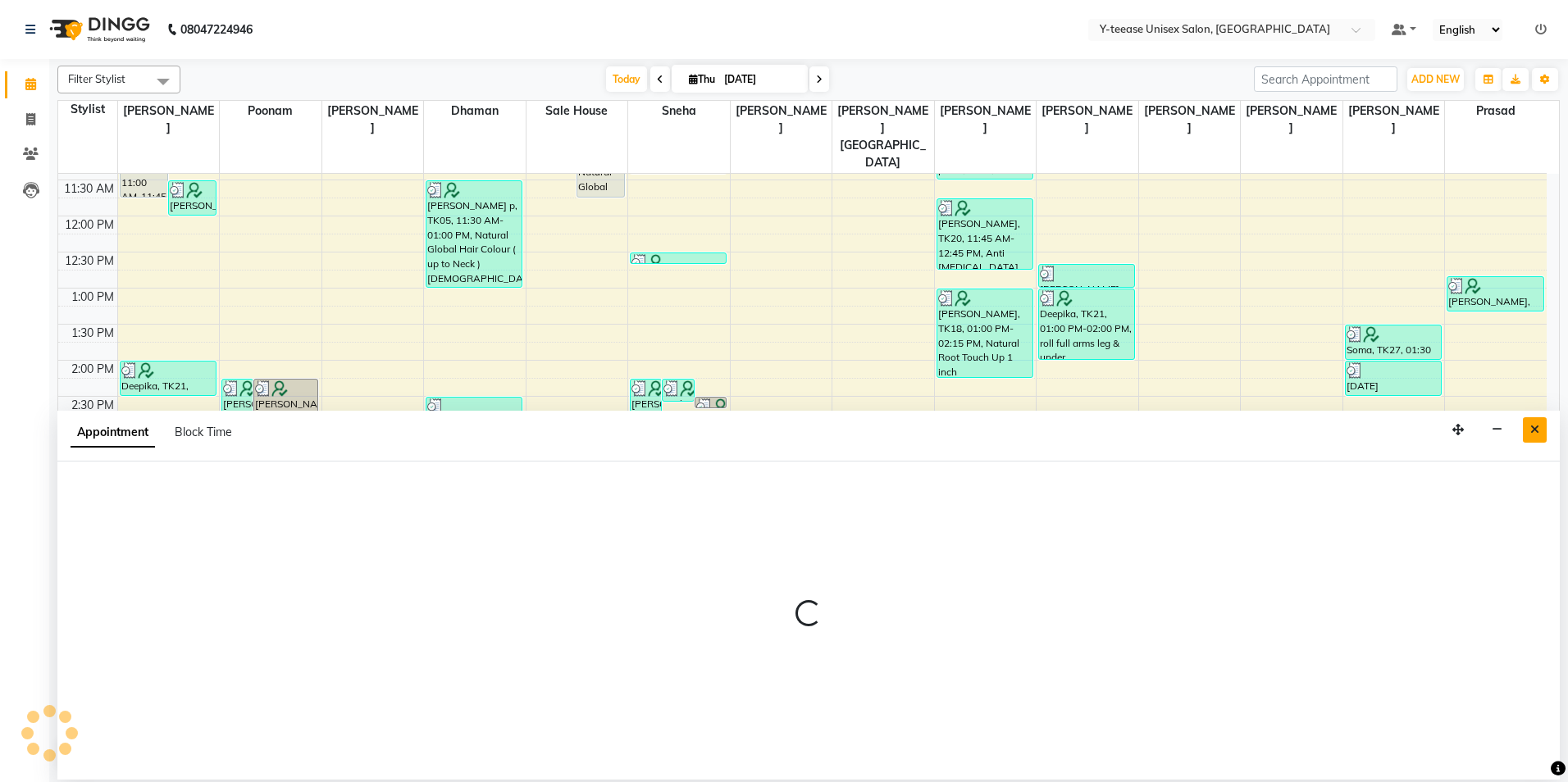
select select "49846"
select select "tentative"
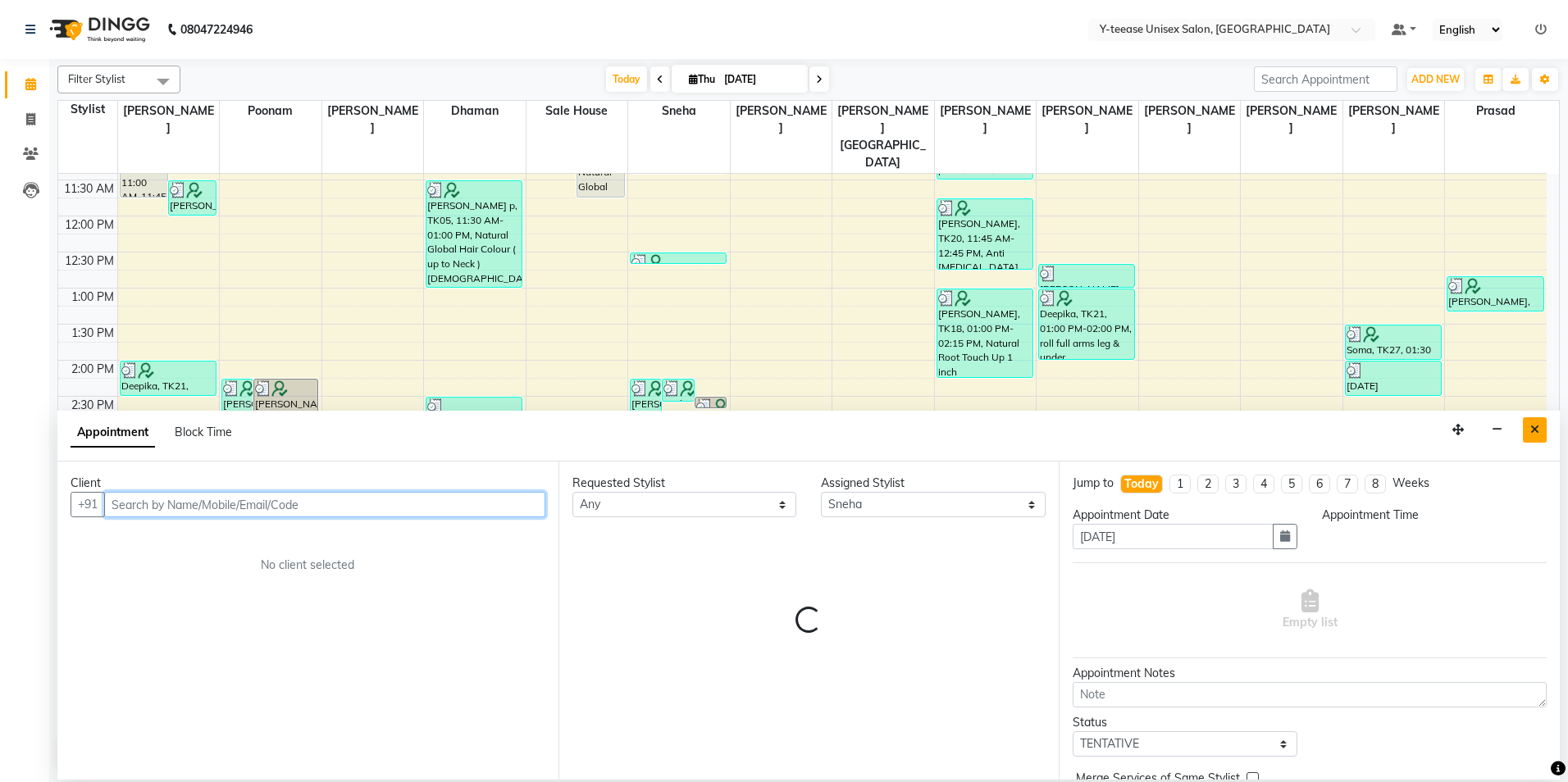
select select "990"
click at [1528, 424] on button "Close" at bounding box center [1535, 430] width 24 height 26
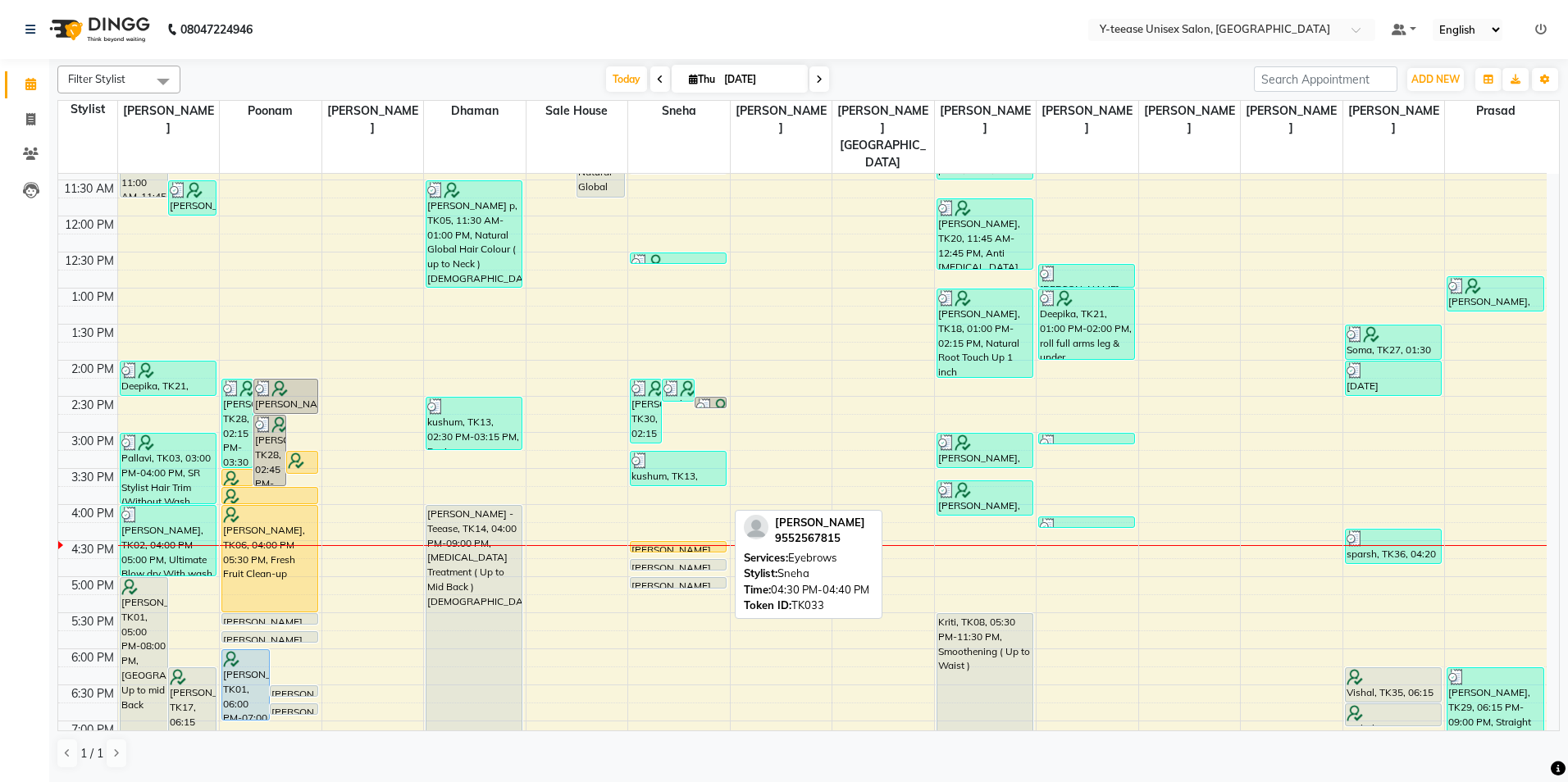
click at [722, 548] on div at bounding box center [678, 551] width 95 height 7
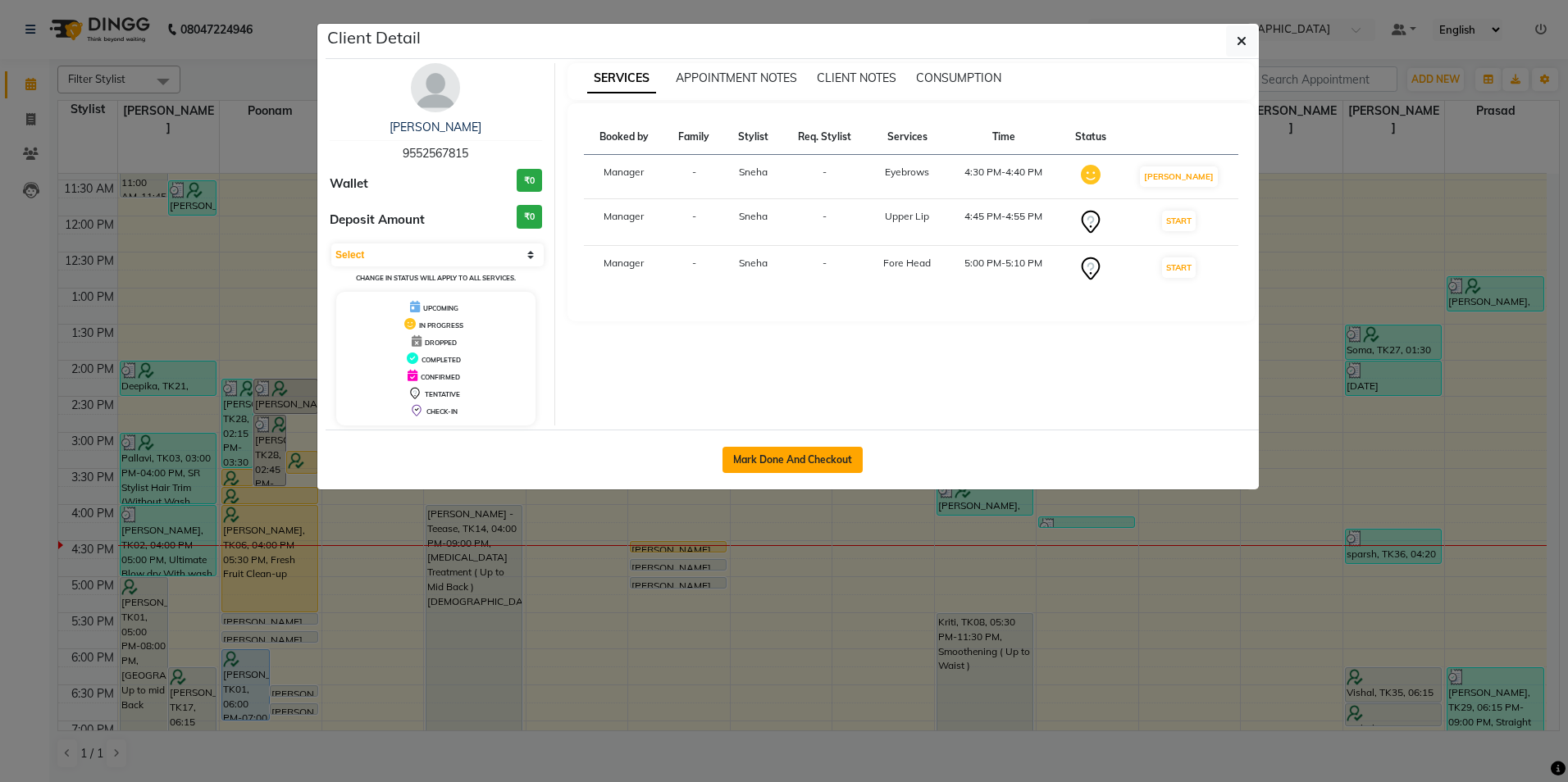
click at [797, 467] on button "Mark Done And Checkout" at bounding box center [793, 461] width 140 height 27
select select "service"
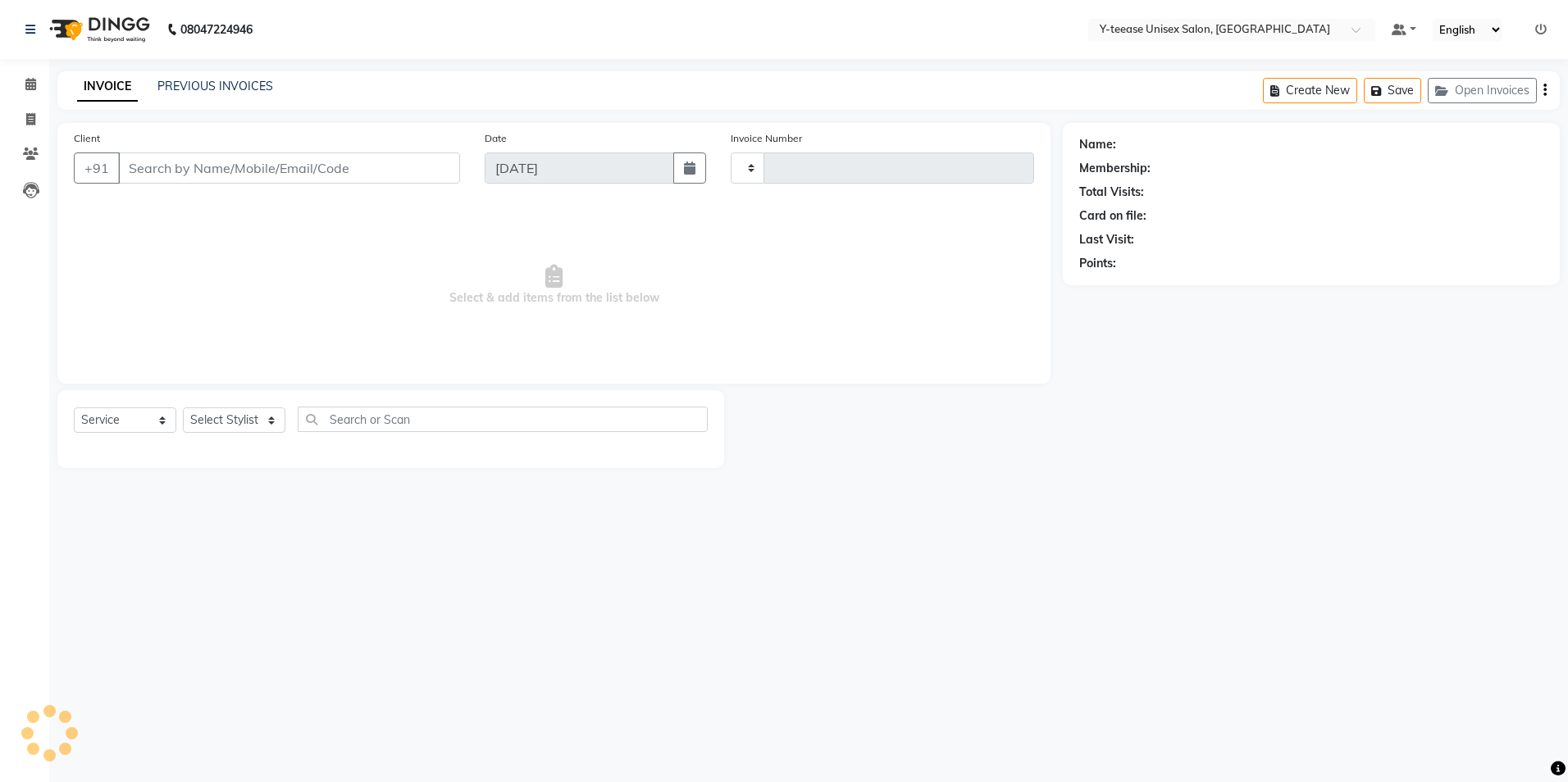
type input "7035"
select select "4"
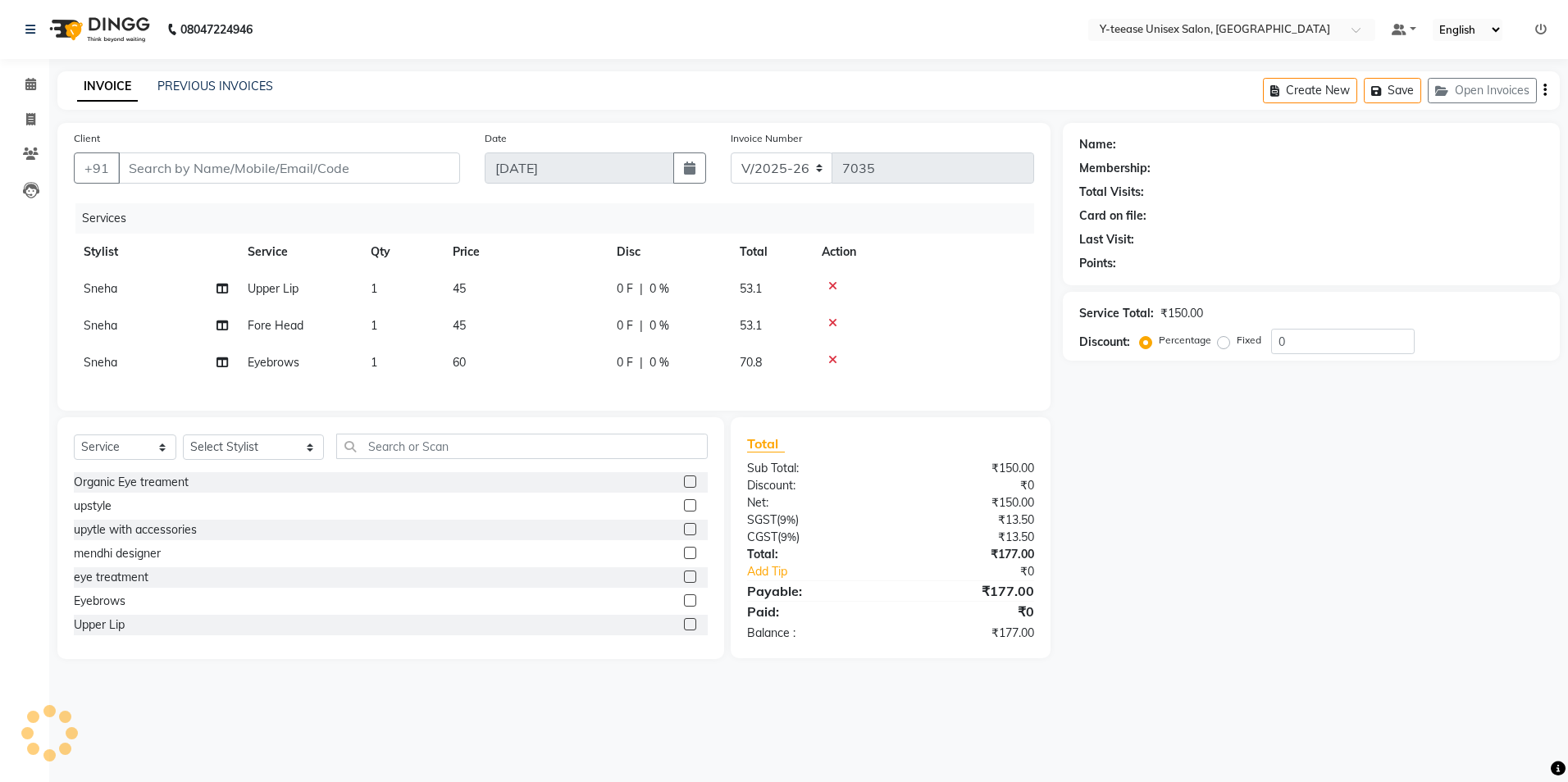
type input "95******15"
select select "49846"
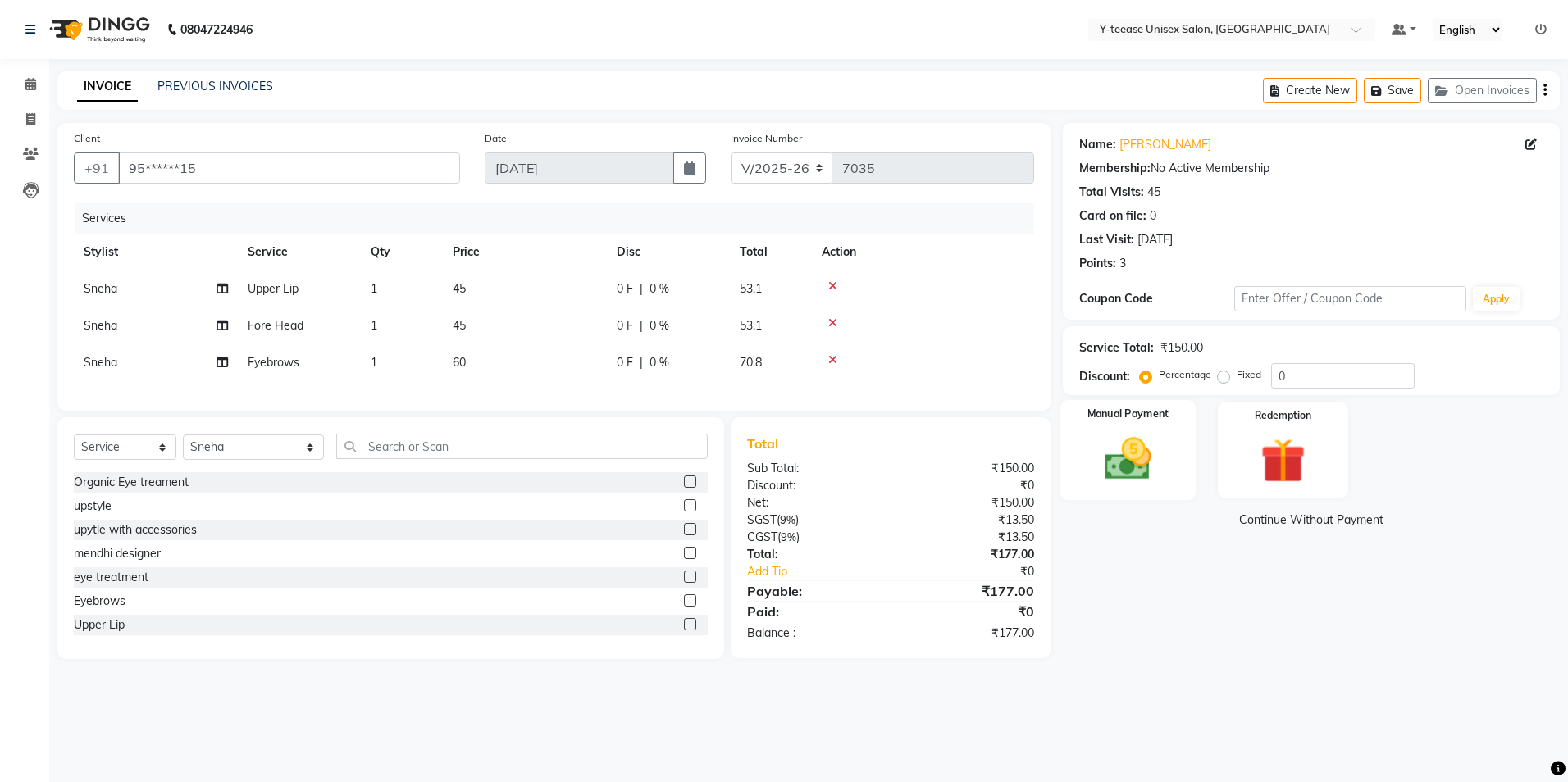
click at [1147, 455] on img at bounding box center [1128, 459] width 76 height 54
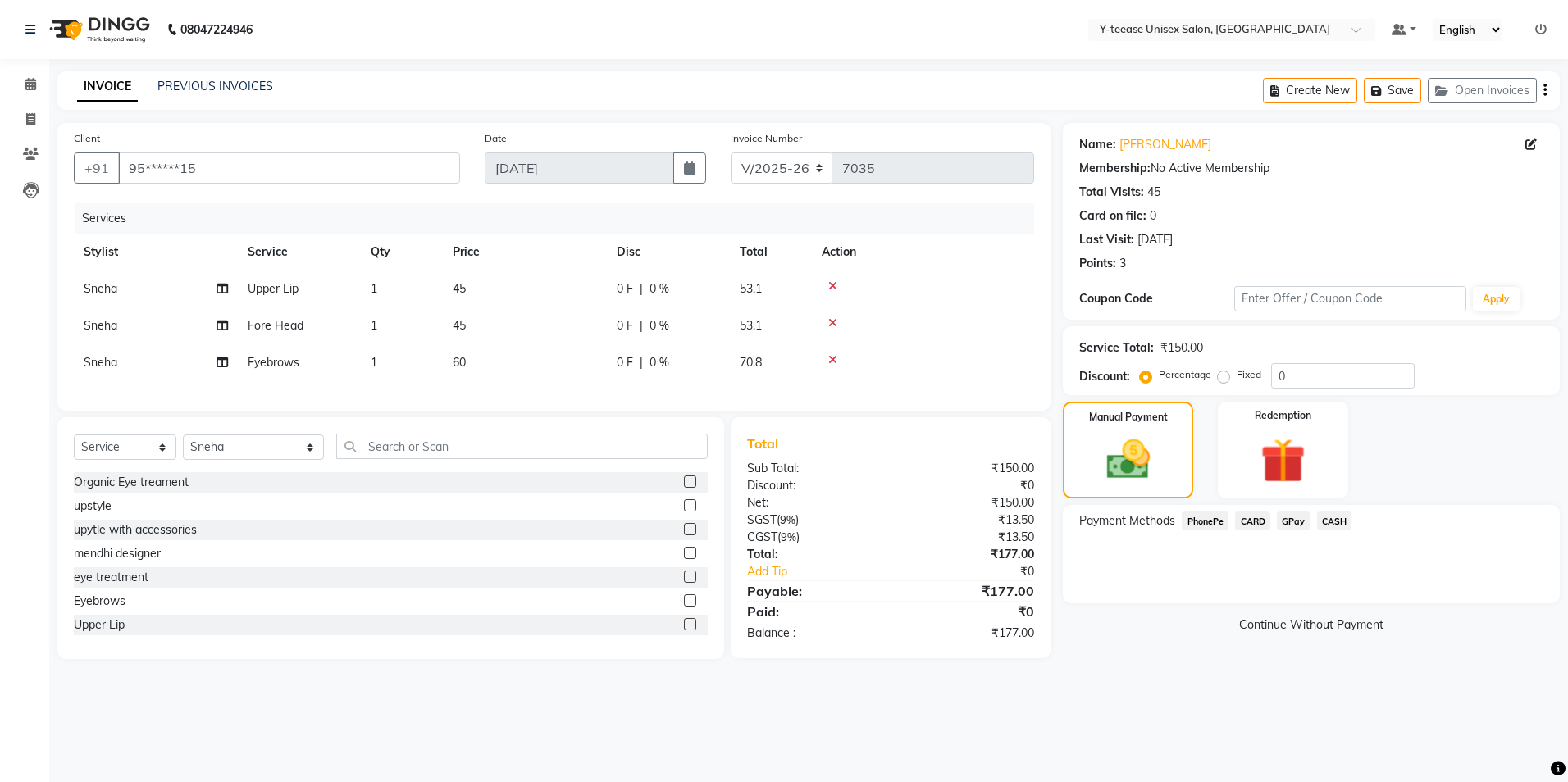
click at [1302, 520] on span "GPay" at bounding box center [1293, 522] width 33 height 19
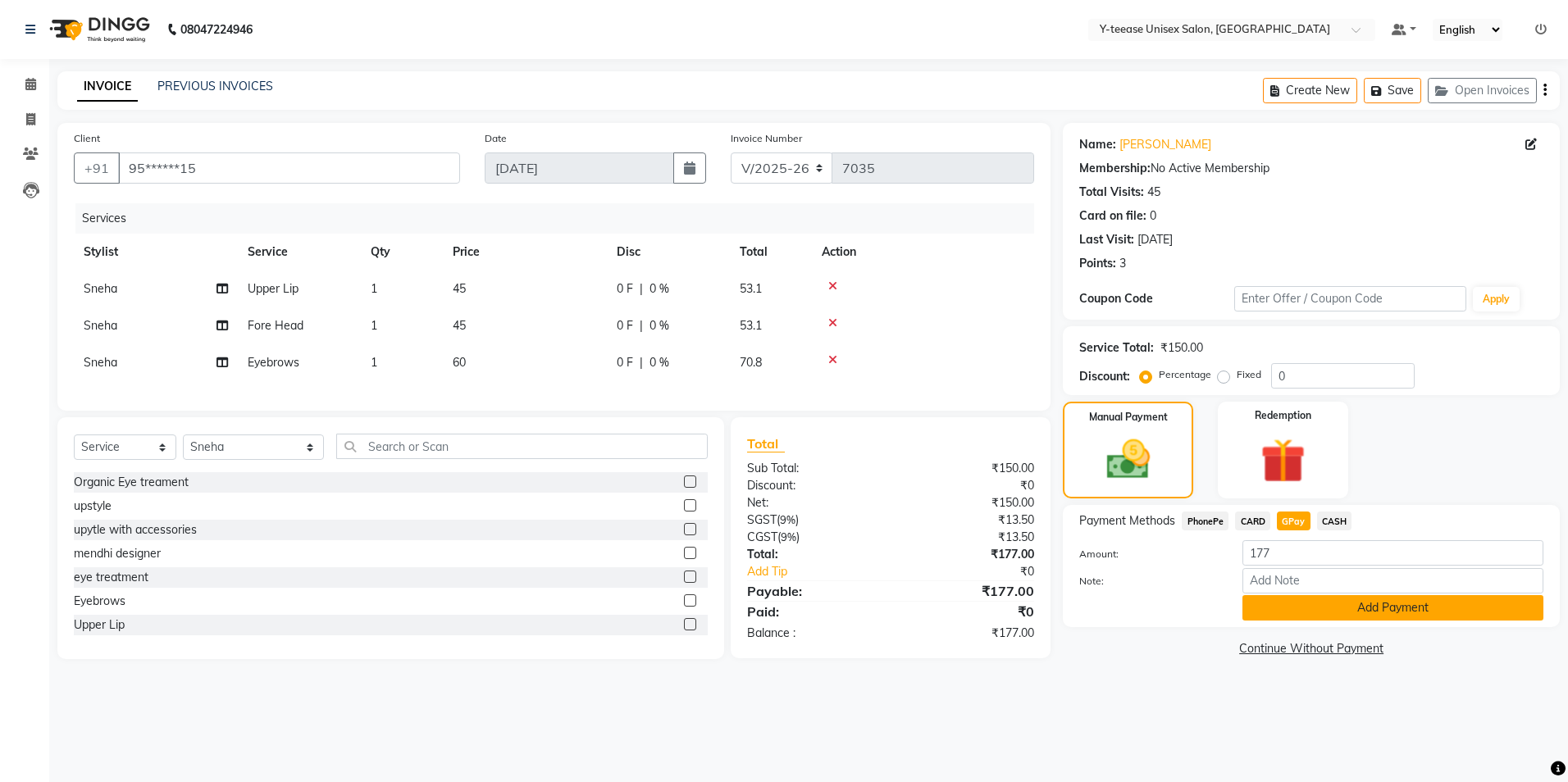
click at [1331, 606] on button "Add Payment" at bounding box center [1393, 607] width 301 height 26
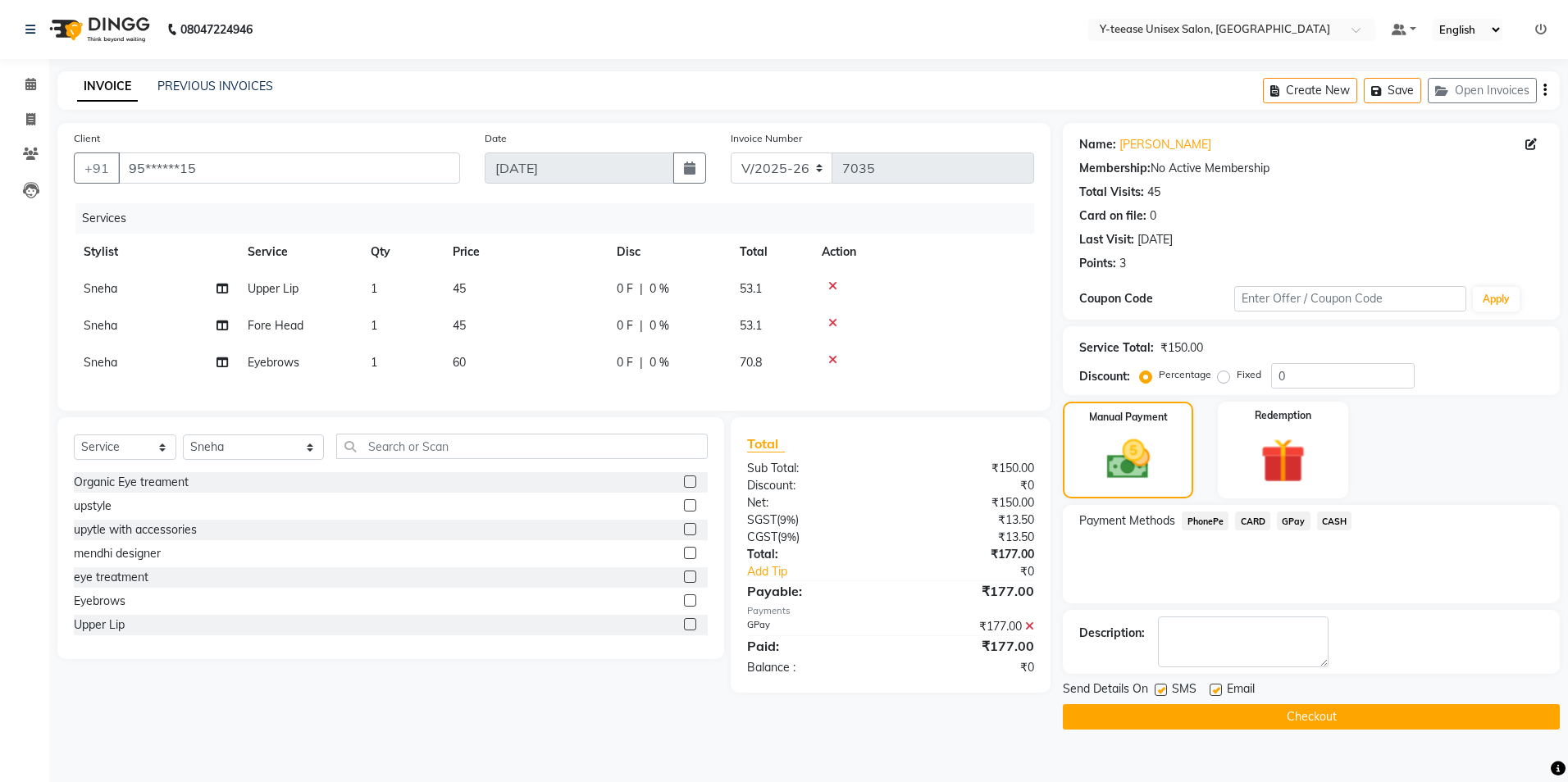
click at [1344, 723] on button "Checkout" at bounding box center [1310, 717] width 497 height 26
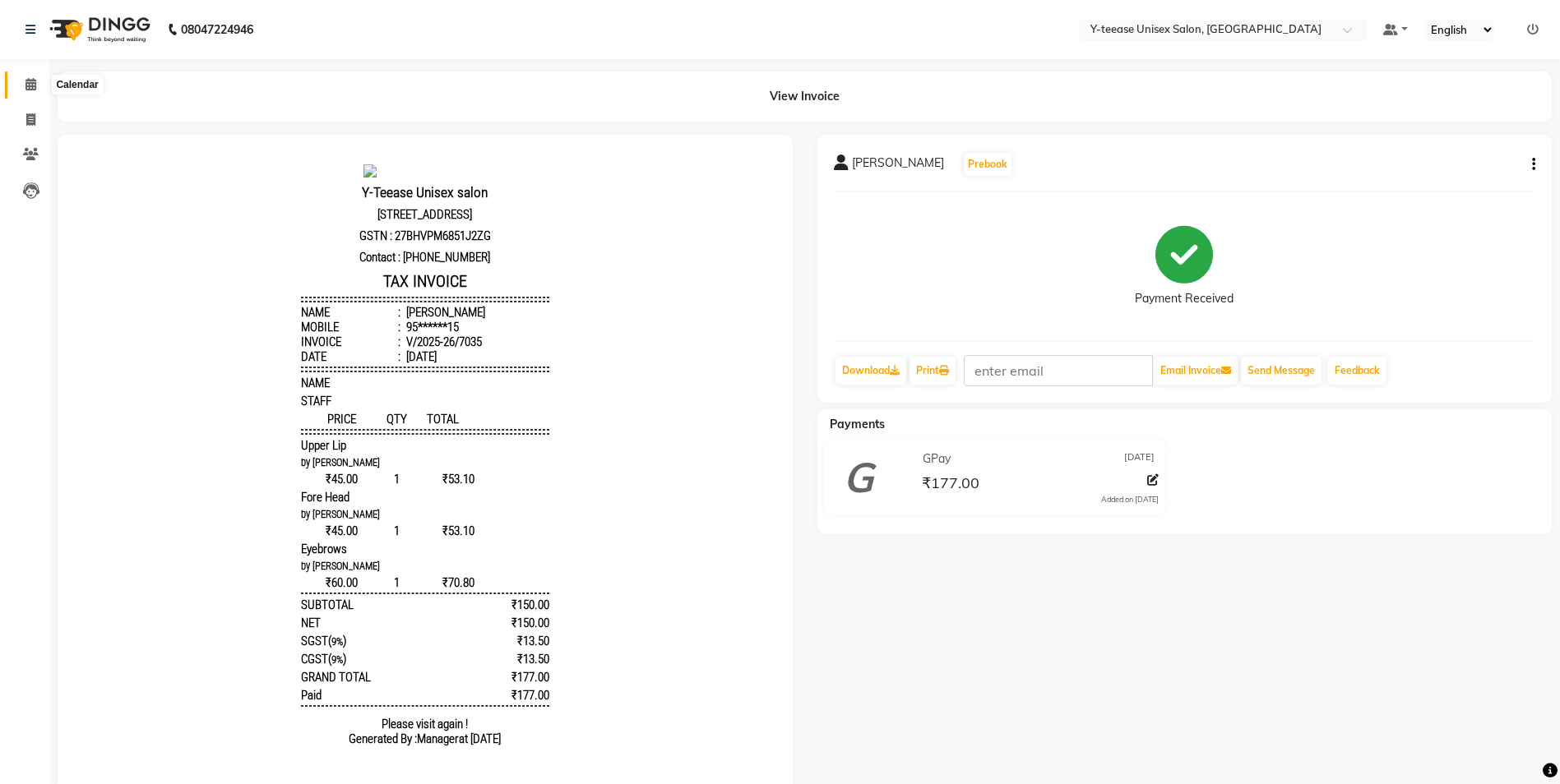
click at [20, 79] on span at bounding box center [31, 85] width 29 height 19
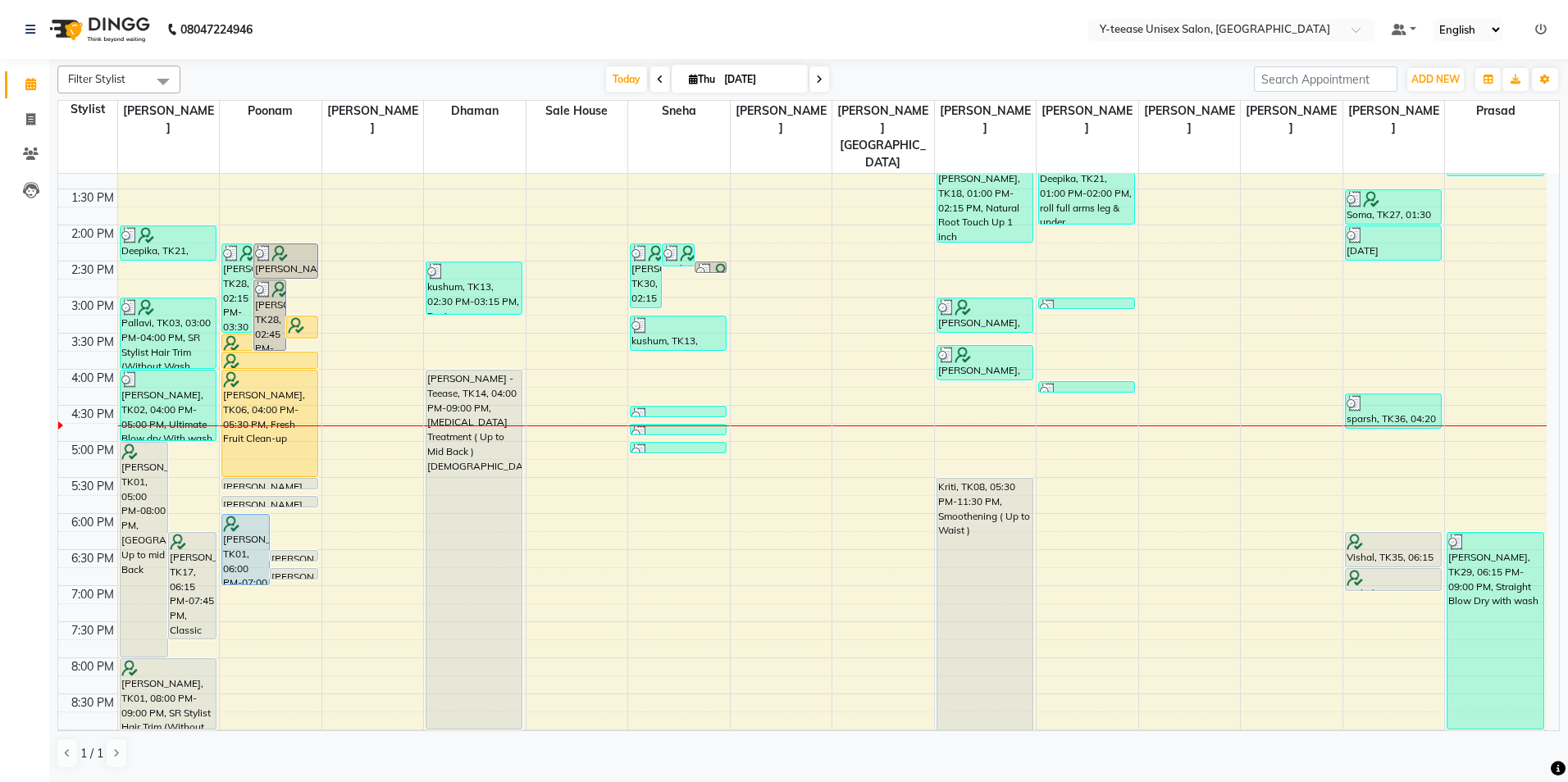
scroll to position [410, 0]
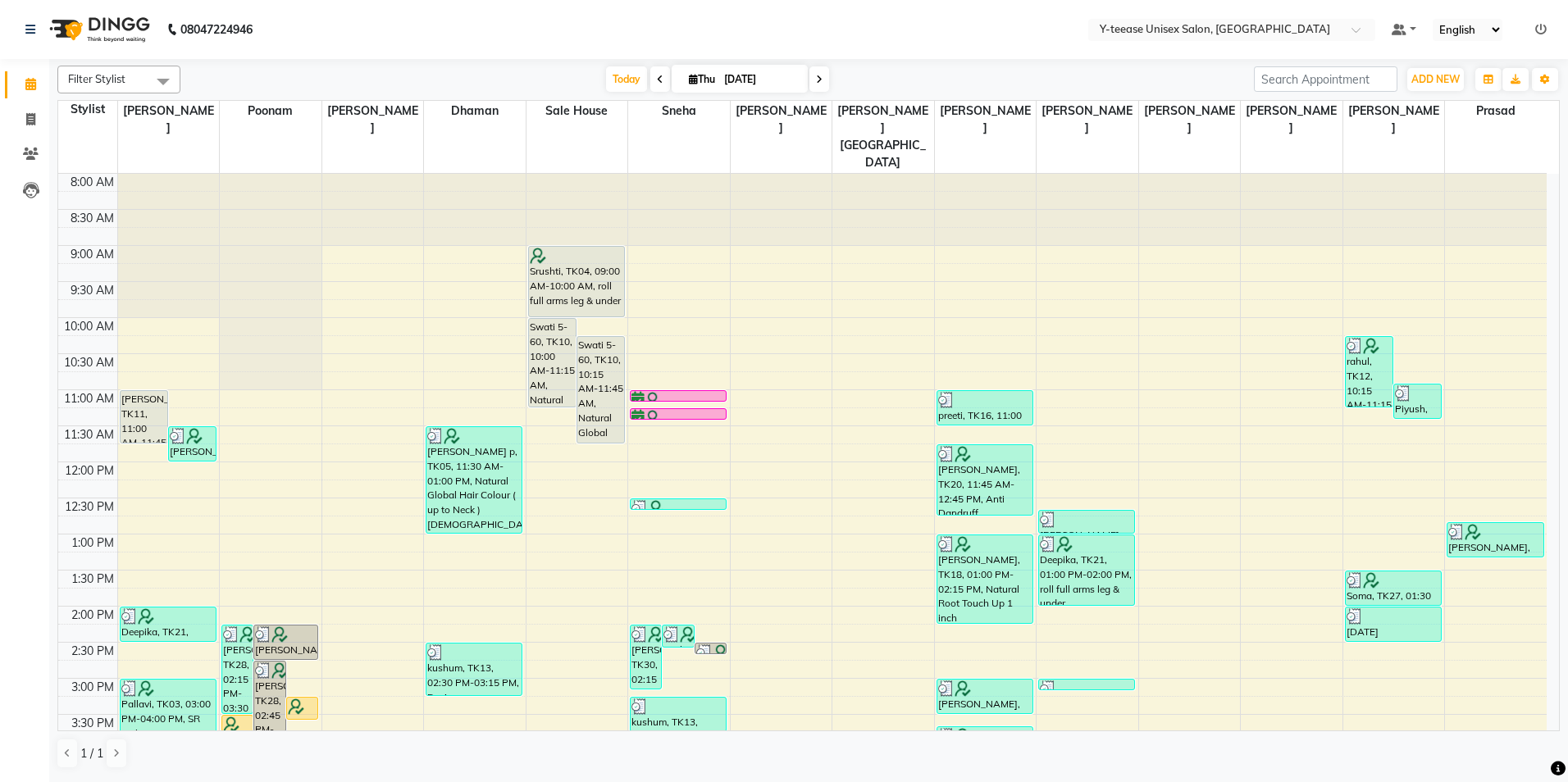
scroll to position [164, 0]
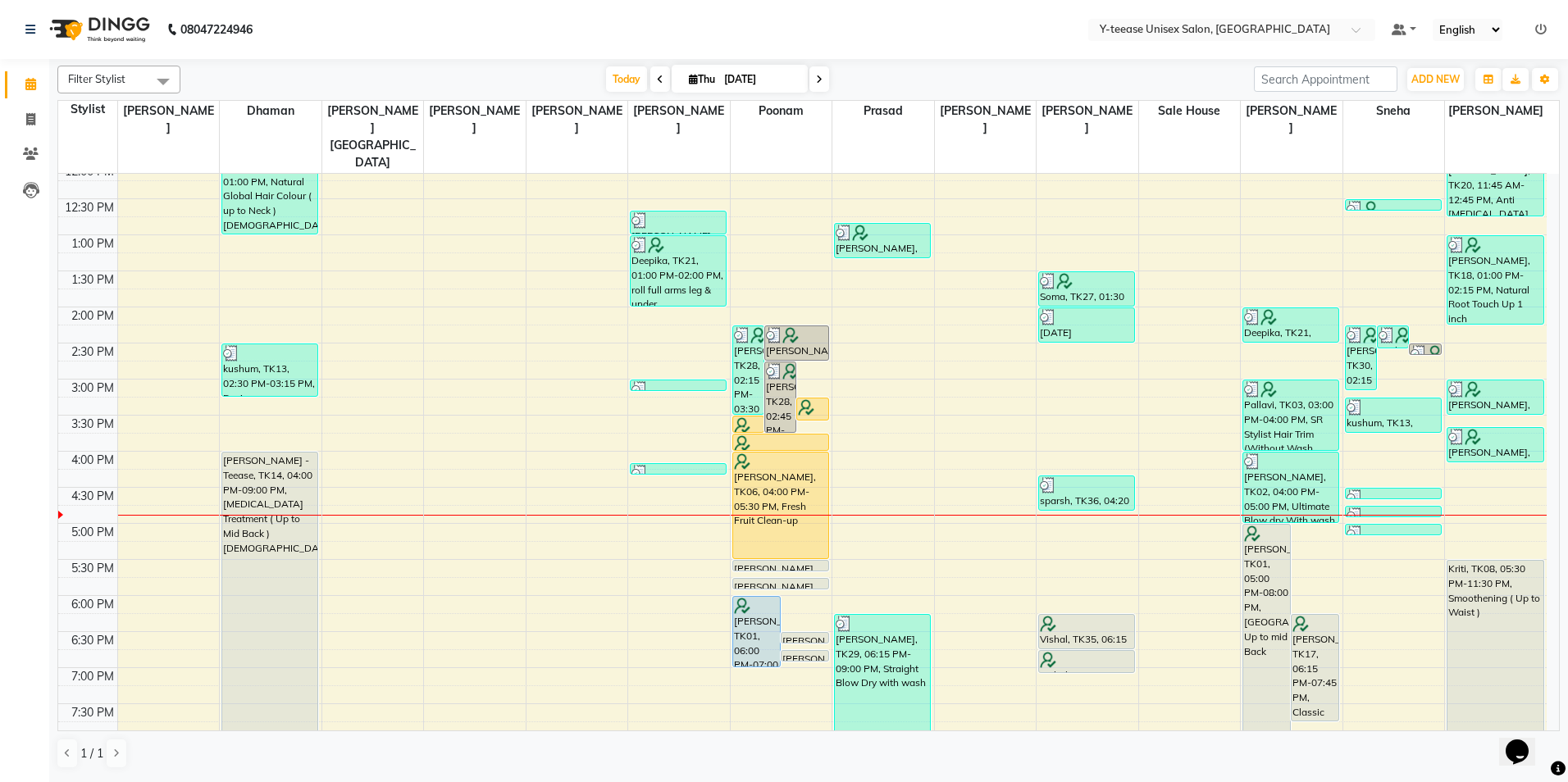
scroll to position [410, 0]
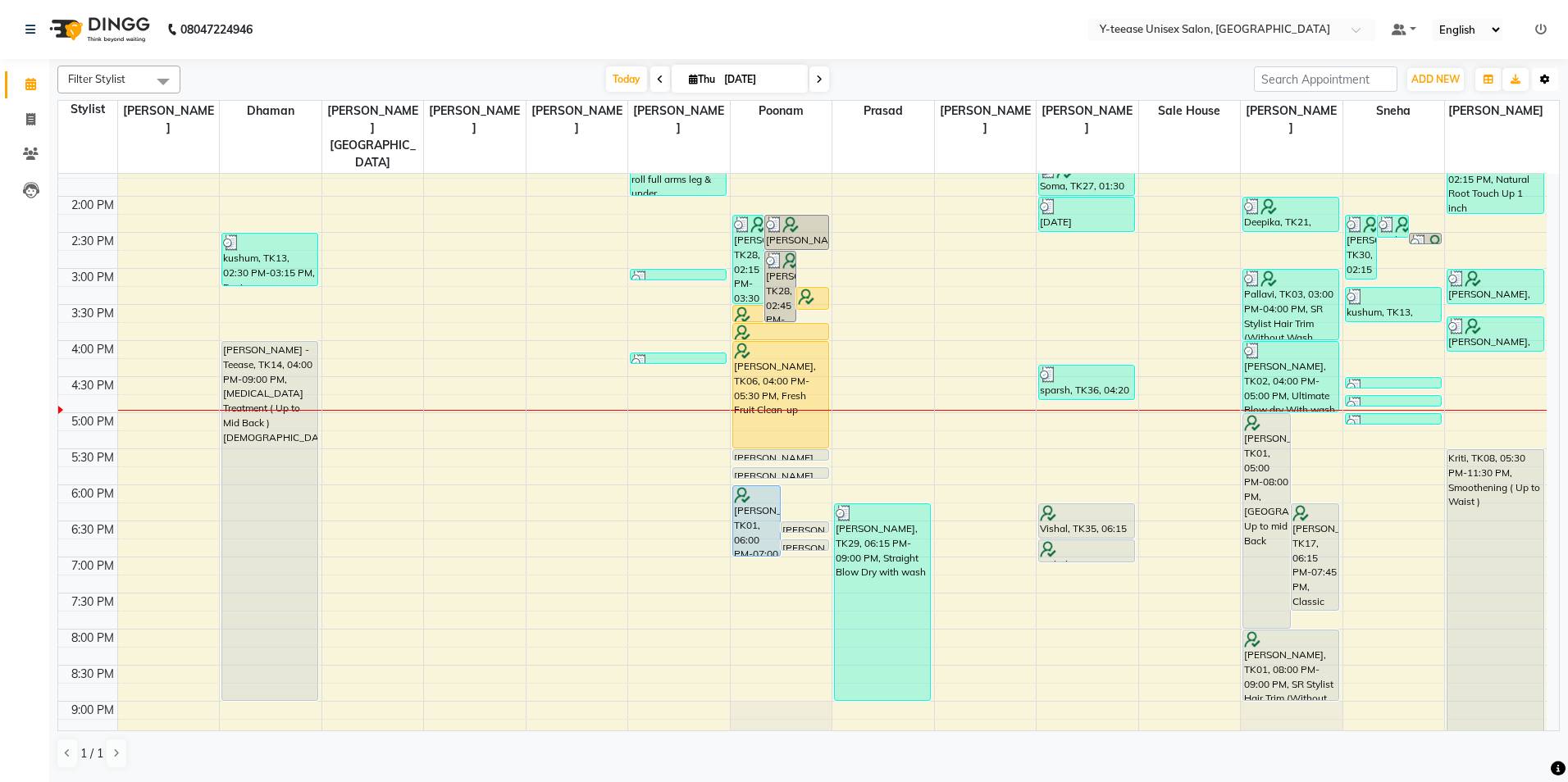
click at [1550, 80] on button "Toggle Dropdown" at bounding box center [1545, 79] width 27 height 23
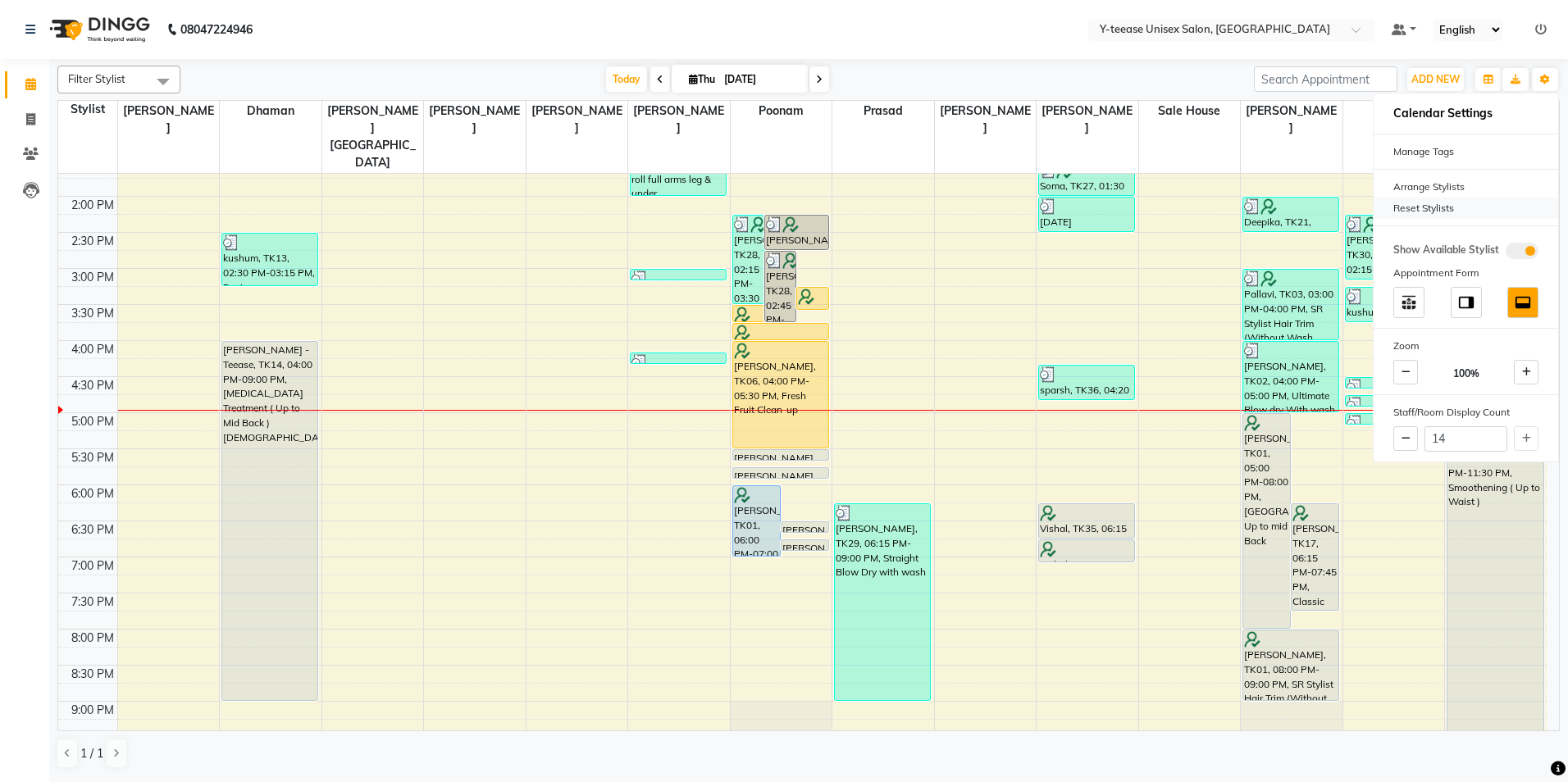
click at [1418, 207] on div "Reset Stylists" at bounding box center [1465, 208] width 184 height 21
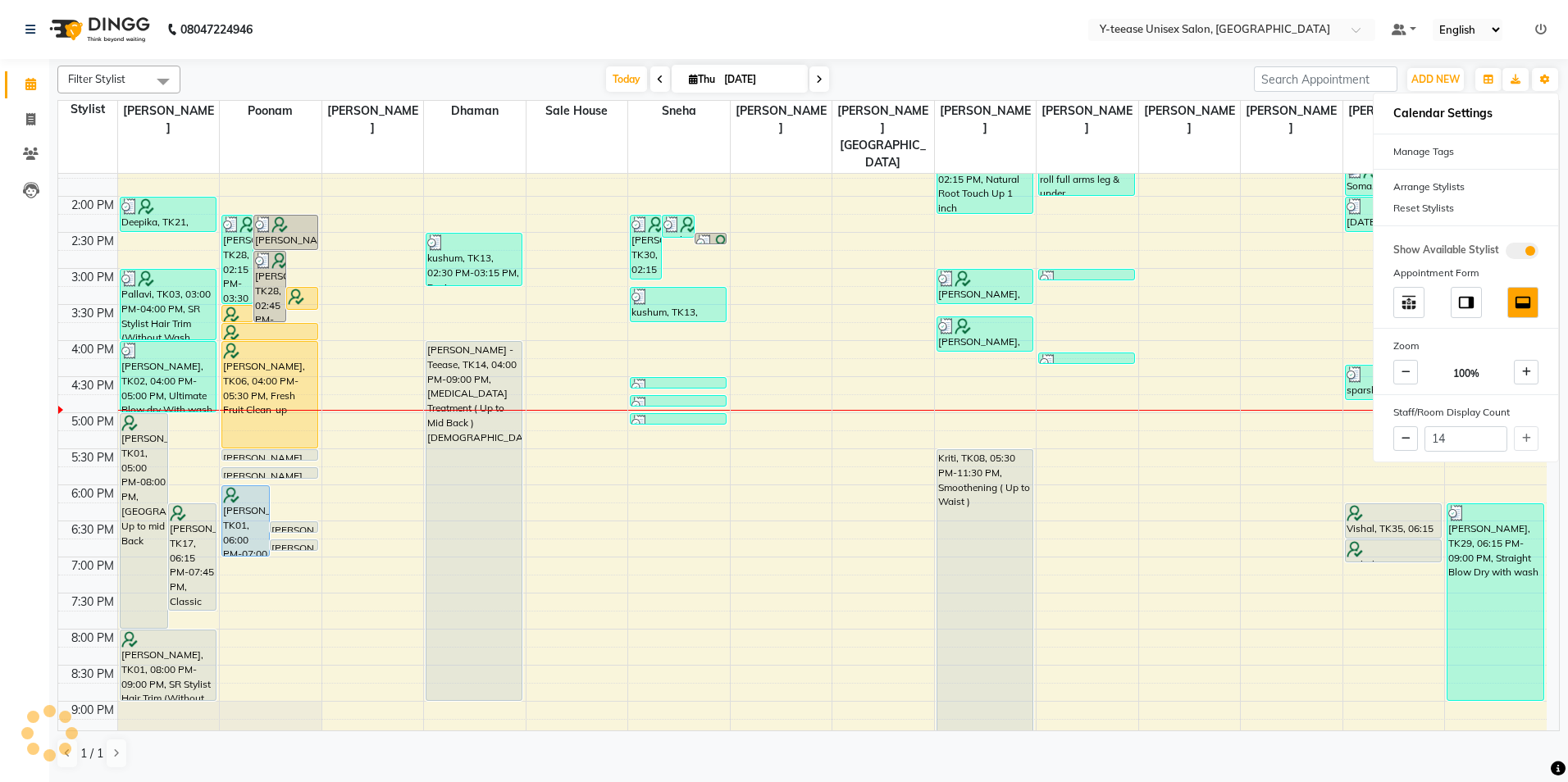
click at [1160, 76] on div "Today Thu 04-09-2025" at bounding box center [717, 80] width 1057 height 25
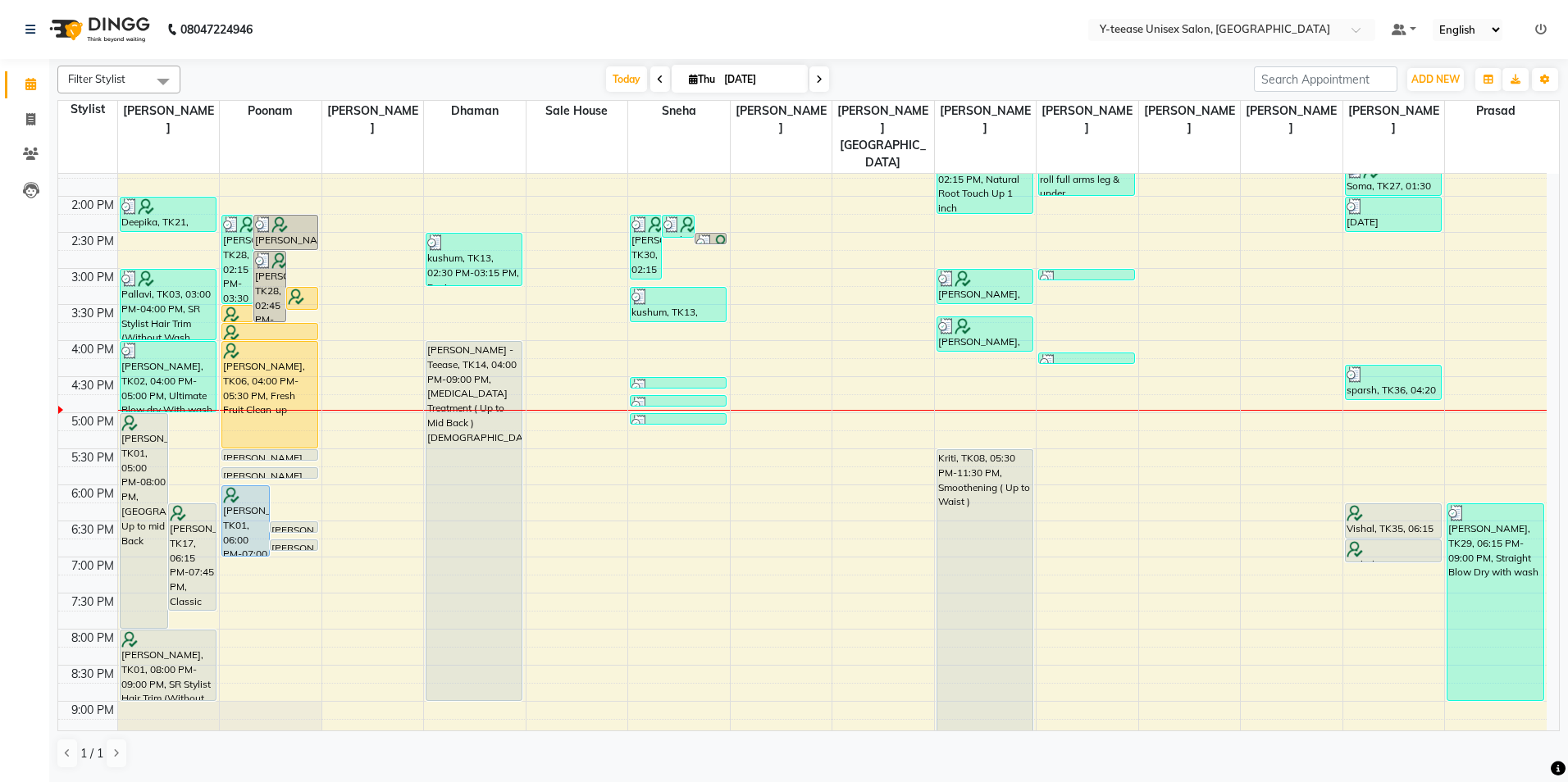
click at [811, 78] on span at bounding box center [819, 79] width 20 height 26
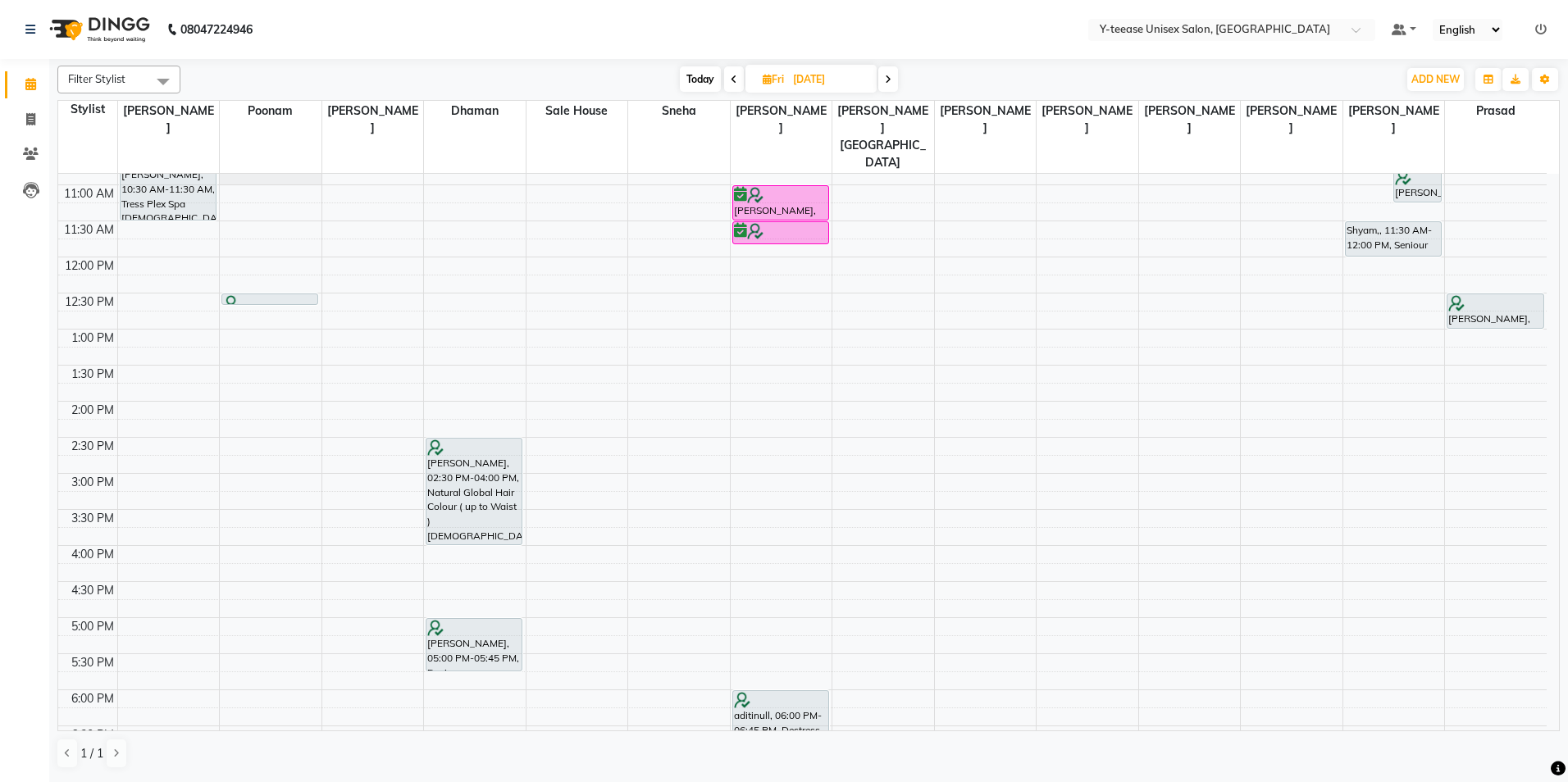
scroll to position [162, 0]
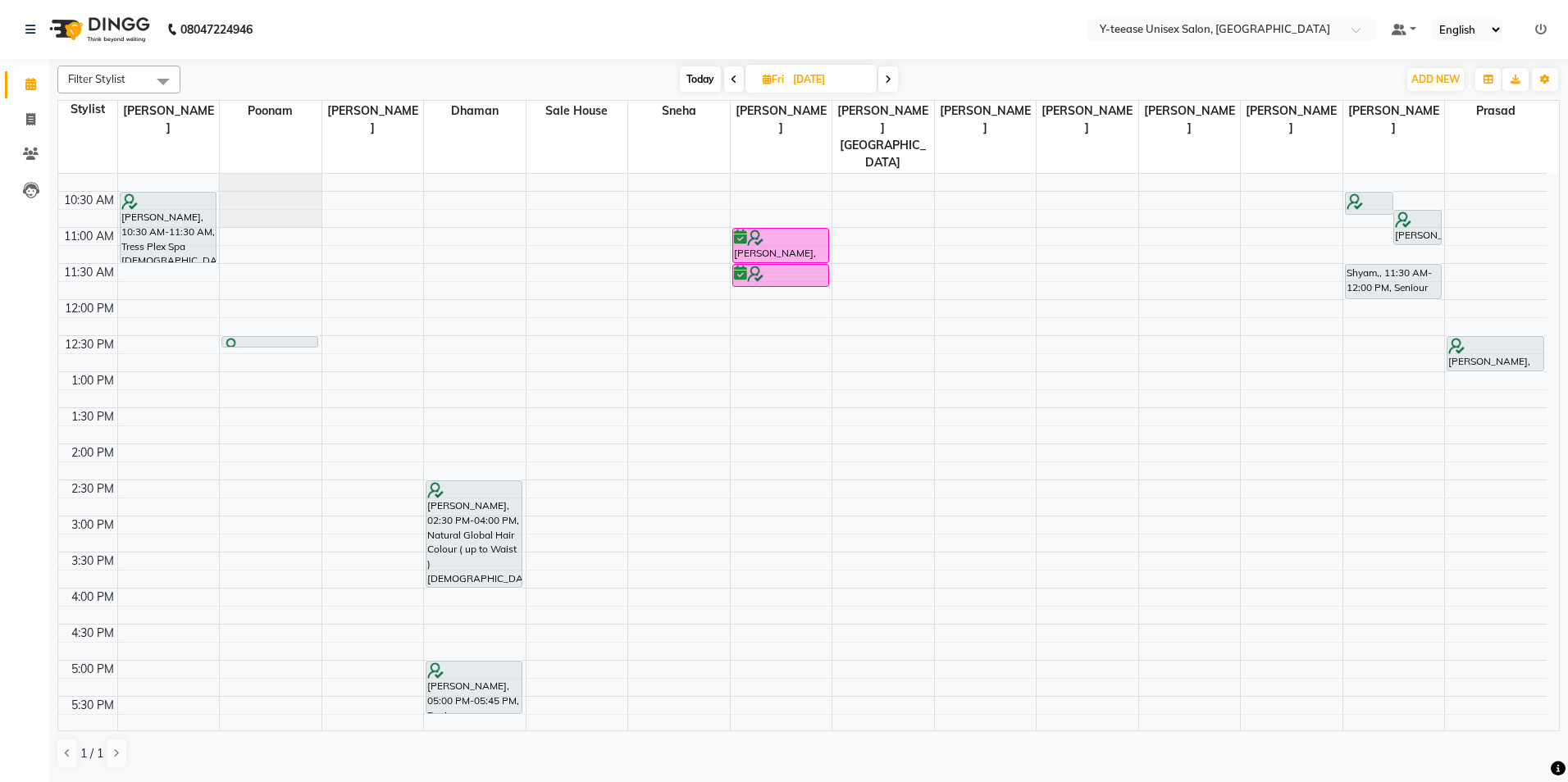
click at [699, 77] on span "Today" at bounding box center [700, 79] width 41 height 26
type input "[DATE]"
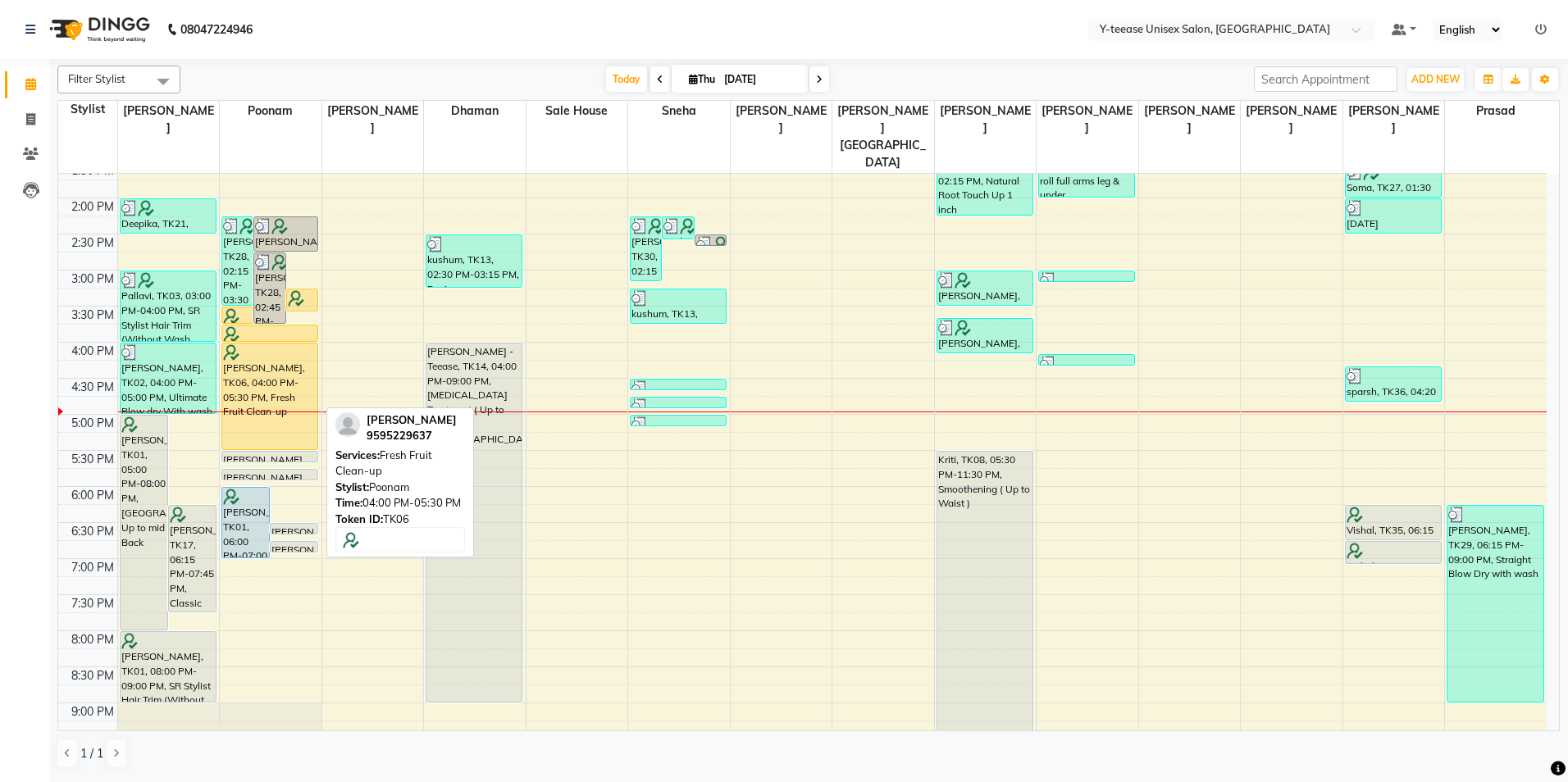
scroll to position [490, 0]
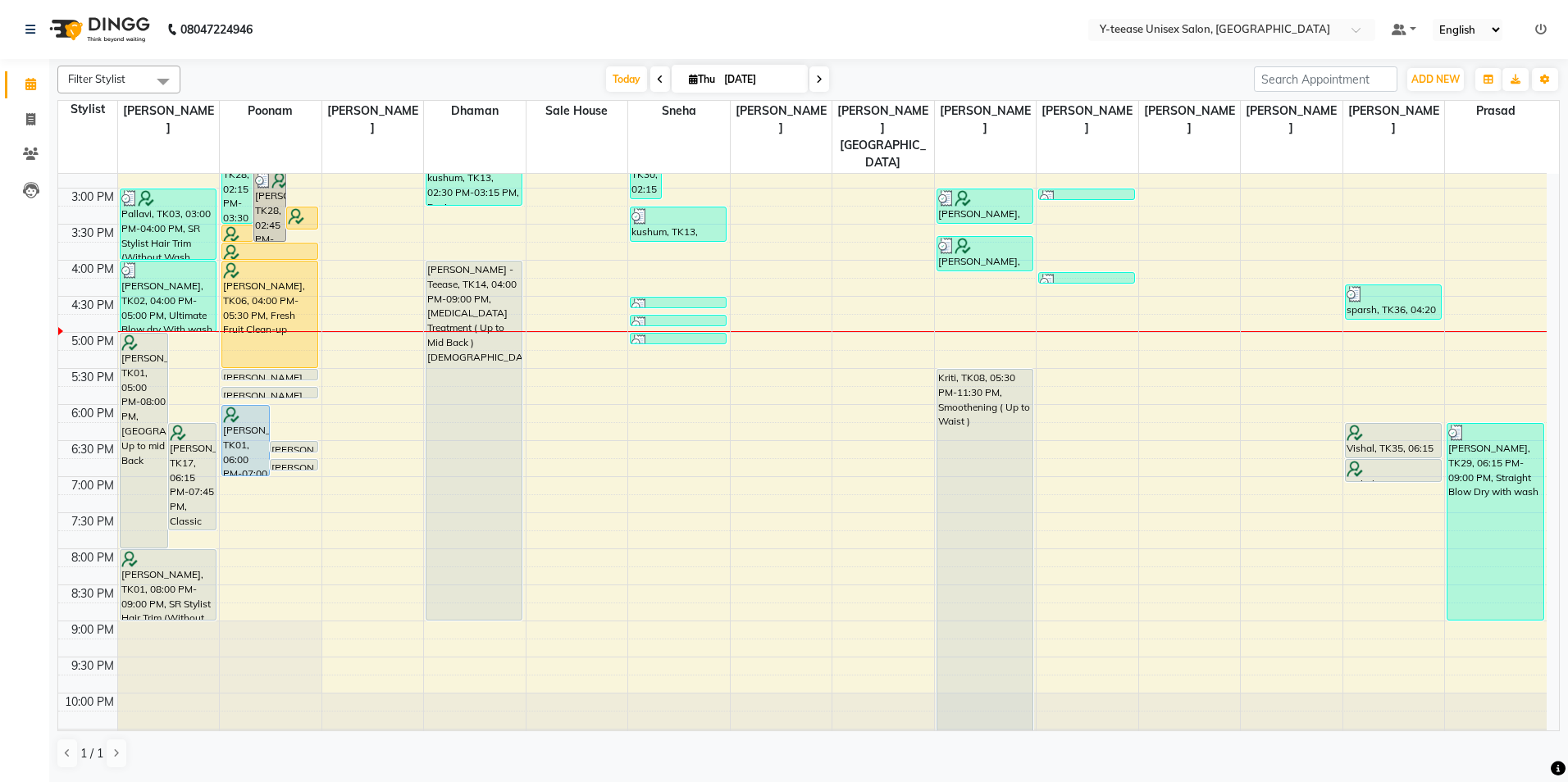
click at [658, 320] on div "8:00 AM 8:30 AM 9:00 AM 9:30 AM 10:00 AM 10:30 AM 11:00 AM 11:30 AM 12:00 PM 12…" at bounding box center [802, 224] width 1489 height 1081
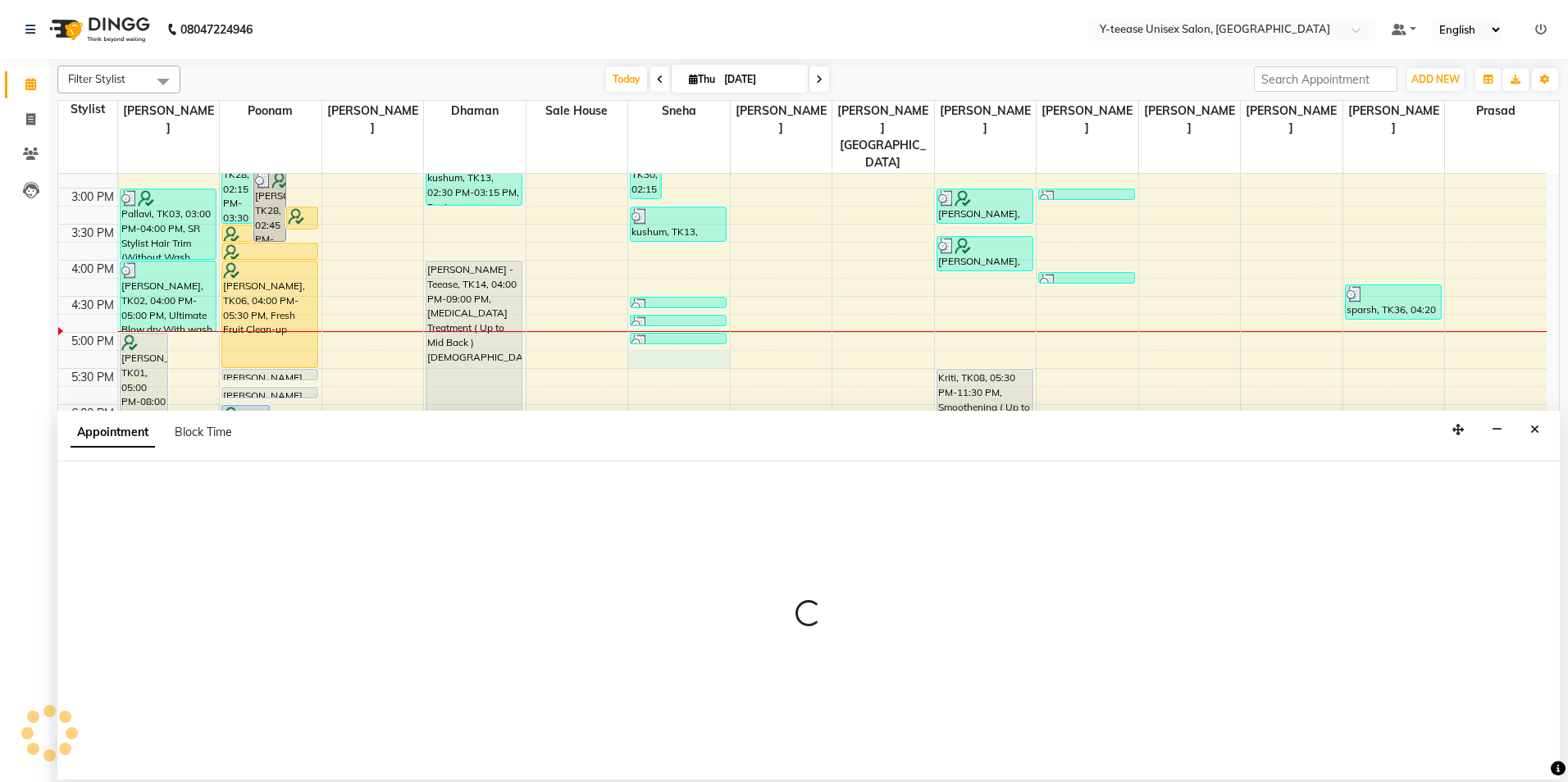
select select "49846"
select select "1035"
select select "tentative"
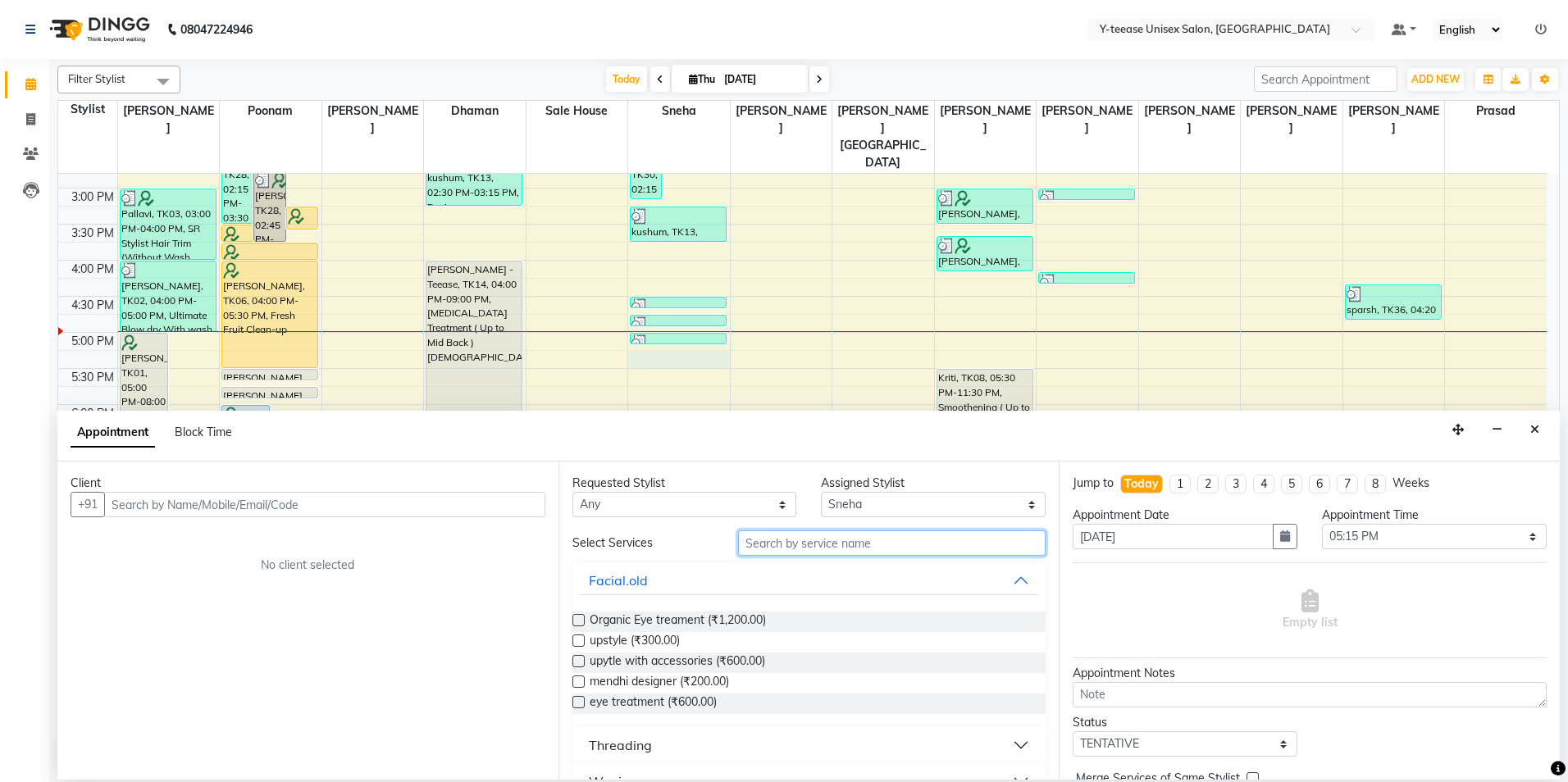
click at [826, 539] on input "text" at bounding box center [892, 543] width 307 height 26
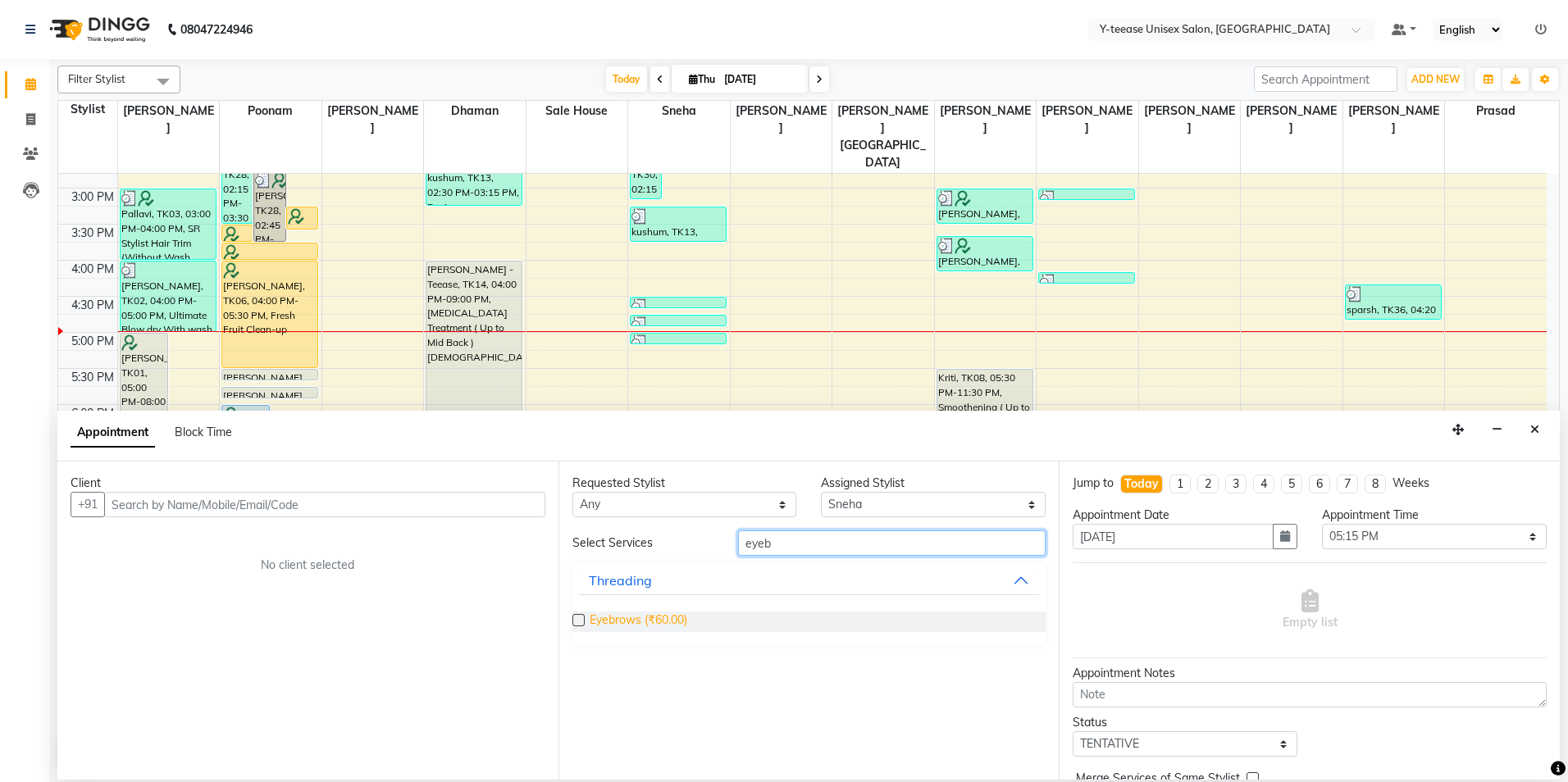
type input "eyeb"
click at [658, 629] on span "Eyebrows (₹60.00)" at bounding box center [638, 621] width 97 height 20
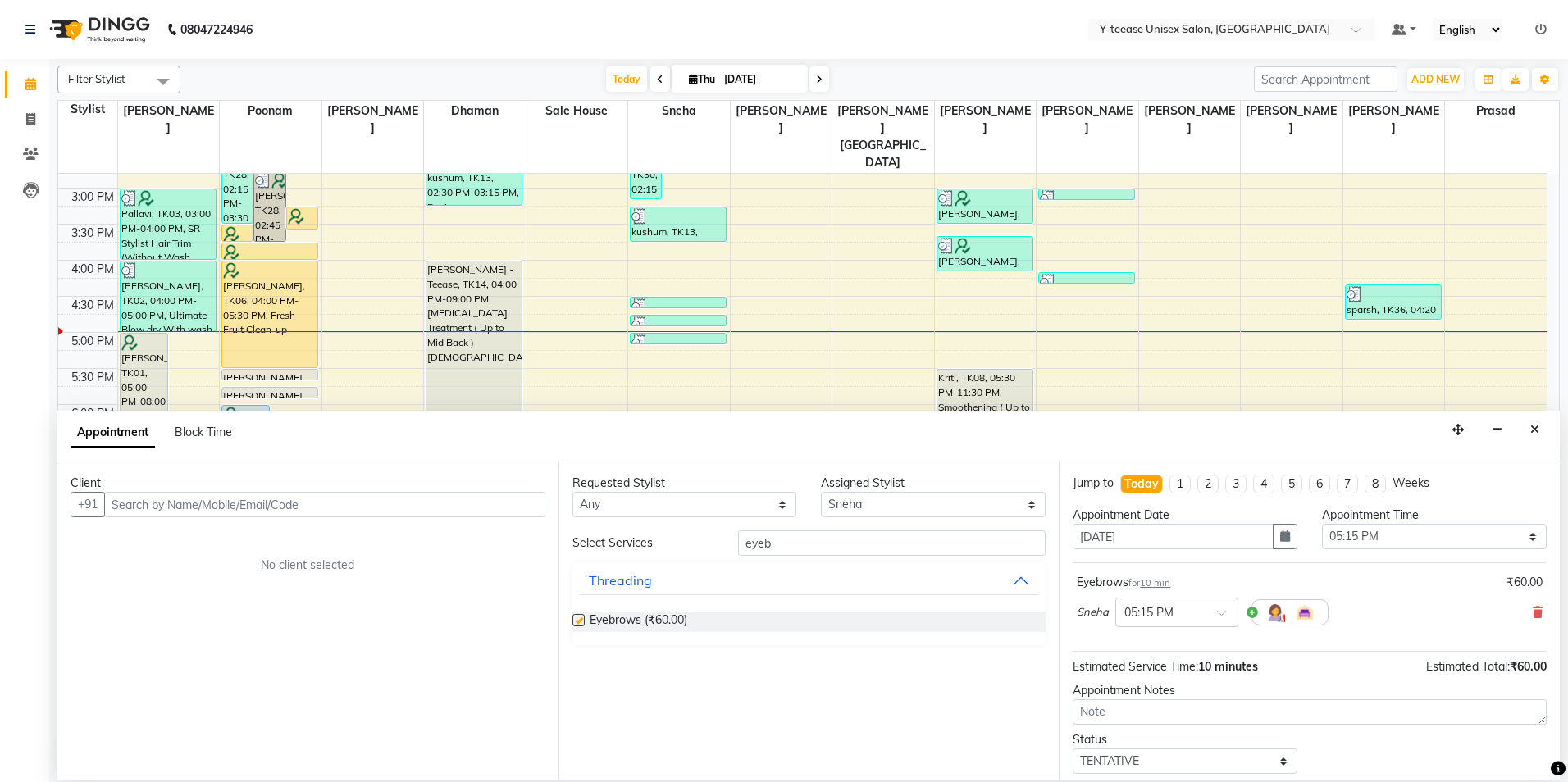
checkbox input "false"
click at [805, 543] on input "eyeb" at bounding box center [892, 543] width 307 height 26
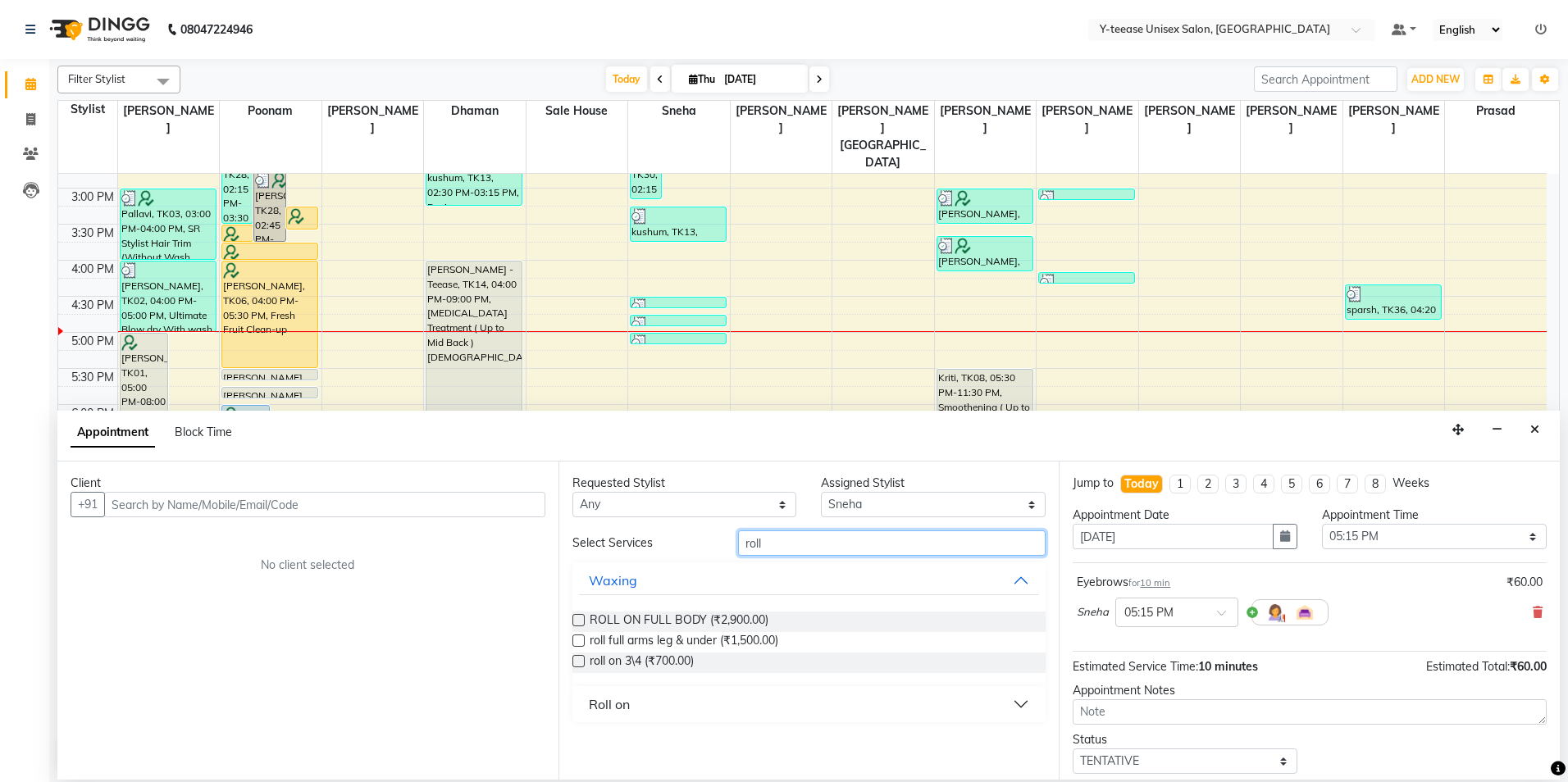
type input "roll"
click at [623, 710] on div "Roll on" at bounding box center [609, 704] width 41 height 20
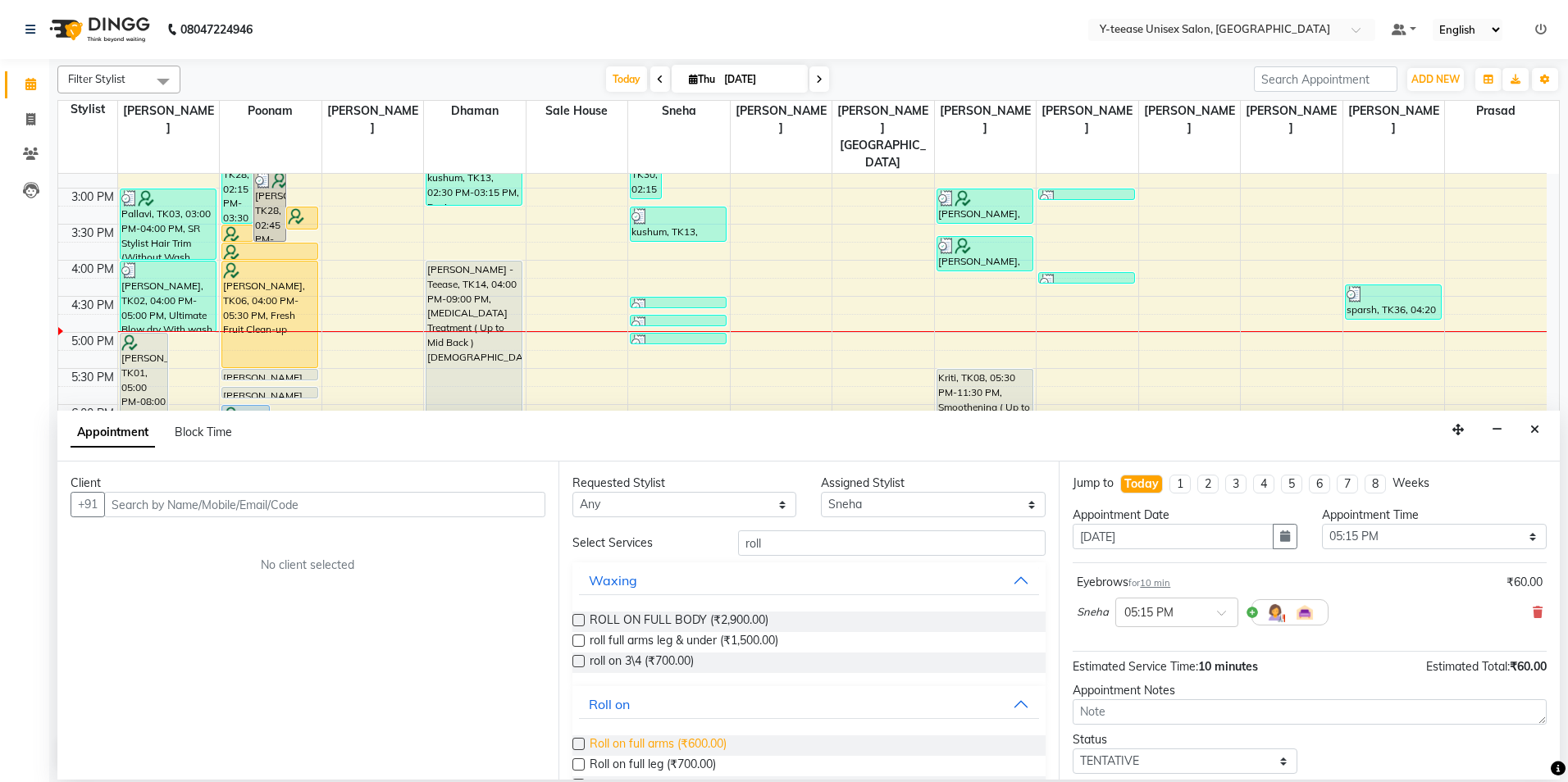
click at [629, 746] on span "Roll on full arms (₹600.00)" at bounding box center [658, 745] width 137 height 20
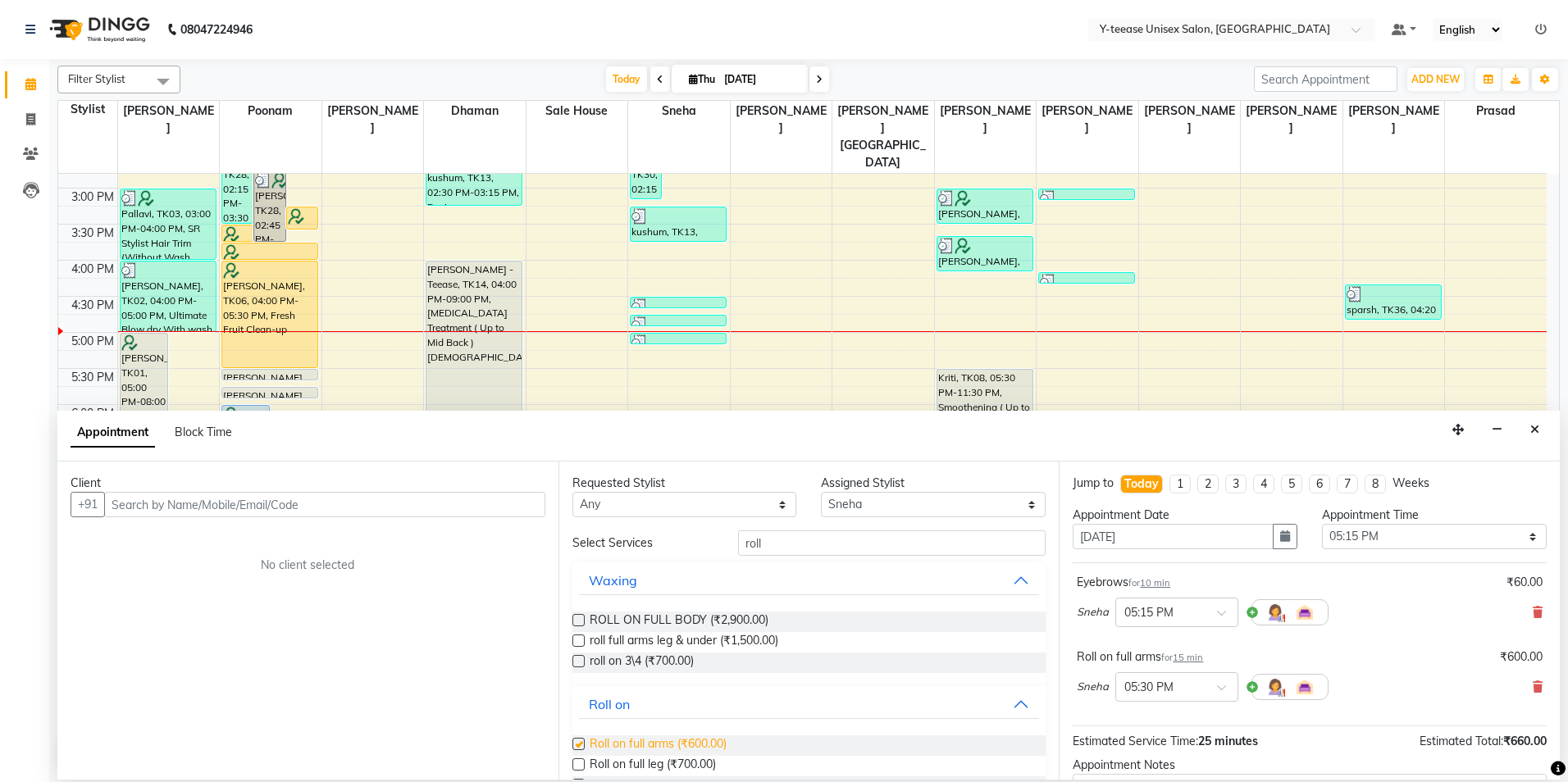
checkbox input "false"
click at [275, 508] on input "text" at bounding box center [324, 504] width 442 height 26
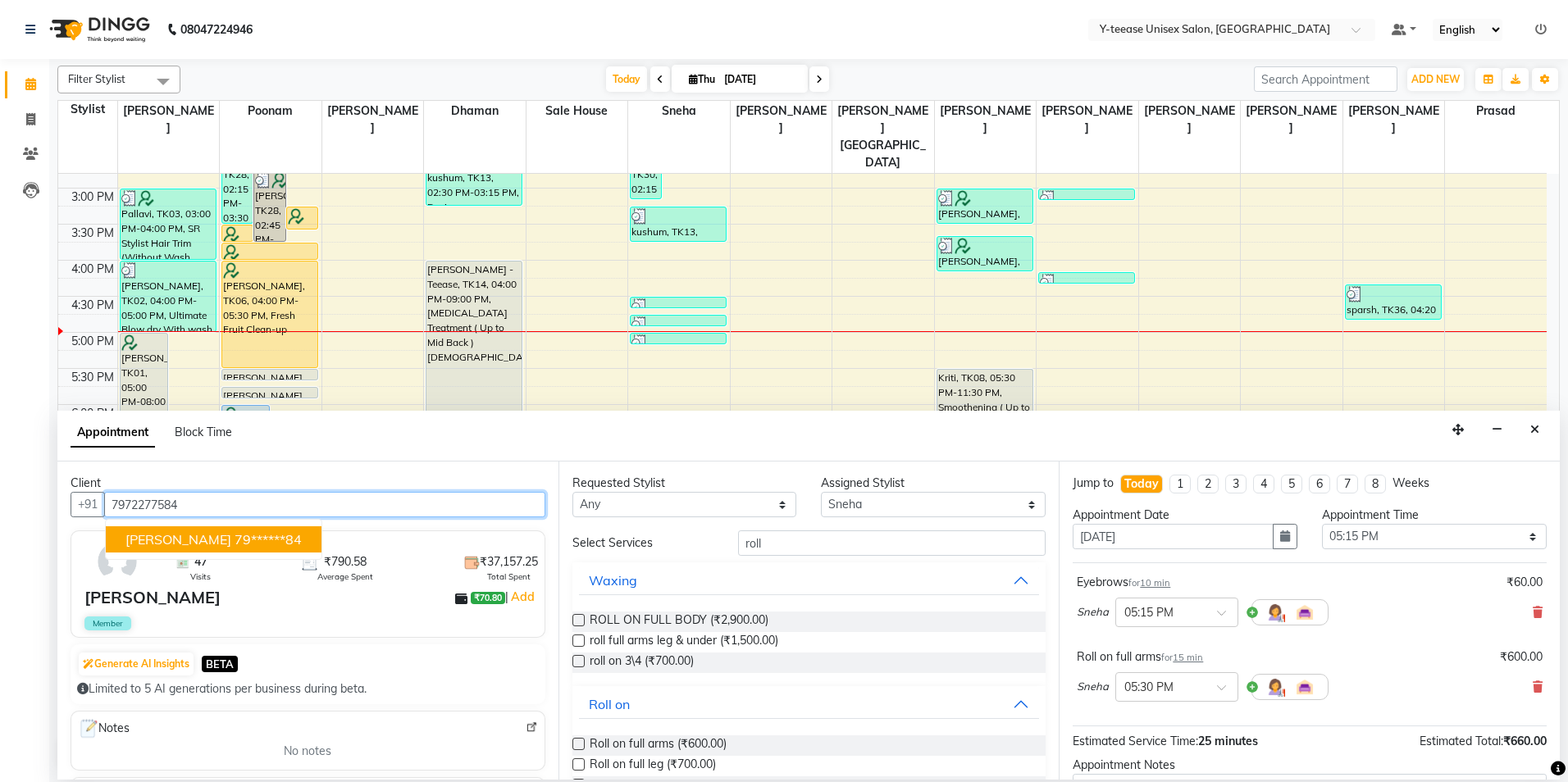
click at [235, 540] on ngb-highlight "79******84" at bounding box center [268, 539] width 68 height 16
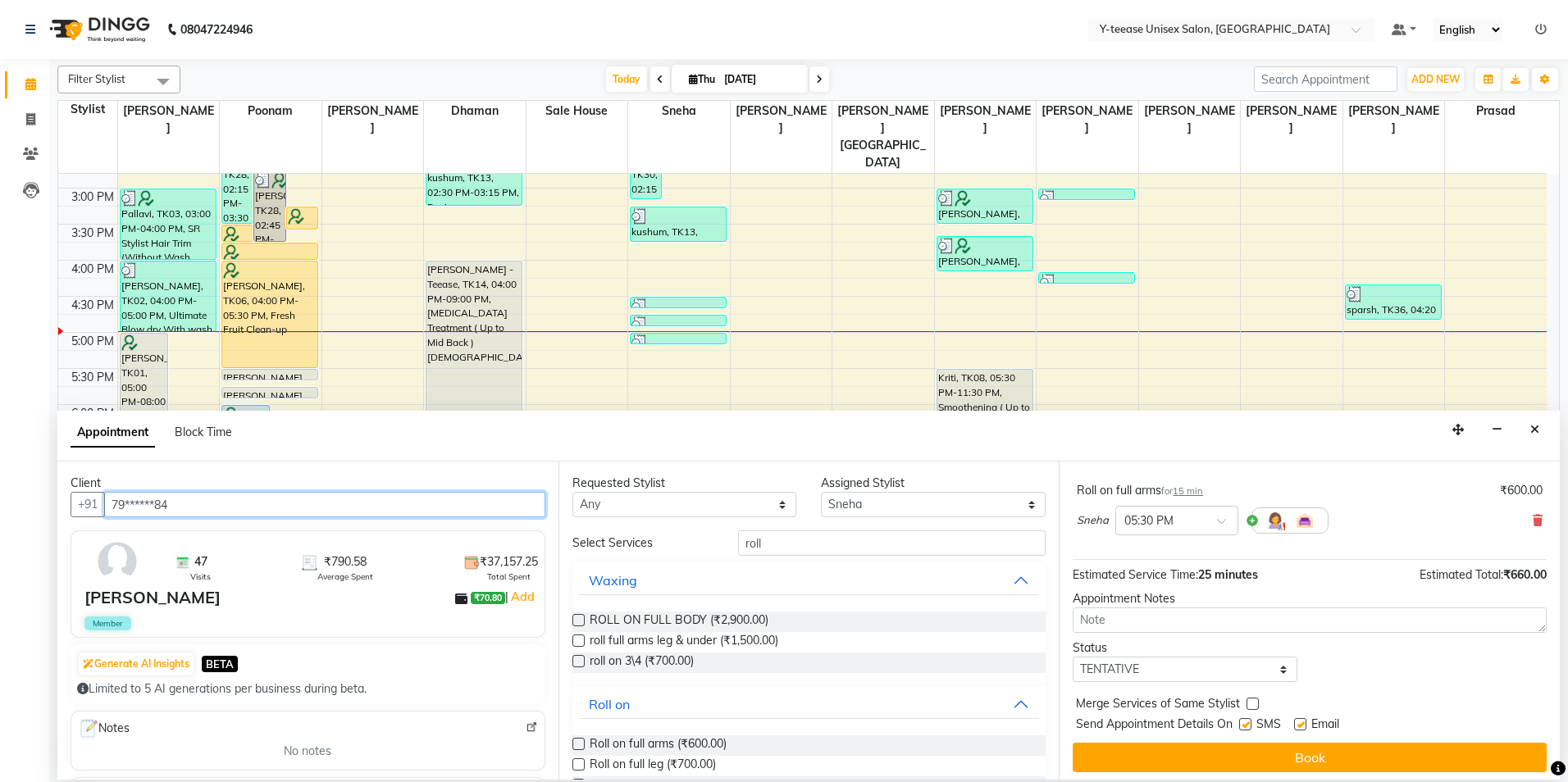
scroll to position [173, 0]
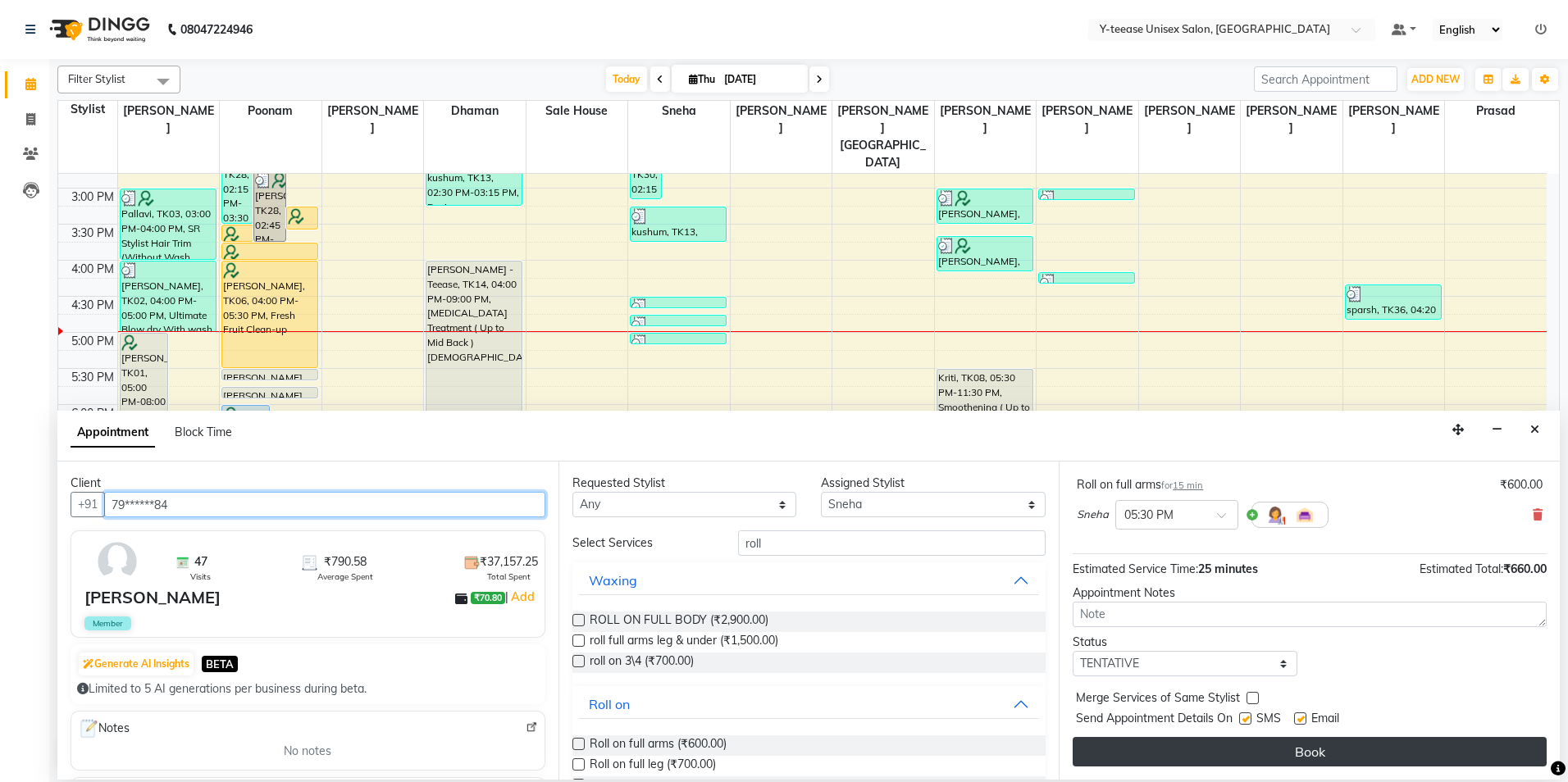
type input "79******84"
click at [1410, 753] on button "Book" at bounding box center [1310, 751] width 474 height 30
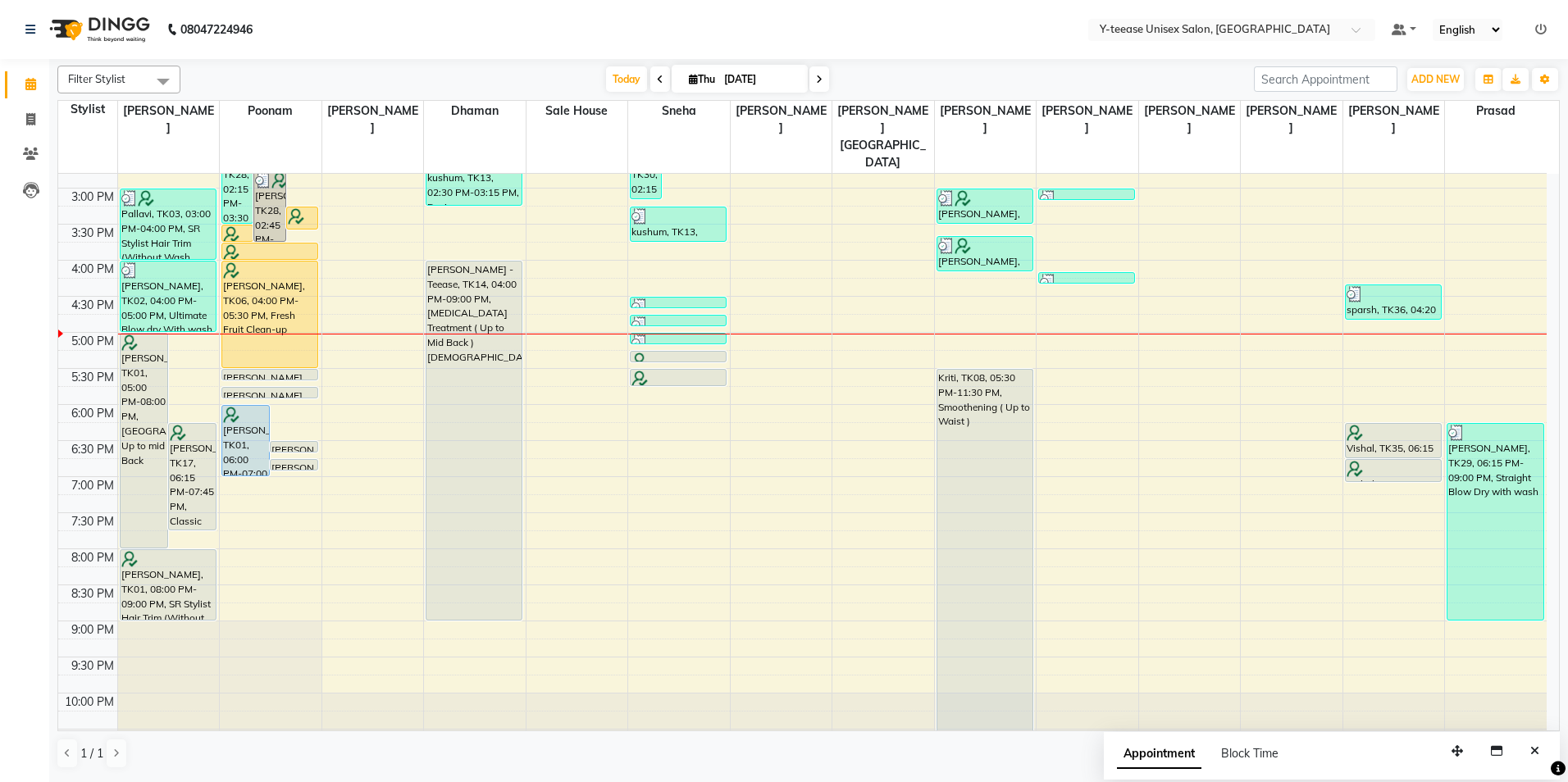
click at [1258, 770] on div "Appointment Block Time" at bounding box center [1207, 757] width 181 height 37
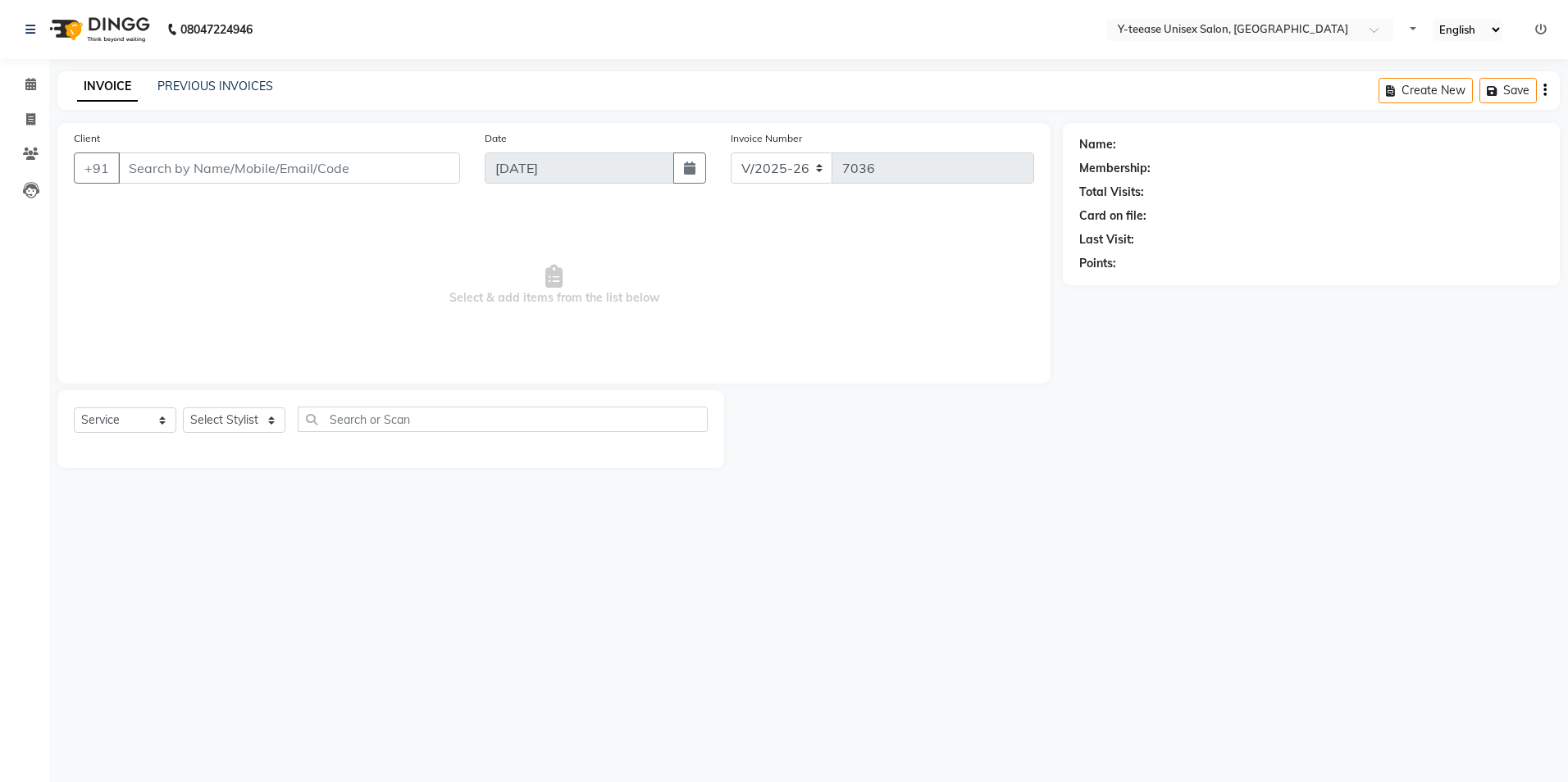
select select "4"
select select "service"
click at [22, 85] on span at bounding box center [31, 85] width 29 height 19
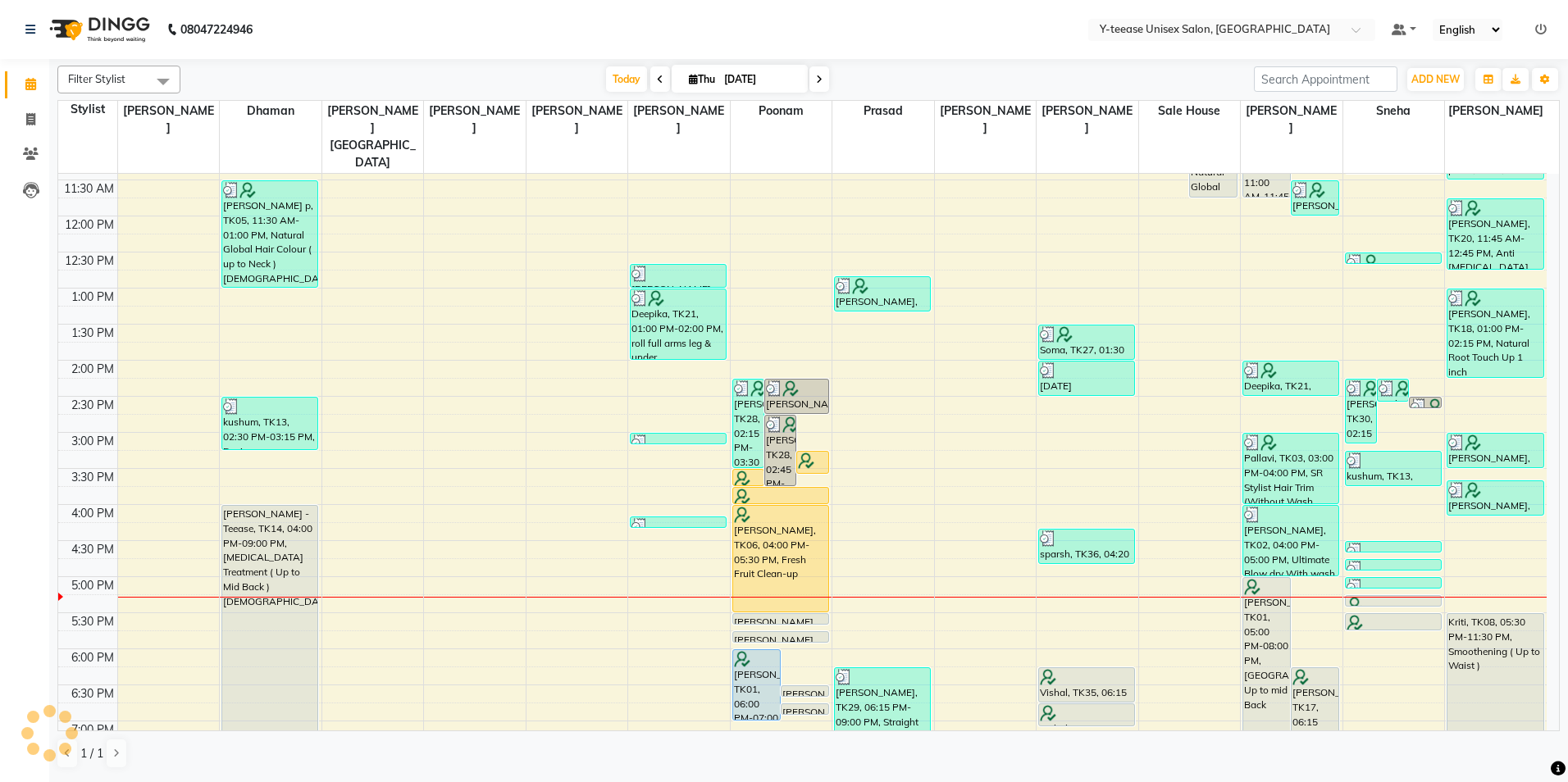
scroll to position [164, 0]
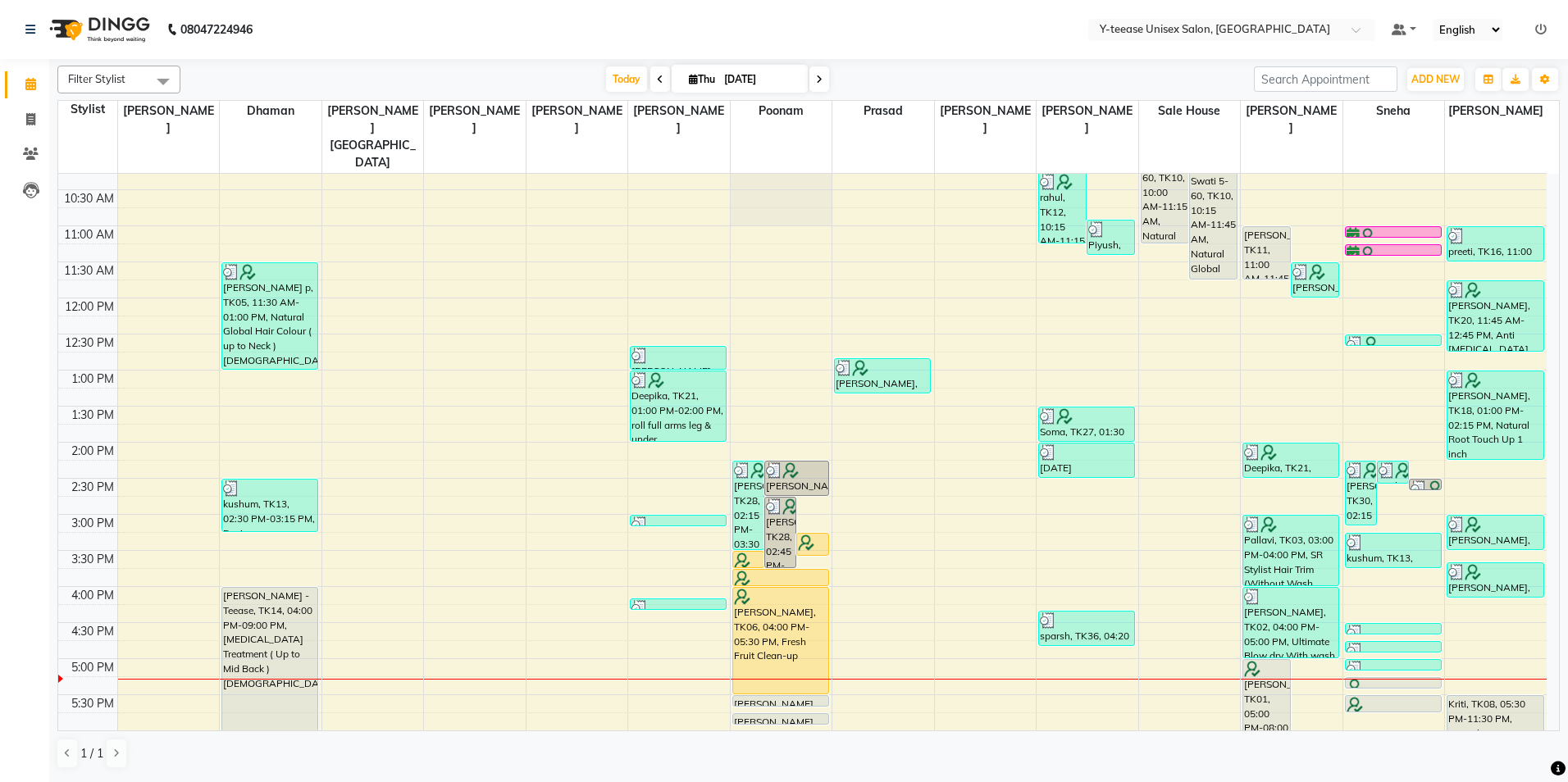
click at [812, 81] on span at bounding box center [819, 79] width 20 height 26
type input "[DATE]"
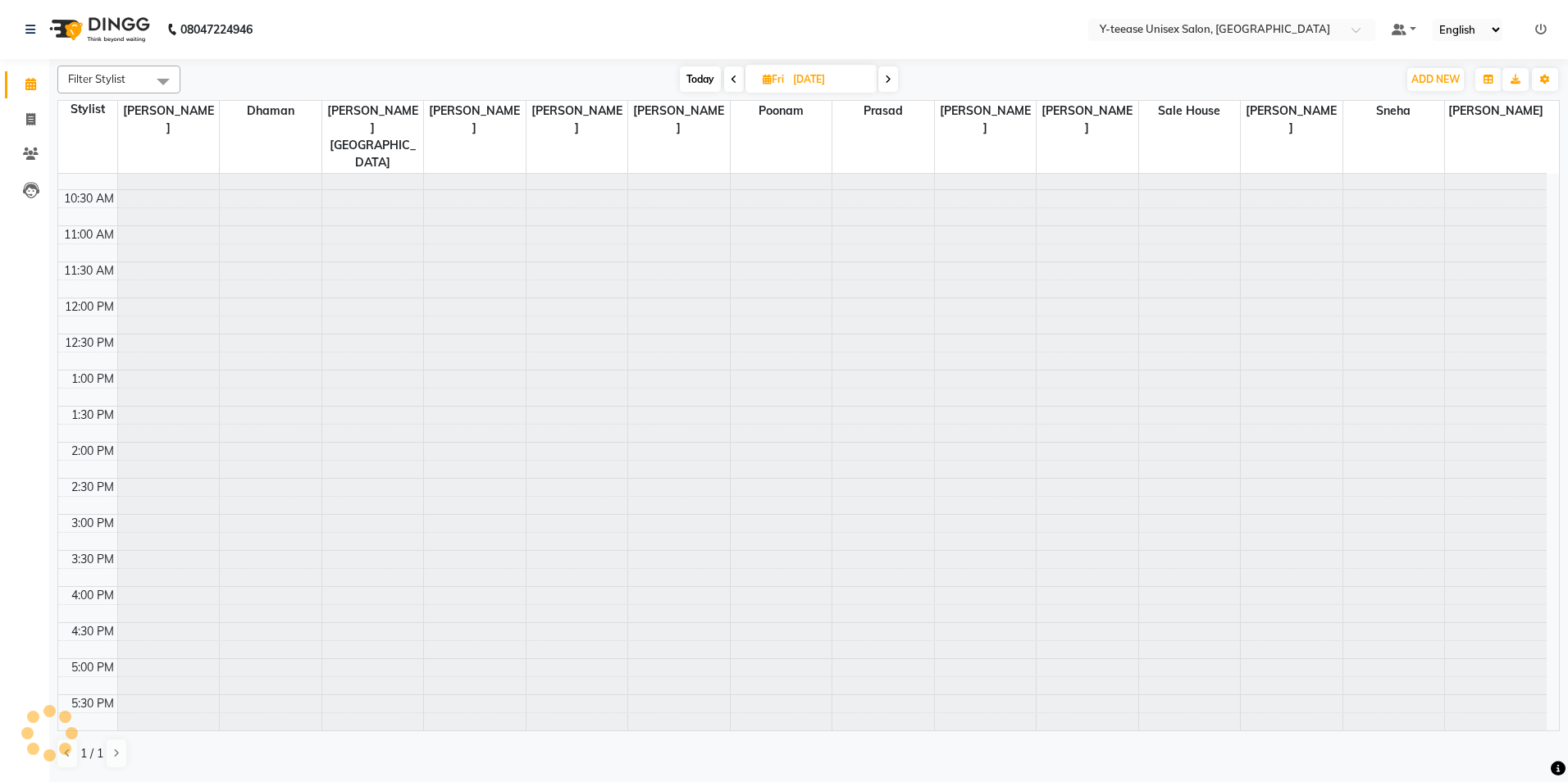
scroll to position [490, 0]
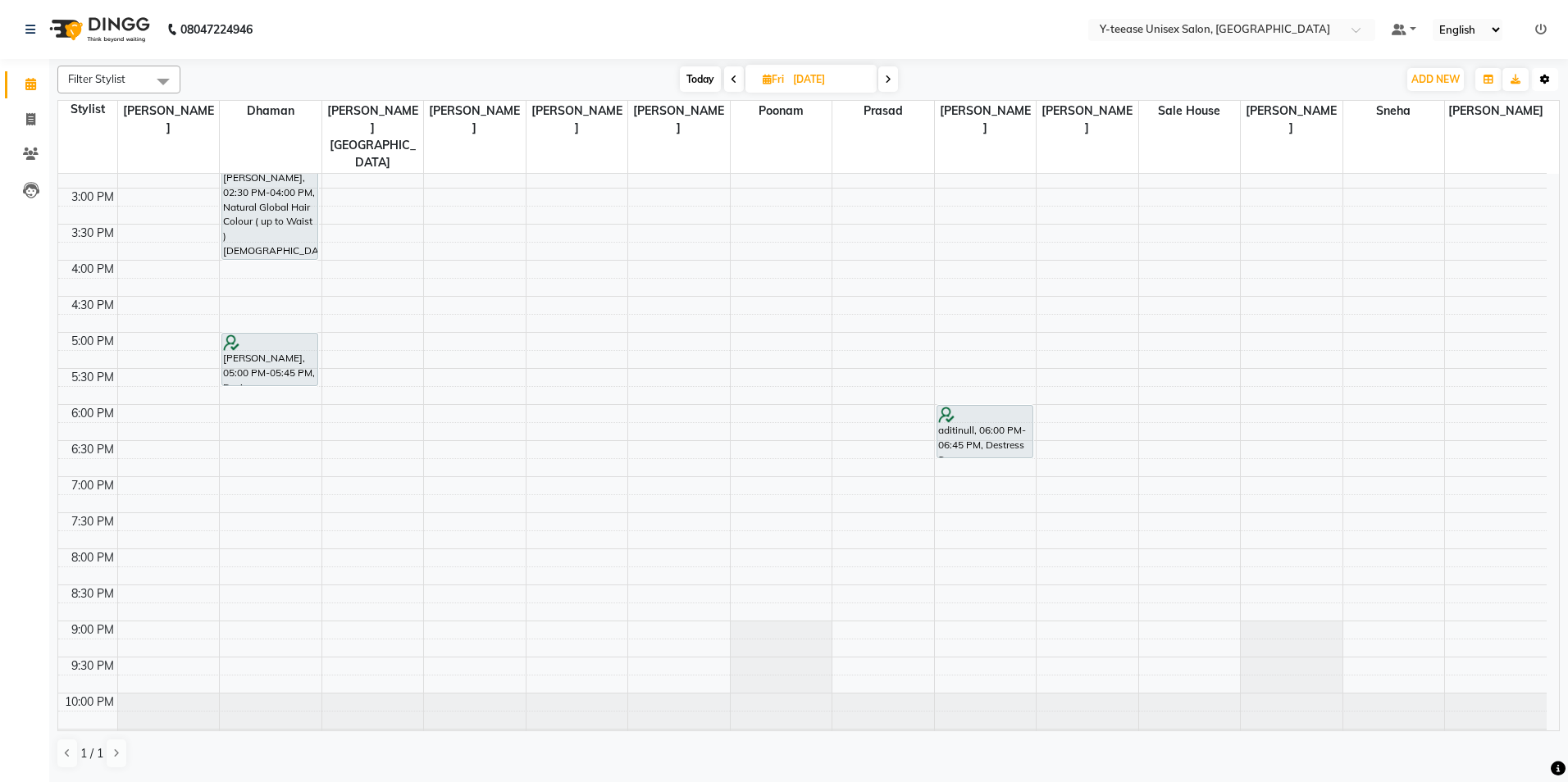
click at [1541, 76] on icon "button" at bounding box center [1545, 79] width 10 height 10
click at [1439, 210] on div "Reset Stylists" at bounding box center [1465, 208] width 184 height 21
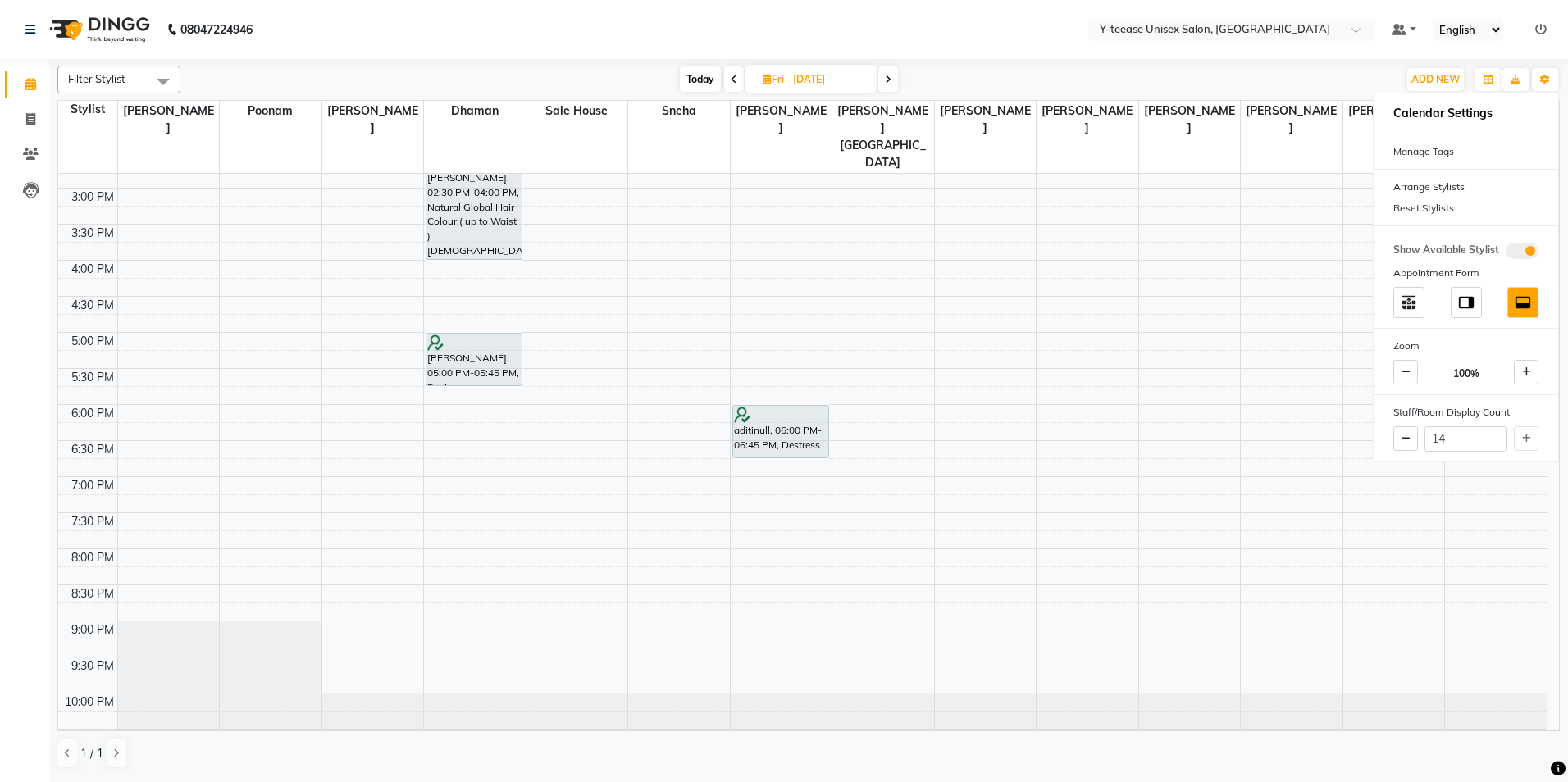
click at [1276, 59] on div "Filter Stylist Select All [PERSON_NAME] Dhaman [PERSON_NAME] [PERSON_NAME][GEOG…" at bounding box center [808, 418] width 1502 height 717
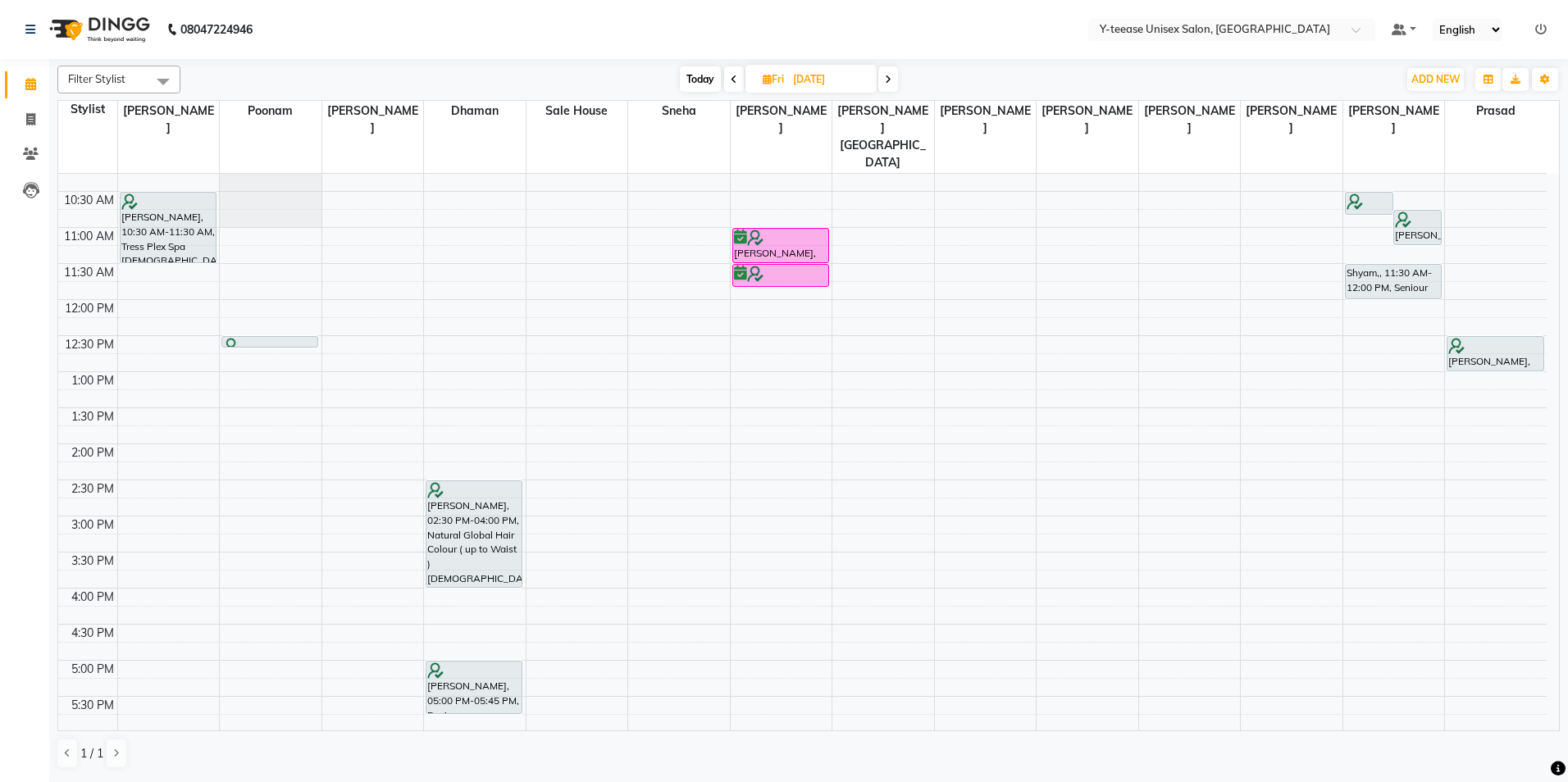
scroll to position [80, 0]
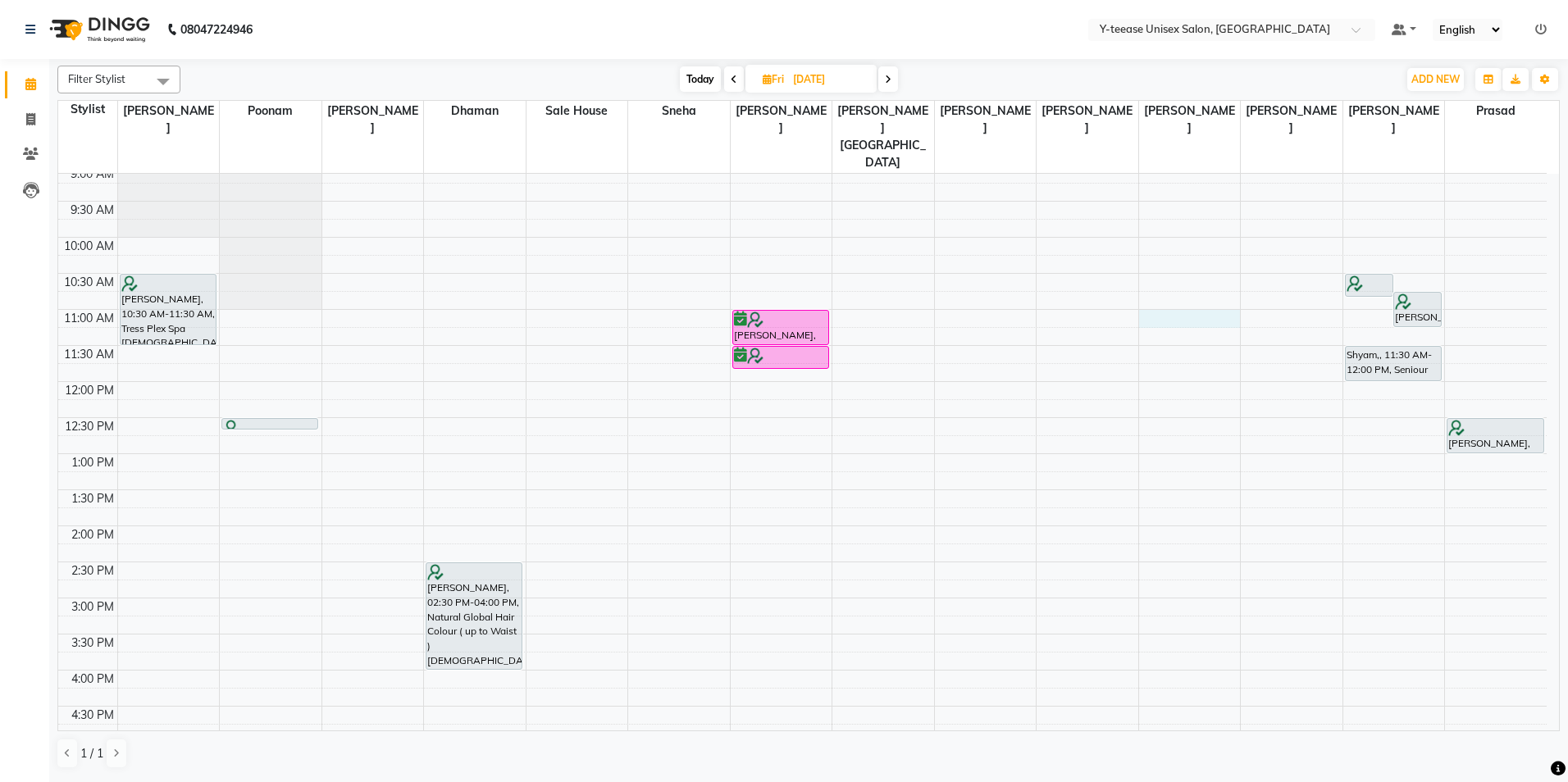
click at [1185, 280] on div "8:00 AM 8:30 AM 9:00 AM 9:30 AM 10:00 AM 10:30 AM 11:00 AM 11:30 AM 12:00 PM 12…" at bounding box center [802, 634] width 1489 height 1081
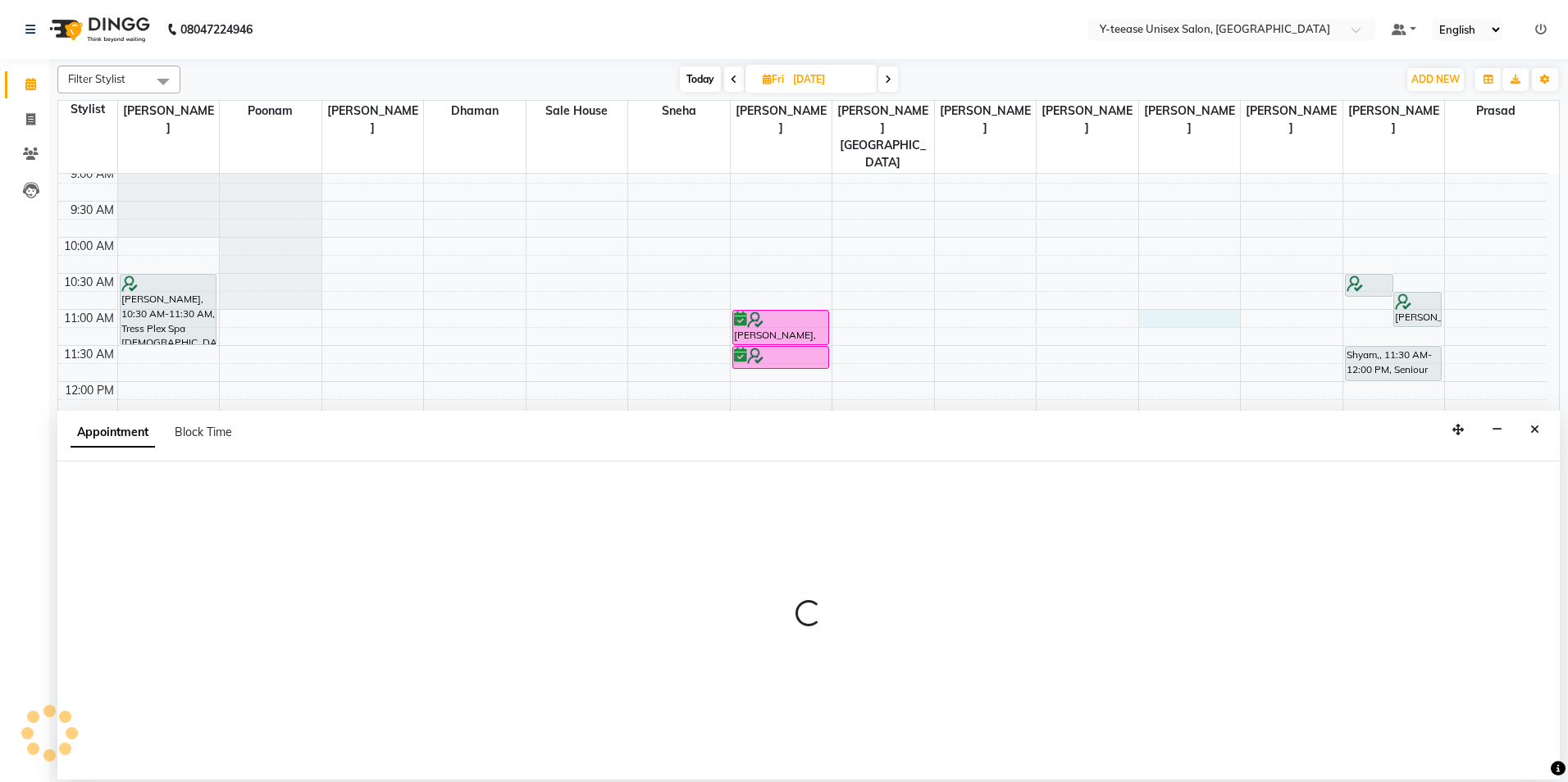
select select "81457"
select select "660"
select select "tentative"
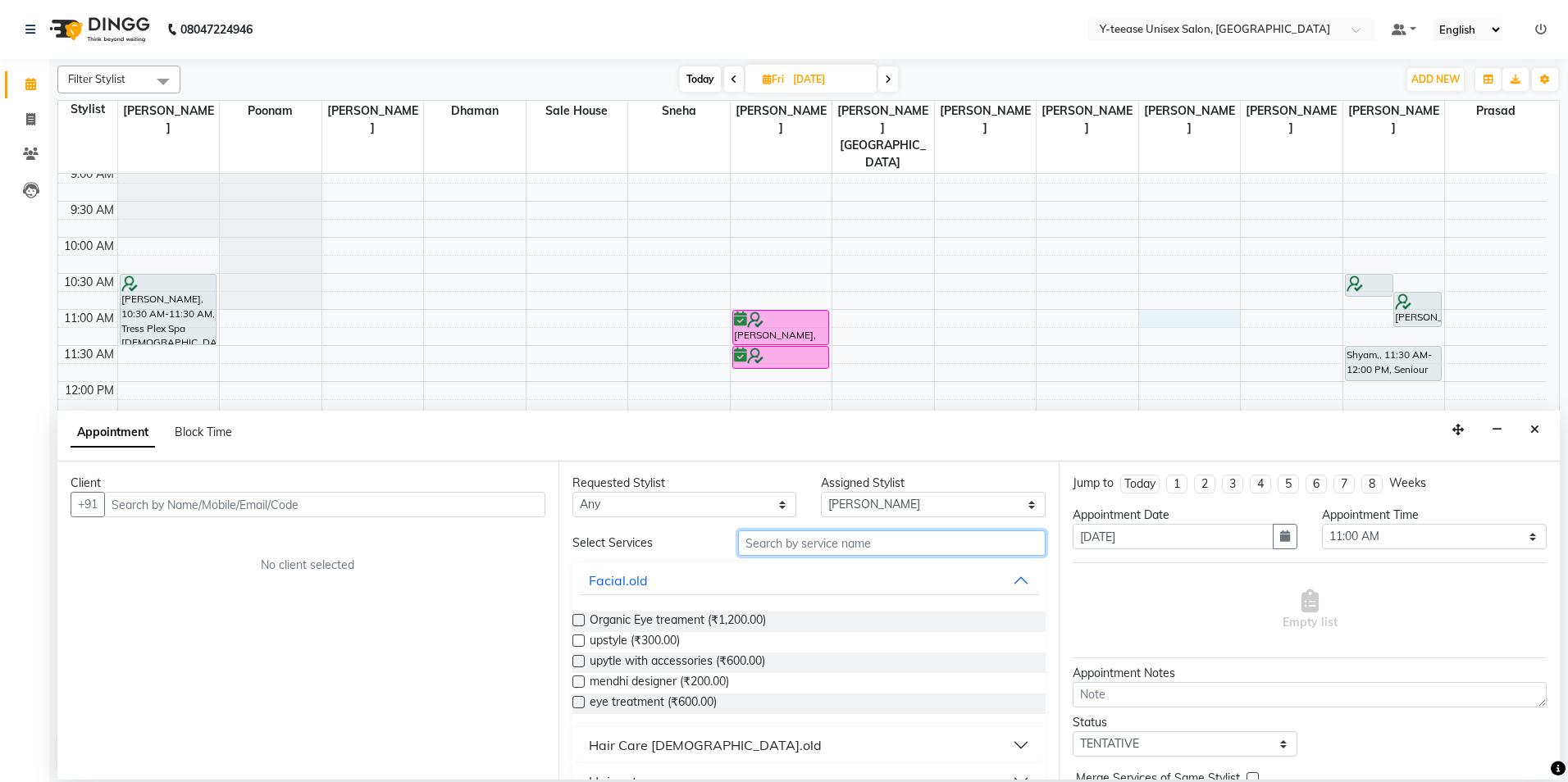
click at [891, 542] on input "text" at bounding box center [892, 543] width 307 height 26
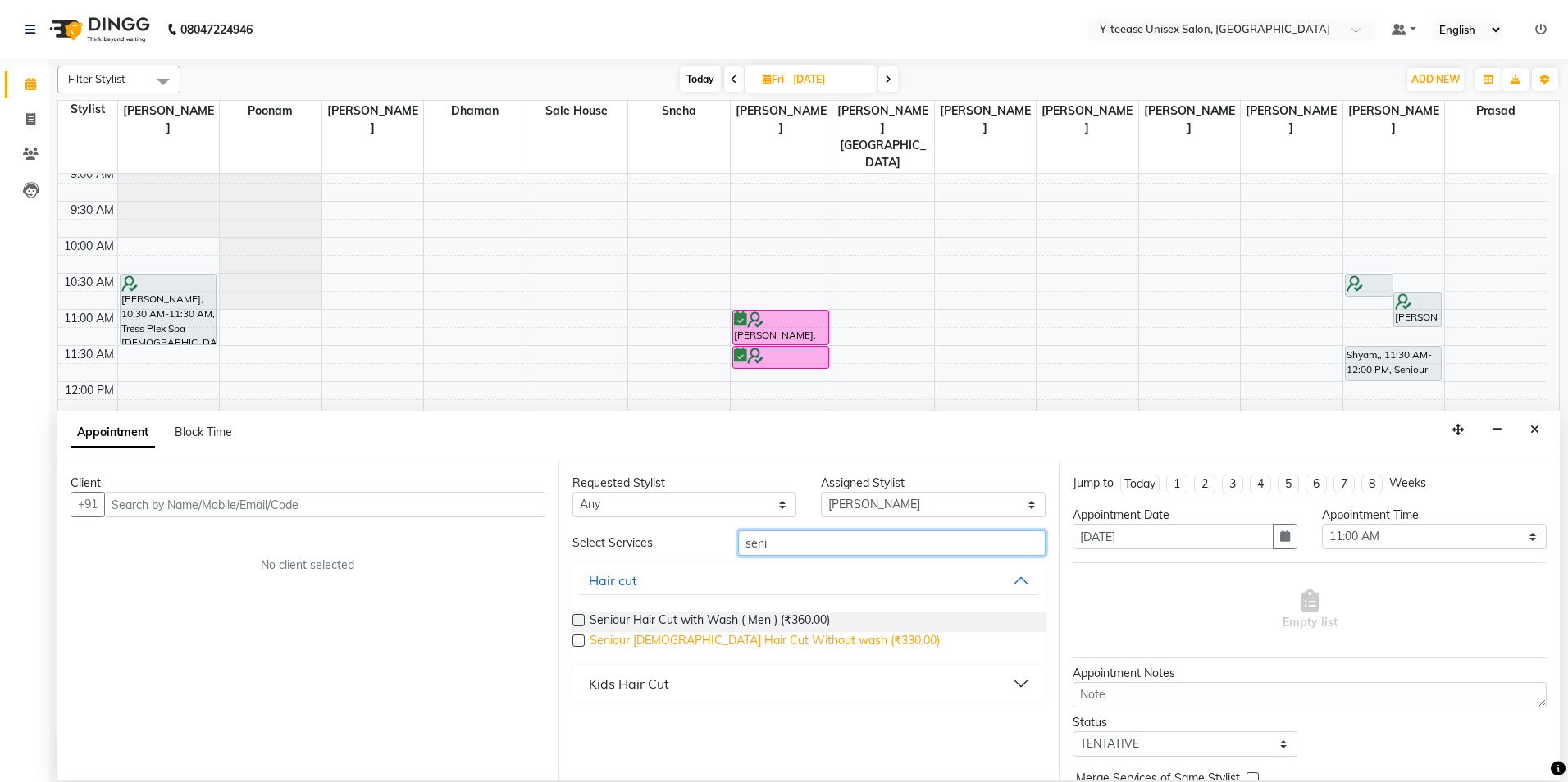
type input "seni"
click at [756, 638] on span "Seniour [DEMOGRAPHIC_DATA] Hair Cut Without wash (₹330.00)" at bounding box center [764, 642] width 350 height 20
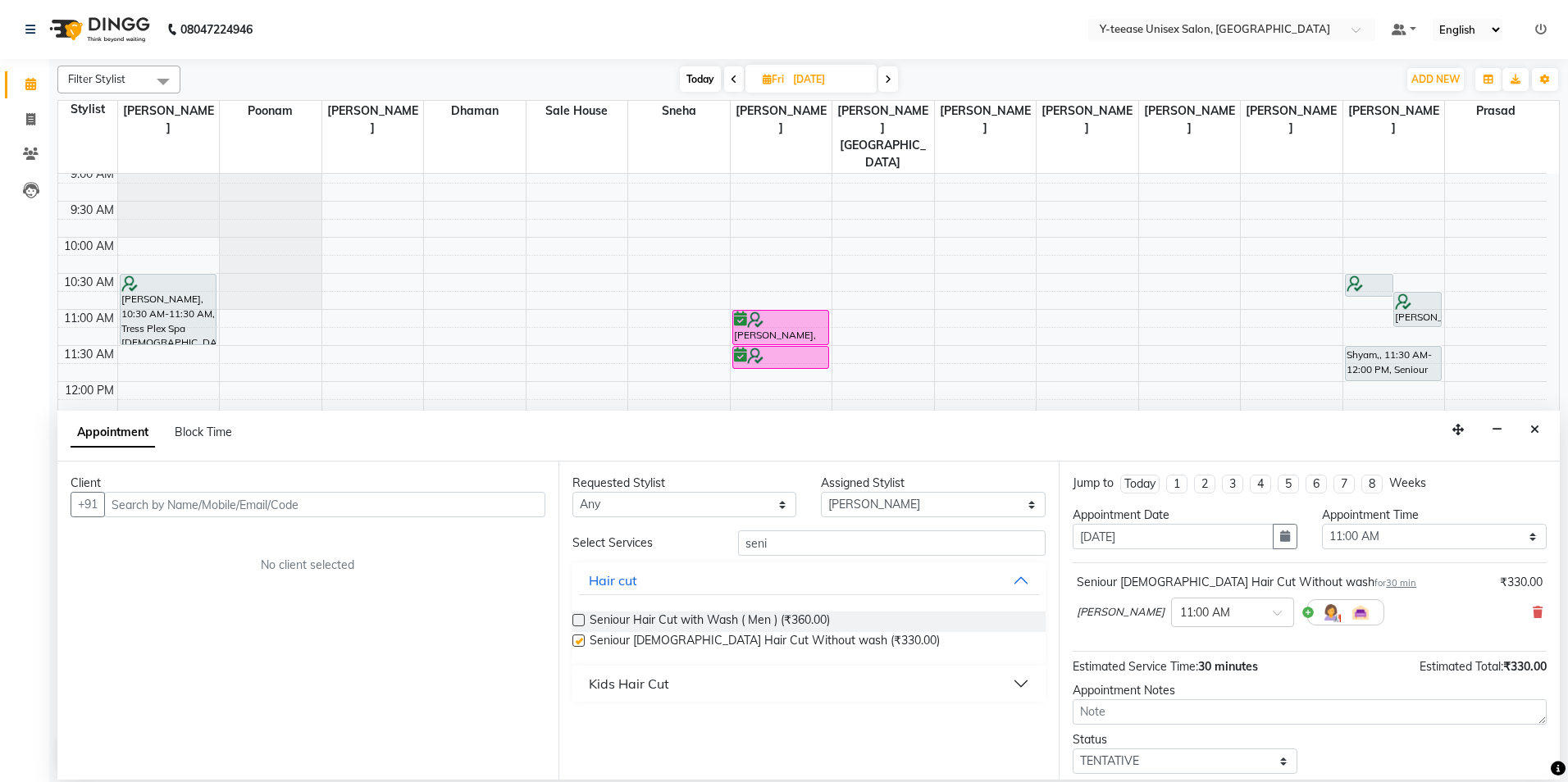
checkbox input "false"
click at [184, 504] on input "text" at bounding box center [324, 504] width 442 height 26
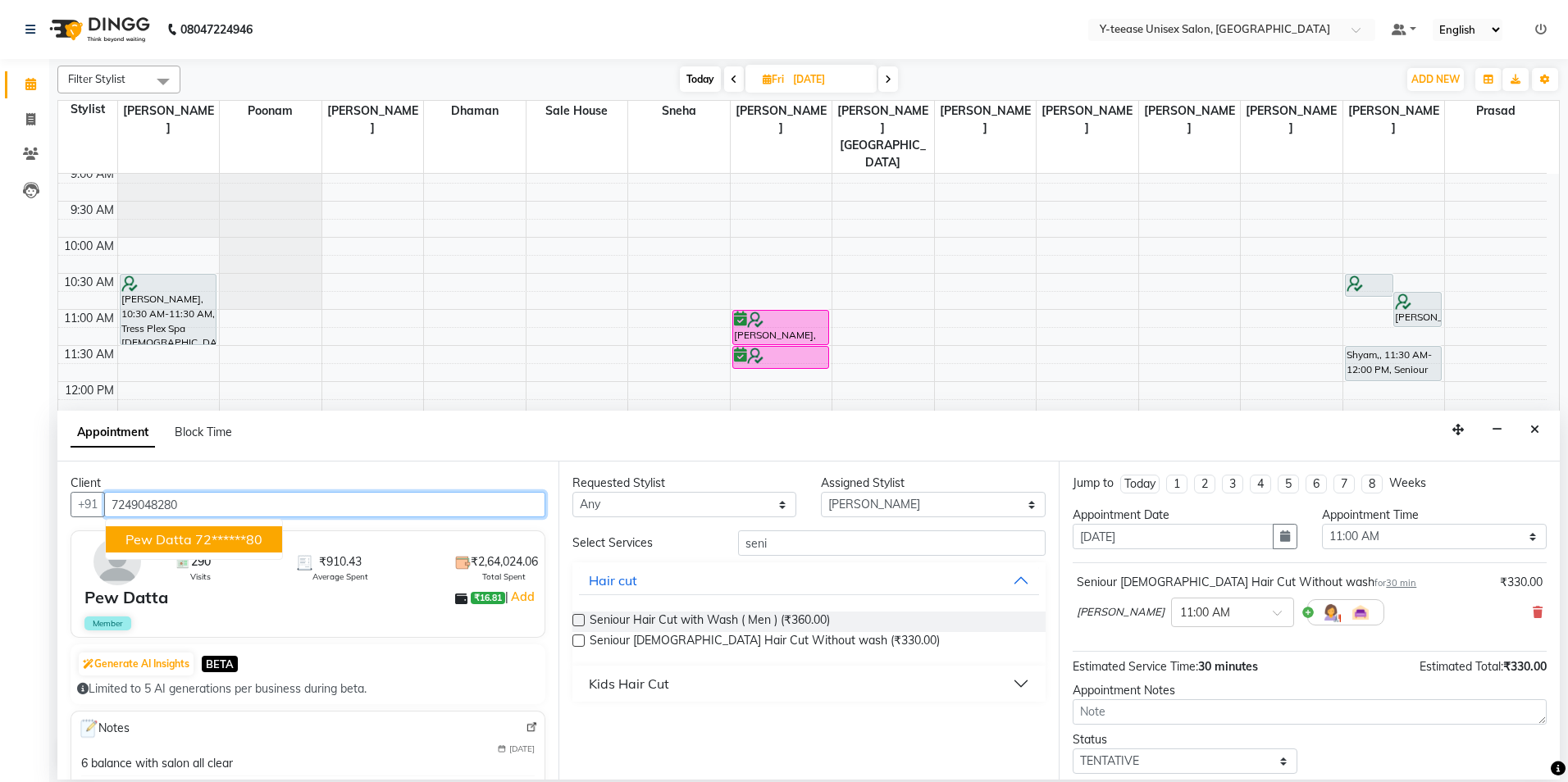
click at [196, 544] on ngb-highlight "72******80" at bounding box center [229, 539] width 68 height 16
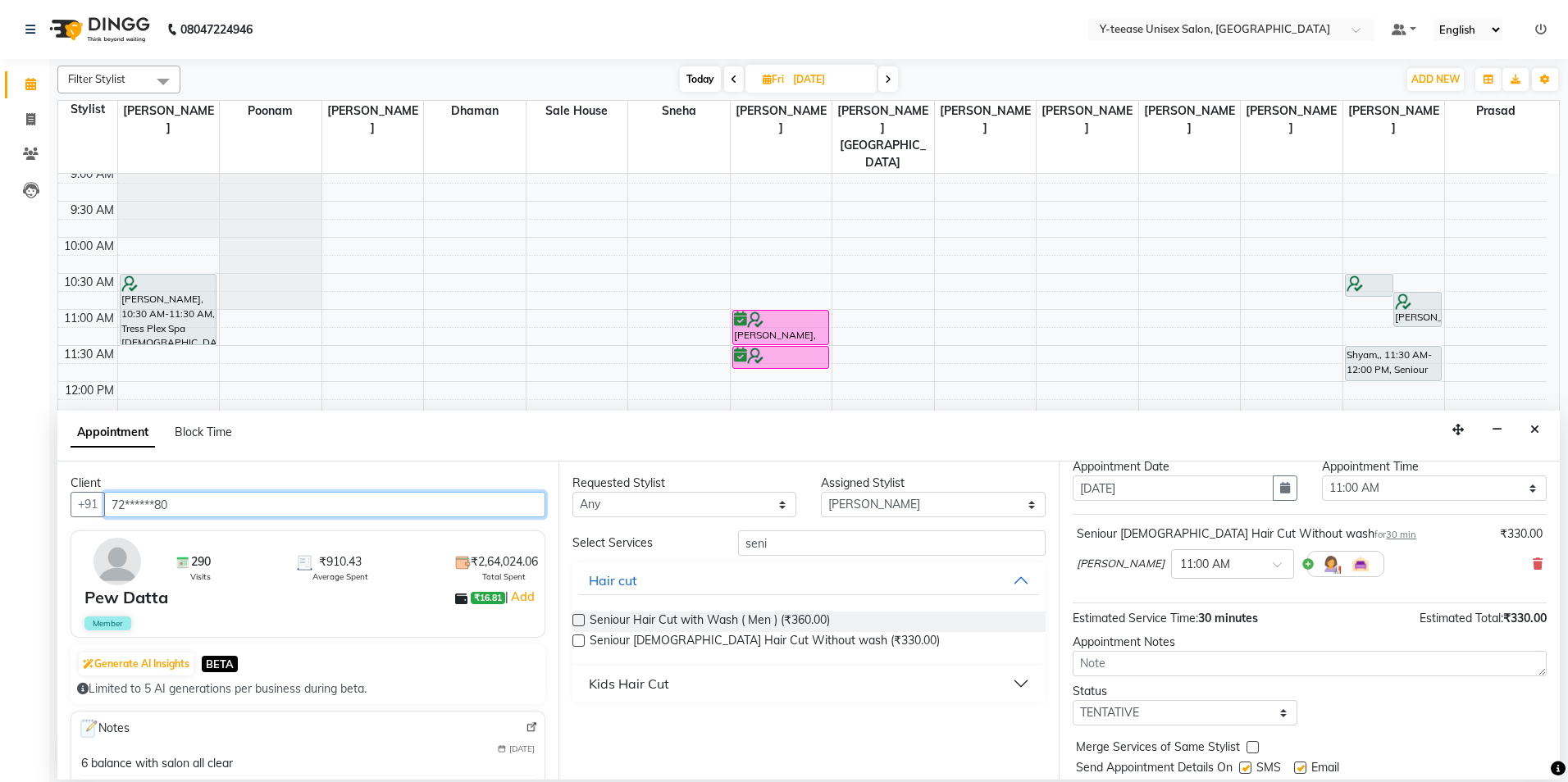
scroll to position [97, 0]
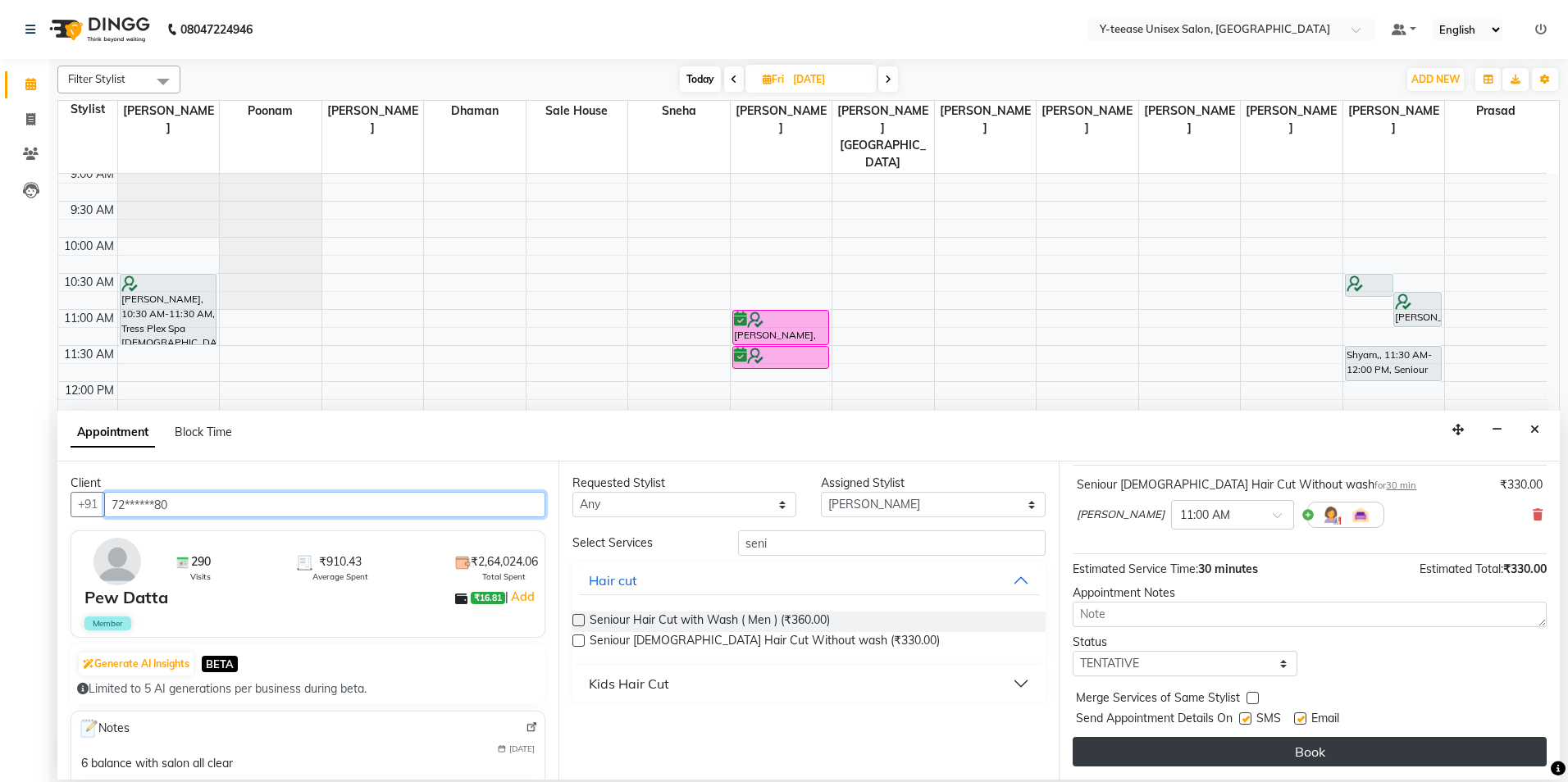
type input "72******80"
click at [1337, 750] on button "Book" at bounding box center [1310, 751] width 474 height 30
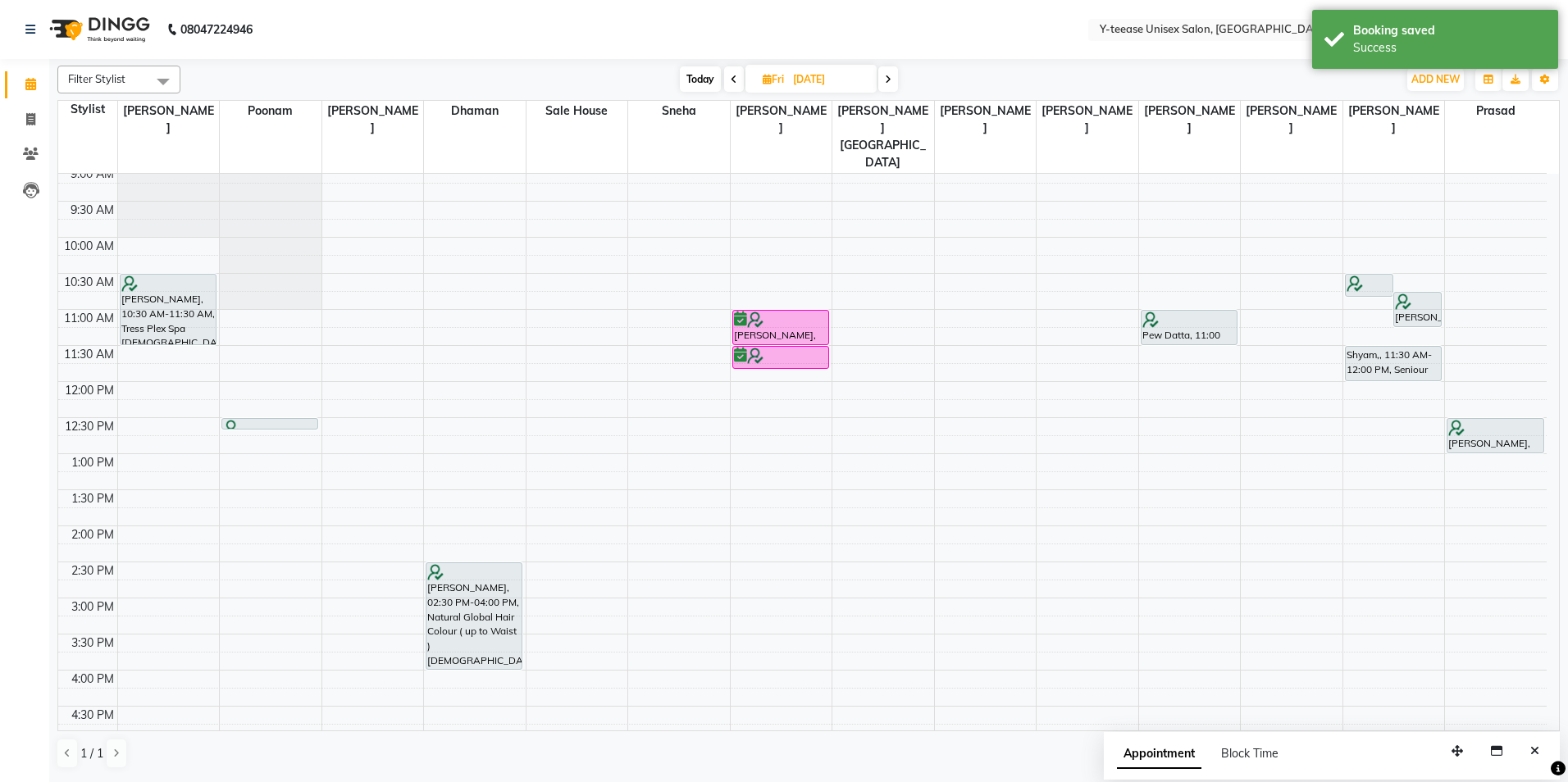
click at [692, 72] on span "Today" at bounding box center [700, 79] width 41 height 26
type input "[DATE]"
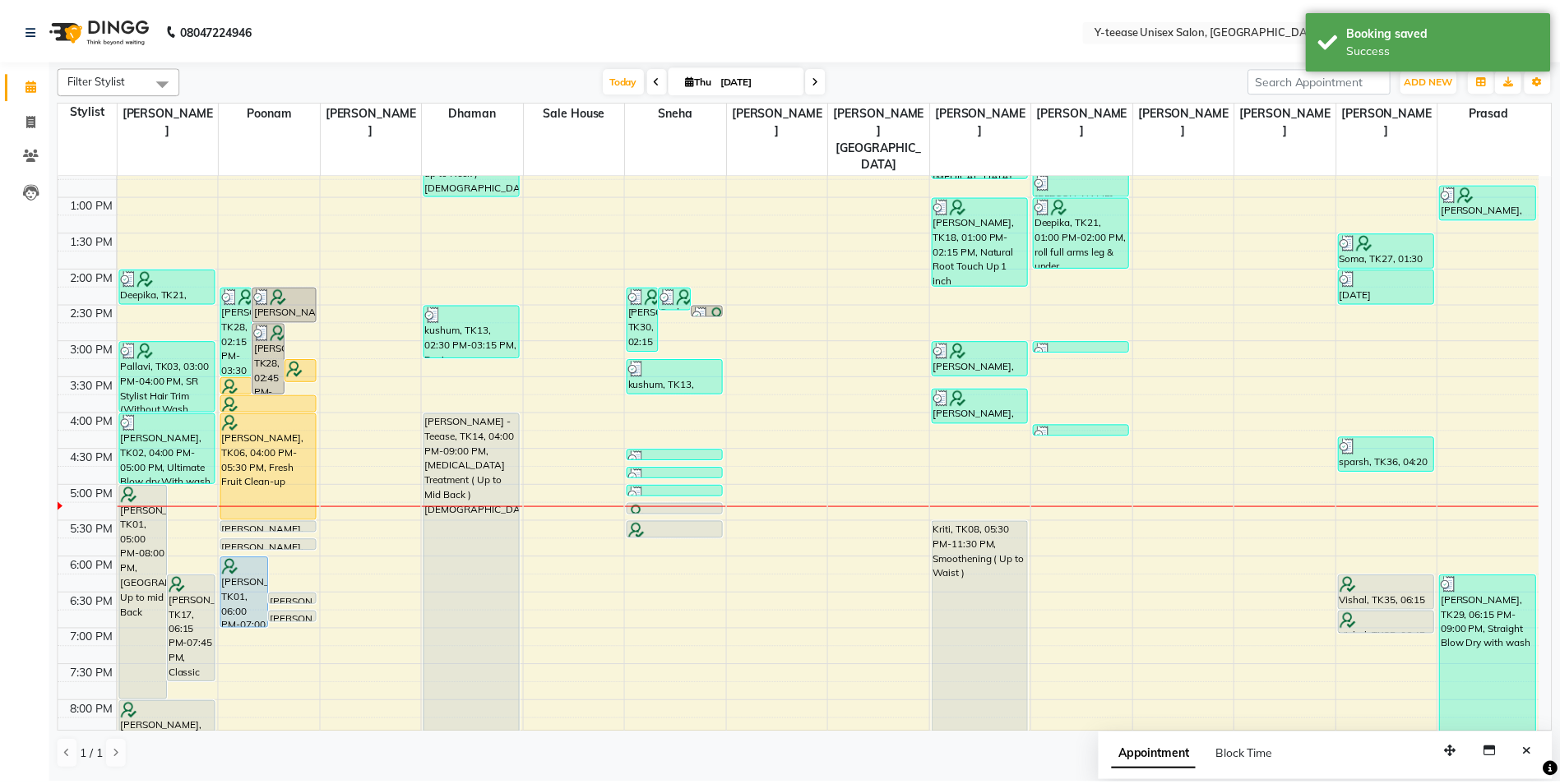
scroll to position [327, 0]
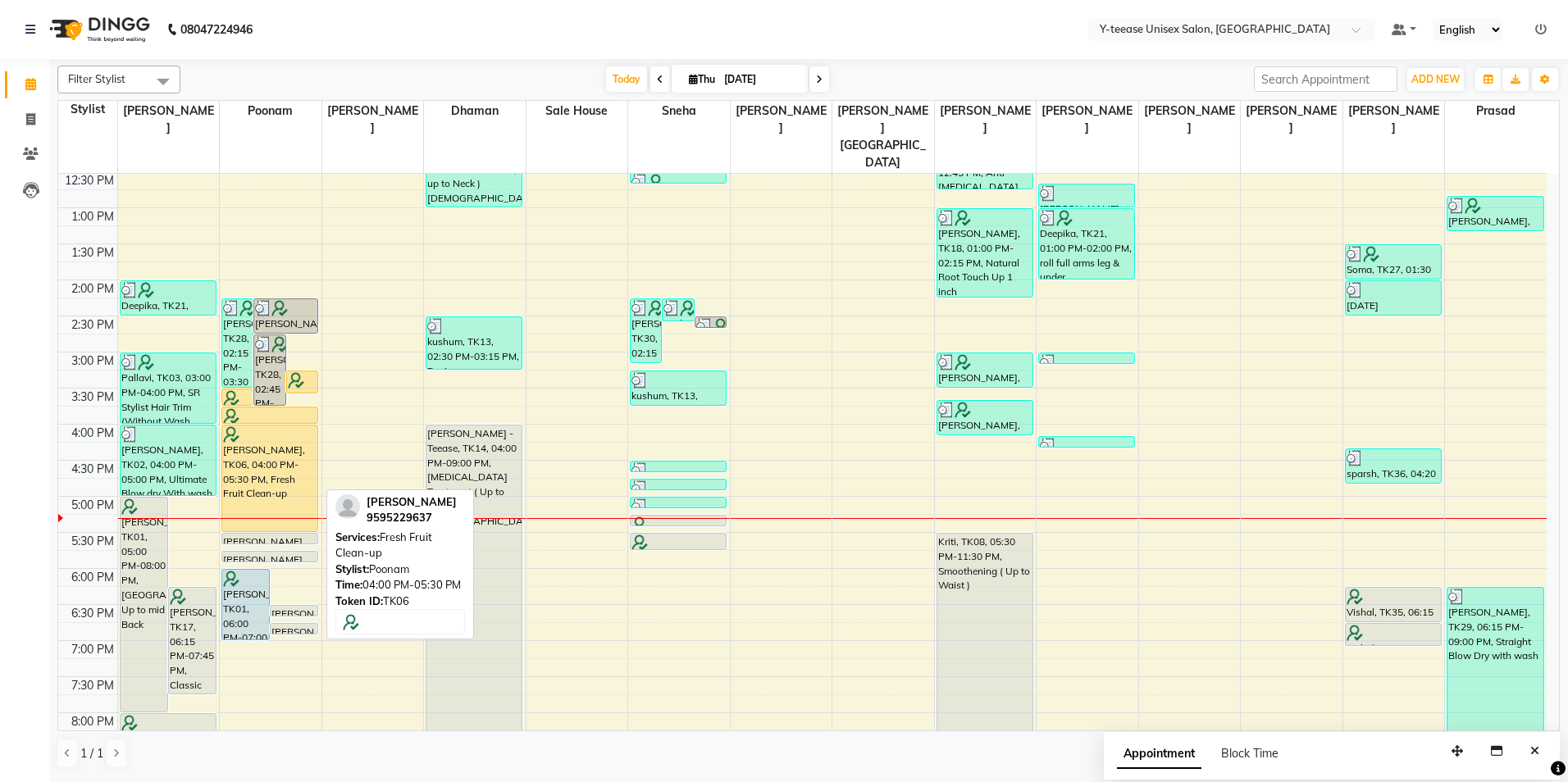
click at [274, 425] on div "[PERSON_NAME], TK06, 04:00 PM-05:30 PM, Fresh Fruit Clean-up" at bounding box center [270, 478] width 95 height 106
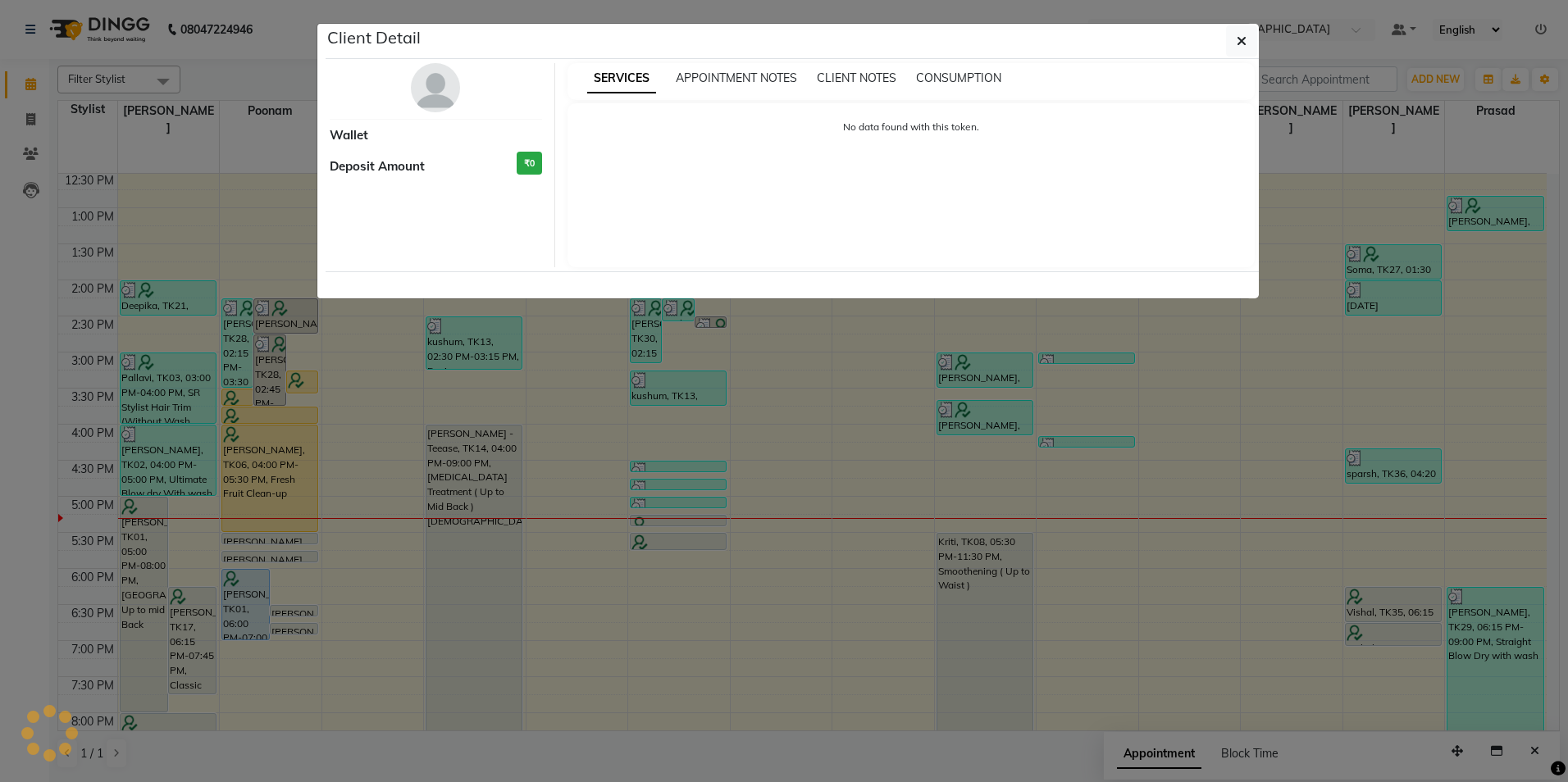
select select "1"
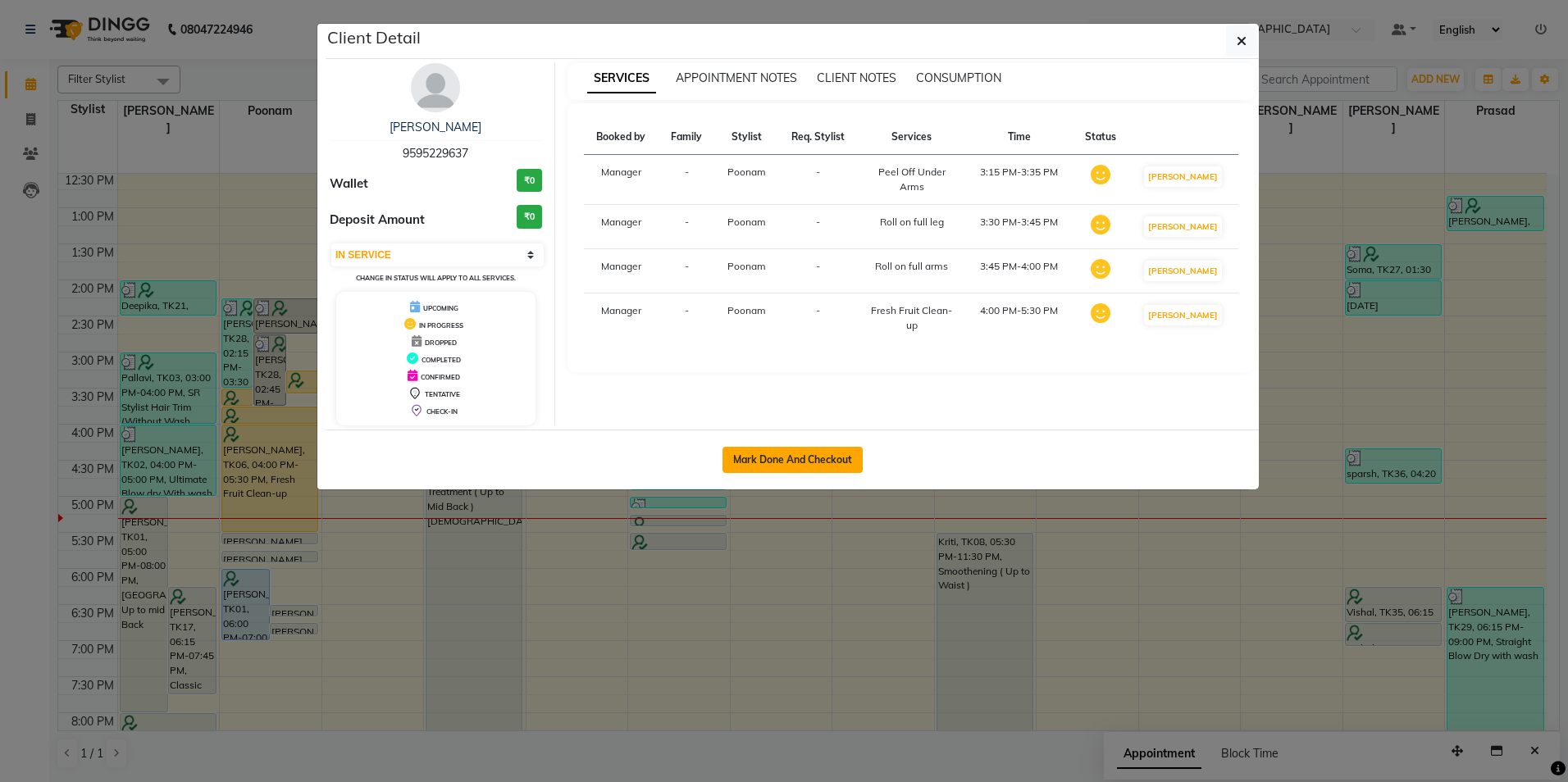
click at [793, 454] on button "Mark Done And Checkout" at bounding box center [793, 461] width 140 height 27
select select "4"
select select "service"
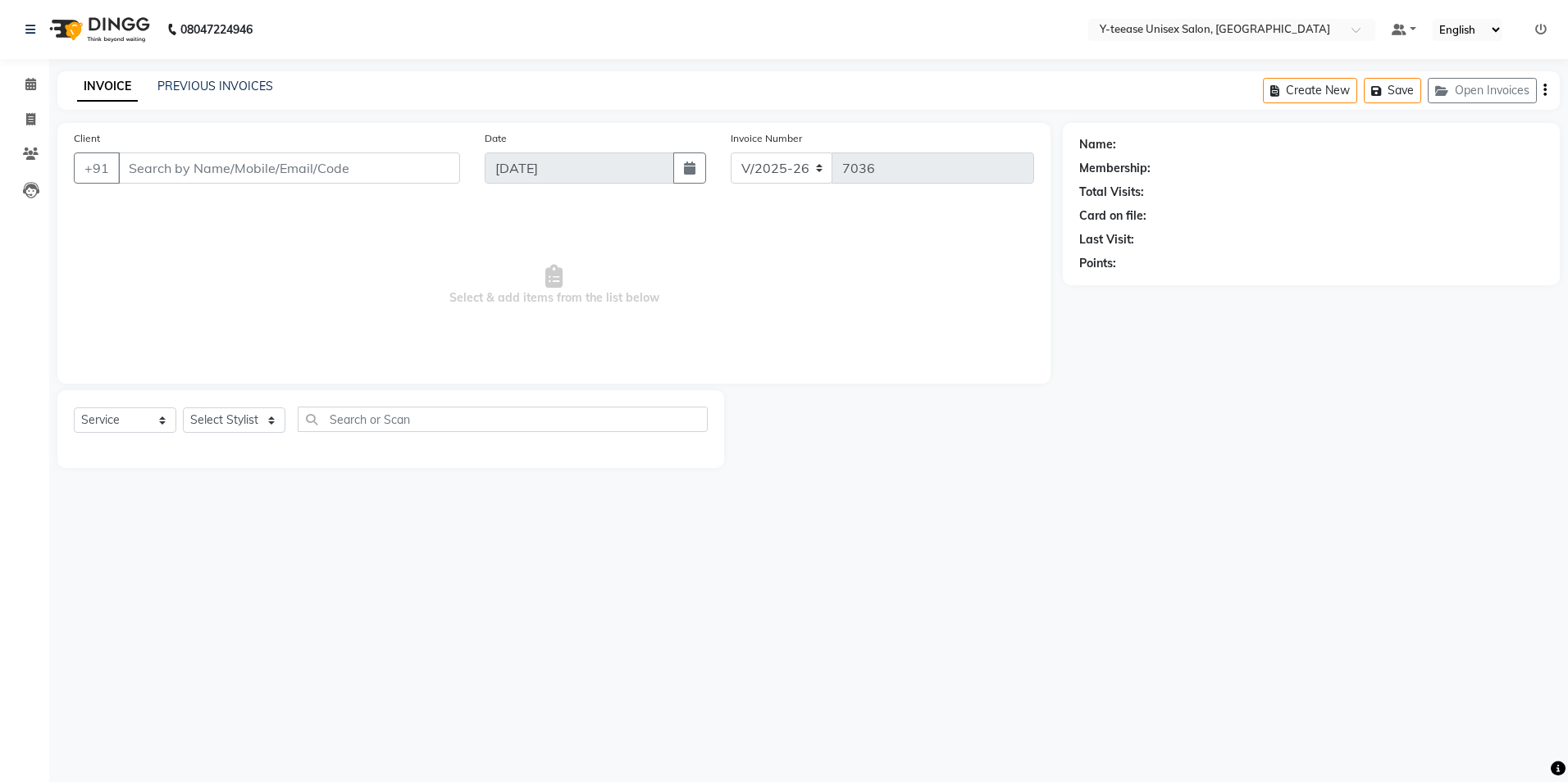
type input "95******37"
select select "57"
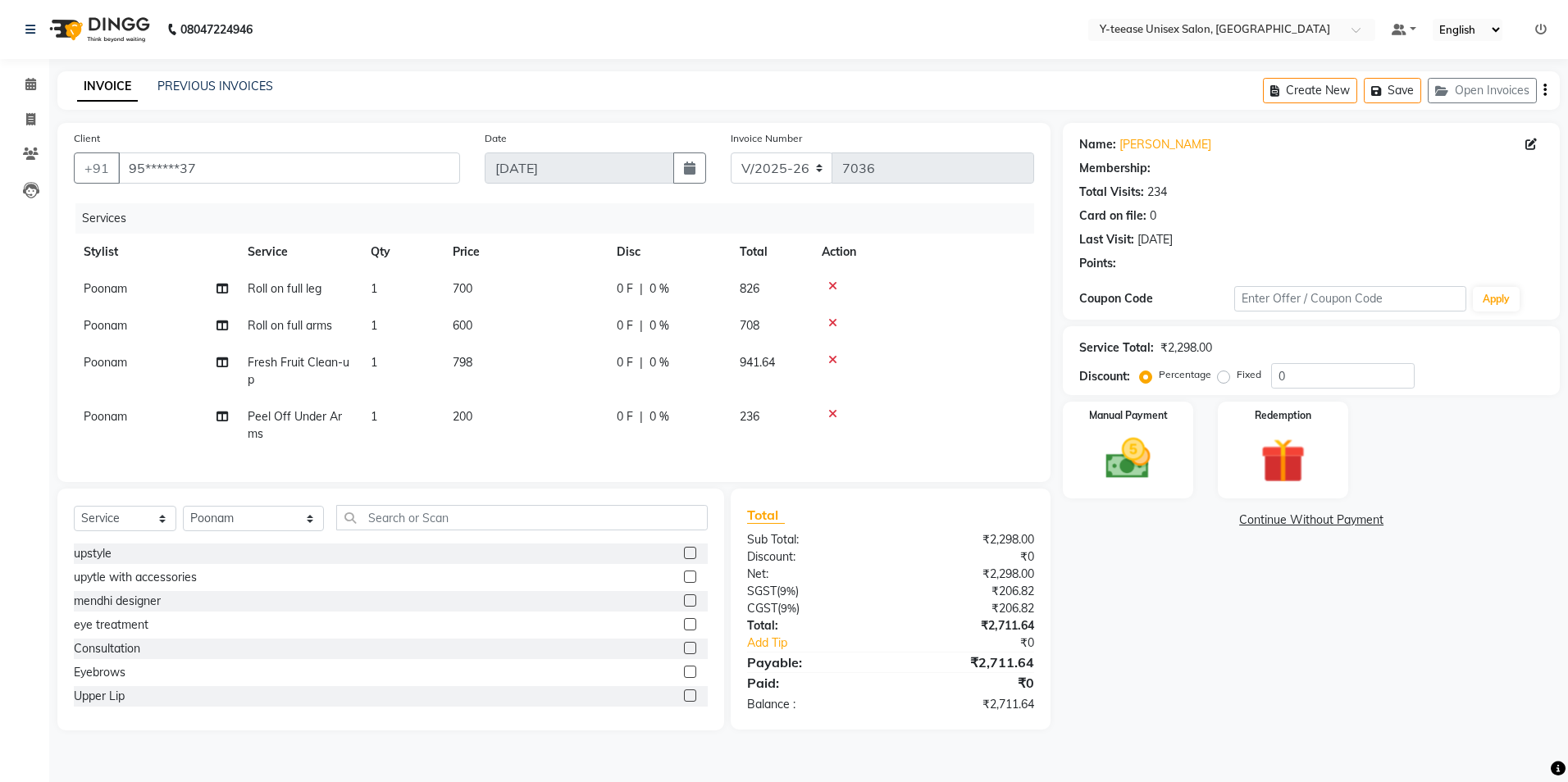
type input "20"
select select "1: Object"
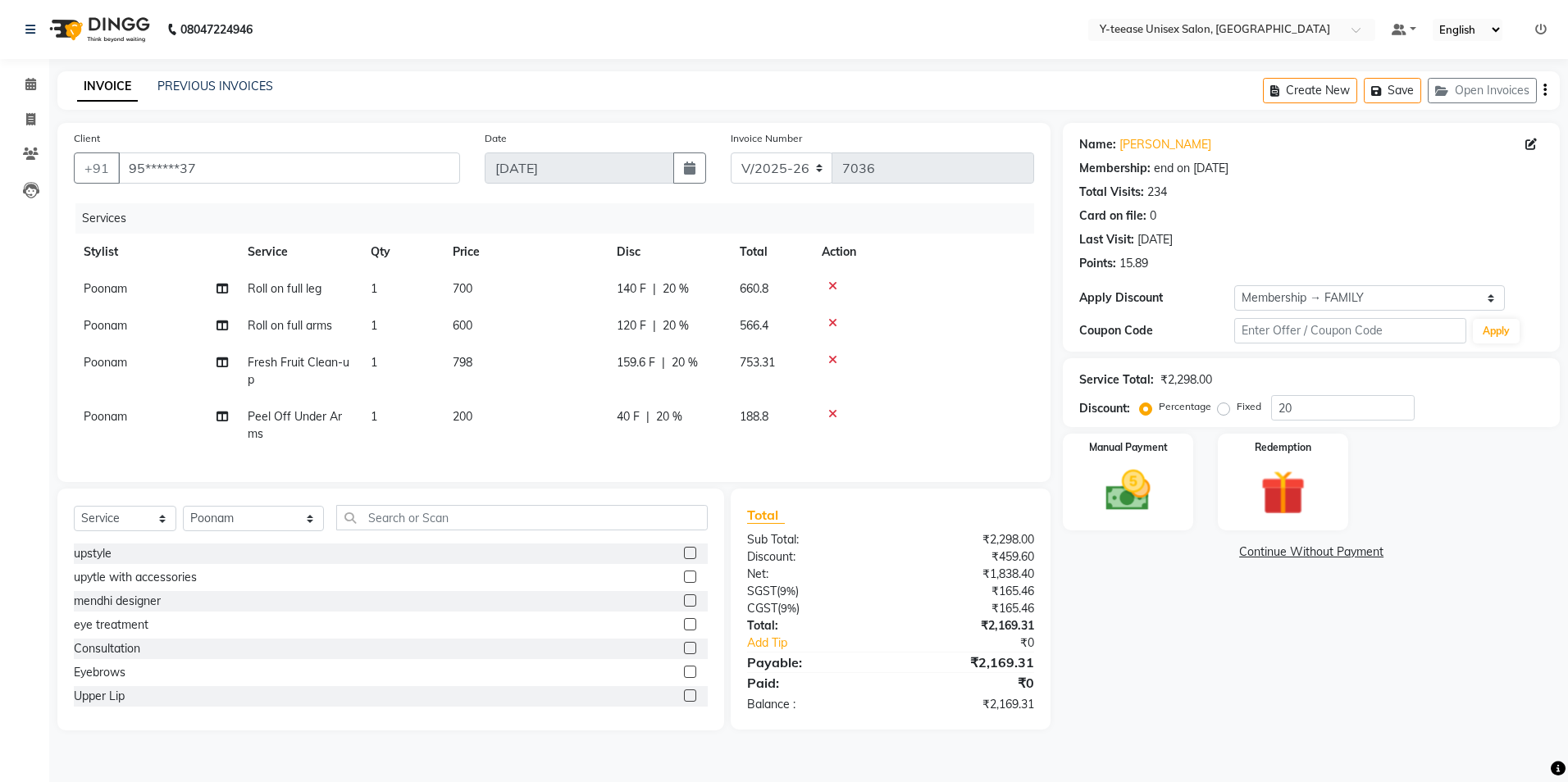
click at [304, 280] on td "Roll on full leg" at bounding box center [299, 289] width 123 height 37
select select "57"
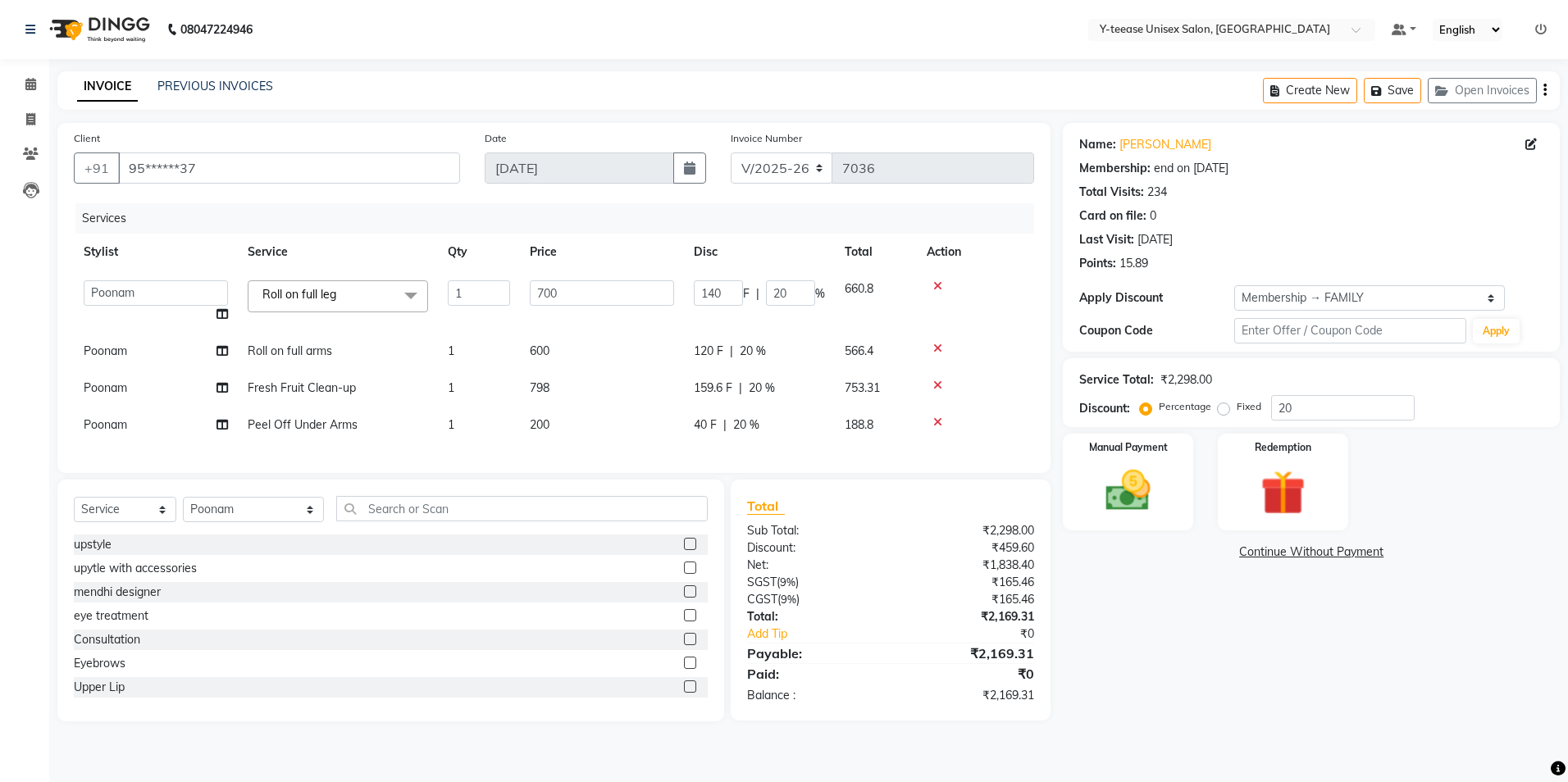
click at [314, 288] on span "Roll on full leg" at bounding box center [299, 294] width 73 height 14
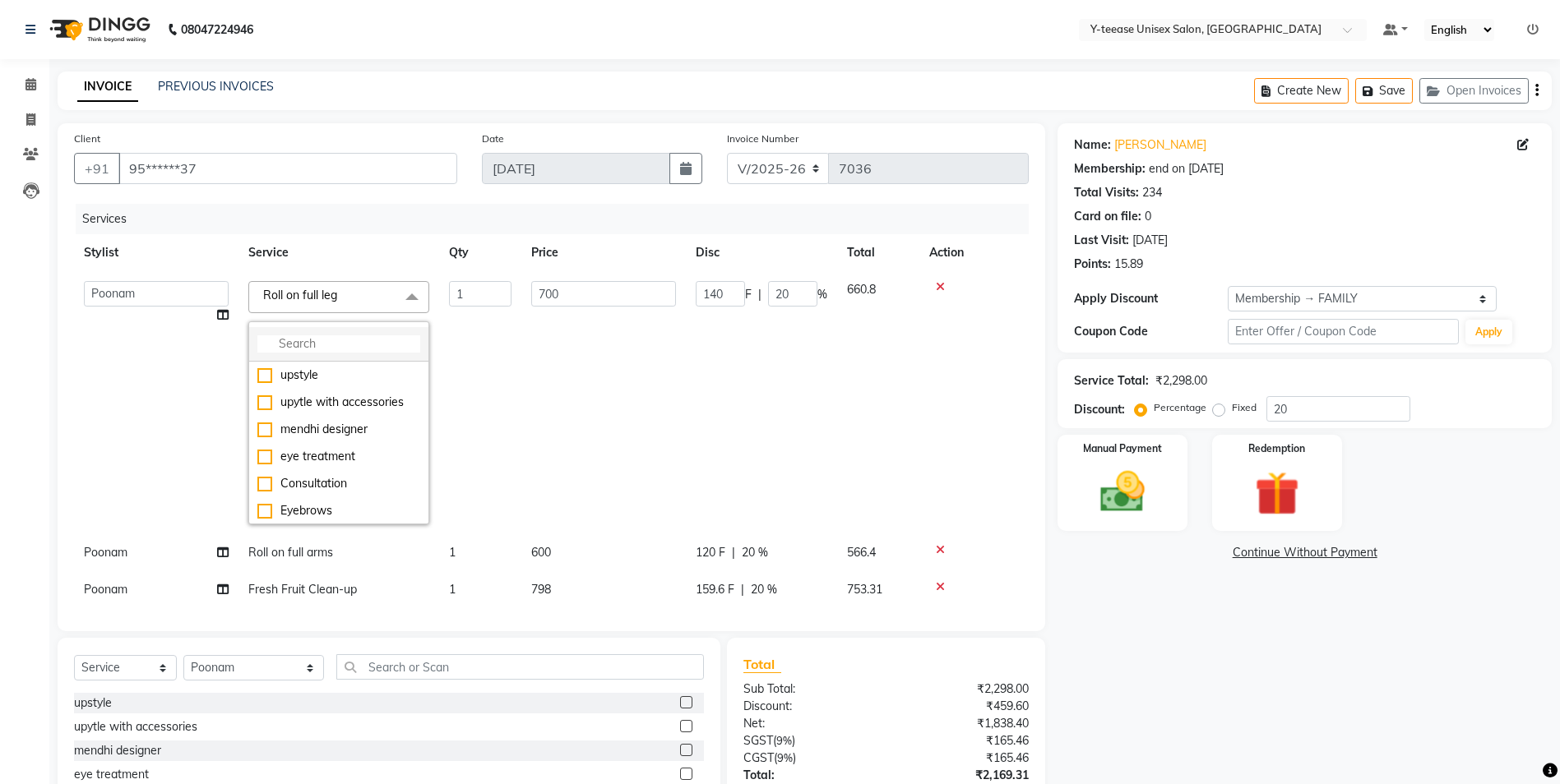
click at [342, 349] on input "multiselect-search" at bounding box center [339, 344] width 163 height 17
type input "peel"
click at [349, 425] on div "Peel Off Under Arms" at bounding box center [339, 428] width 163 height 17
checkbox input "true"
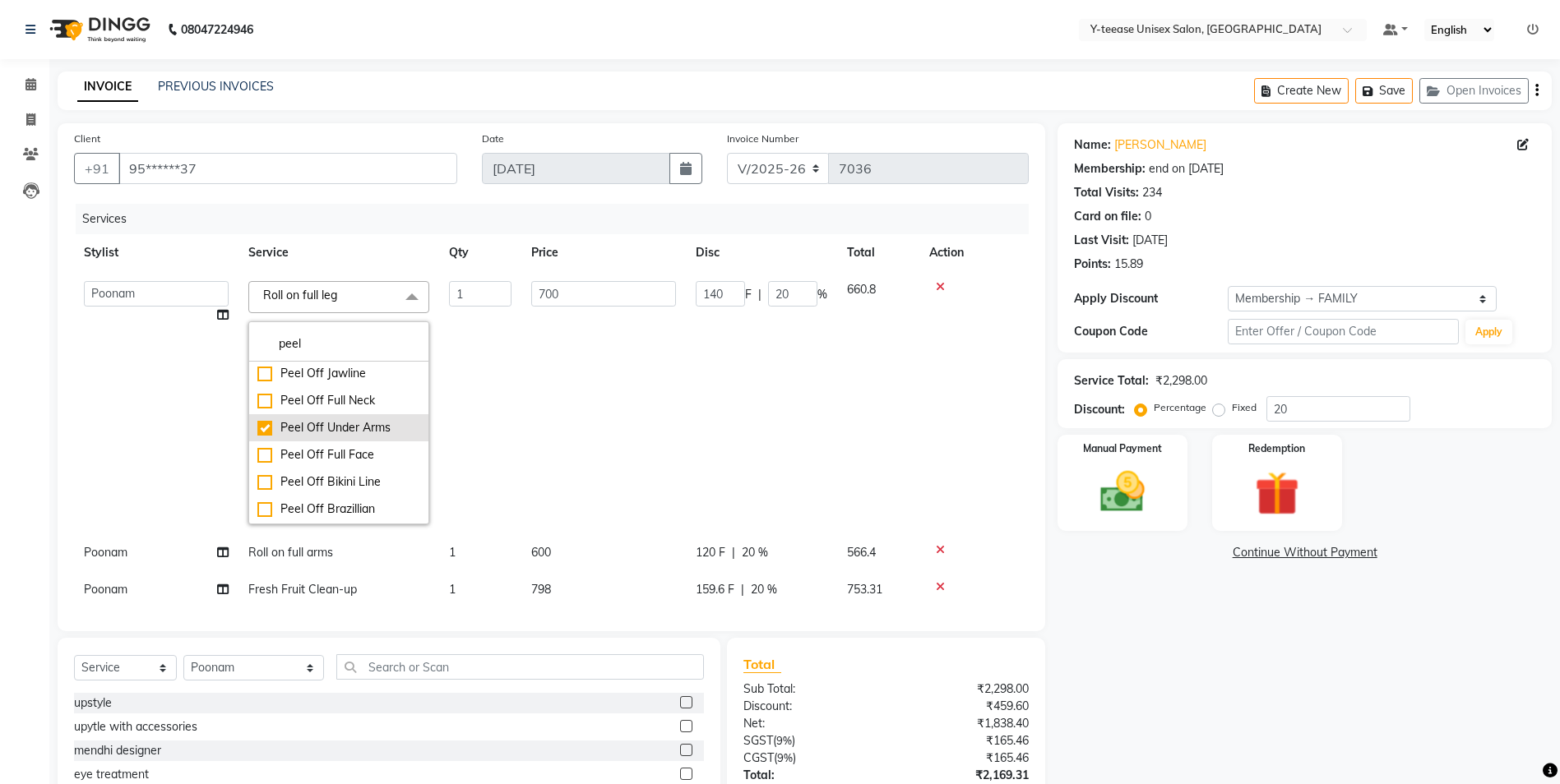
type input "200"
type input "40"
click at [538, 403] on td "200" at bounding box center [604, 403] width 165 height 263
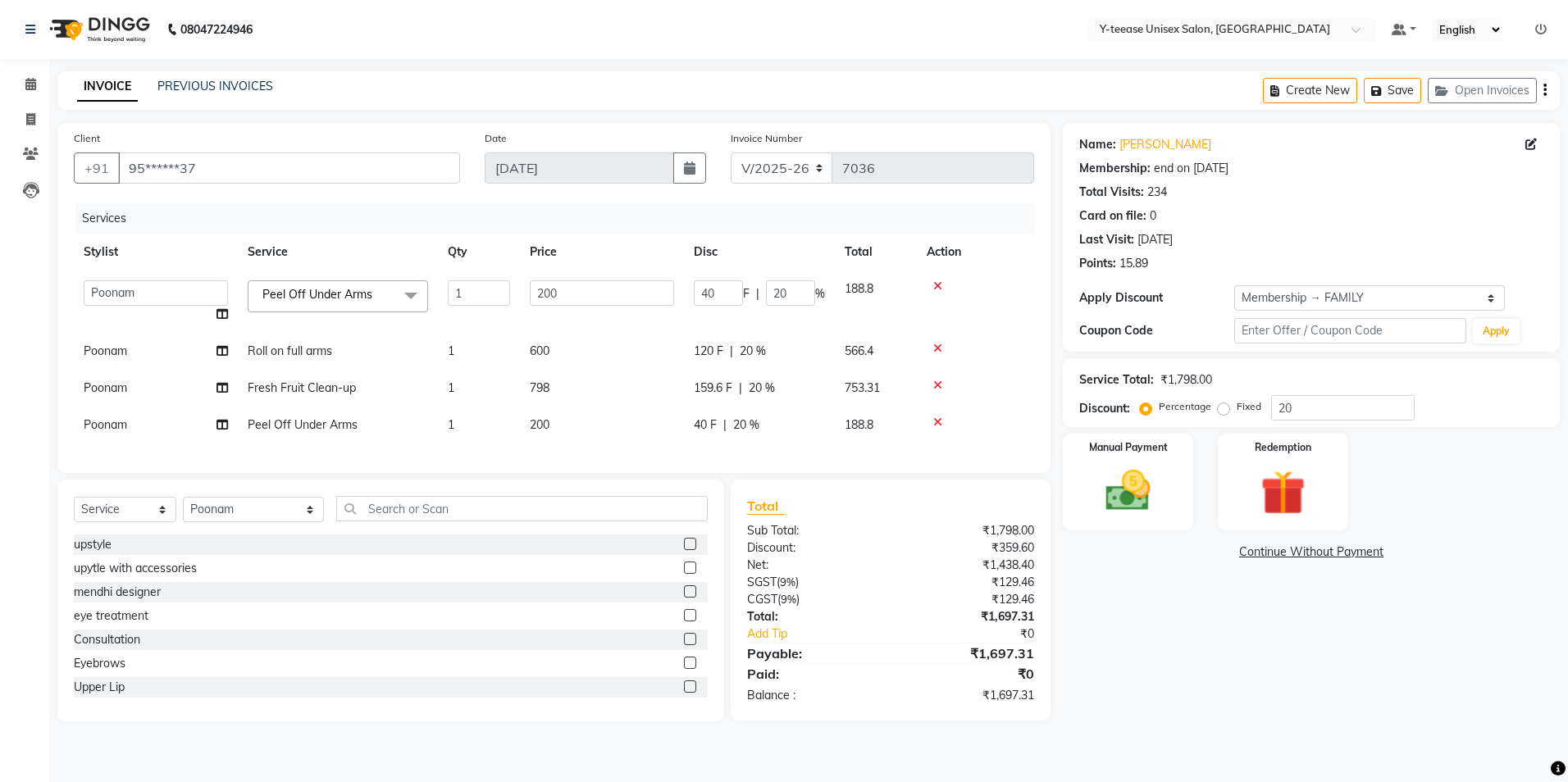
click at [365, 382] on td "Fresh Fruit Clean-up" at bounding box center [338, 388] width 200 height 37
select select "57"
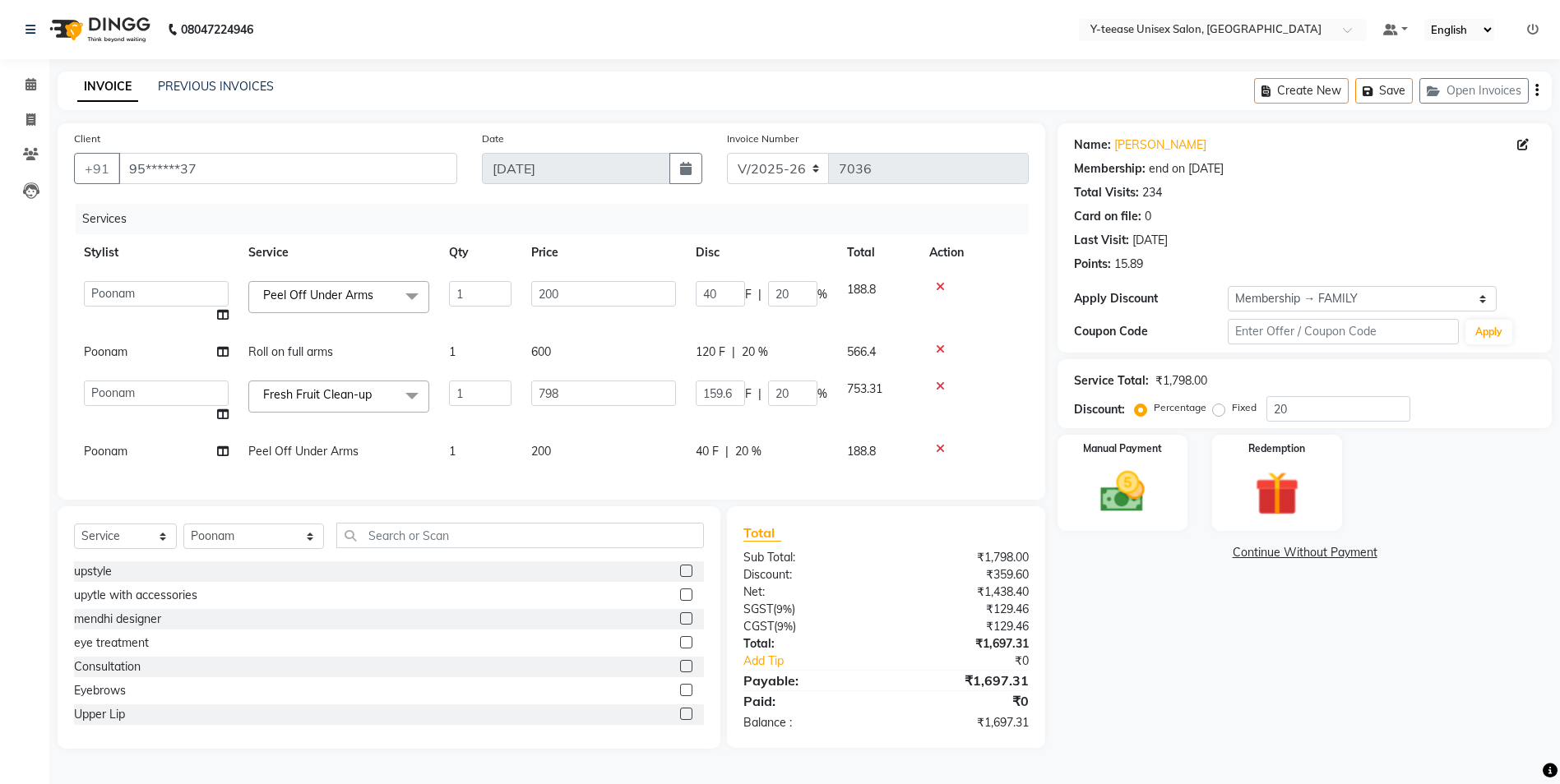
drag, startPoint x: 363, startPoint y: 389, endPoint x: 367, endPoint y: 407, distance: 18.4
click at [363, 390] on span "Fresh Fruit Clean-up" at bounding box center [318, 394] width 109 height 14
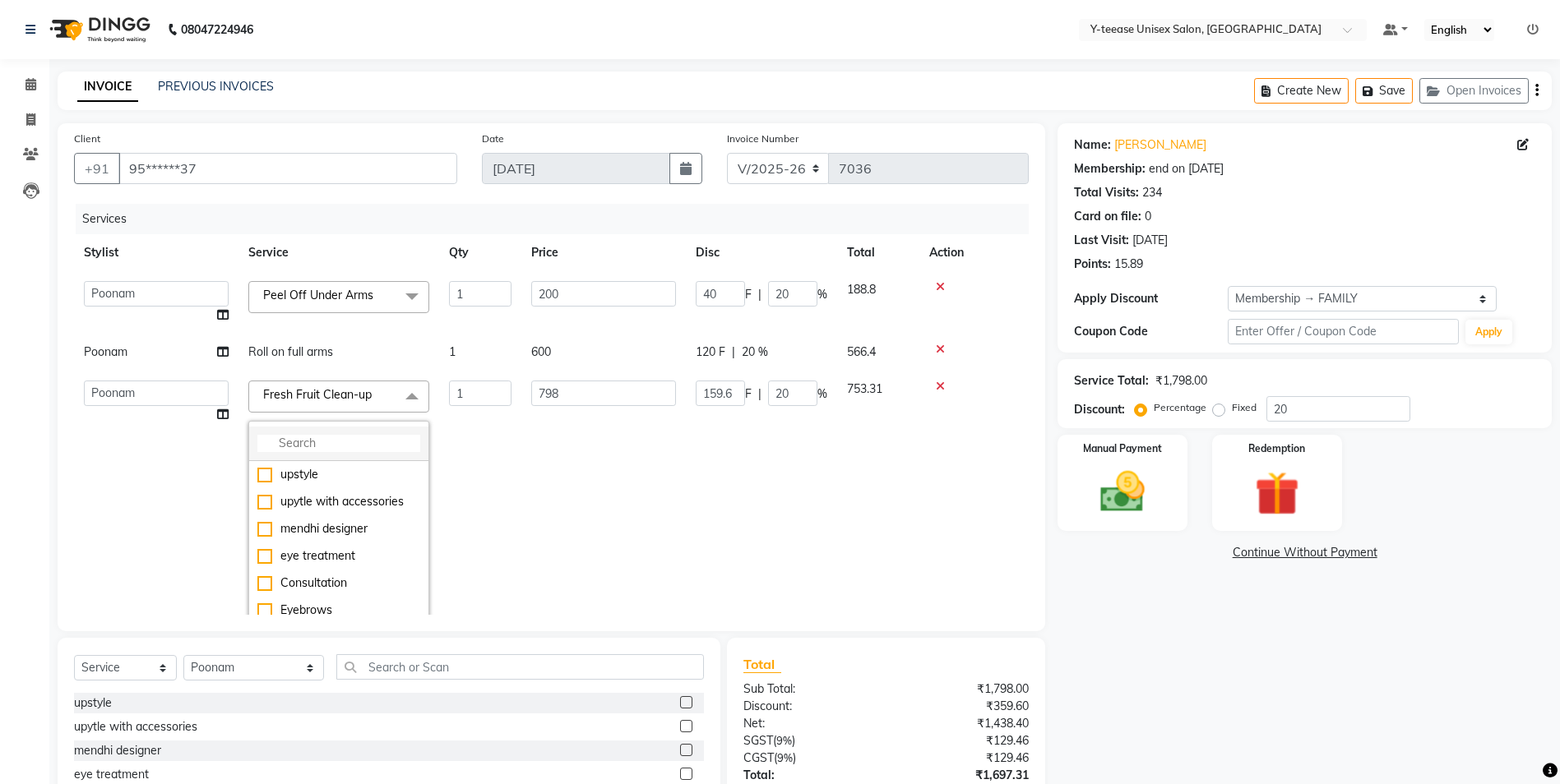
click at [358, 437] on input "multiselect-search" at bounding box center [339, 444] width 163 height 17
type input "o3"
click at [349, 466] on li "O3+ Clean-up" at bounding box center [339, 474] width 179 height 27
checkbox input "true"
type input "1500"
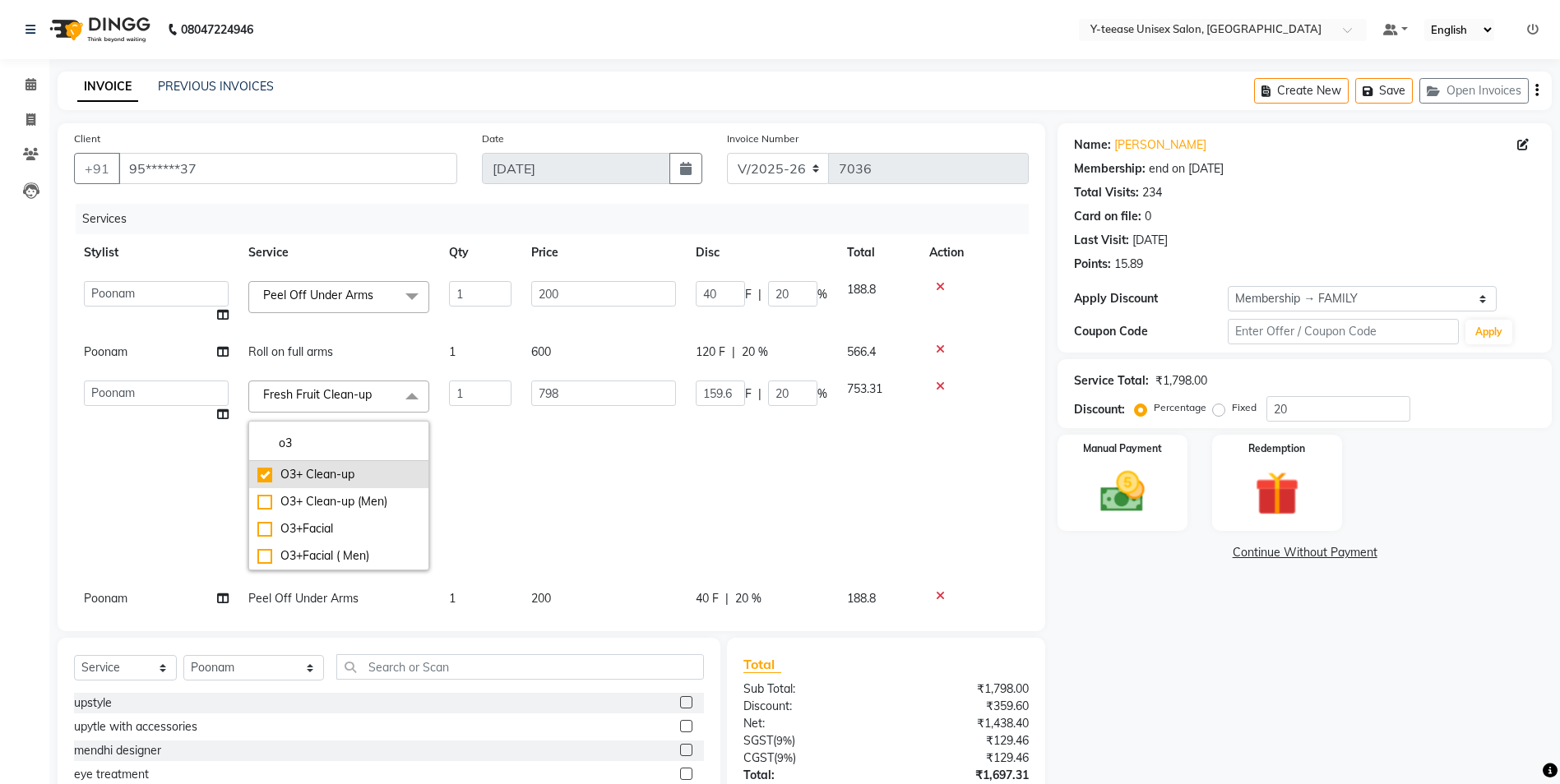
type input "300"
click at [486, 478] on td "1" at bounding box center [480, 475] width 82 height 209
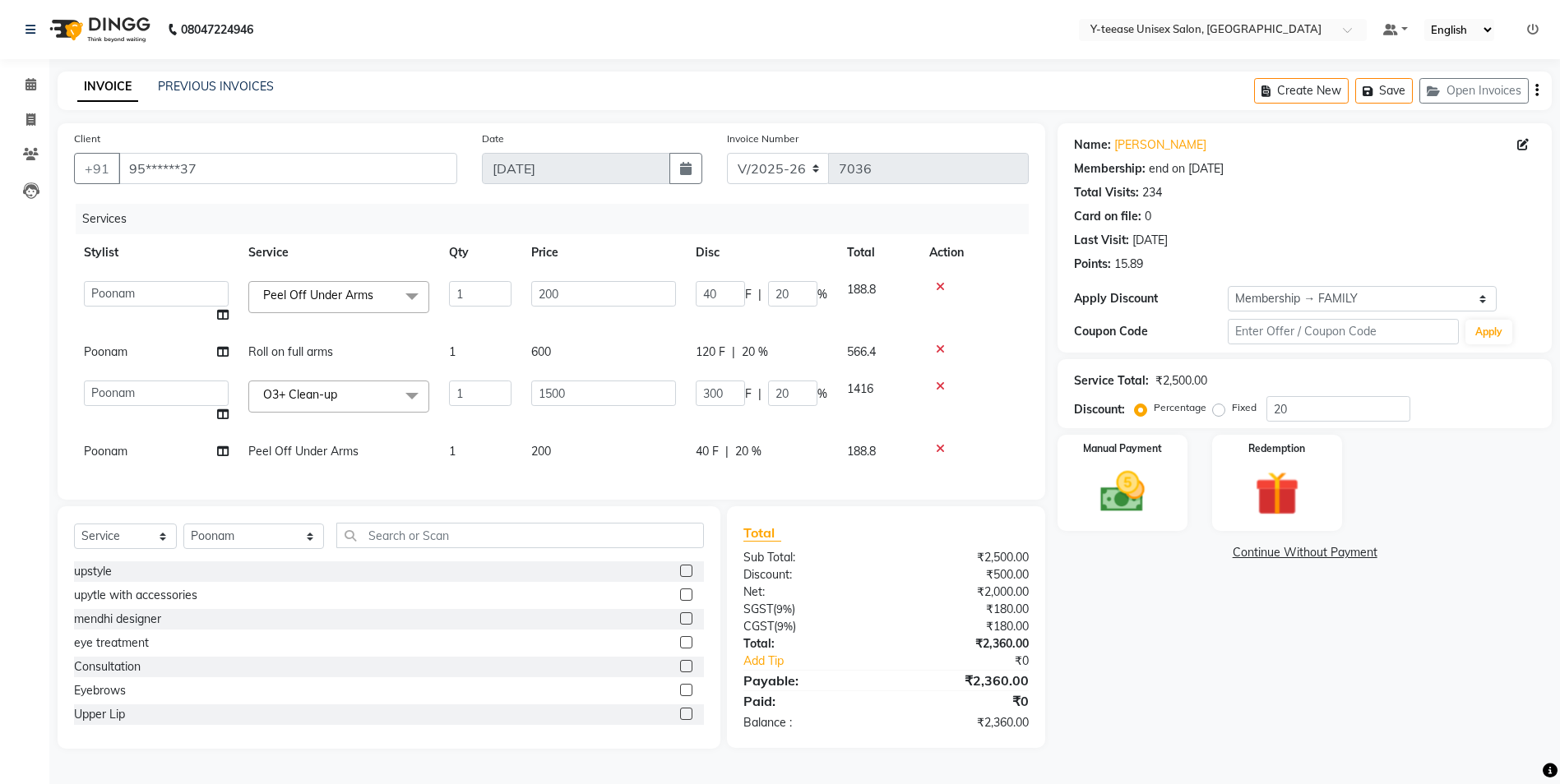
click at [345, 445] on span "Peel Off Under Arms" at bounding box center [303, 450] width 110 height 14
select select "57"
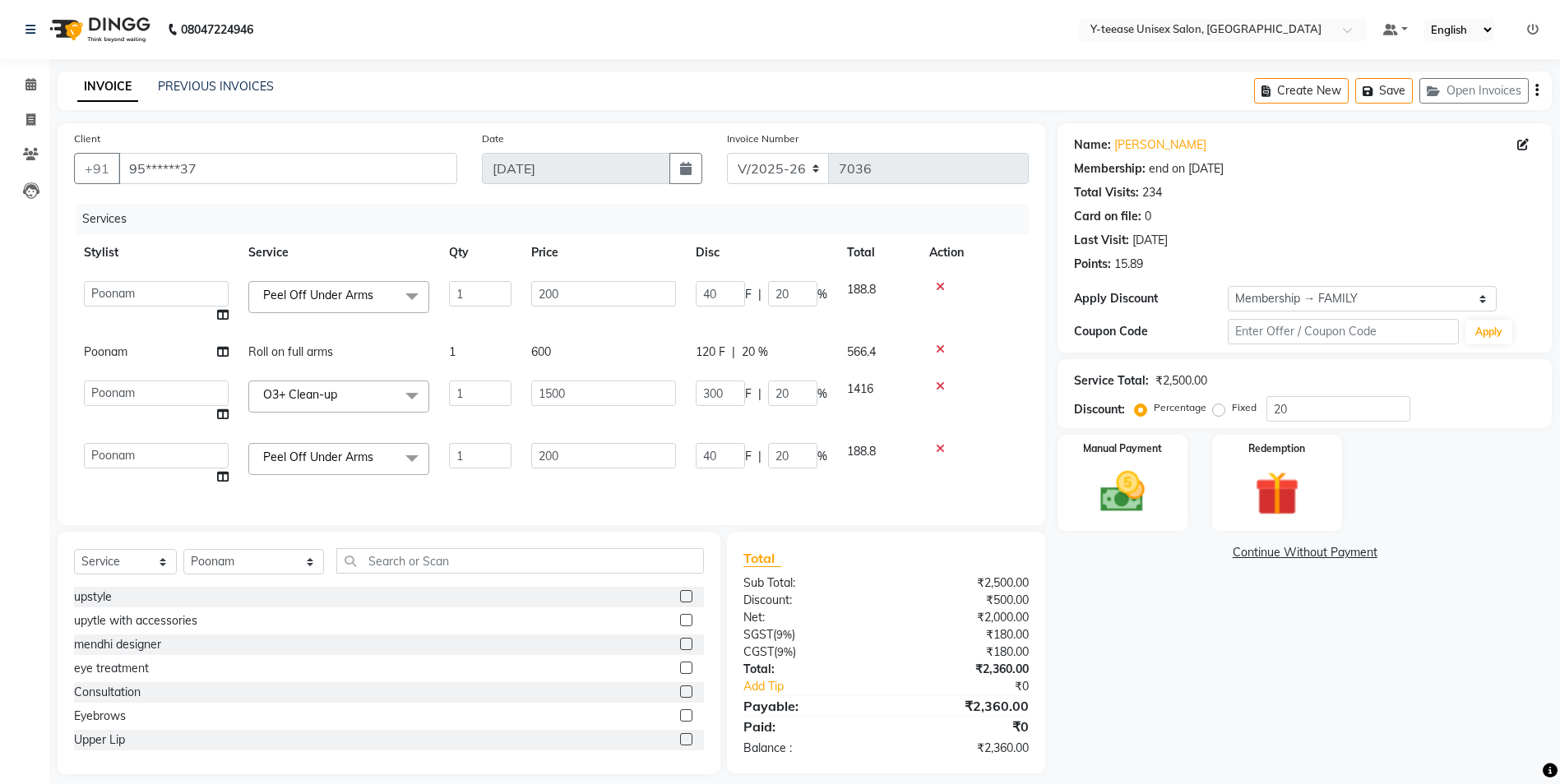
click at [344, 454] on span "Peel Off Under Arms" at bounding box center [318, 456] width 110 height 14
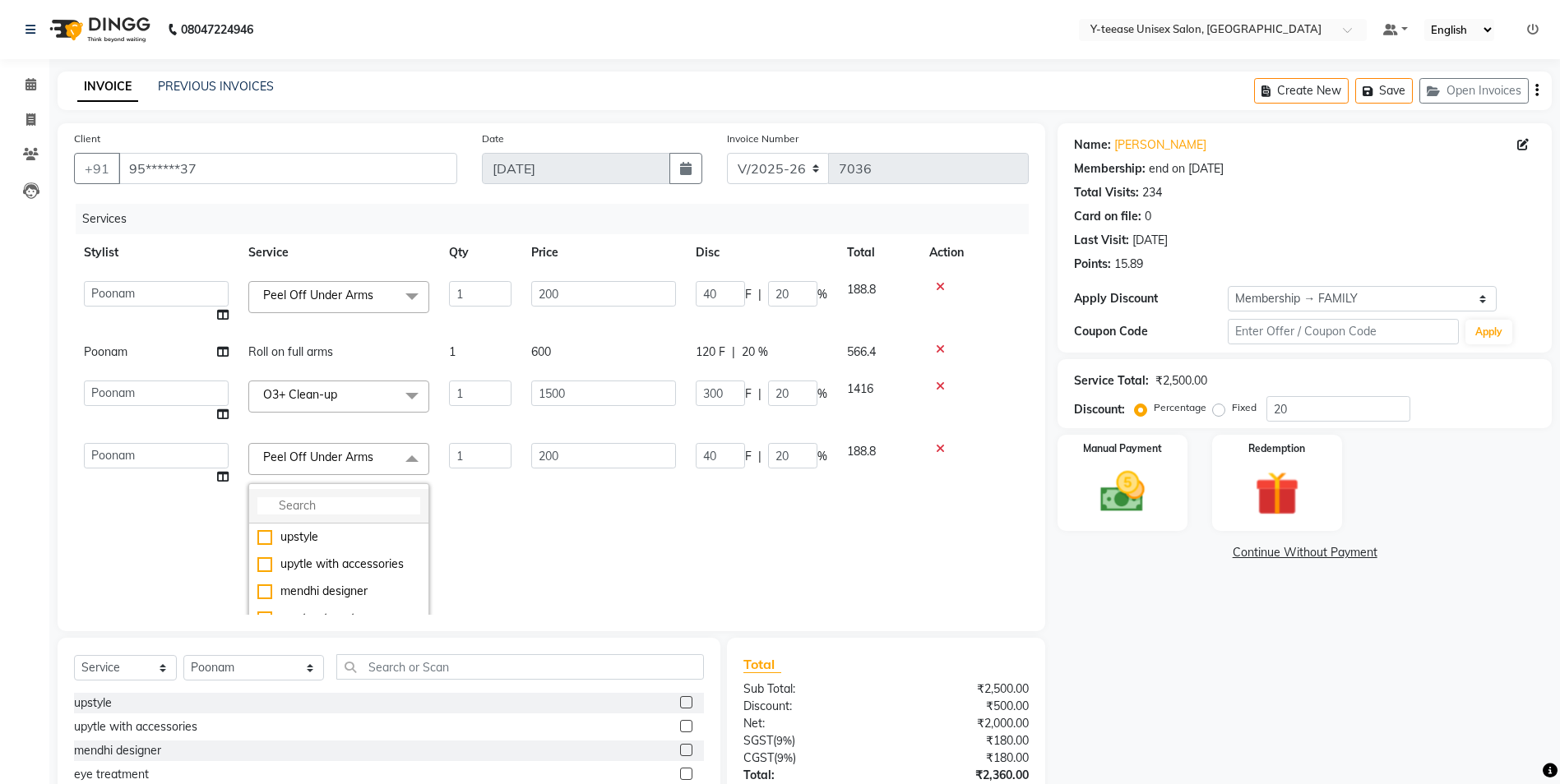
click at [342, 502] on input "multiselect-search" at bounding box center [339, 506] width 163 height 17
type input "blea"
click at [326, 518] on div "Bleach Face & Neck" at bounding box center [339, 510] width 163 height 17
checkbox input "true"
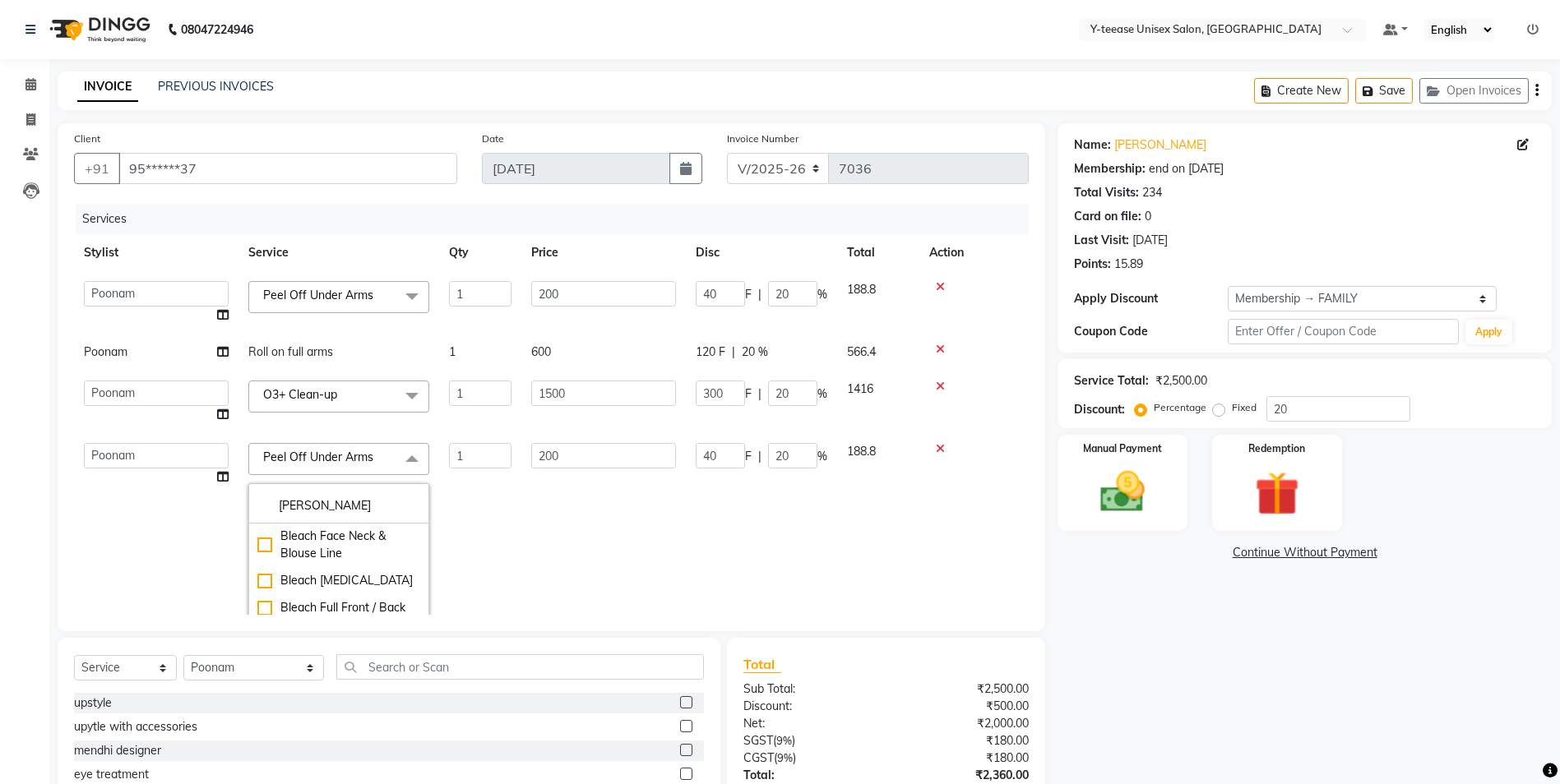
type input "420"
type input "84"
click at [494, 534] on td "1" at bounding box center [480, 564] width 82 height 263
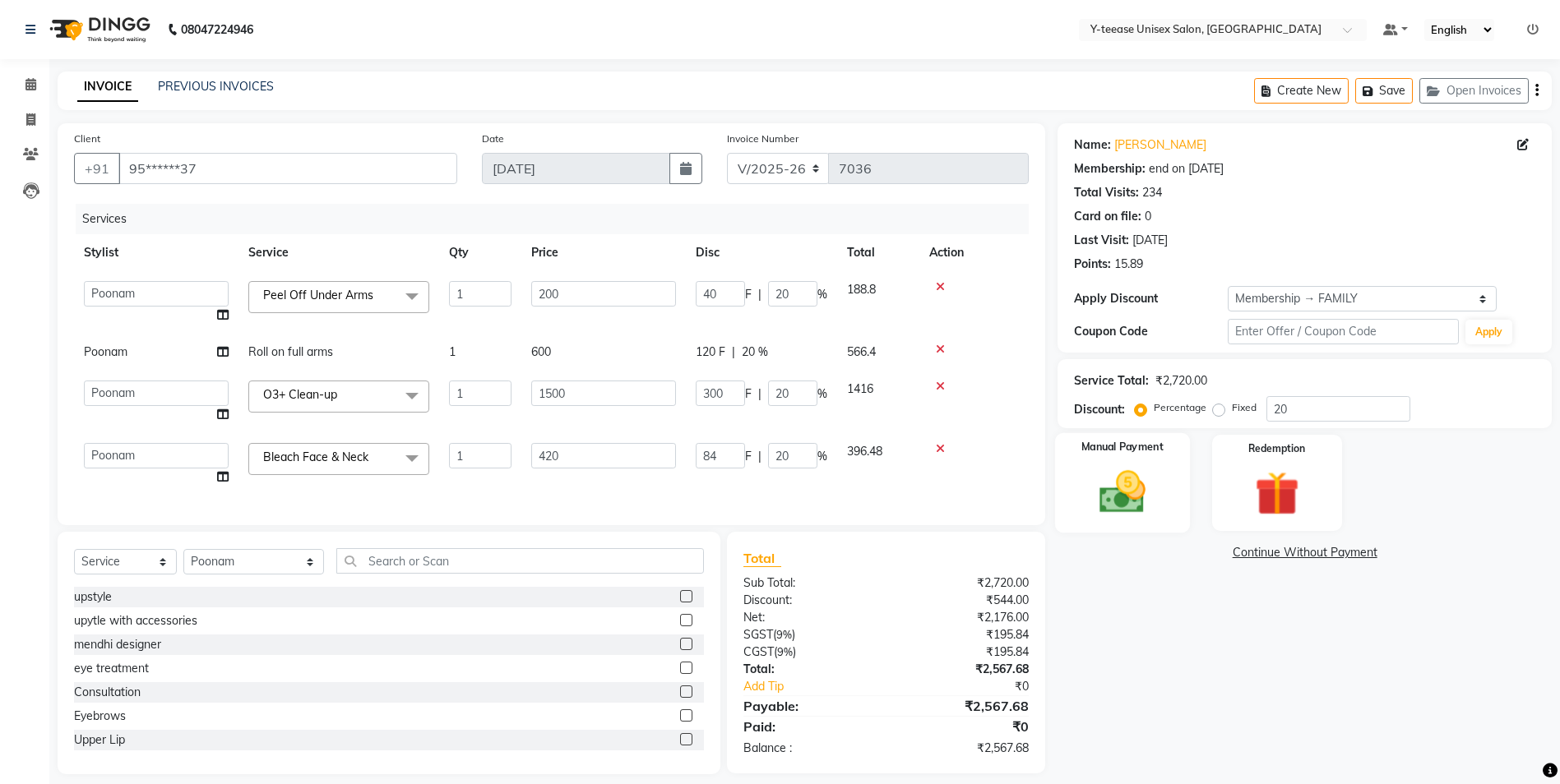
click at [1148, 483] on img at bounding box center [1122, 492] width 76 height 54
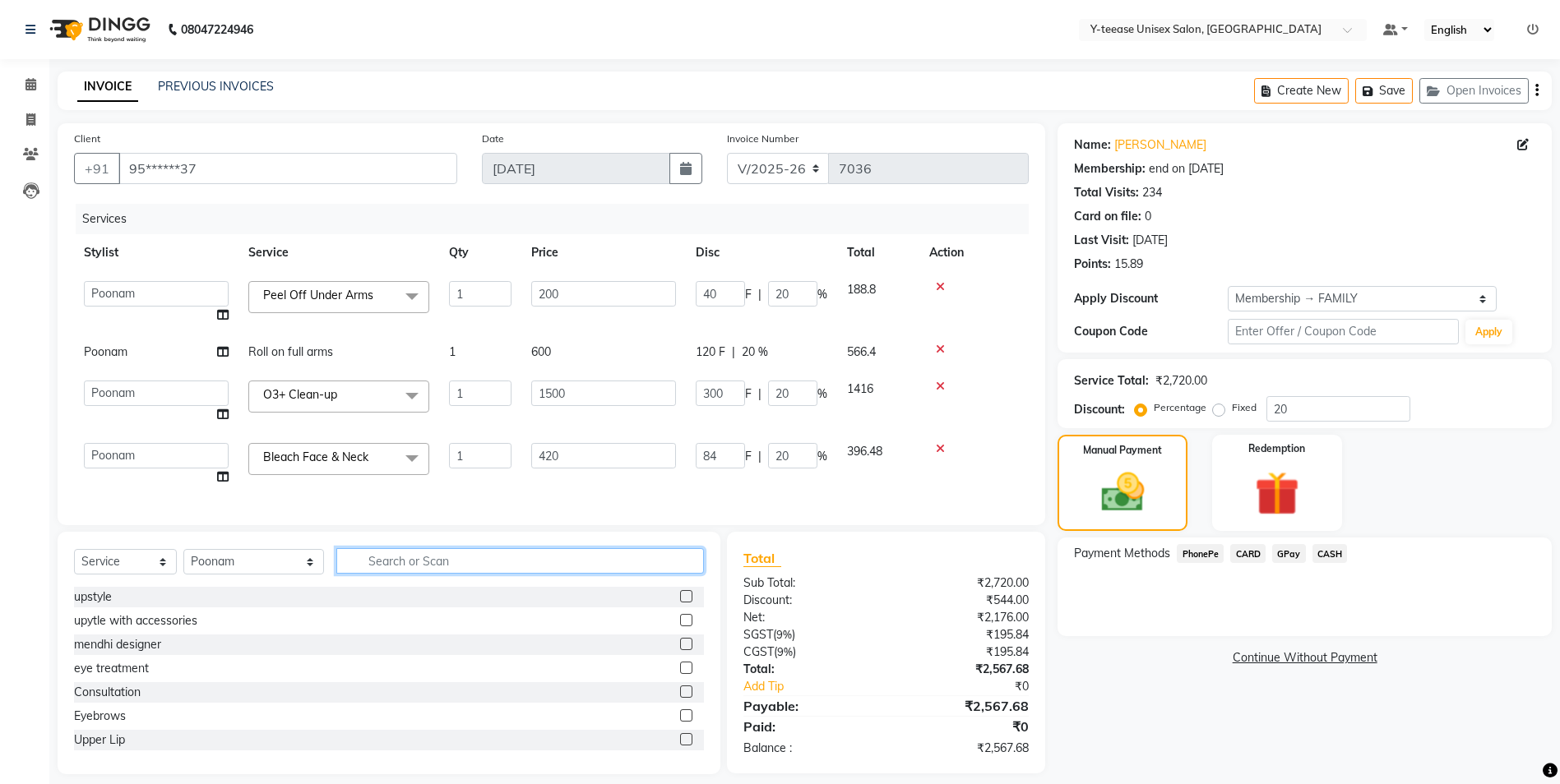
click at [381, 571] on input "text" at bounding box center [520, 561] width 367 height 26
type input "eye"
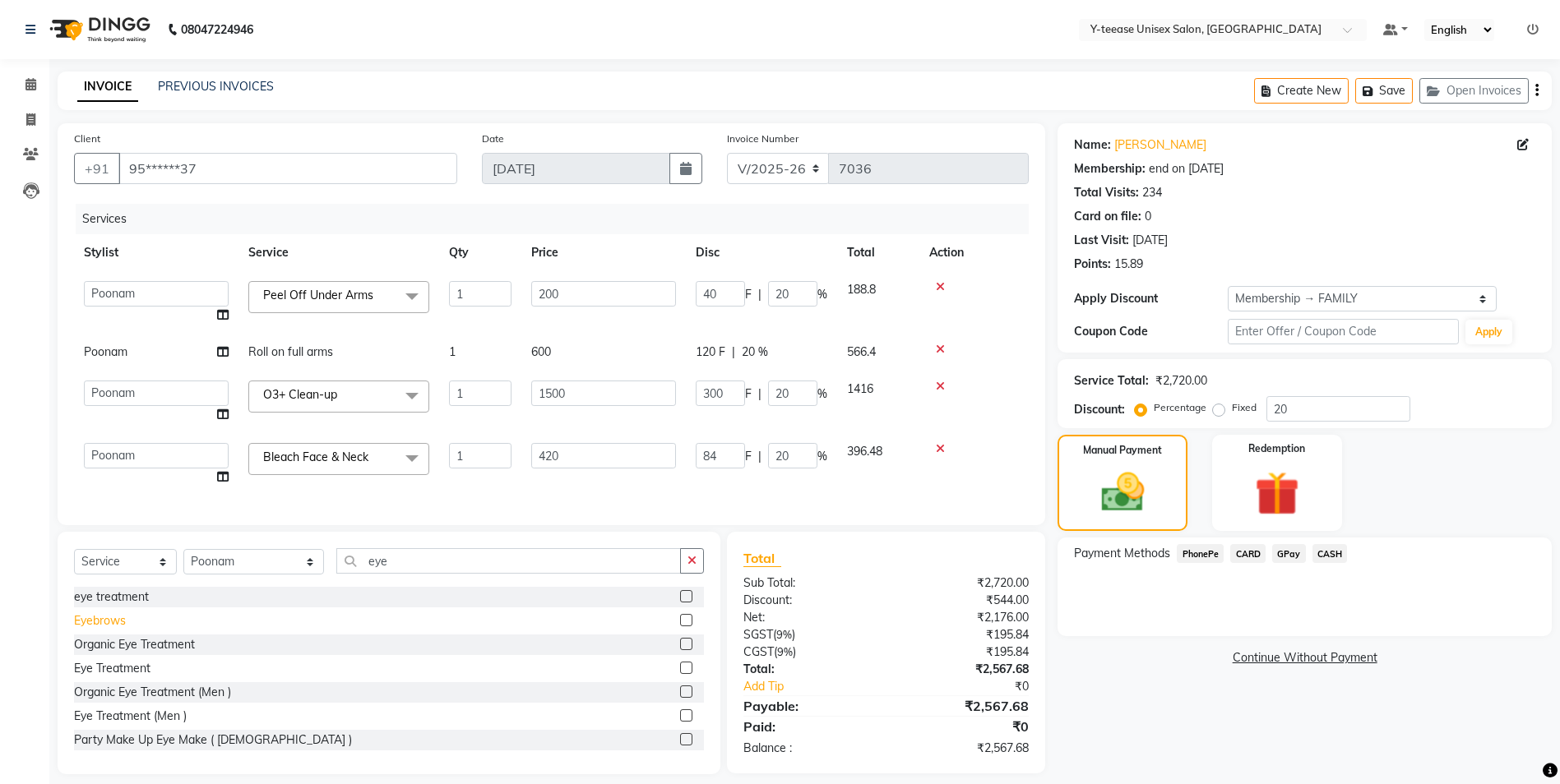
click at [121, 629] on div "Eyebrows" at bounding box center [99, 621] width 52 height 17
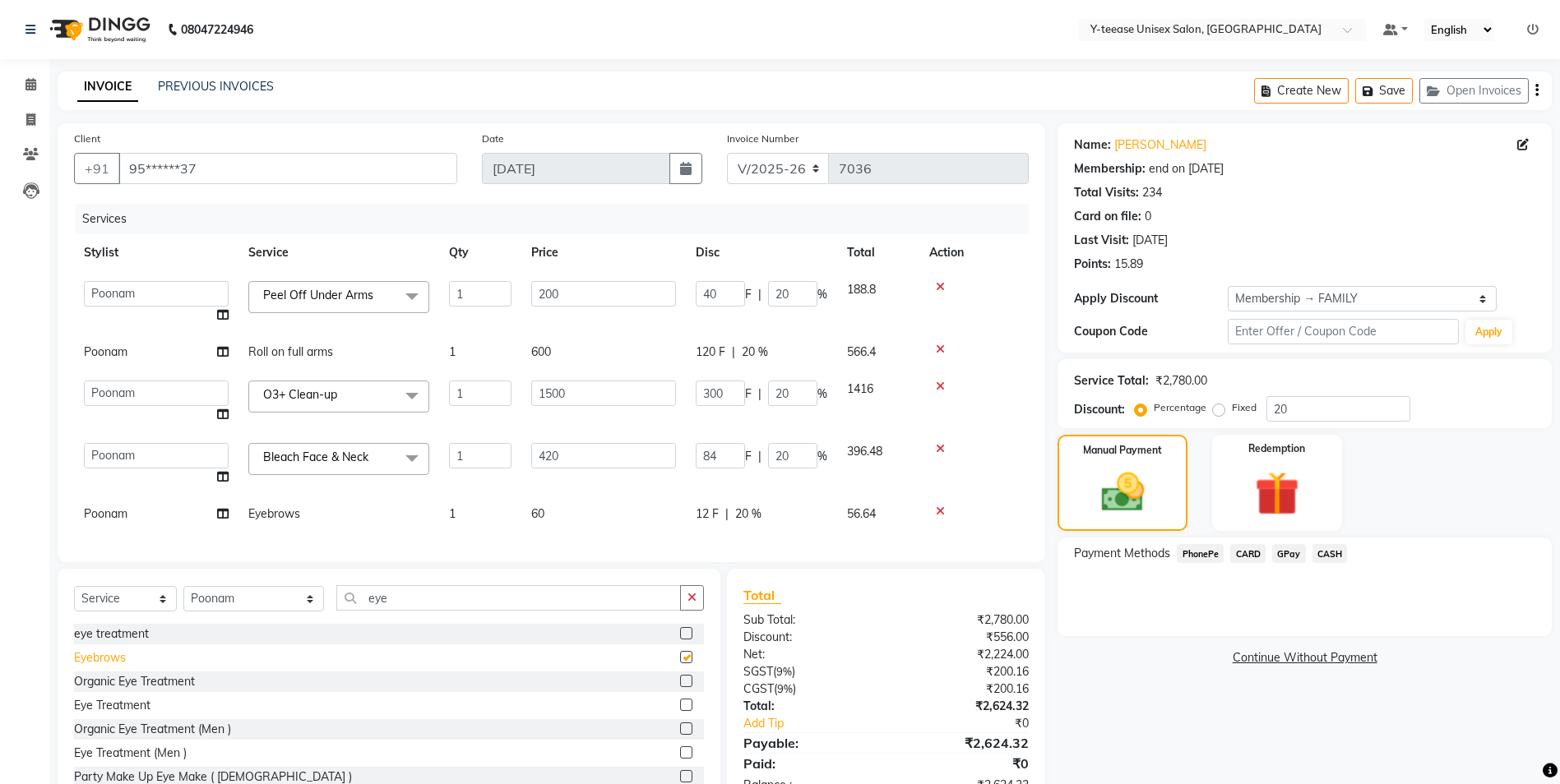
checkbox input "false"
click at [692, 603] on icon "button" at bounding box center [692, 598] width 9 height 11
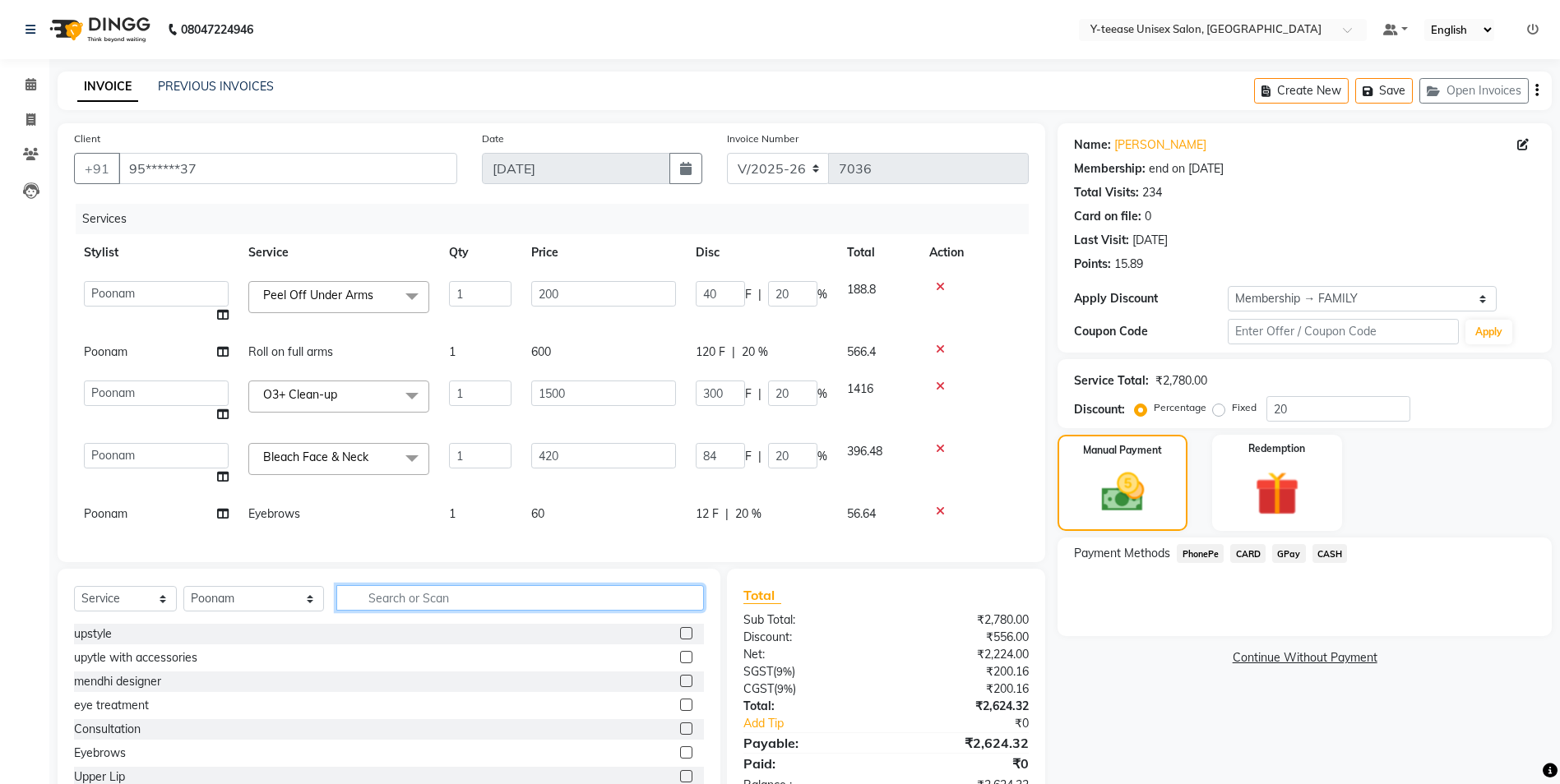
scroll to position [64, 0]
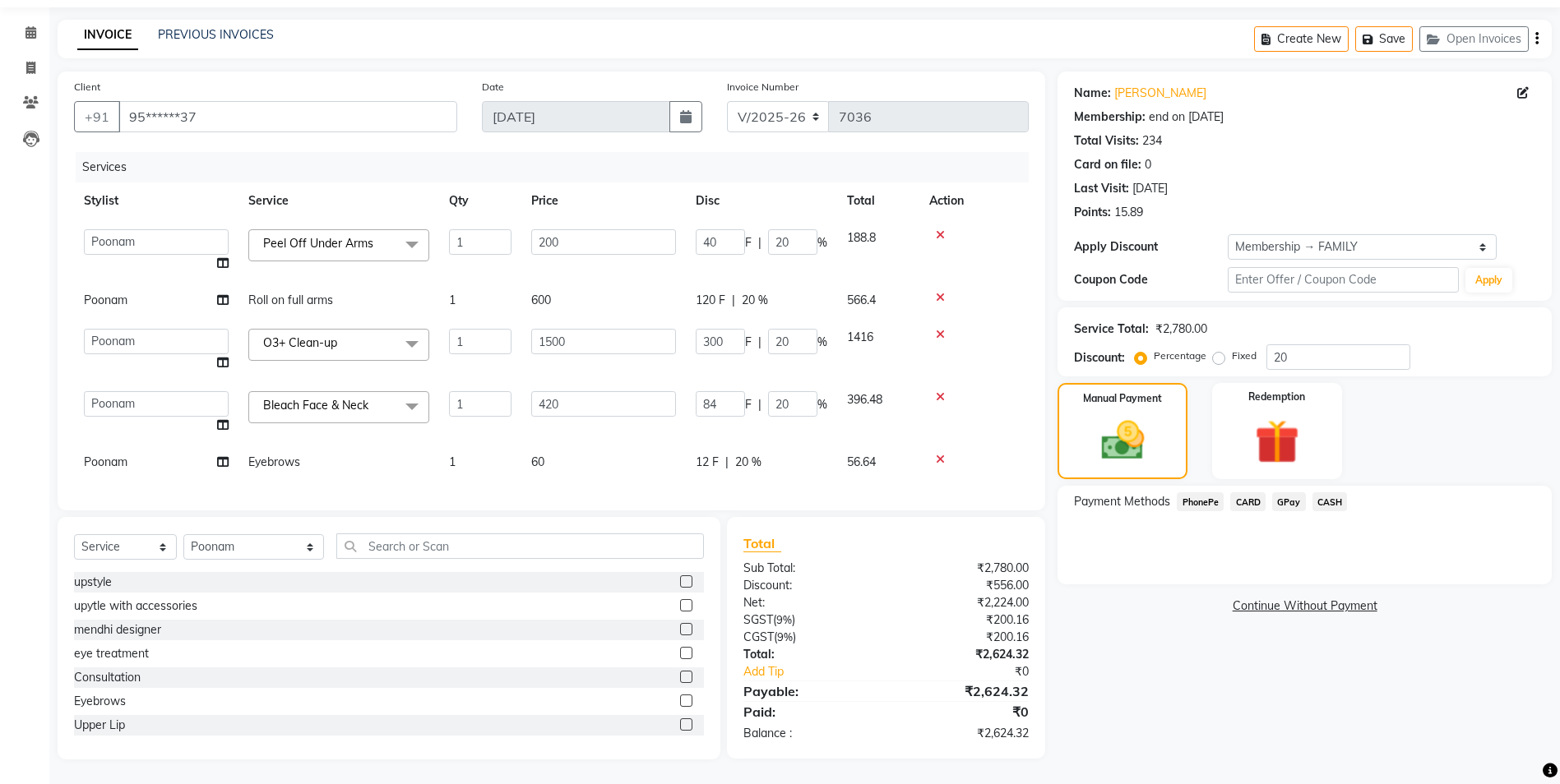
click at [1247, 492] on span "CARD" at bounding box center [1247, 502] width 35 height 19
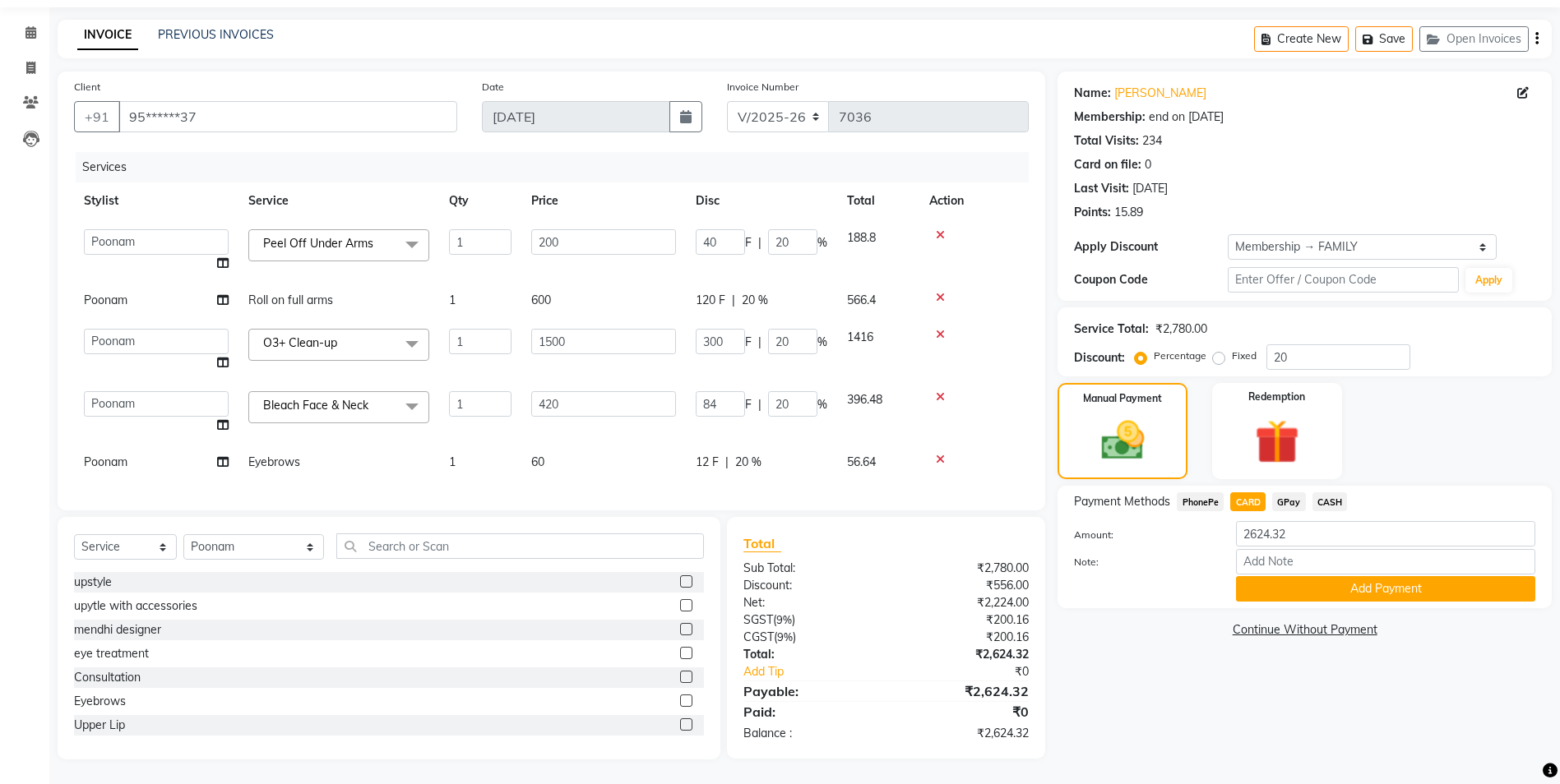
click at [1279, 577] on button "Add Payment" at bounding box center [1385, 589] width 299 height 26
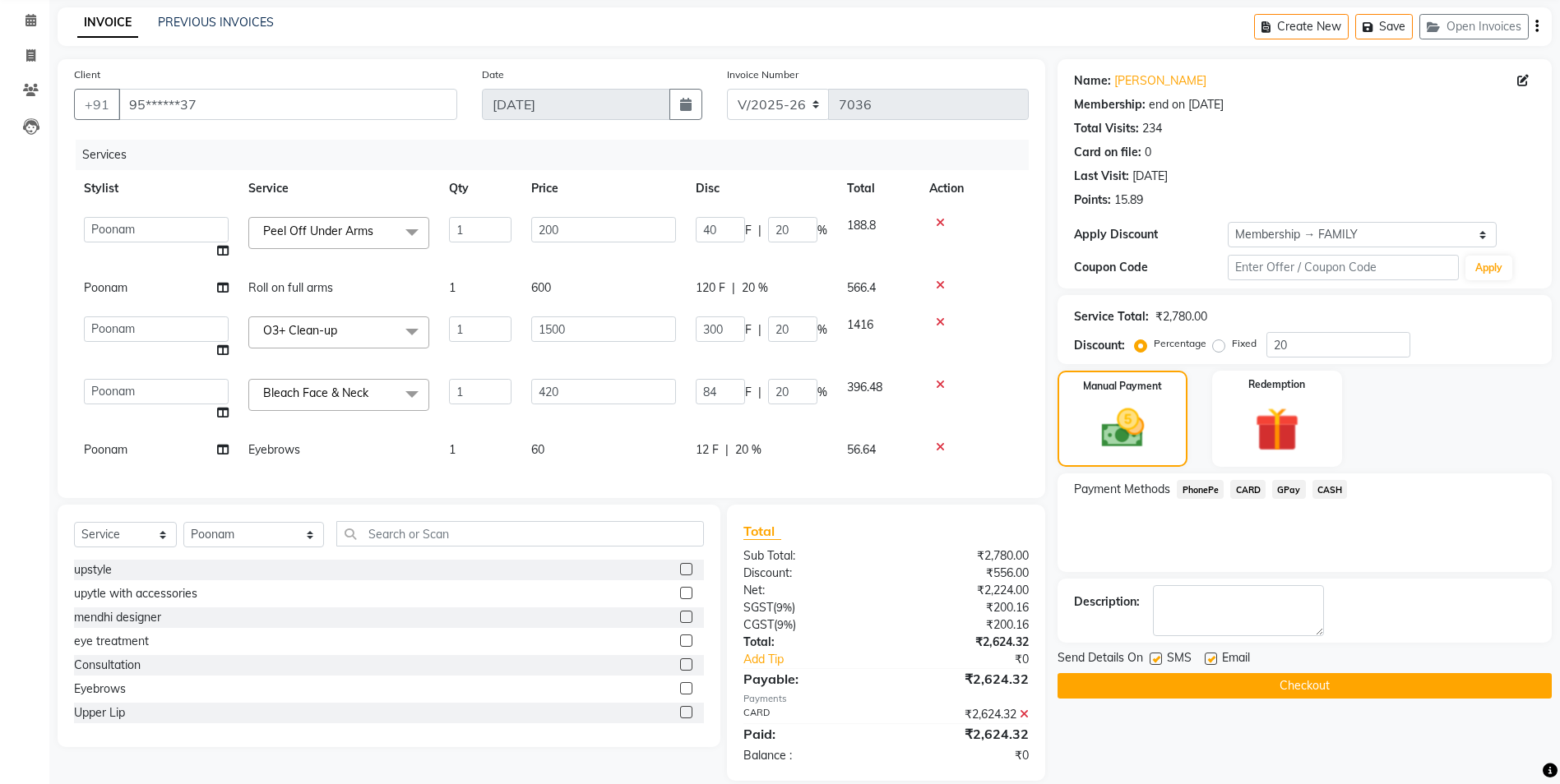
click at [1294, 689] on button "Checkout" at bounding box center [1305, 686] width 494 height 26
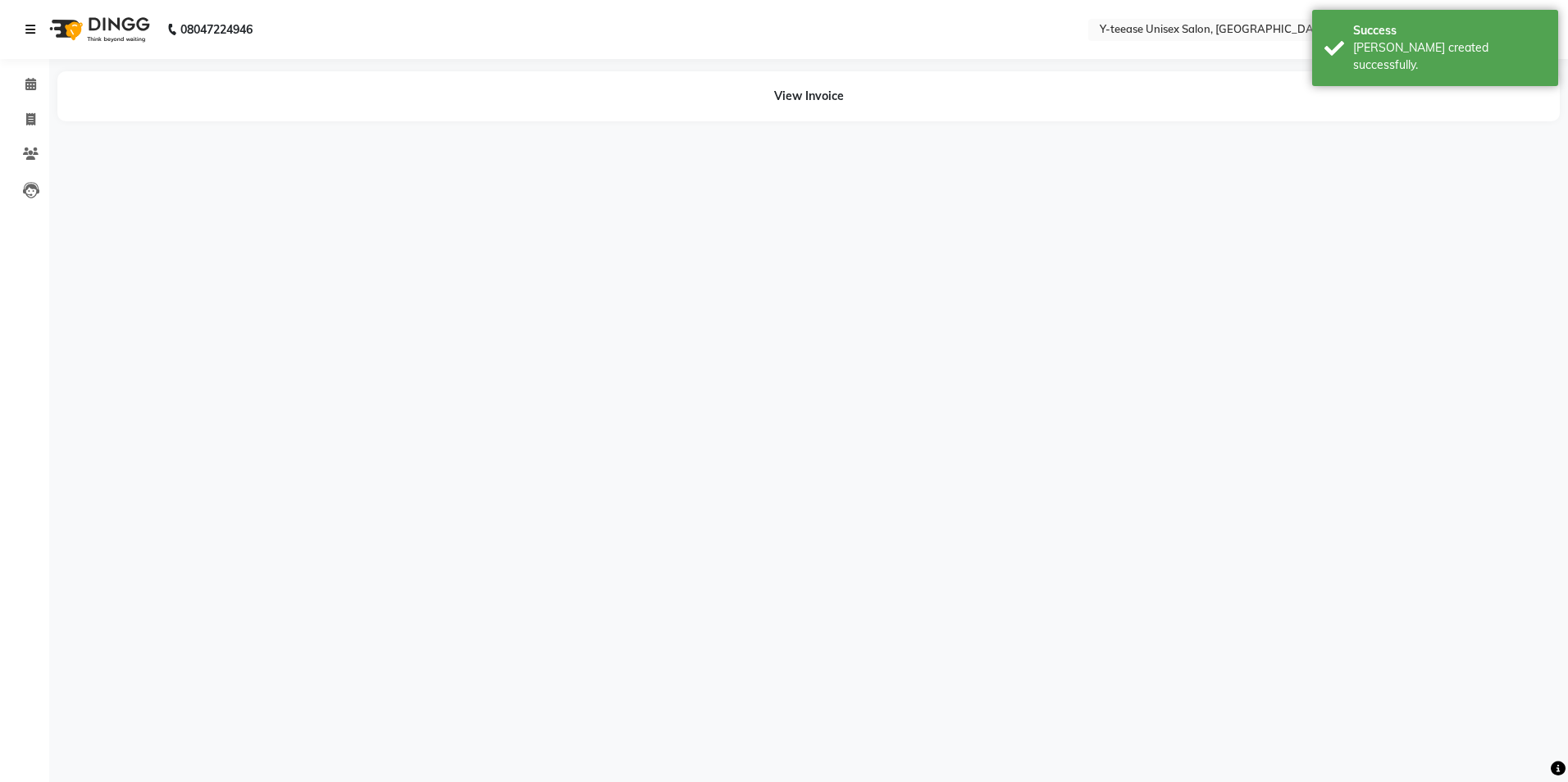
click at [30, 20] on link at bounding box center [33, 30] width 16 height 46
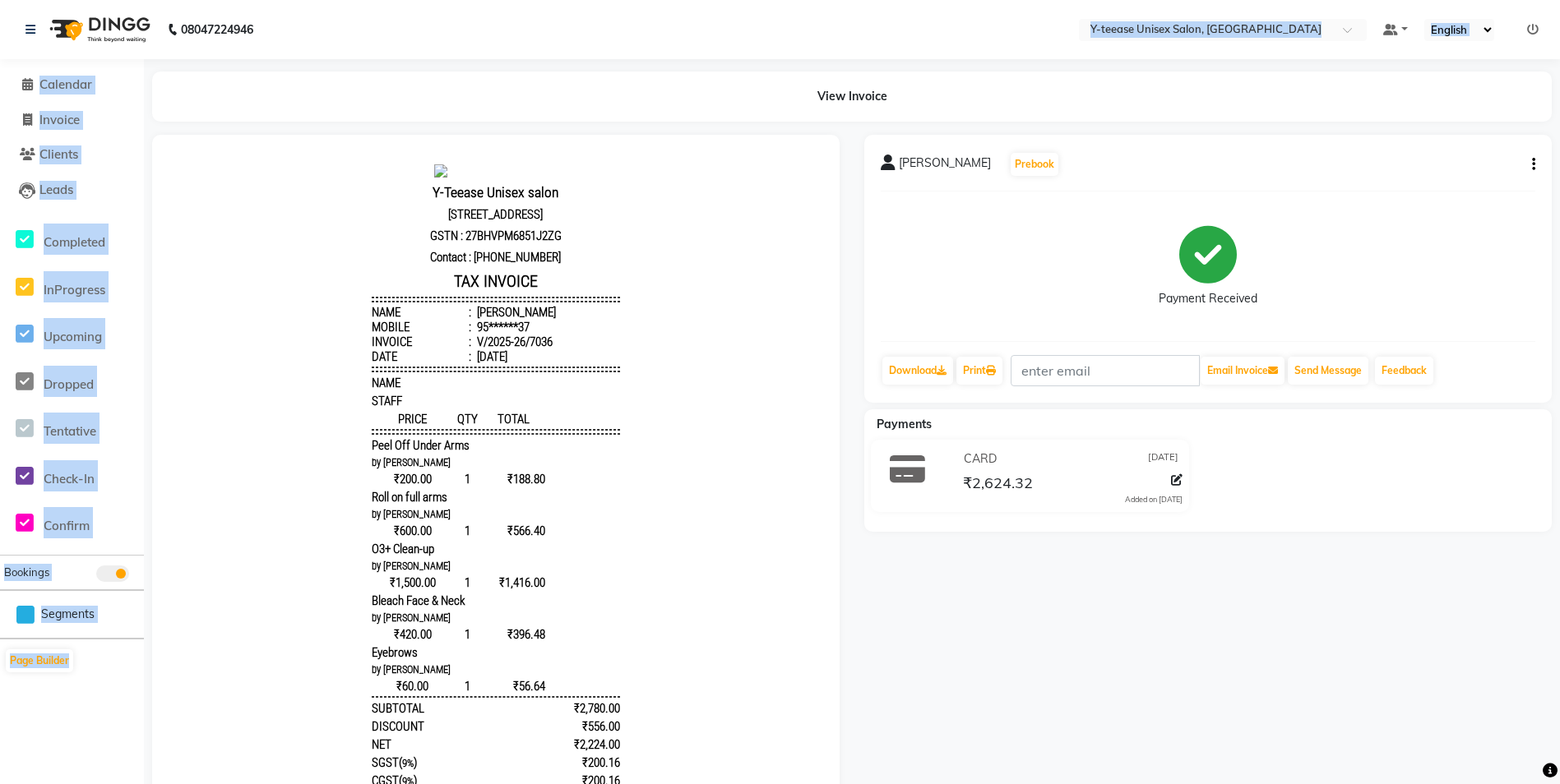
drag, startPoint x: 405, startPoint y: 39, endPoint x: 549, endPoint y: -9, distance: 151.8
click at [549, 0] on html "08047224946 Select Location × Y-teease Unisex Salon, Amanora Default Panel My P…" at bounding box center [780, 392] width 1560 height 784
drag, startPoint x: 828, startPoint y: 54, endPoint x: 757, endPoint y: -35, distance: 113.9
click at [20, 88] on span at bounding box center [27, 85] width 25 height 19
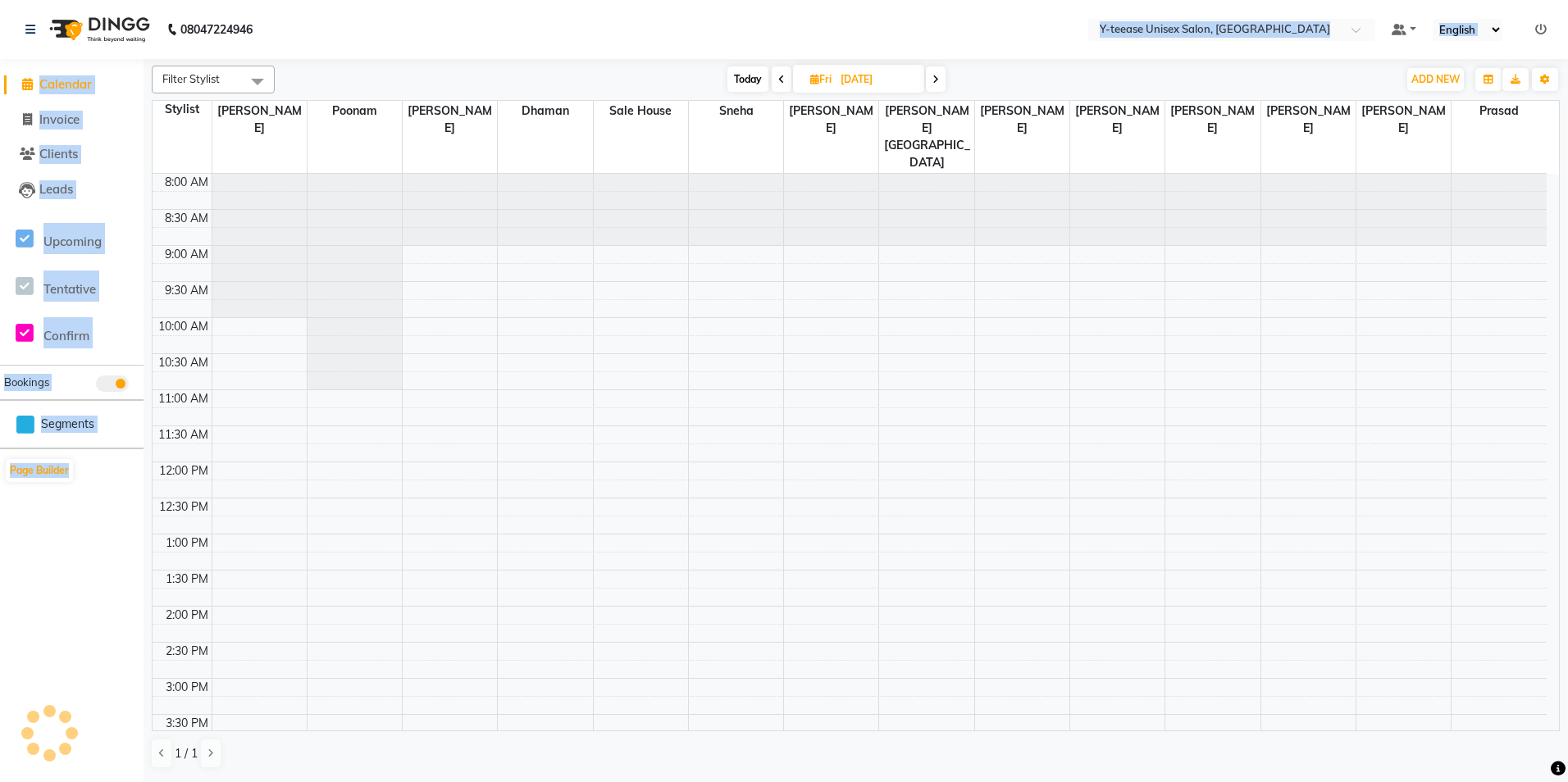
click at [466, 34] on nav "08047224946 Select Location × Y-teease Unisex Salon, Amanora Default Panel My P…" at bounding box center [784, 30] width 1568 height 59
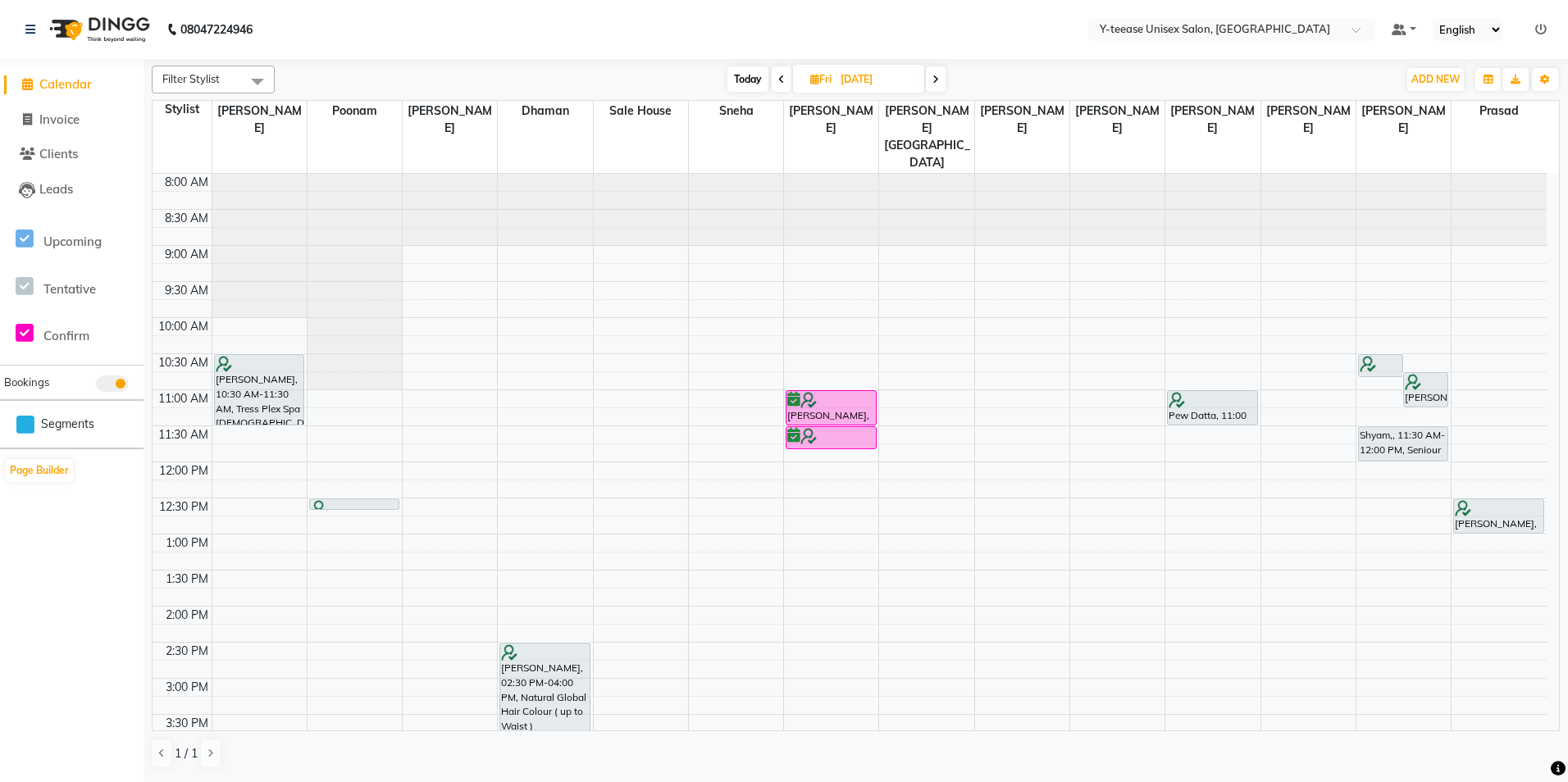
click at [744, 84] on span "Today" at bounding box center [748, 79] width 41 height 26
type input "[DATE]"
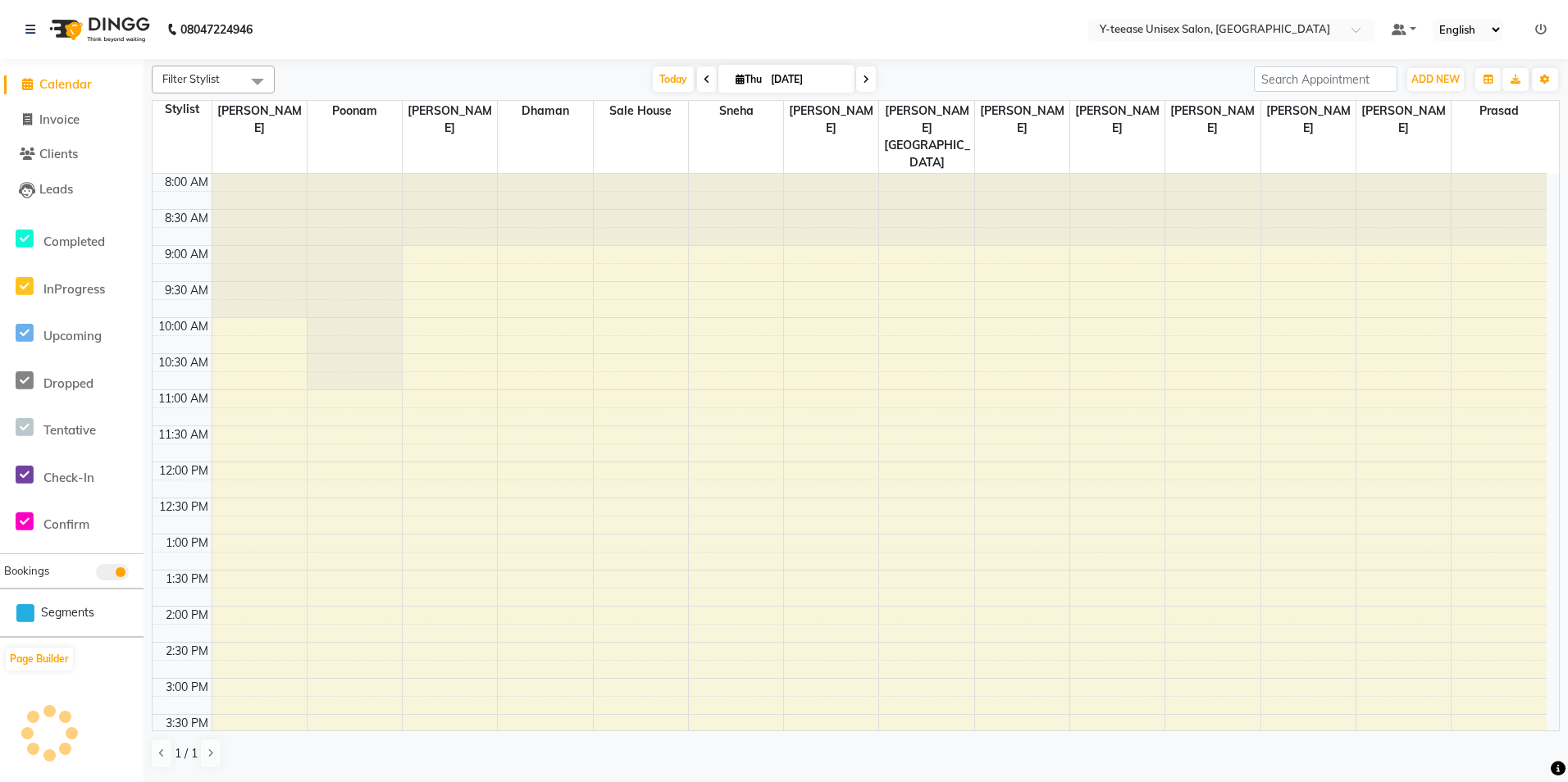
scroll to position [490, 0]
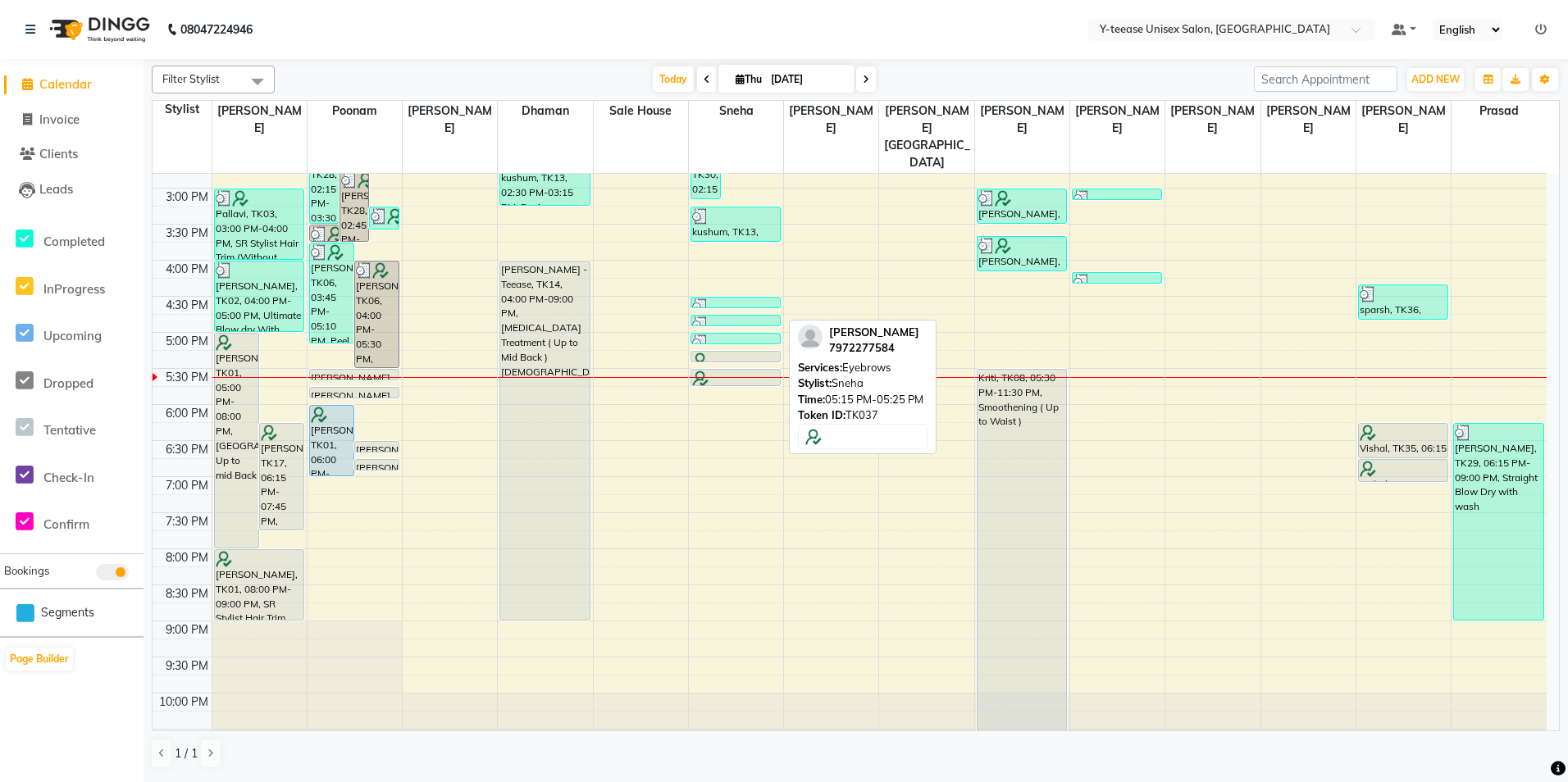
click at [746, 353] on div at bounding box center [735, 360] width 87 height 16
select select "7"
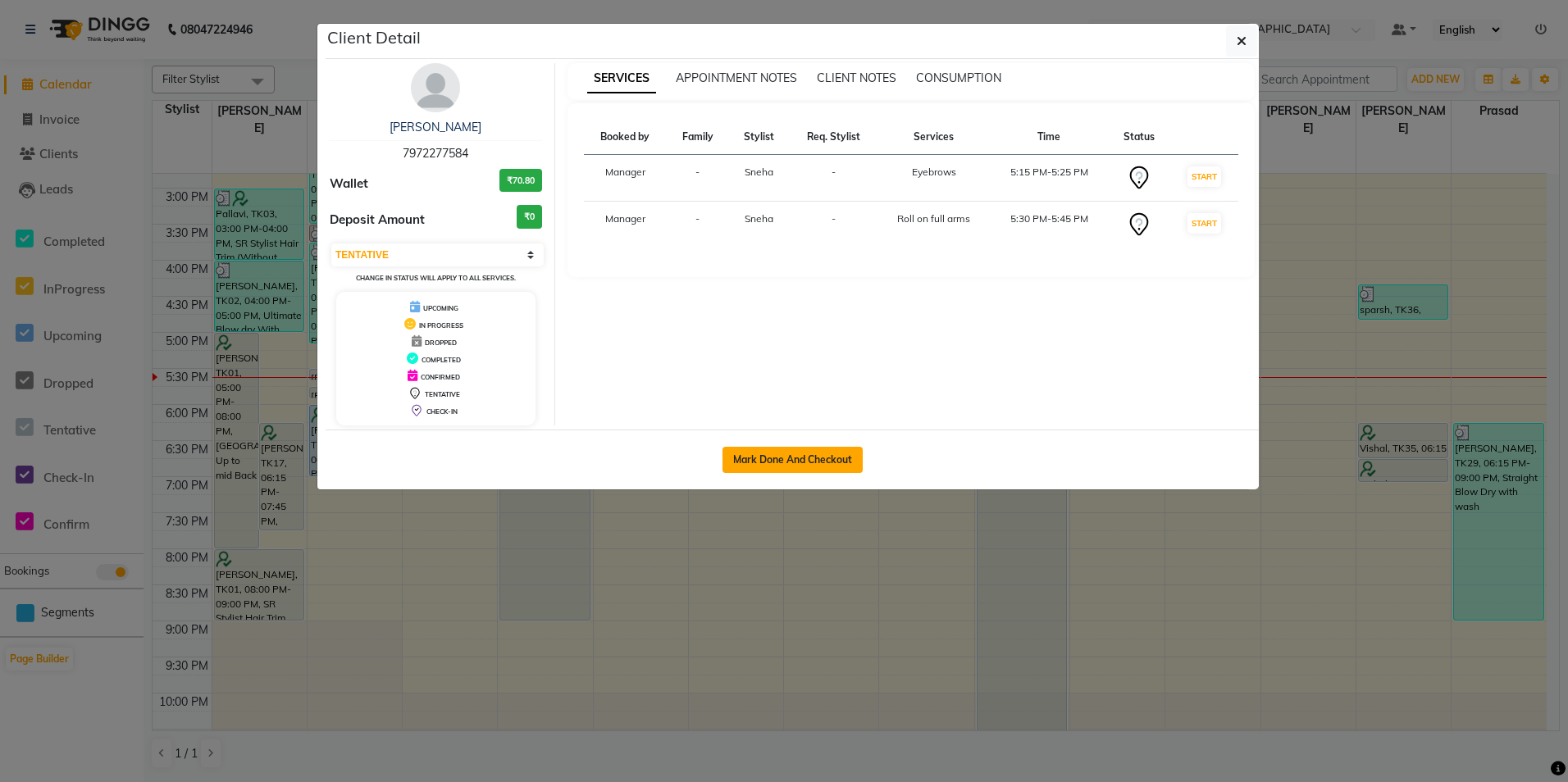
click at [814, 464] on button "Mark Done And Checkout" at bounding box center [793, 461] width 140 height 27
select select "service"
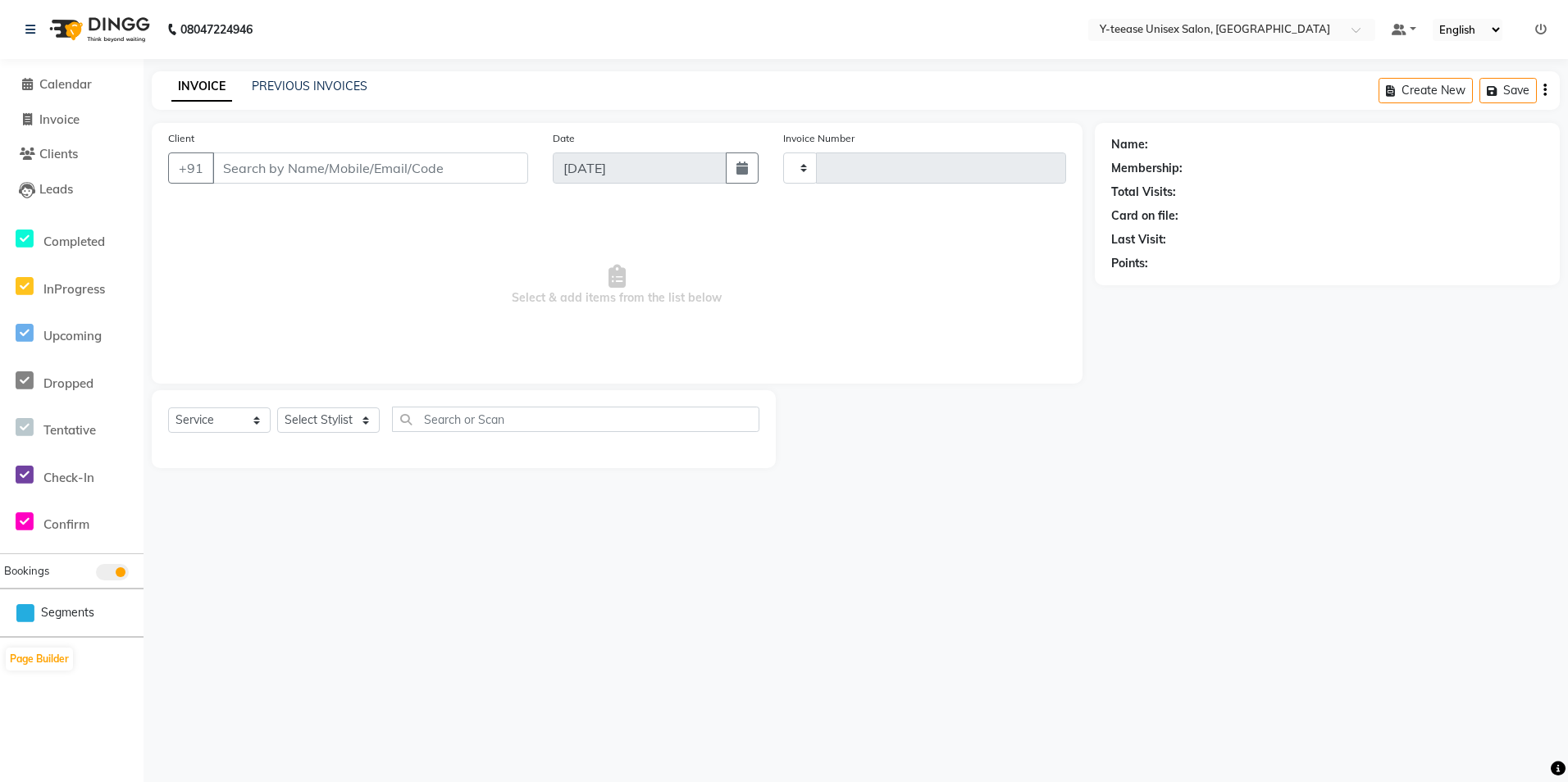
type input "7037"
select select "4"
type input "79******84"
select select "49846"
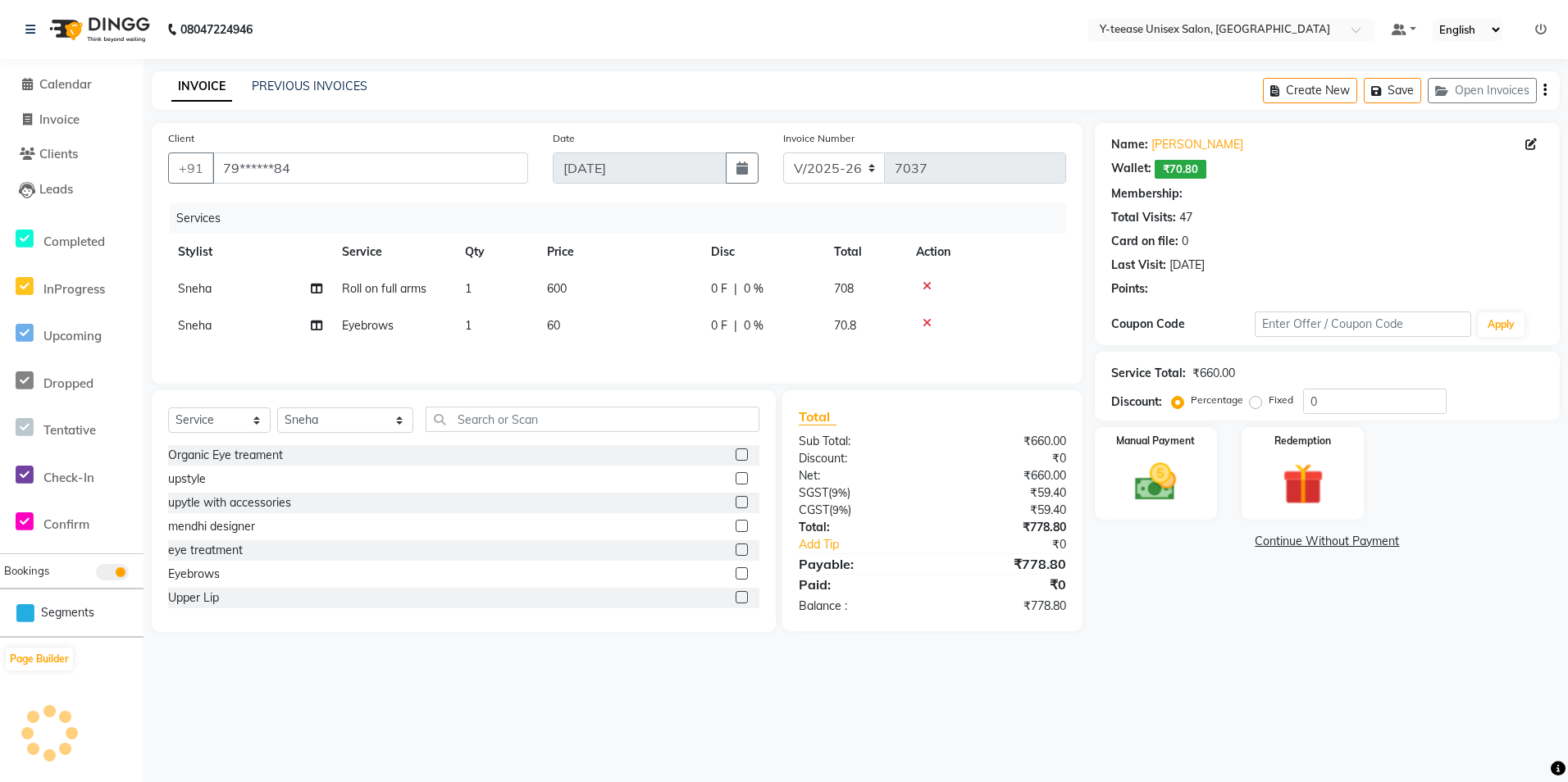
select select "1: Object"
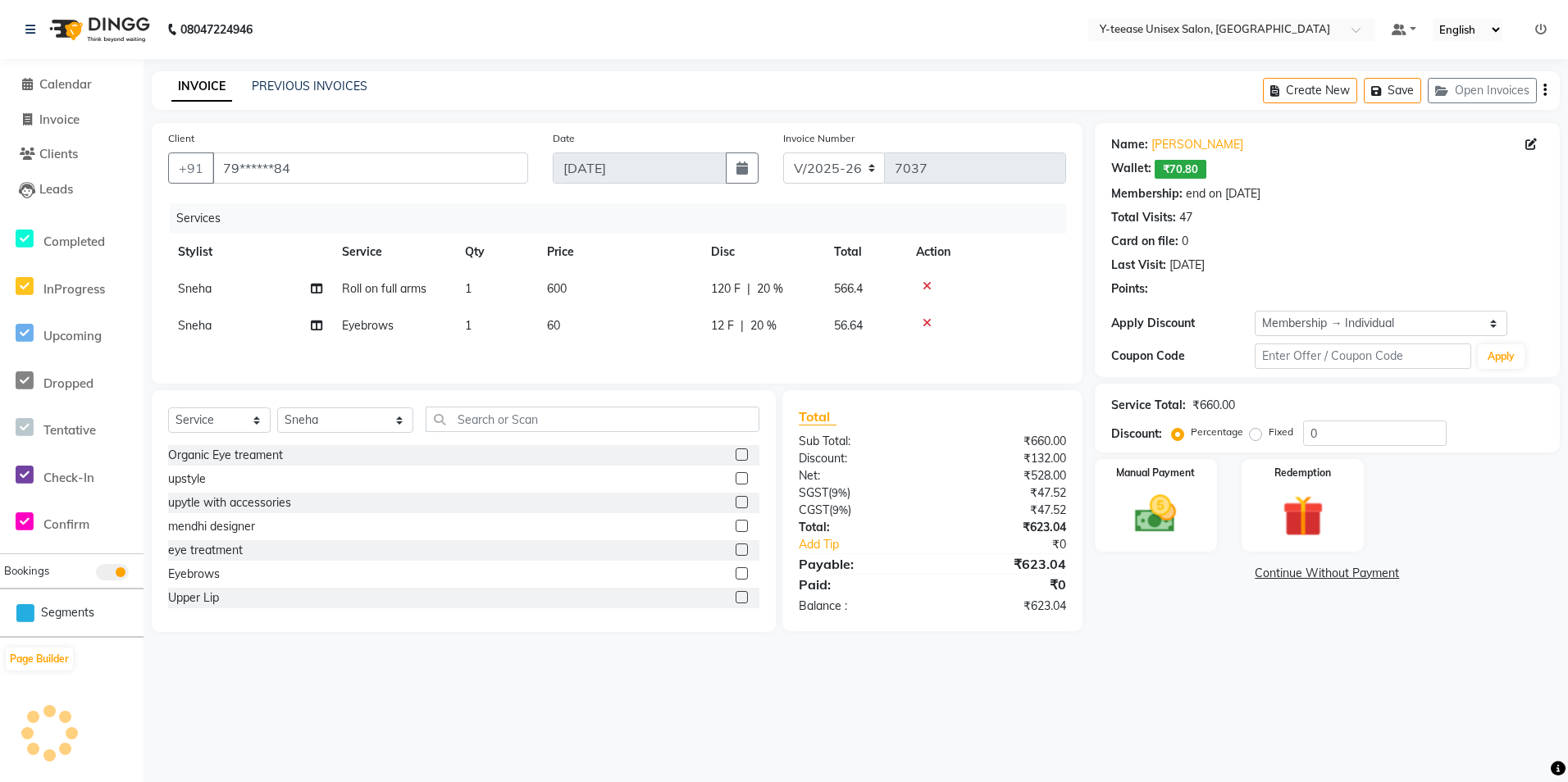
type input "20"
click at [455, 419] on input "text" at bounding box center [592, 419] width 335 height 26
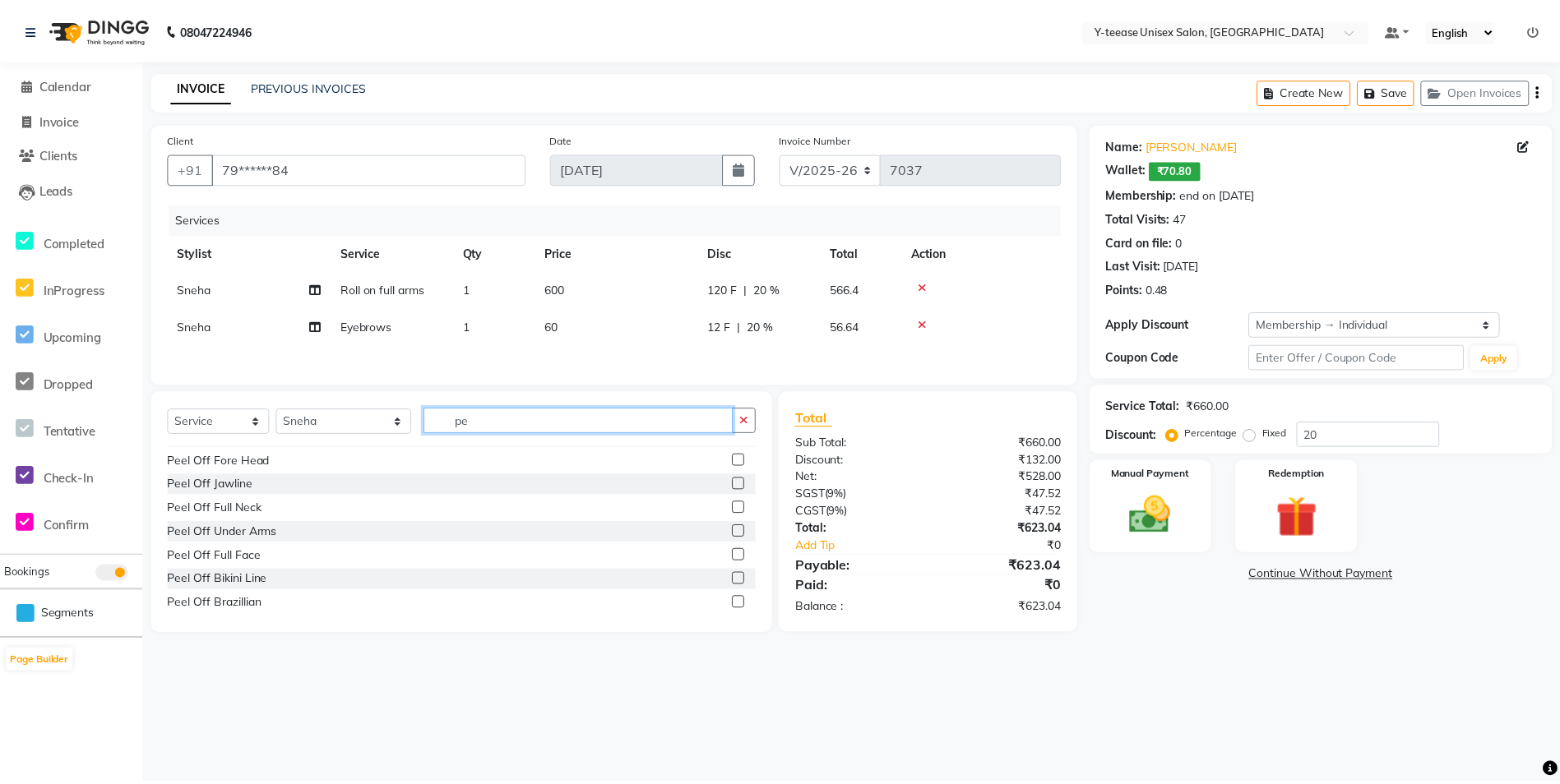
scroll to position [164, 0]
type input "pe"
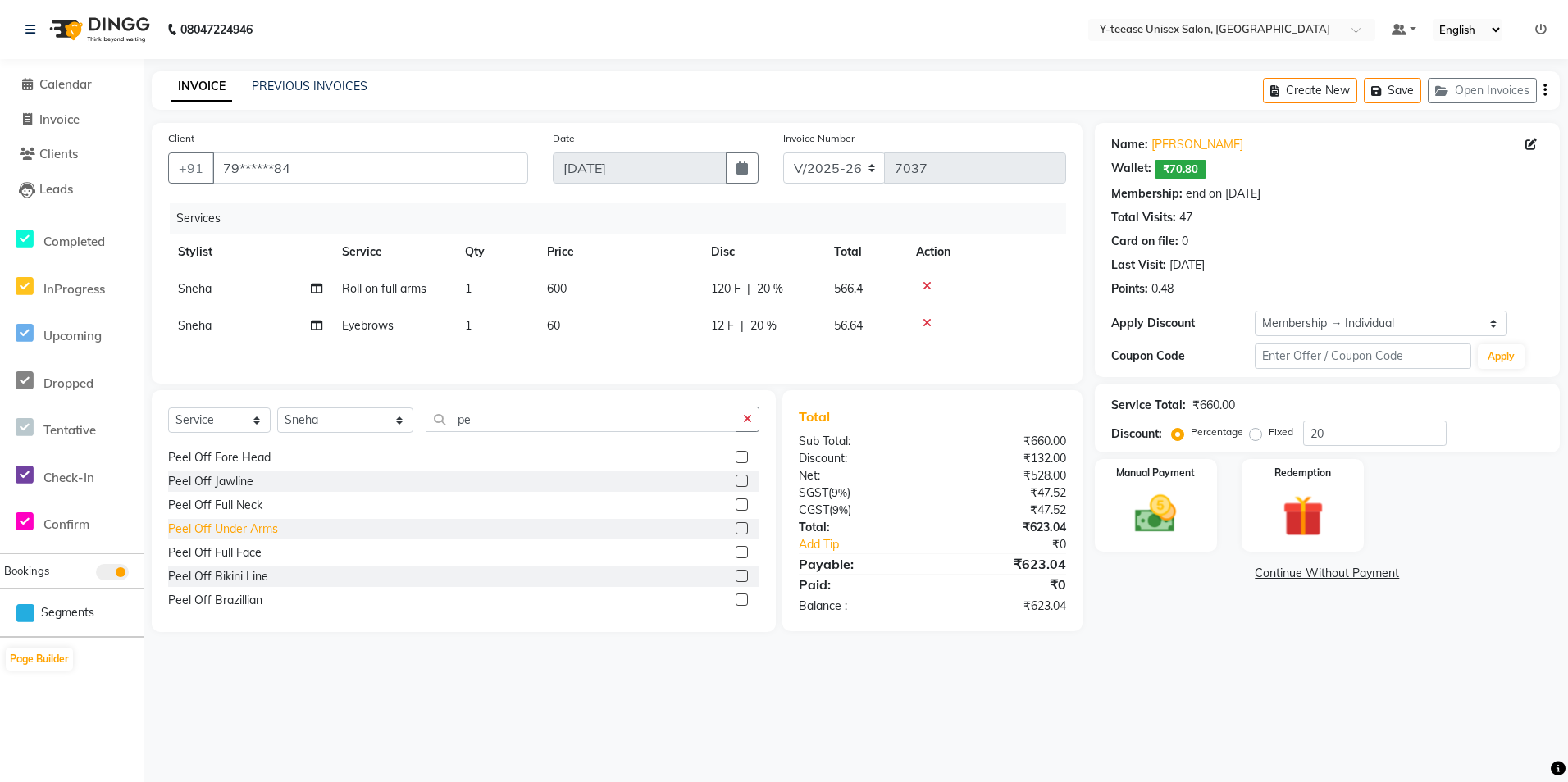
click at [235, 536] on div "Peel Off Under Arms" at bounding box center [222, 529] width 110 height 17
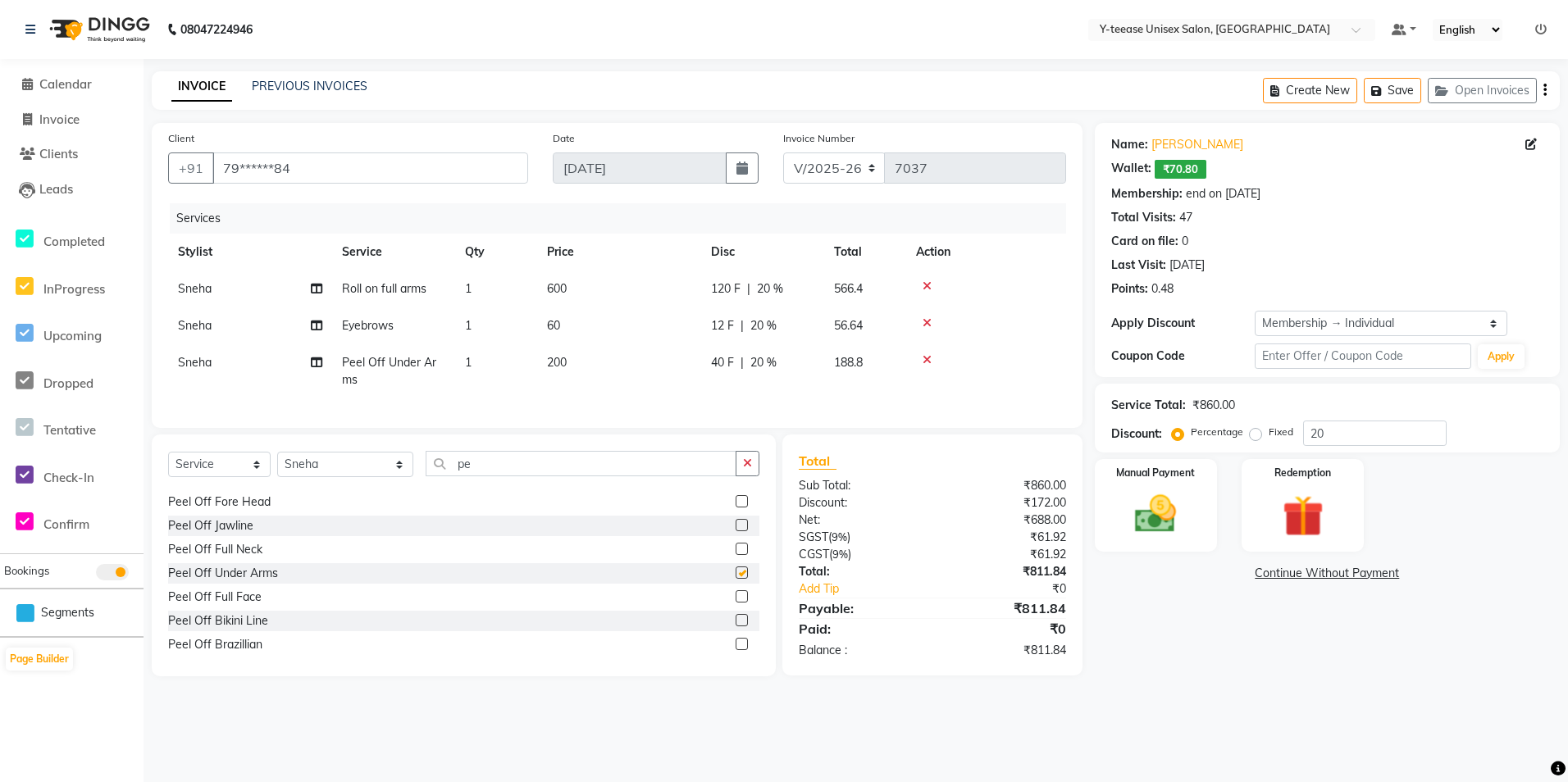
checkbox input "false"
click at [332, 477] on select "Select Stylist chaitrali Dhaman FAIZAN SALMANI keshav nagar Manager Mosin khan …" at bounding box center [345, 464] width 136 height 26
click at [212, 324] on span "Sneha" at bounding box center [195, 325] width 33 height 14
select select "49846"
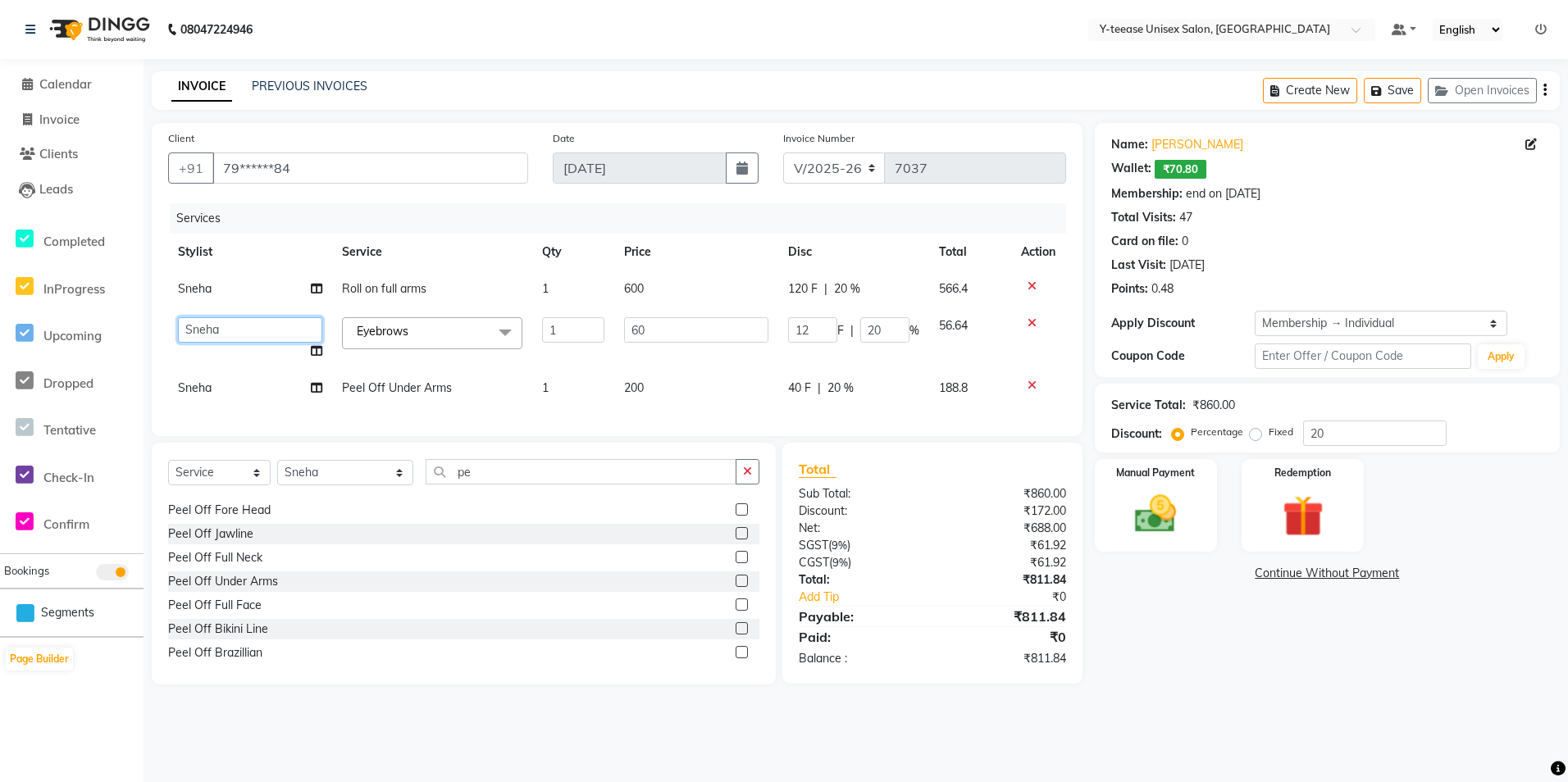
click at [212, 324] on select "chaitrali Dhaman FAIZAN SALMANI keshav nagar Manager Mosin khan Neelam PAYAL Po…" at bounding box center [250, 330] width 144 height 26
select select "57"
click at [31, 32] on icon at bounding box center [31, 30] width 10 height 11
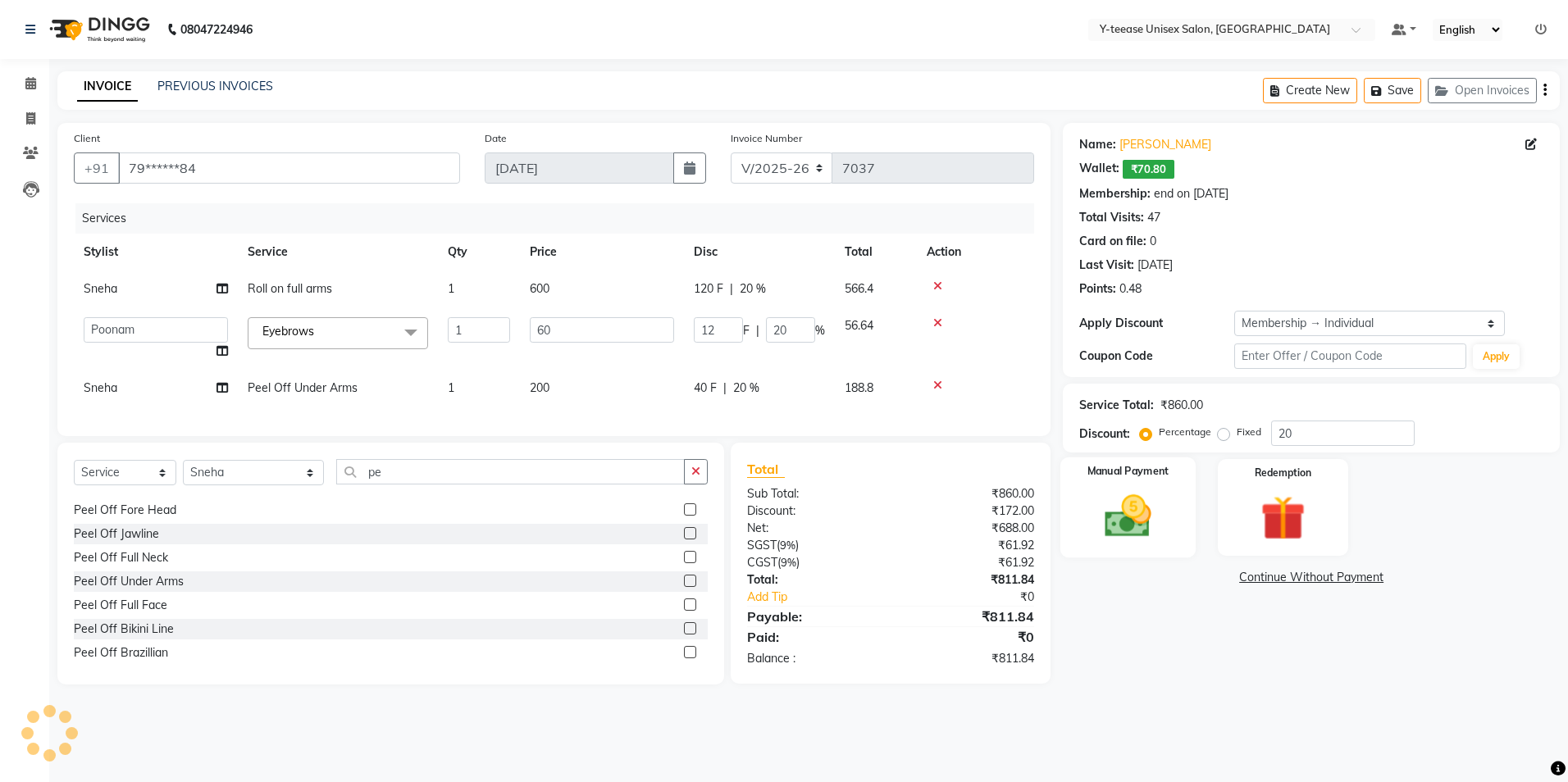
click at [1130, 508] on img at bounding box center [1128, 516] width 76 height 54
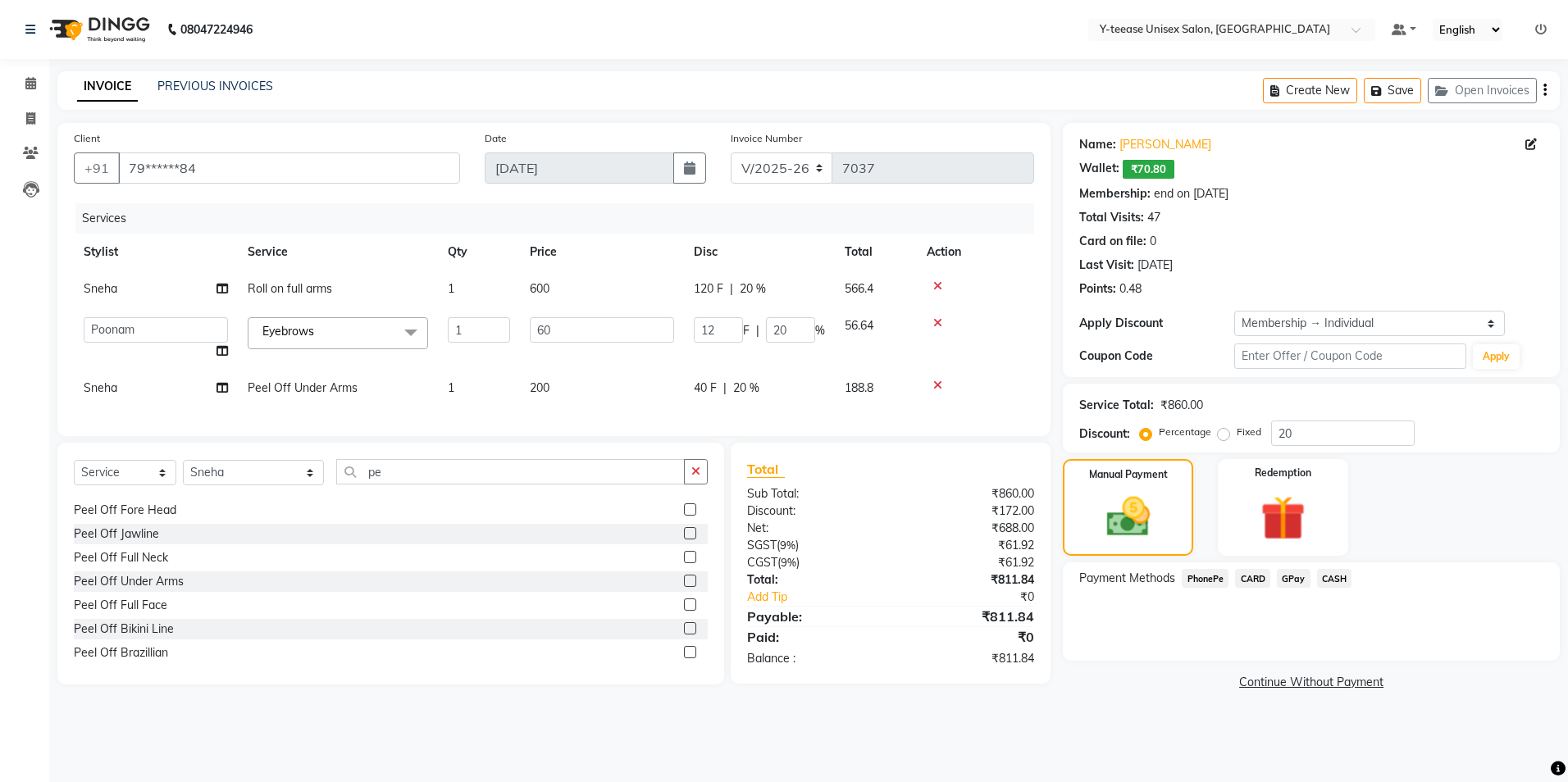
click at [1287, 577] on span "GPay" at bounding box center [1293, 579] width 33 height 19
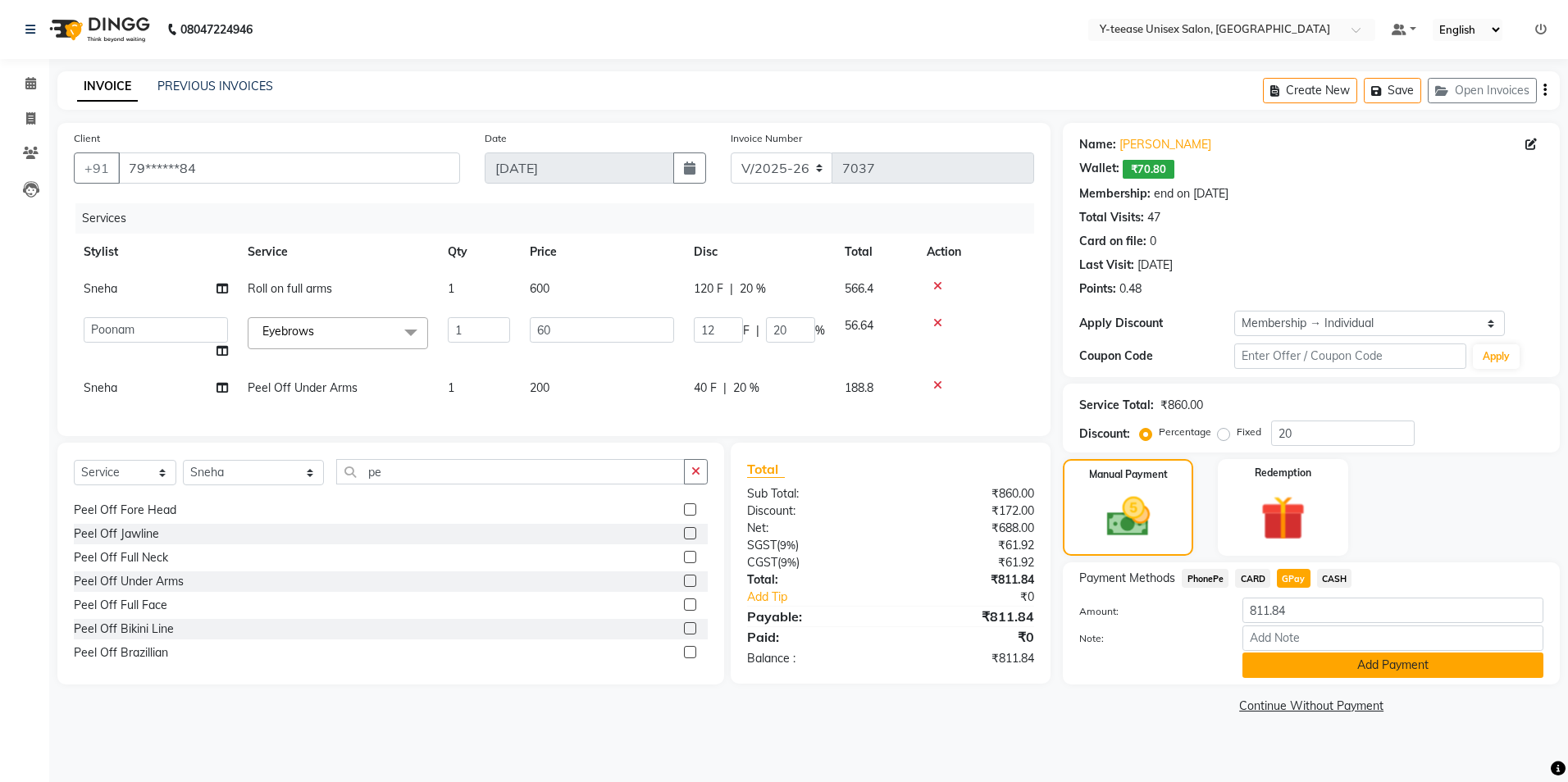
click at [1337, 673] on button "Add Payment" at bounding box center [1393, 665] width 301 height 26
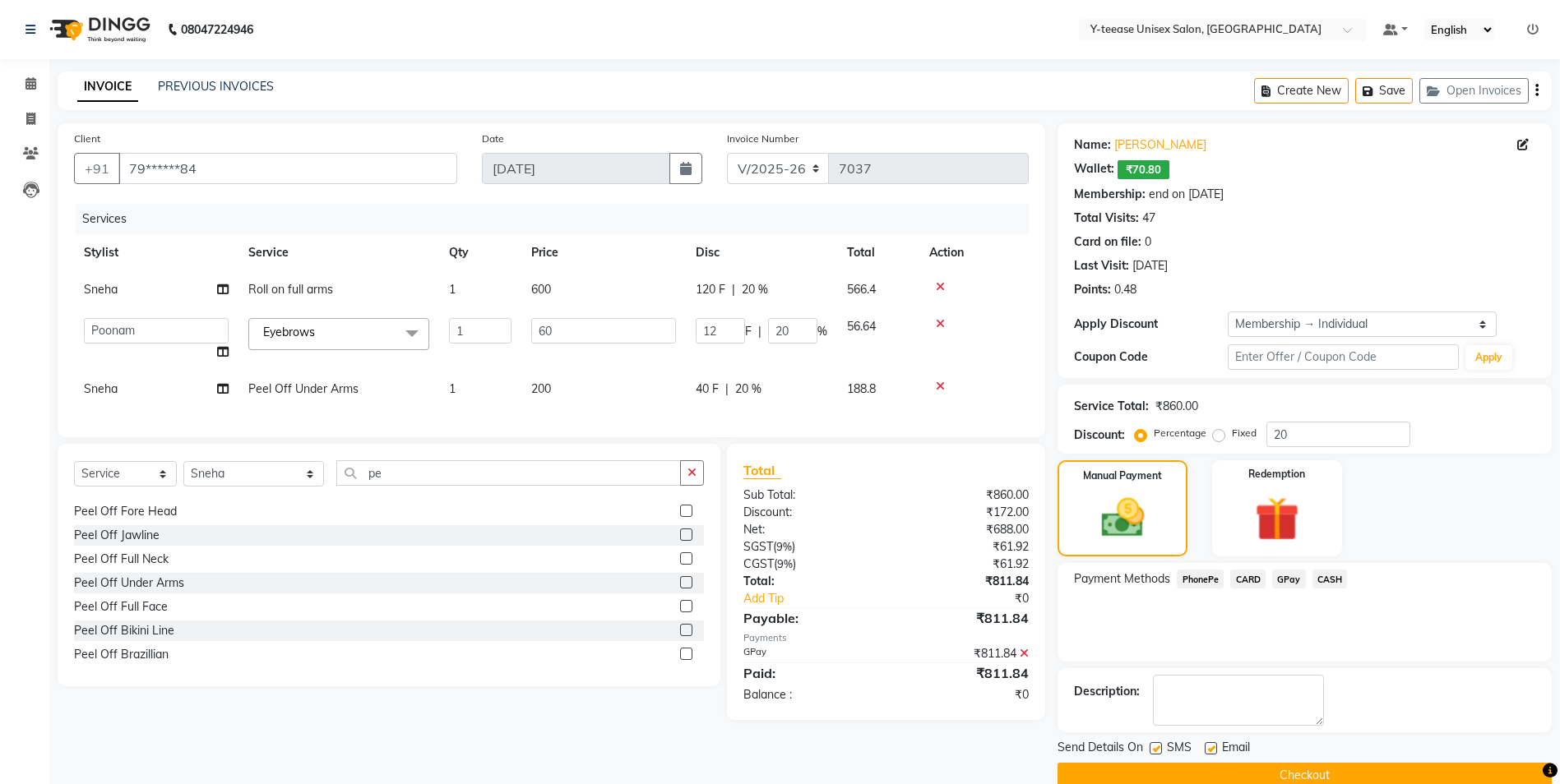
scroll to position [29, 0]
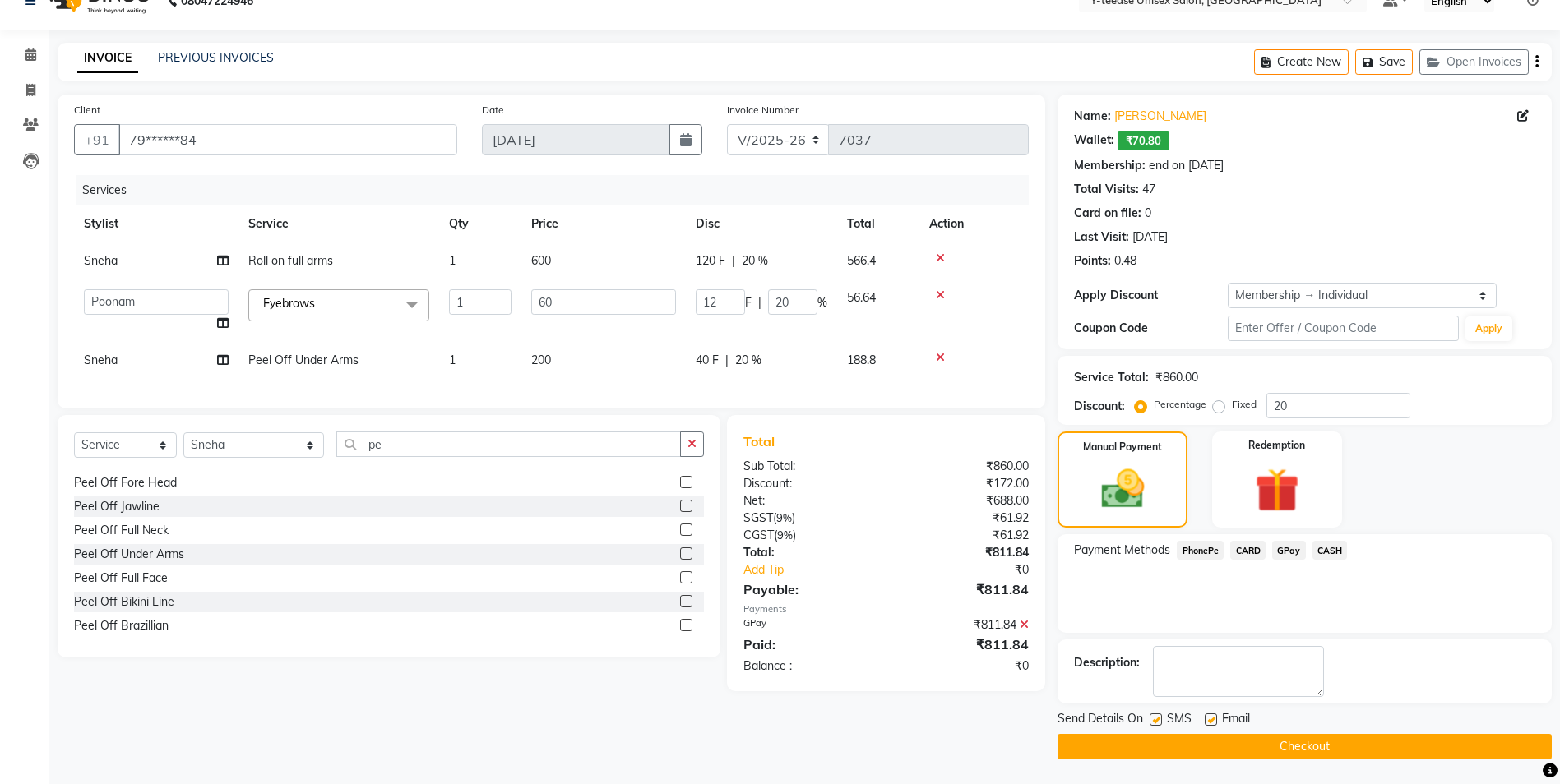
click at [1335, 750] on button "Checkout" at bounding box center [1305, 747] width 494 height 26
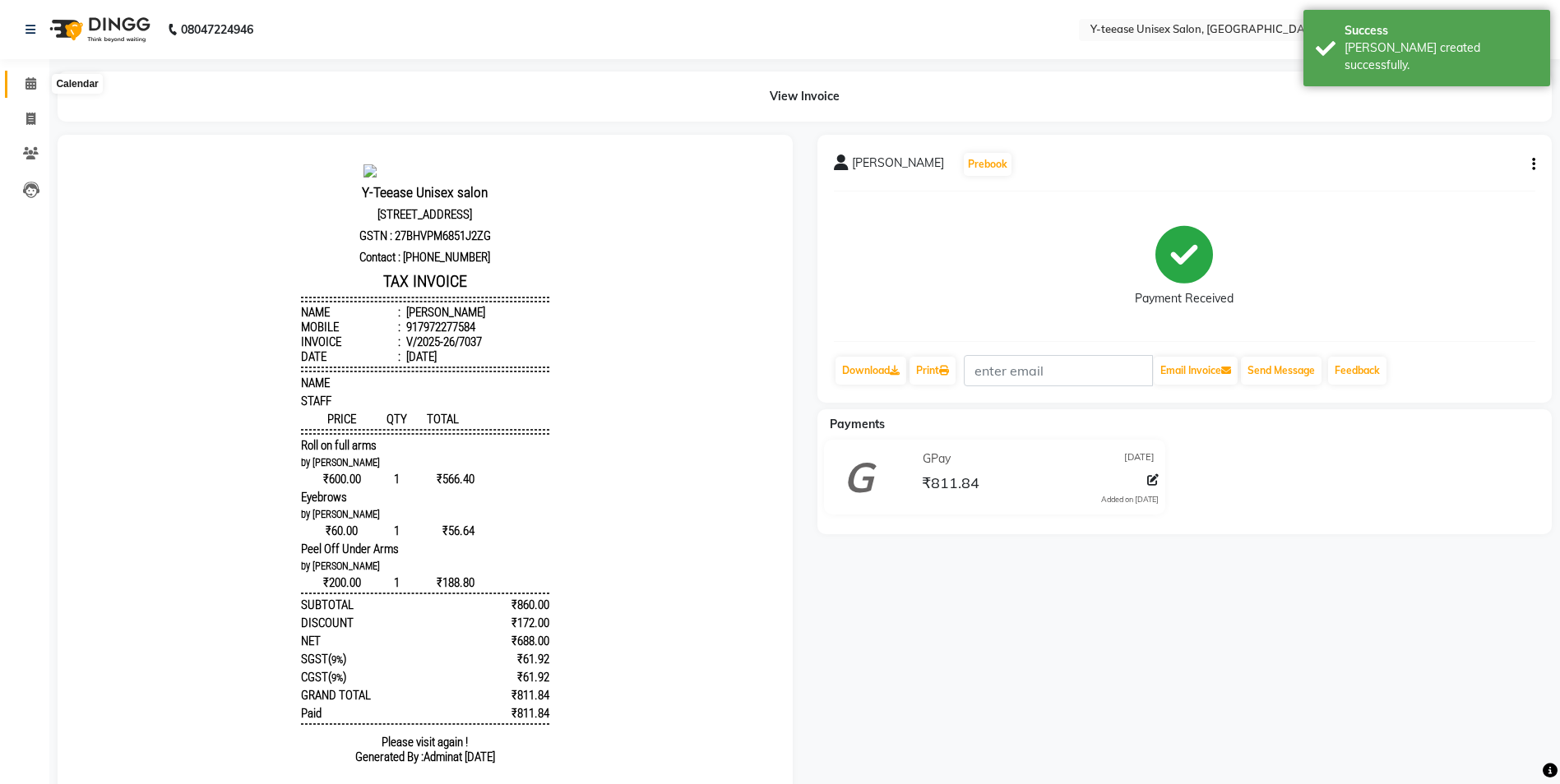
click at [33, 76] on span at bounding box center [31, 84] width 29 height 19
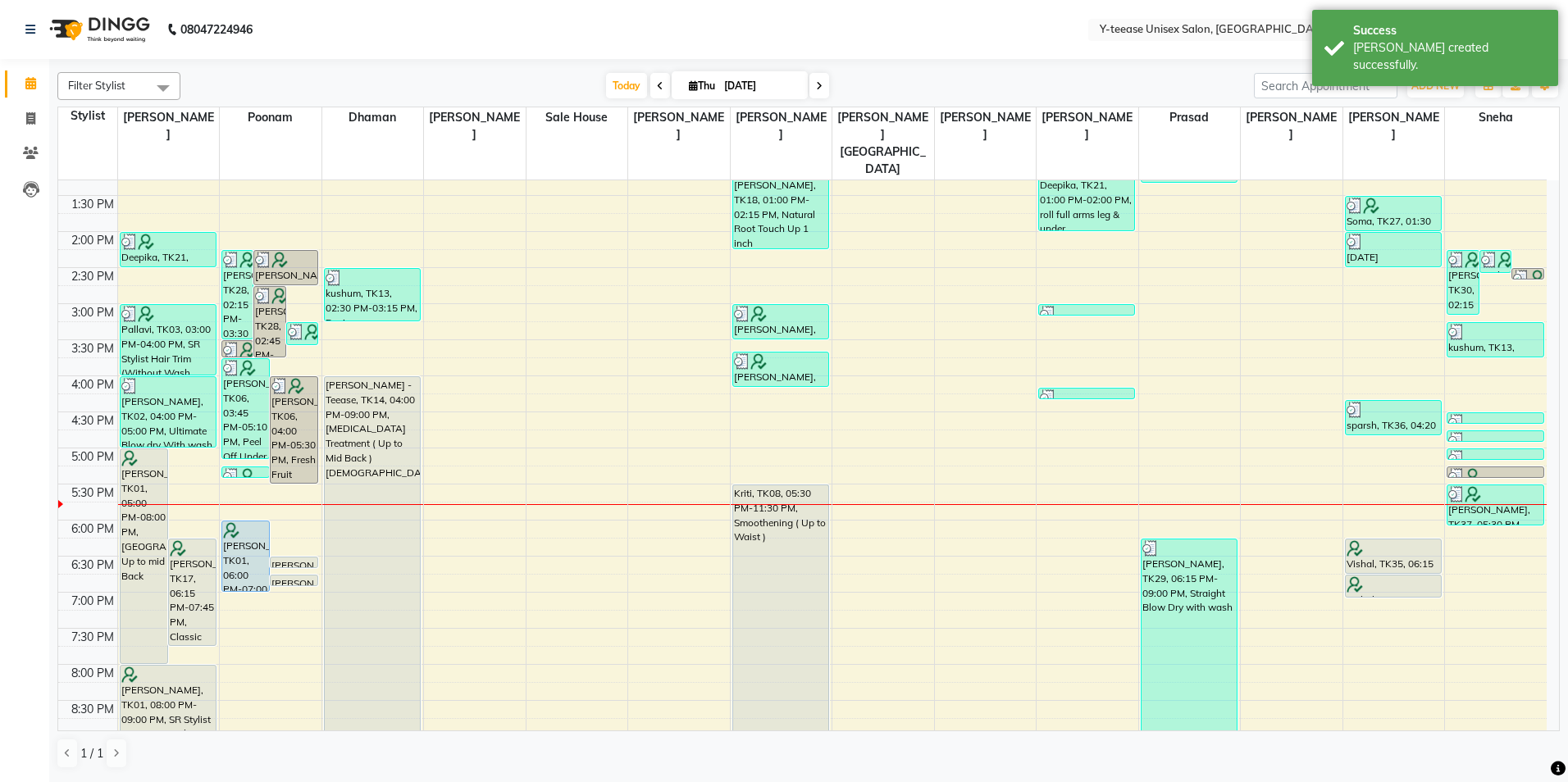
scroll to position [410, 0]
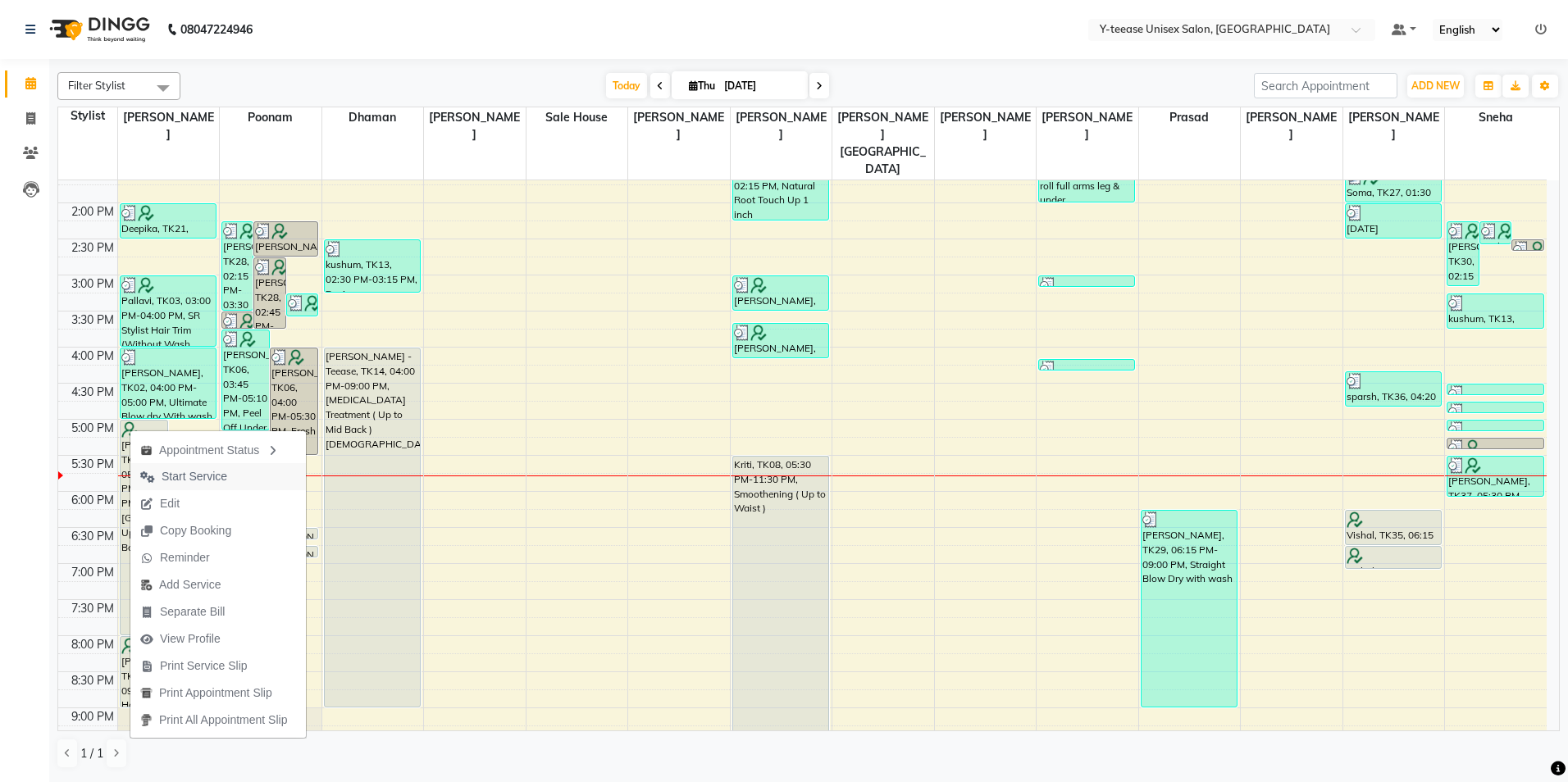
click at [184, 474] on span "Start Service" at bounding box center [194, 477] width 66 height 17
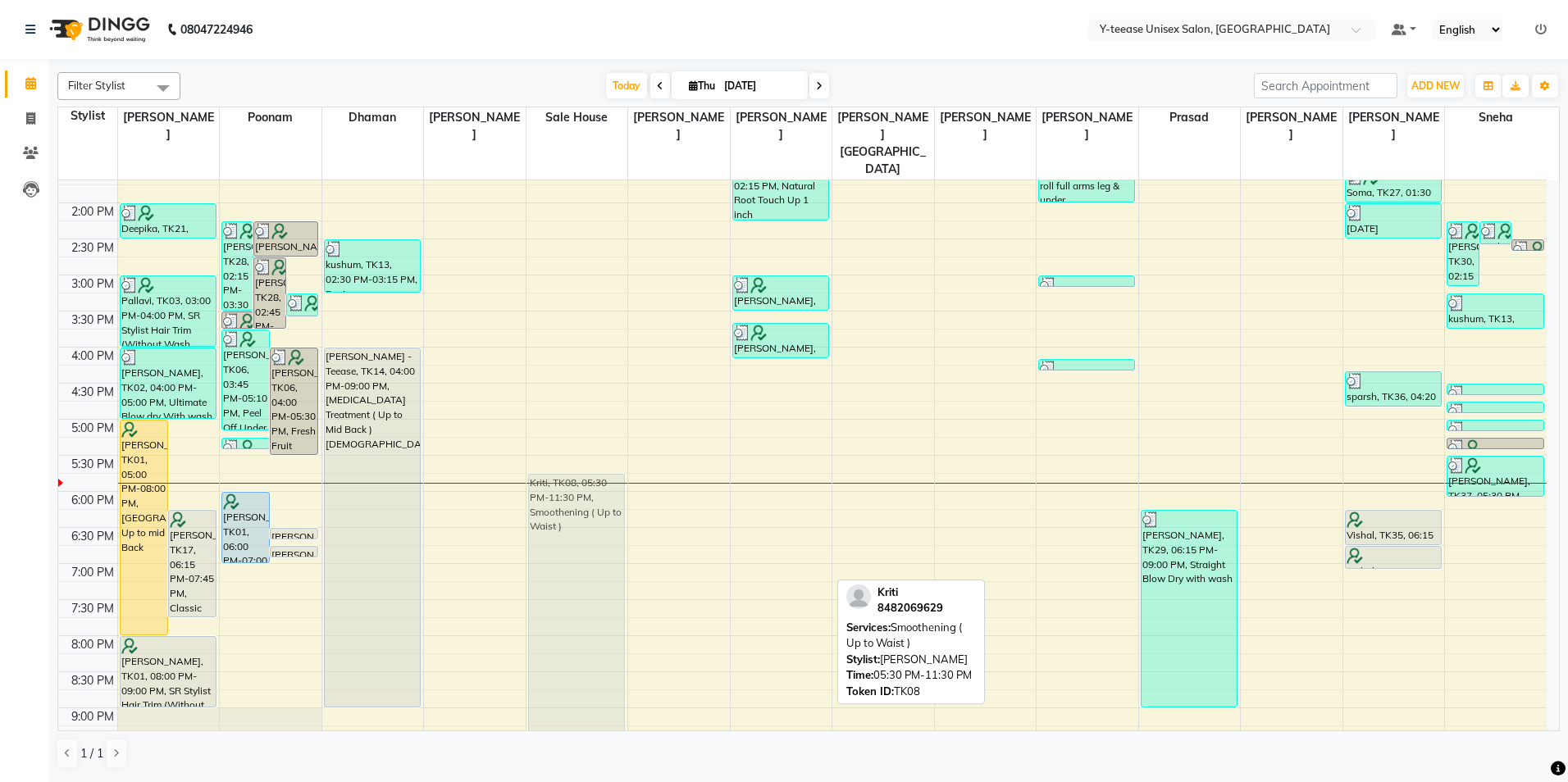
drag, startPoint x: 763, startPoint y: 566, endPoint x: 613, endPoint y: 589, distance: 151.8
click at [606, 586] on tr "SONIYA, TK11, 11:00 AM-11:45 AM, SR Stylist Hair Cut (With wash &Blow Dry Femal…" at bounding box center [802, 311] width 1489 height 1081
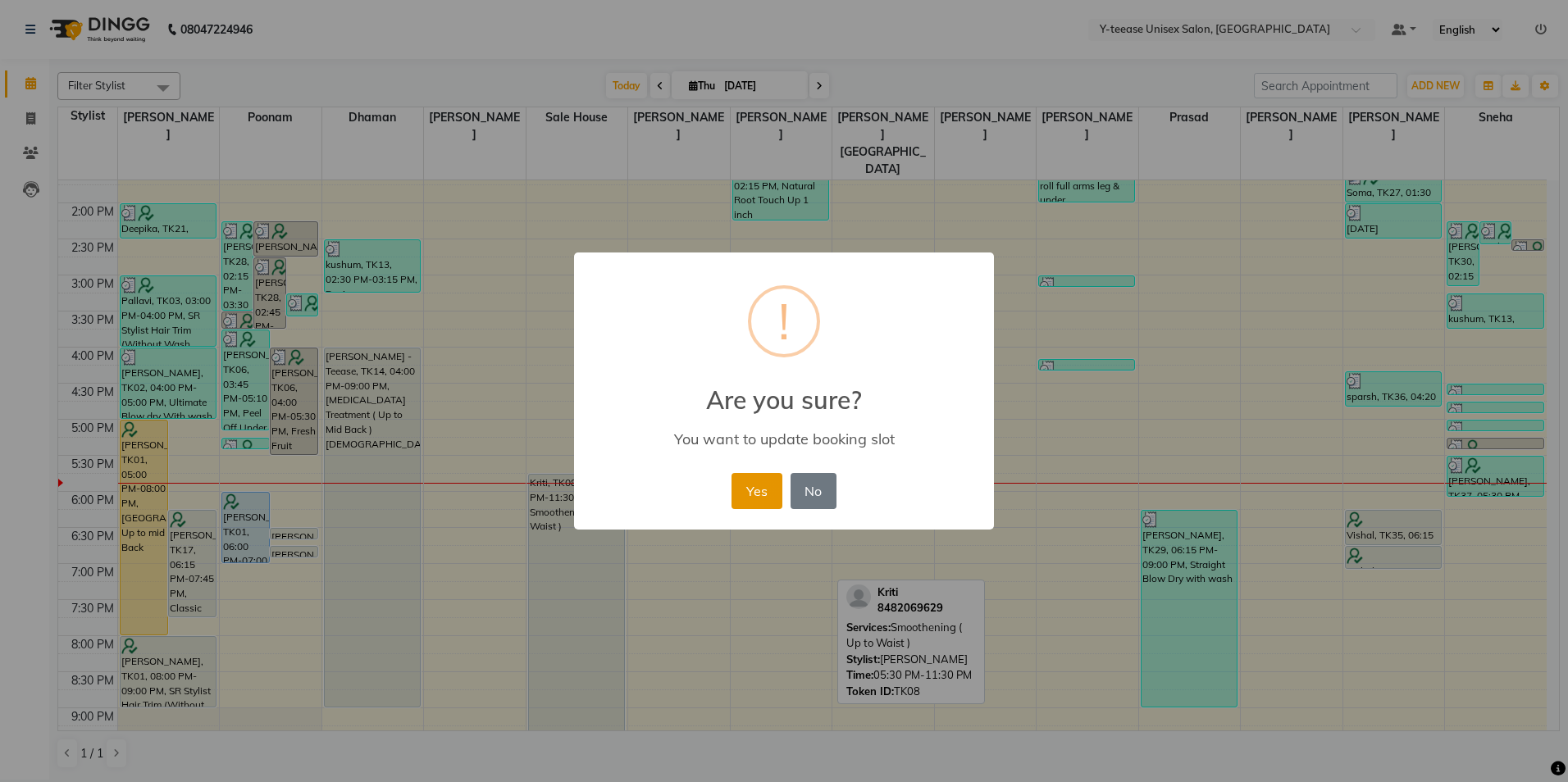
click at [768, 479] on button "Yes" at bounding box center [756, 491] width 50 height 36
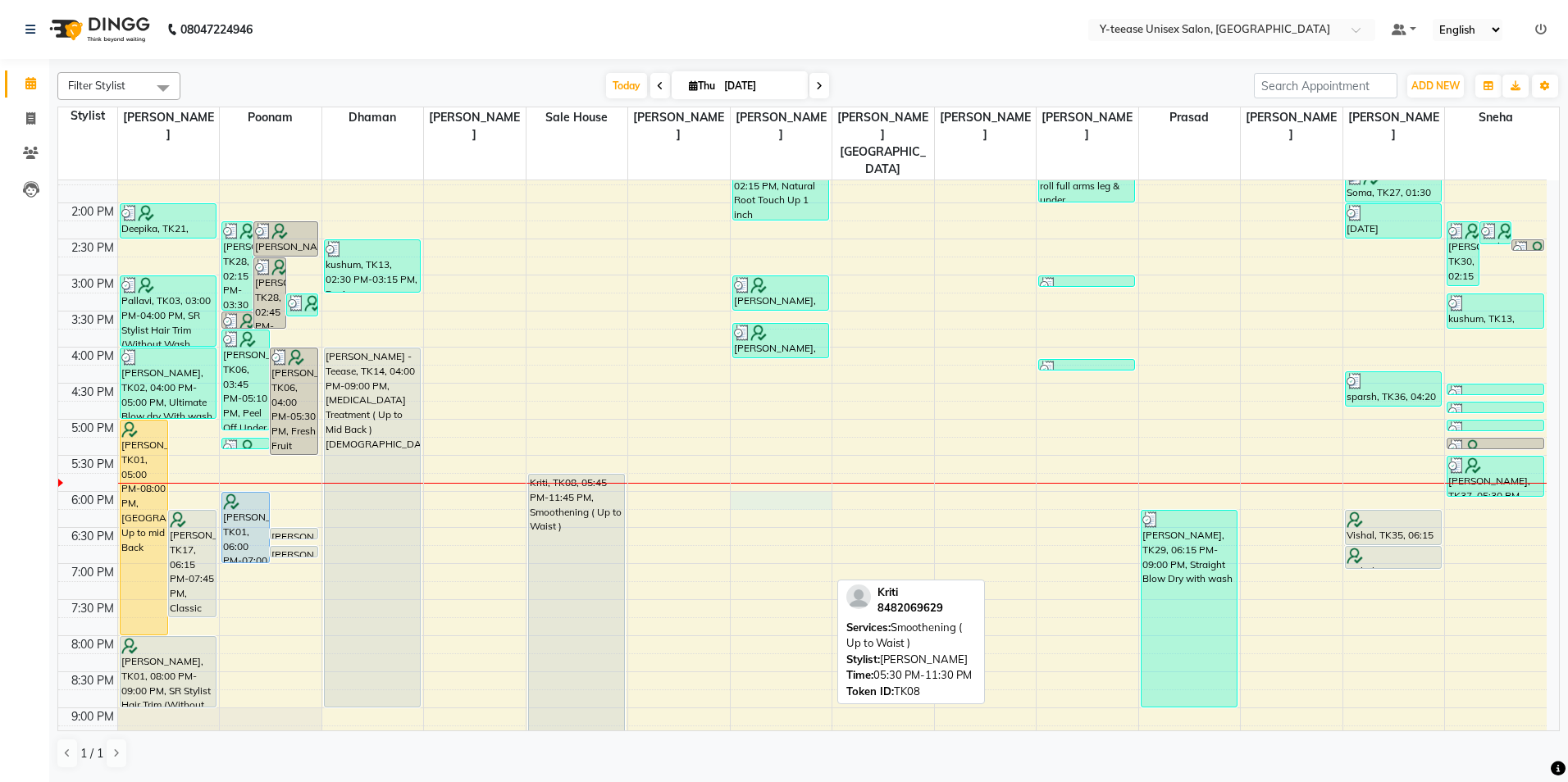
click at [777, 465] on div "8:00 AM 8:30 AM 9:00 AM 9:30 AM 10:00 AM 10:30 AM 11:00 AM 11:30 AM 12:00 PM 12…" at bounding box center [802, 311] width 1489 height 1081
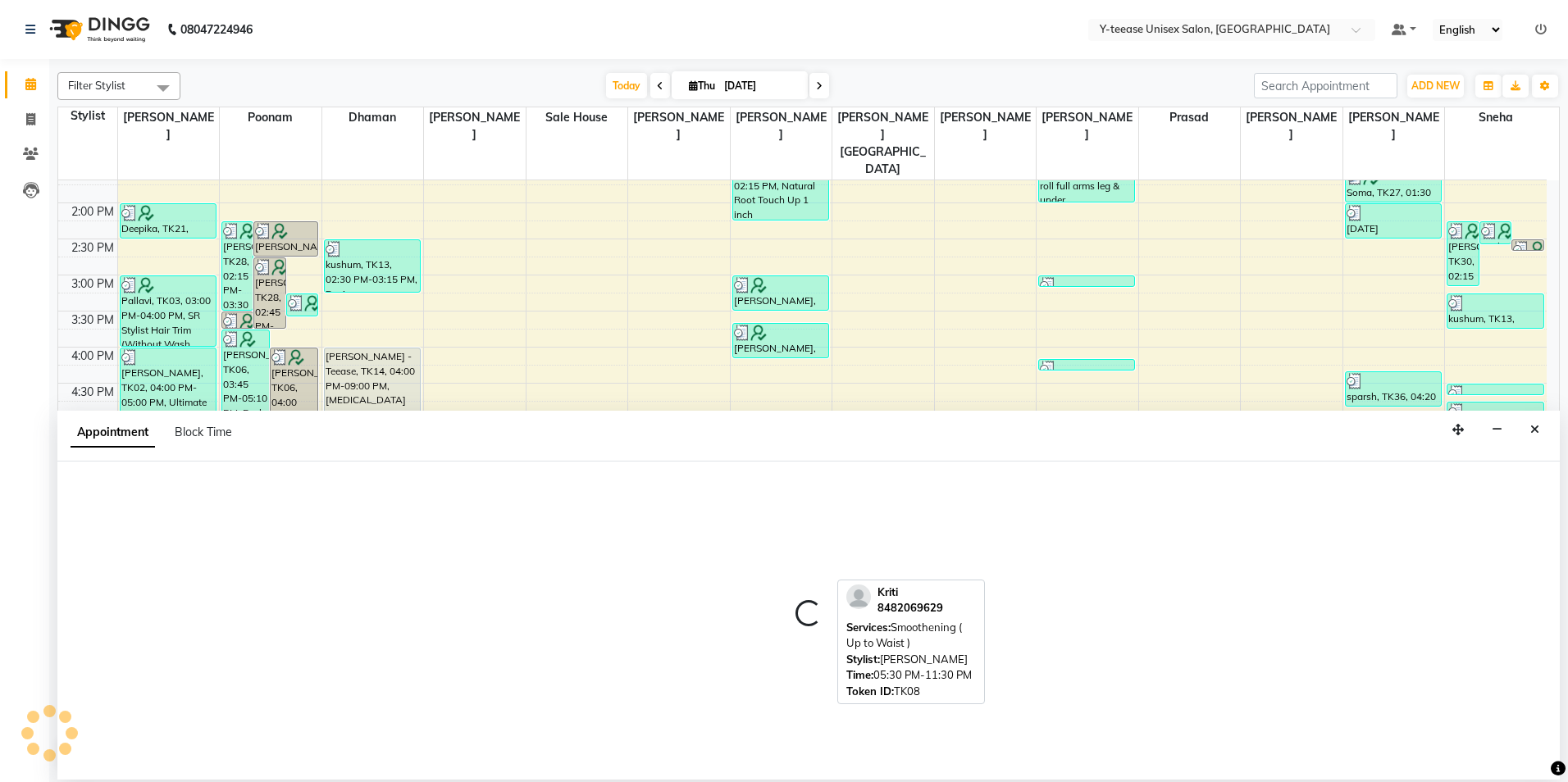
drag, startPoint x: 1540, startPoint y: 422, endPoint x: 1531, endPoint y: 428, distance: 10.8
click at [1539, 424] on button "Close" at bounding box center [1535, 430] width 24 height 26
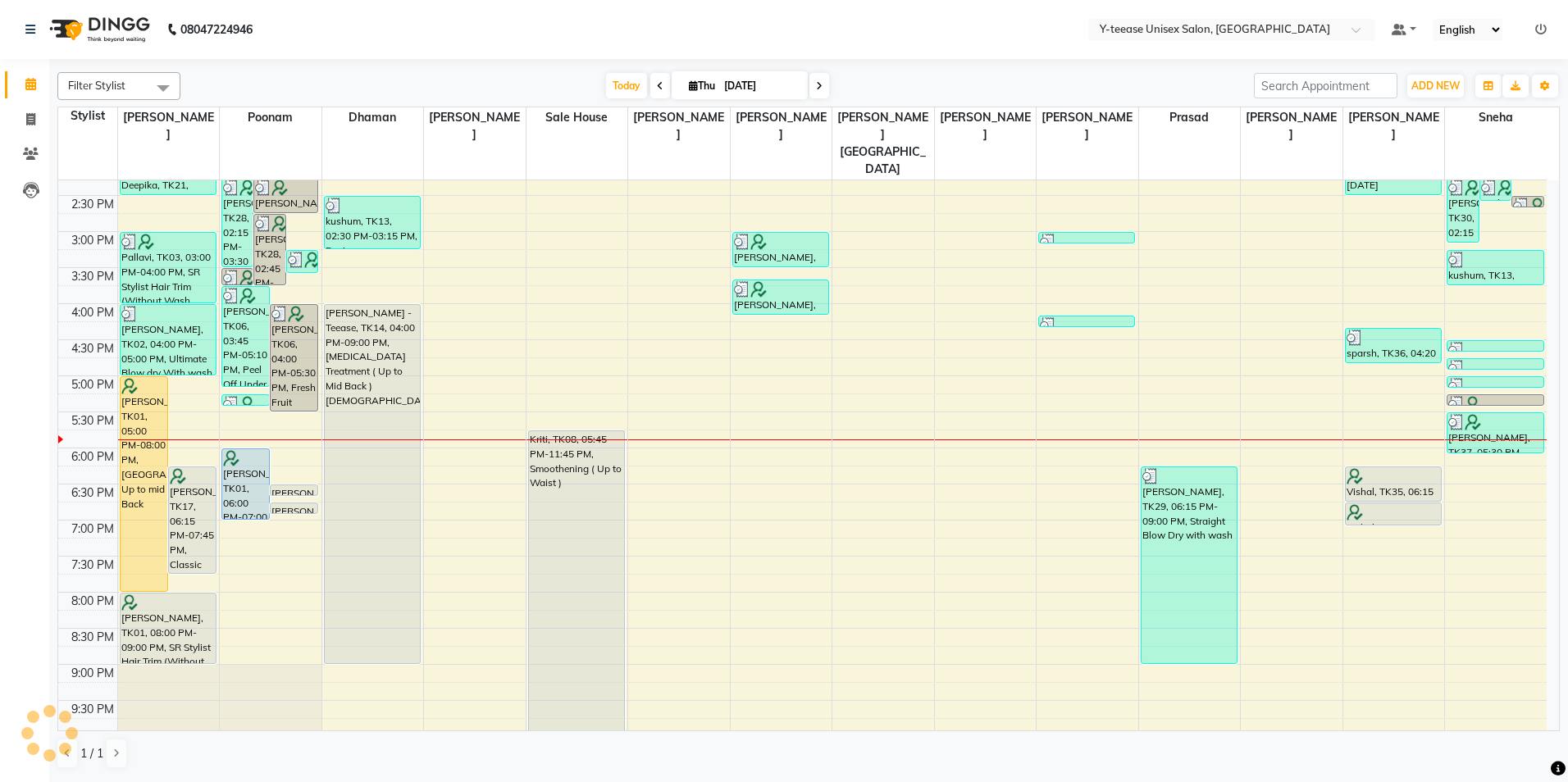
scroll to position [497, 0]
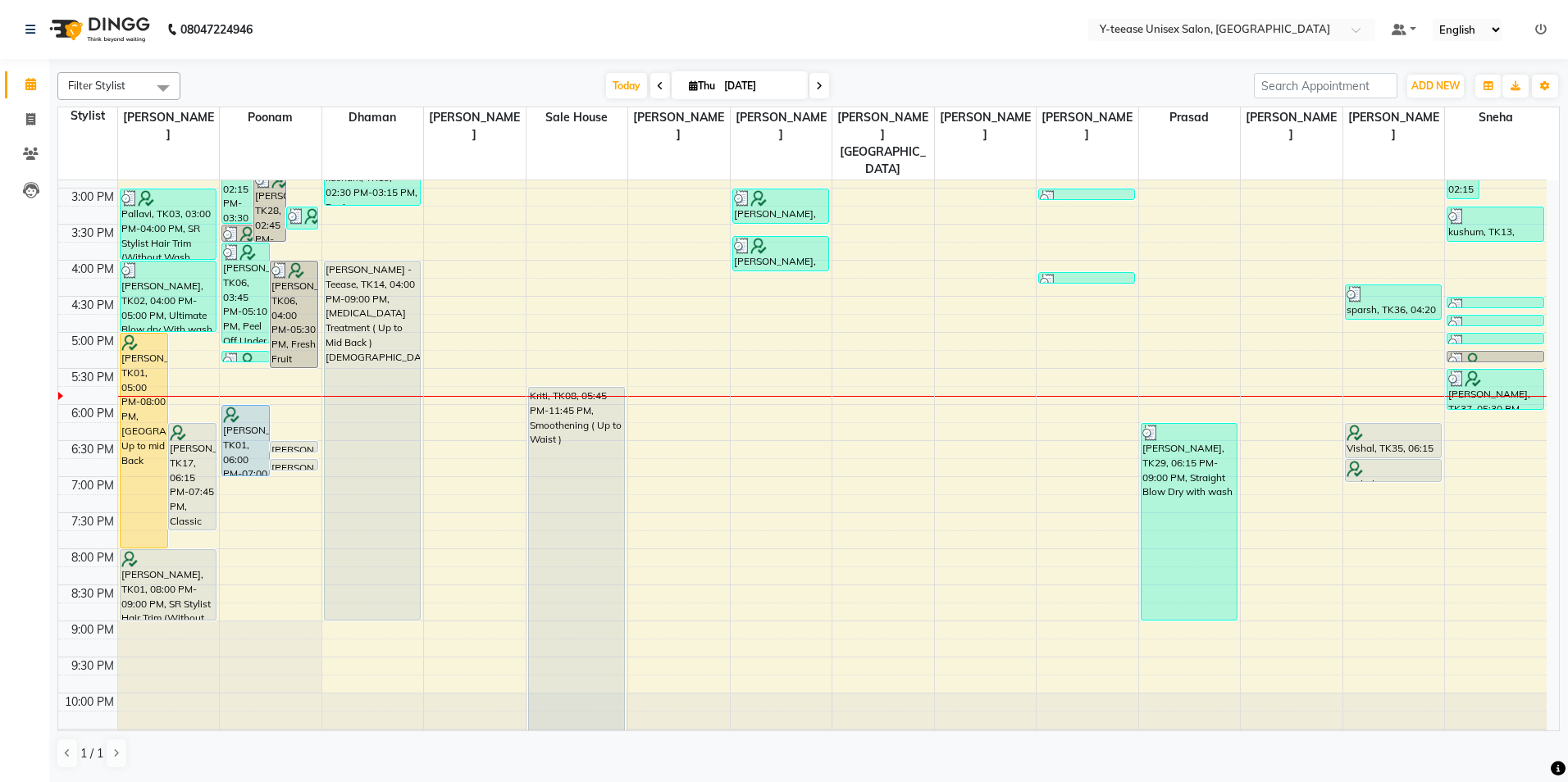
click at [813, 87] on span at bounding box center [819, 86] width 20 height 26
type input "[DATE]"
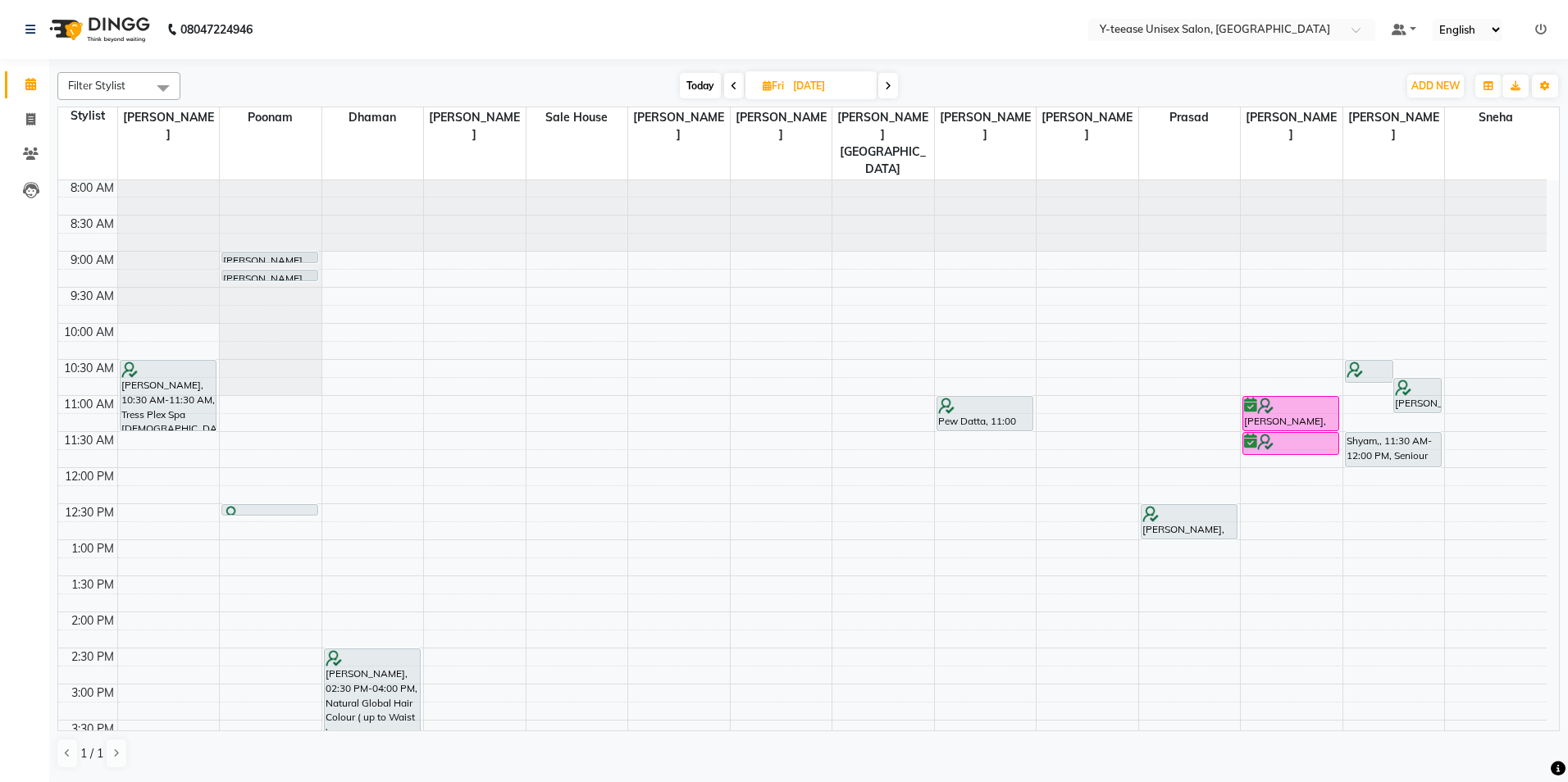
scroll to position [0, 0]
click at [1390, 257] on div "8:00 AM 8:30 AM 9:00 AM 9:30 AM 10:00 AM 10:30 AM 11:00 AM 11:30 AM 12:00 PM 12…" at bounding box center [802, 721] width 1489 height 1081
select select "88015"
select select "tentative"
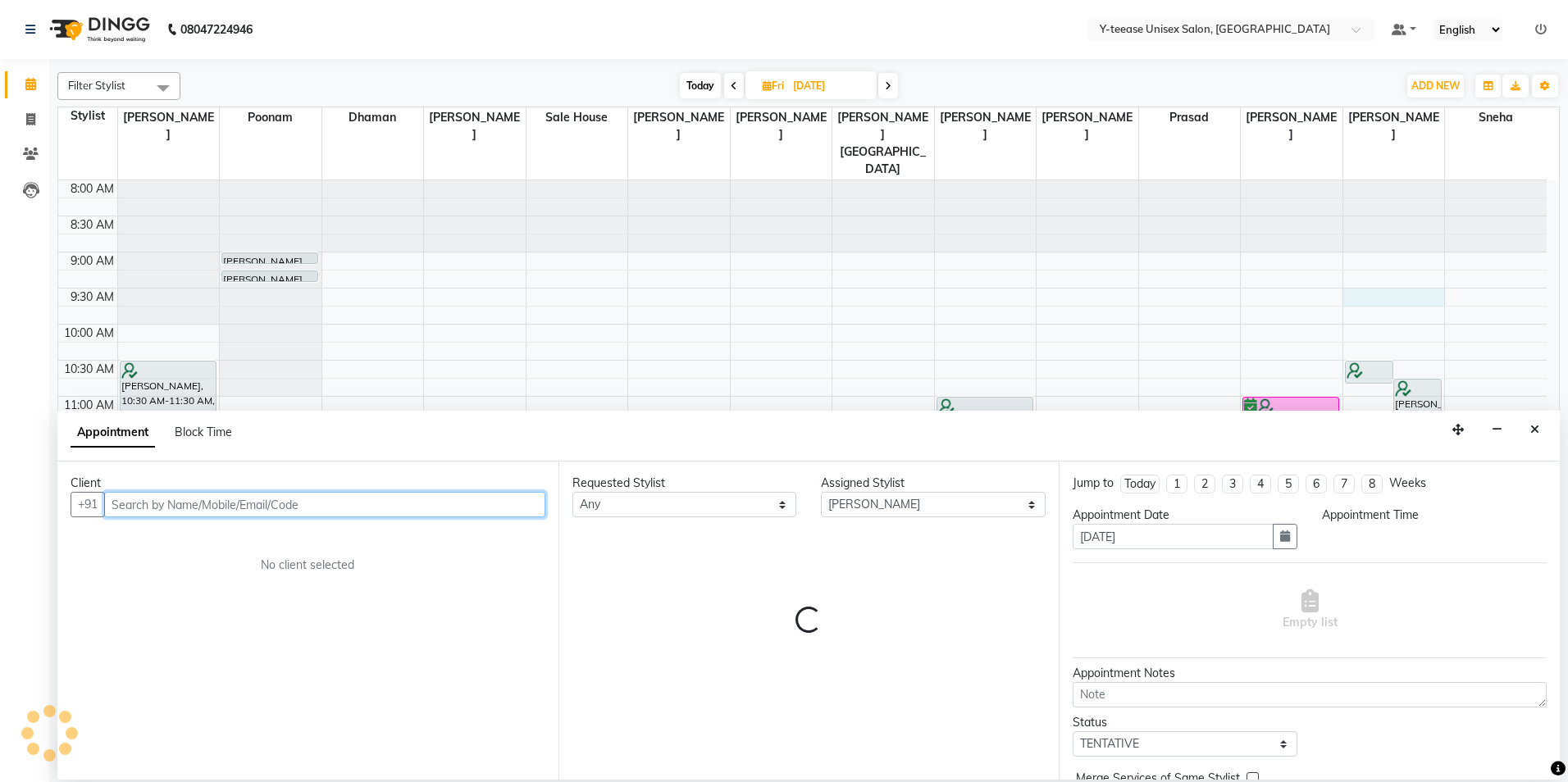
select select "570"
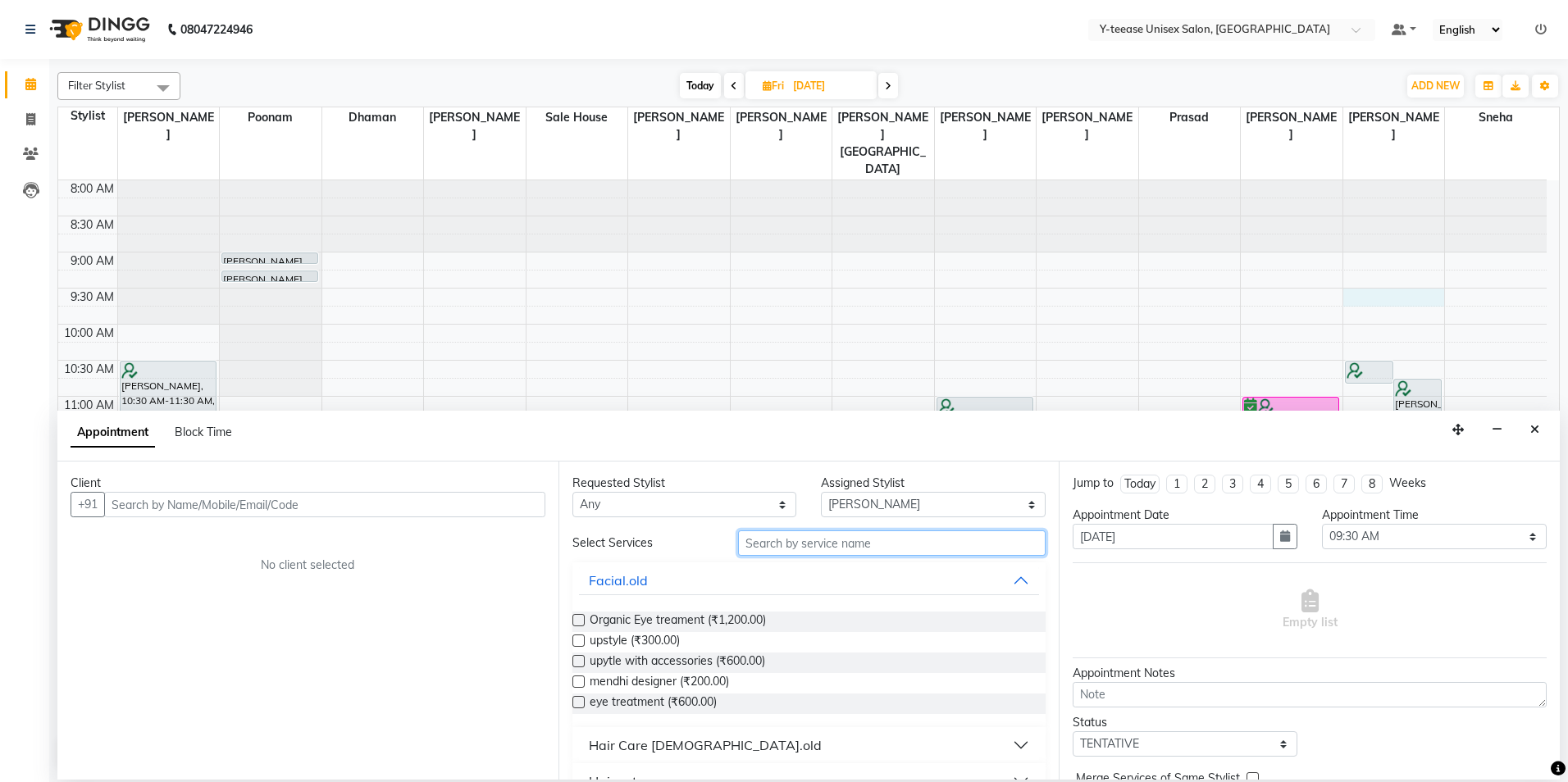
click at [848, 543] on input "text" at bounding box center [892, 543] width 307 height 26
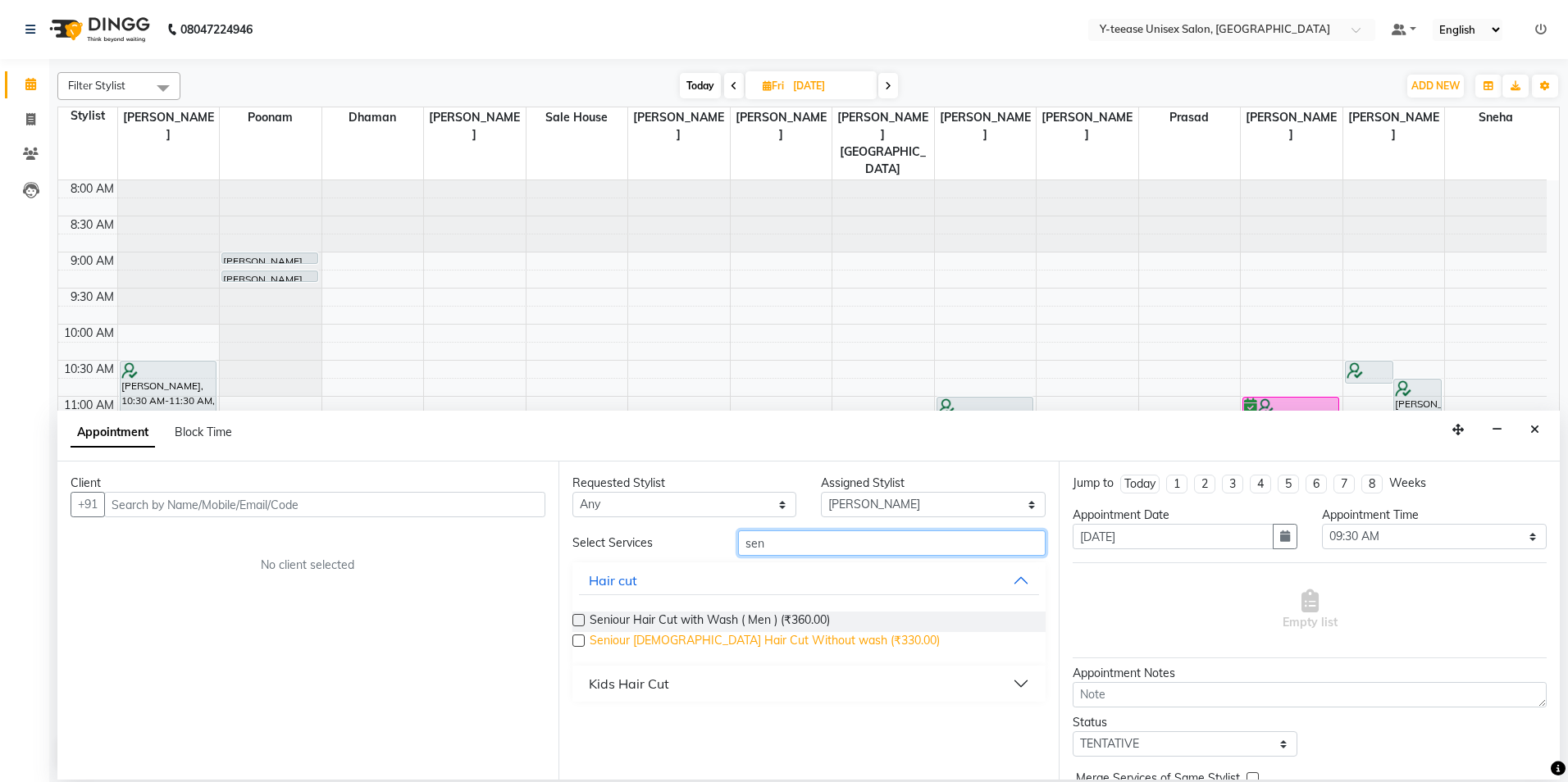
type input "sen"
click at [732, 635] on span "Seniour Male Hair Cut Without wash (₹330.00)" at bounding box center [764, 642] width 350 height 20
checkbox input "false"
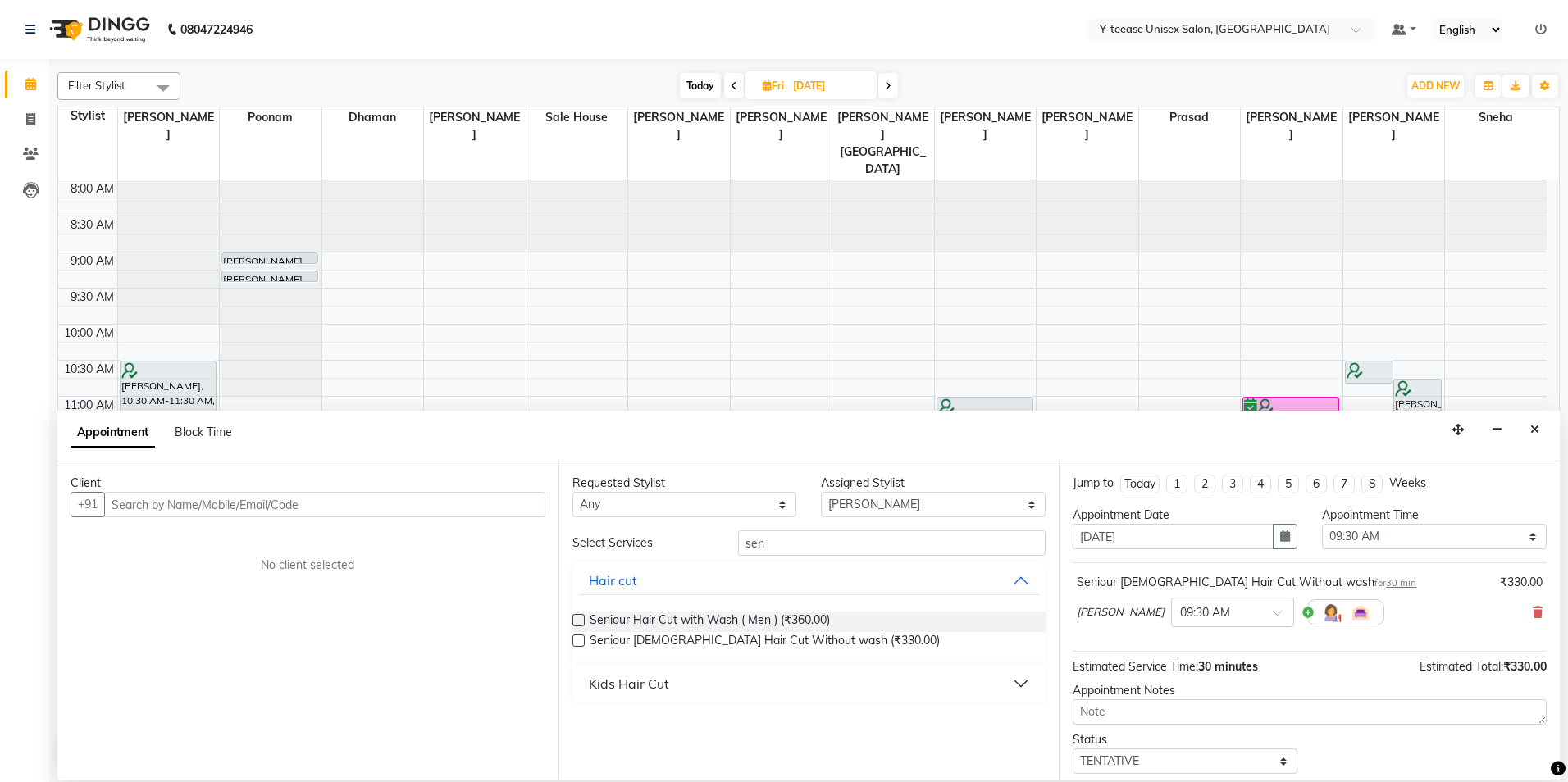
click at [836, 524] on div "Requested Stylist Any chaitrali Dhaman FAIZAN SALMANI keshav nagar Mosin khan N…" at bounding box center [809, 621] width 501 height 319
click at [834, 539] on input "sen" at bounding box center [892, 543] width 307 height 26
click at [820, 547] on input "sen" at bounding box center [892, 543] width 307 height 26
type input "s"
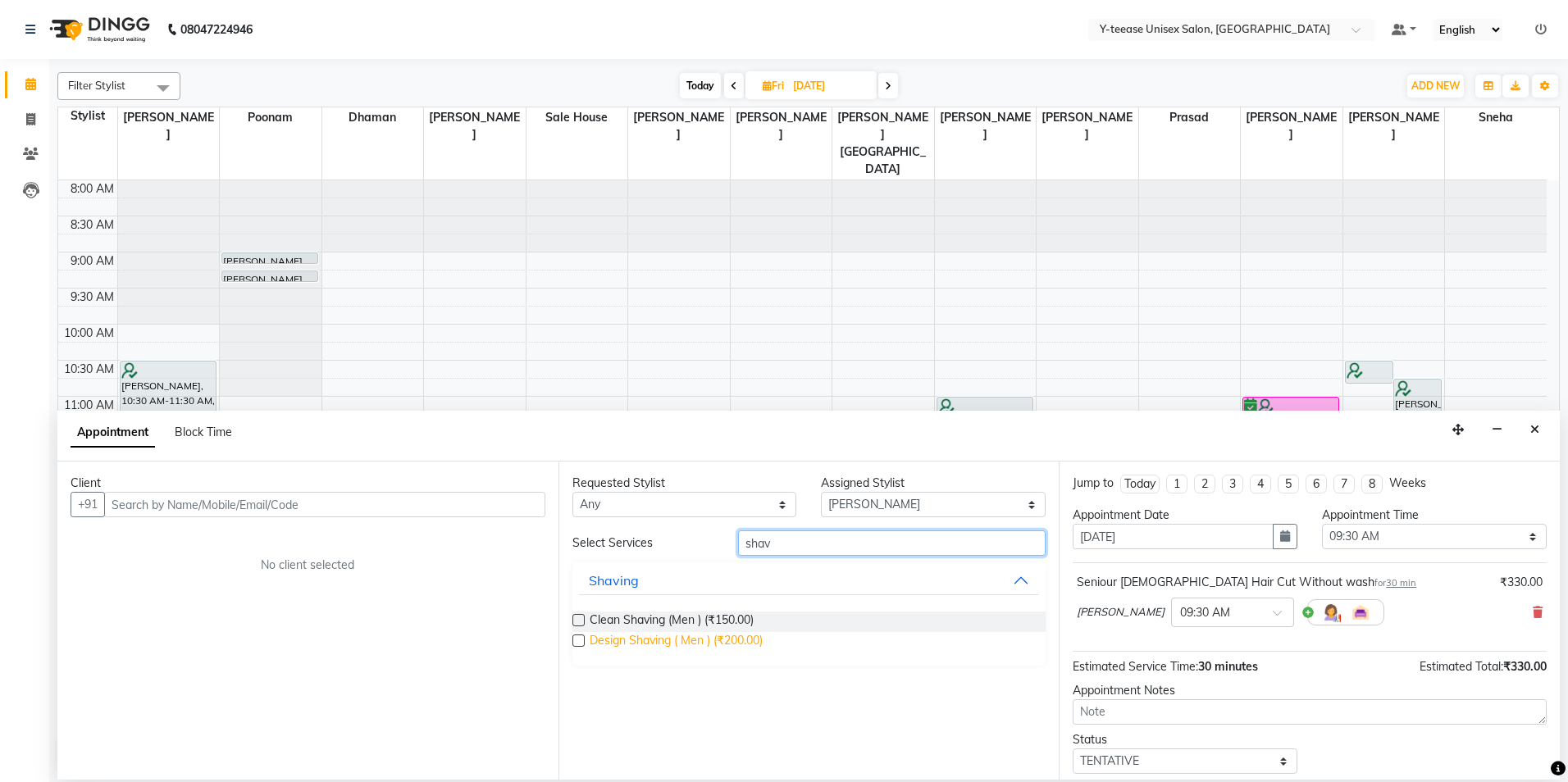
type input "shav"
click at [629, 643] on span "Design Shaving ( Men ) (₹200.00)" at bounding box center [675, 642] width 173 height 20
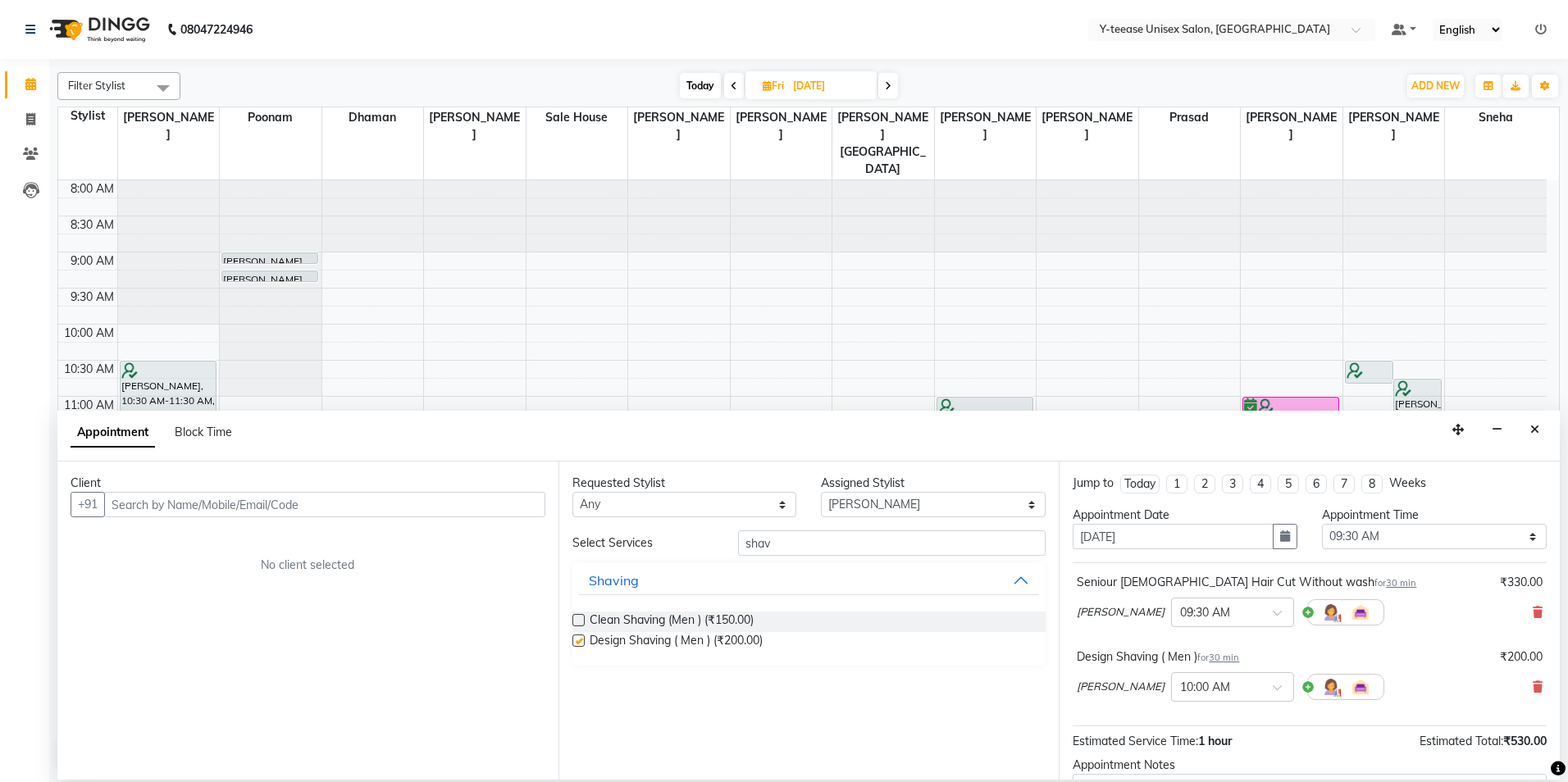
checkbox input "false"
click at [237, 497] on input "text" at bounding box center [324, 504] width 442 height 26
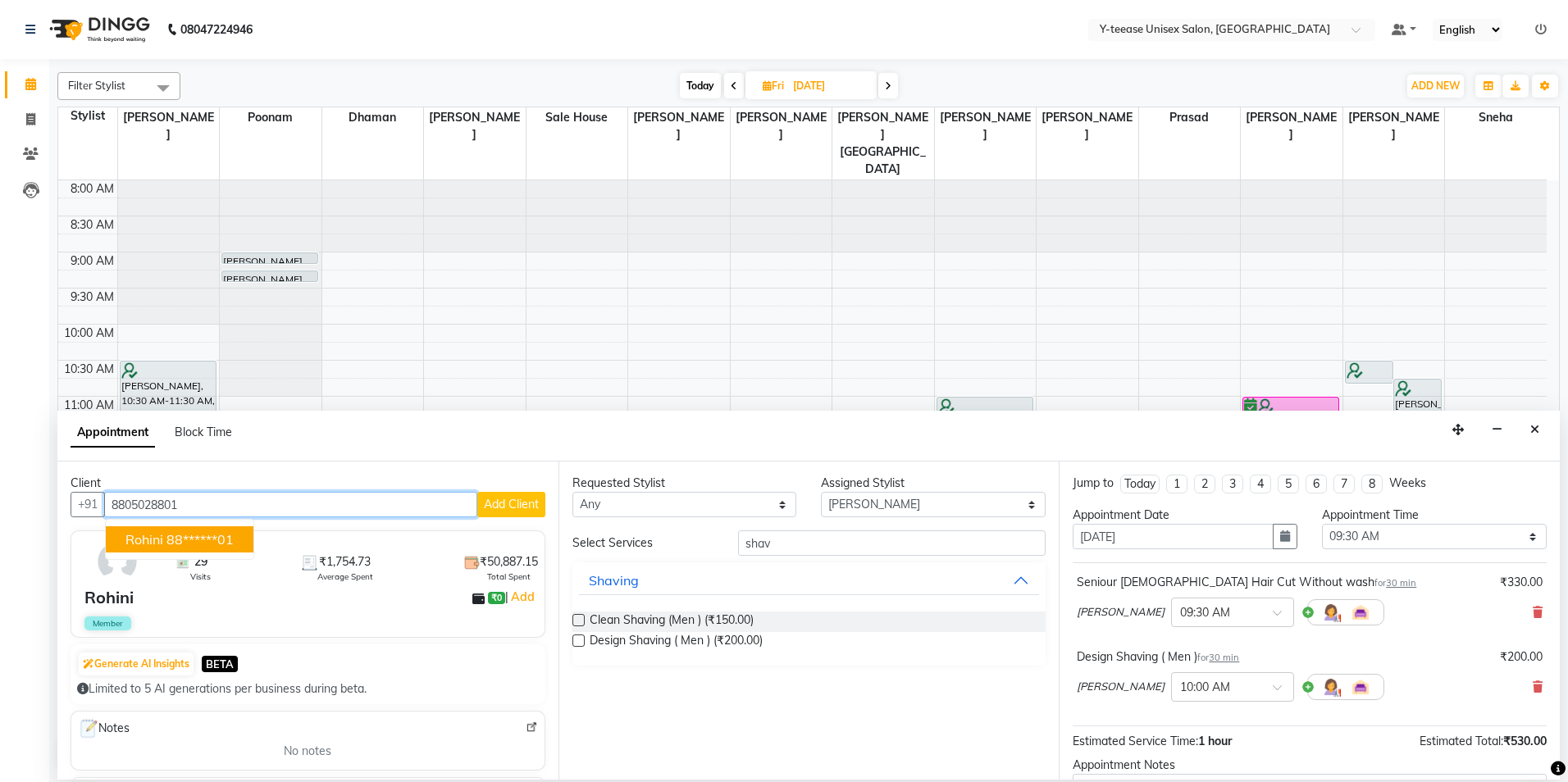
click at [167, 532] on ngb-highlight "88******01" at bounding box center [200, 539] width 68 height 16
type input "88******01"
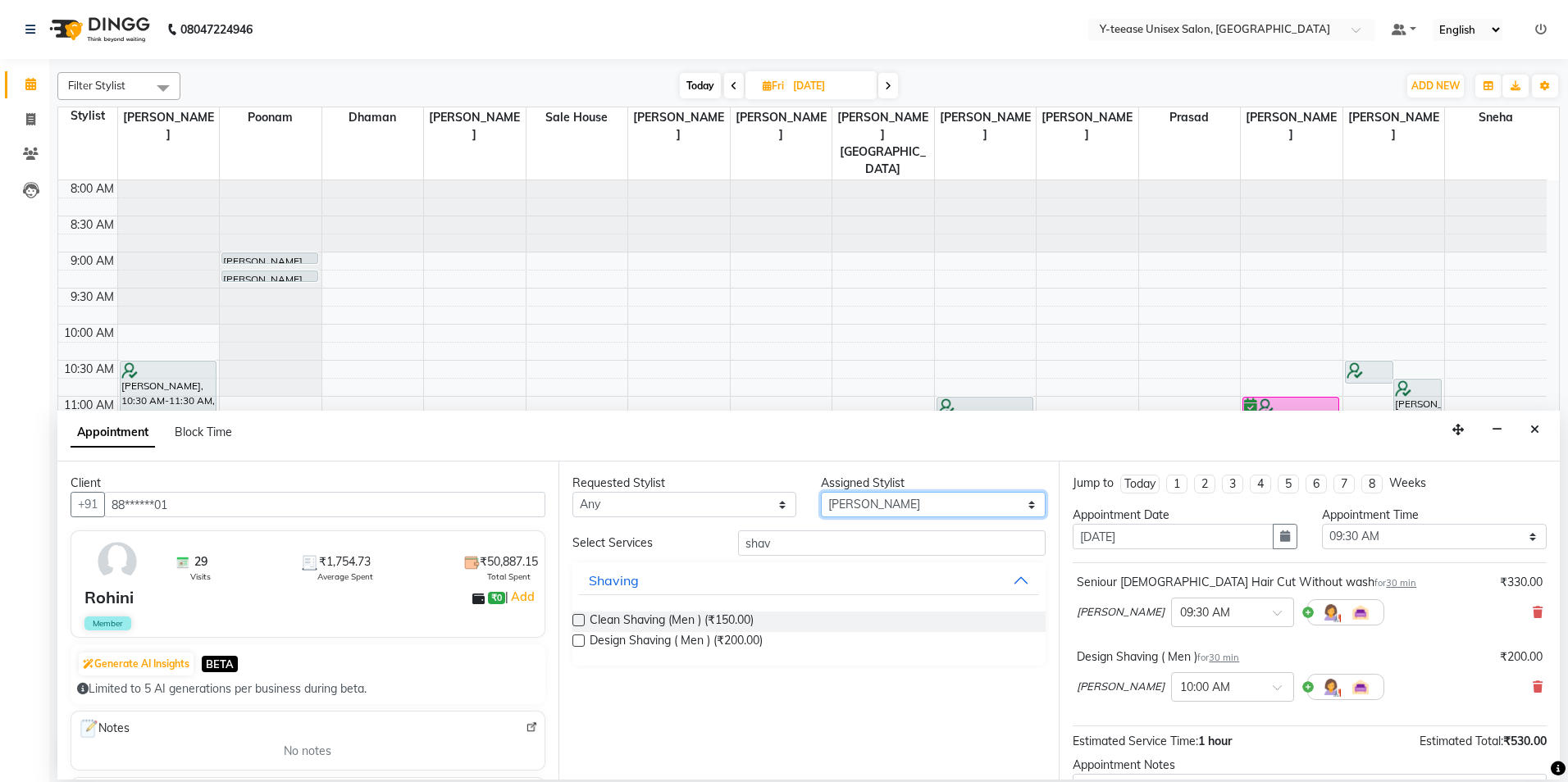
click at [898, 512] on select "Select chaitrali Dhaman FAIZAN SALMANI keshav nagar Mosin khan Neelam No Prefer…" at bounding box center [934, 504] width 225 height 26
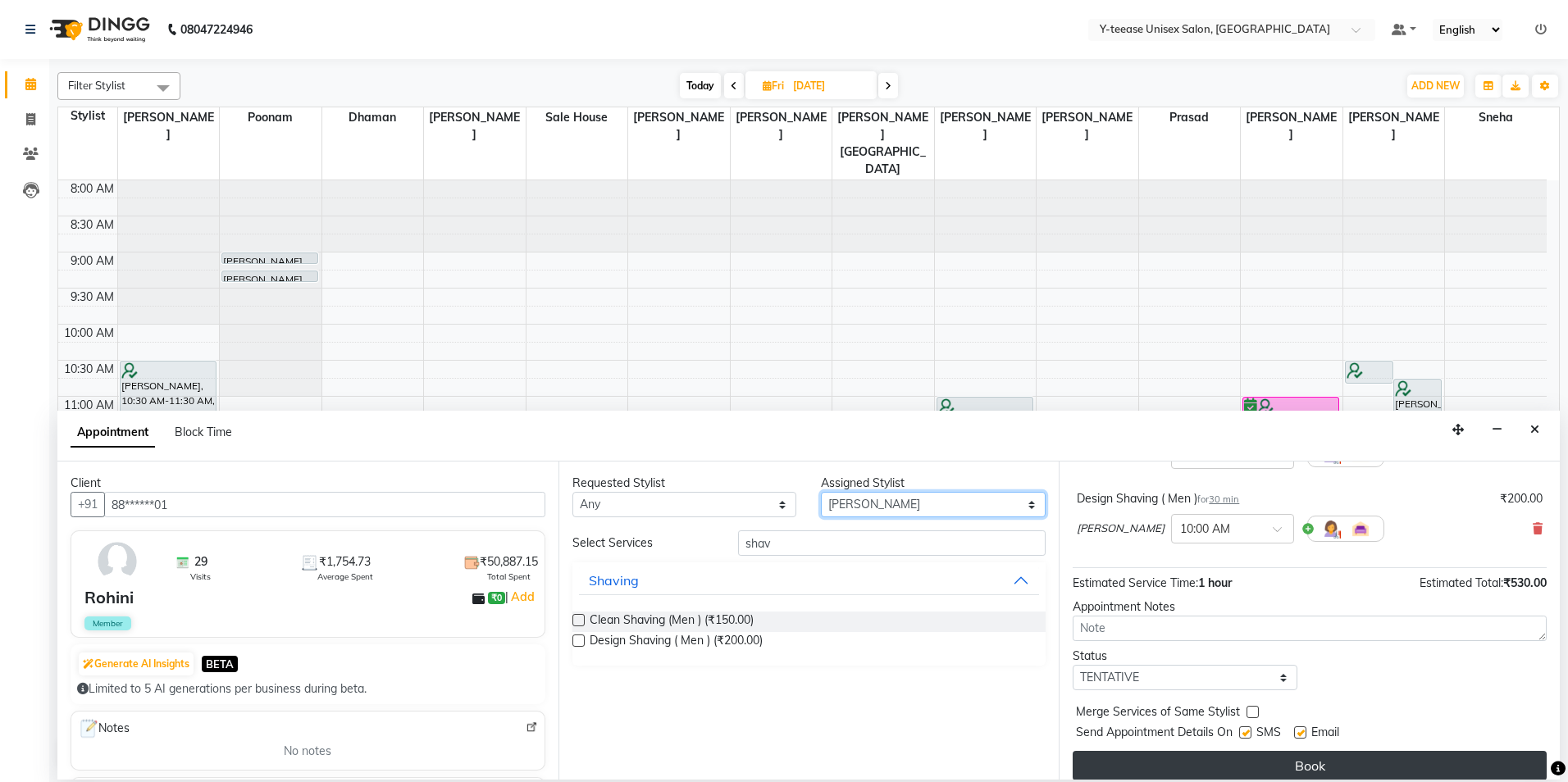
scroll to position [173, 0]
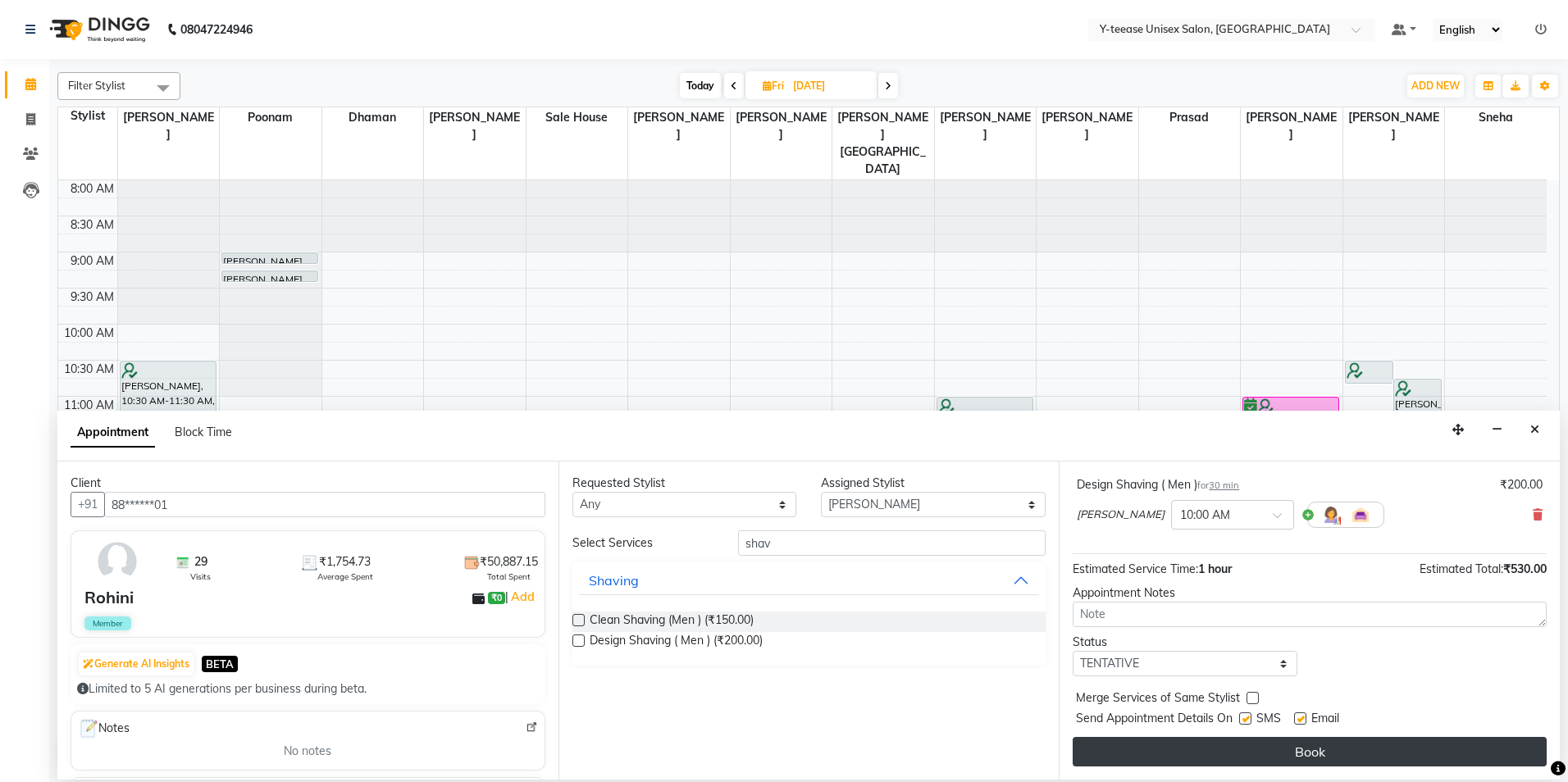
click at [1335, 756] on button "Book" at bounding box center [1310, 751] width 474 height 30
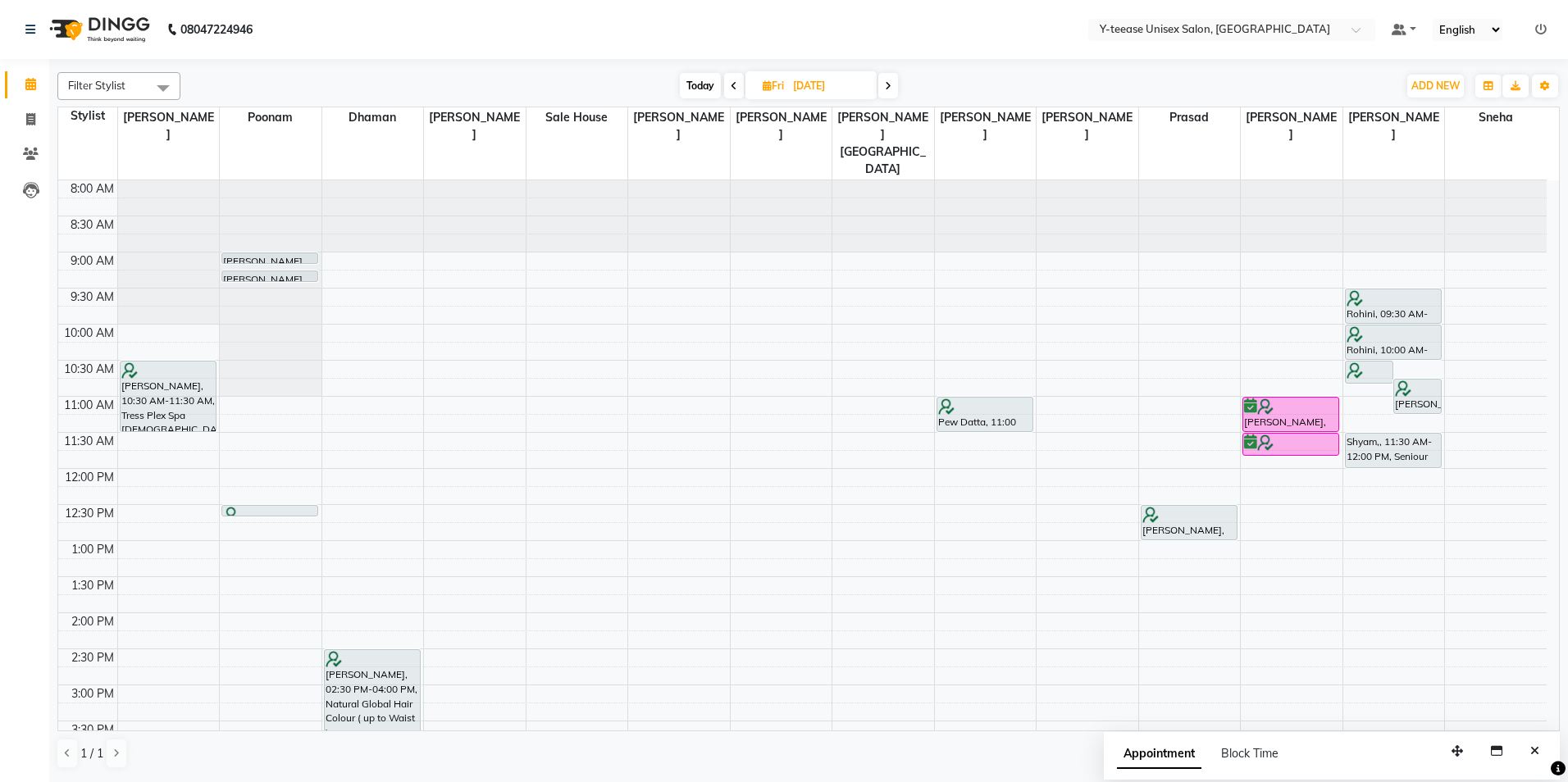
click at [703, 93] on span "Today" at bounding box center [700, 86] width 41 height 26
type input "[DATE]"
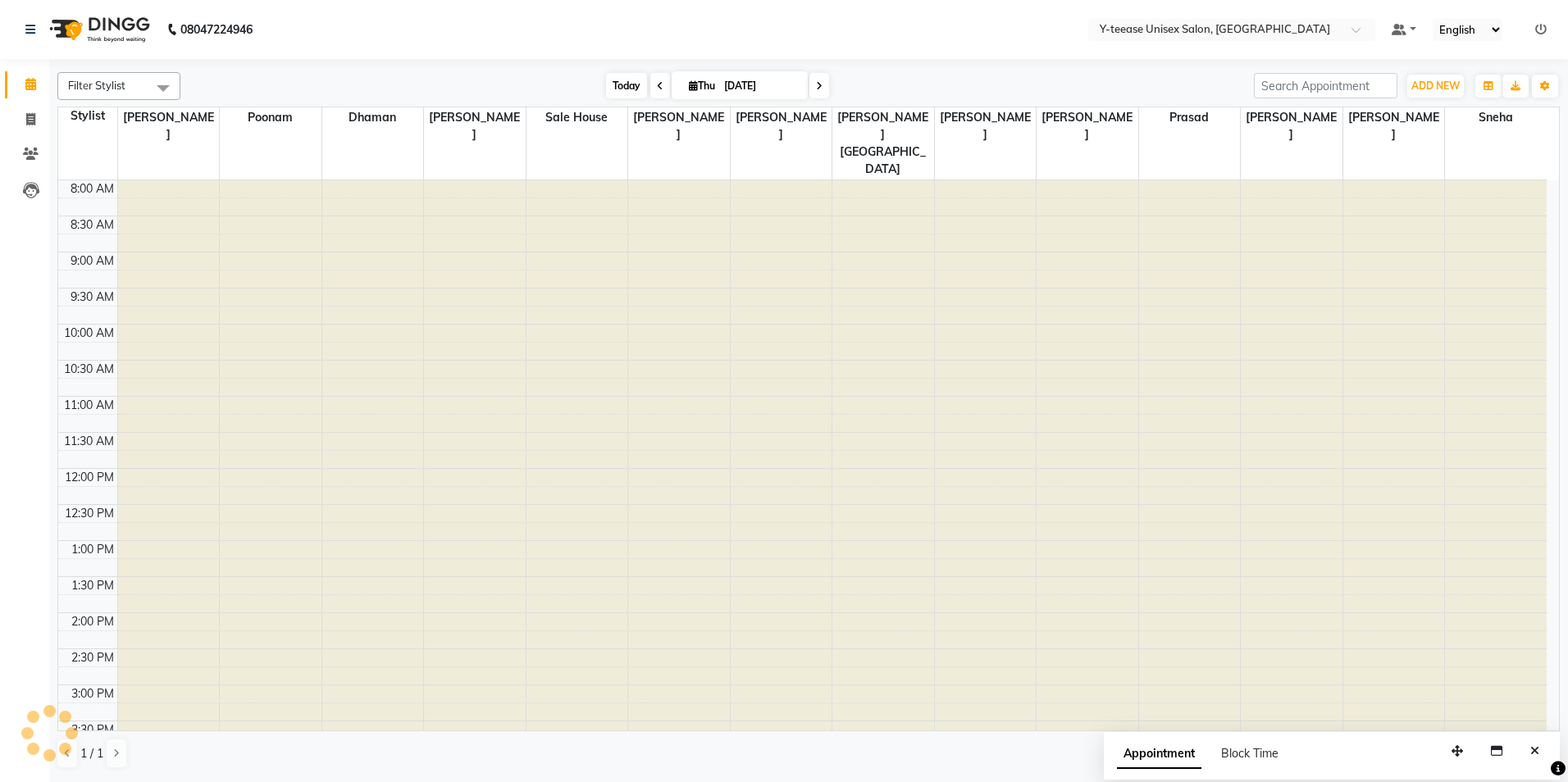
click at [631, 87] on span "Today" at bounding box center [626, 86] width 41 height 26
click at [386, 30] on nav "08047224946 Select Location × Y-teease Unisex Salon, Amanora Default Panel My P…" at bounding box center [784, 30] width 1568 height 59
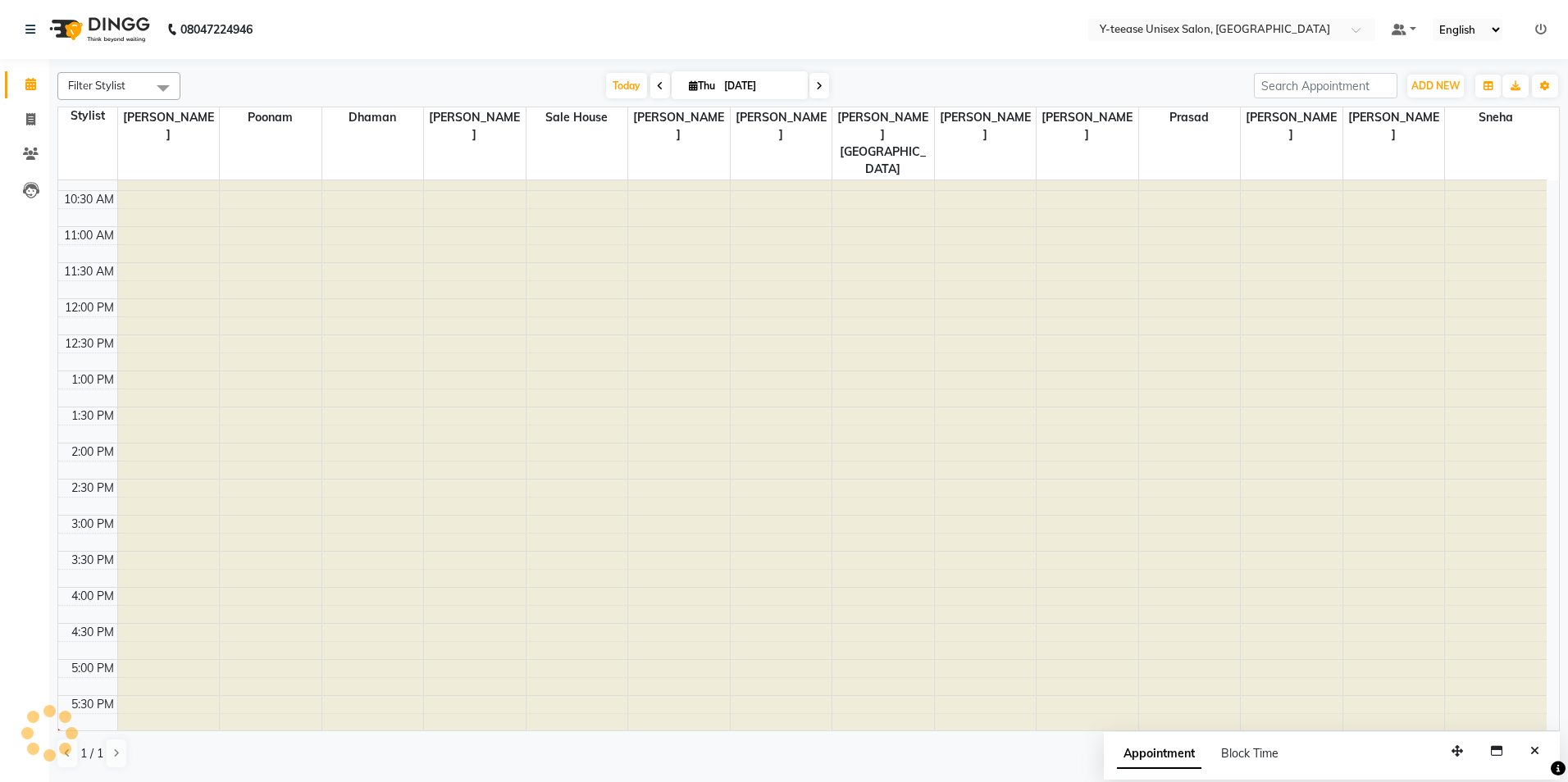
scroll to position [169, 0]
click at [938, 70] on div "Filter Stylist Select All Shoaib Poonam Dhaman Neelam Sale House chaitrali FAIZ…" at bounding box center [808, 421] width 1502 height 710
click at [1219, 11] on div at bounding box center [1189, 11] width 102 height 0
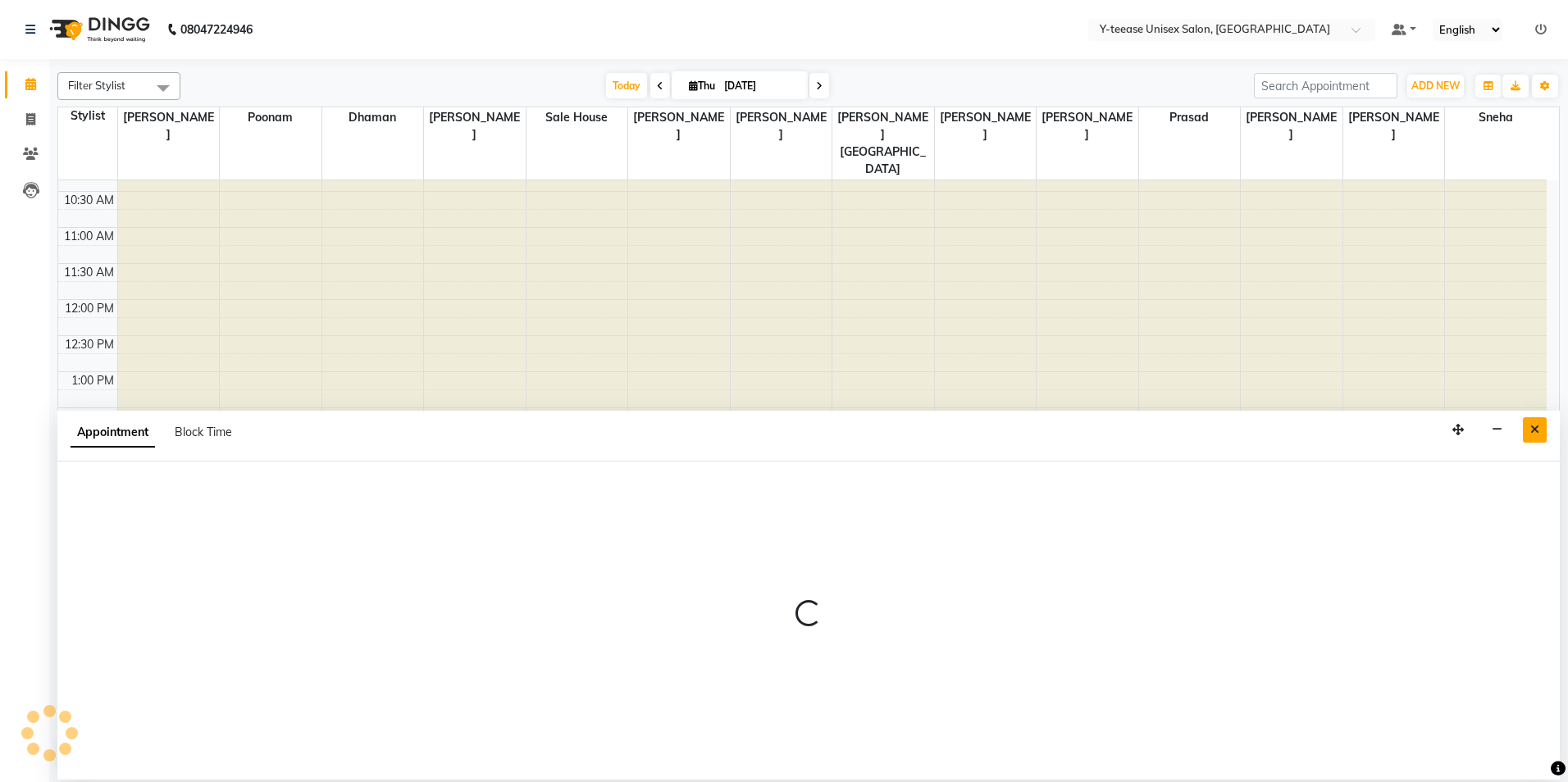
click at [1532, 436] on button "Close" at bounding box center [1535, 430] width 24 height 26
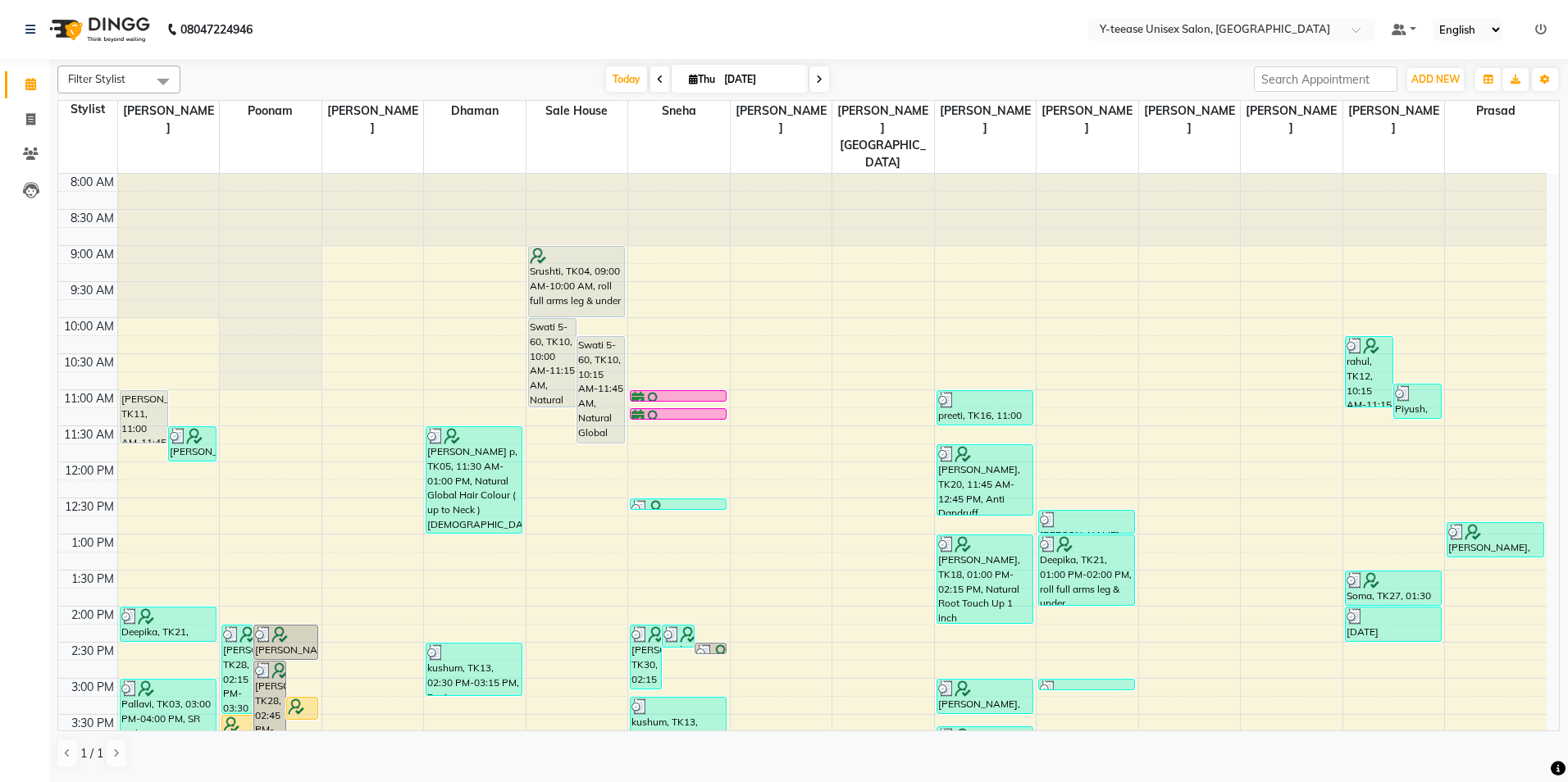
scroll to position [410, 0]
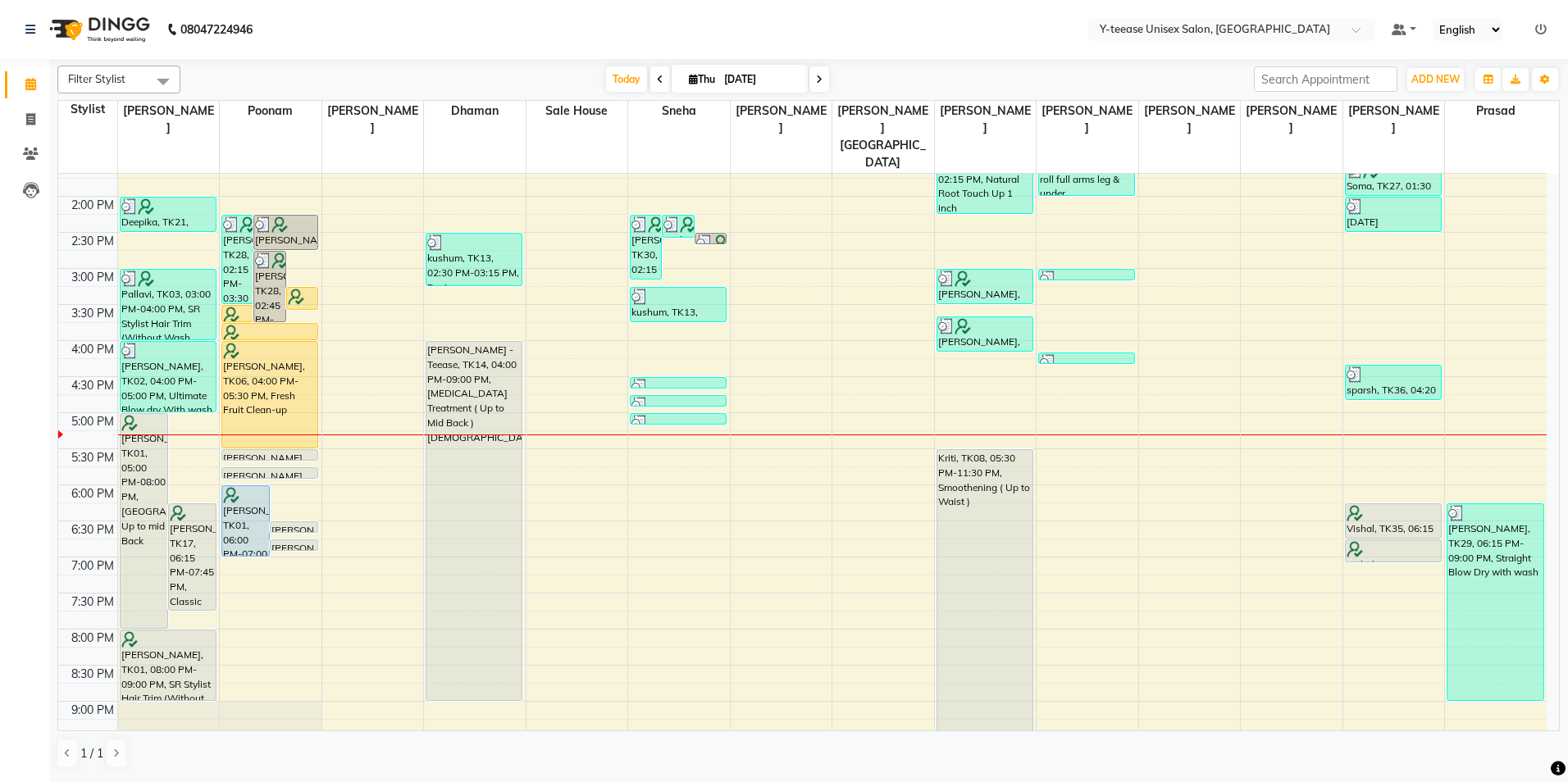
click at [820, 77] on icon at bounding box center [819, 79] width 7 height 10
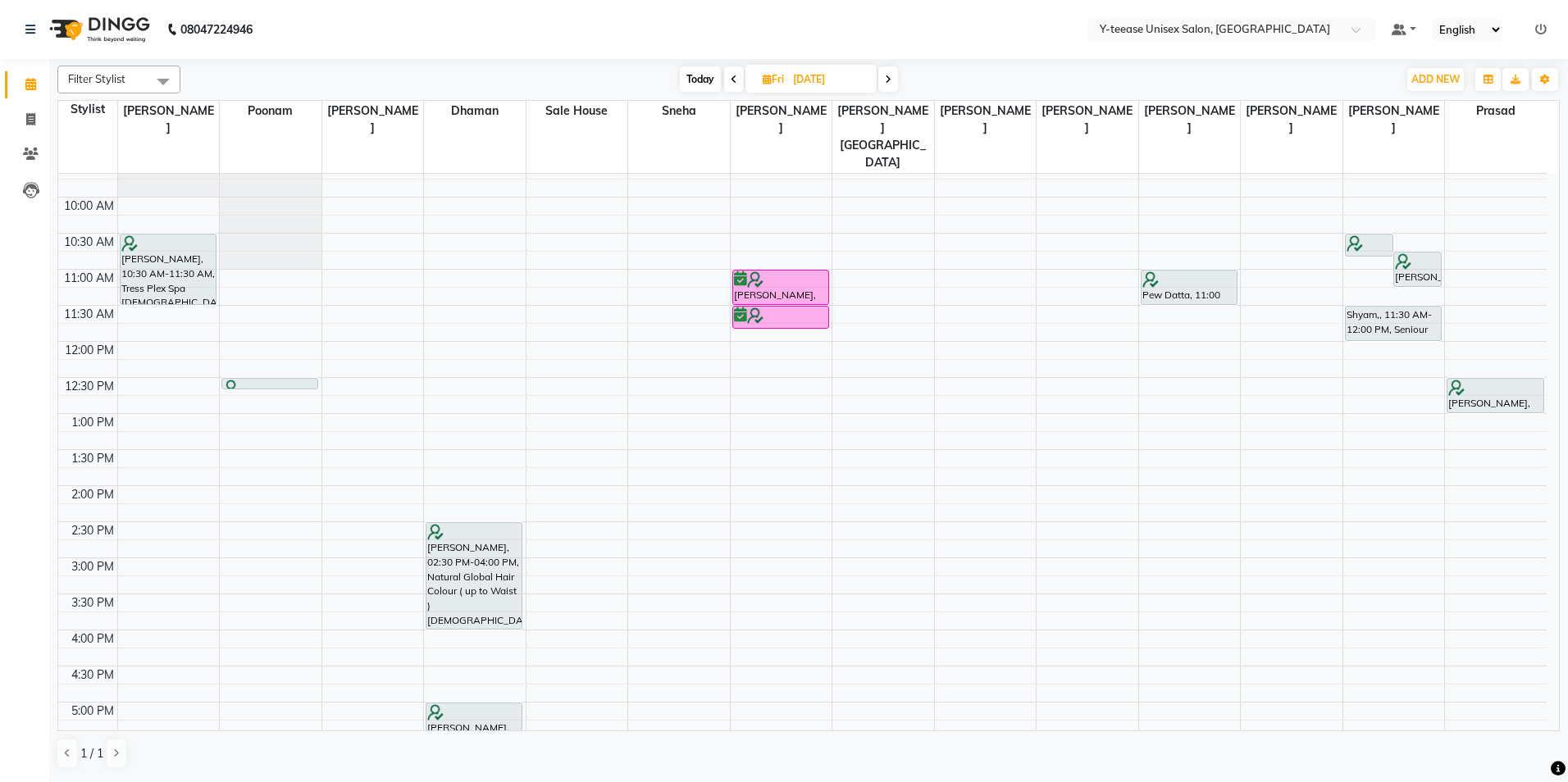
scroll to position [80, 0]
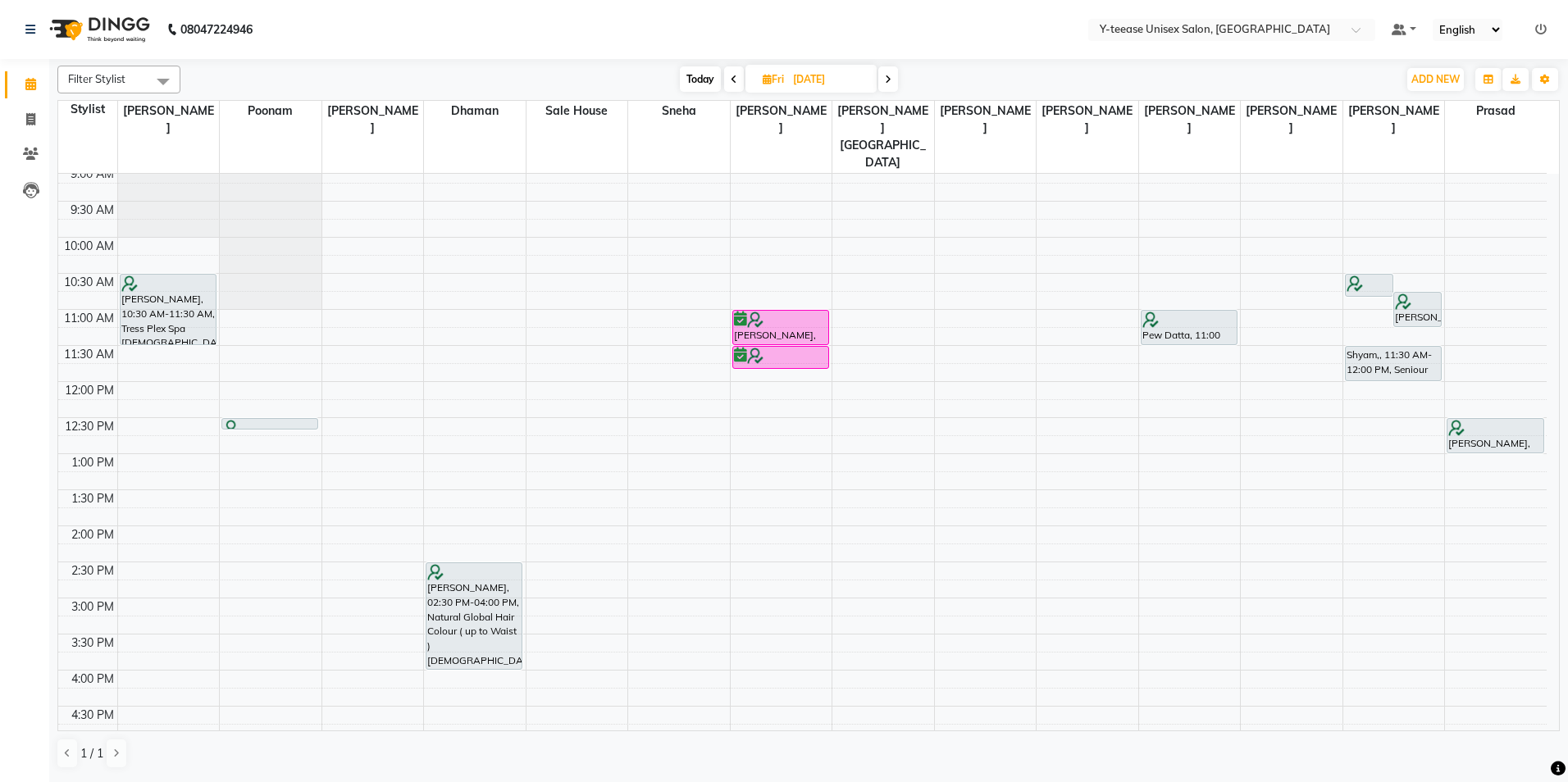
click at [704, 79] on span "Today" at bounding box center [700, 79] width 41 height 26
type input "[DATE]"
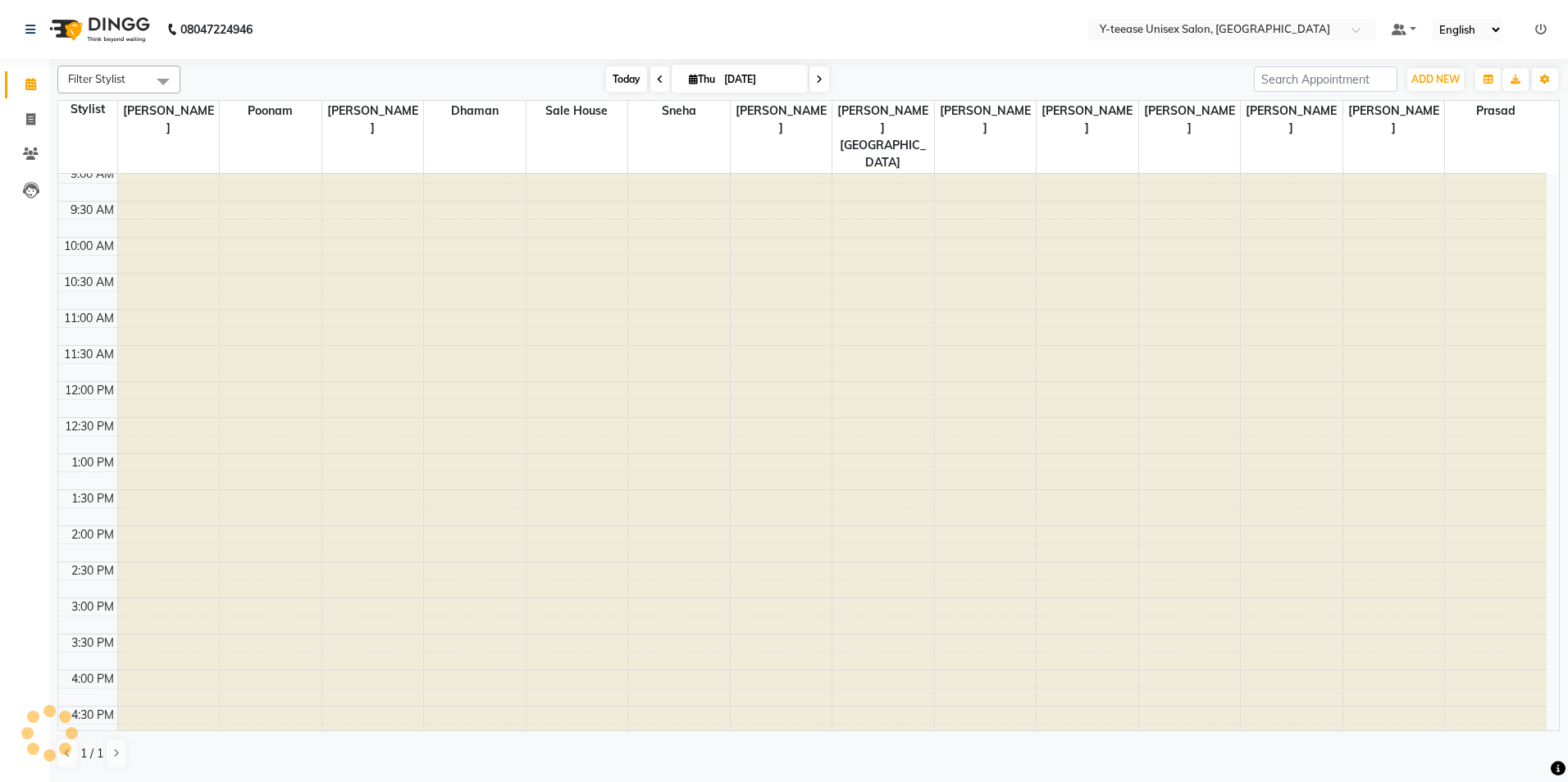
scroll to position [490, 0]
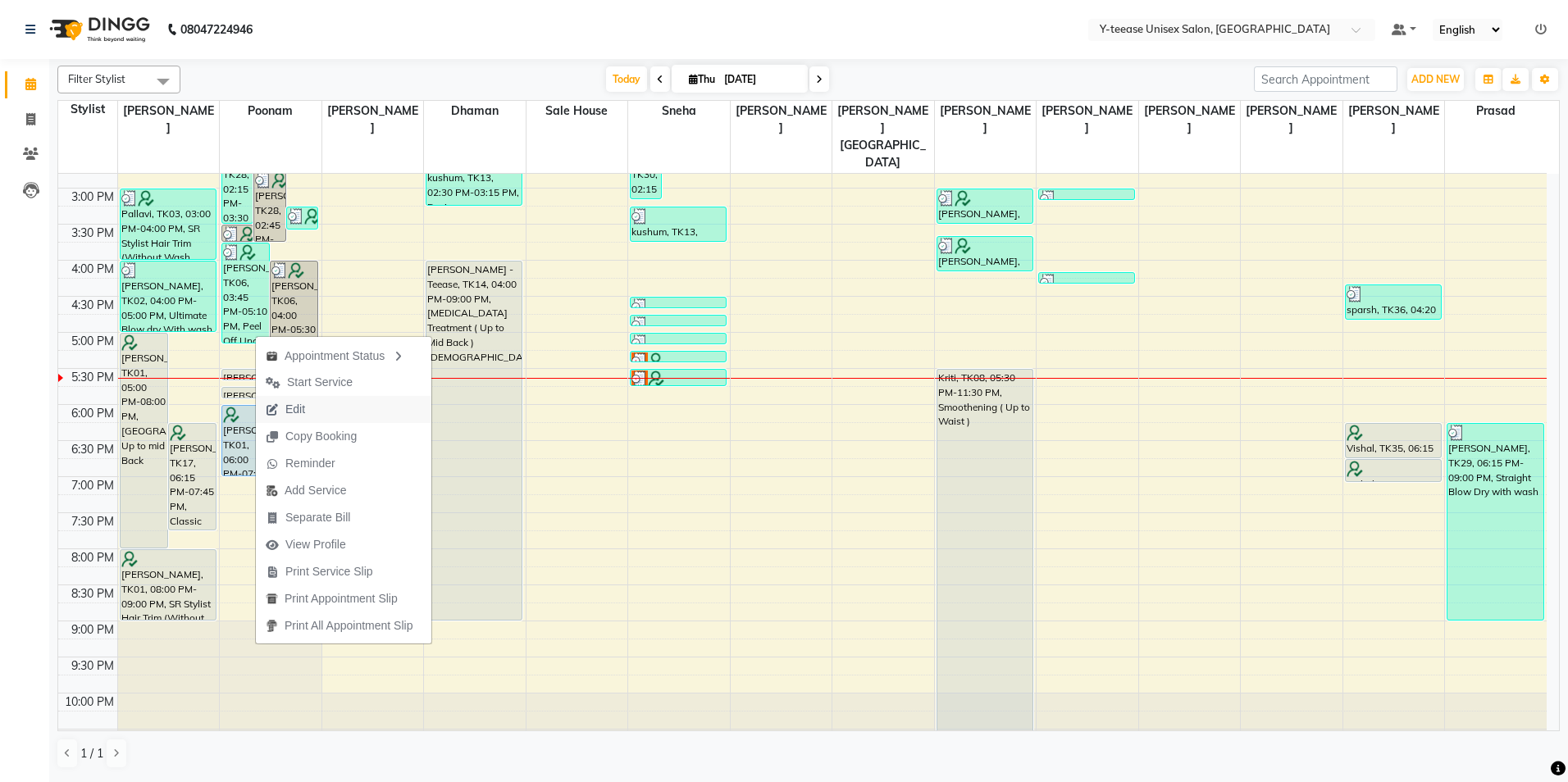
click at [333, 399] on button "Edit" at bounding box center [343, 409] width 175 height 27
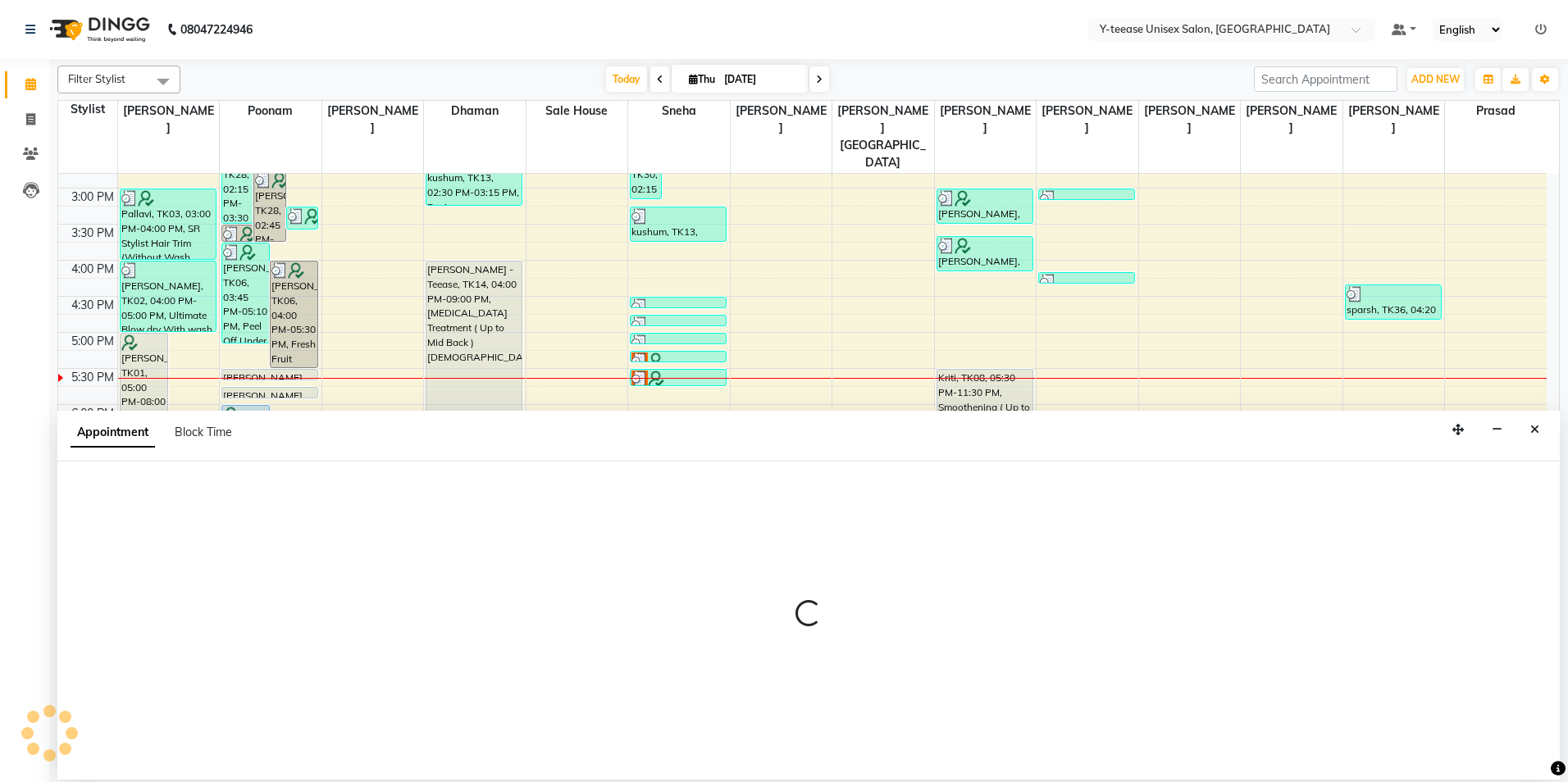
select select "tentative"
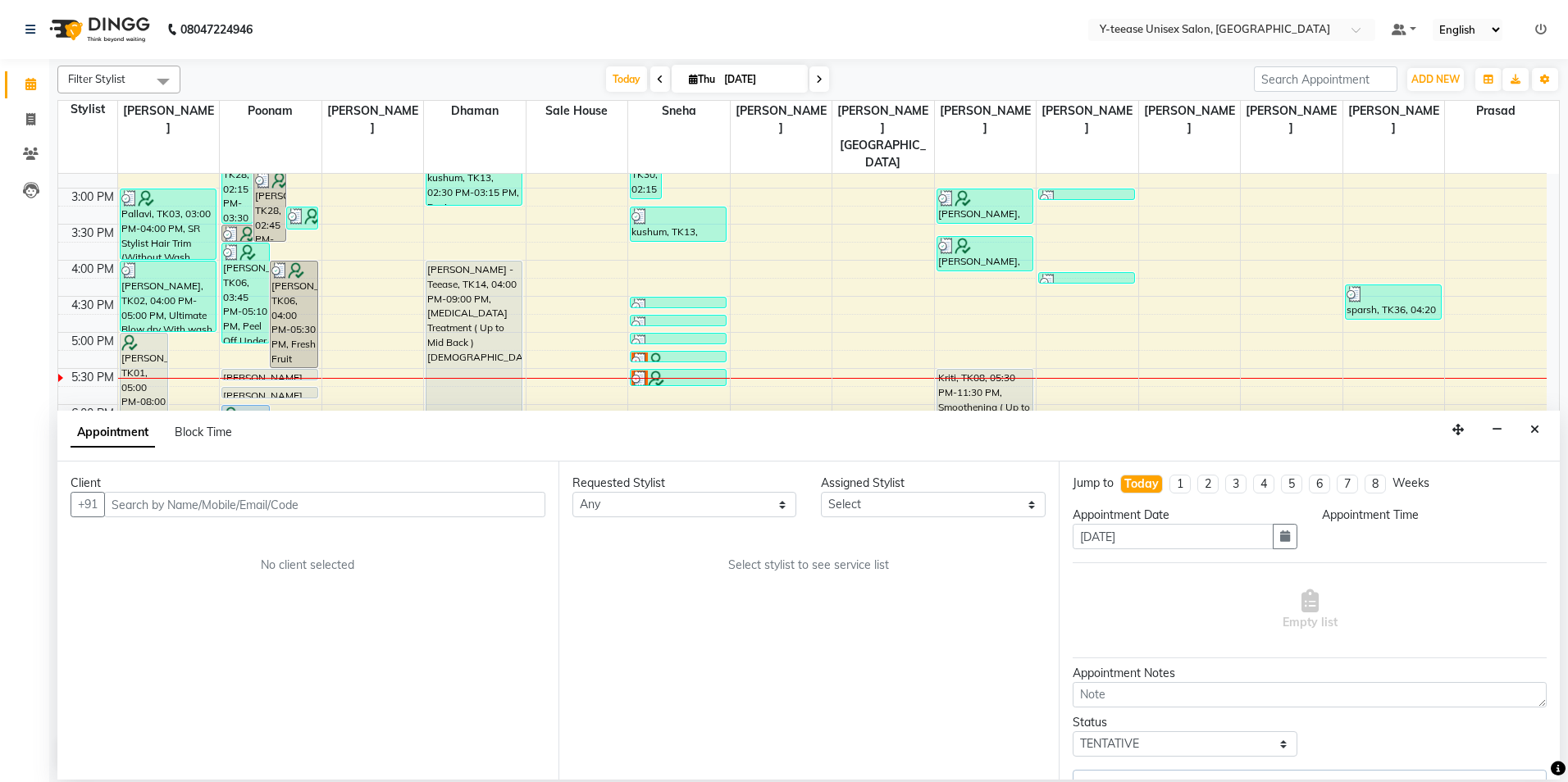
select select "57"
select select "1050"
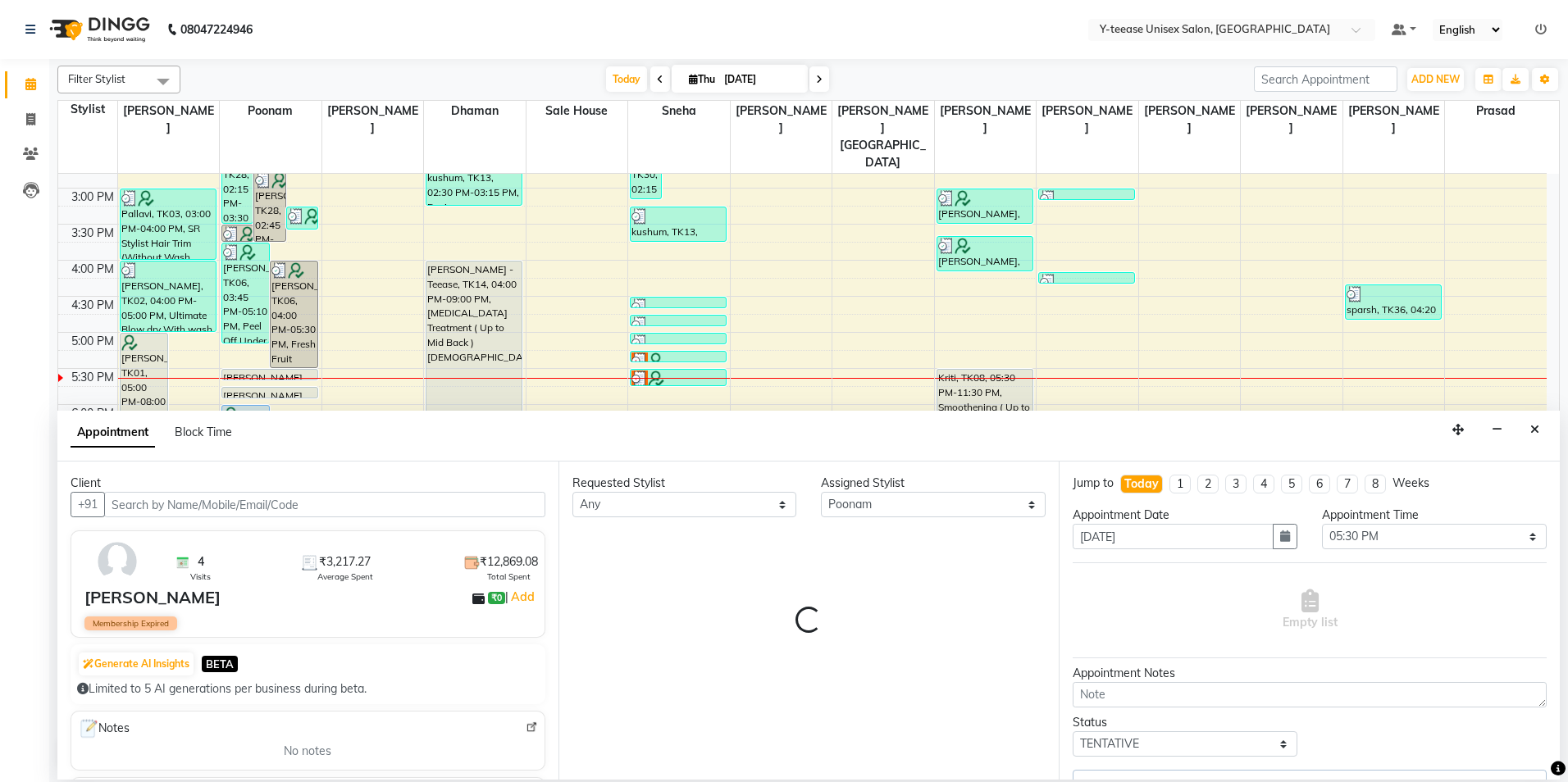
select select "661"
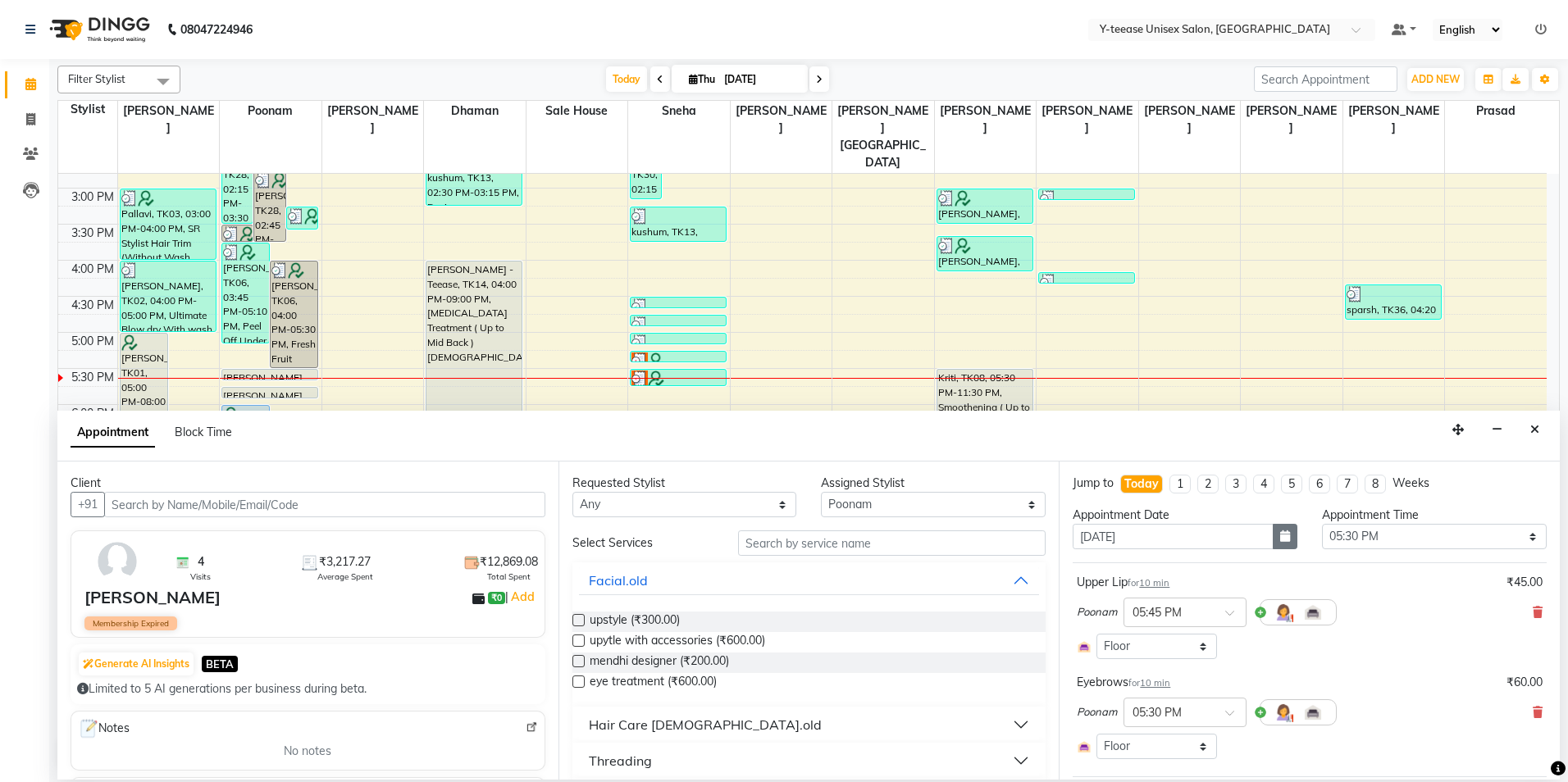
click at [1287, 535] on button "button" at bounding box center [1285, 536] width 25 height 26
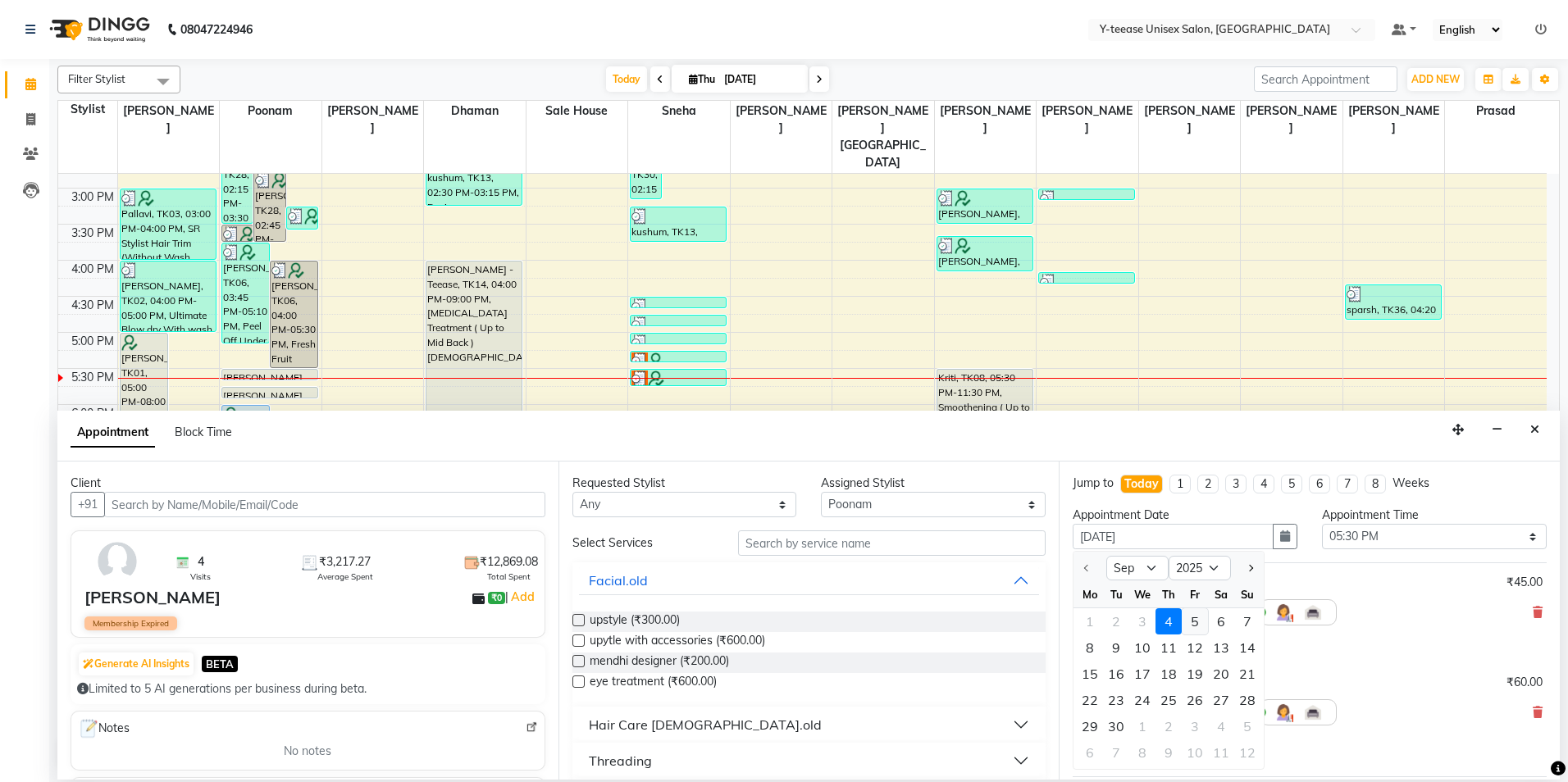
click at [1201, 621] on div "5" at bounding box center [1195, 622] width 27 height 27
type input "[DATE]"
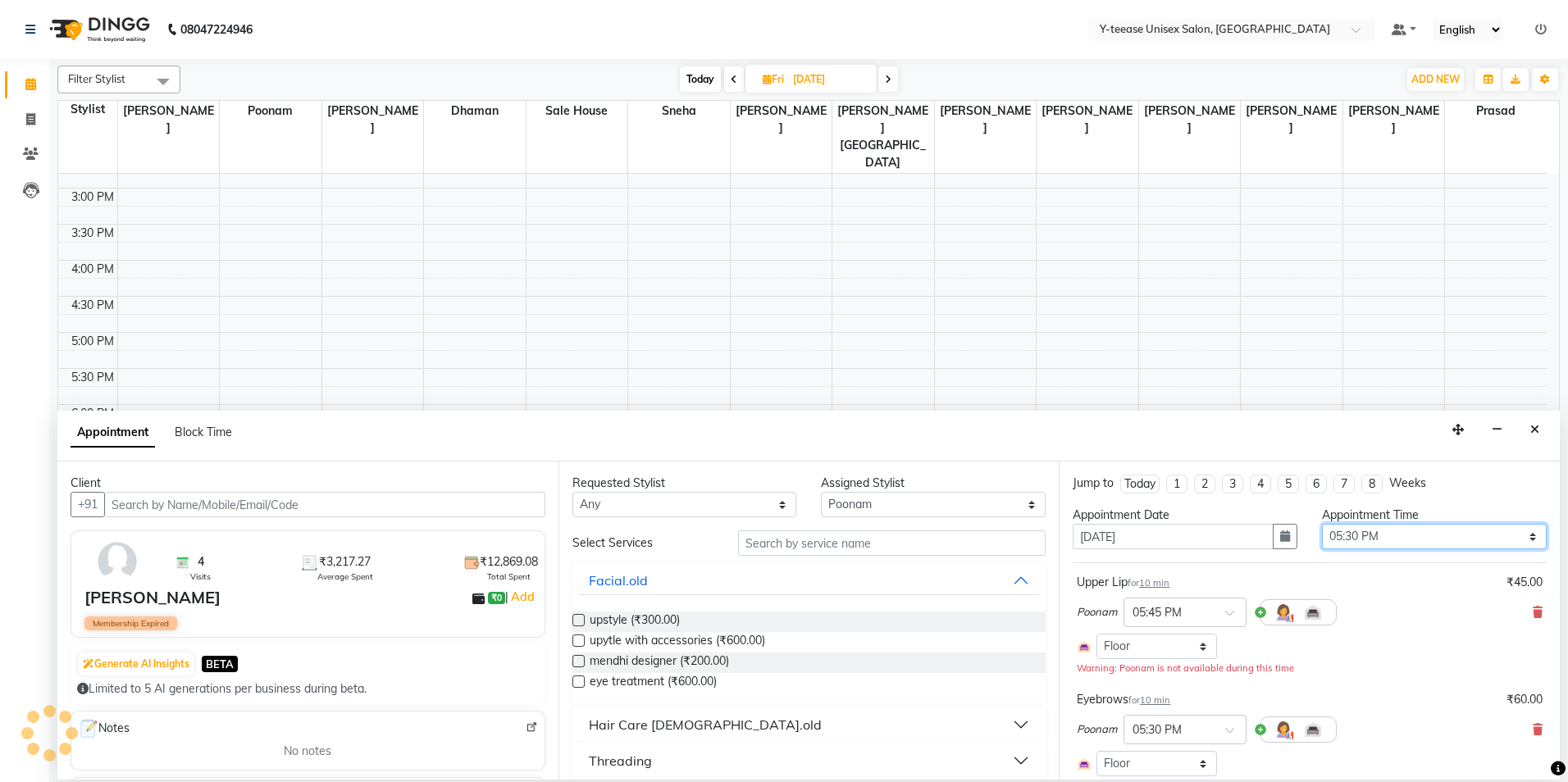
click at [1463, 535] on select "Select 09:00 AM 09:15 AM 09:30 AM 09:45 AM 10:00 AM 10:15 AM 10:30 AM 10:45 AM …" at bounding box center [1434, 536] width 225 height 26
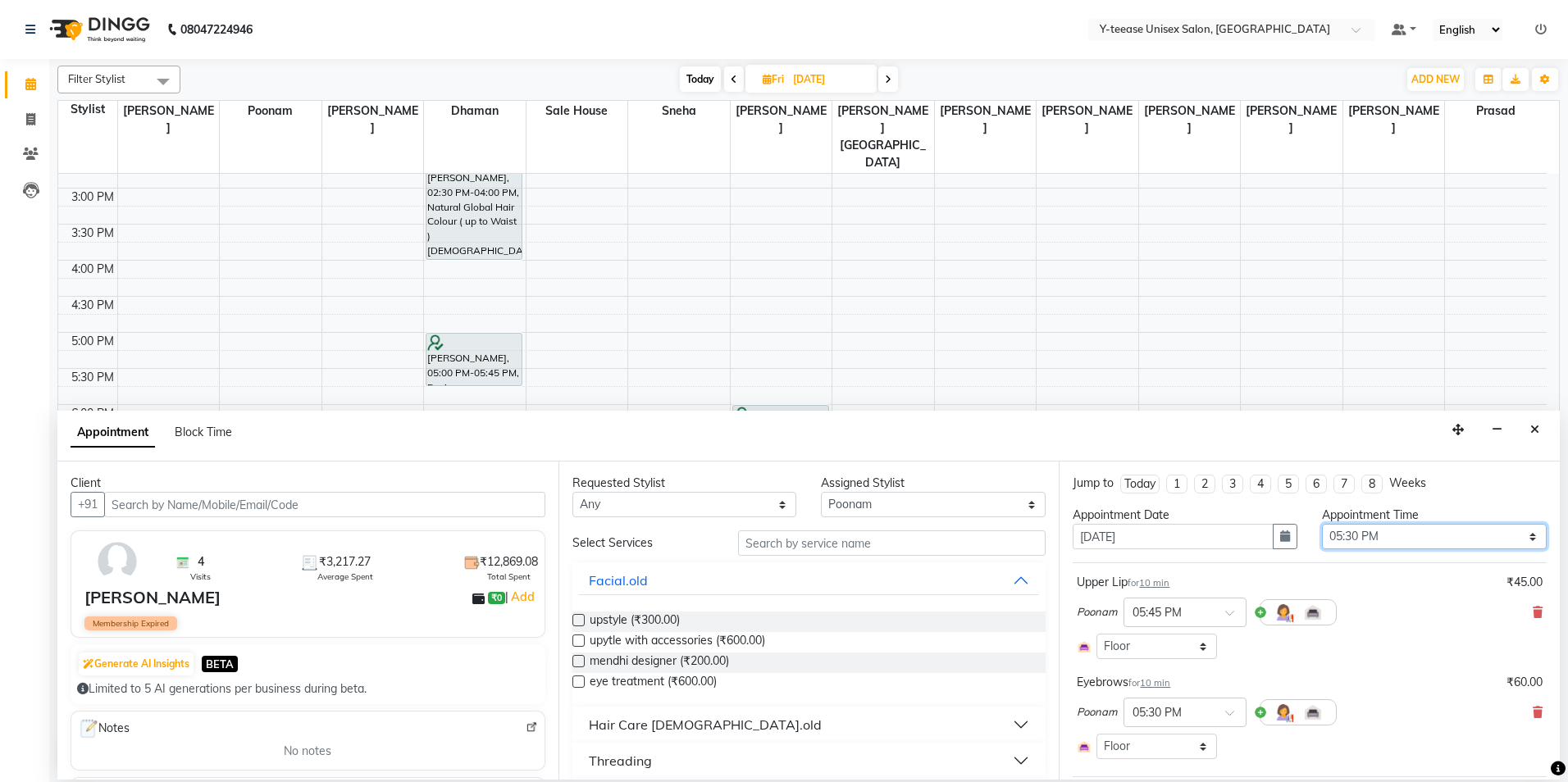
select select "540"
click at [1322, 524] on select "Select 09:00 AM 09:15 AM 09:30 AM 09:45 AM 10:00 AM 10:15 AM 10:30 AM 10:45 AM …" at bounding box center [1434, 536] width 225 height 26
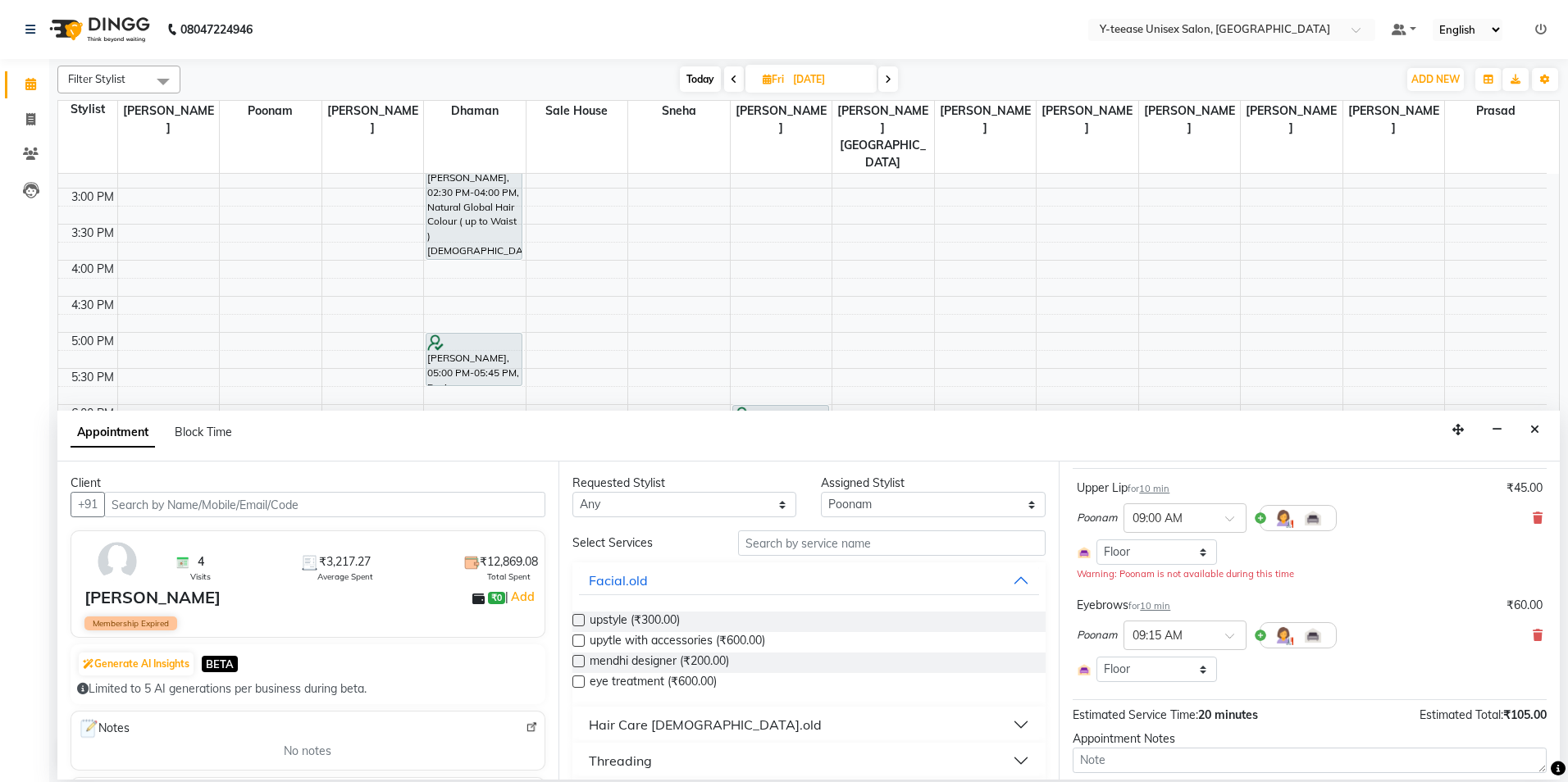
scroll to position [193, 0]
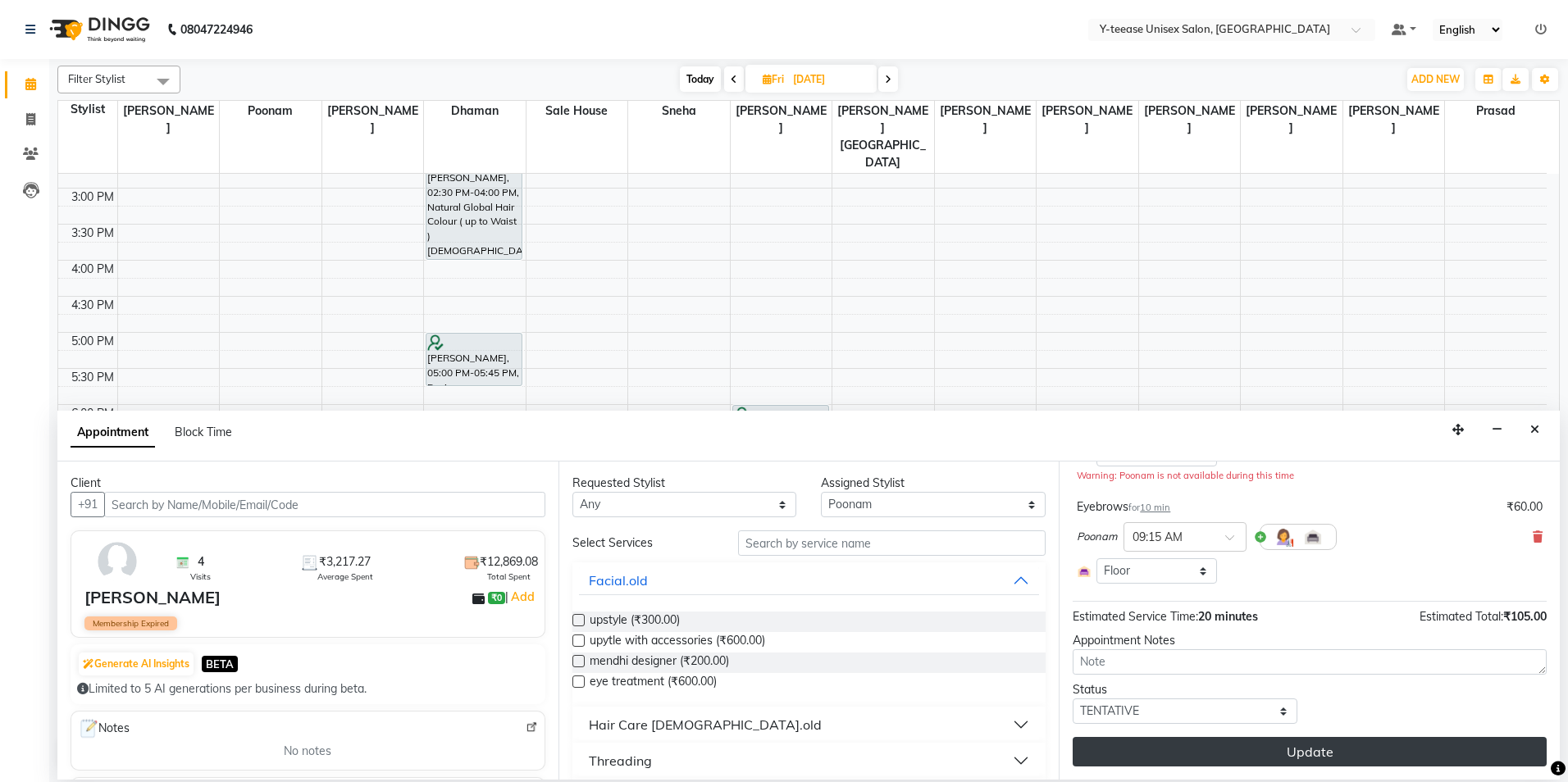
click at [1267, 755] on button "Update" at bounding box center [1310, 751] width 474 height 30
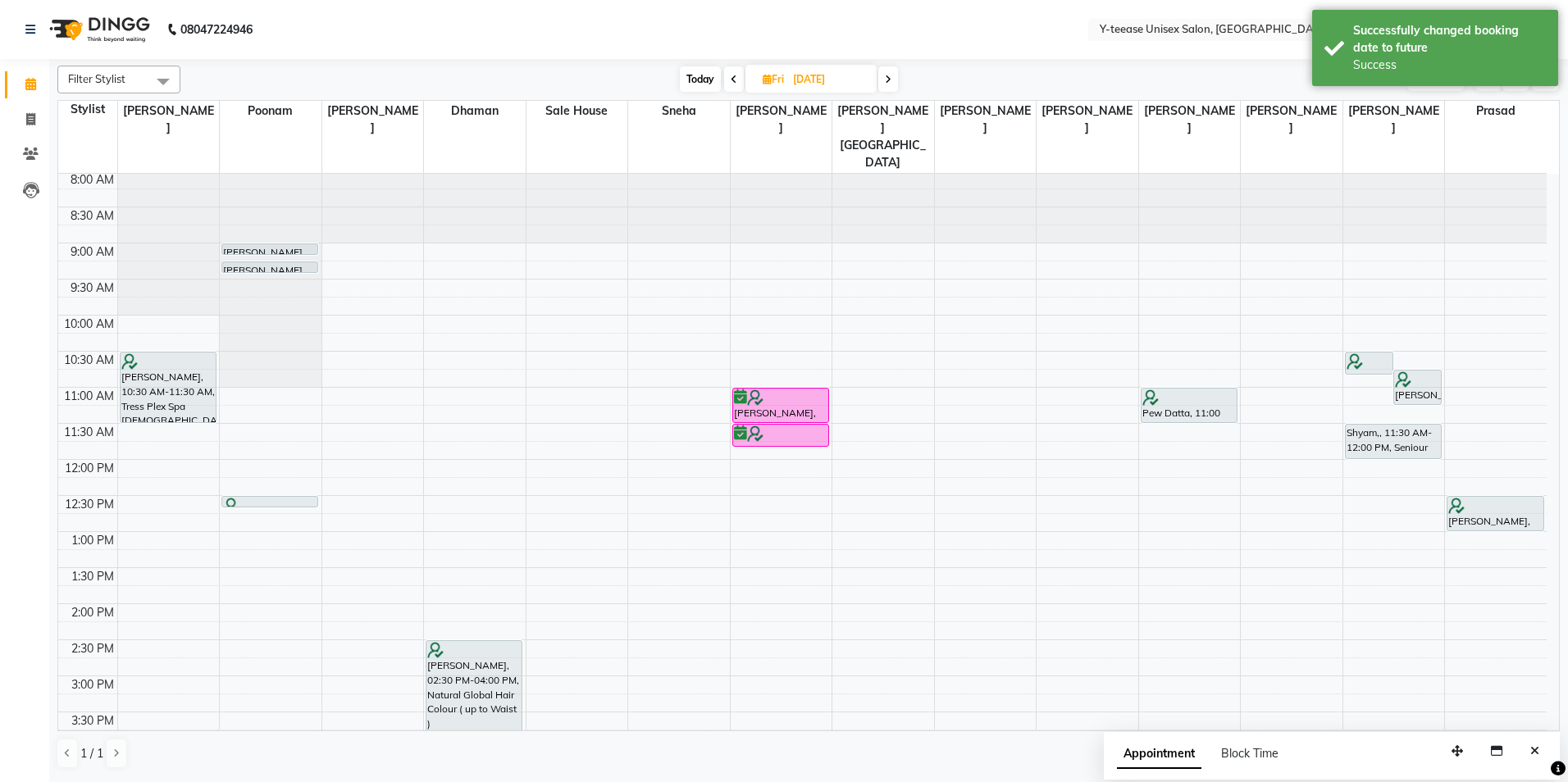
scroll to position [0, 0]
click at [696, 76] on span "Today" at bounding box center [700, 79] width 41 height 26
type input "[DATE]"
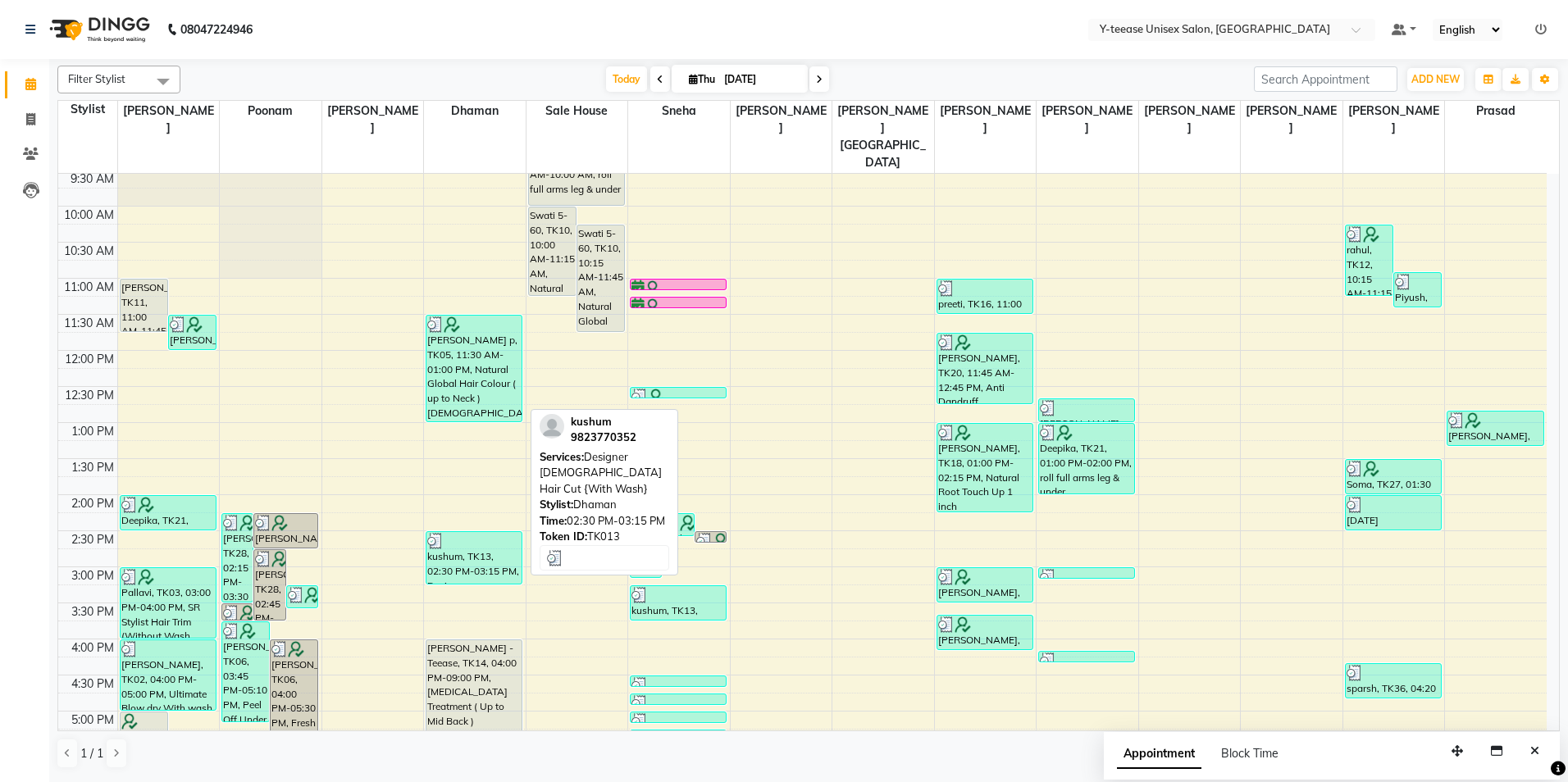
scroll to position [80, 0]
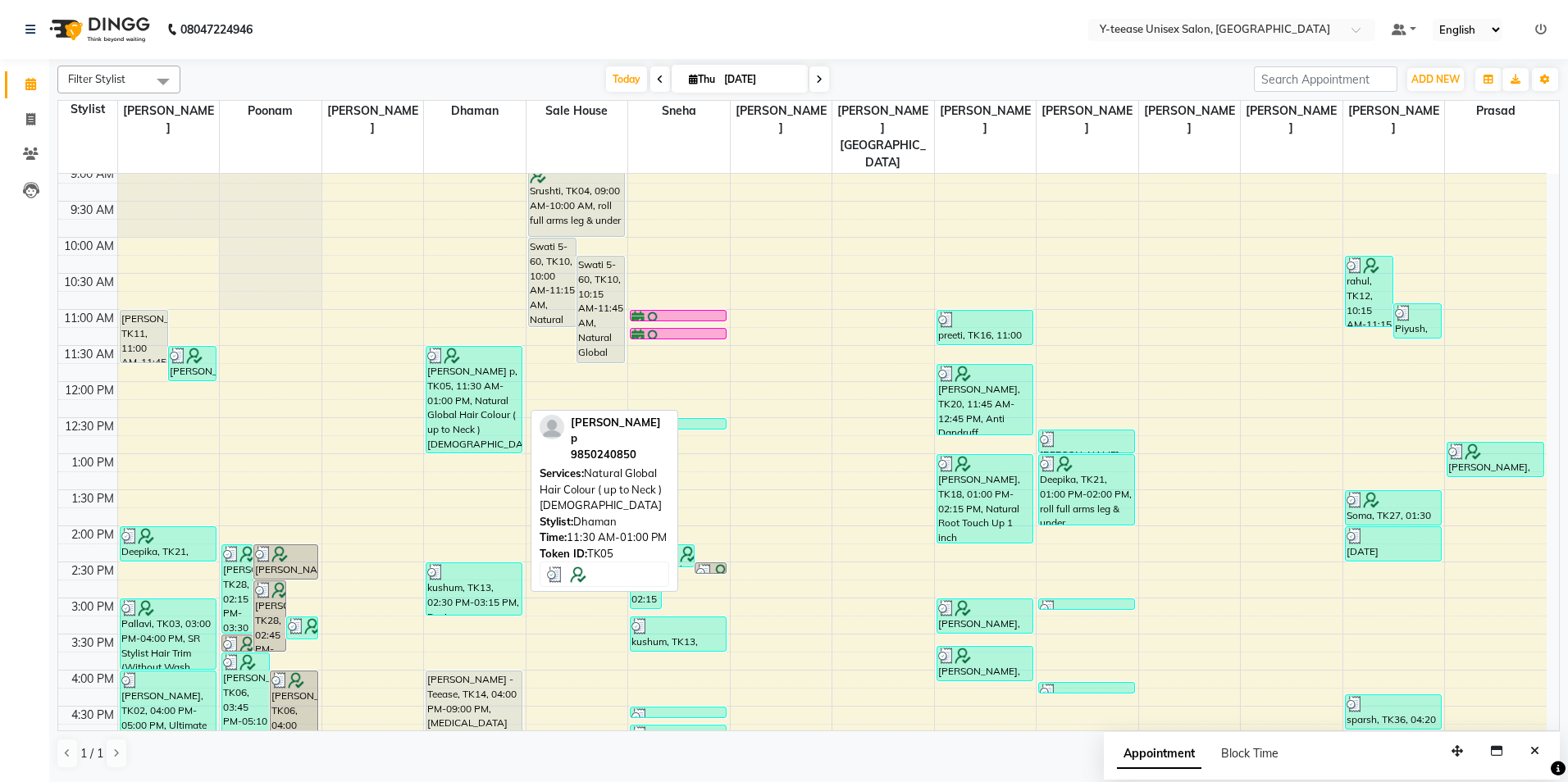
click at [471, 347] on div "[PERSON_NAME] p, TK05, 11:30 AM-01:00 PM, Natural Global Hair Colour ( up to Ne…" at bounding box center [474, 400] width 95 height 106
select select "3"
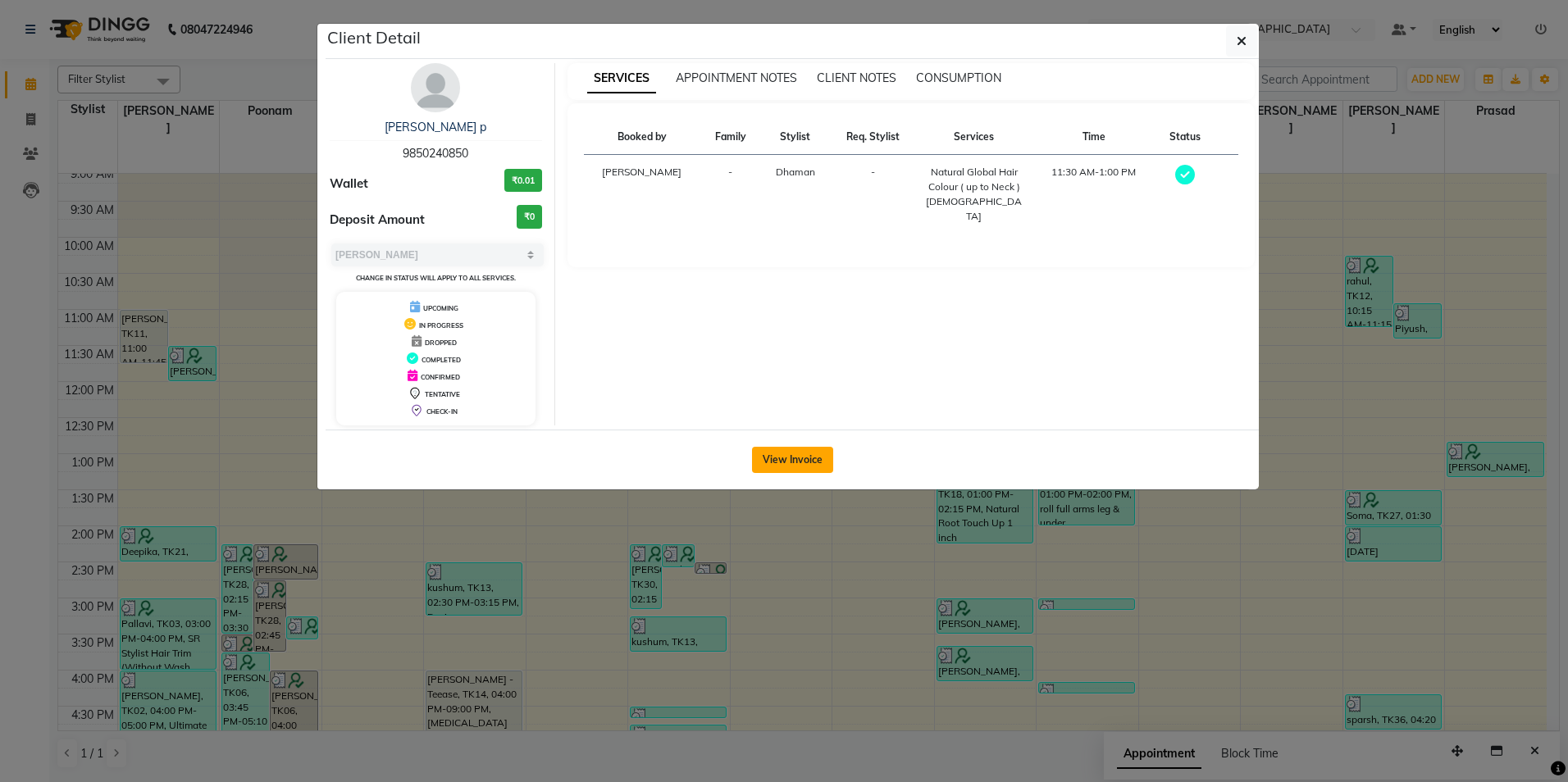
click at [785, 465] on button "View Invoice" at bounding box center [792, 461] width 81 height 27
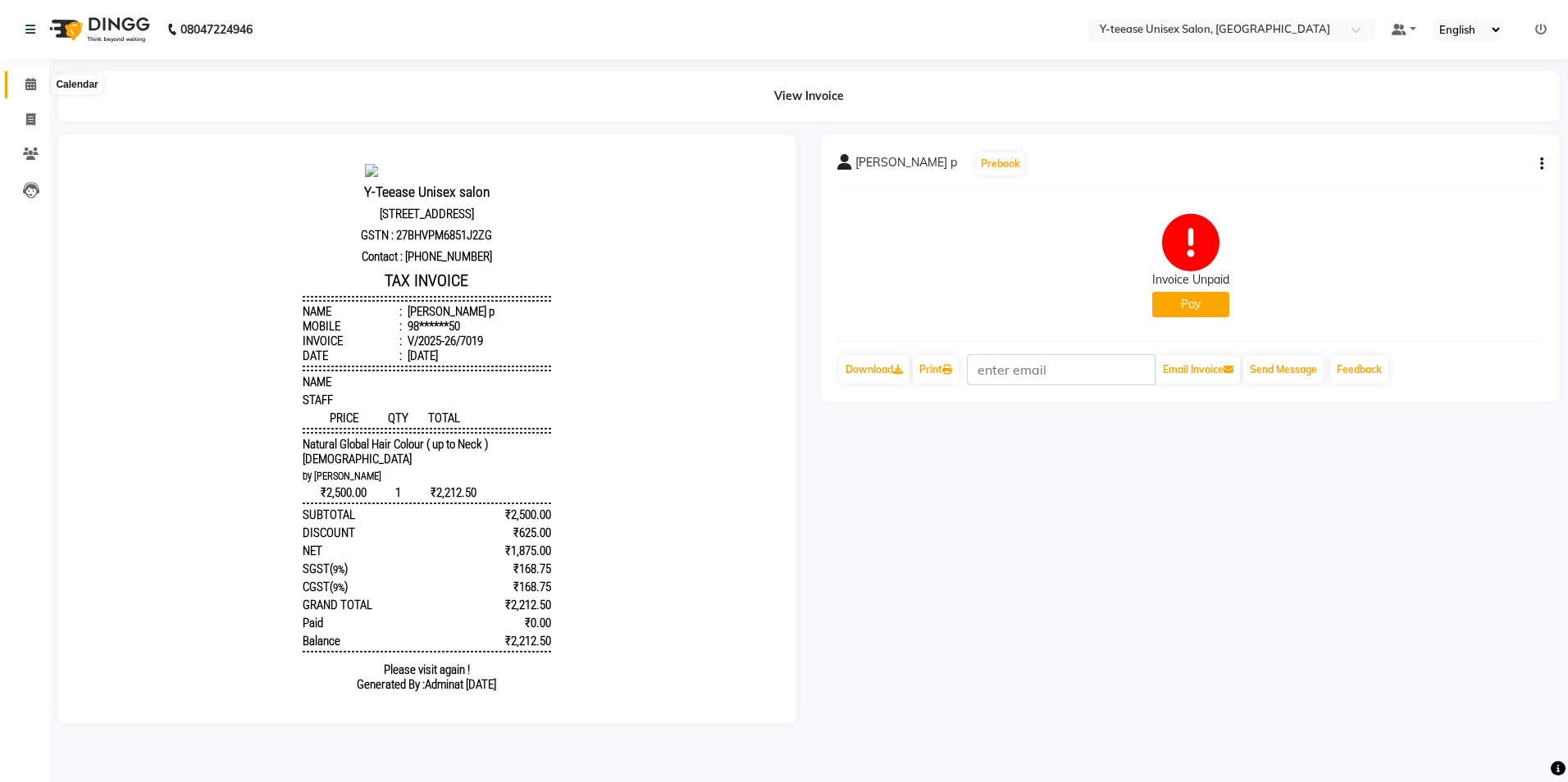
click at [31, 81] on icon at bounding box center [31, 84] width 10 height 12
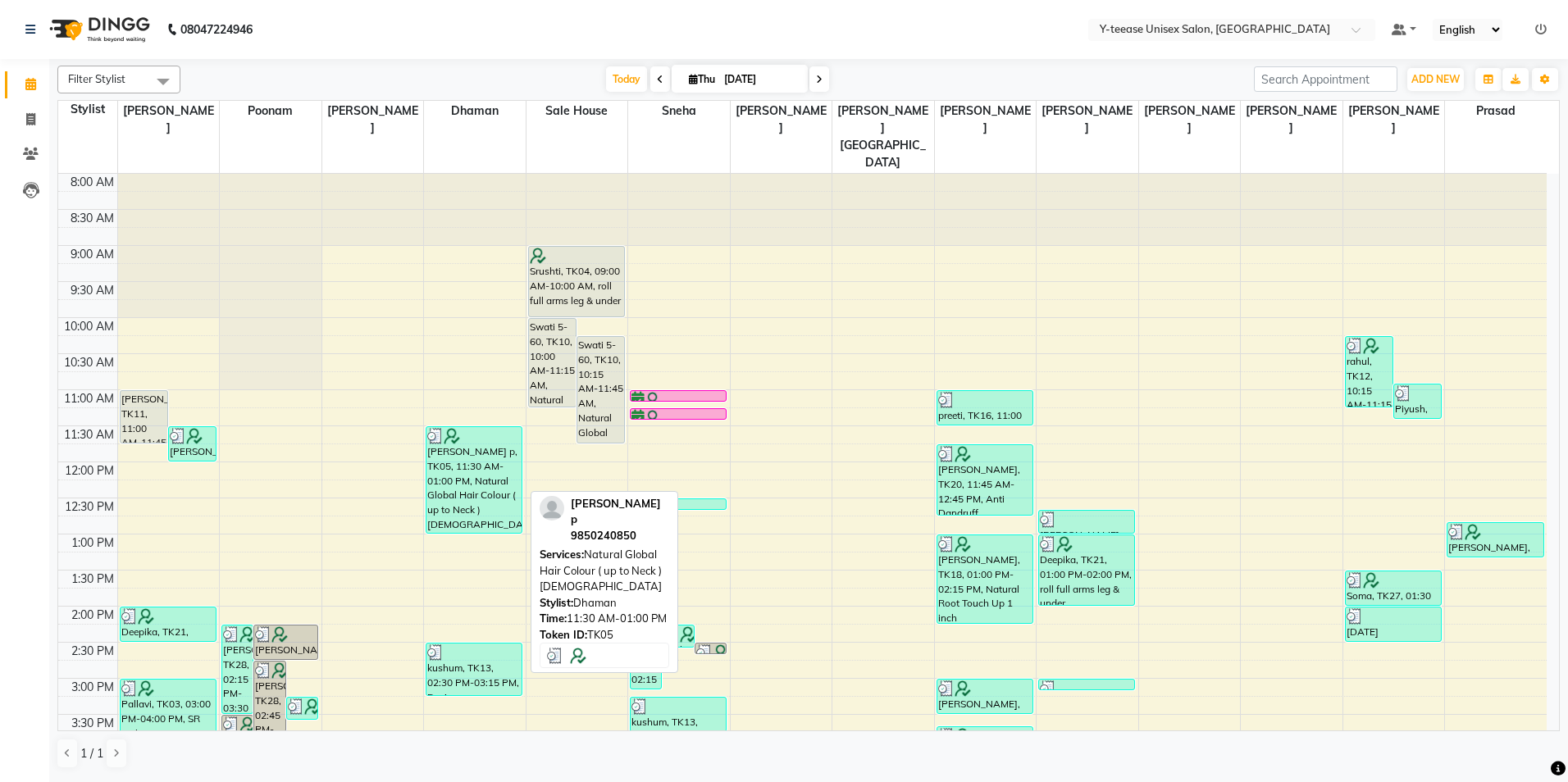
click at [472, 427] on div "[PERSON_NAME] p, TK05, 11:30 AM-01:00 PM, Natural Global Hair Colour ( up to Ne…" at bounding box center [474, 480] width 95 height 106
select select "3"
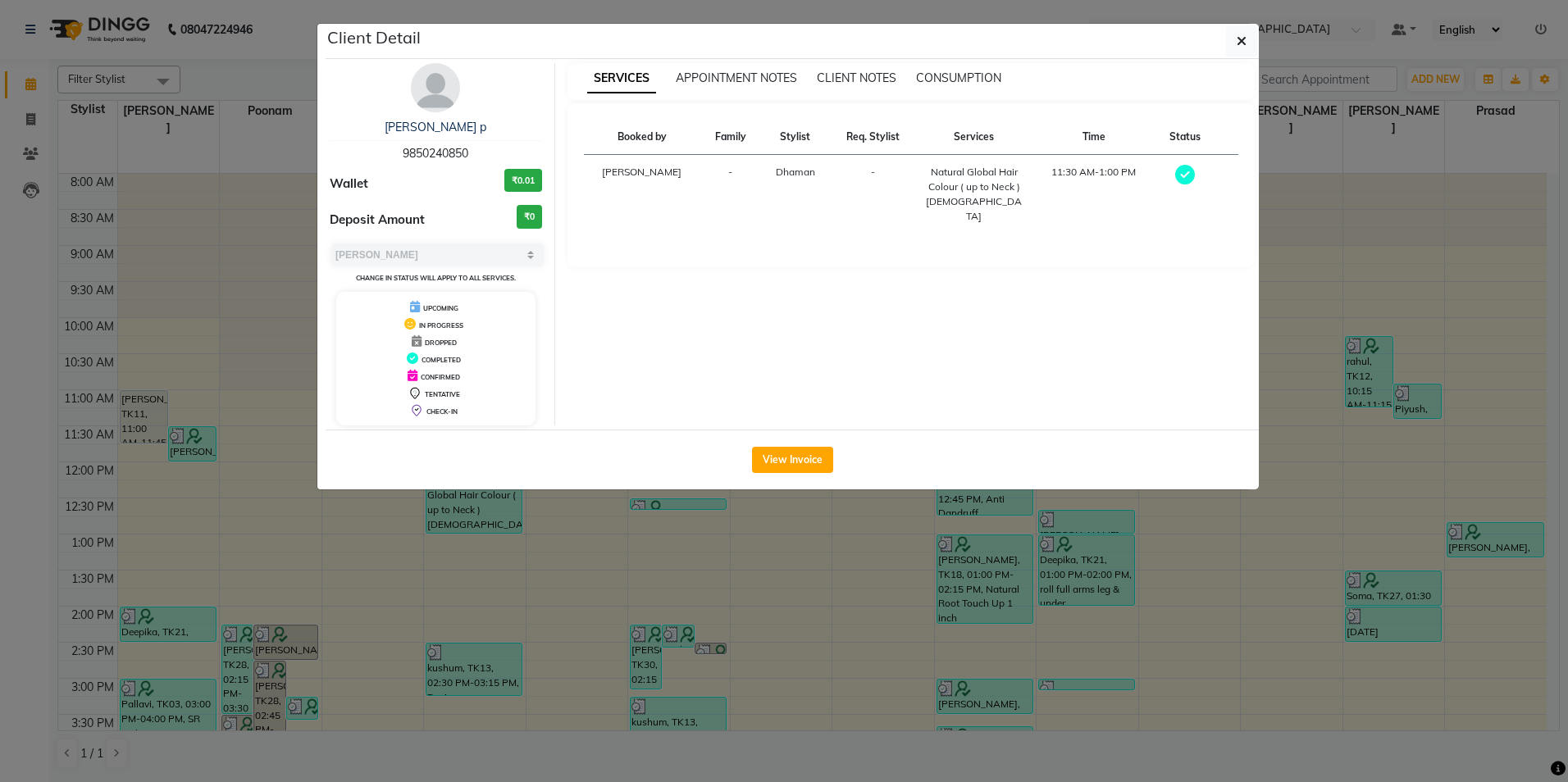
click at [417, 96] on img at bounding box center [436, 88] width 50 height 50
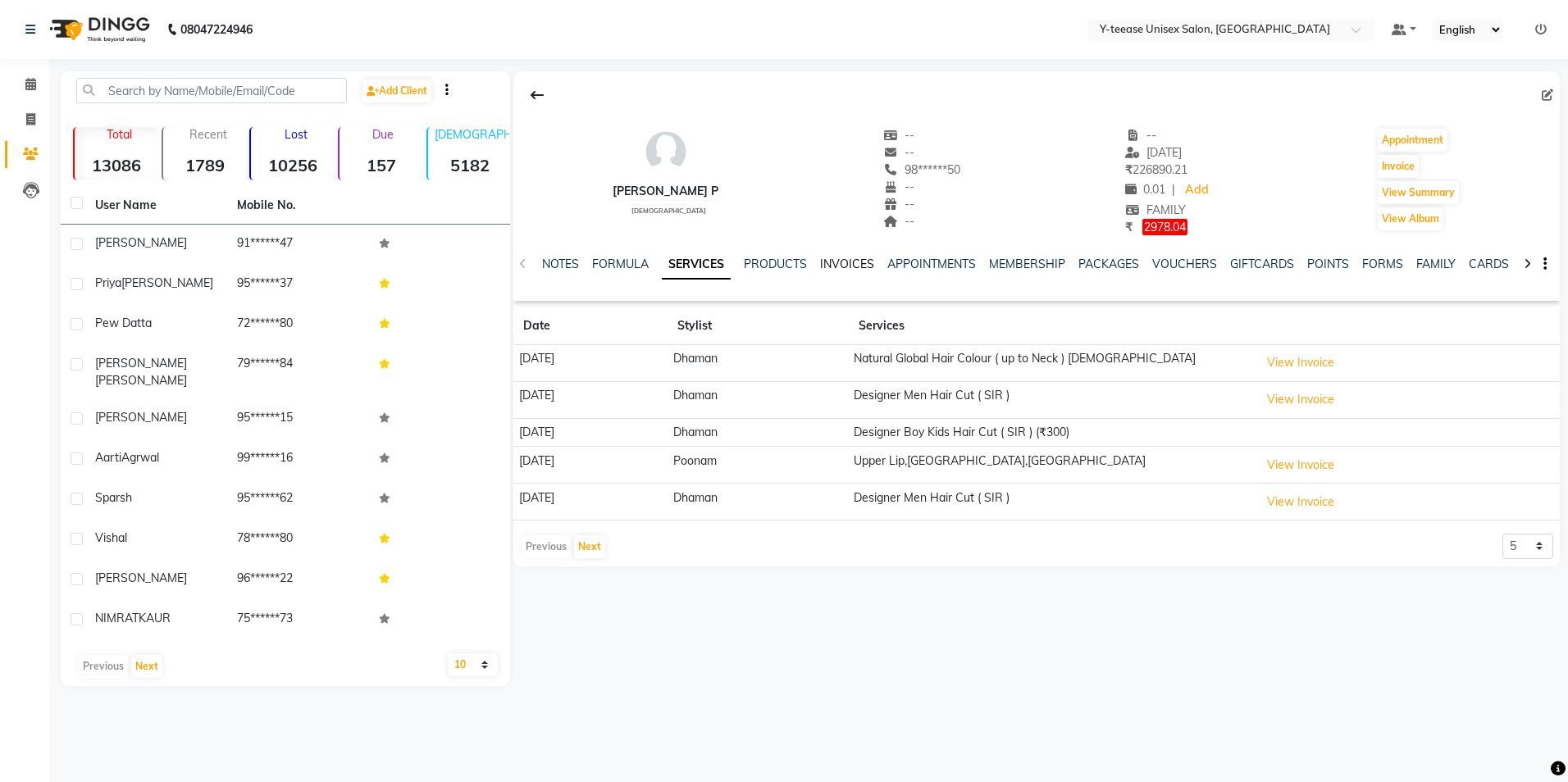
click at [852, 260] on link "INVOICES" at bounding box center [847, 263] width 54 height 14
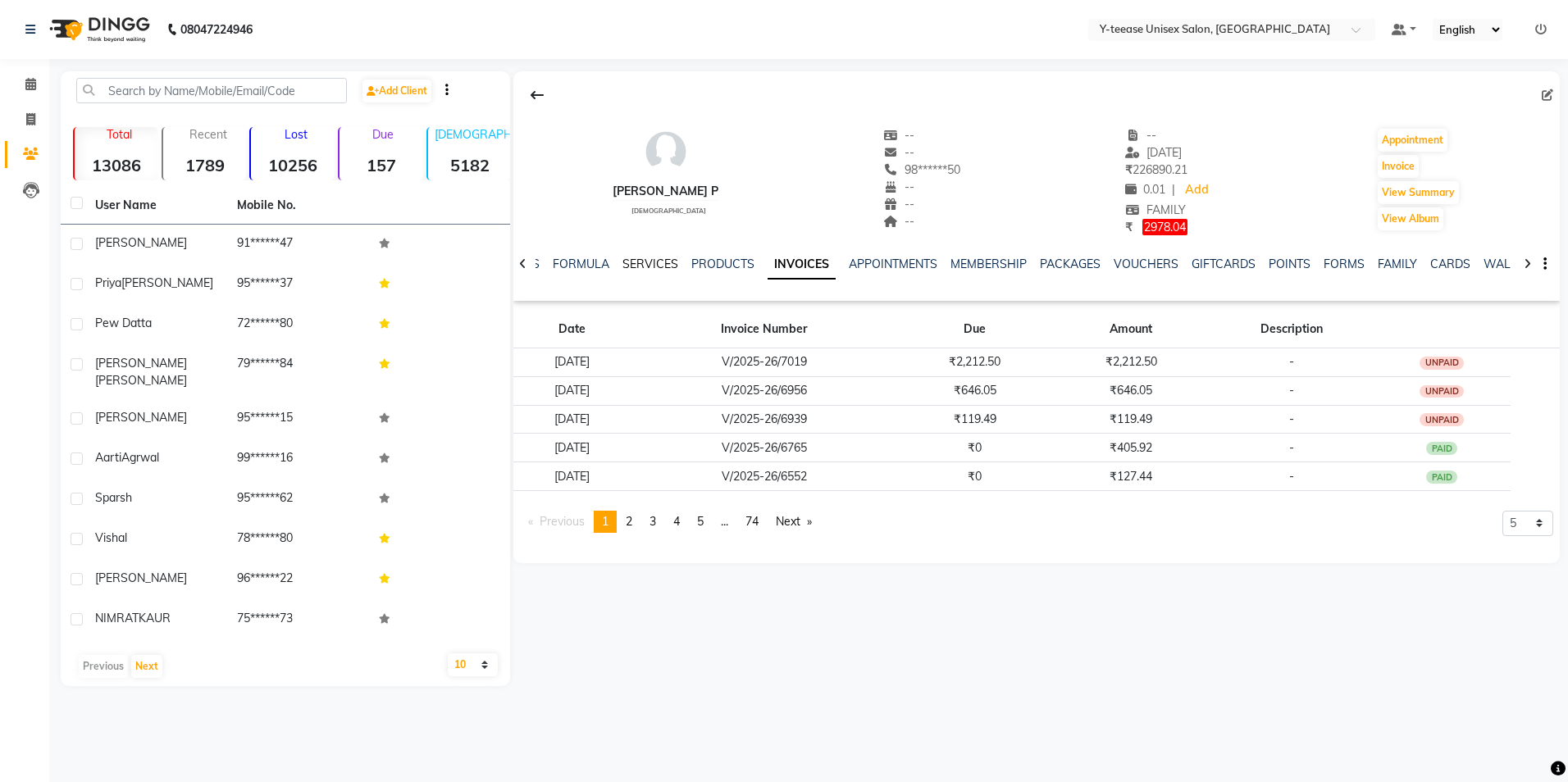
click at [645, 265] on link "SERVICES" at bounding box center [650, 263] width 55 height 14
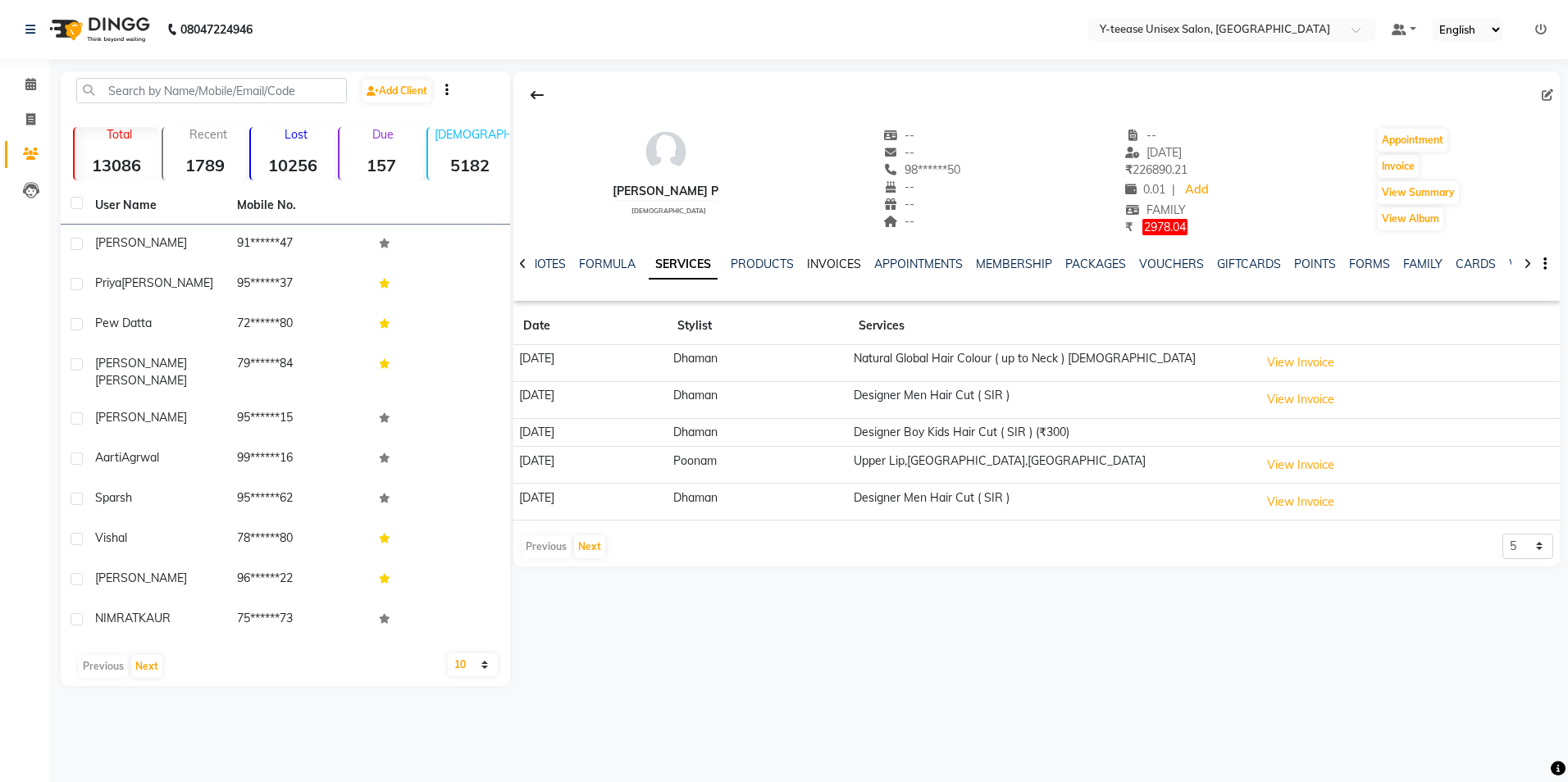
click at [827, 260] on link "INVOICES" at bounding box center [834, 263] width 54 height 14
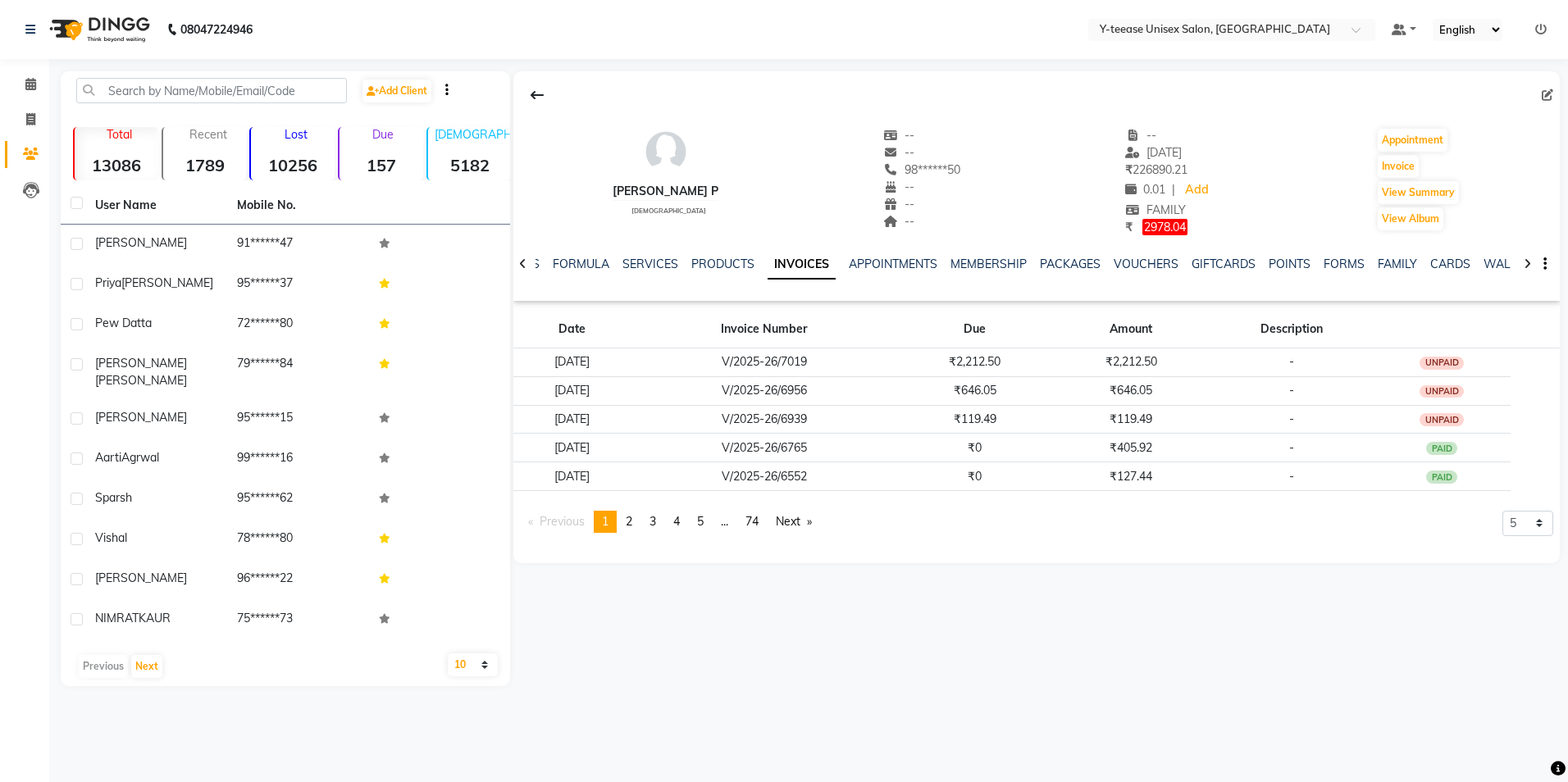
click at [1549, 20] on ul "Default Panel My Panel English ENGLISH Español العربية मराठी हिंदी ગુજરાતી தமிழ…" at bounding box center [1470, 30] width 172 height 22
click at [1546, 22] on link at bounding box center [1541, 29] width 11 height 14
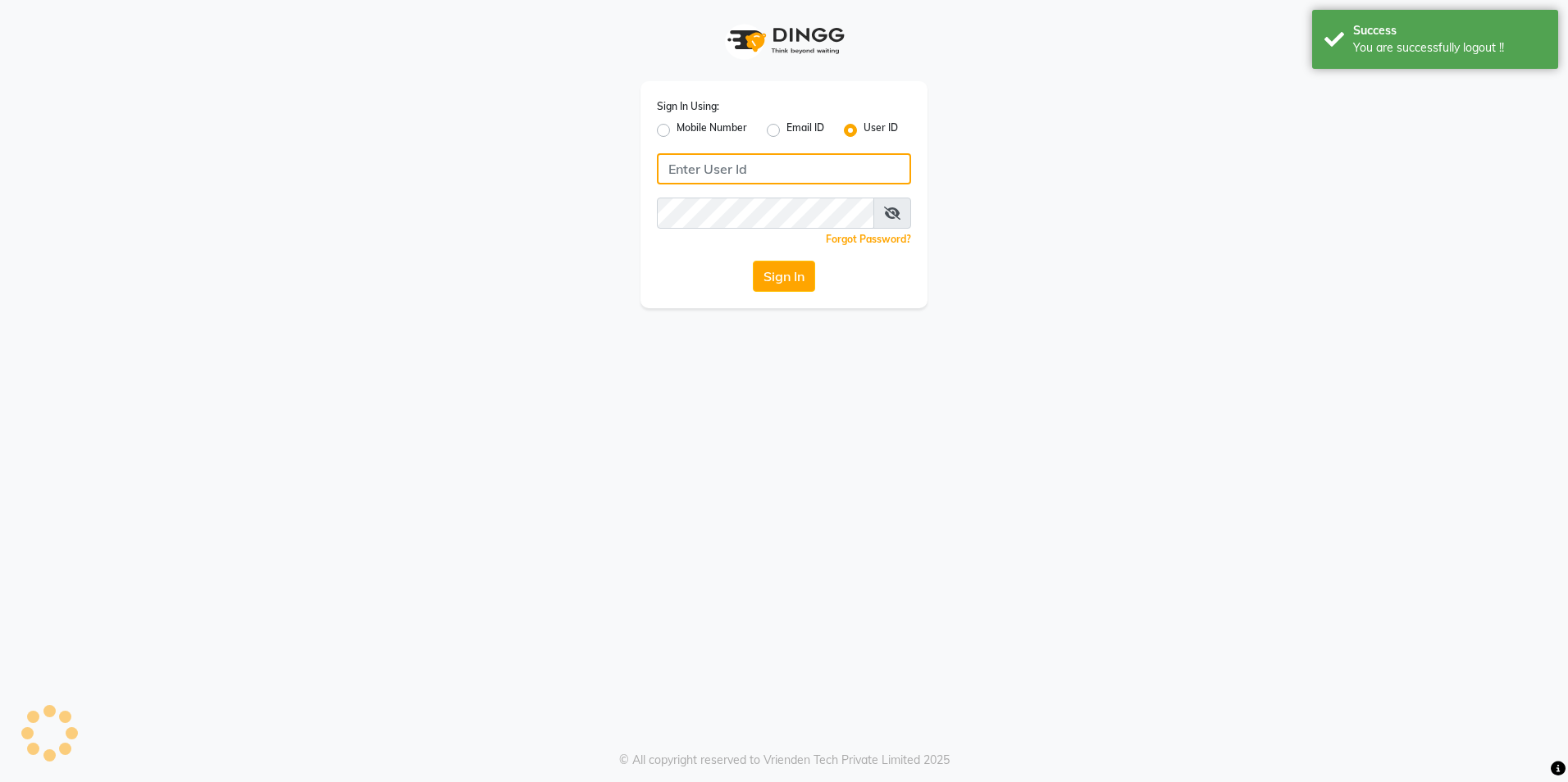
type input "8999679795"
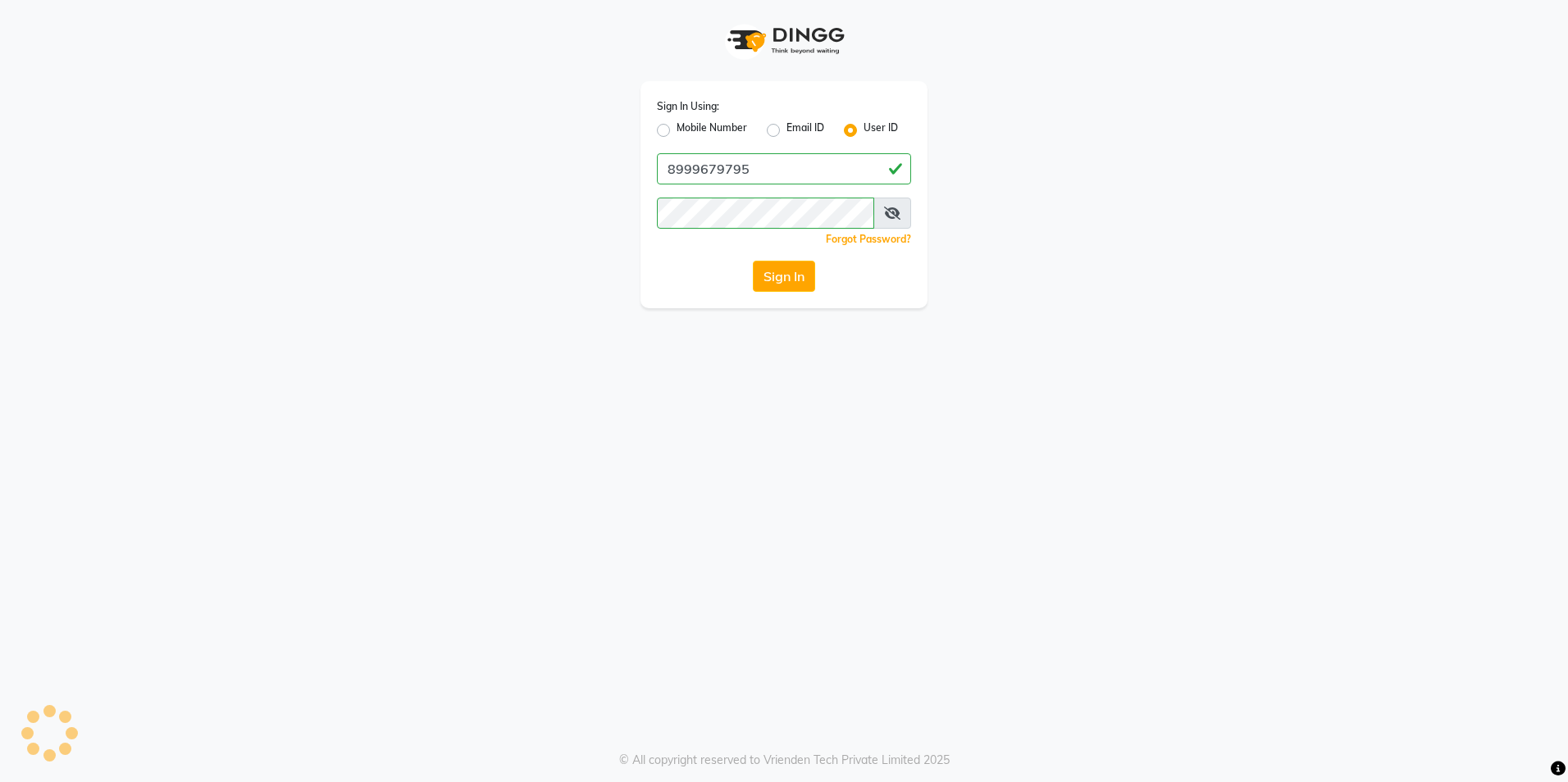
click at [662, 121] on div "Mobile Number" at bounding box center [702, 130] width 91 height 20
click at [676, 130] on label "Mobile Number" at bounding box center [712, 130] width 71 height 20
click at [676, 130] on input "Mobile Number" at bounding box center [681, 125] width 10 height 10
radio input "true"
radio input "false"
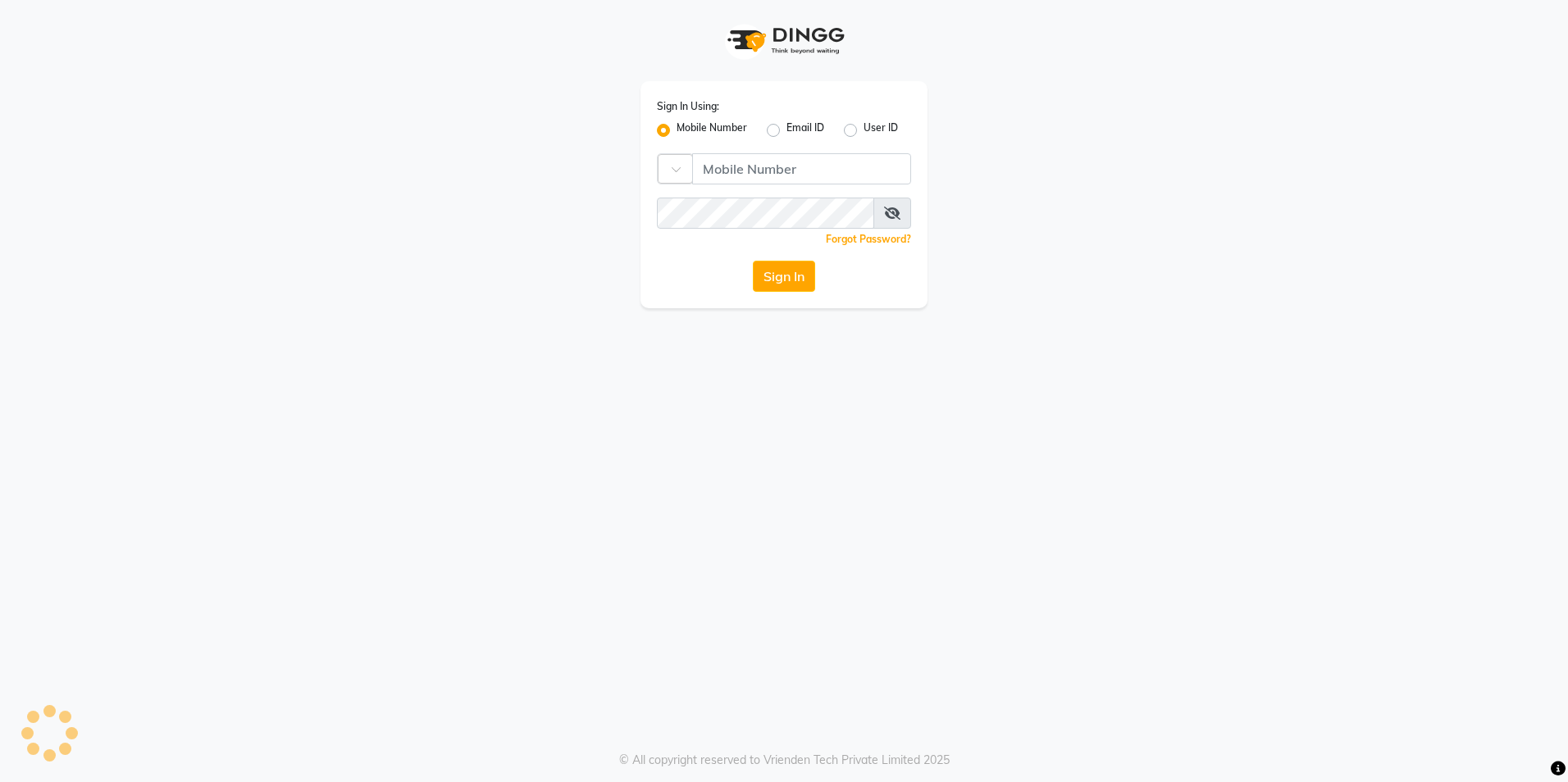
click at [770, 190] on div "Sign In Using: Mobile Number Email ID User ID Country Code × Remember me Forgot…" at bounding box center [784, 195] width 287 height 227
click at [766, 171] on input "Username" at bounding box center [802, 169] width 219 height 31
type input "9860099181"
click at [784, 278] on button "Sign In" at bounding box center [783, 276] width 62 height 31
click at [786, 277] on div "Sign In" at bounding box center [784, 276] width 255 height 31
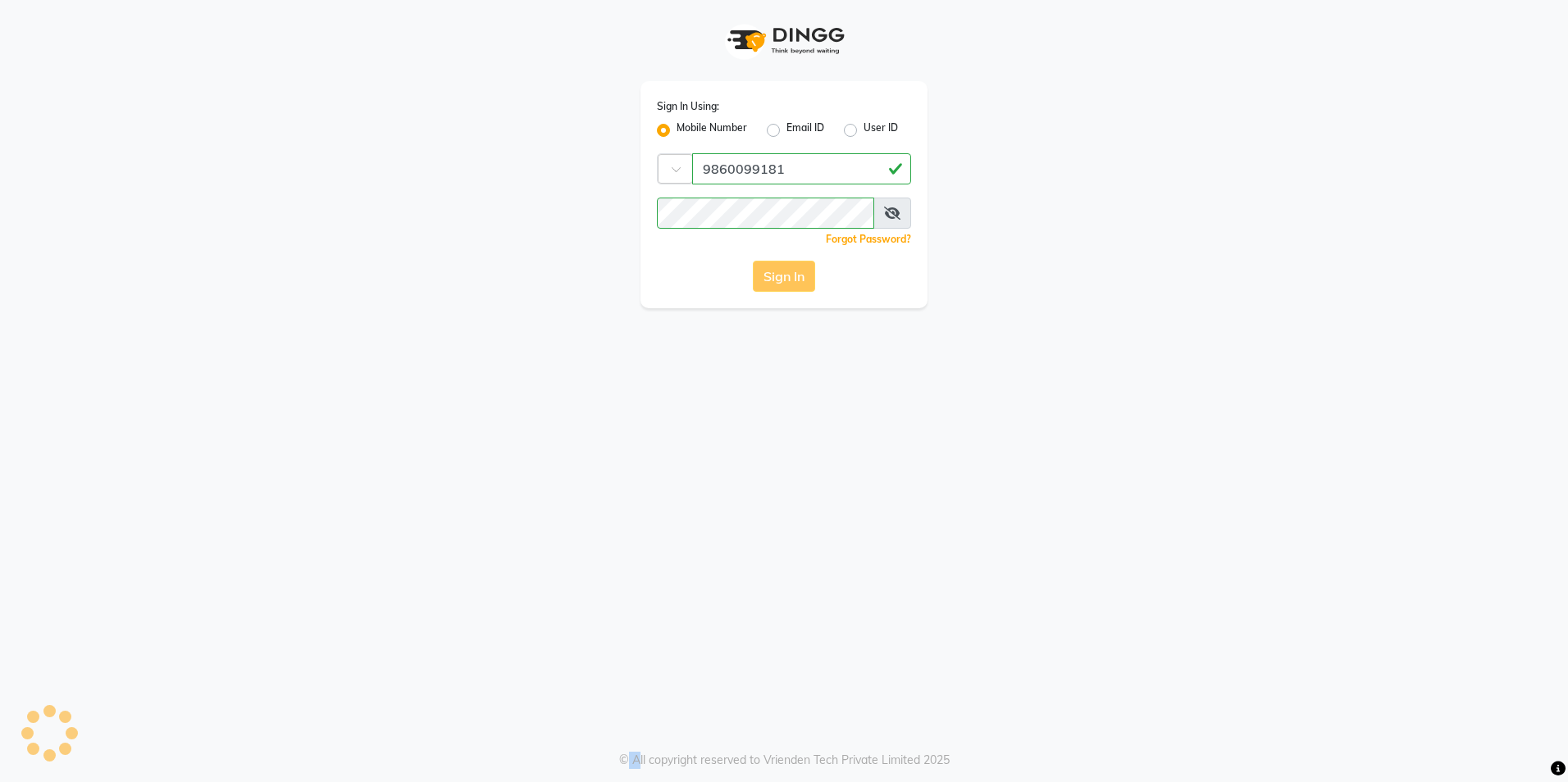
click at [786, 277] on div "Sign In" at bounding box center [784, 276] width 255 height 31
click at [785, 273] on div "Sign In" at bounding box center [784, 276] width 255 height 31
click at [770, 288] on div "Sign In" at bounding box center [784, 276] width 255 height 31
click at [780, 277] on button "Sign In" at bounding box center [783, 276] width 62 height 31
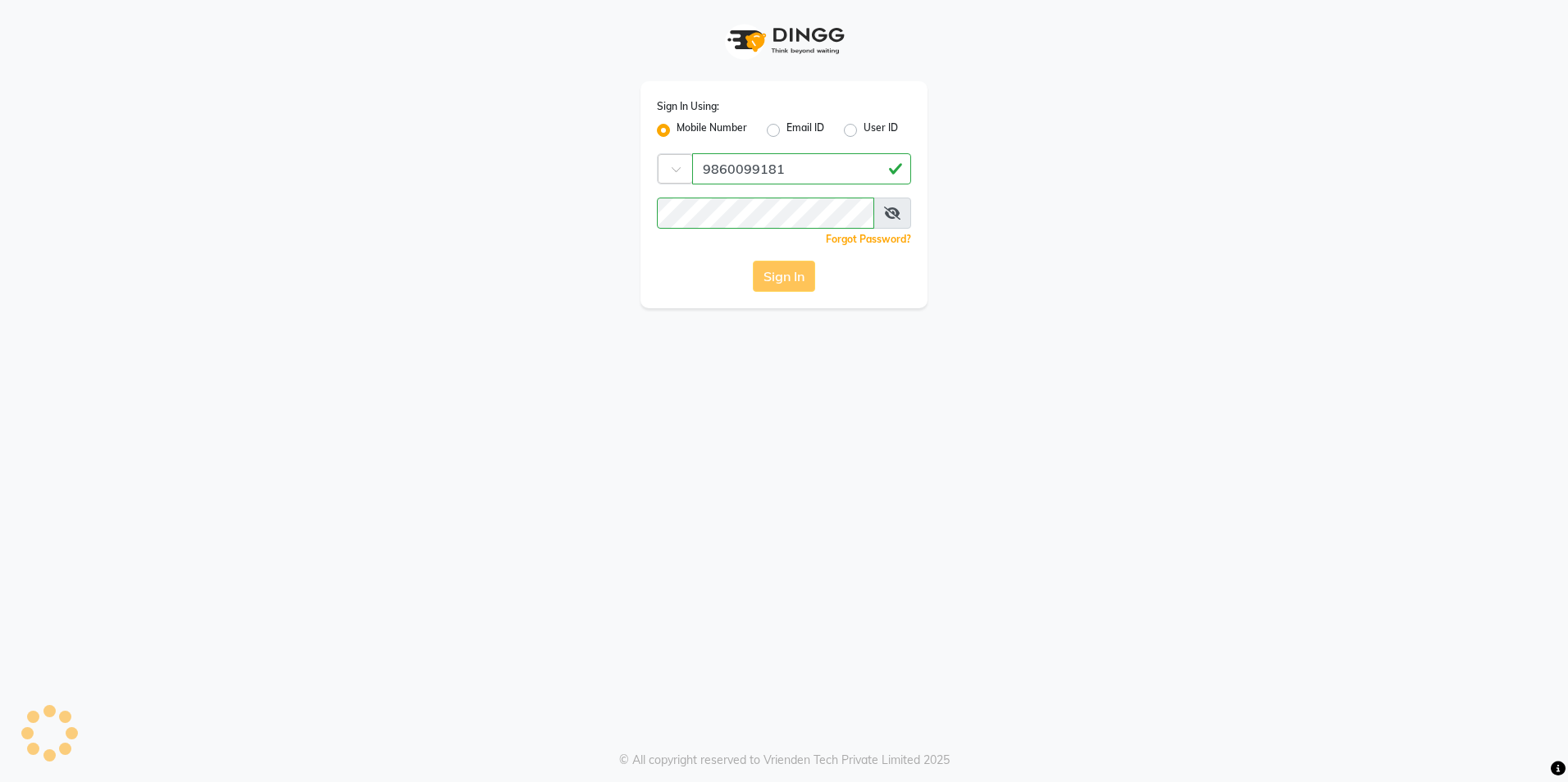
click at [1018, 508] on div "Sign In Using: Mobile Number Email ID User ID Country Code × 9860099181 Remembe…" at bounding box center [784, 391] width 1568 height 782
click at [788, 269] on div "Sign In" at bounding box center [784, 276] width 255 height 31
click at [788, 269] on button "Sign In" at bounding box center [783, 276] width 62 height 31
click at [790, 270] on div "Sign In" at bounding box center [784, 276] width 255 height 31
drag, startPoint x: 788, startPoint y: 407, endPoint x: 720, endPoint y: 725, distance: 325.2
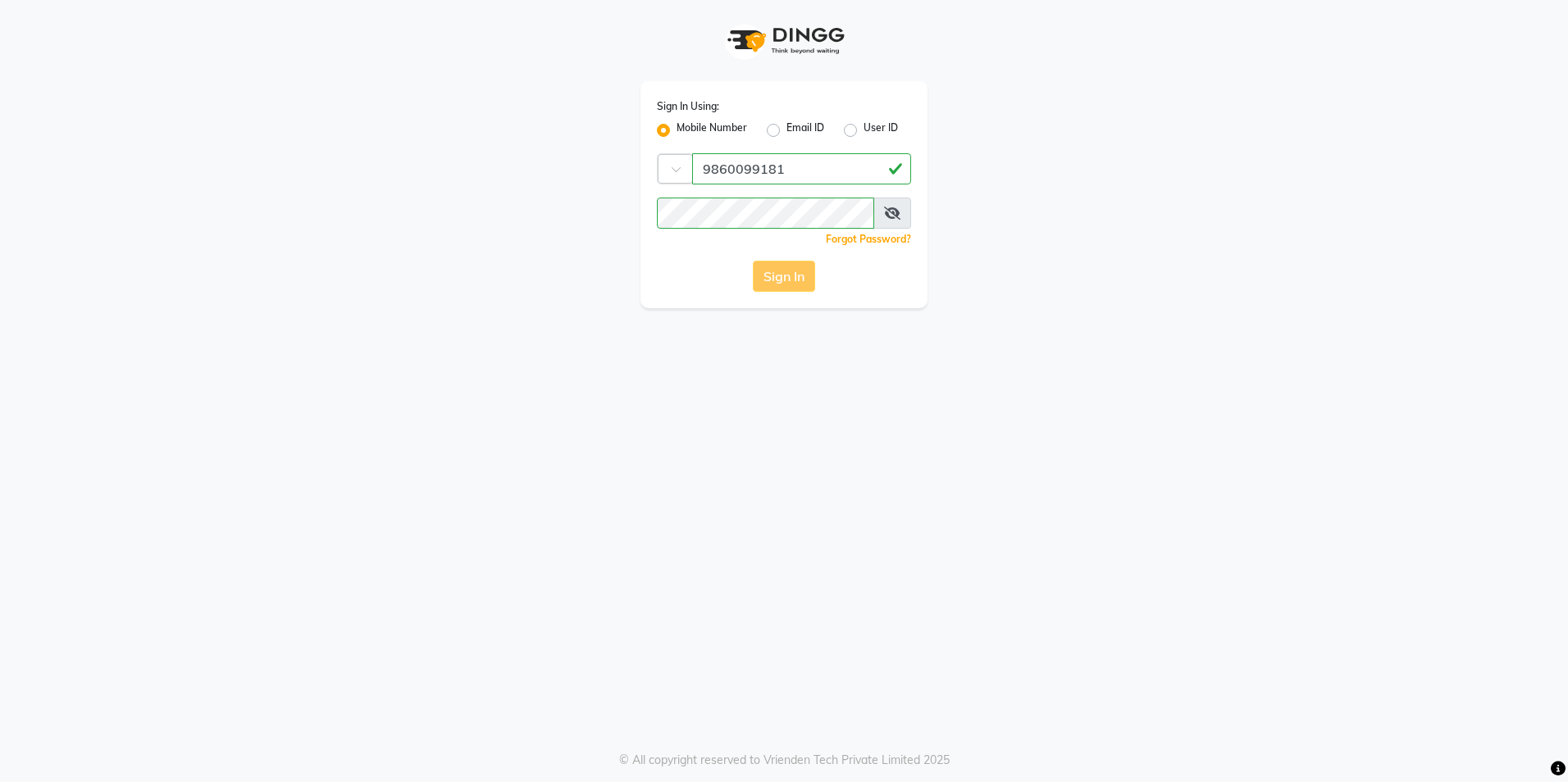
click at [720, 688] on div "Sign In Using: Mobile Number Email ID User ID Country Code × 9860099181 Remembe…" at bounding box center [784, 391] width 1568 height 782
click at [857, 641] on div "Sign In Using: Mobile Number Email ID User ID Country Code × 9860099181 Remembe…" at bounding box center [784, 391] width 1568 height 782
click at [794, 279] on button "Sign In" at bounding box center [783, 276] width 62 height 31
click at [787, 294] on div "Sign In Using: Mobile Number Email ID User ID Country Code × 9860099181 Remembe…" at bounding box center [784, 195] width 287 height 227
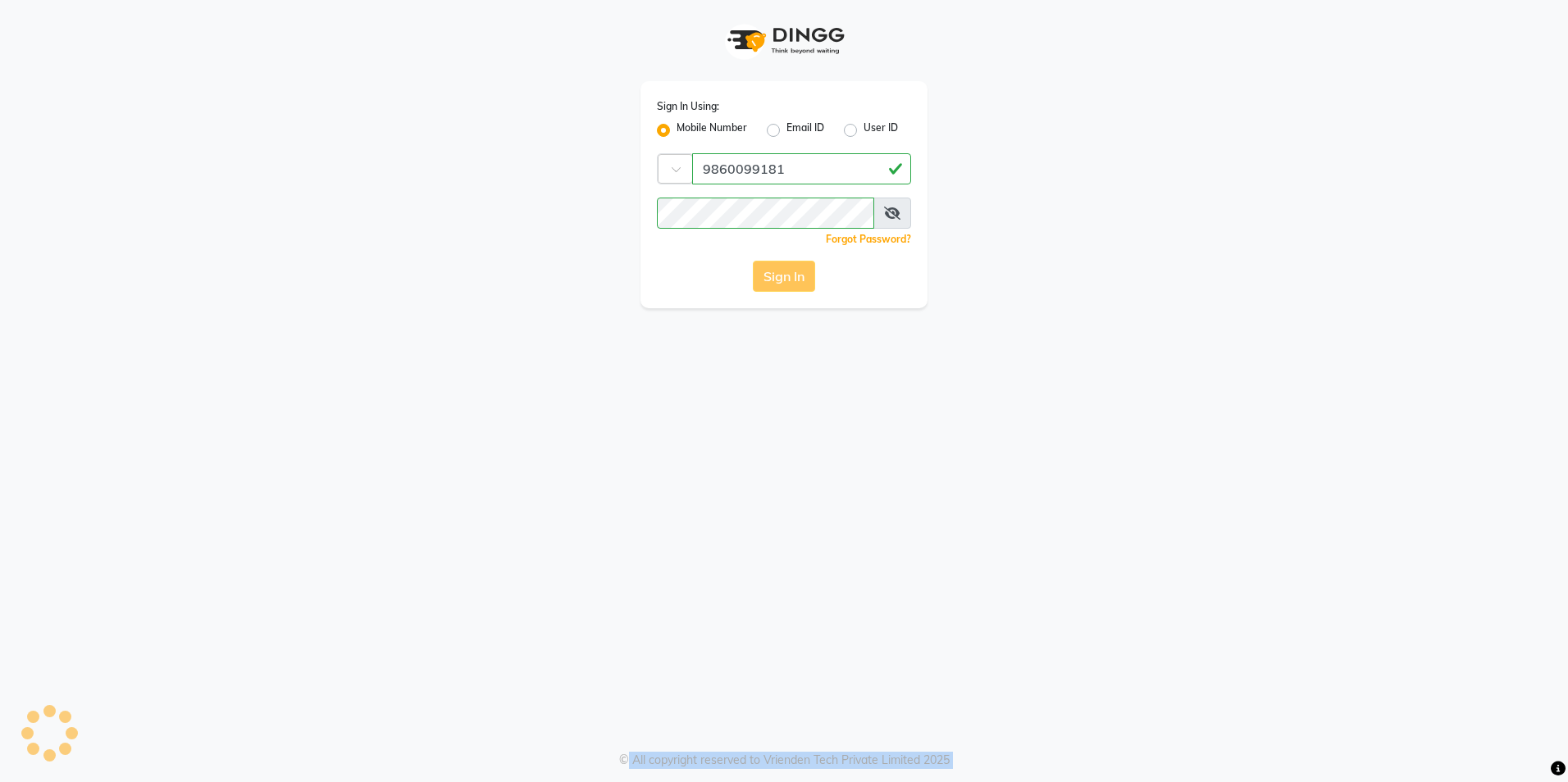
click at [787, 294] on div "Sign In Using: Mobile Number Email ID User ID Country Code × 9860099181 Remembe…" at bounding box center [784, 195] width 287 height 227
click at [570, 137] on div "Sign In Using: Mobile Number Email ID User ID Country Code × 9860099181 Remembe…" at bounding box center [784, 154] width 935 height 308
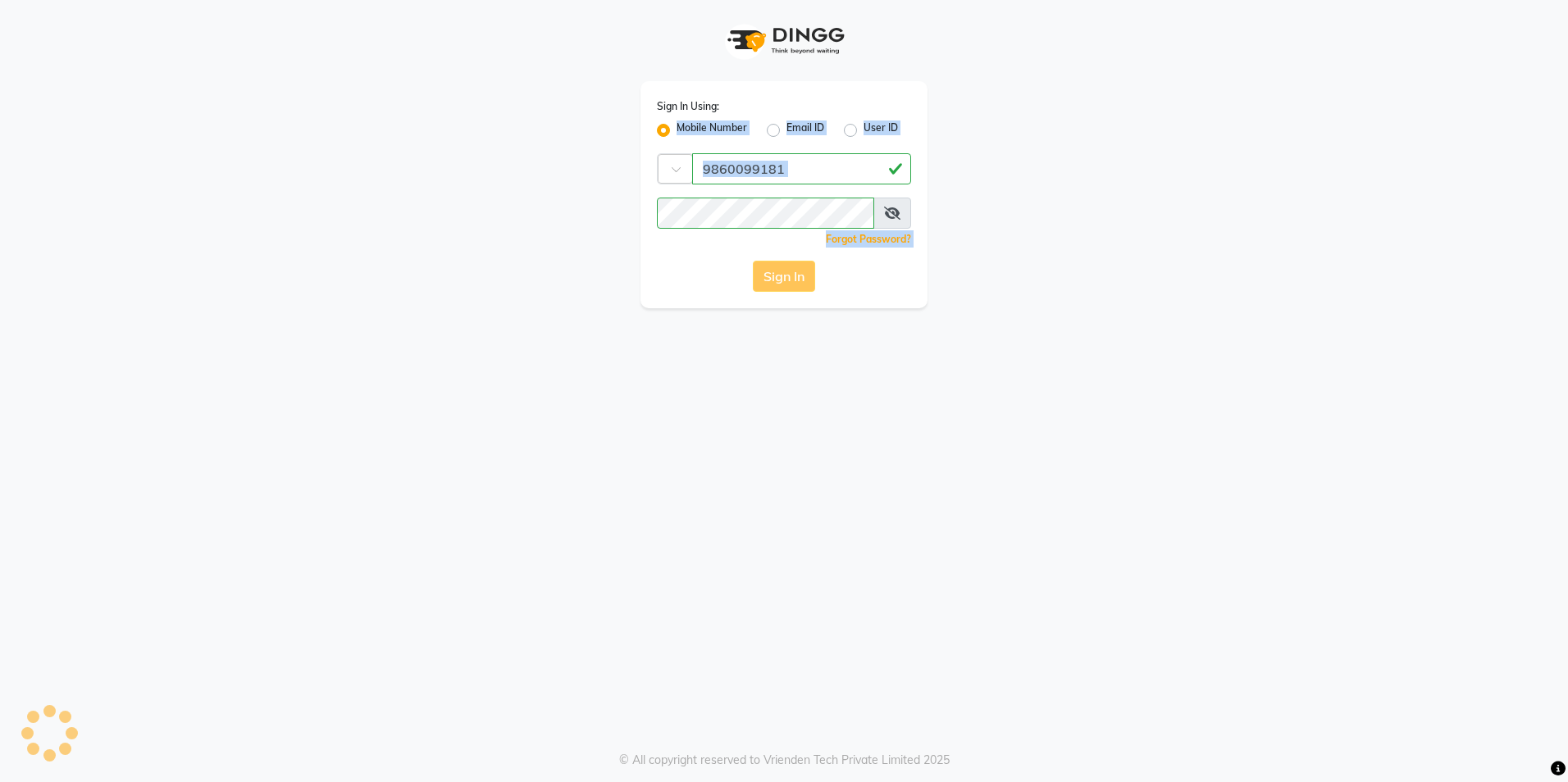
drag, startPoint x: 1135, startPoint y: 229, endPoint x: 1122, endPoint y: 230, distance: 13.0
click at [1136, 230] on div "Sign In Using: Mobile Number Email ID User ID Country Code × 9860099181 Remembe…" at bounding box center [784, 154] width 935 height 308
click at [773, 269] on div "Sign In" at bounding box center [784, 276] width 255 height 31
click at [945, 640] on div "Sign In Using: Mobile Number Email ID User ID Country Code × 9860099181 Remembe…" at bounding box center [784, 391] width 1568 height 782
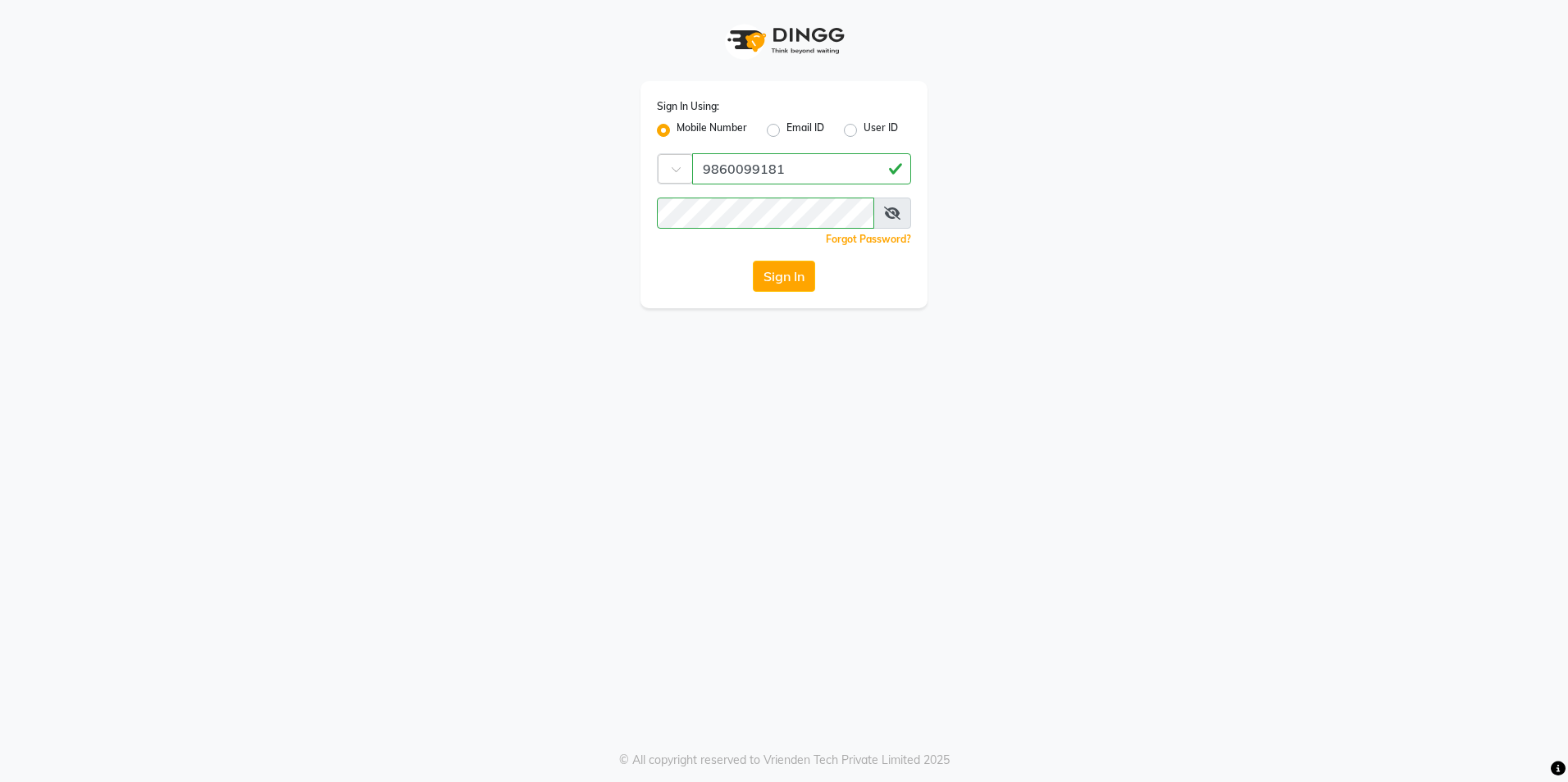
click at [1244, 607] on div "Sign In Using: Mobile Number Email ID User ID Country Code × 9860099181 Remembe…" at bounding box center [784, 391] width 1568 height 782
click at [782, 296] on div "Sign In Using: Mobile Number Email ID User ID Country Code × 9860099181 Remembe…" at bounding box center [784, 195] width 287 height 227
click at [793, 265] on button "Sign In" at bounding box center [783, 276] width 62 height 31
click at [857, 266] on div "Sign In" at bounding box center [784, 276] width 255 height 31
click at [794, 269] on div "Sign In" at bounding box center [784, 276] width 255 height 31
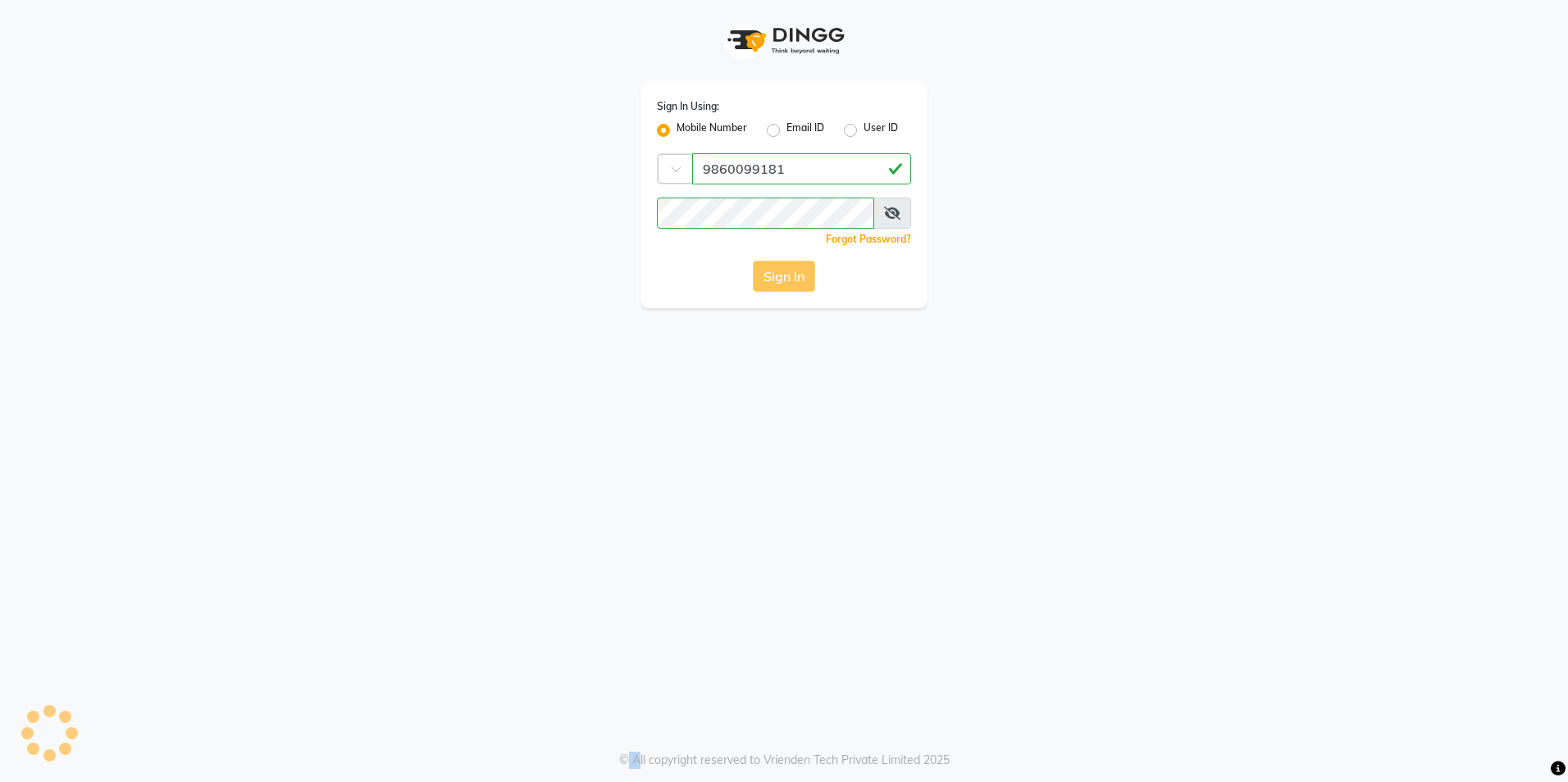
click at [794, 270] on div "Sign In" at bounding box center [784, 276] width 255 height 31
click at [797, 277] on button "Sign In" at bounding box center [783, 276] width 62 height 31
click at [1475, 337] on div "Sign In Using: Mobile Number Email ID User ID Country Code × 9860099181 Remembe…" at bounding box center [784, 391] width 1568 height 782
click at [948, 644] on div "Sign In Using: Mobile Number Email ID User ID Country Code × 9860099181 Remembe…" at bounding box center [784, 391] width 1568 height 782
drag, startPoint x: 798, startPoint y: 277, endPoint x: 789, endPoint y: 268, distance: 12.7
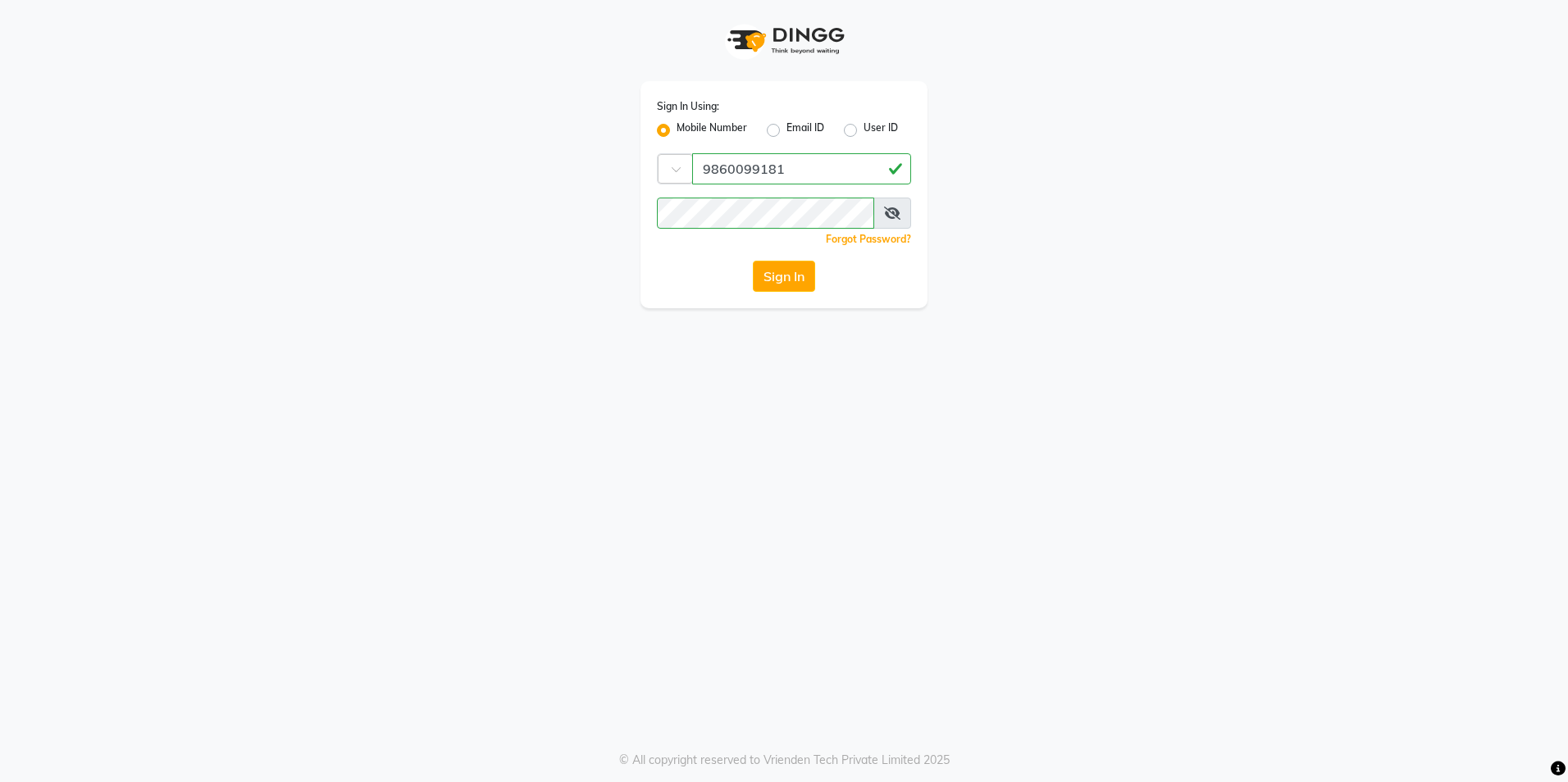
click at [797, 277] on button "Sign In" at bounding box center [783, 276] width 62 height 31
